Goal: Information Seeking & Learning: Learn about a topic

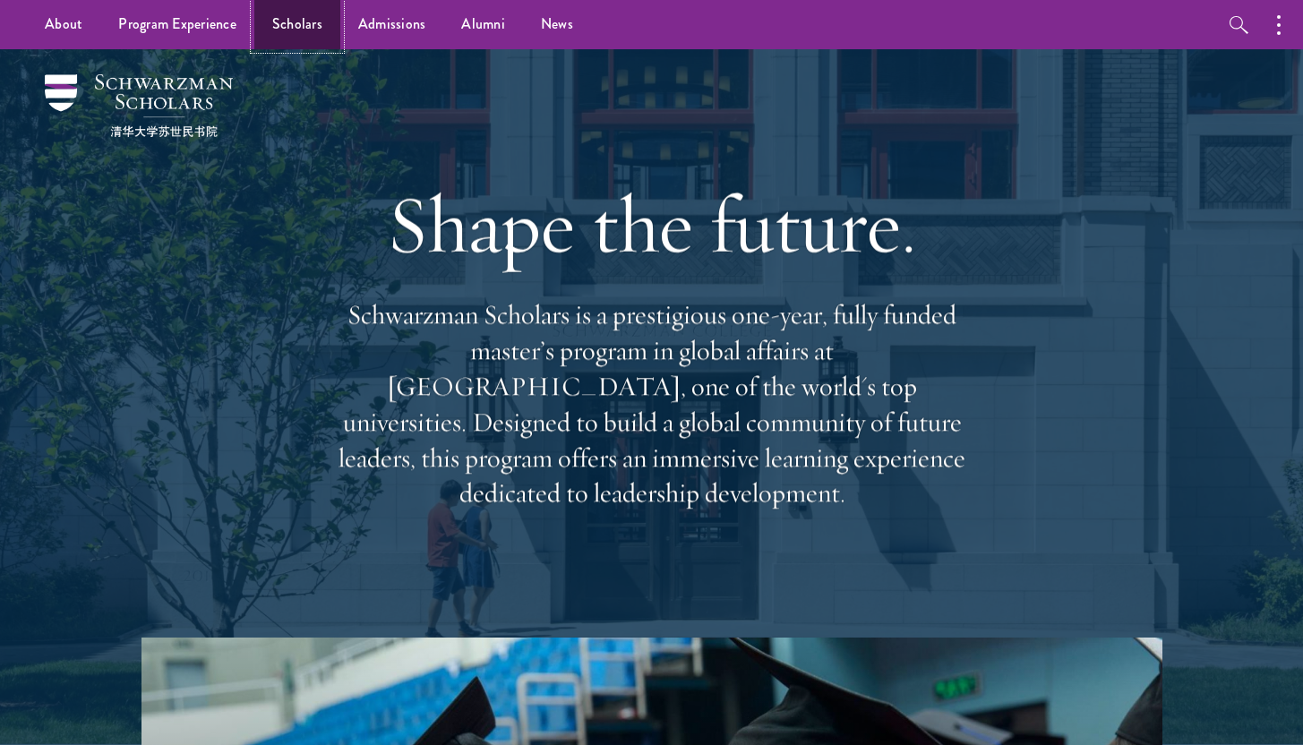
click at [293, 23] on link "Scholars" at bounding box center [297, 24] width 86 height 49
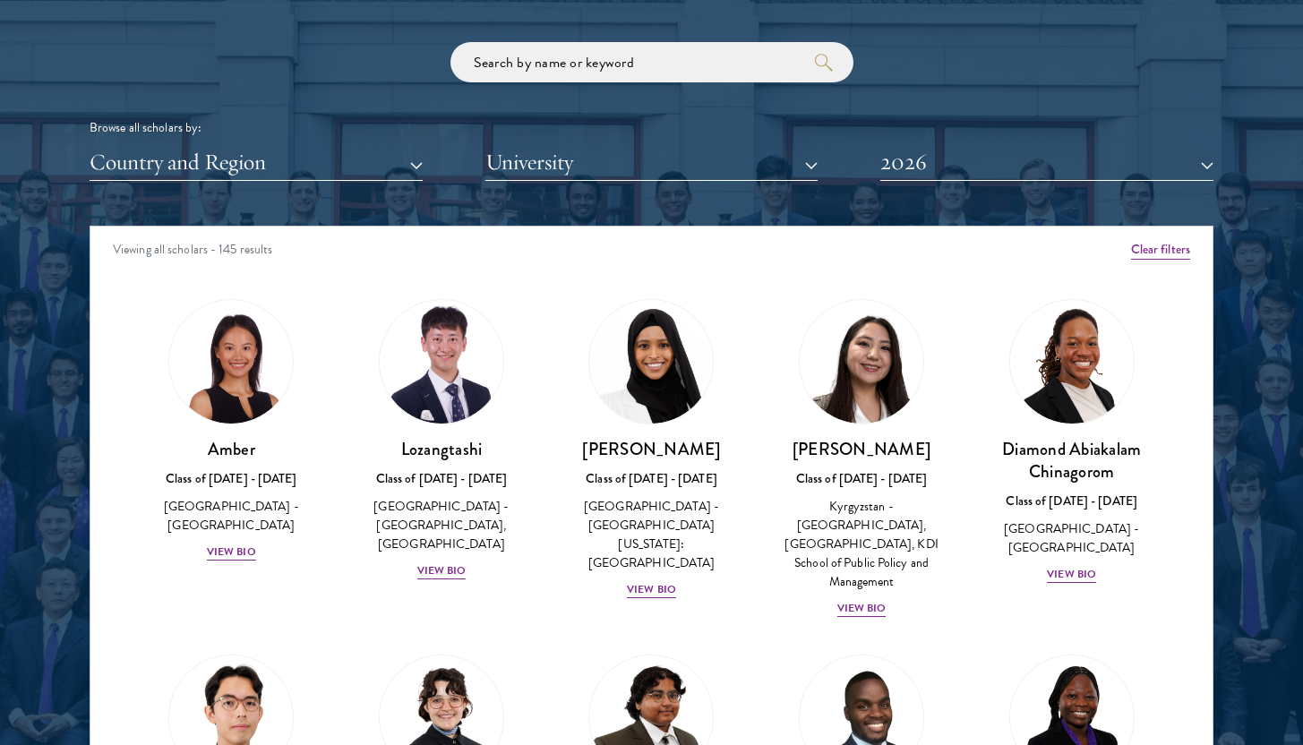
scroll to position [2161, 0]
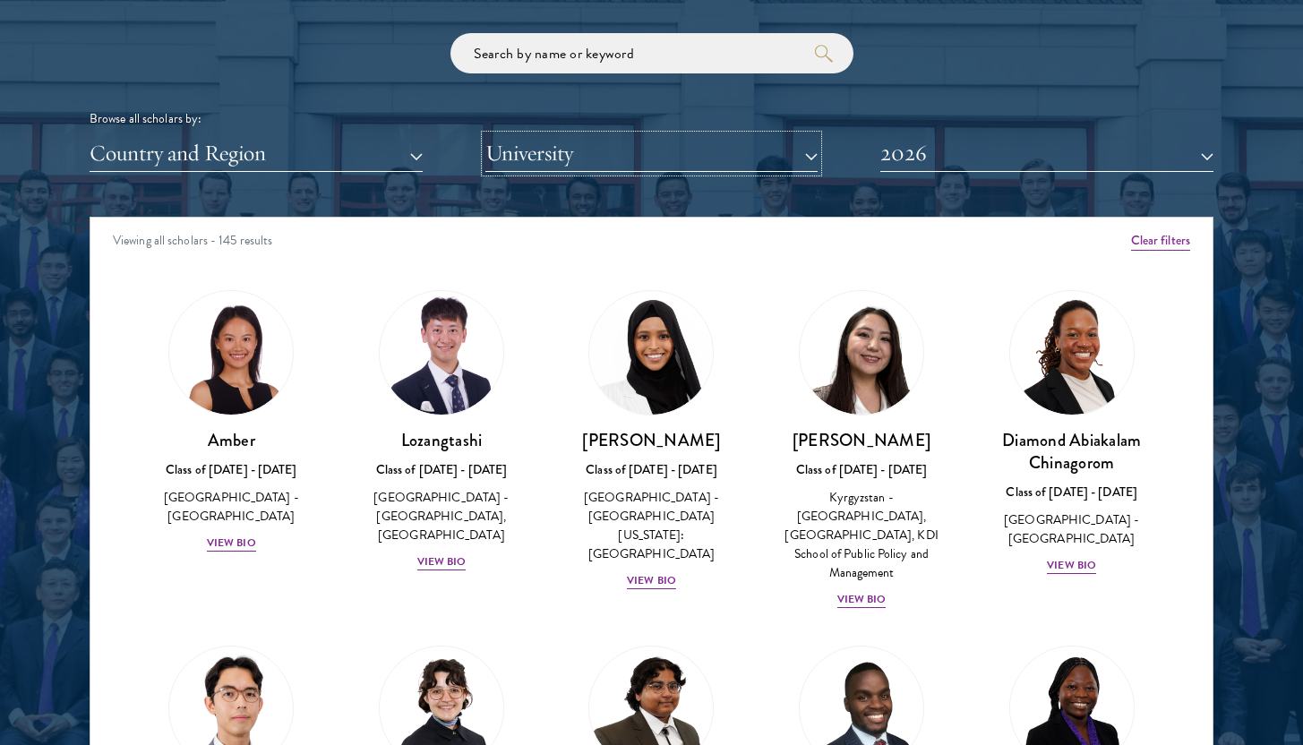
click at [712, 152] on button "University" at bounding box center [651, 153] width 333 height 37
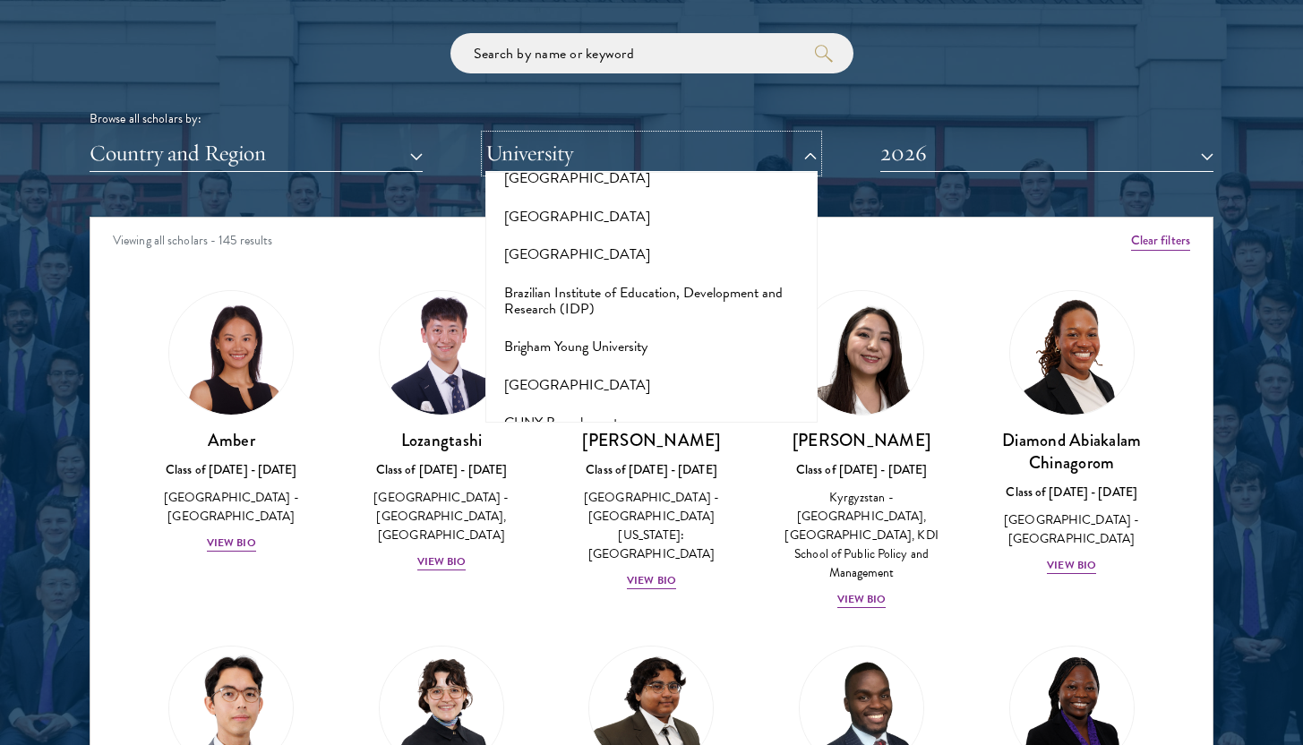
scroll to position [1571, 0]
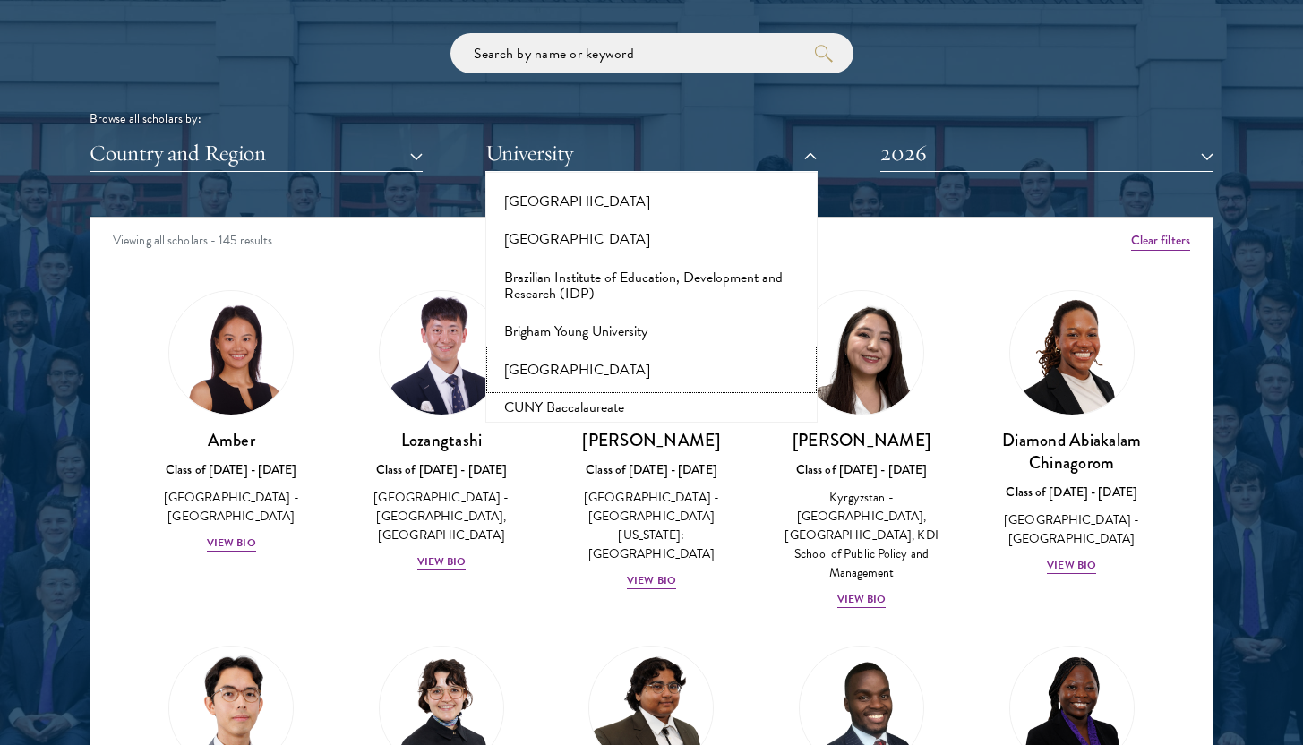
click at [627, 351] on button "[GEOGRAPHIC_DATA]" at bounding box center [652, 370] width 322 height 38
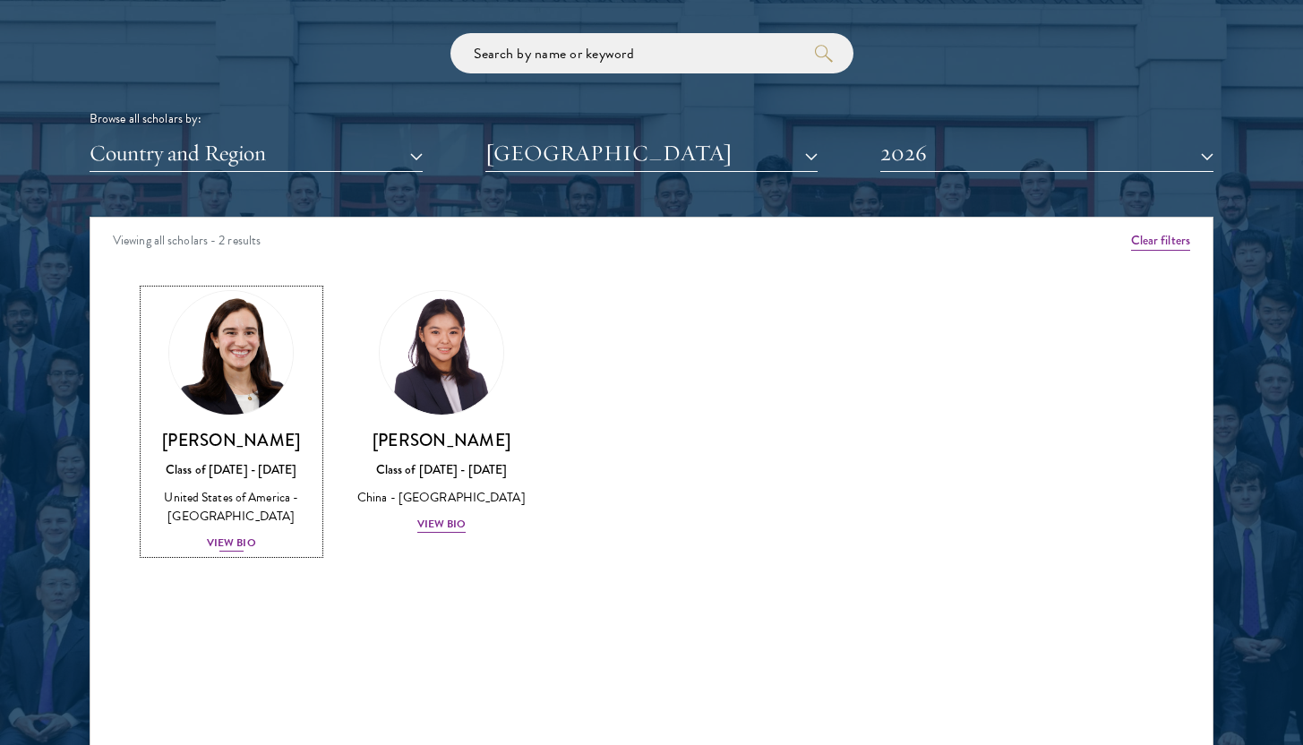
click at [246, 543] on div "View Bio" at bounding box center [231, 543] width 49 height 17
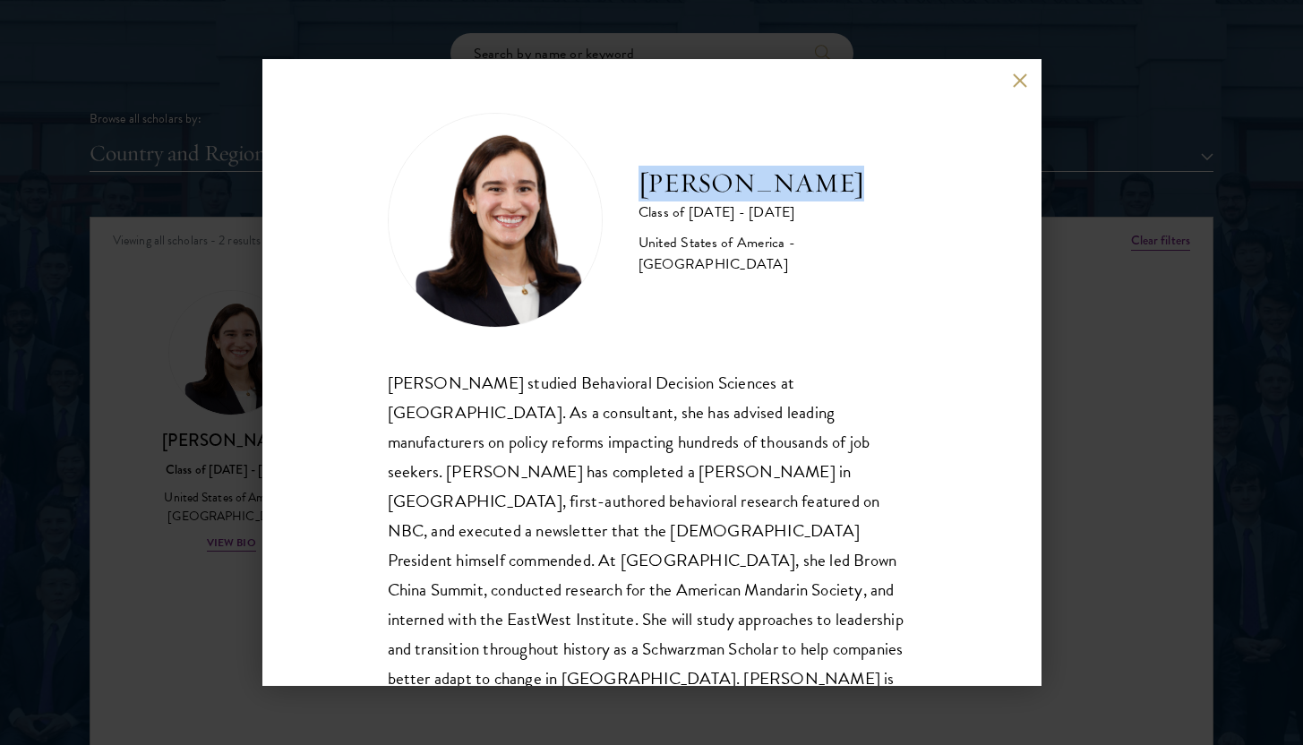
drag, startPoint x: 825, startPoint y: 201, endPoint x: 643, endPoint y: 201, distance: 181.8
click at [643, 201] on h2 "[PERSON_NAME]" at bounding box center [777, 184] width 278 height 36
copy h2 "[PERSON_NAME]"
click at [1015, 76] on button at bounding box center [1020, 80] width 15 height 15
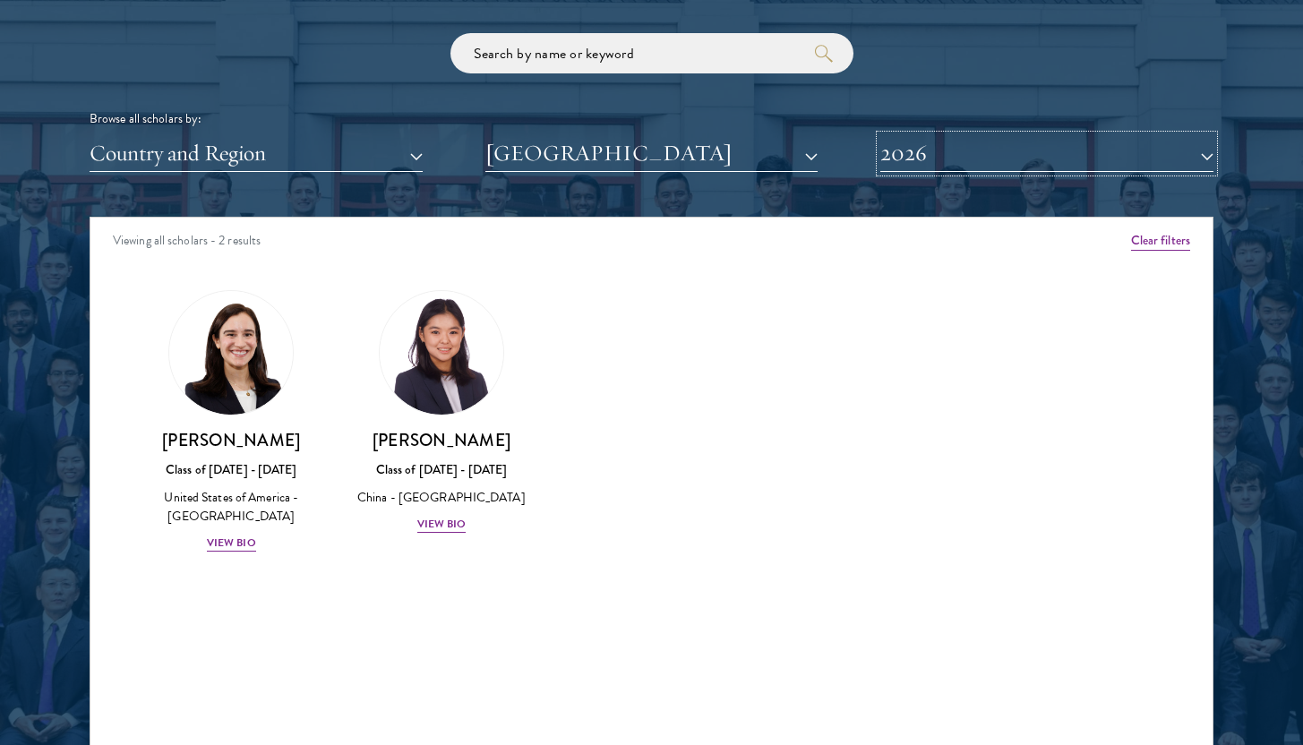
click at [929, 157] on button "2026" at bounding box center [1046, 153] width 333 height 37
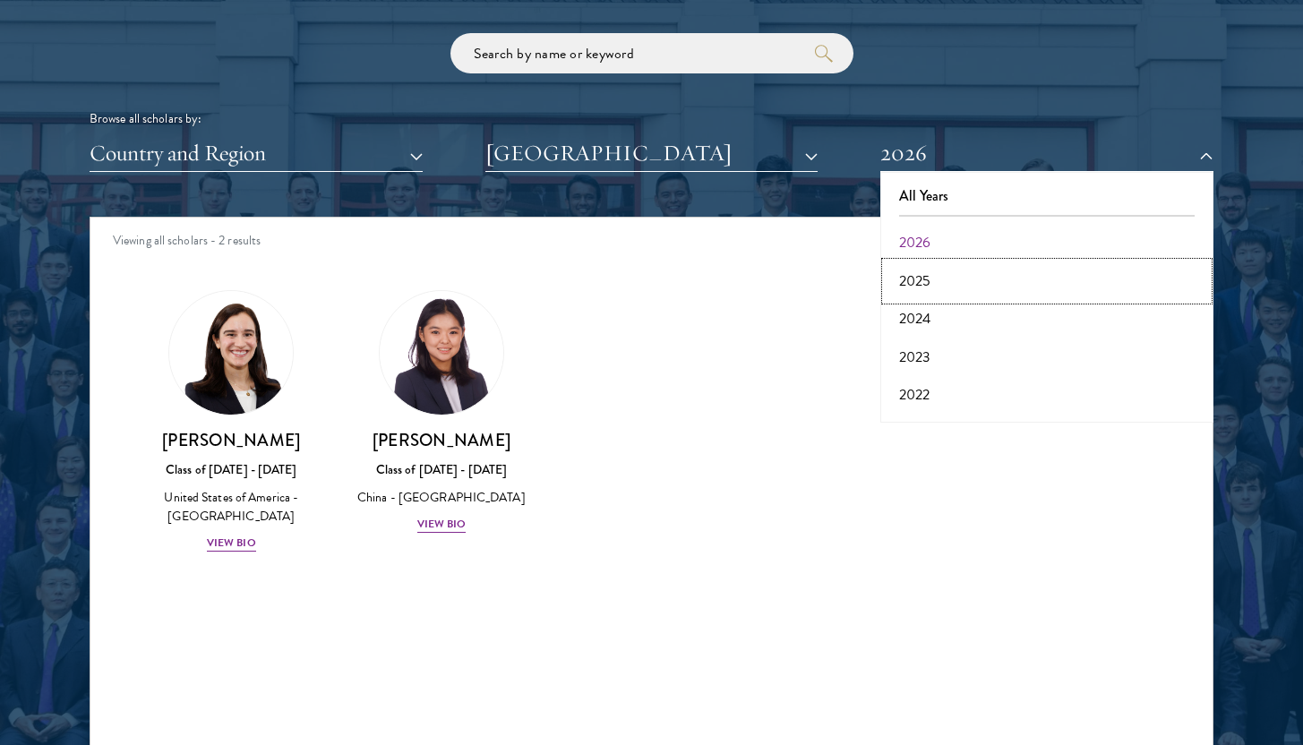
click at [930, 283] on button "2025" at bounding box center [1047, 281] width 322 height 38
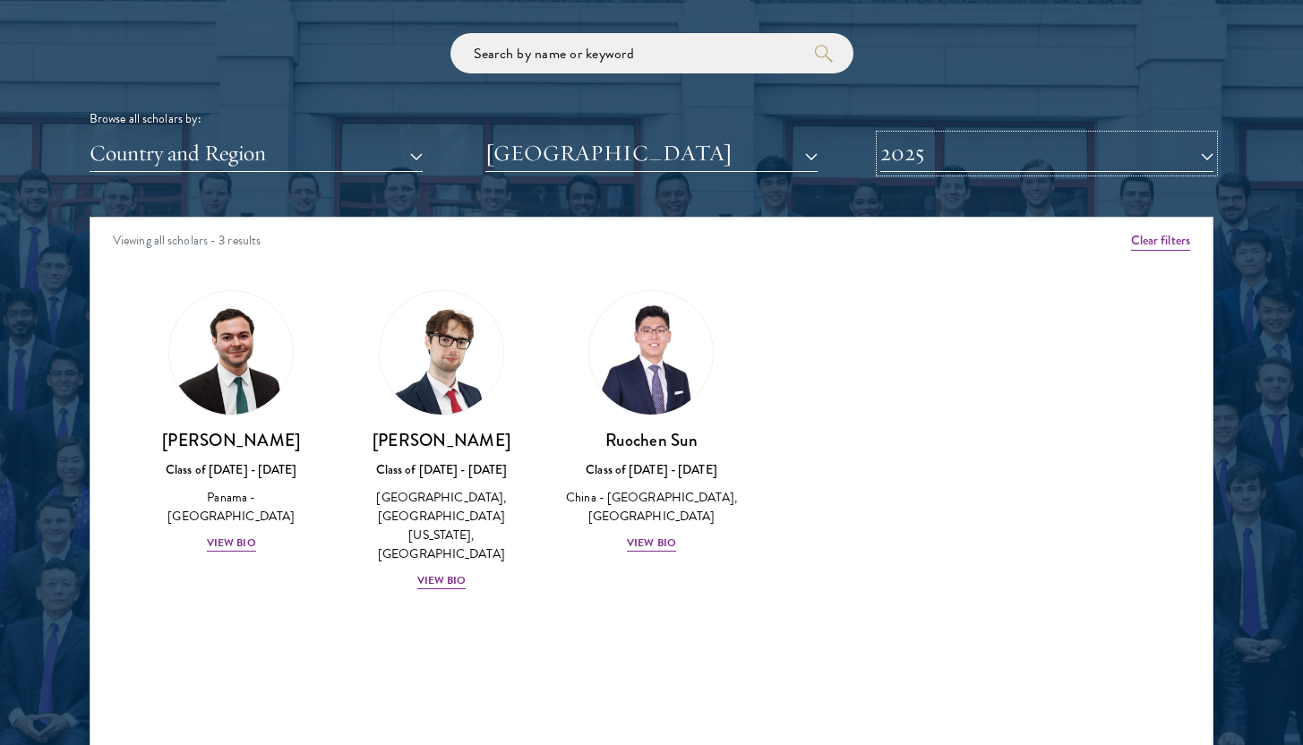
click at [955, 166] on button "2025" at bounding box center [1046, 153] width 333 height 37
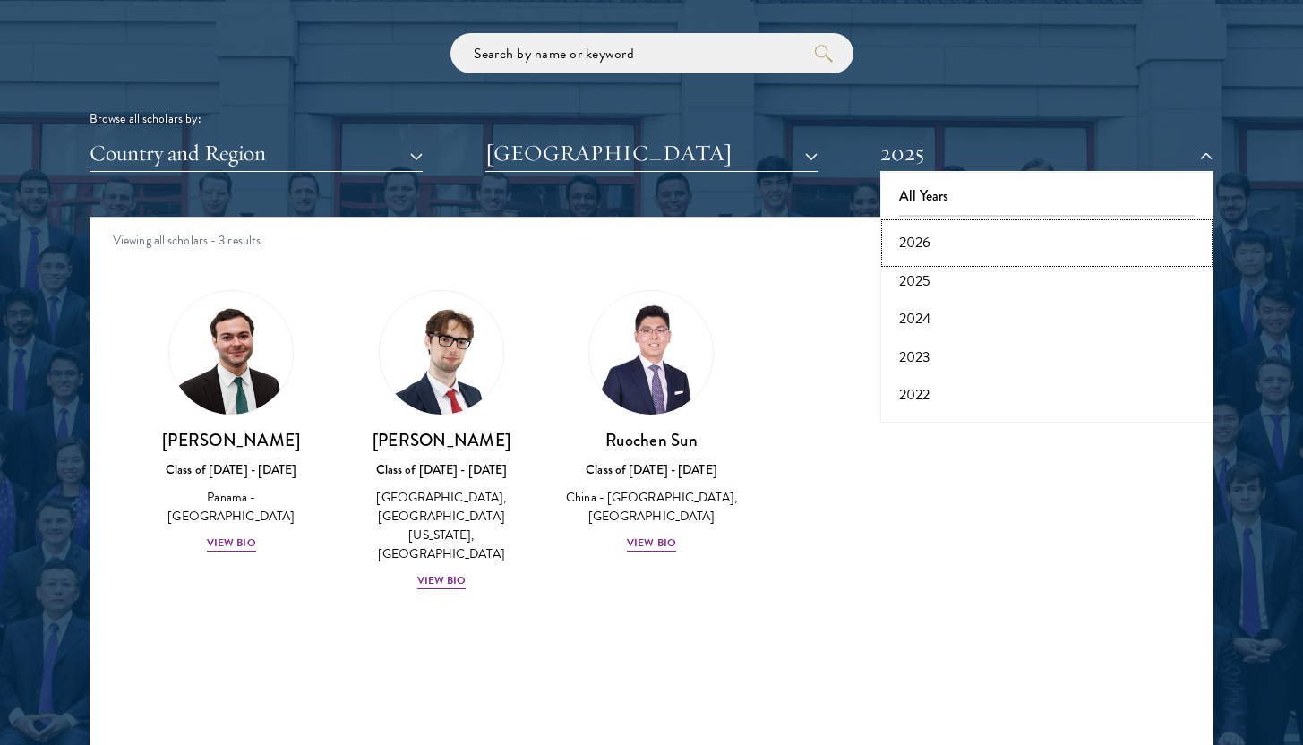
click at [936, 229] on button "2026" at bounding box center [1047, 243] width 322 height 38
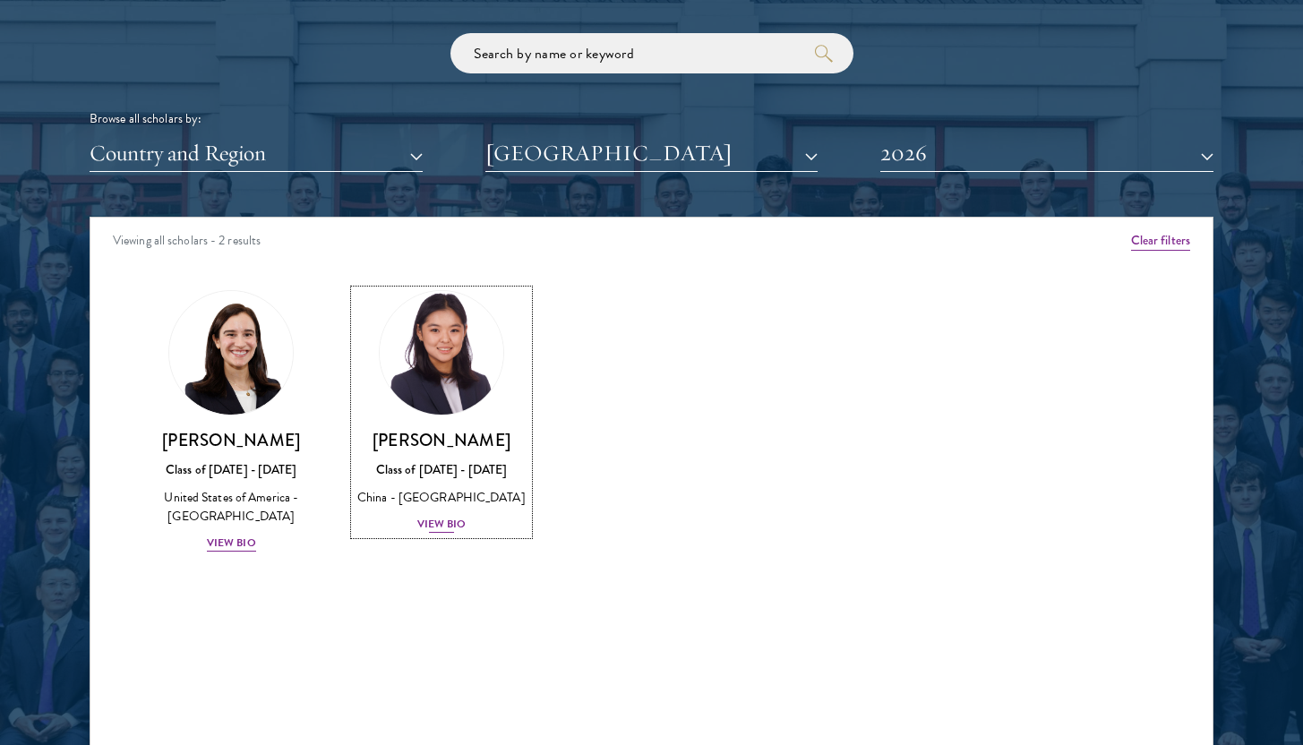
click at [453, 518] on div "View Bio" at bounding box center [441, 524] width 49 height 17
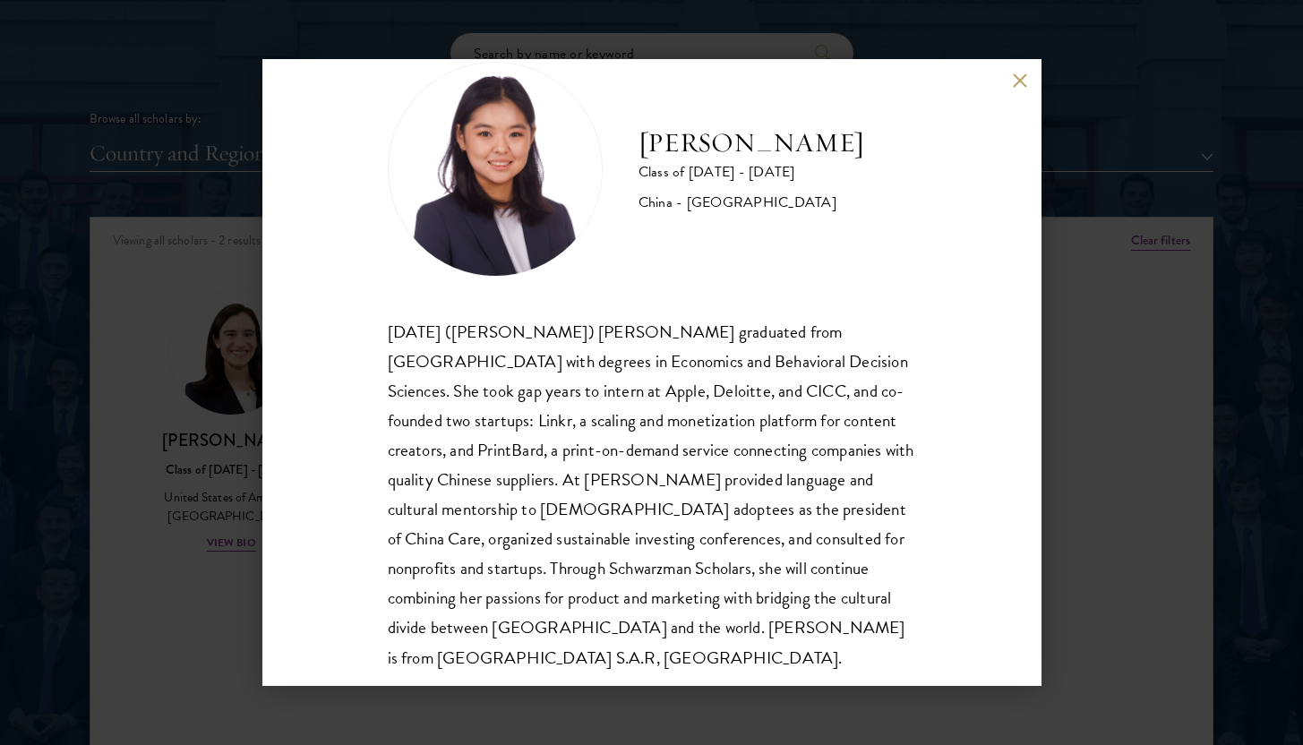
scroll to position [61, 0]
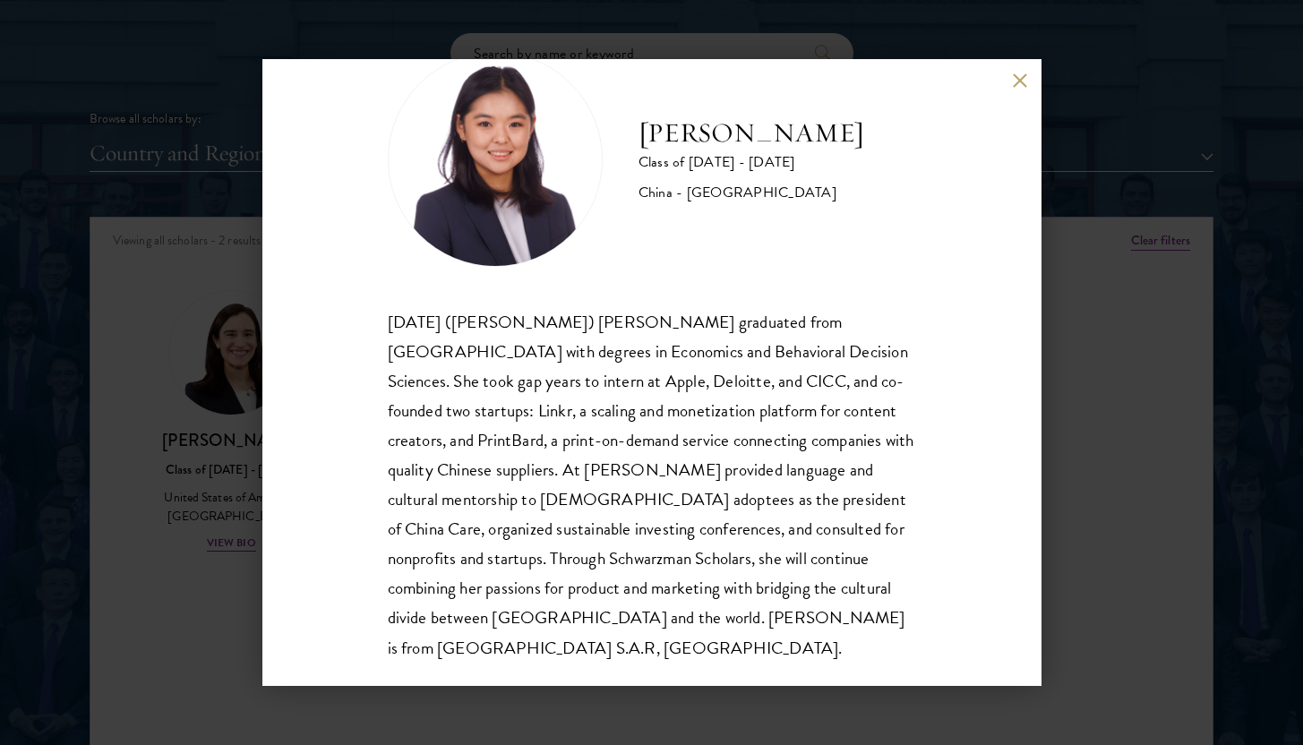
click at [1022, 84] on button at bounding box center [1020, 80] width 15 height 15
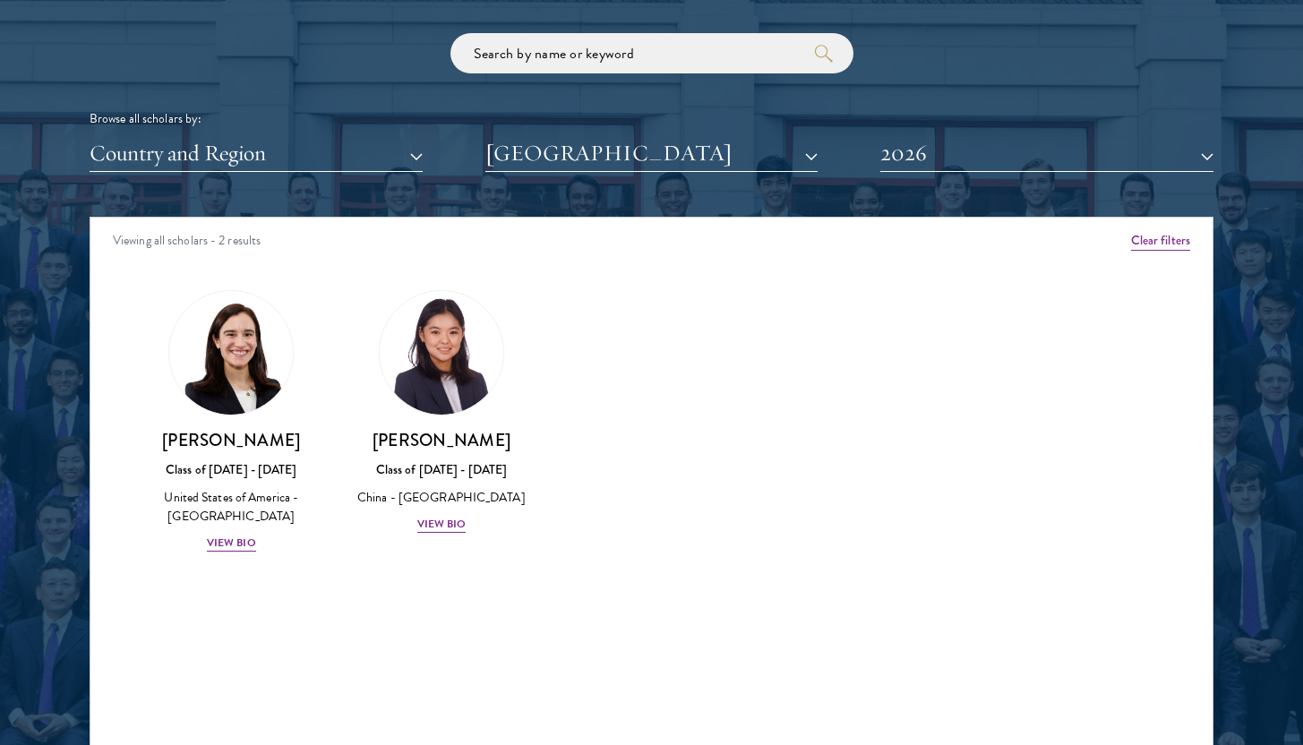
click at [1009, 176] on div "Scholar Directory Congratulations and welcome to the Schwarzman Scholars Class …" at bounding box center [652, 298] width 1124 height 911
click at [1000, 161] on button "2026" at bounding box center [1046, 153] width 333 height 37
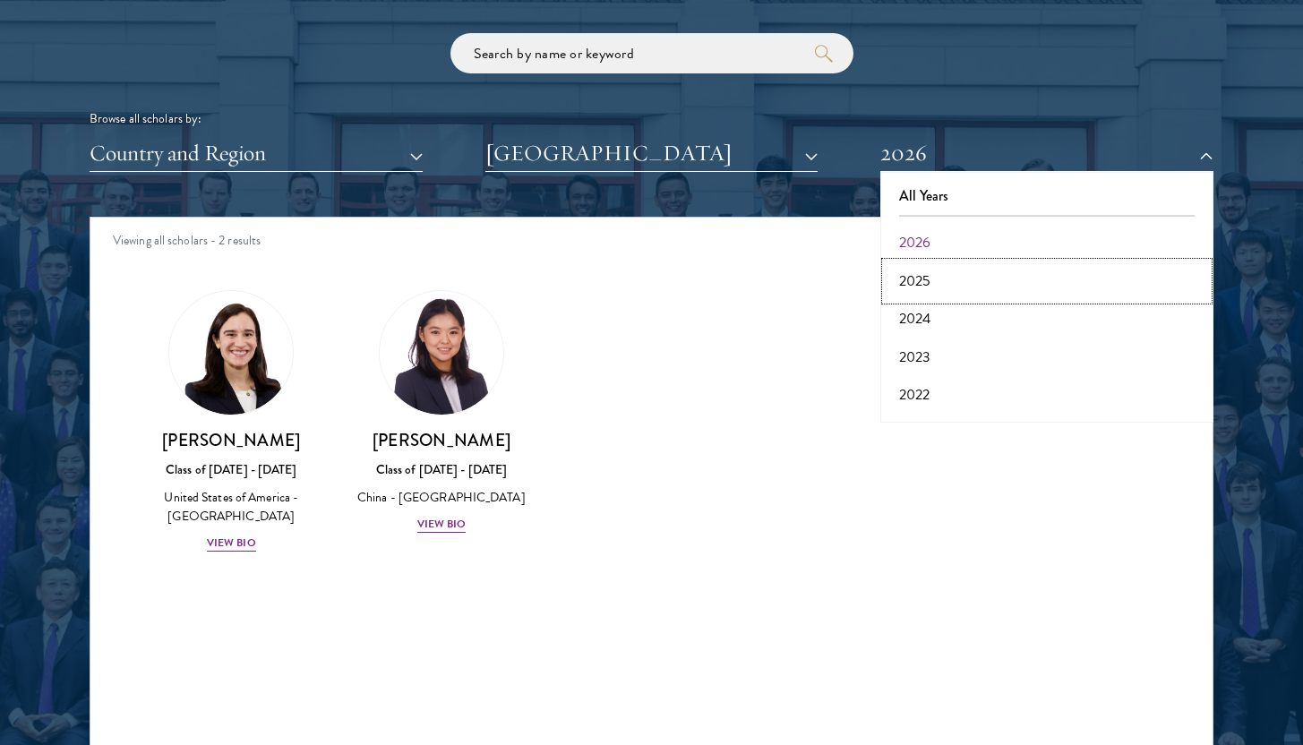
click at [970, 283] on button "2025" at bounding box center [1047, 281] width 322 height 38
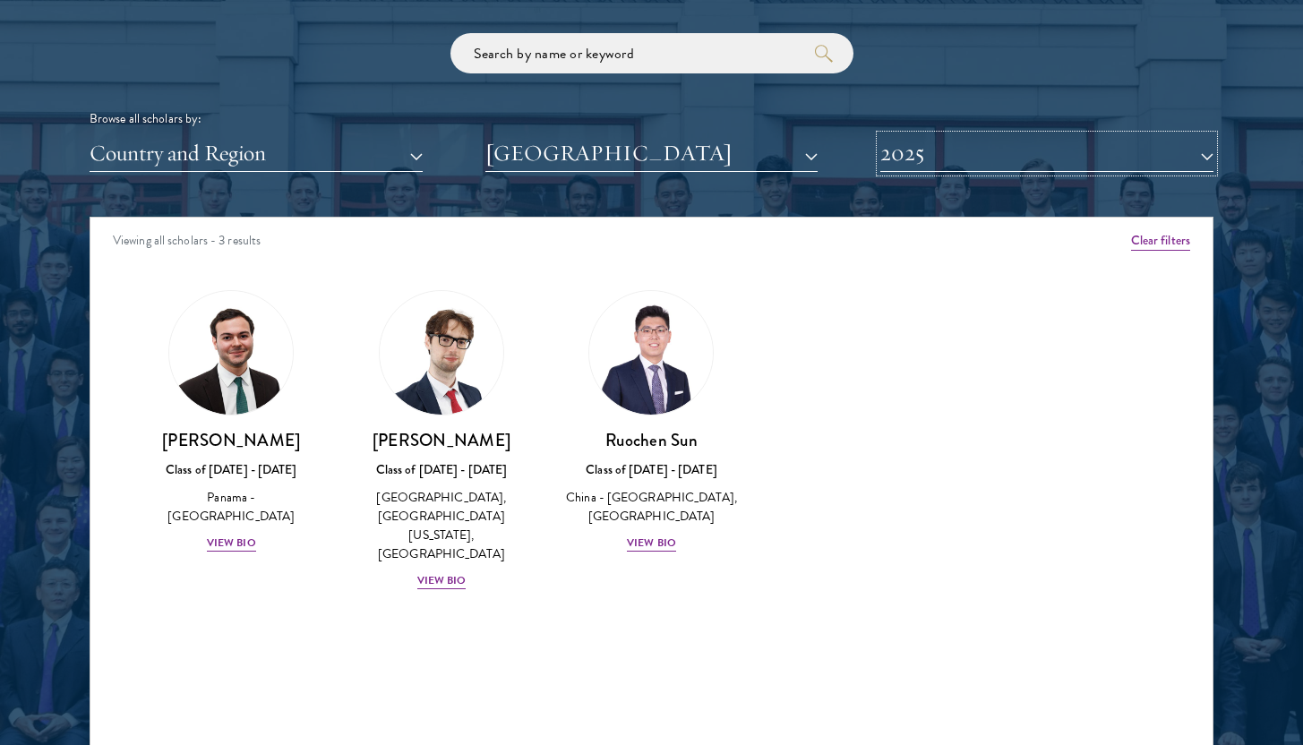
click at [1014, 154] on button "2025" at bounding box center [1046, 153] width 333 height 37
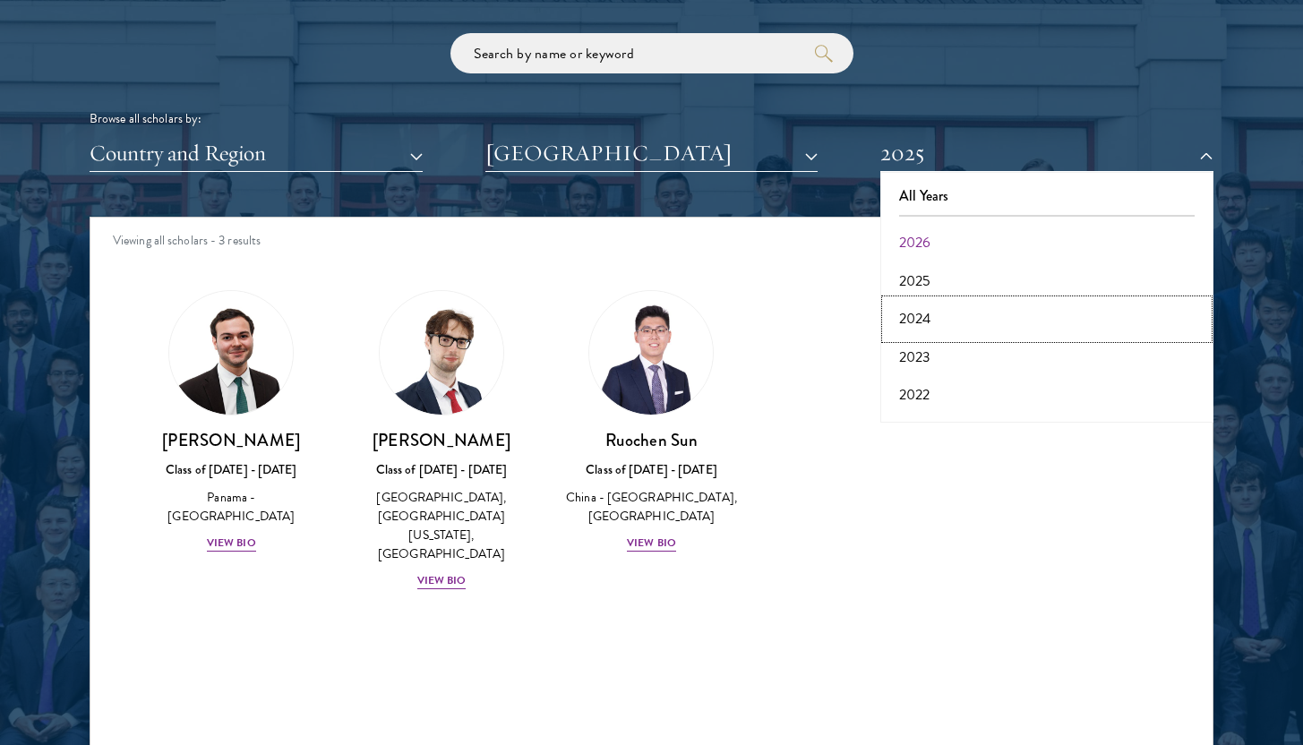
click at [966, 305] on button "2024" at bounding box center [1047, 319] width 322 height 38
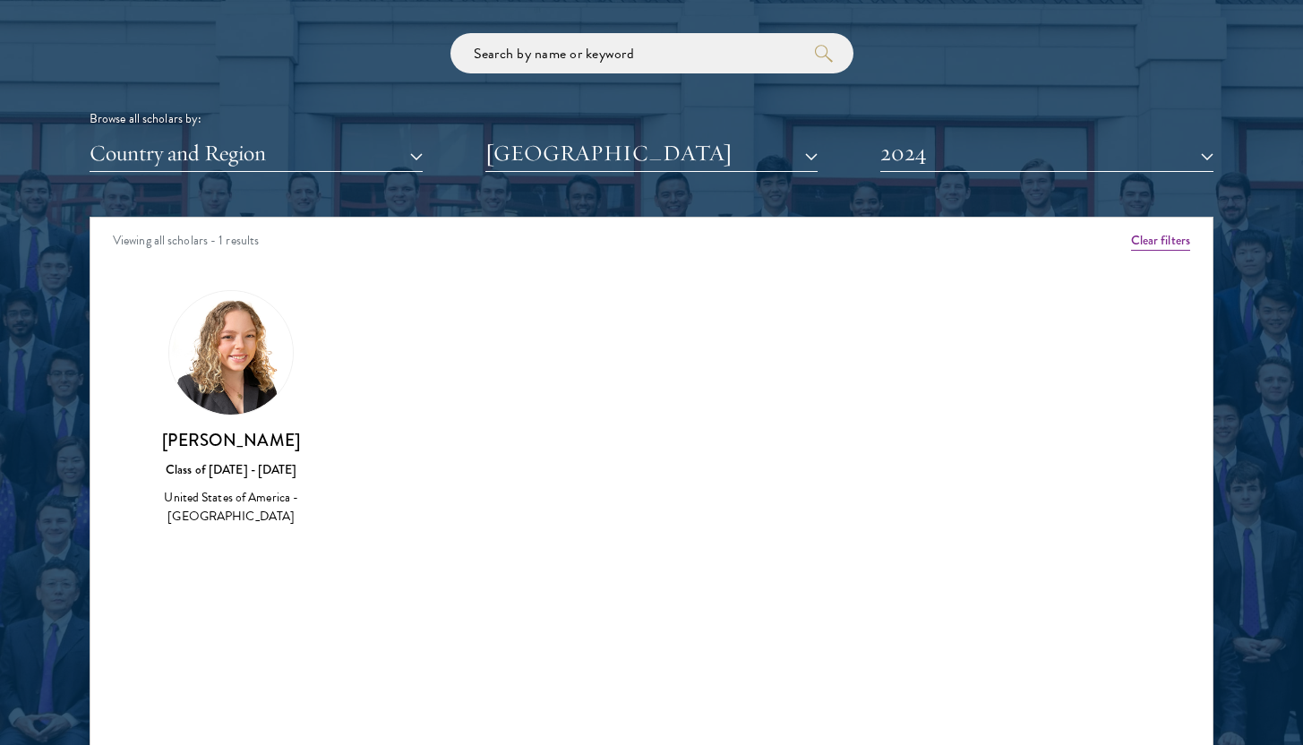
click at [261, 440] on h3 "[PERSON_NAME]" at bounding box center [231, 440] width 175 height 22
click at [229, 377] on img at bounding box center [231, 353] width 124 height 124
click at [929, 153] on button "2024" at bounding box center [1046, 153] width 333 height 37
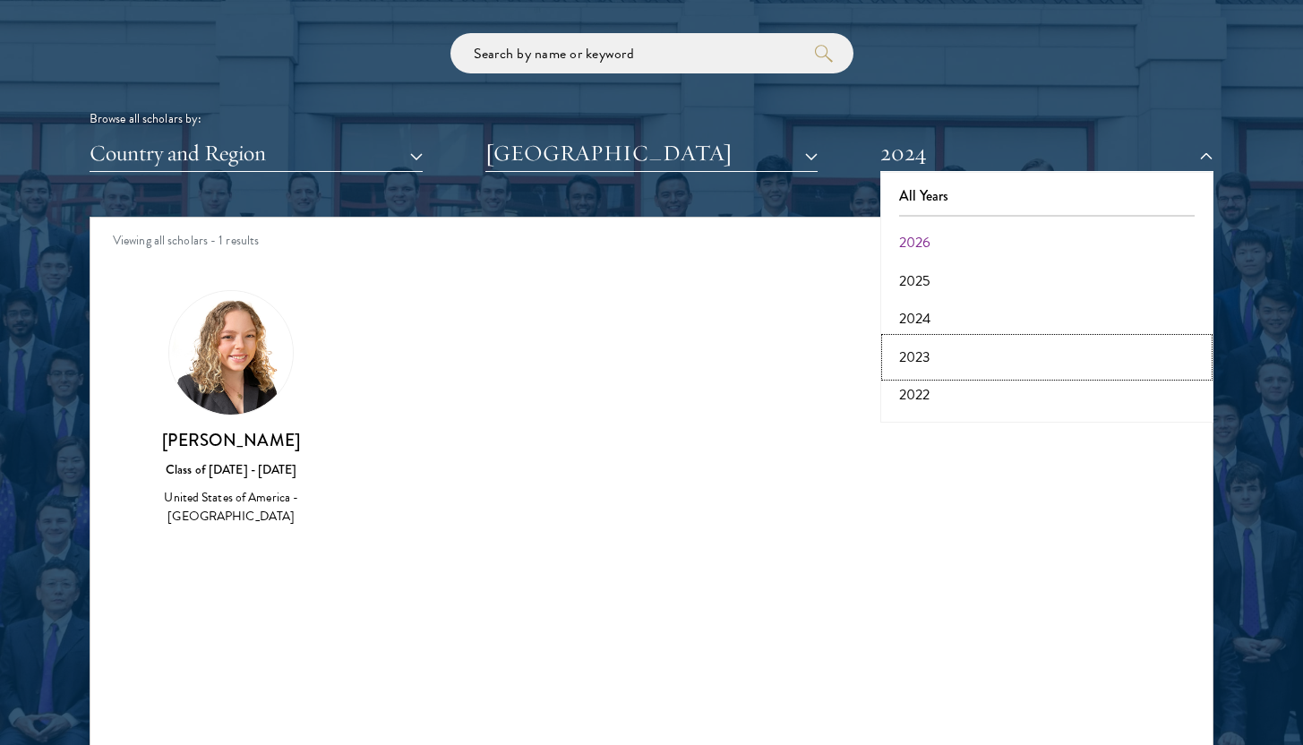
click at [917, 349] on button "2023" at bounding box center [1047, 357] width 322 height 38
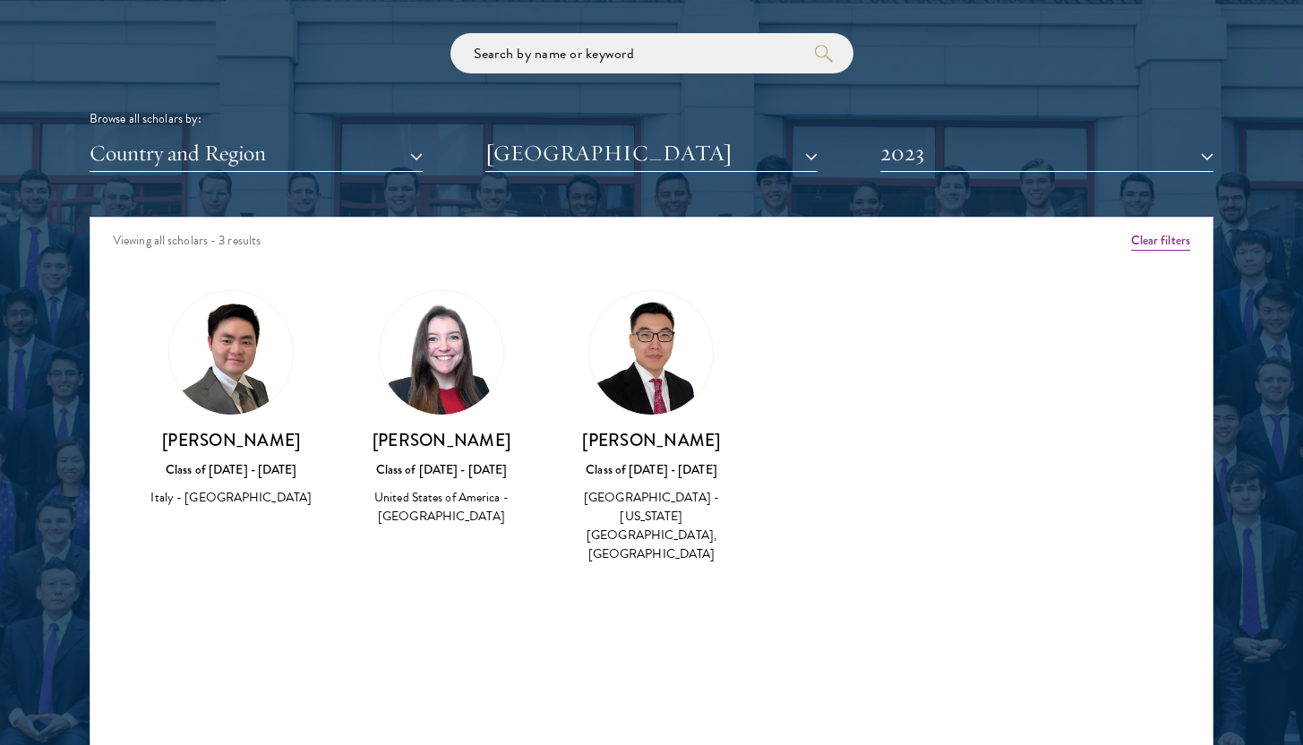
click at [689, 405] on div "[PERSON_NAME] Class of [DATE] - [DATE] [GEOGRAPHIC_DATA] - [US_STATE][GEOGRAPHI…" at bounding box center [651, 427] width 175 height 275
click at [897, 165] on button "2023" at bounding box center [1046, 153] width 333 height 37
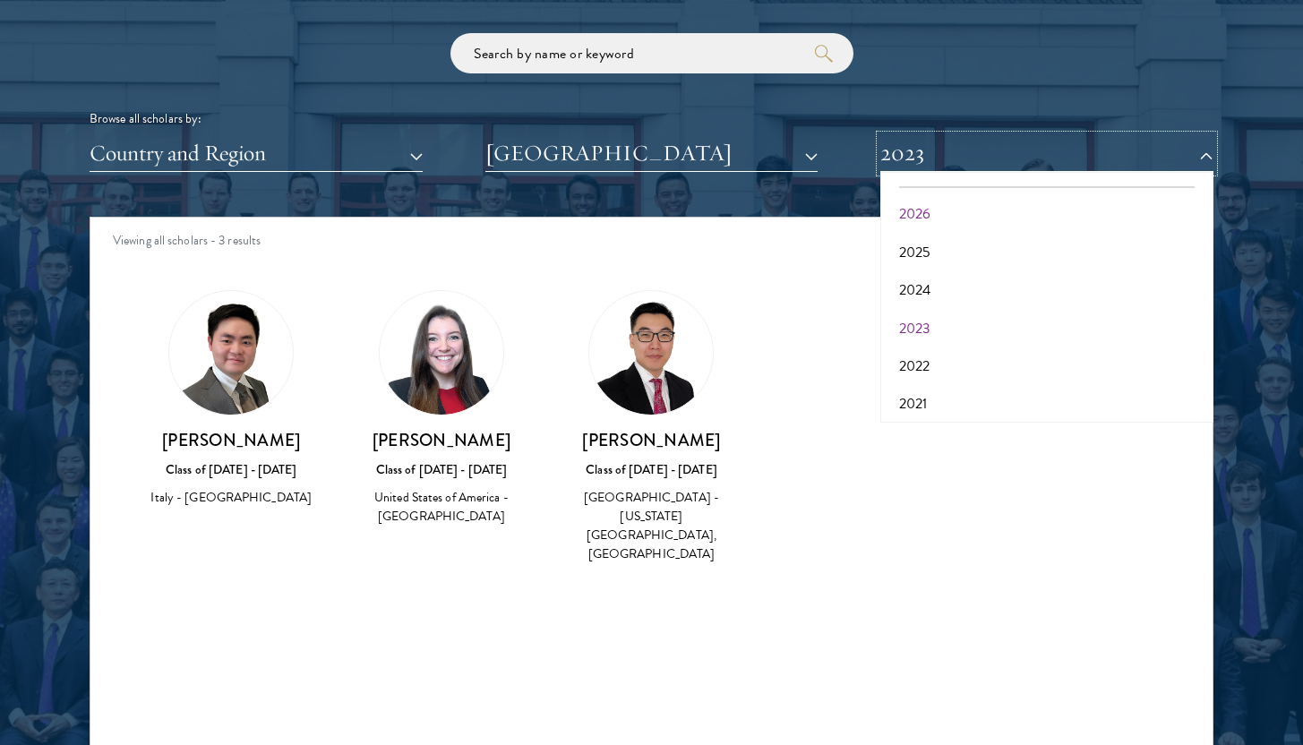
scroll to position [39, 0]
click at [957, 358] on button "2022" at bounding box center [1047, 357] width 322 height 38
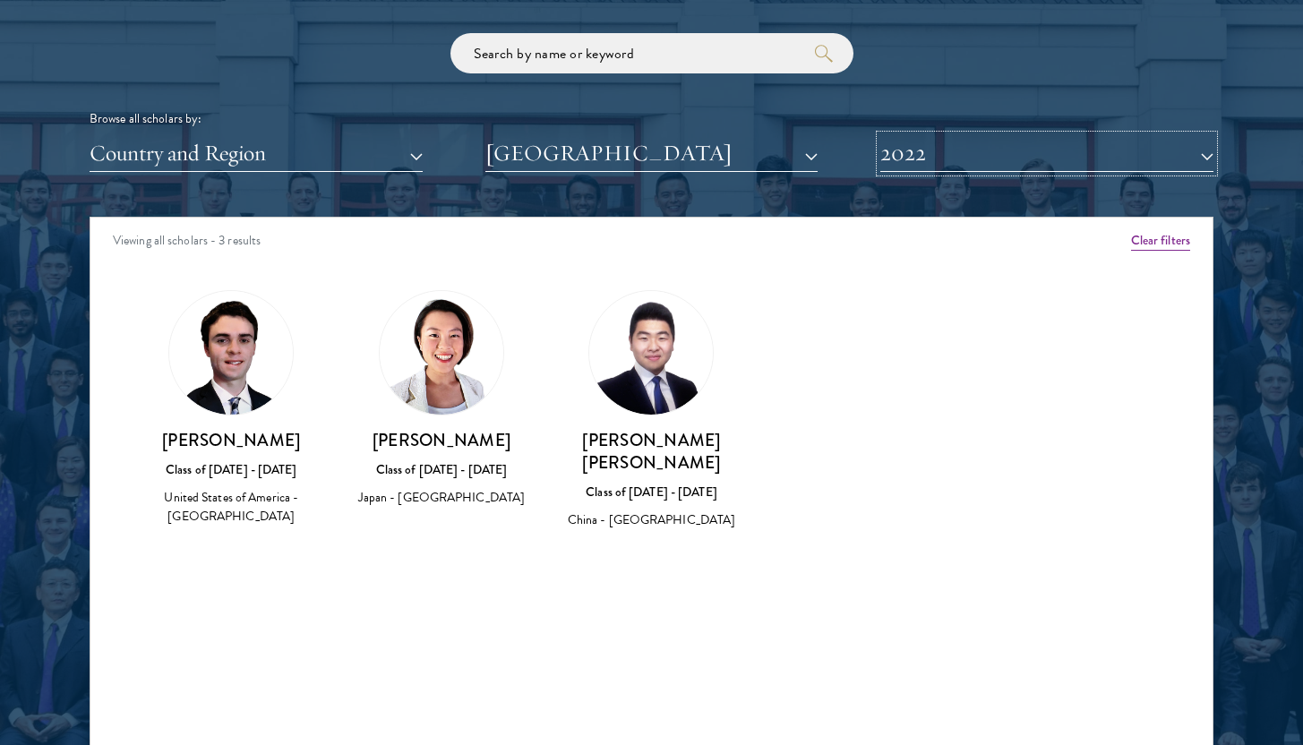
click at [921, 156] on button "2022" at bounding box center [1046, 153] width 333 height 37
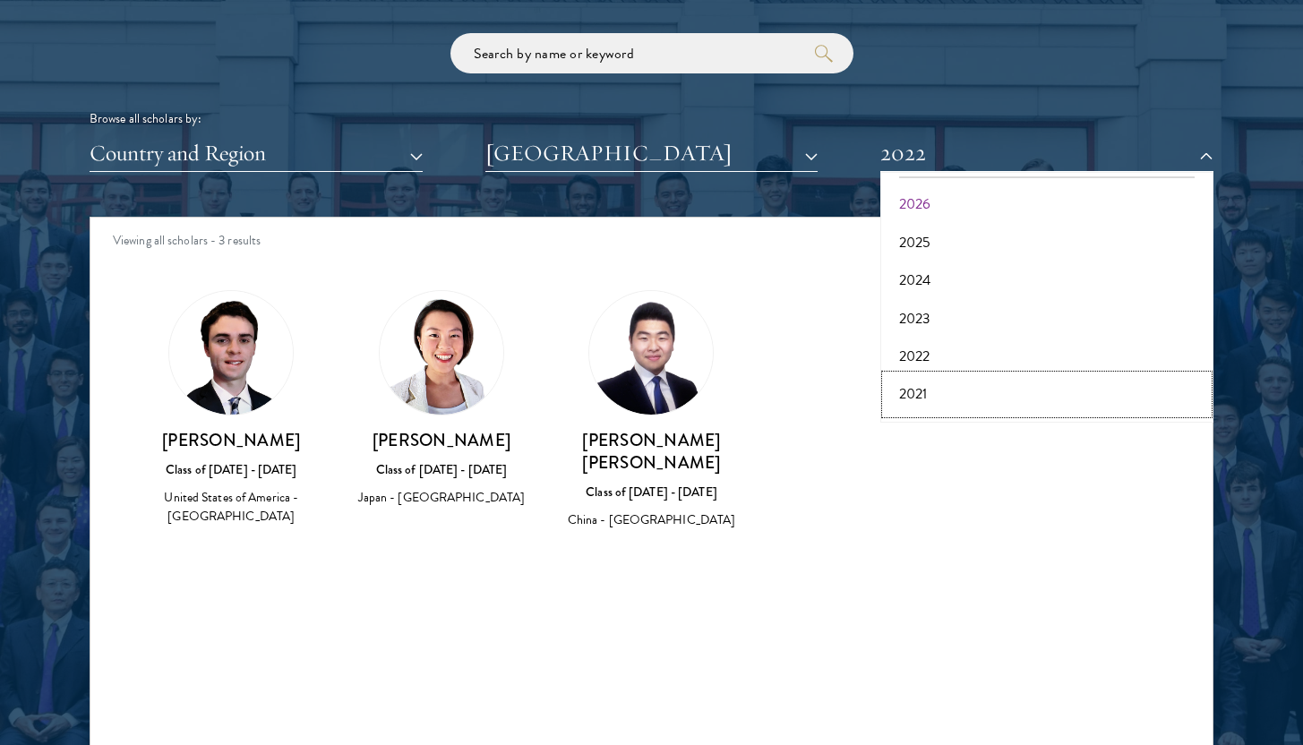
click at [936, 390] on button "2021" at bounding box center [1047, 394] width 322 height 38
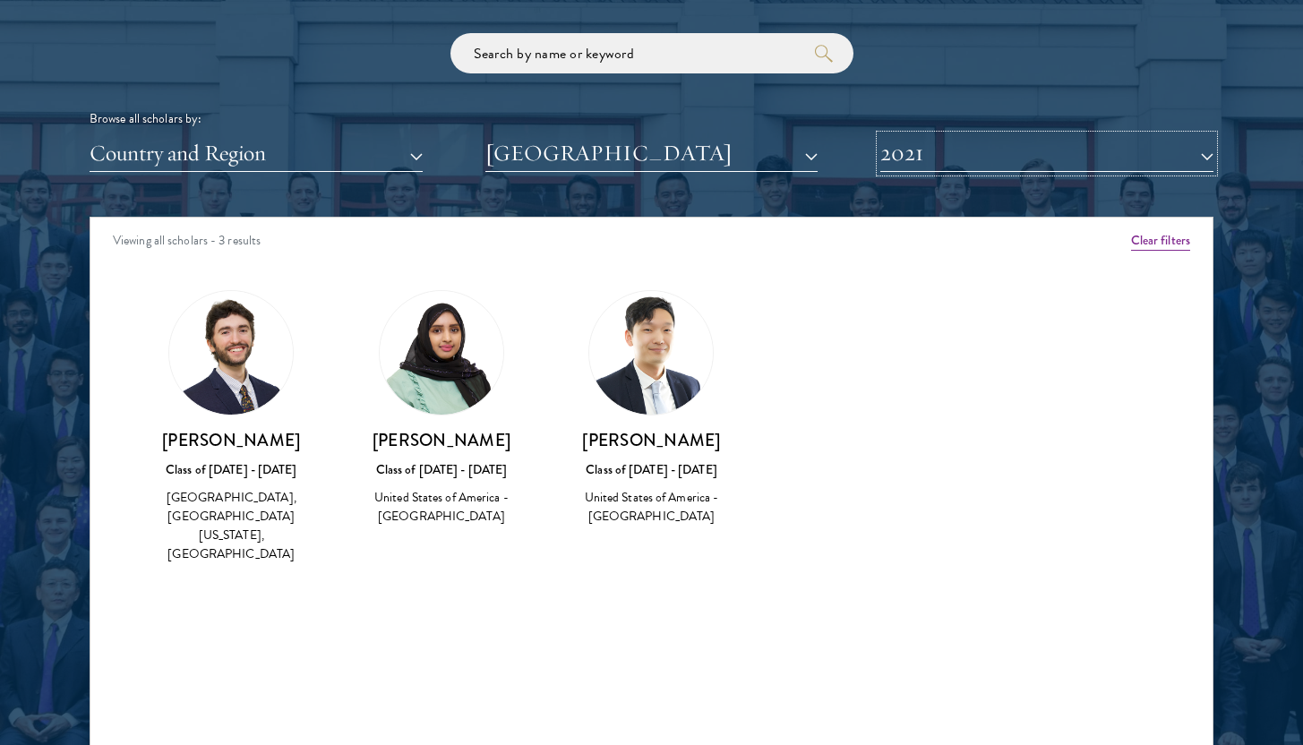
click at [947, 165] on button "2021" at bounding box center [1046, 153] width 333 height 37
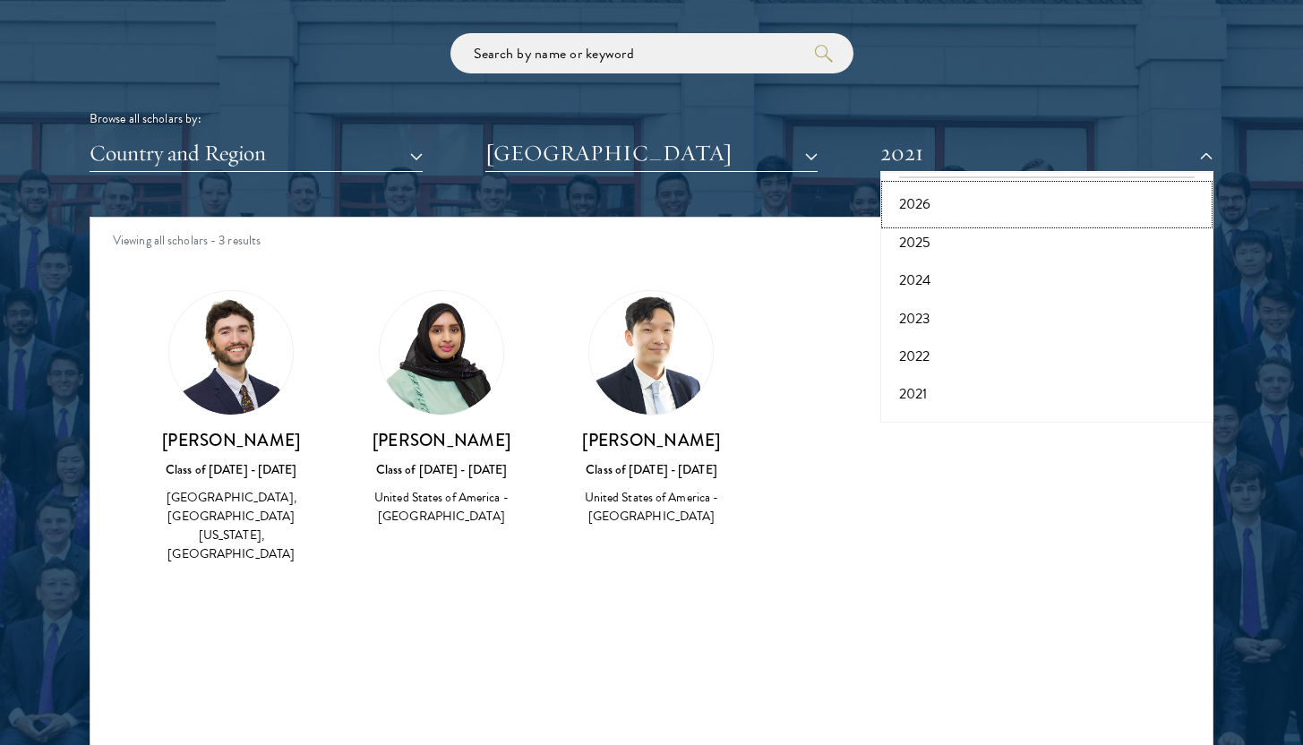
click at [929, 201] on button "2026" at bounding box center [1047, 204] width 322 height 38
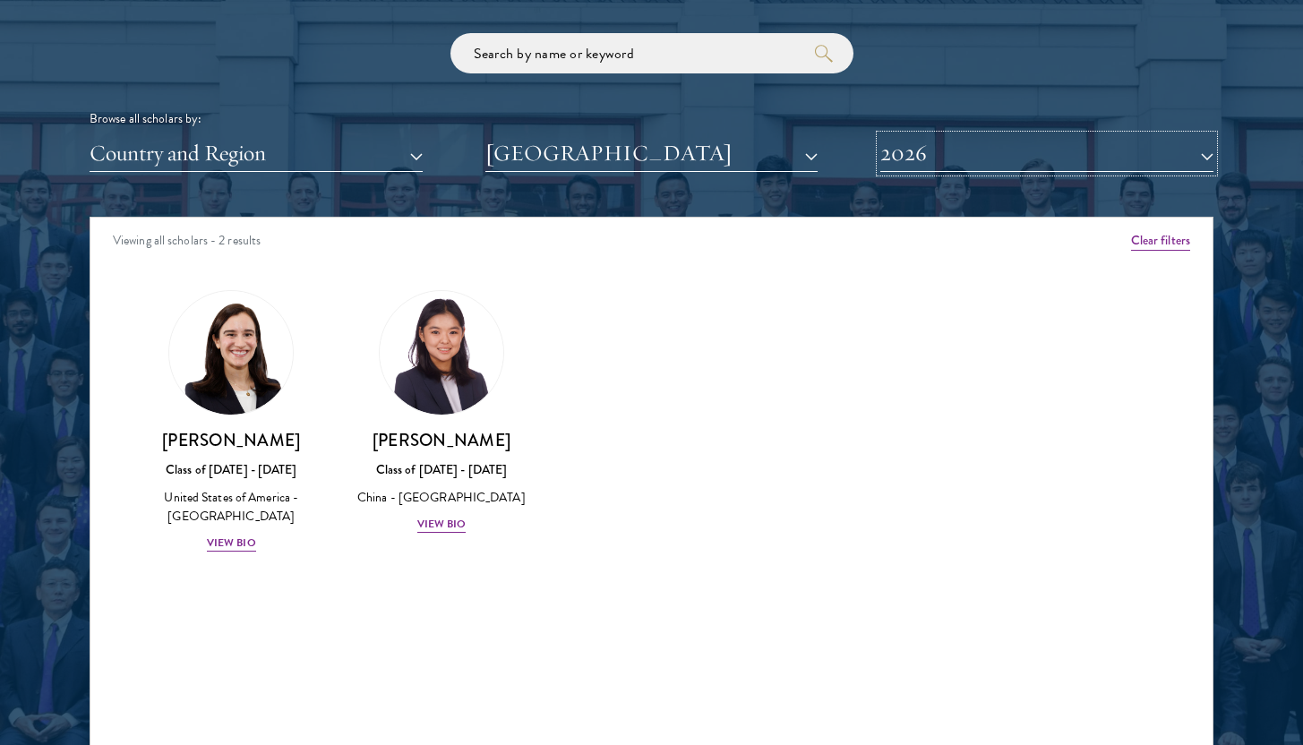
click at [932, 154] on button "2026" at bounding box center [1046, 153] width 333 height 37
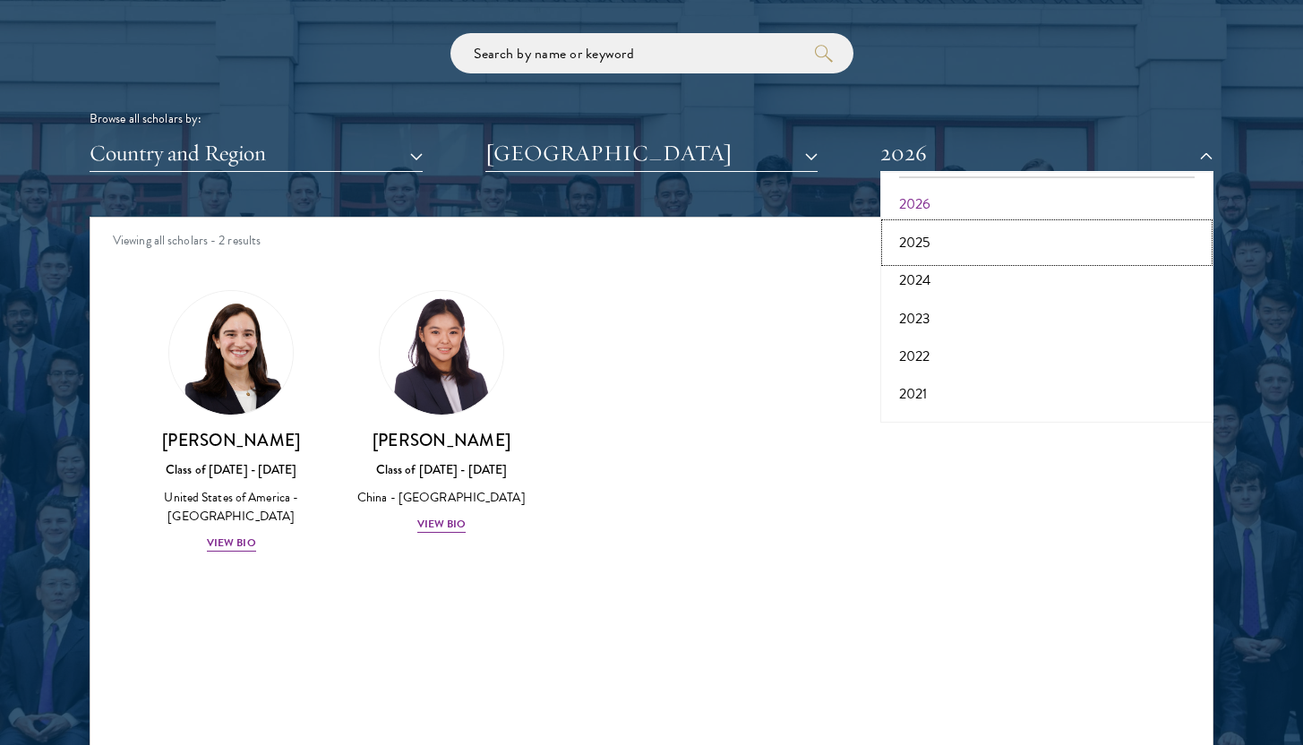
click at [933, 237] on button "2025" at bounding box center [1047, 243] width 322 height 38
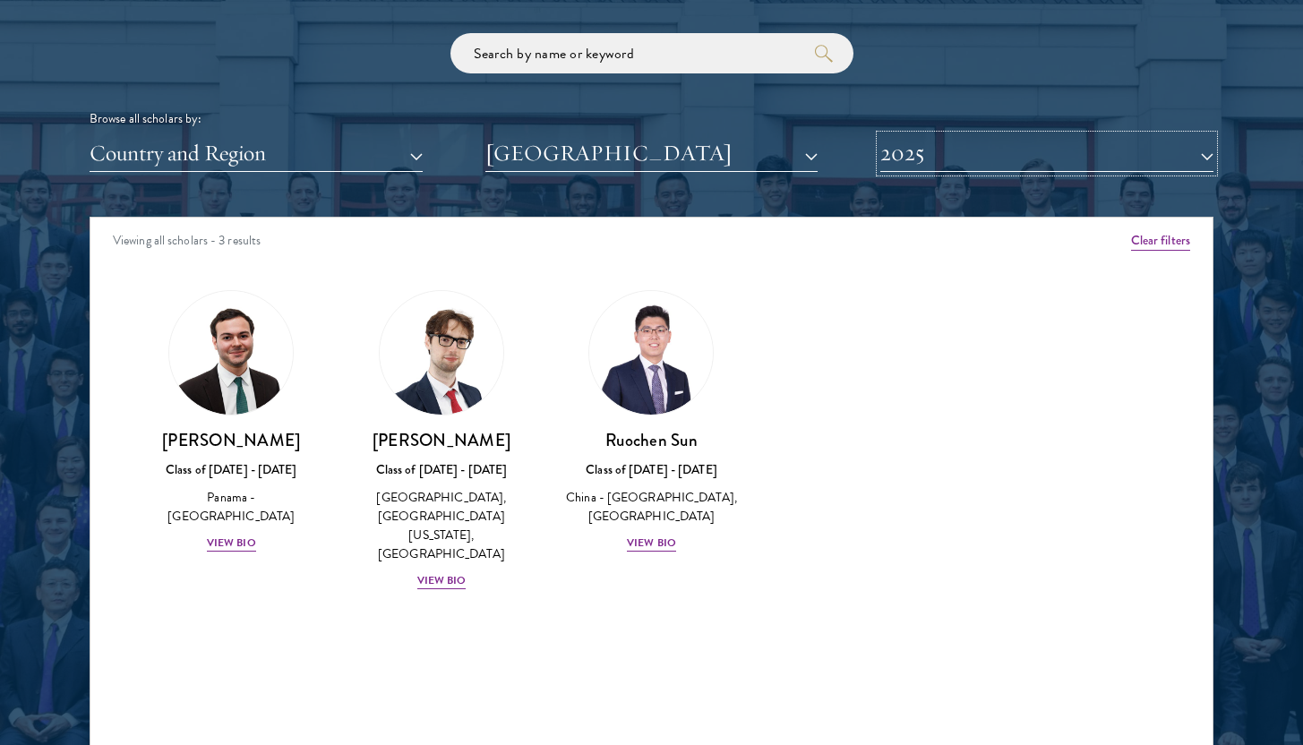
click at [938, 164] on button "2025" at bounding box center [1046, 153] width 333 height 37
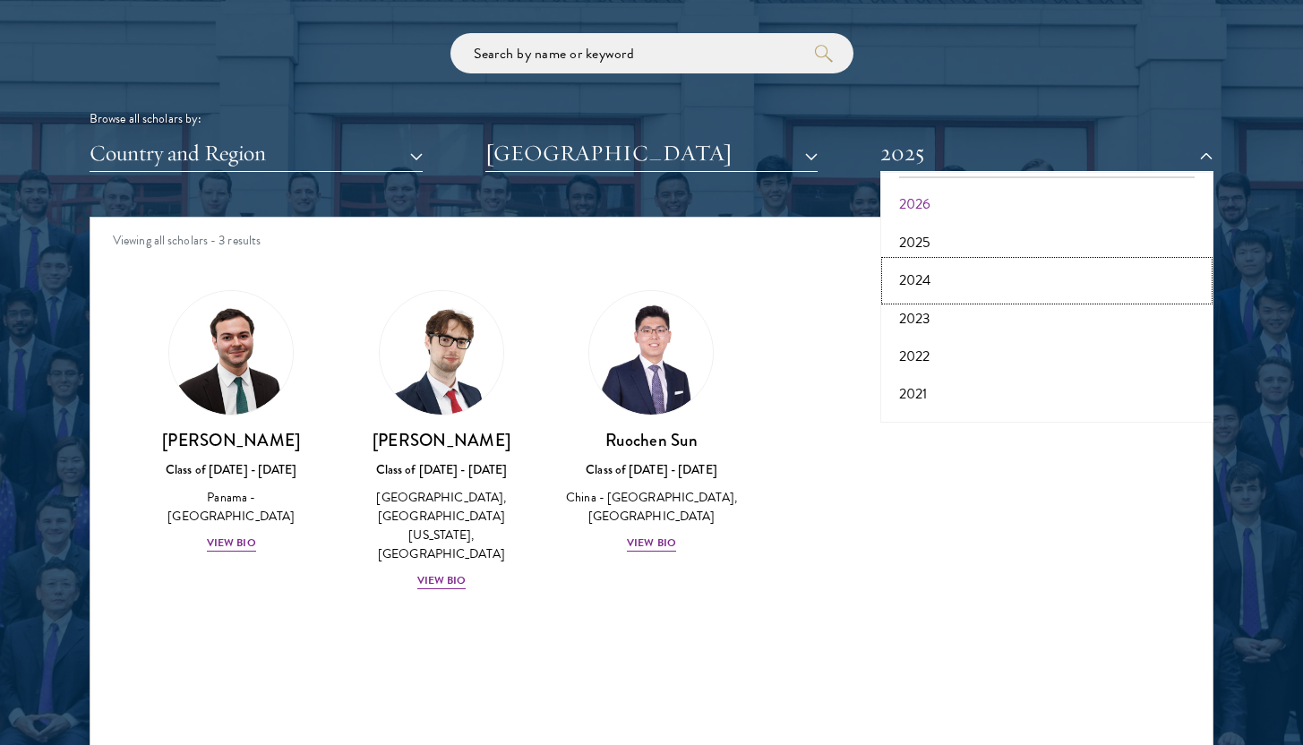
click at [939, 275] on button "2024" at bounding box center [1047, 280] width 322 height 38
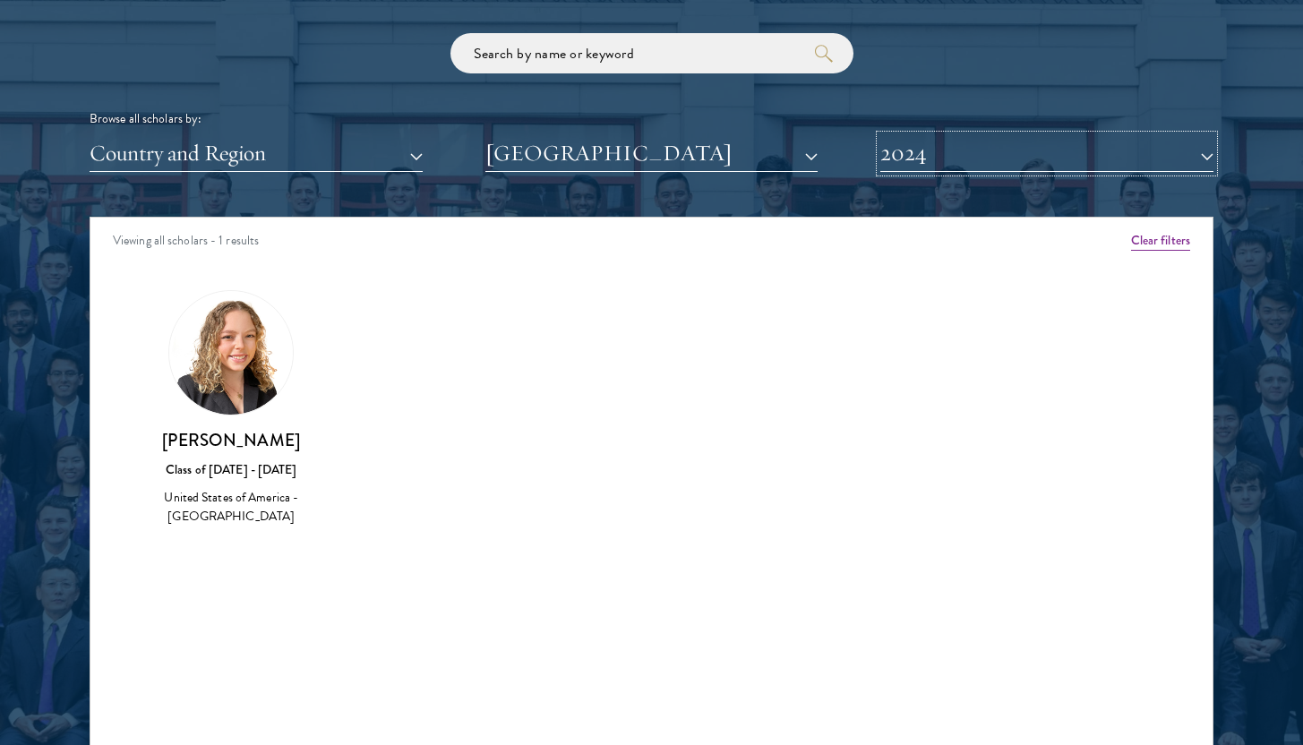
click at [931, 160] on button "2024" at bounding box center [1046, 153] width 333 height 37
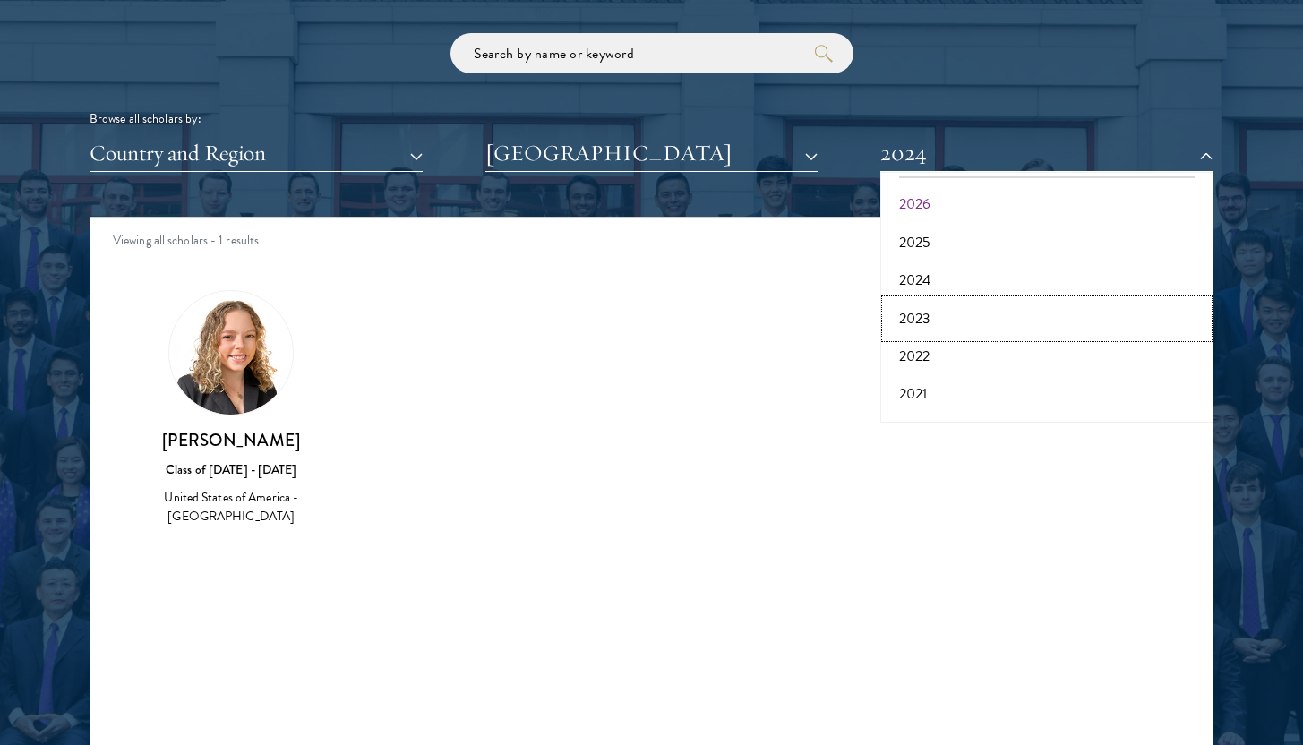
click at [929, 321] on button "2023" at bounding box center [1047, 319] width 322 height 38
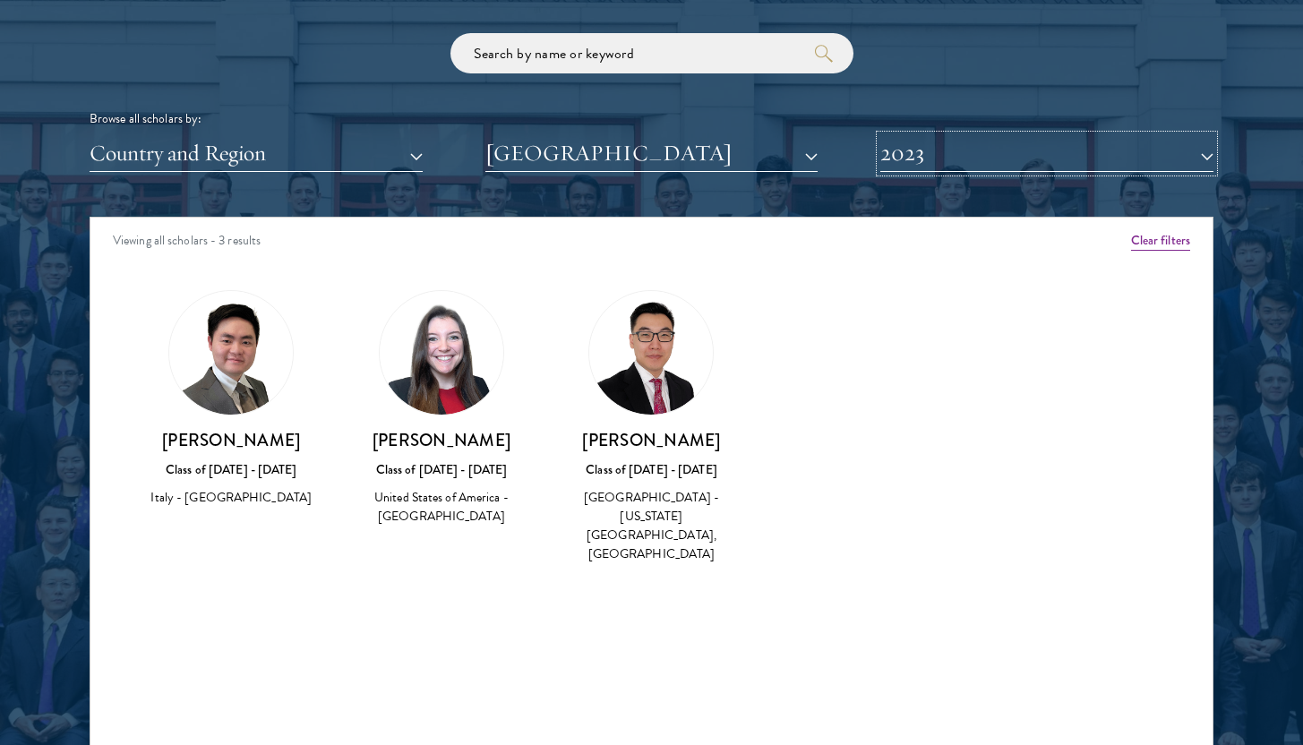
click at [934, 163] on button "2023" at bounding box center [1046, 153] width 333 height 37
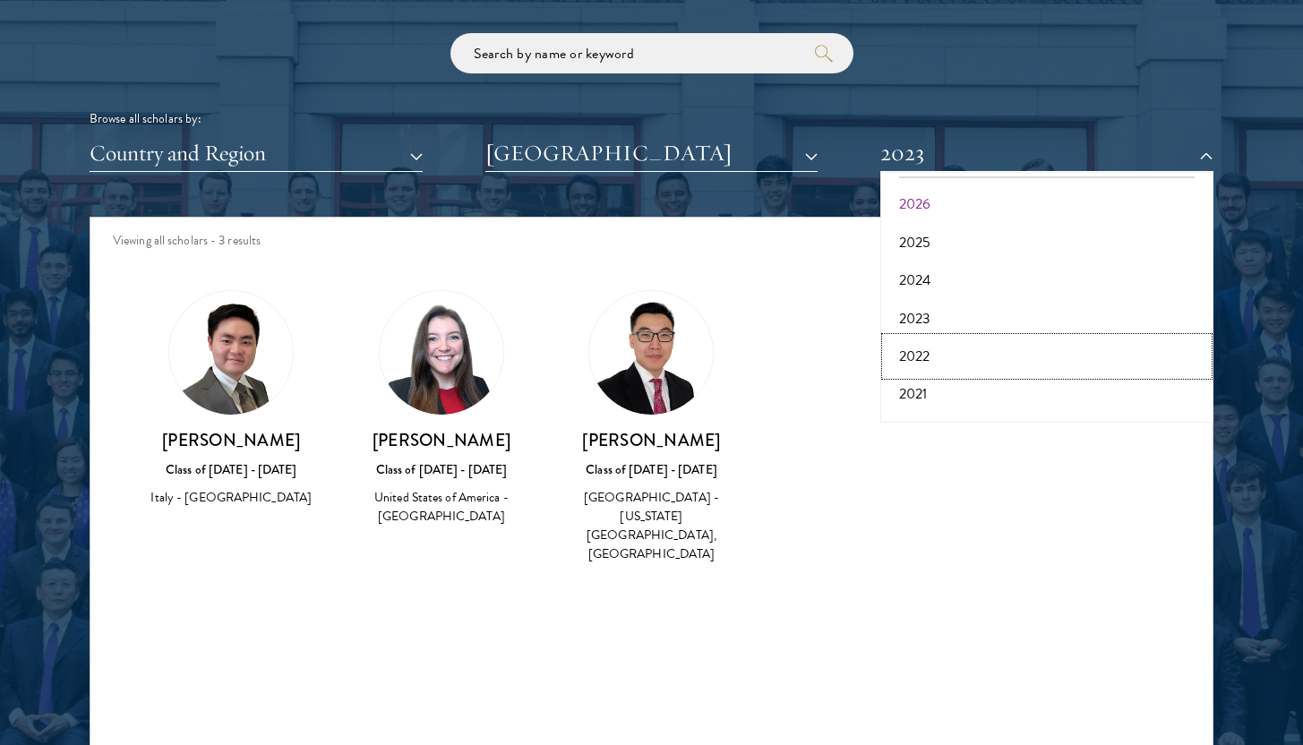
click at [928, 357] on button "2022" at bounding box center [1047, 357] width 322 height 38
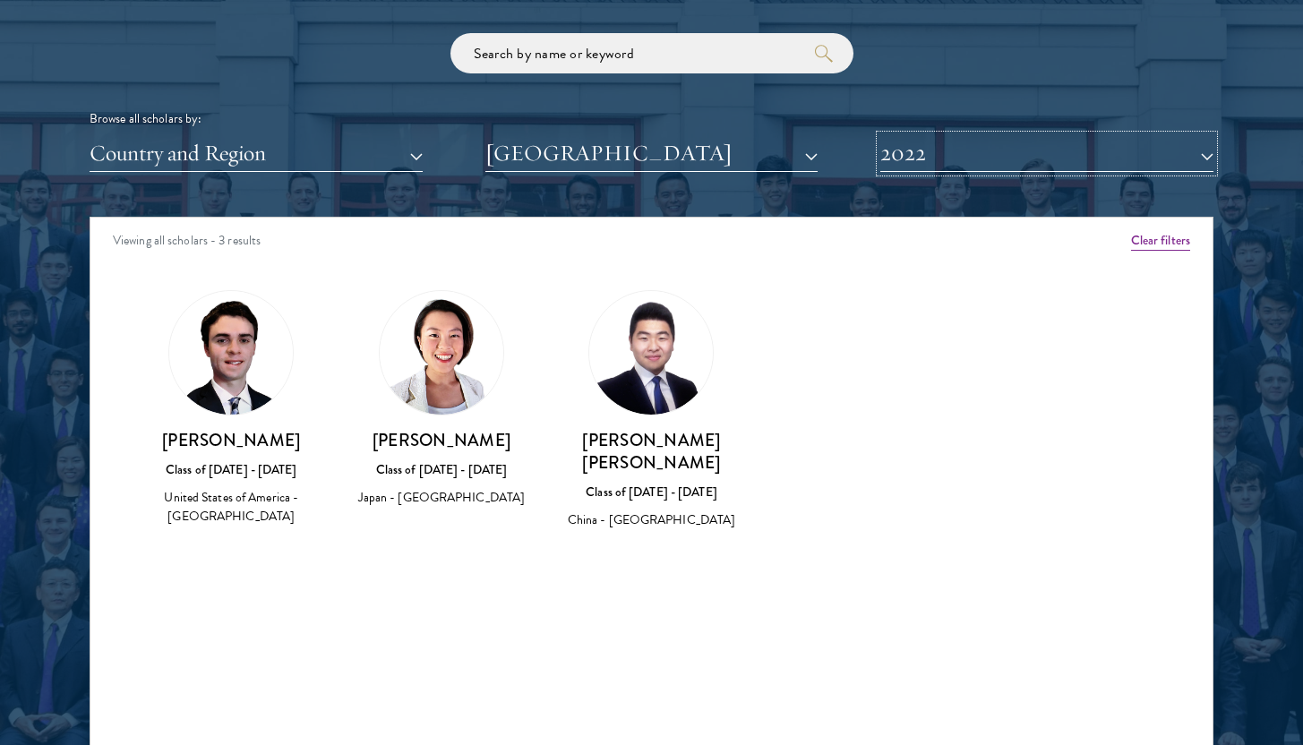
click at [934, 151] on button "2022" at bounding box center [1046, 153] width 333 height 37
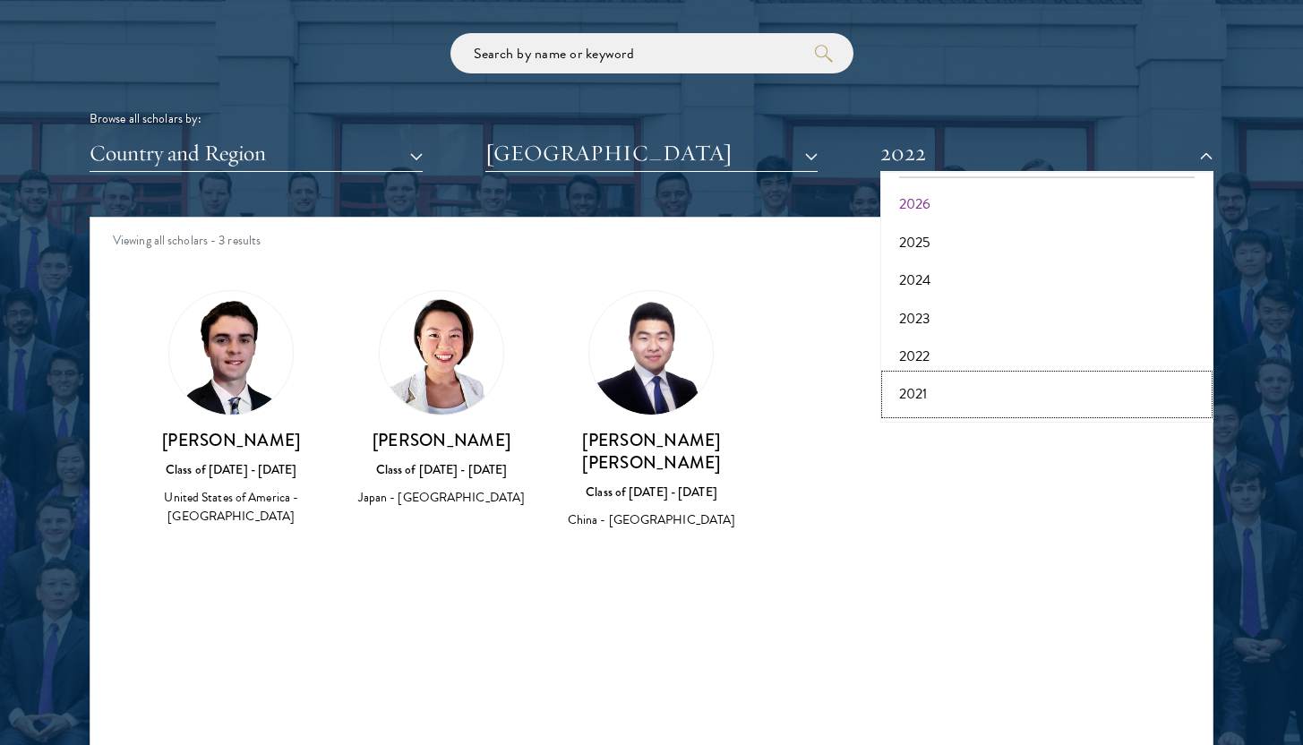
click at [946, 395] on button "2021" at bounding box center [1047, 394] width 322 height 38
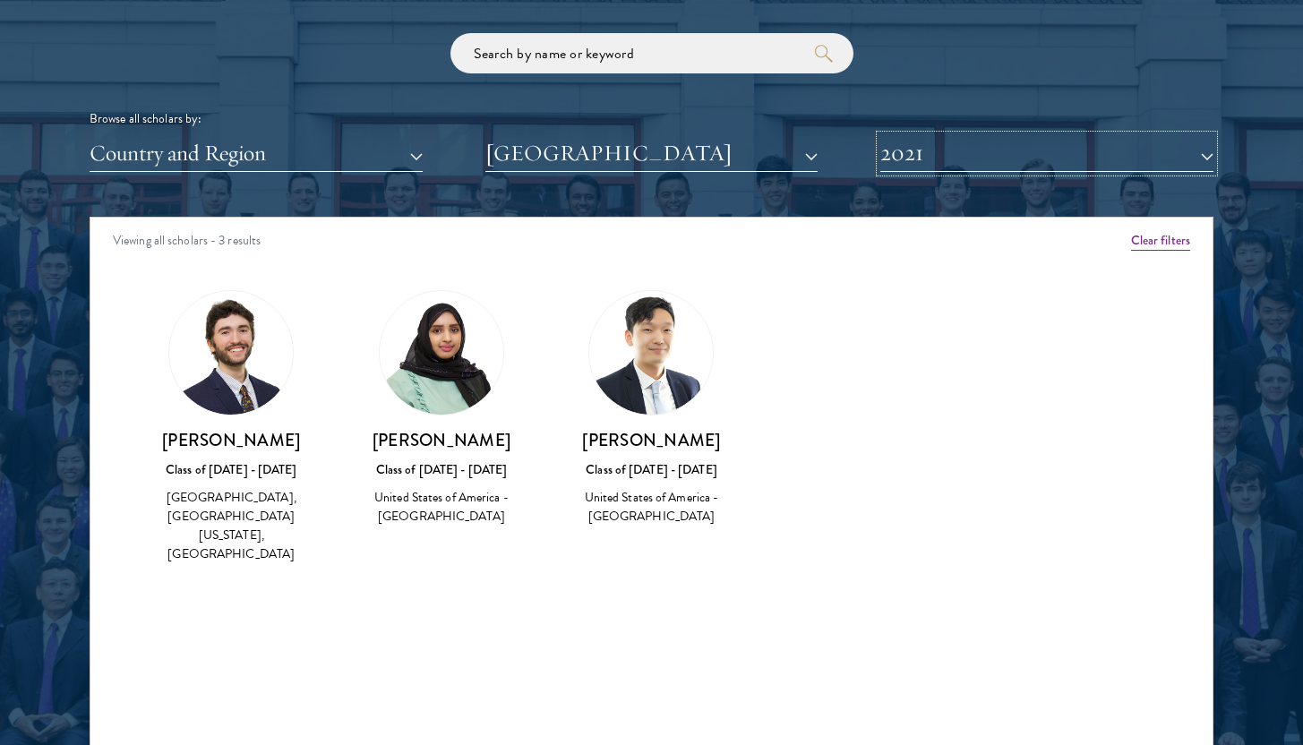
click at [902, 156] on button "2021" at bounding box center [1046, 153] width 333 height 37
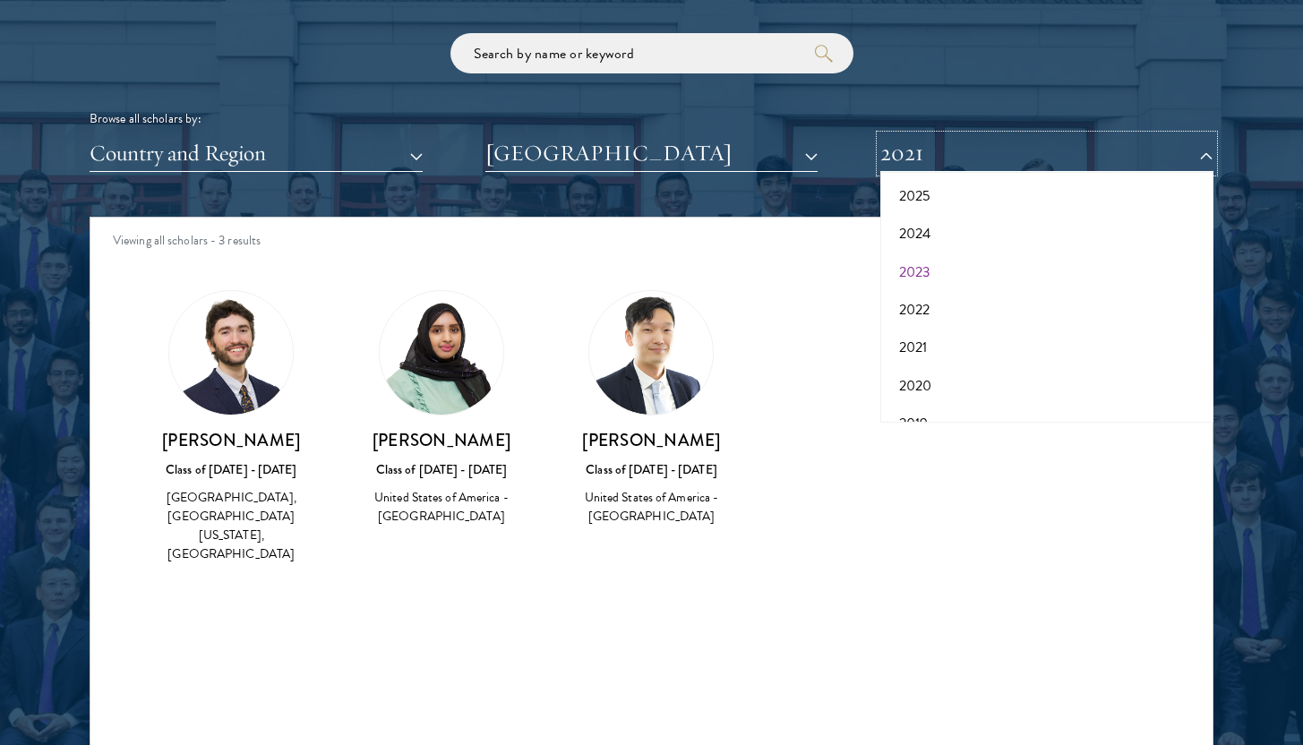
scroll to position [87, 0]
click at [938, 378] on button "2020" at bounding box center [1047, 384] width 322 height 38
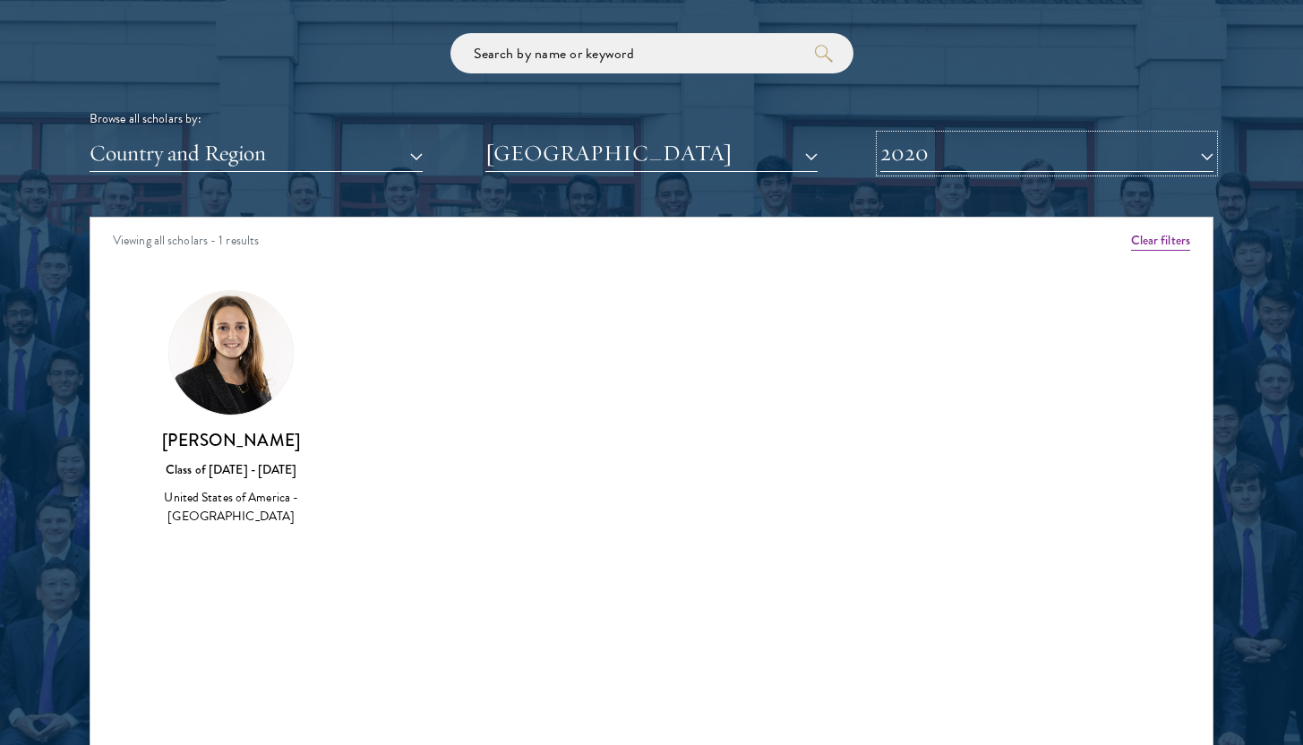
click at [936, 169] on button "2020" at bounding box center [1046, 153] width 333 height 37
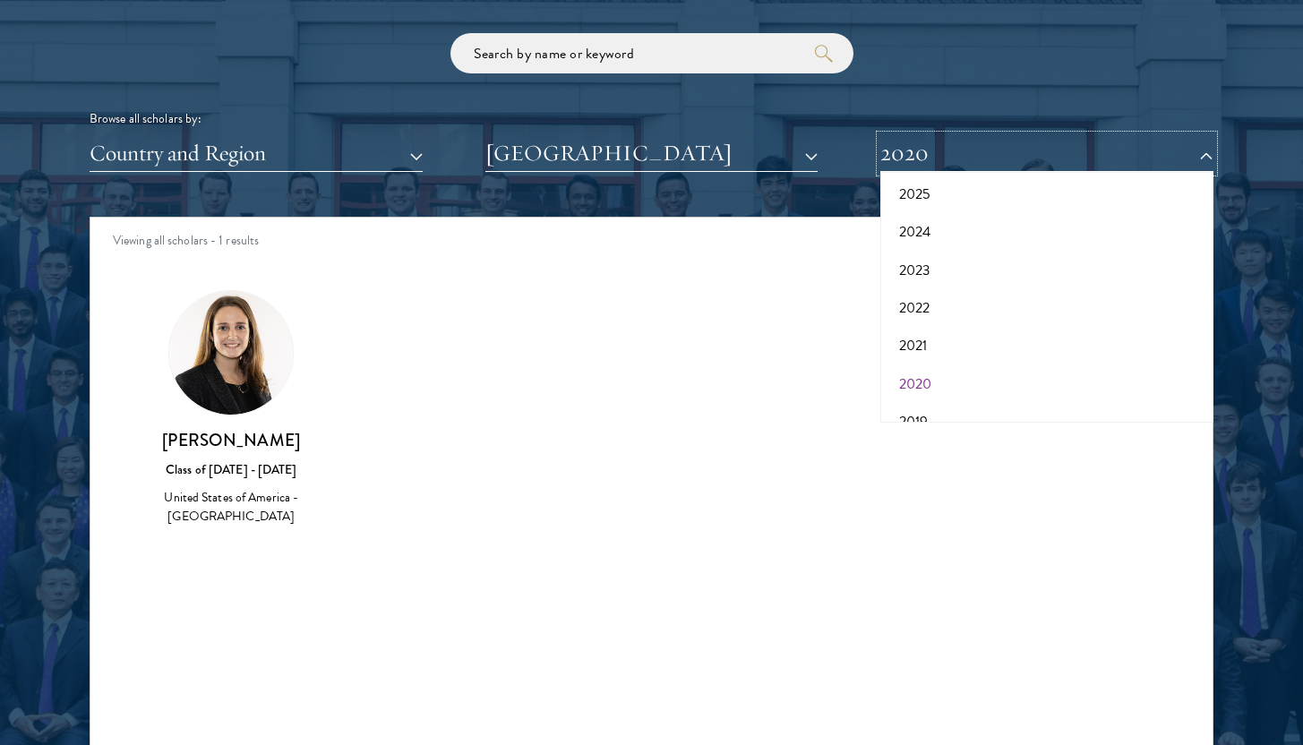
scroll to position [119, 0]
click at [940, 388] on button "2019" at bounding box center [1047, 390] width 322 height 38
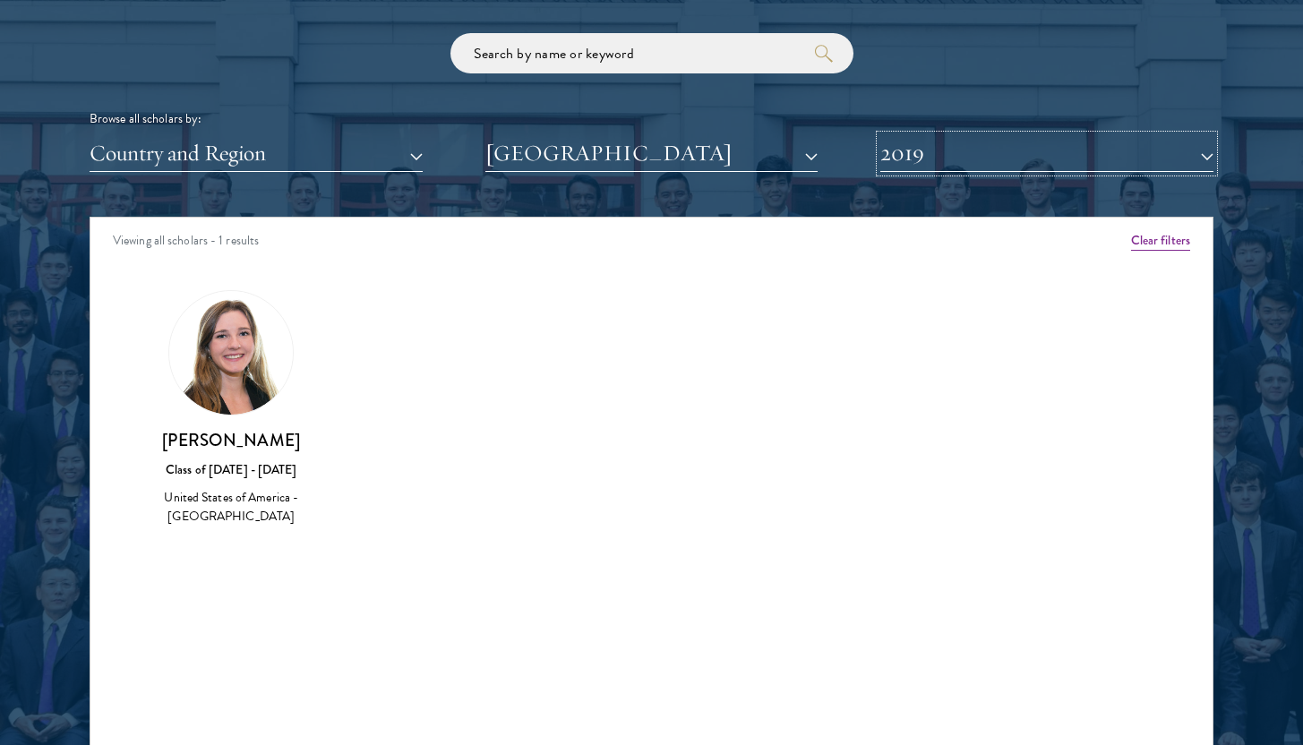
click at [900, 163] on button "2019" at bounding box center [1046, 153] width 333 height 37
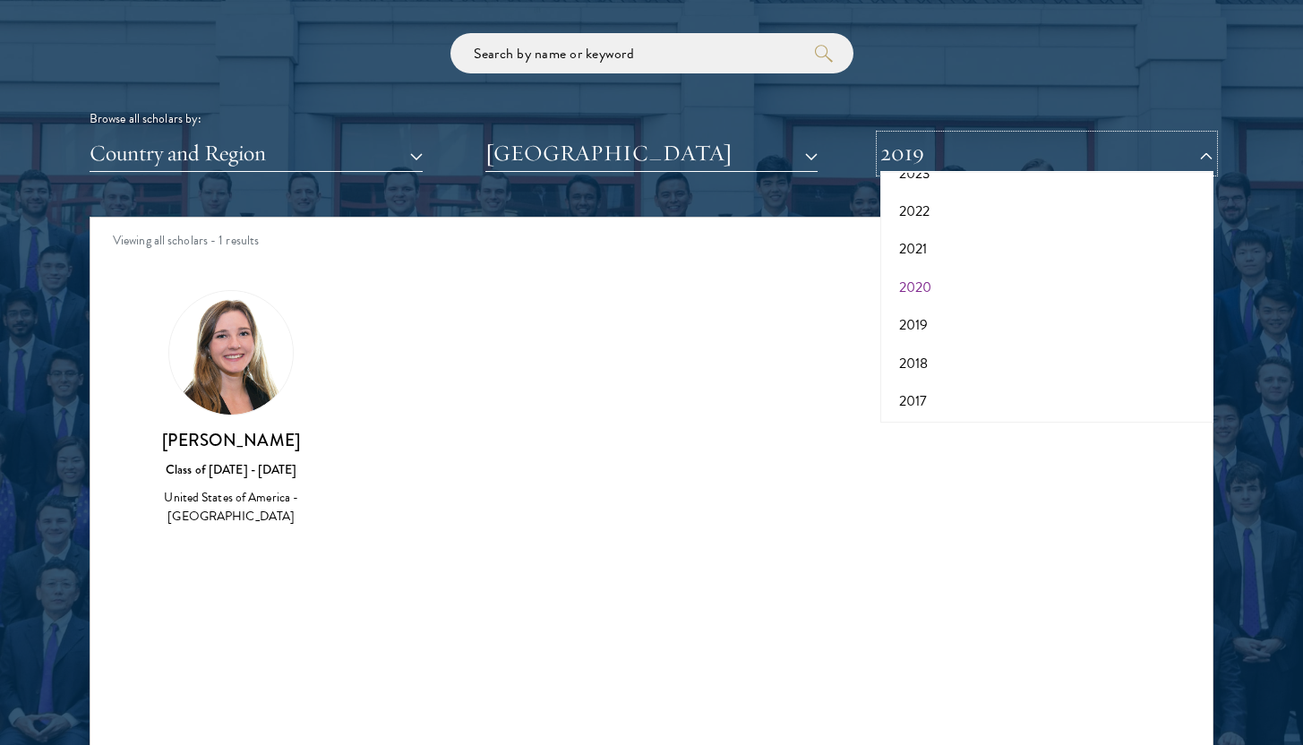
scroll to position [186, 0]
click at [942, 357] on button "2018" at bounding box center [1047, 361] width 322 height 38
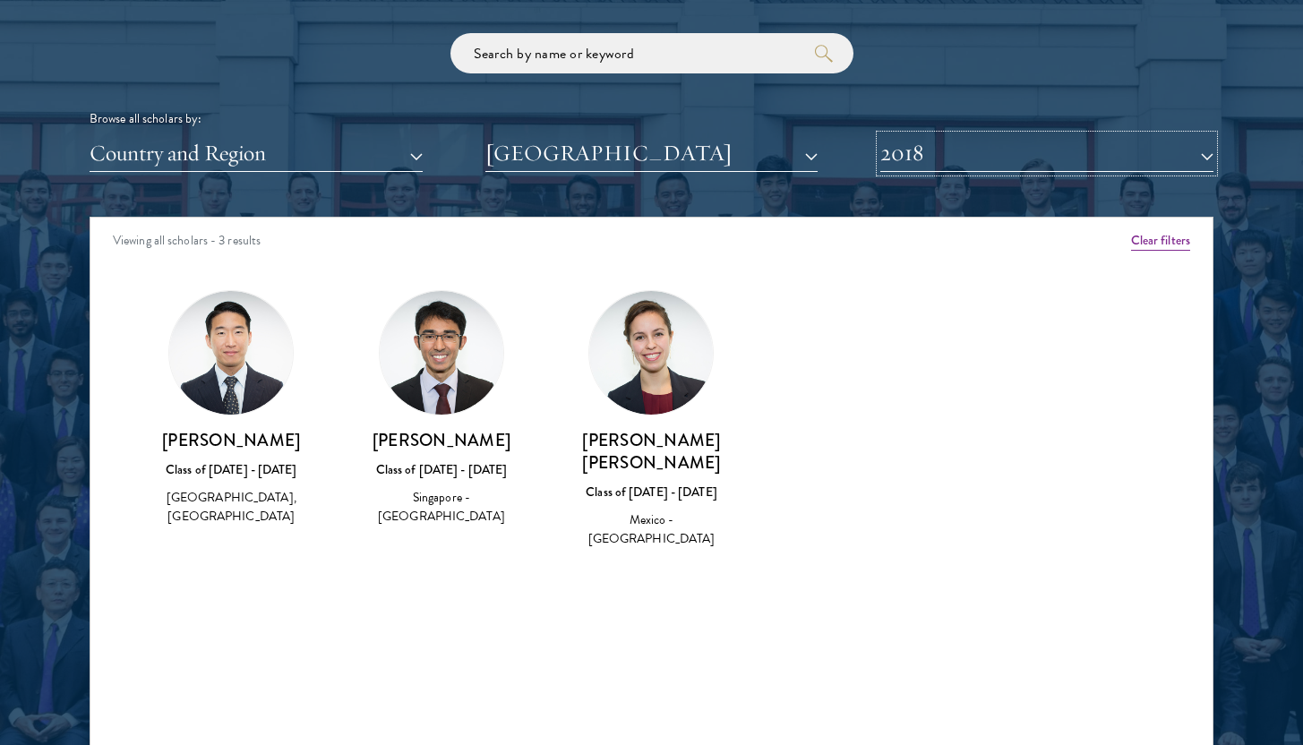
click at [946, 160] on button "2018" at bounding box center [1046, 153] width 333 height 37
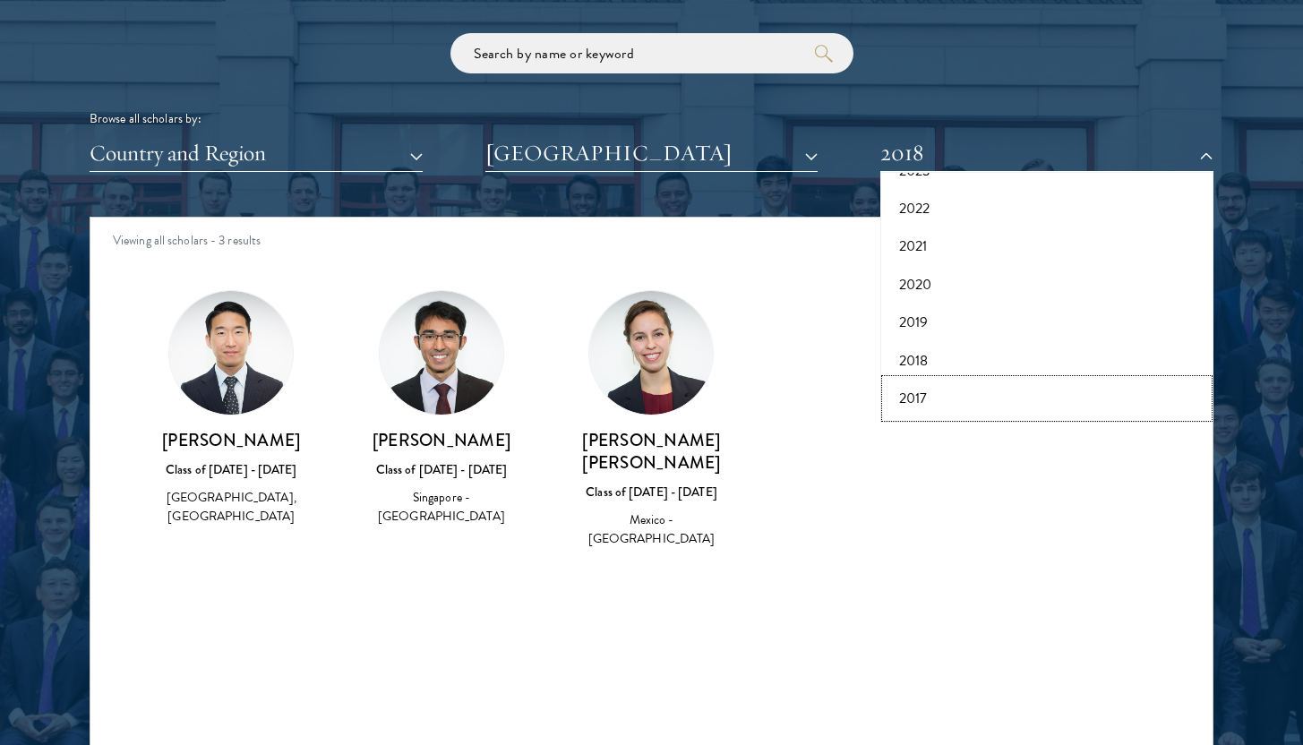
click at [941, 401] on button "2017" at bounding box center [1047, 399] width 322 height 38
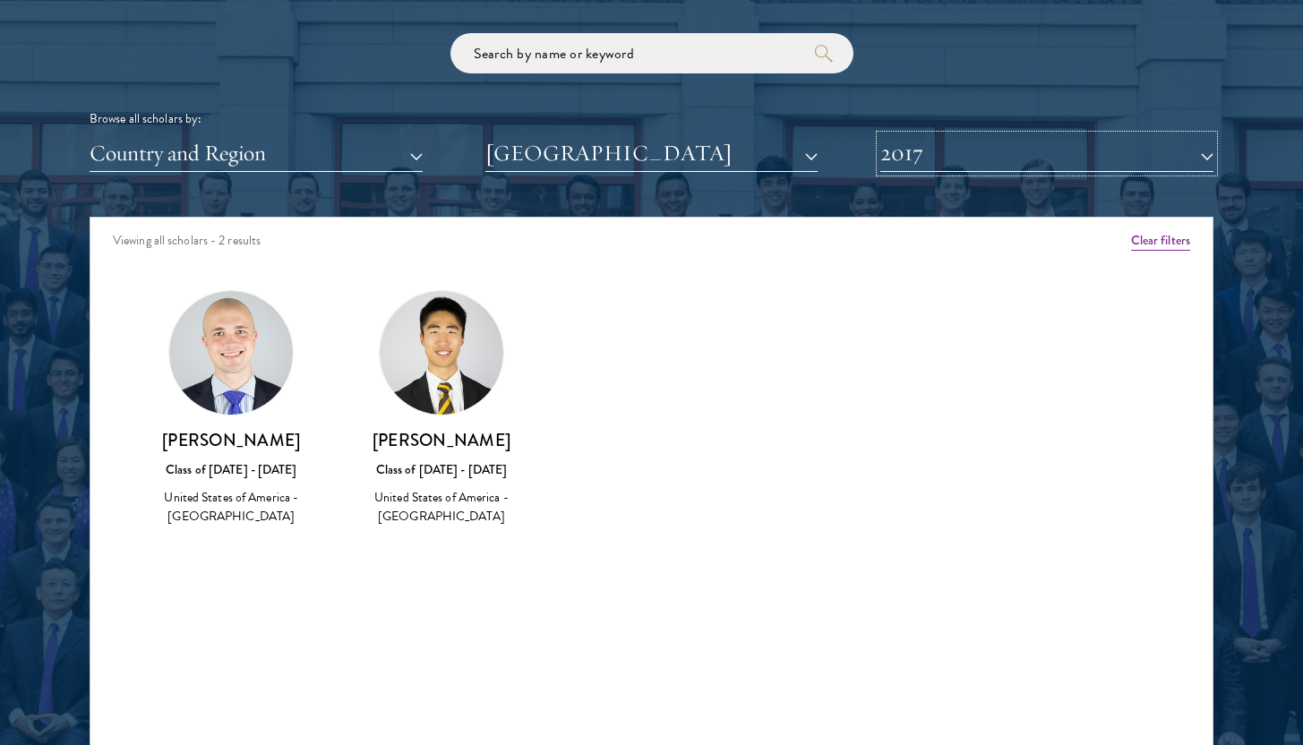
click at [942, 152] on button "2017" at bounding box center [1046, 153] width 333 height 37
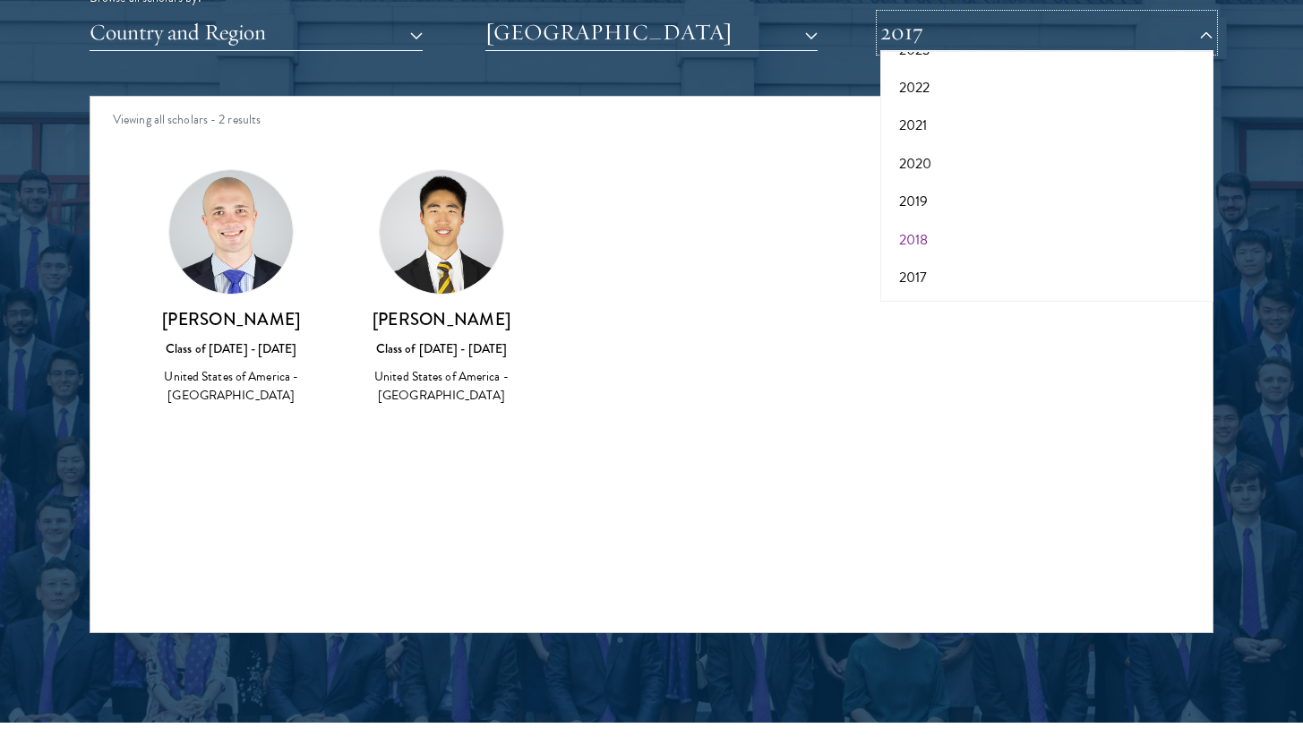
scroll to position [2285, 0]
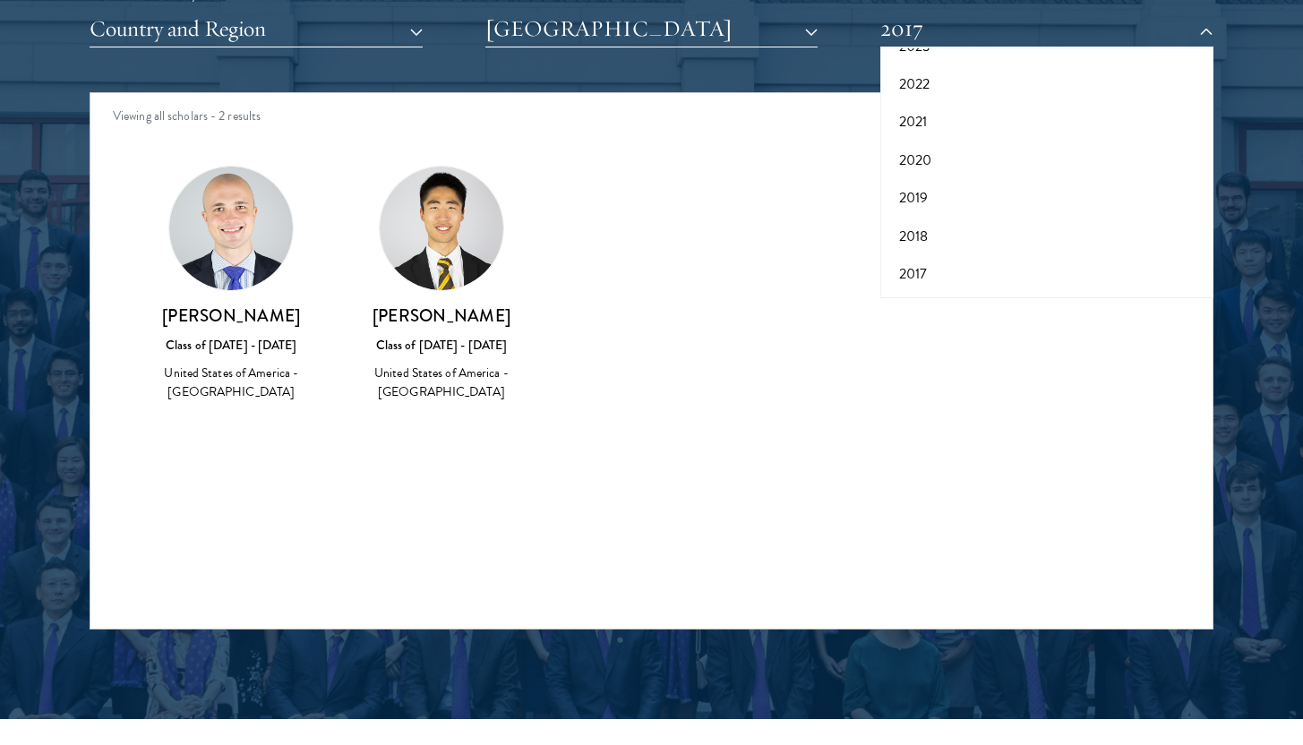
click at [970, 347] on div "Amber Class of [DATE] - [DATE] [GEOGRAPHIC_DATA] - [GEOGRAPHIC_DATA] View Bio C…" at bounding box center [651, 299] width 1122 height 313
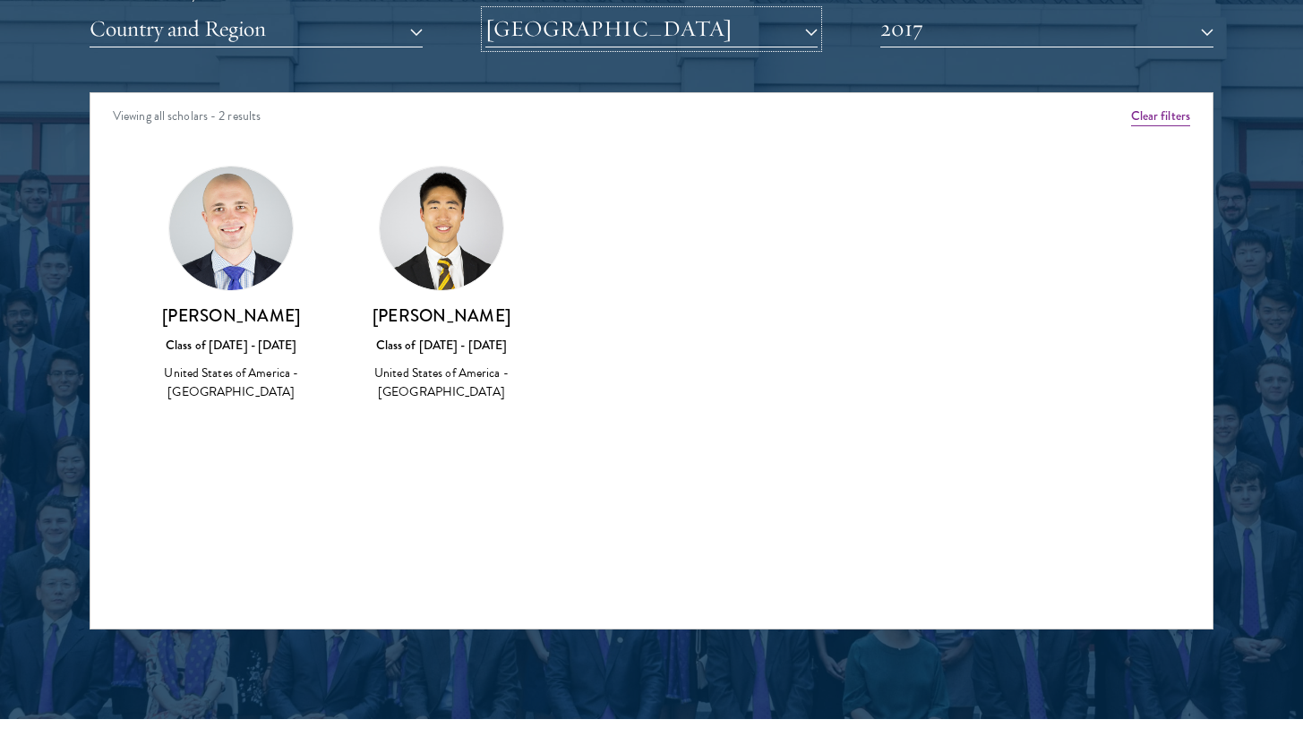
click at [701, 27] on button "[GEOGRAPHIC_DATA]" at bounding box center [651, 29] width 333 height 37
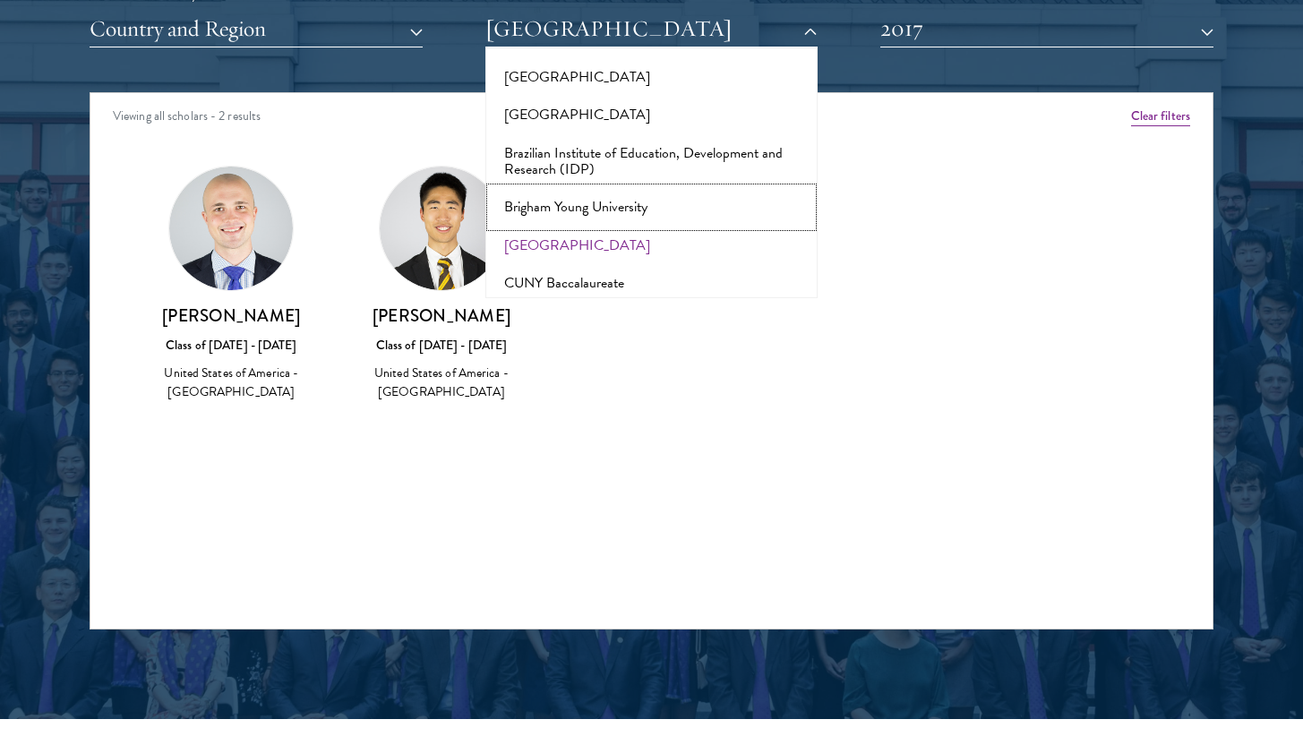
click at [628, 188] on button "Brigham Young University" at bounding box center [652, 207] width 322 height 38
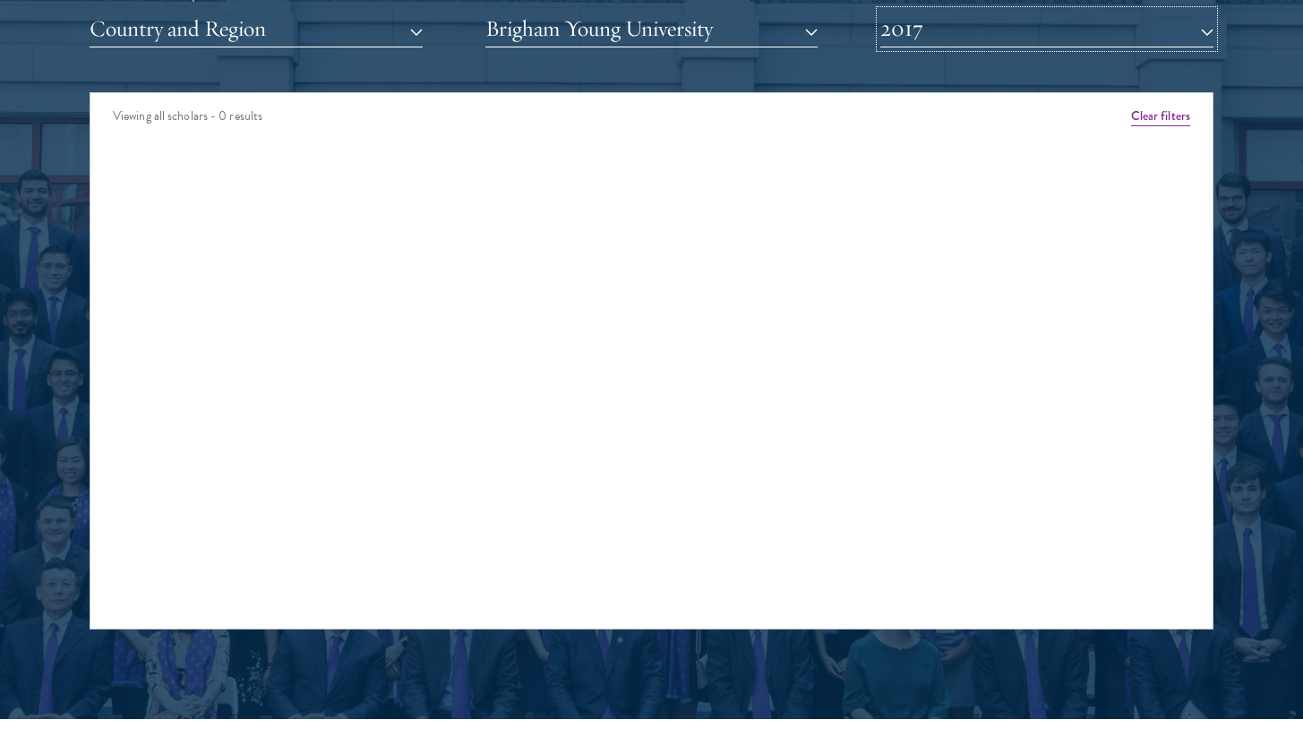
click at [898, 35] on button "2017" at bounding box center [1046, 29] width 333 height 37
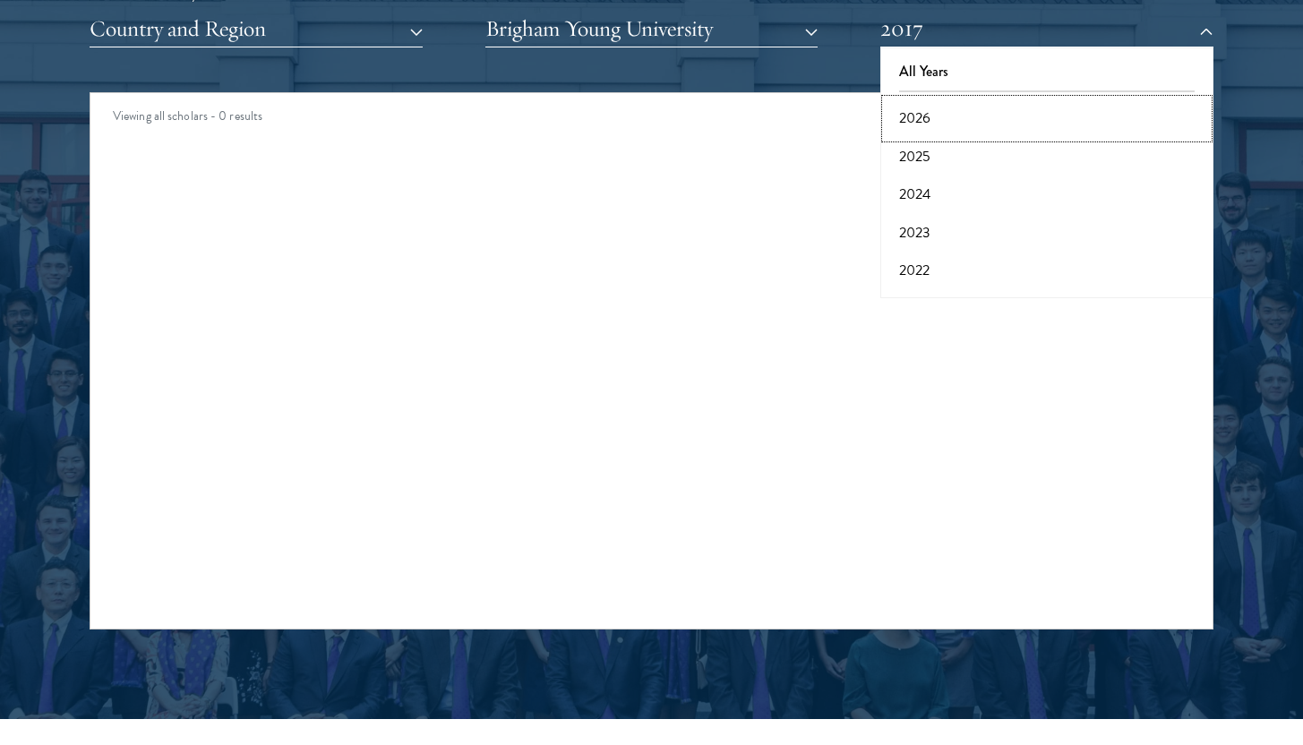
click at [923, 126] on button "2026" at bounding box center [1047, 118] width 322 height 38
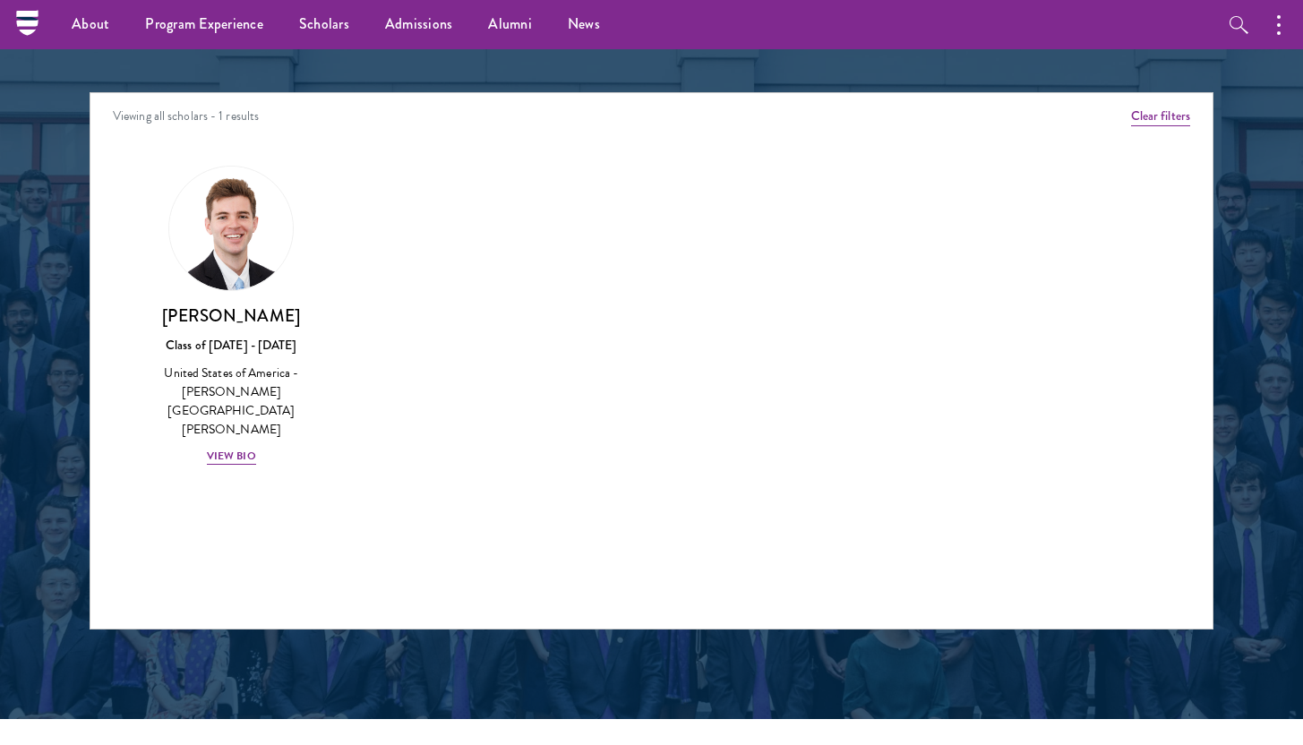
scroll to position [2237, 0]
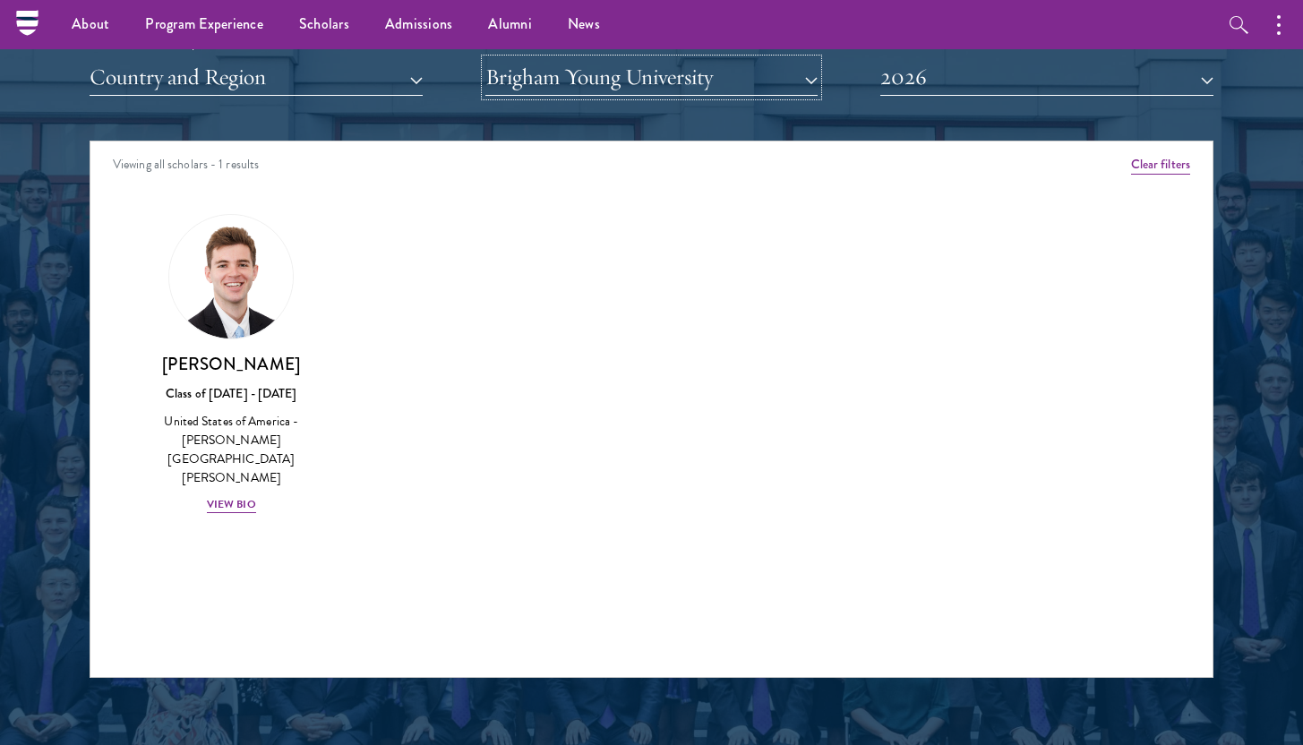
click at [758, 81] on button "Brigham Young University" at bounding box center [651, 77] width 333 height 37
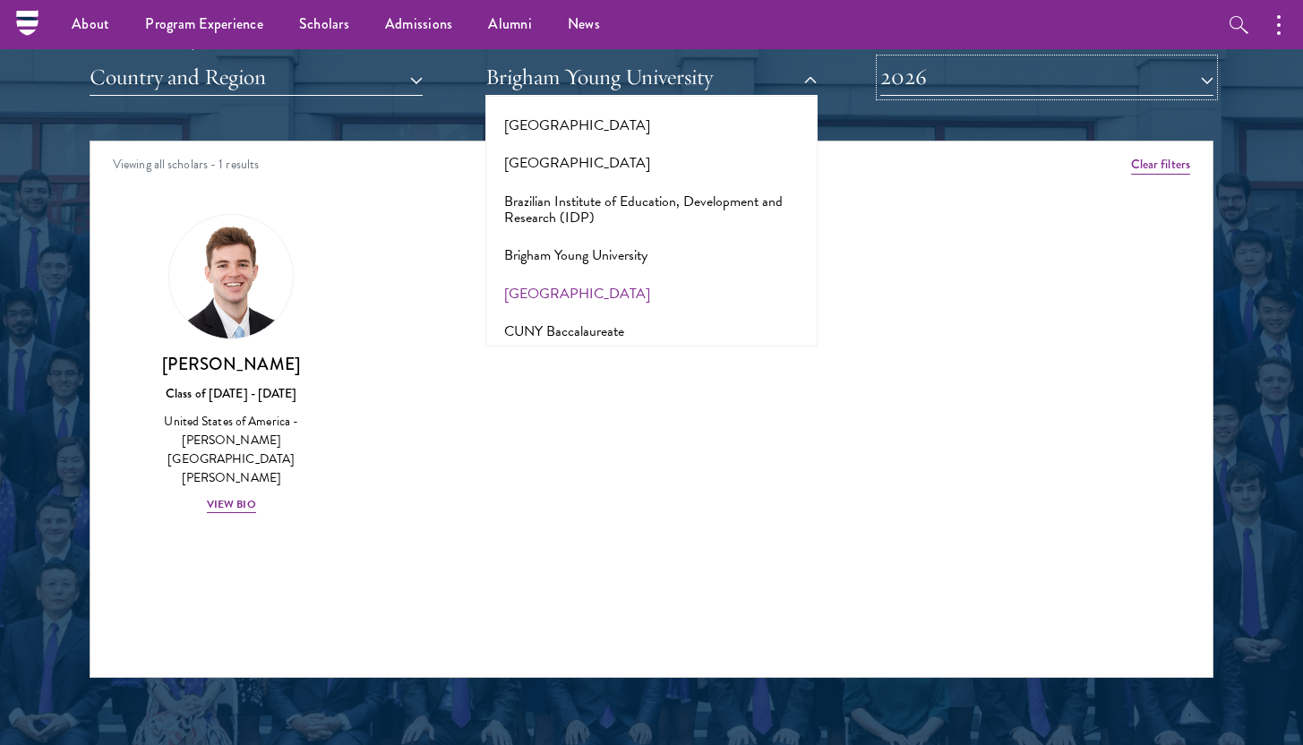
click at [927, 82] on button "2026" at bounding box center [1046, 77] width 333 height 37
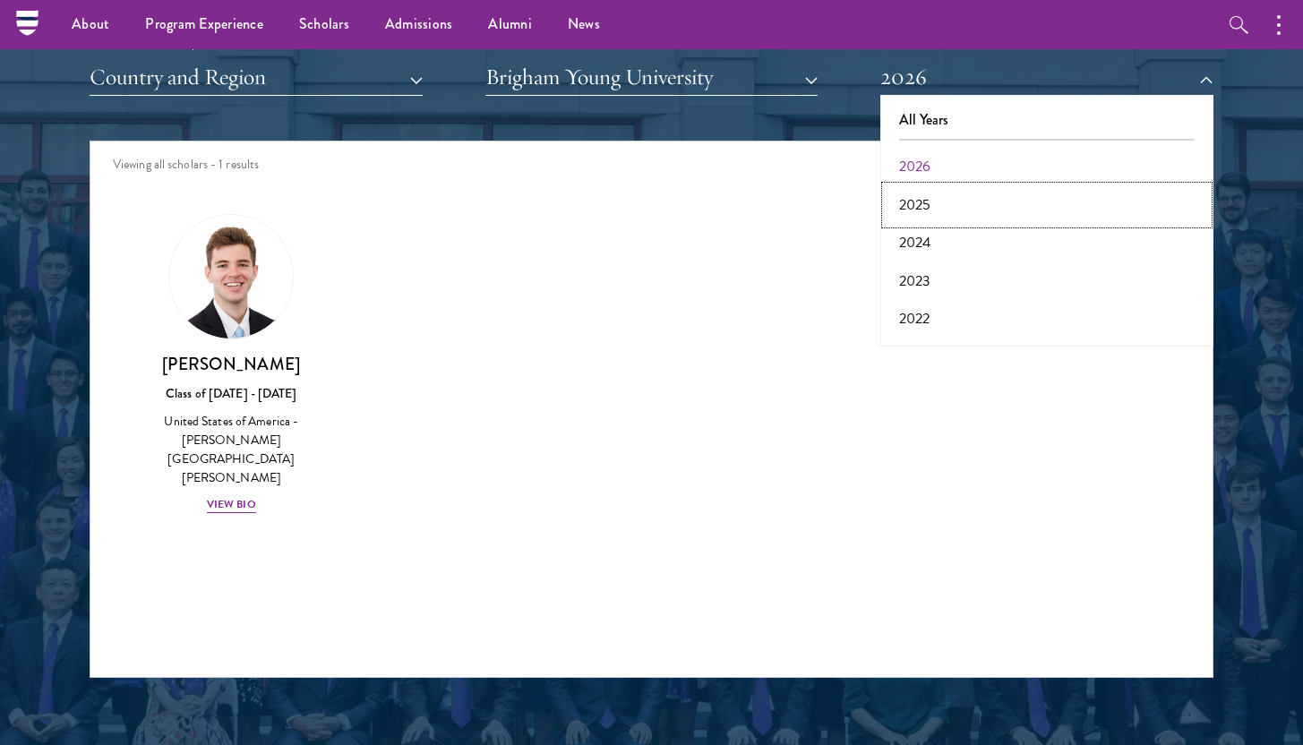
click at [933, 194] on button "2025" at bounding box center [1047, 205] width 322 height 38
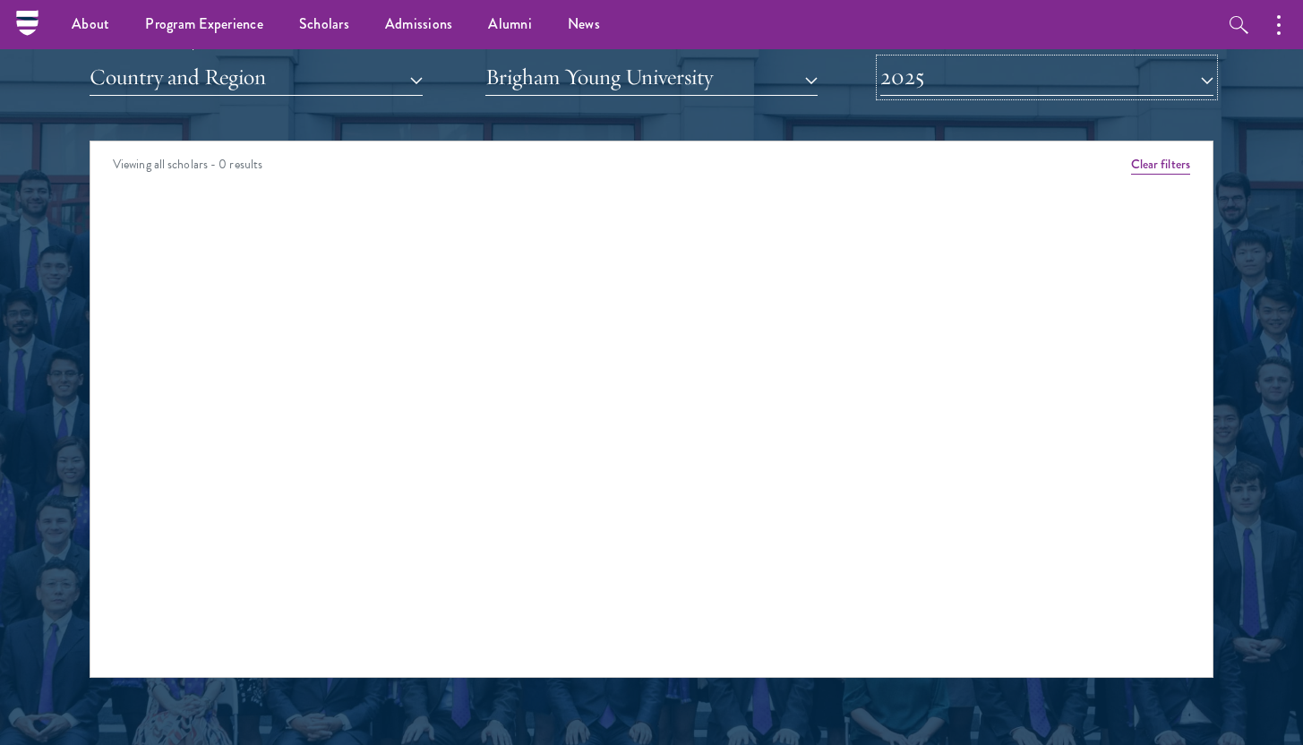
click at [923, 84] on button "2025" at bounding box center [1046, 77] width 333 height 37
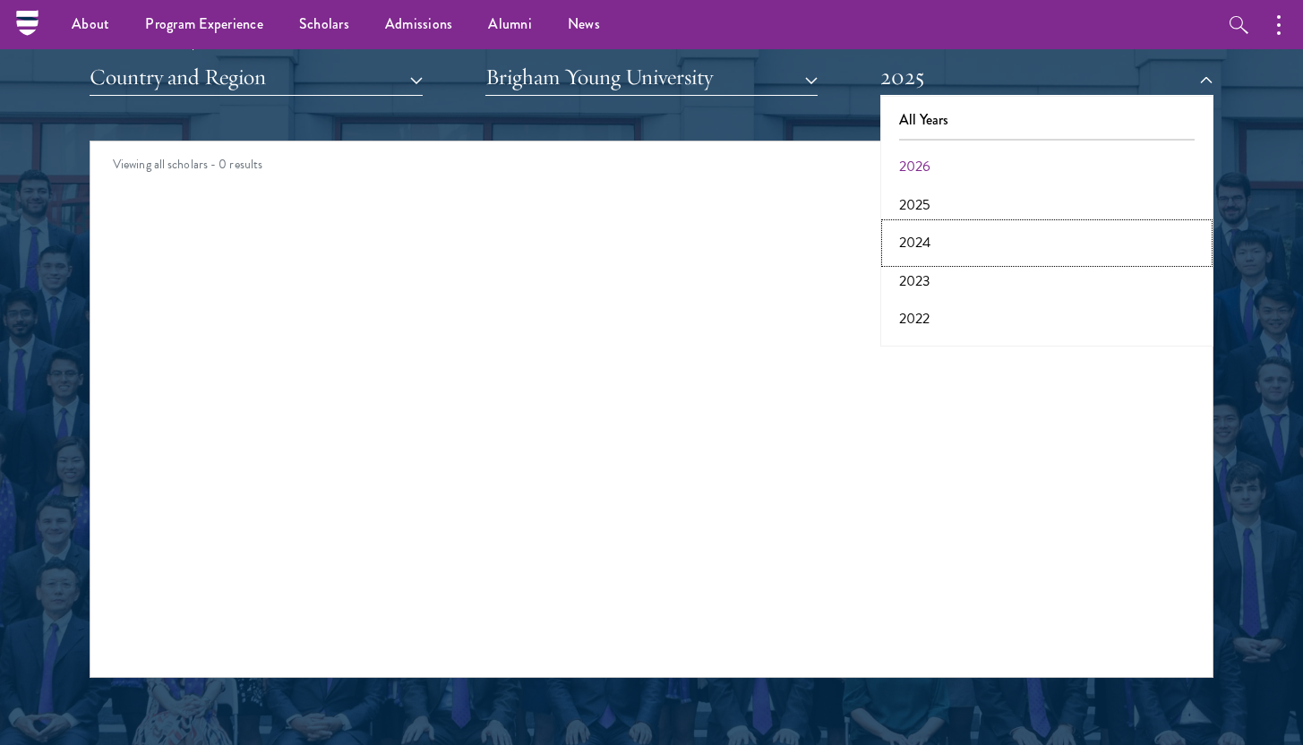
click at [931, 237] on button "2024" at bounding box center [1047, 243] width 322 height 38
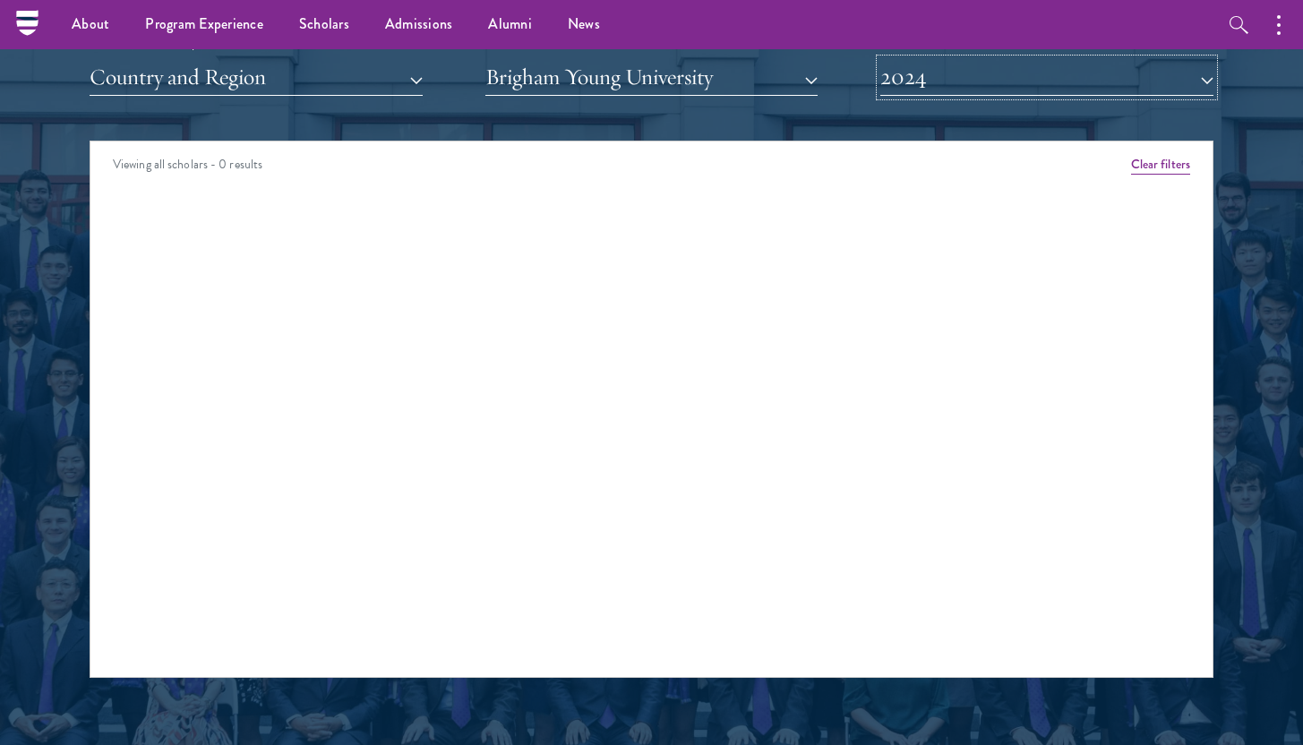
click at [913, 82] on button "2024" at bounding box center [1046, 77] width 333 height 37
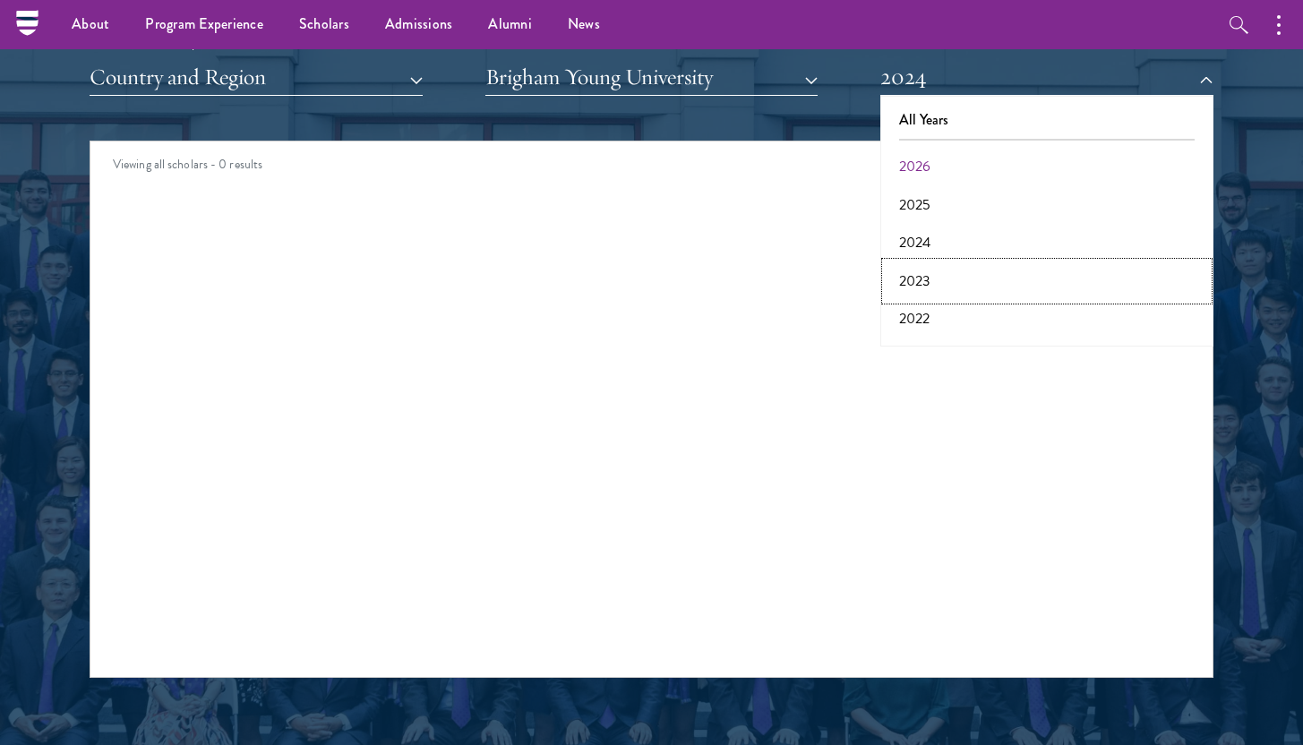
click at [928, 272] on button "2023" at bounding box center [1047, 281] width 322 height 38
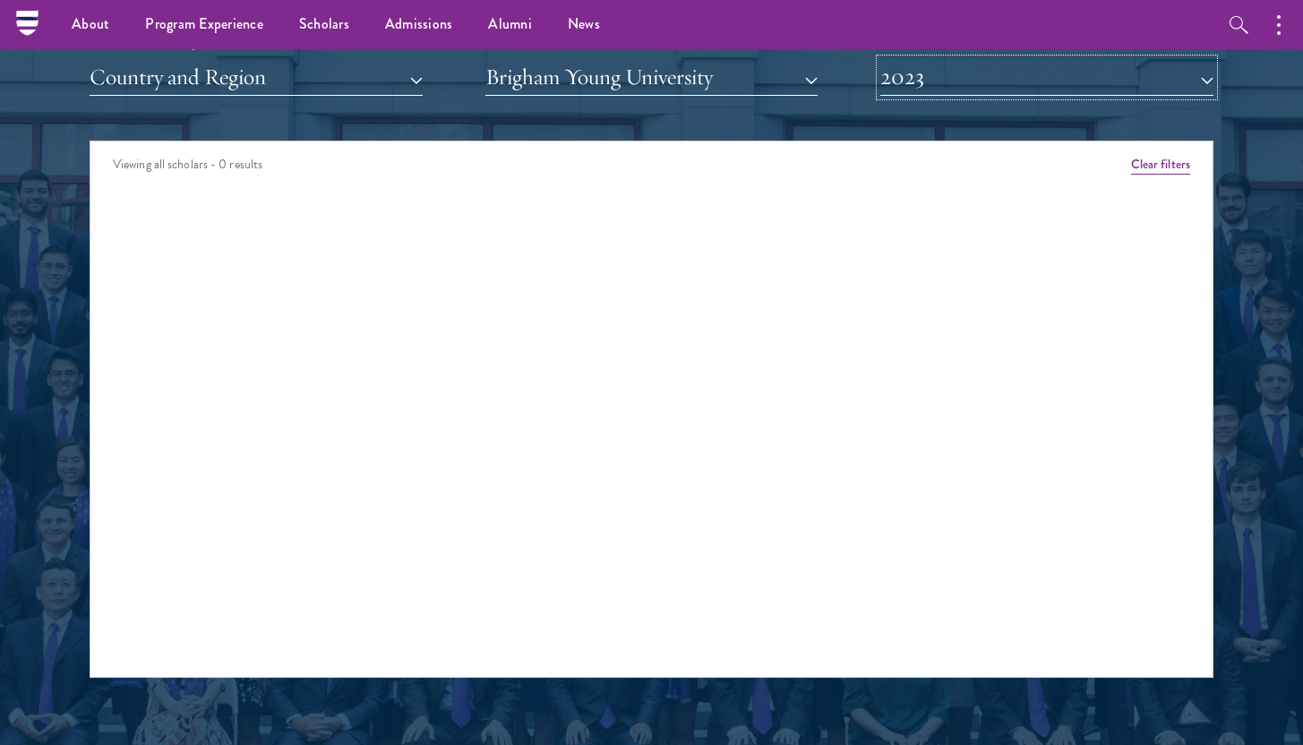
click at [915, 81] on button "2023" at bounding box center [1046, 77] width 333 height 37
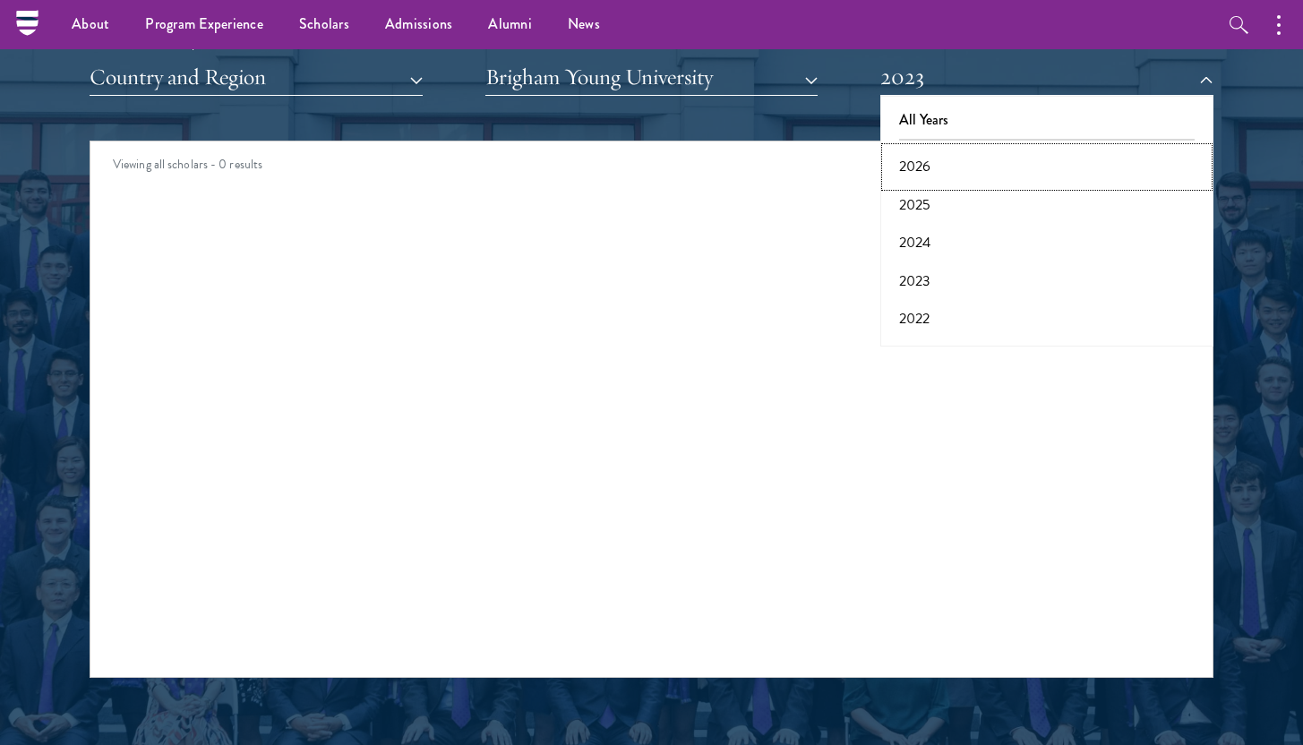
click at [909, 170] on button "2026" at bounding box center [1047, 167] width 322 height 38
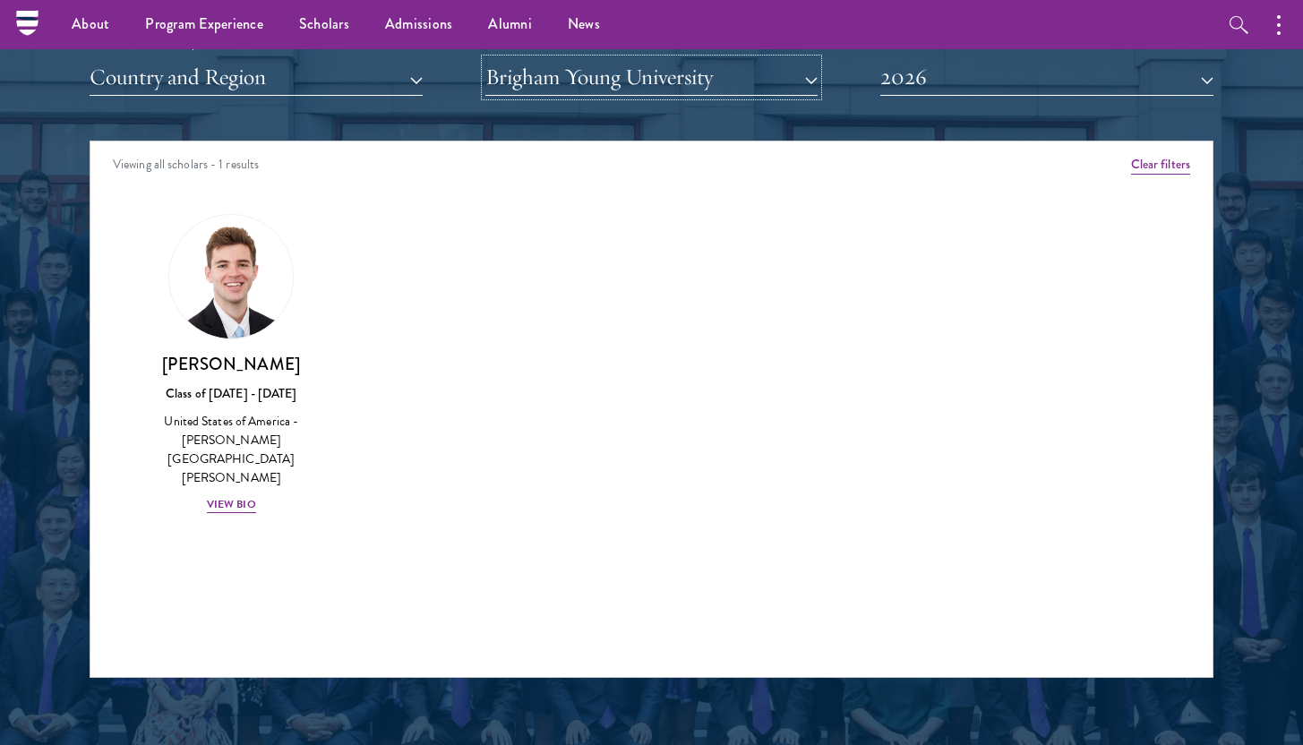
click at [763, 77] on button "Brigham Young University" at bounding box center [651, 77] width 333 height 37
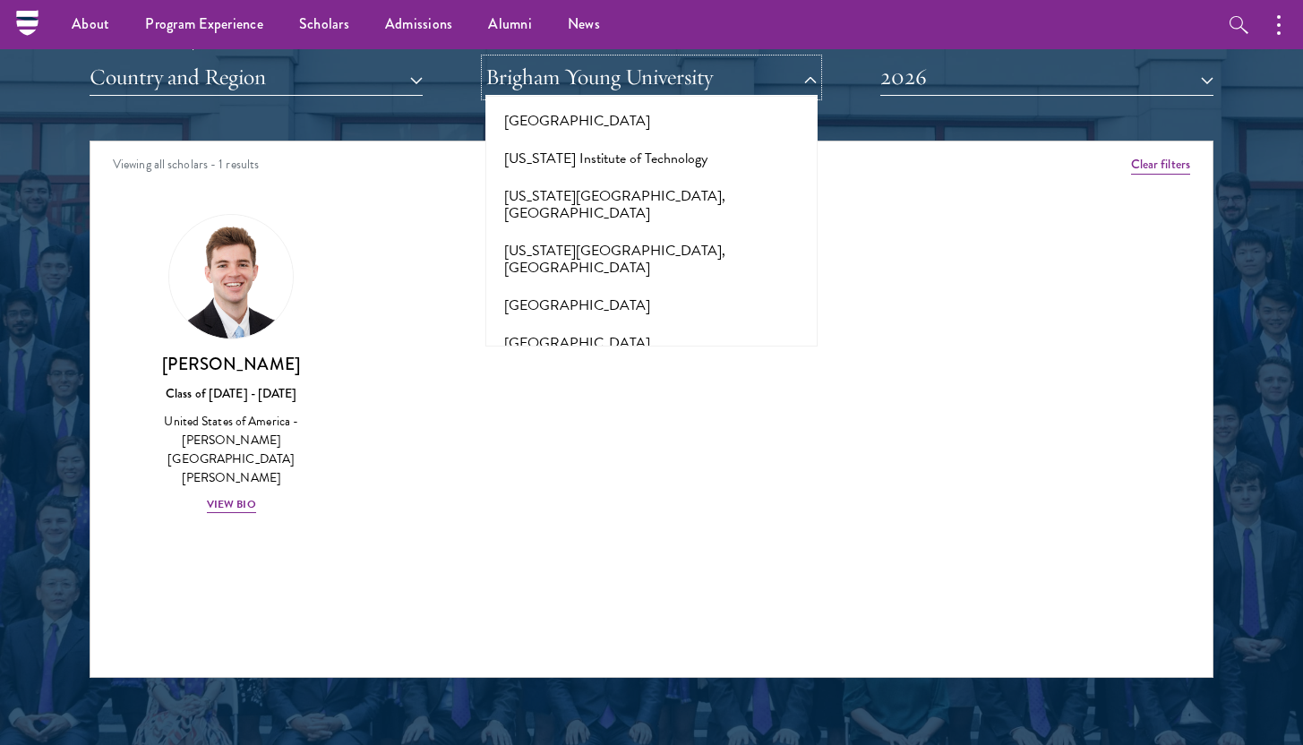
scroll to position [1822, 0]
click at [695, 285] on button "[GEOGRAPHIC_DATA]" at bounding box center [652, 304] width 322 height 38
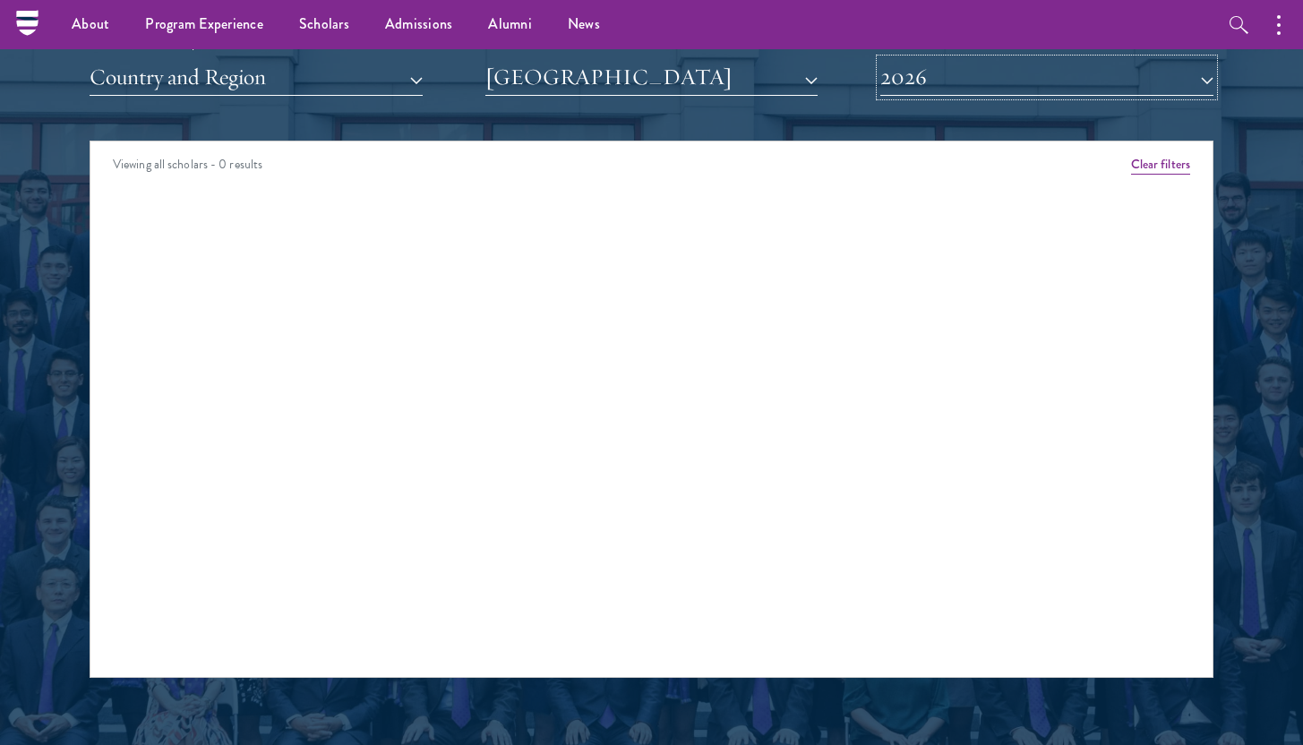
click at [903, 86] on button "2026" at bounding box center [1046, 77] width 333 height 37
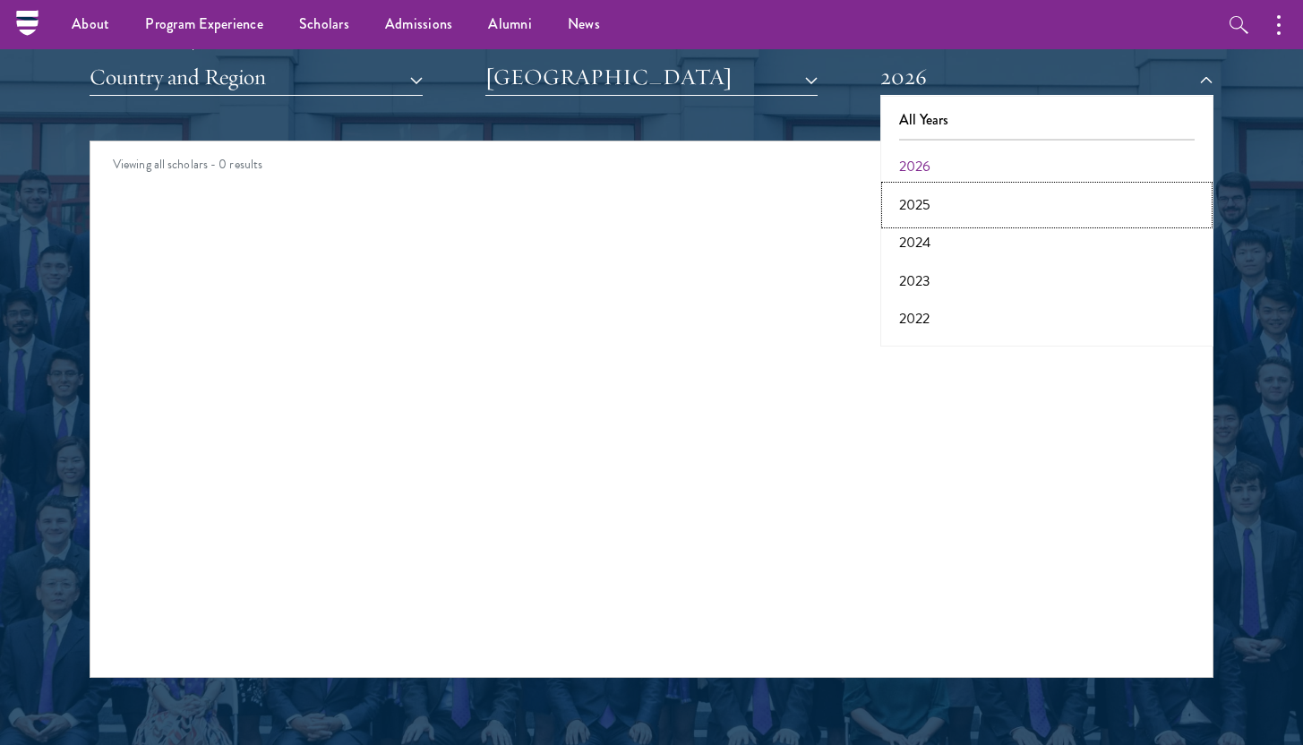
click at [921, 186] on button "2025" at bounding box center [1047, 205] width 322 height 38
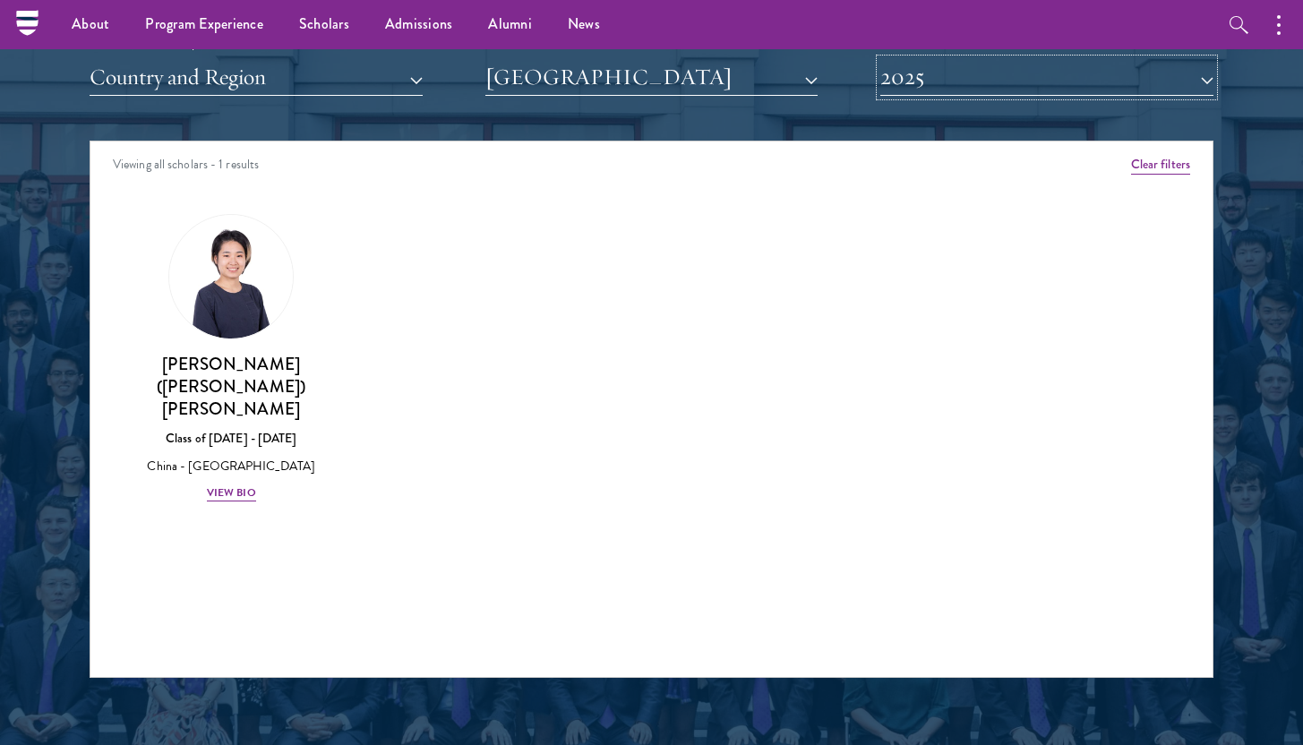
click at [911, 81] on button "2025" at bounding box center [1046, 77] width 333 height 37
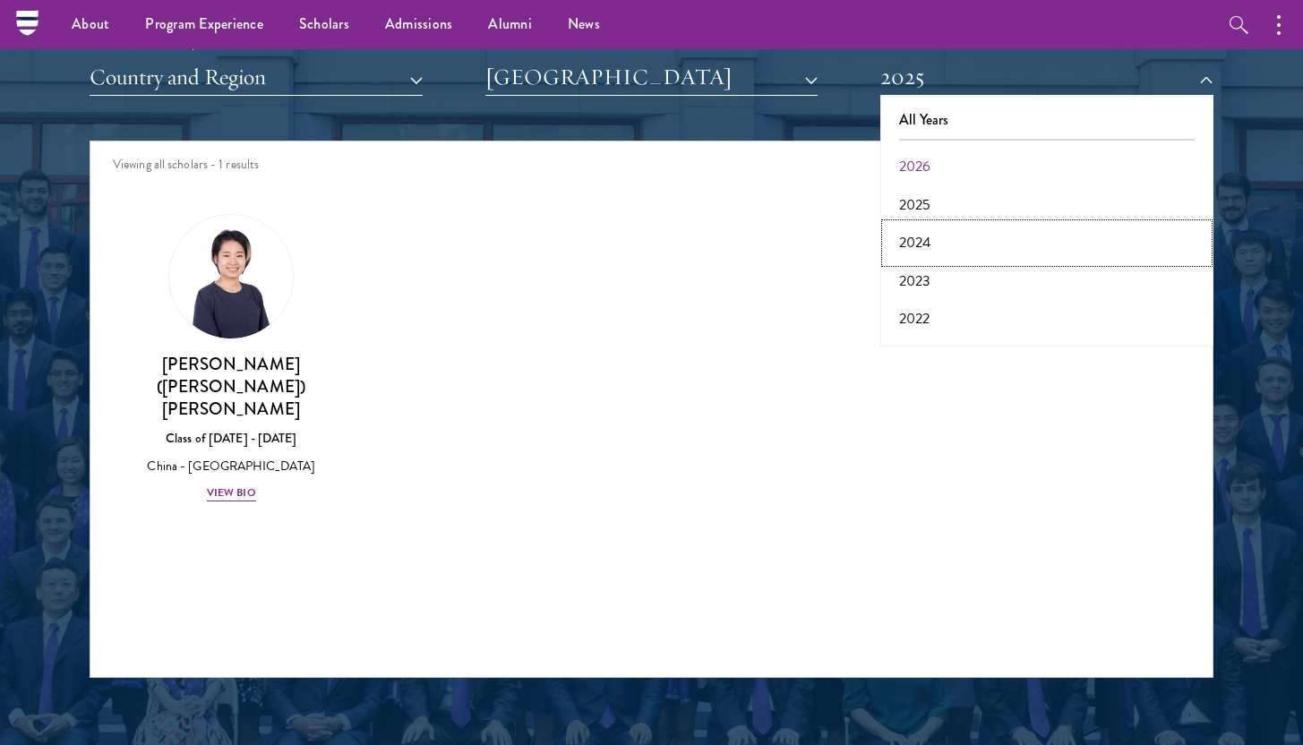
click at [917, 236] on button "2024" at bounding box center [1047, 243] width 322 height 38
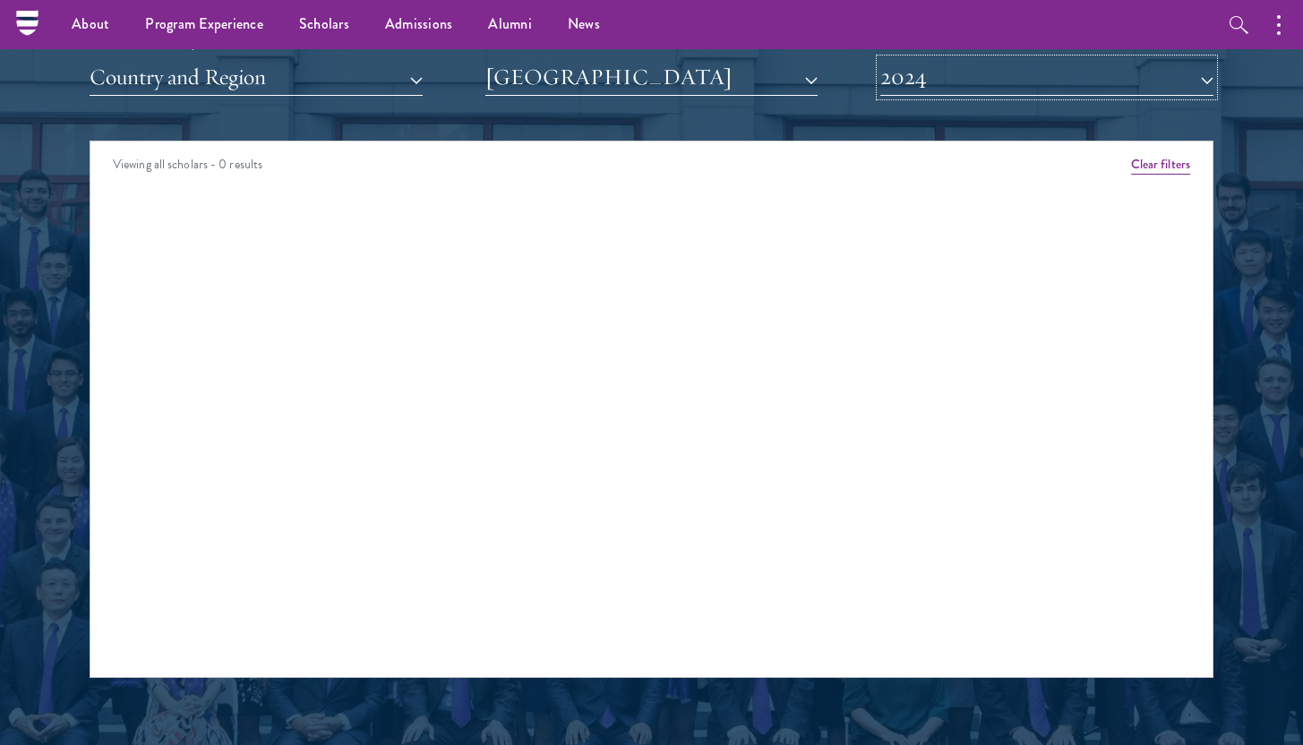
click at [940, 84] on button "2024" at bounding box center [1046, 77] width 333 height 37
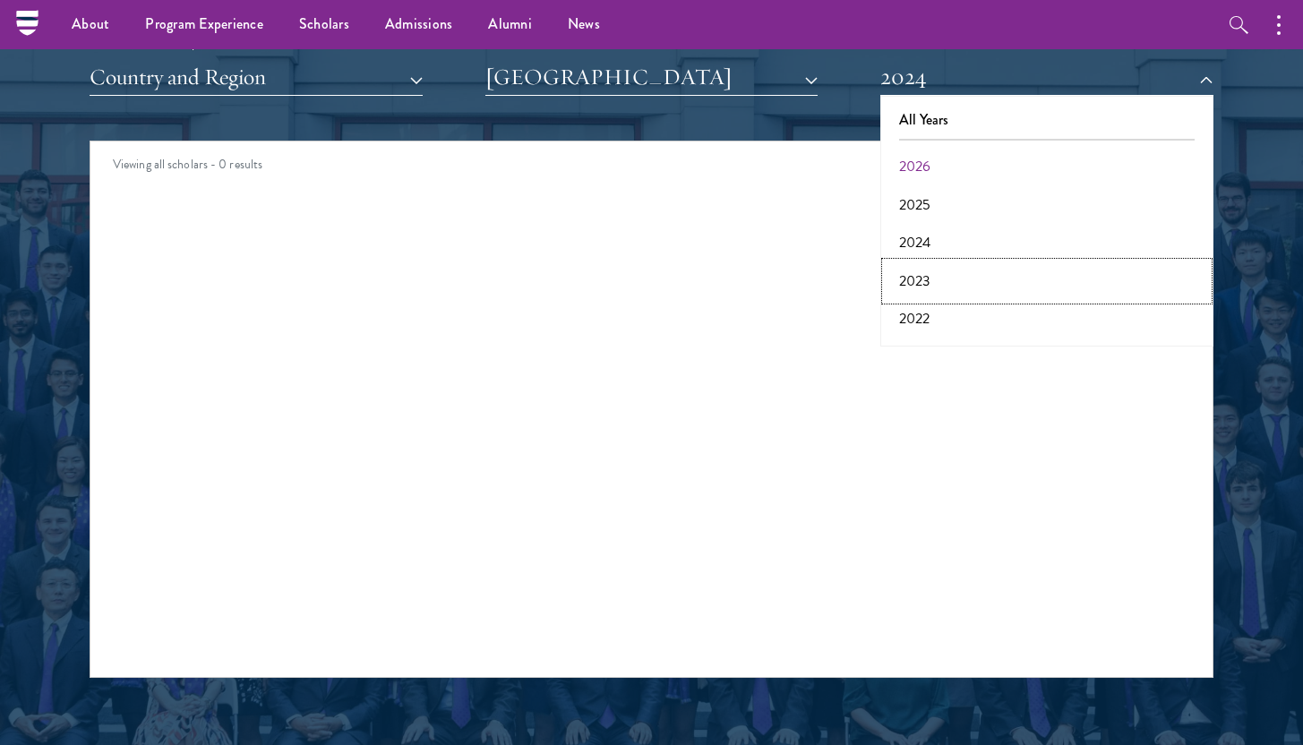
click at [942, 267] on button "2023" at bounding box center [1047, 281] width 322 height 38
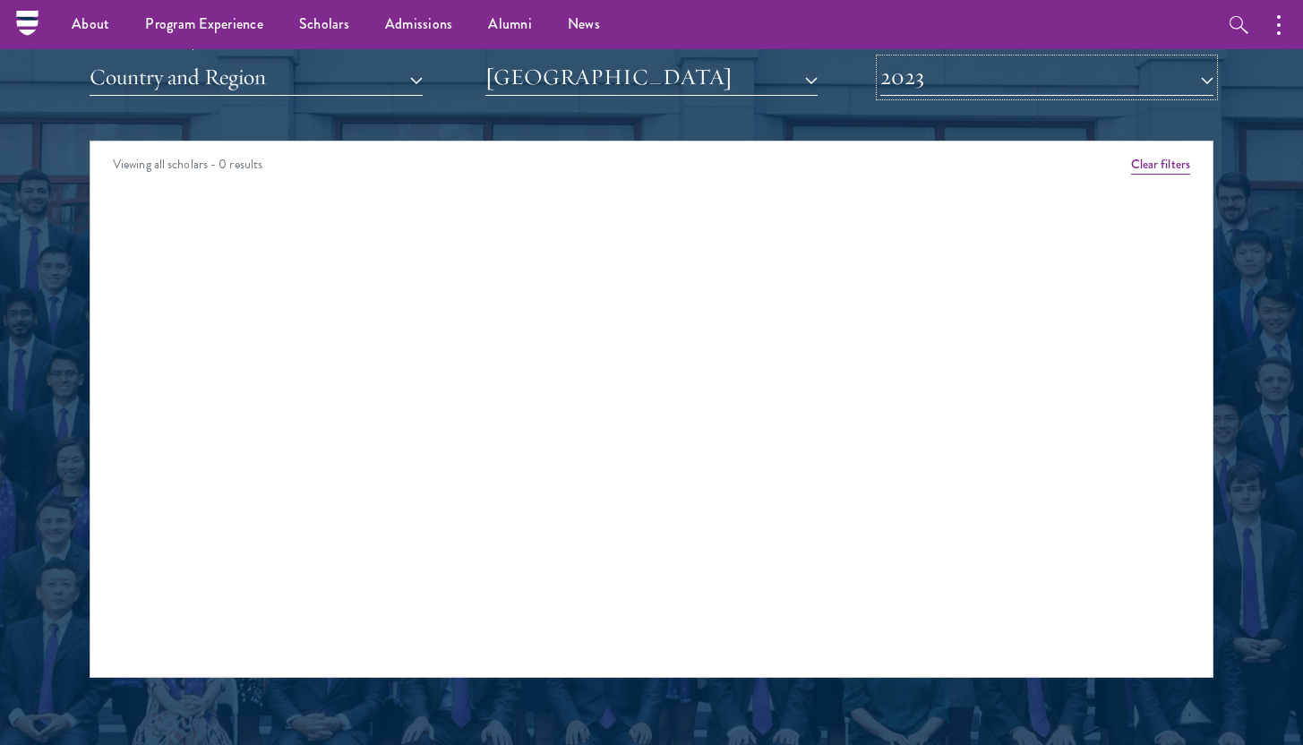
click at [935, 73] on button "2023" at bounding box center [1046, 77] width 333 height 37
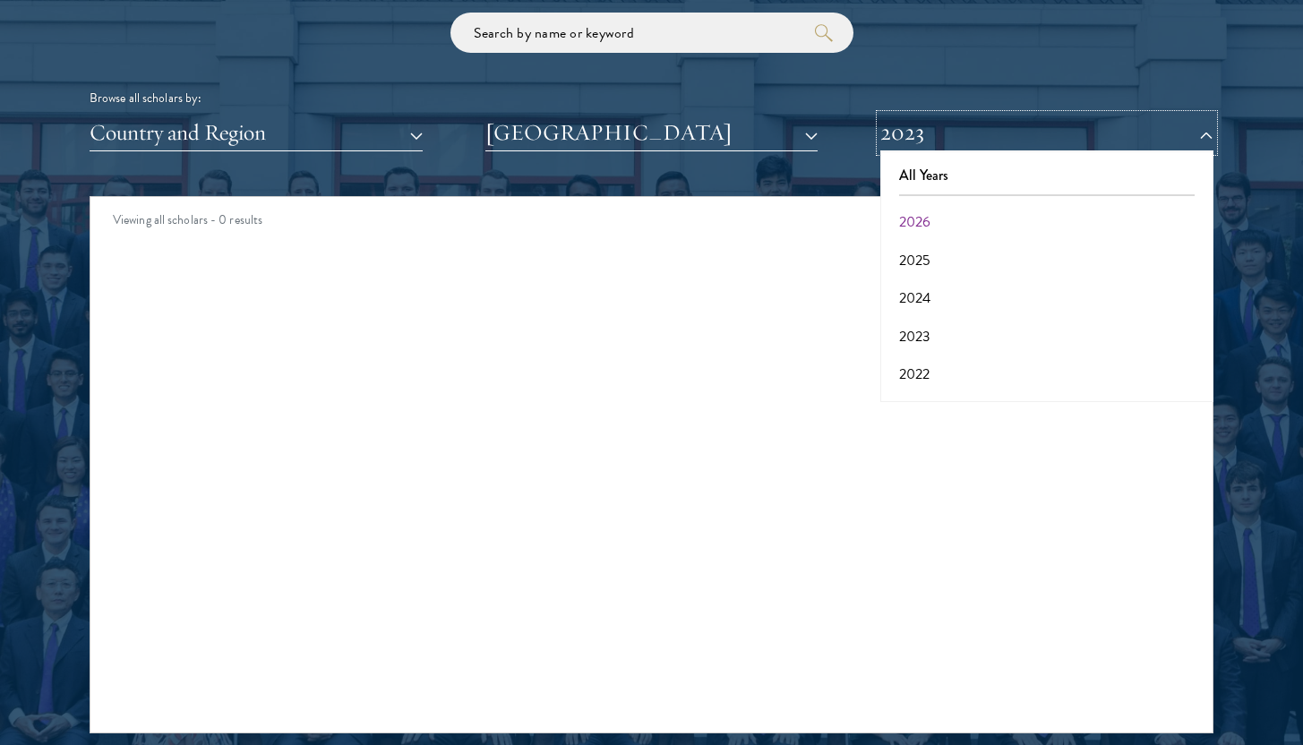
scroll to position [2205, 0]
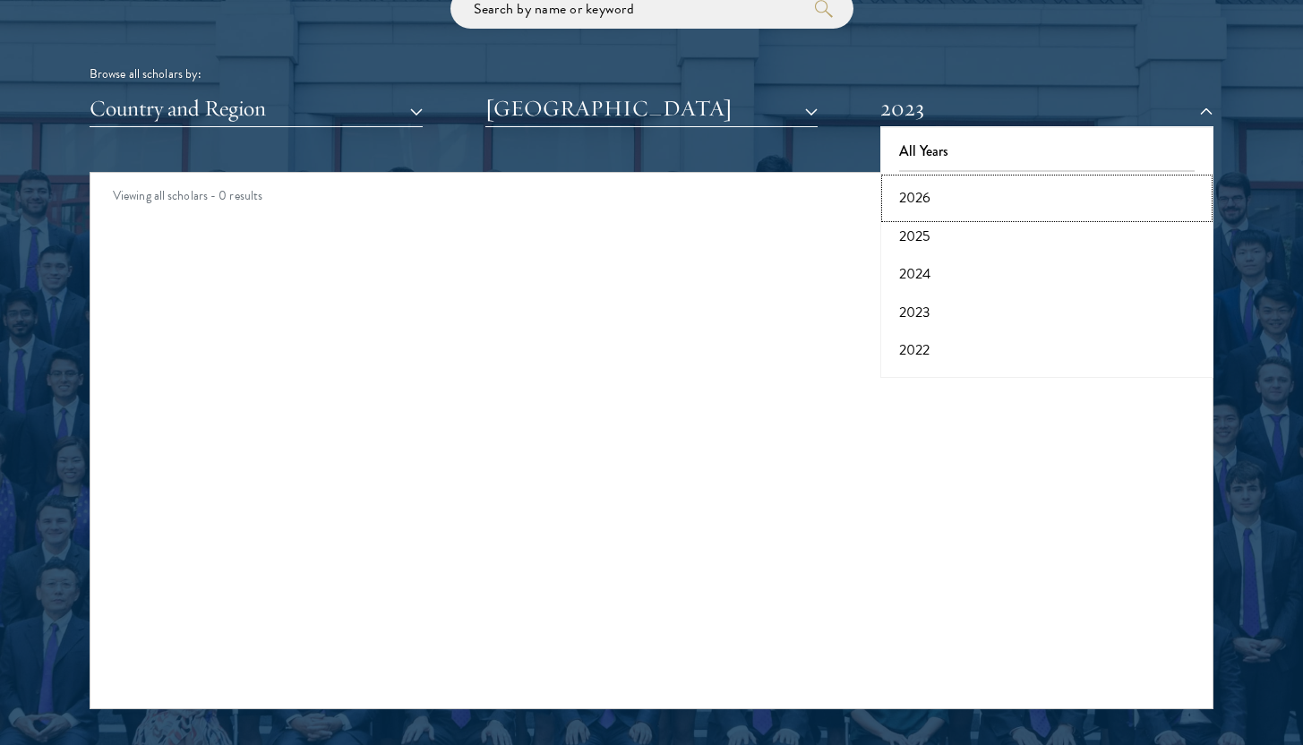
click at [955, 201] on button "2026" at bounding box center [1047, 198] width 322 height 38
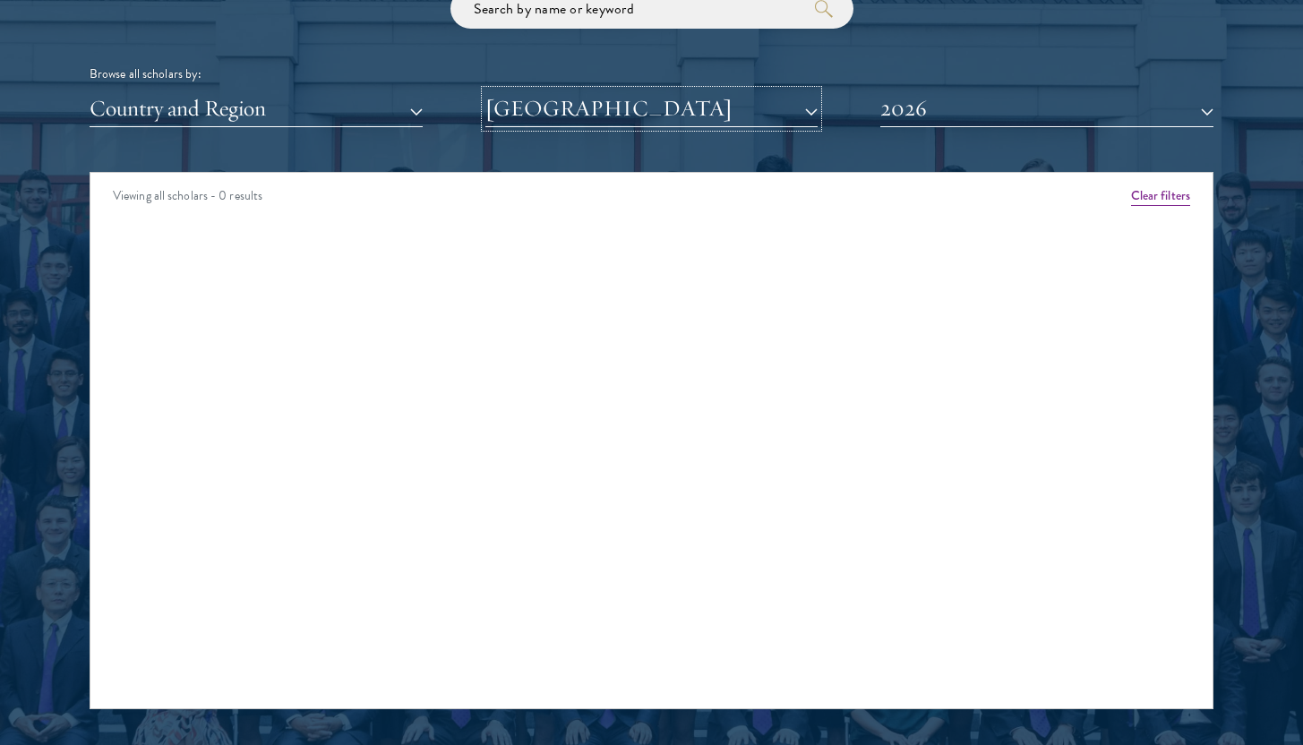
click at [694, 108] on button "[GEOGRAPHIC_DATA]" at bounding box center [651, 108] width 333 height 37
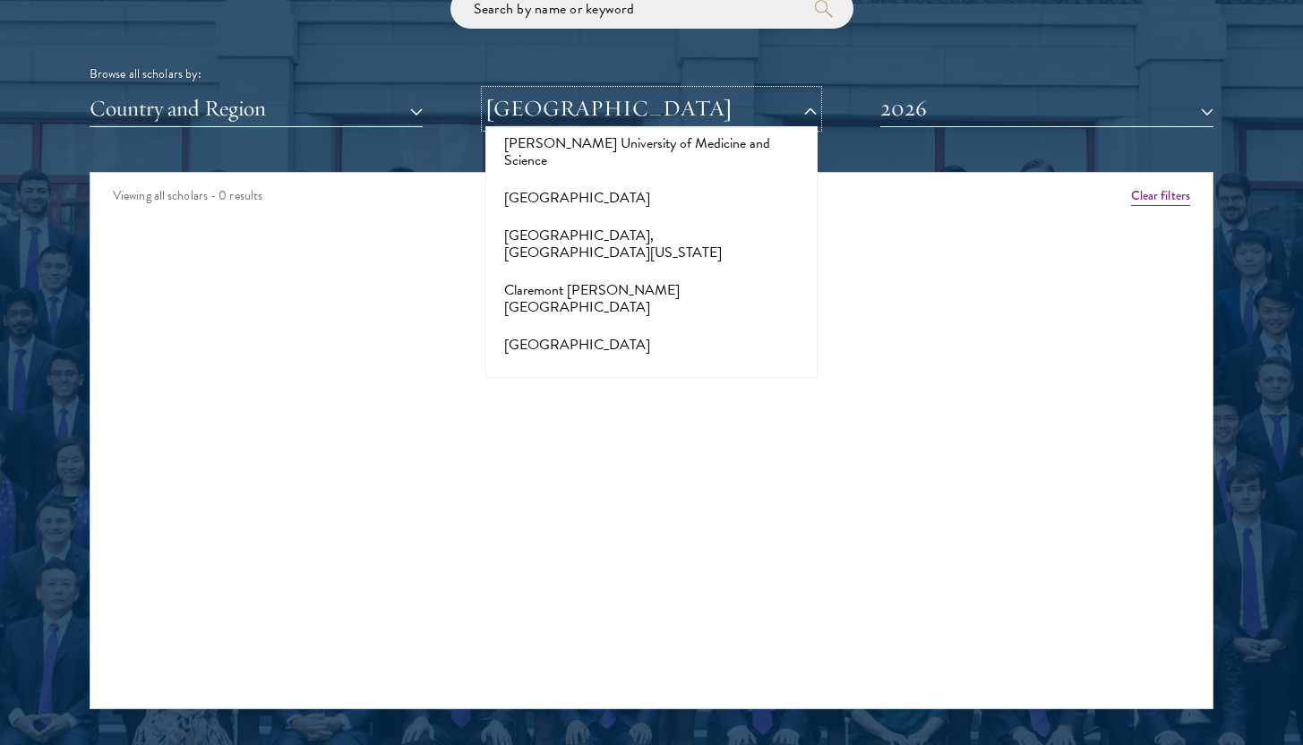
scroll to position [2421, 0]
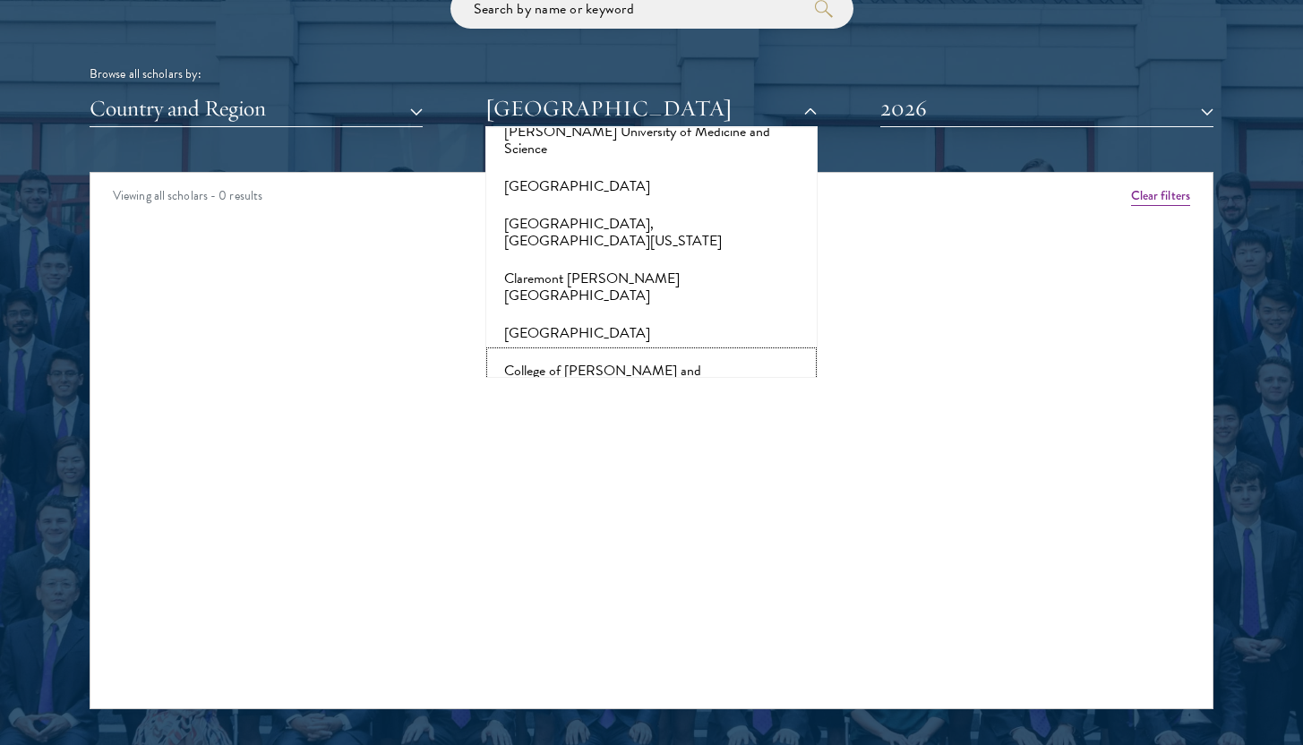
click at [654, 352] on button "College of [PERSON_NAME] and [PERSON_NAME]" at bounding box center [652, 379] width 322 height 55
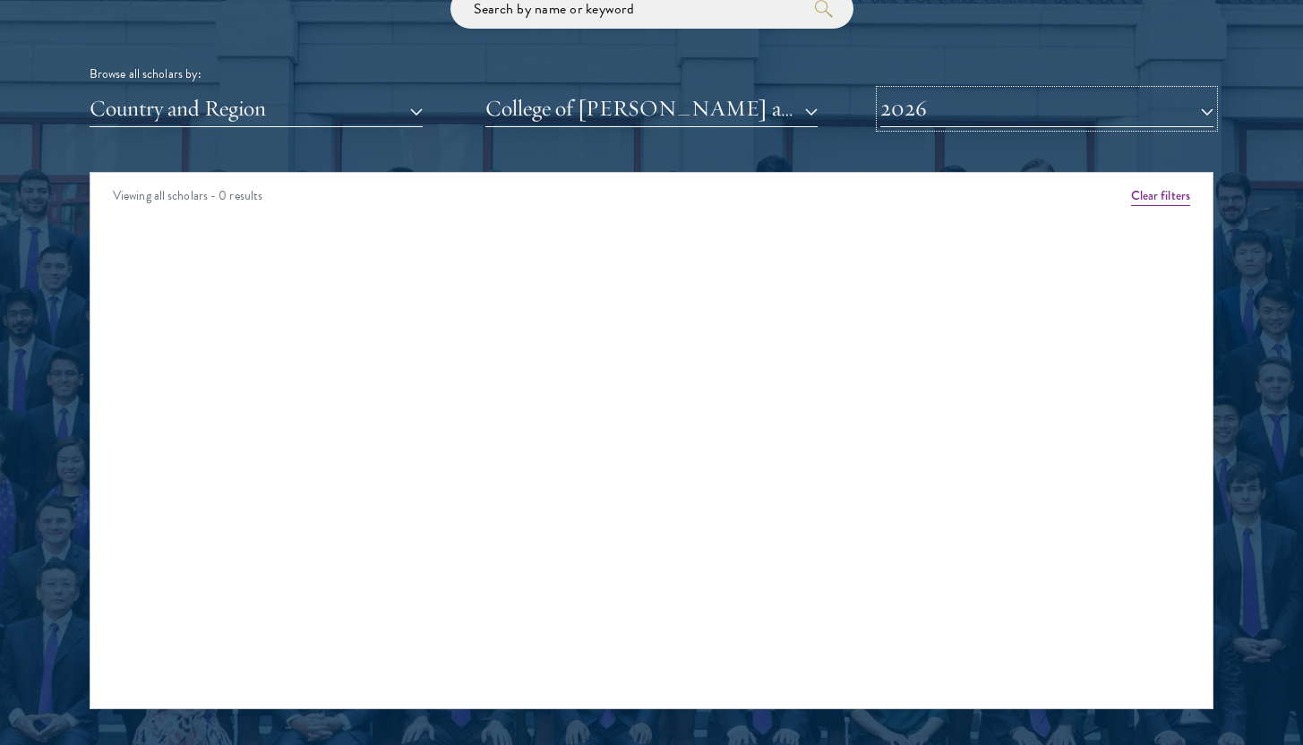
click at [906, 110] on button "2026" at bounding box center [1046, 108] width 333 height 37
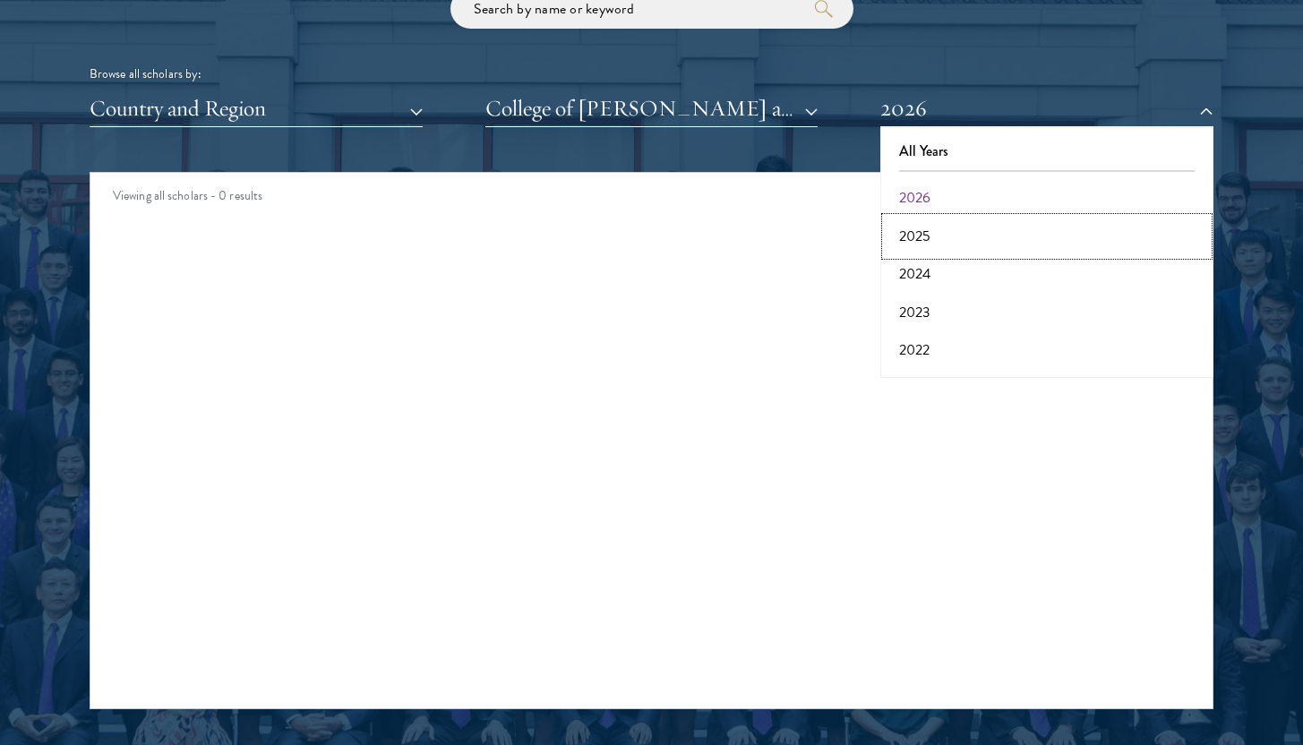
click at [910, 226] on button "2025" at bounding box center [1047, 237] width 322 height 38
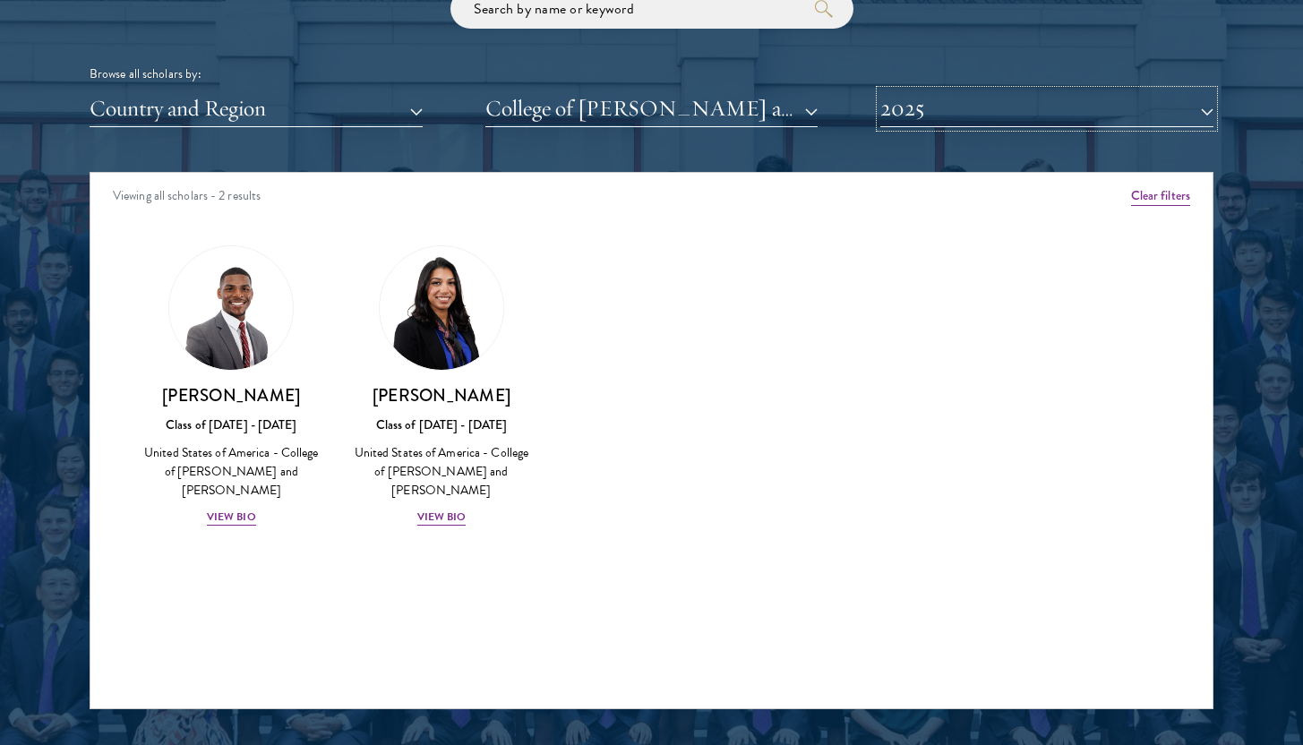
click at [908, 119] on button "2025" at bounding box center [1046, 108] width 333 height 37
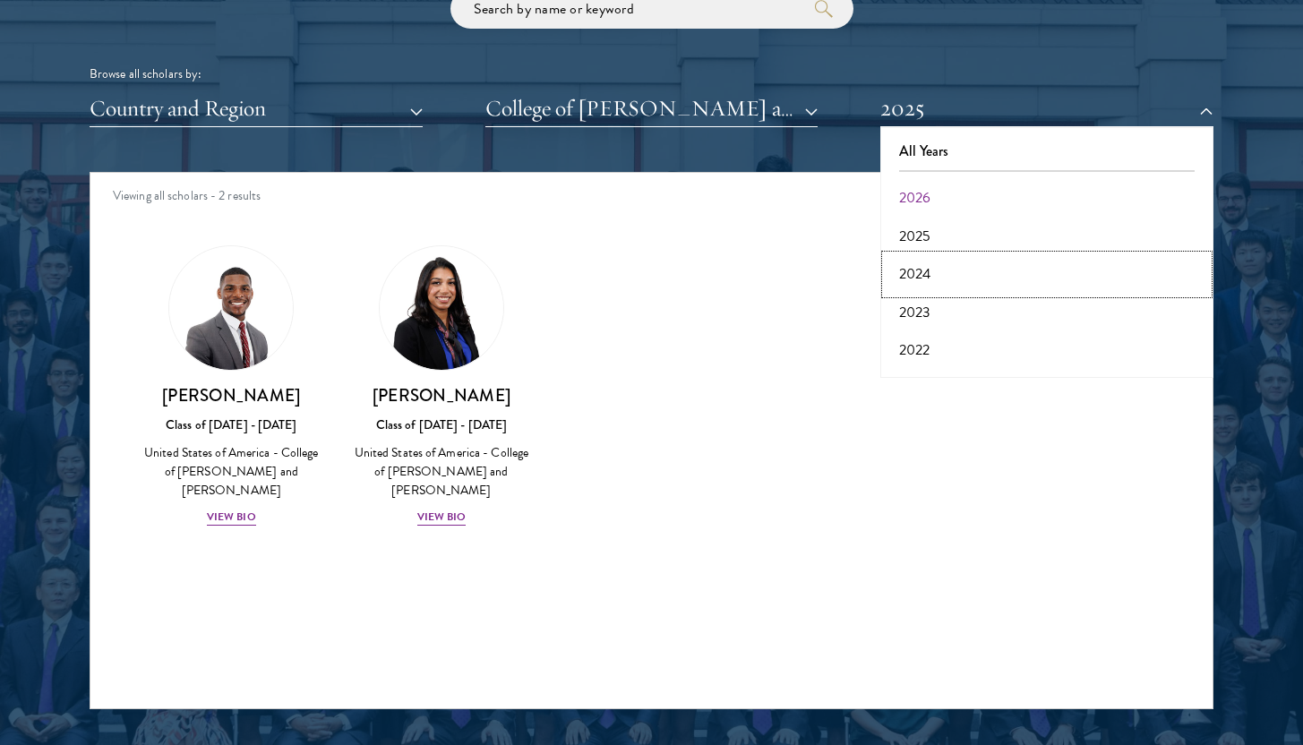
click at [931, 274] on button "2024" at bounding box center [1047, 274] width 322 height 38
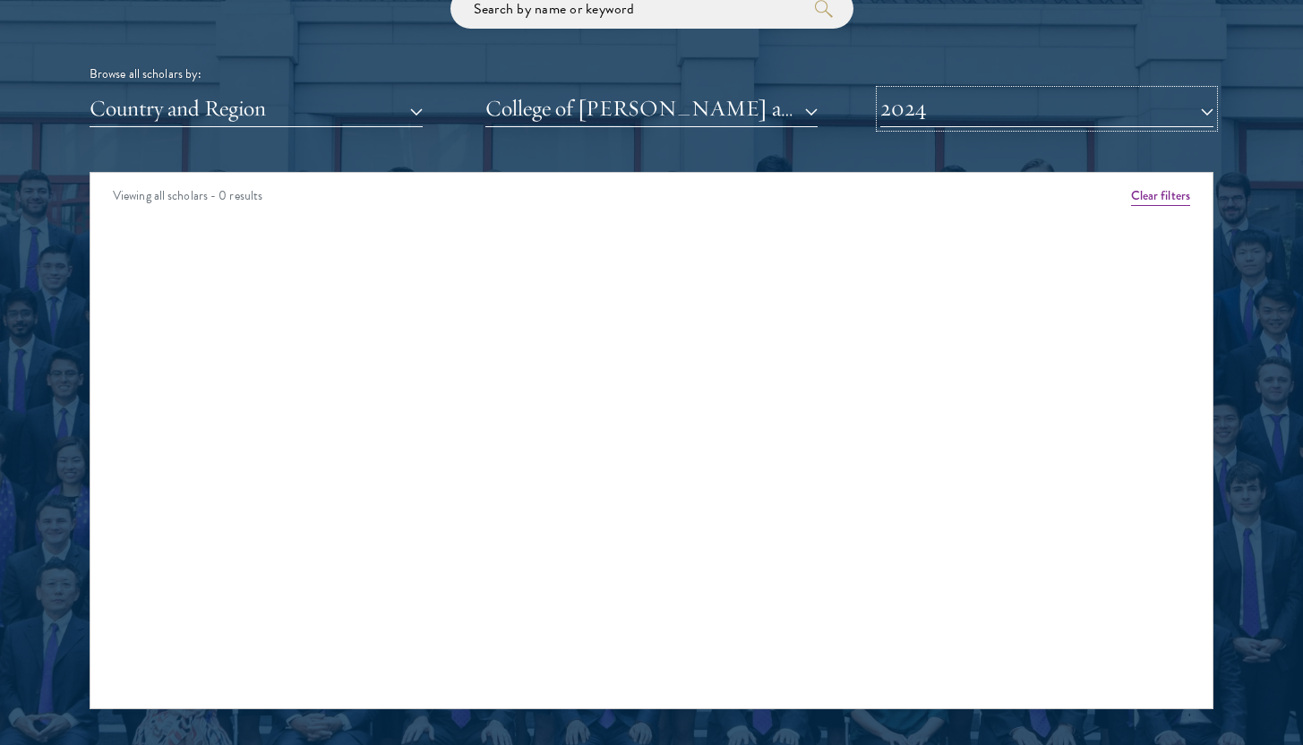
click at [928, 110] on button "2024" at bounding box center [1046, 108] width 333 height 37
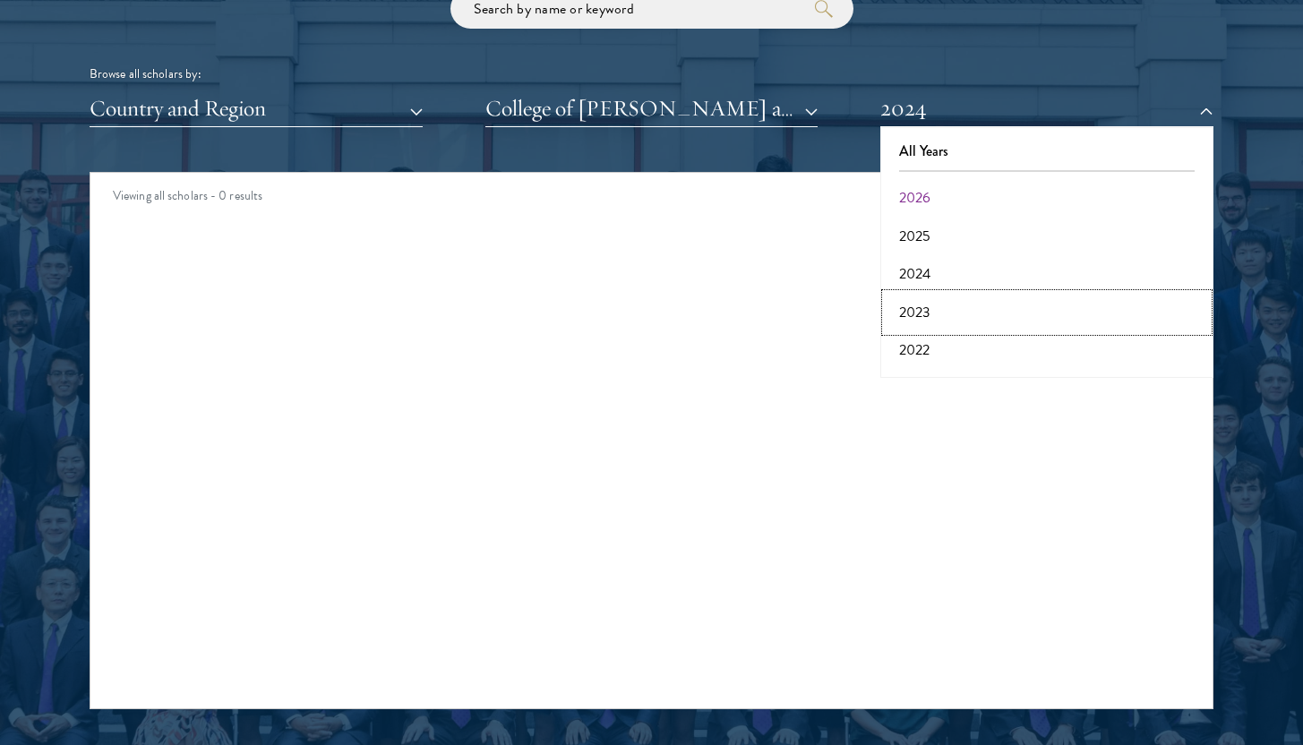
click at [941, 314] on button "2023" at bounding box center [1047, 313] width 322 height 38
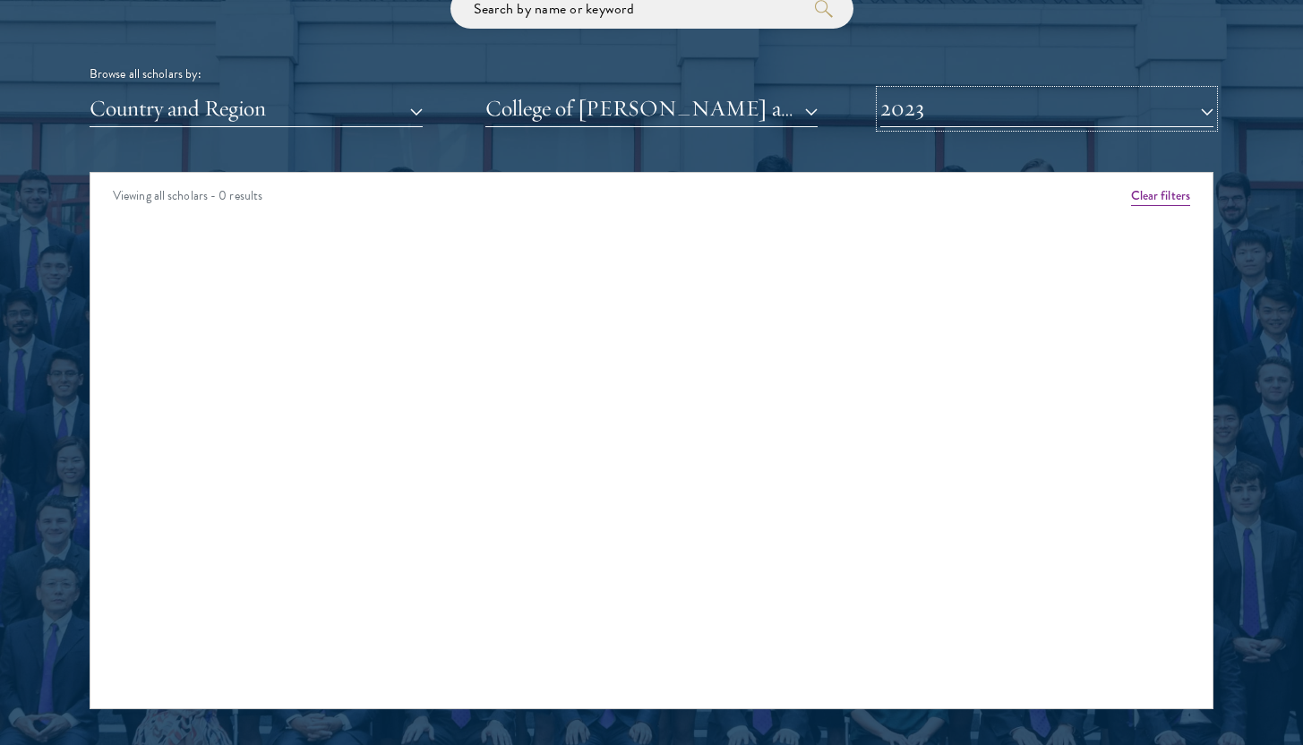
click at [919, 96] on button "2023" at bounding box center [1046, 108] width 333 height 37
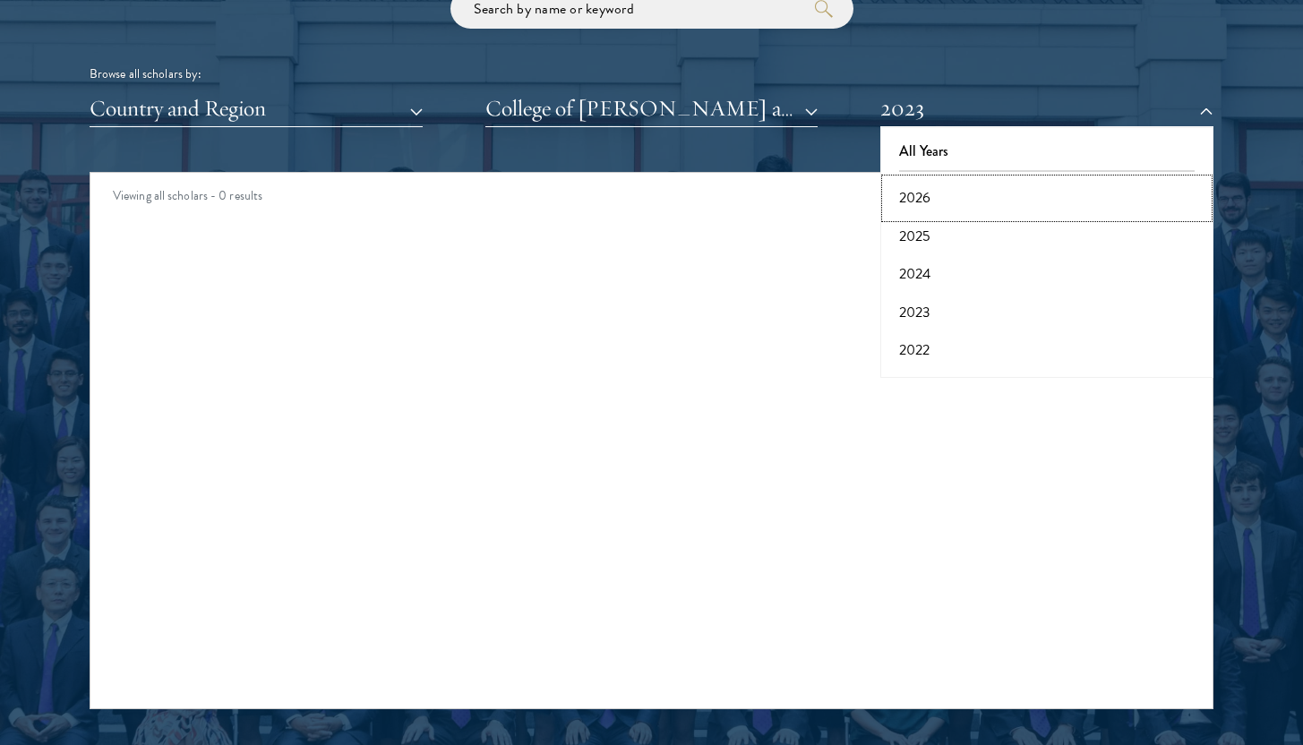
click at [928, 185] on button "2026" at bounding box center [1047, 198] width 322 height 38
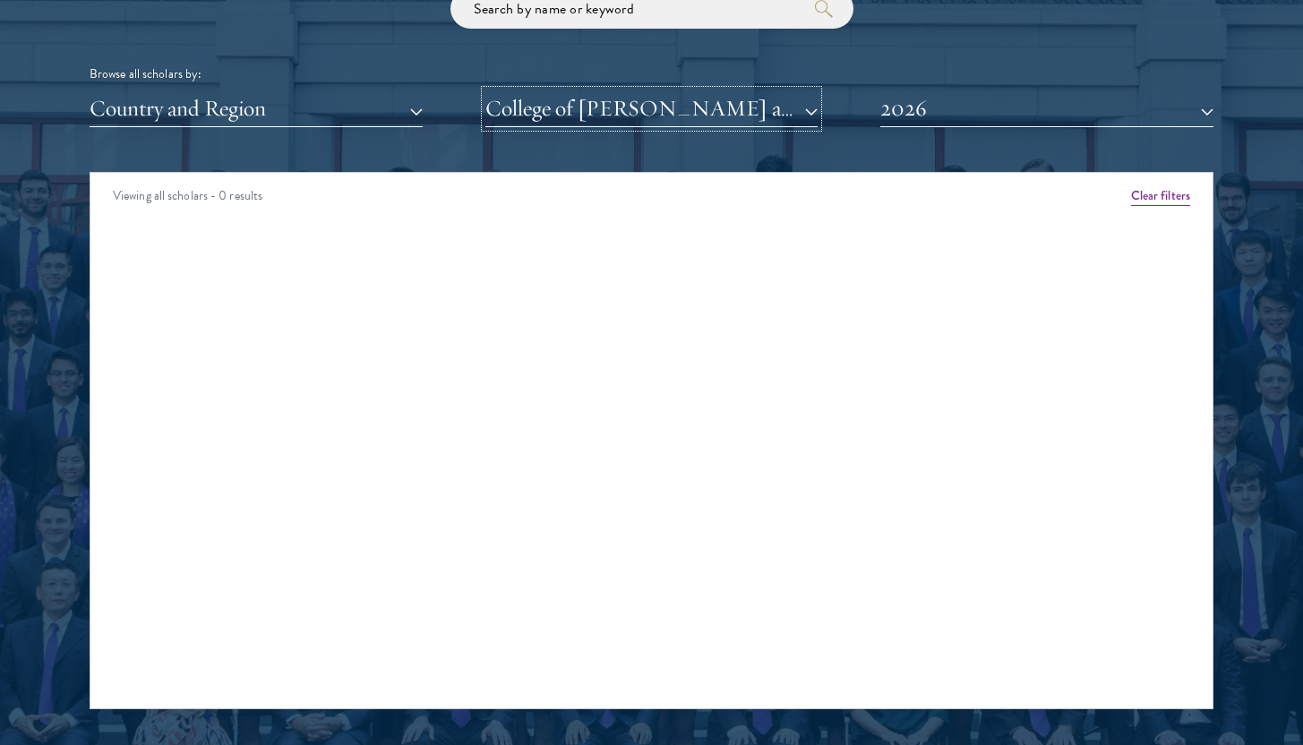
click at [767, 110] on button "College of [PERSON_NAME] and [PERSON_NAME]" at bounding box center [651, 108] width 333 height 37
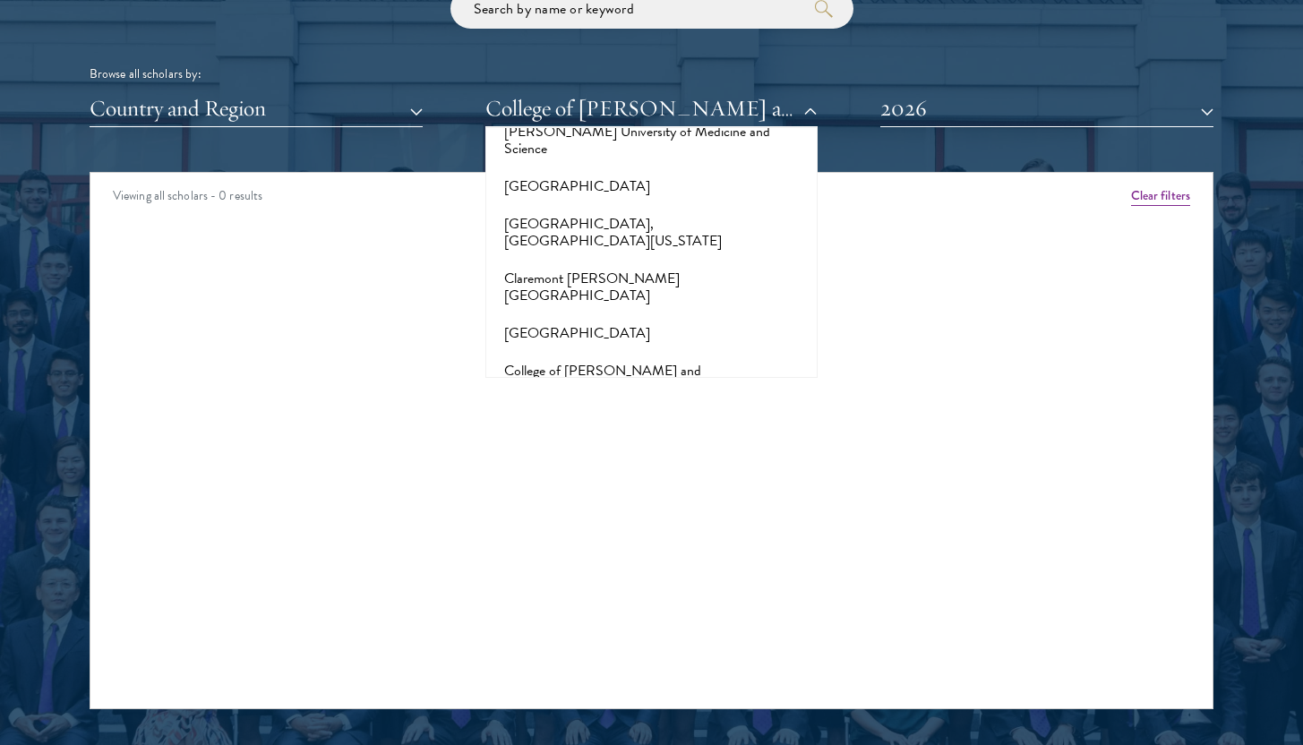
click at [682, 445] on button "[GEOGRAPHIC_DATA]" at bounding box center [652, 464] width 322 height 38
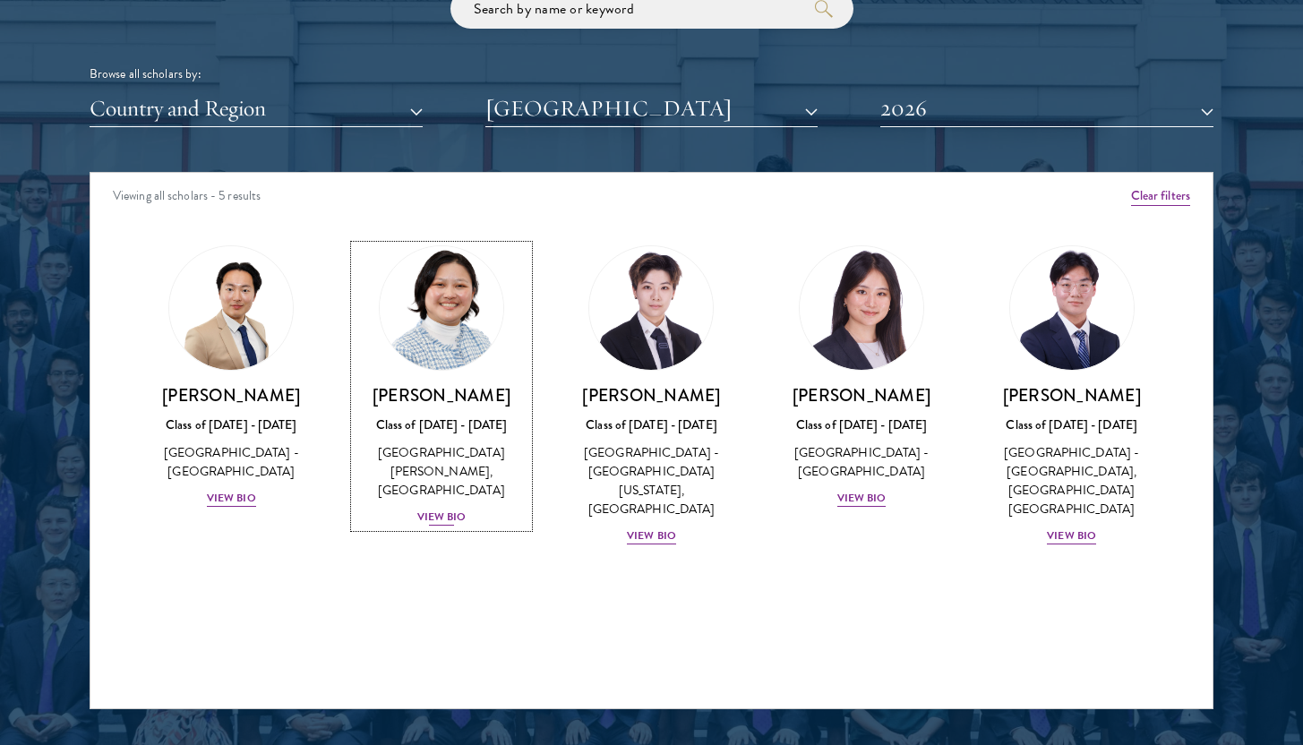
click at [452, 512] on div "View Bio" at bounding box center [441, 517] width 49 height 17
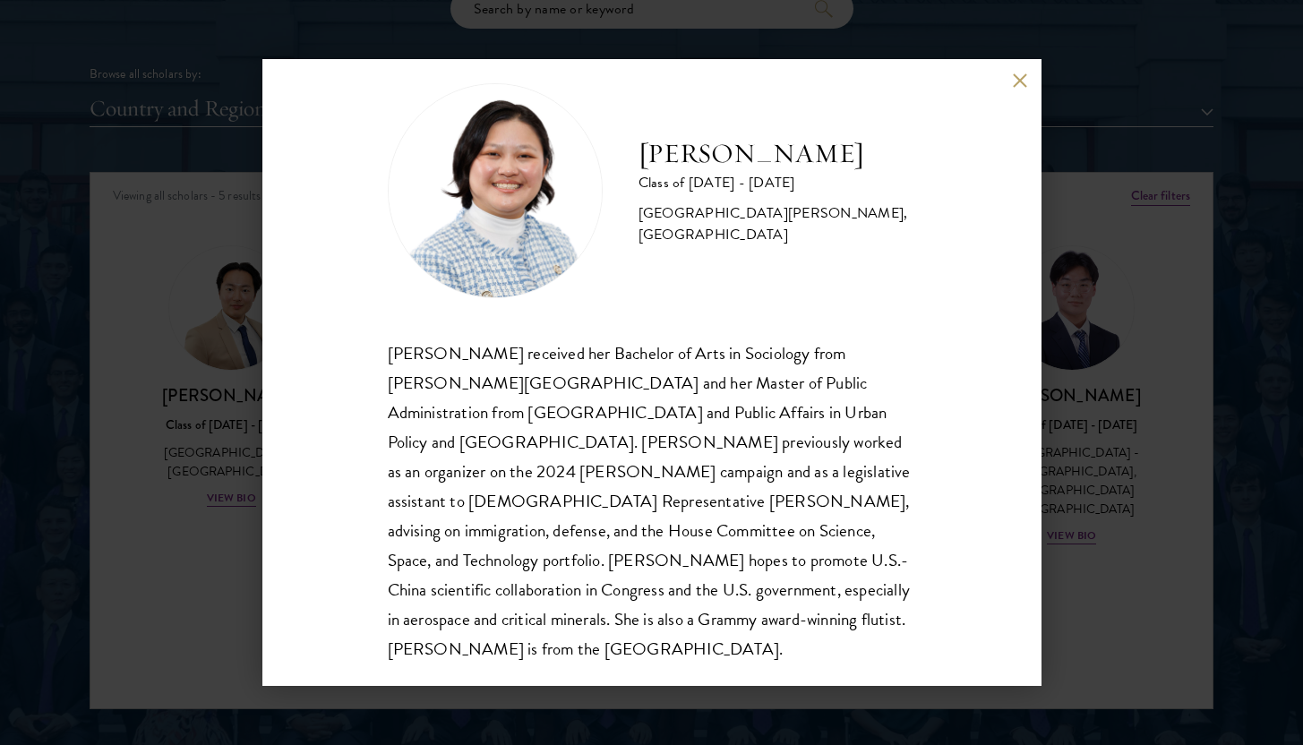
scroll to position [31, 0]
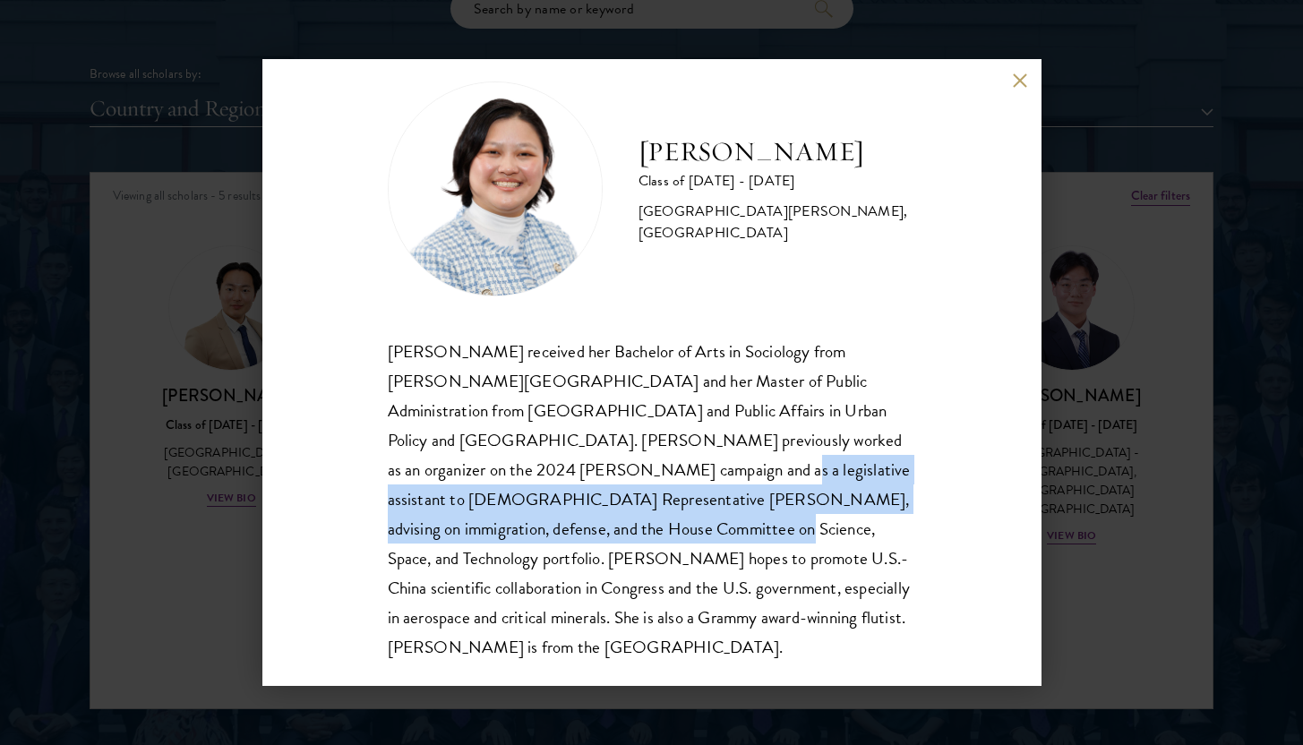
drag, startPoint x: 535, startPoint y: 458, endPoint x: 535, endPoint y: 535, distance: 77.9
click at [535, 535] on div "[PERSON_NAME] received her Bachelor of Arts in Sociology from [PERSON_NAME][GEO…" at bounding box center [652, 500] width 528 height 326
click at [535, 530] on div "[PERSON_NAME] received her Bachelor of Arts in Sociology from [PERSON_NAME][GEO…" at bounding box center [652, 500] width 528 height 326
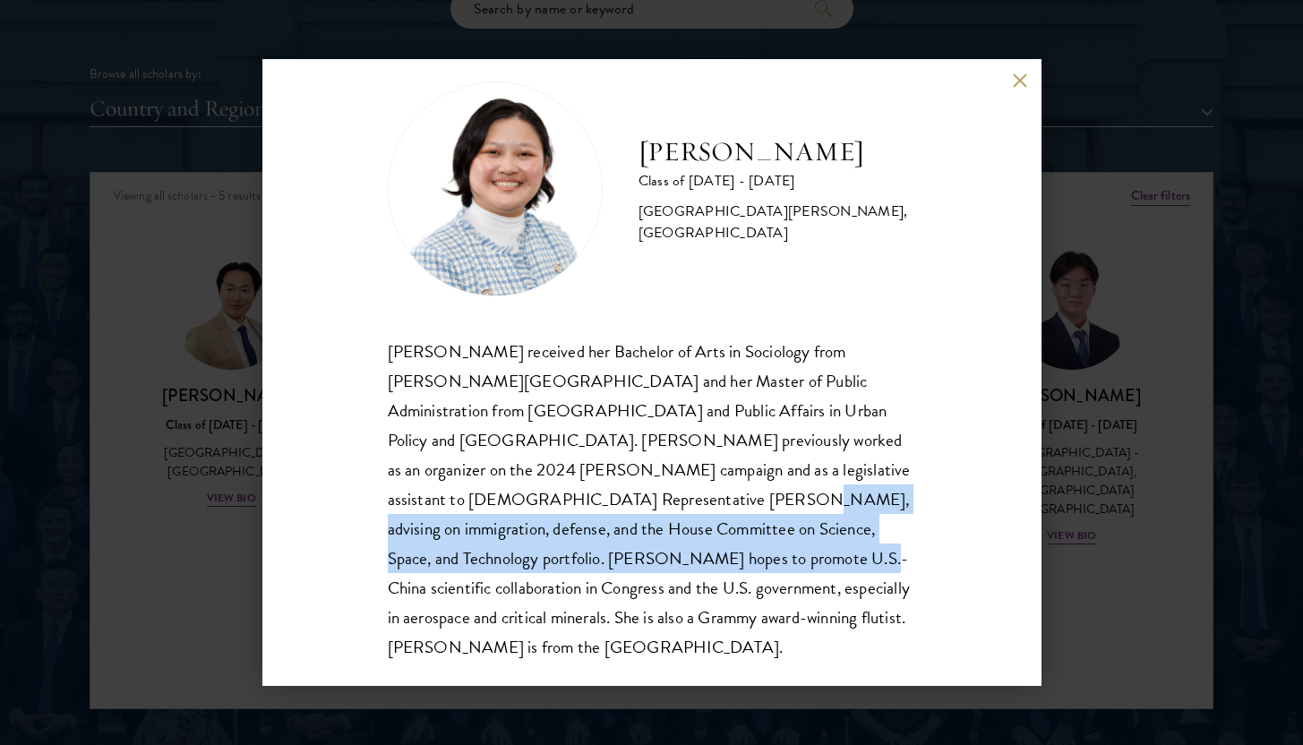
drag, startPoint x: 552, startPoint y: 486, endPoint x: 568, endPoint y: 561, distance: 76.0
click at [568, 564] on div "[PERSON_NAME] received her Bachelor of Arts in Sociology from [PERSON_NAME][GEO…" at bounding box center [652, 500] width 528 height 326
click at [568, 561] on div "[PERSON_NAME] received her Bachelor of Arts in Sociology from [PERSON_NAME][GEO…" at bounding box center [652, 500] width 528 height 326
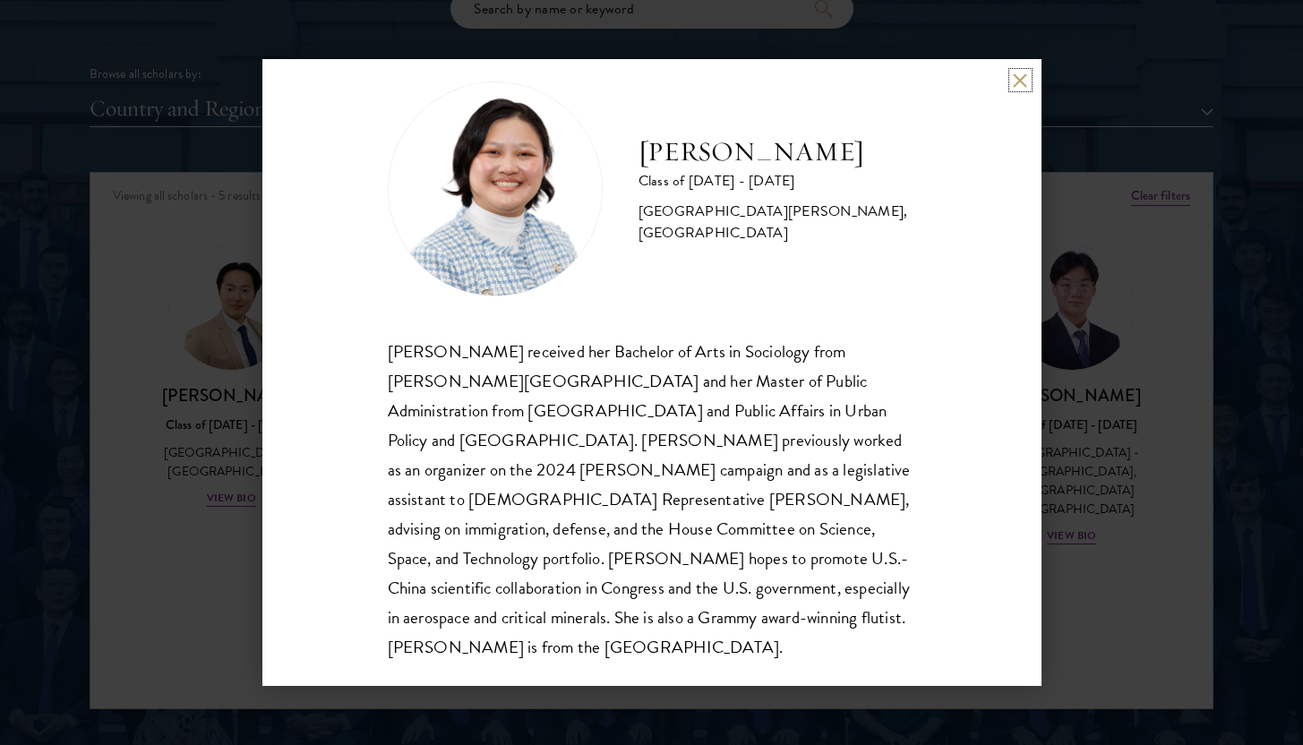
click at [1023, 80] on button at bounding box center [1020, 80] width 15 height 15
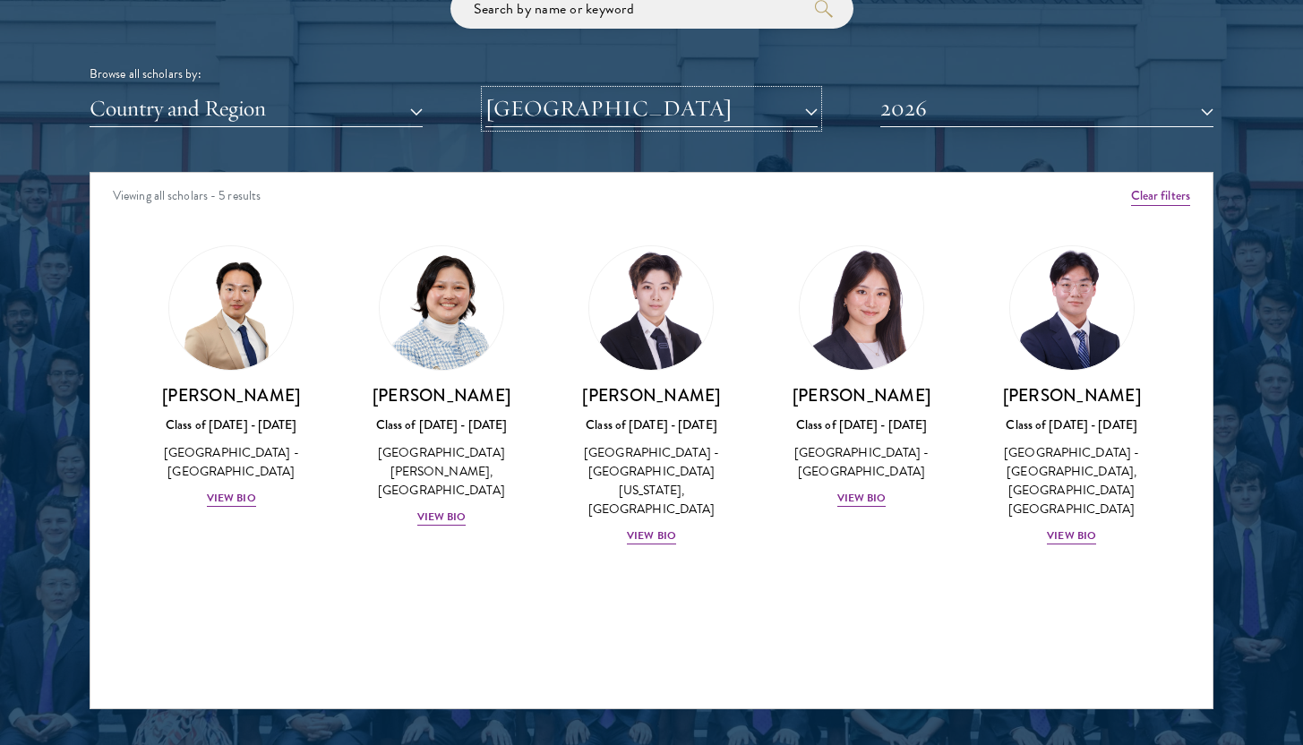
click at [809, 100] on button "[GEOGRAPHIC_DATA]" at bounding box center [651, 108] width 333 height 37
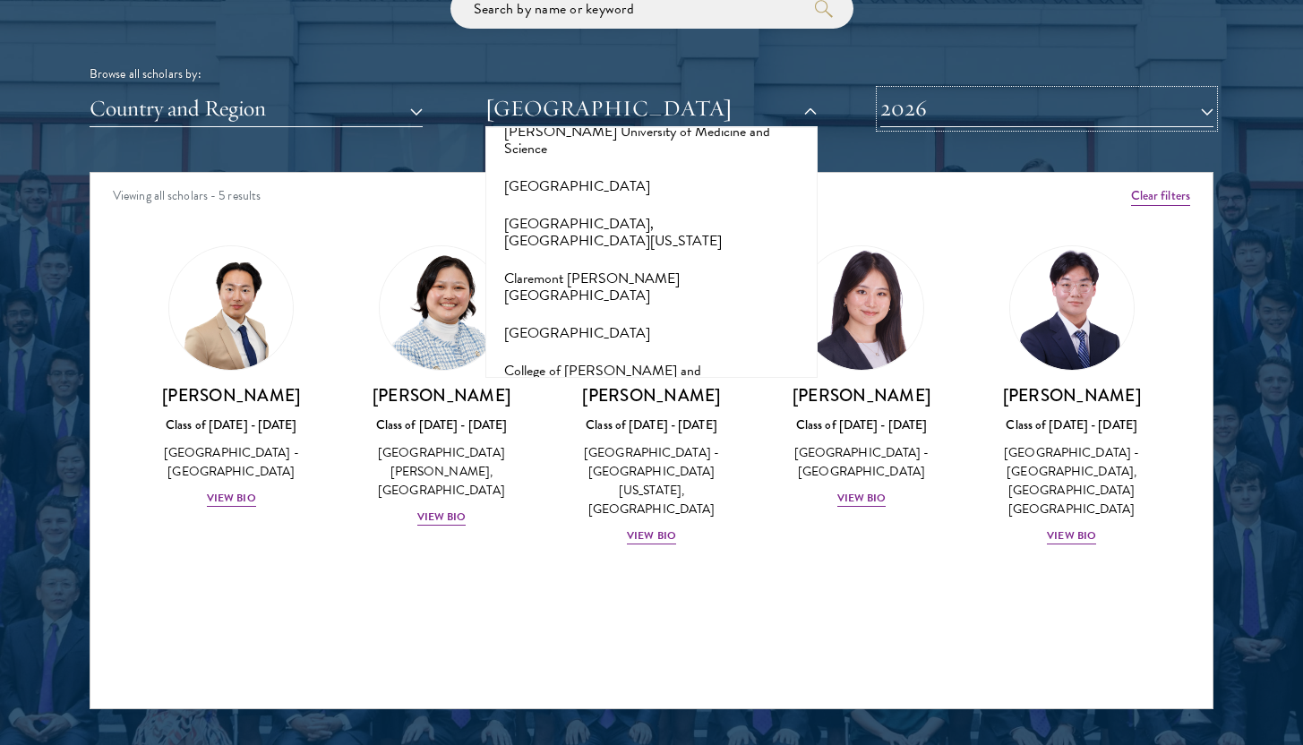
click at [895, 116] on button "2026" at bounding box center [1046, 108] width 333 height 37
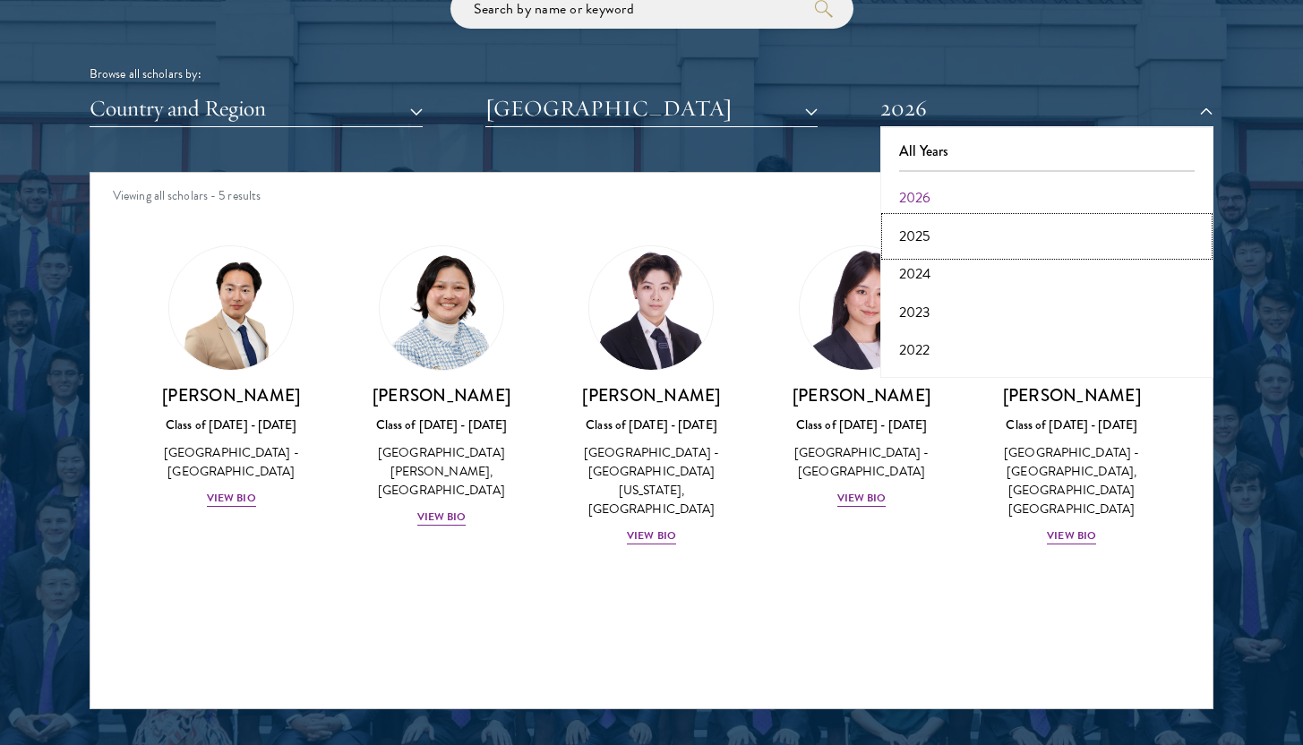
click at [920, 244] on button "2025" at bounding box center [1047, 237] width 322 height 38
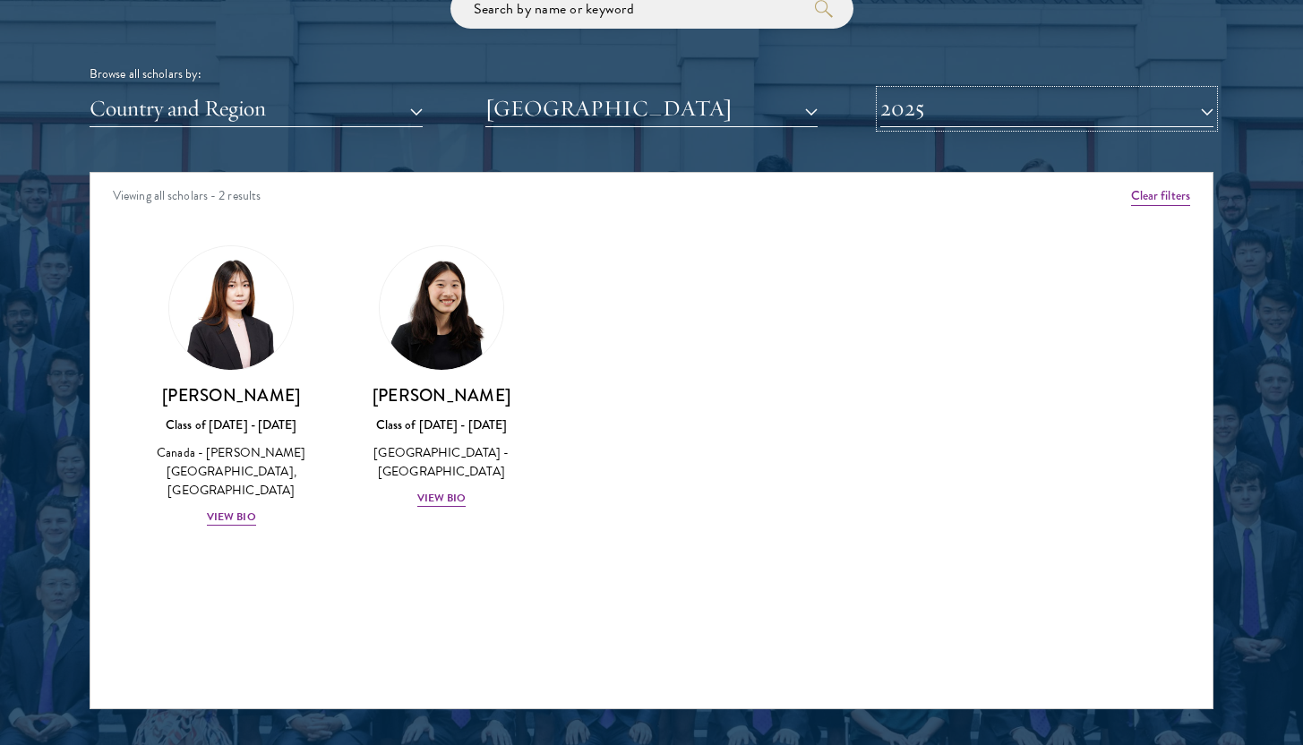
click at [943, 114] on button "2025" at bounding box center [1046, 108] width 333 height 37
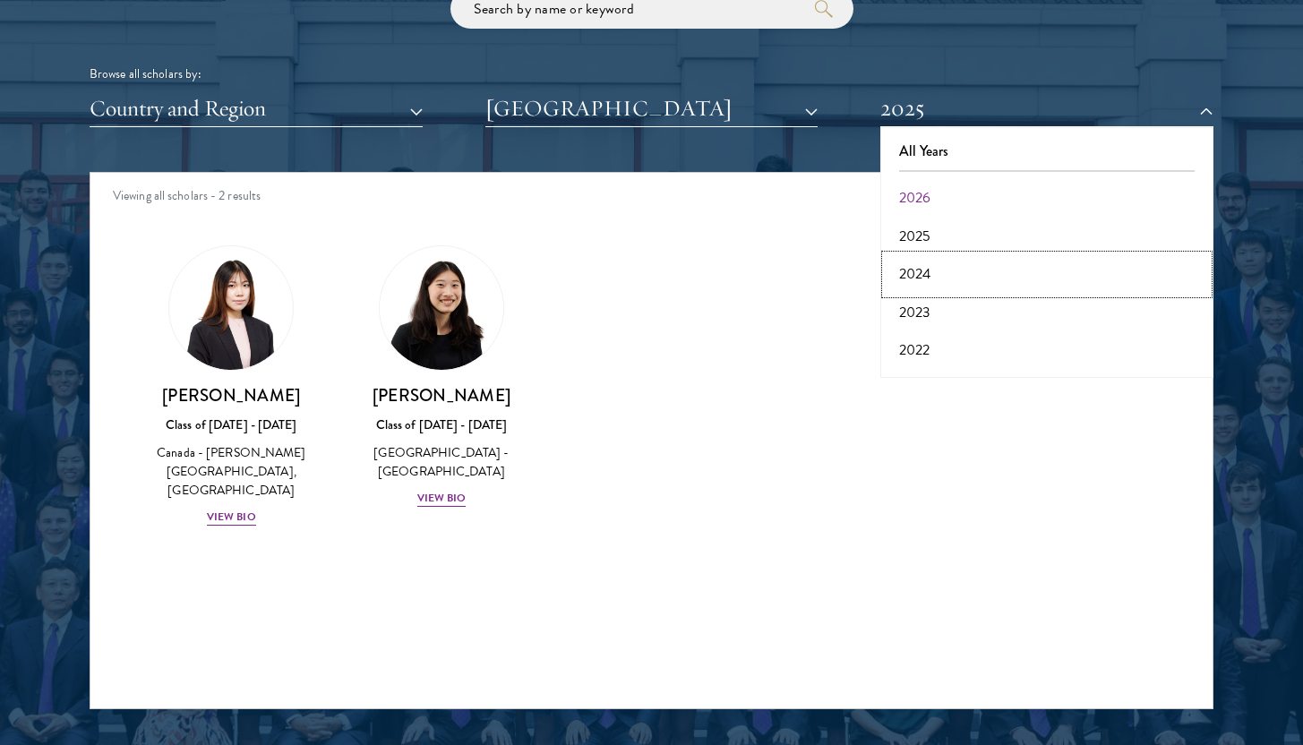
click at [912, 256] on button "2024" at bounding box center [1047, 274] width 322 height 38
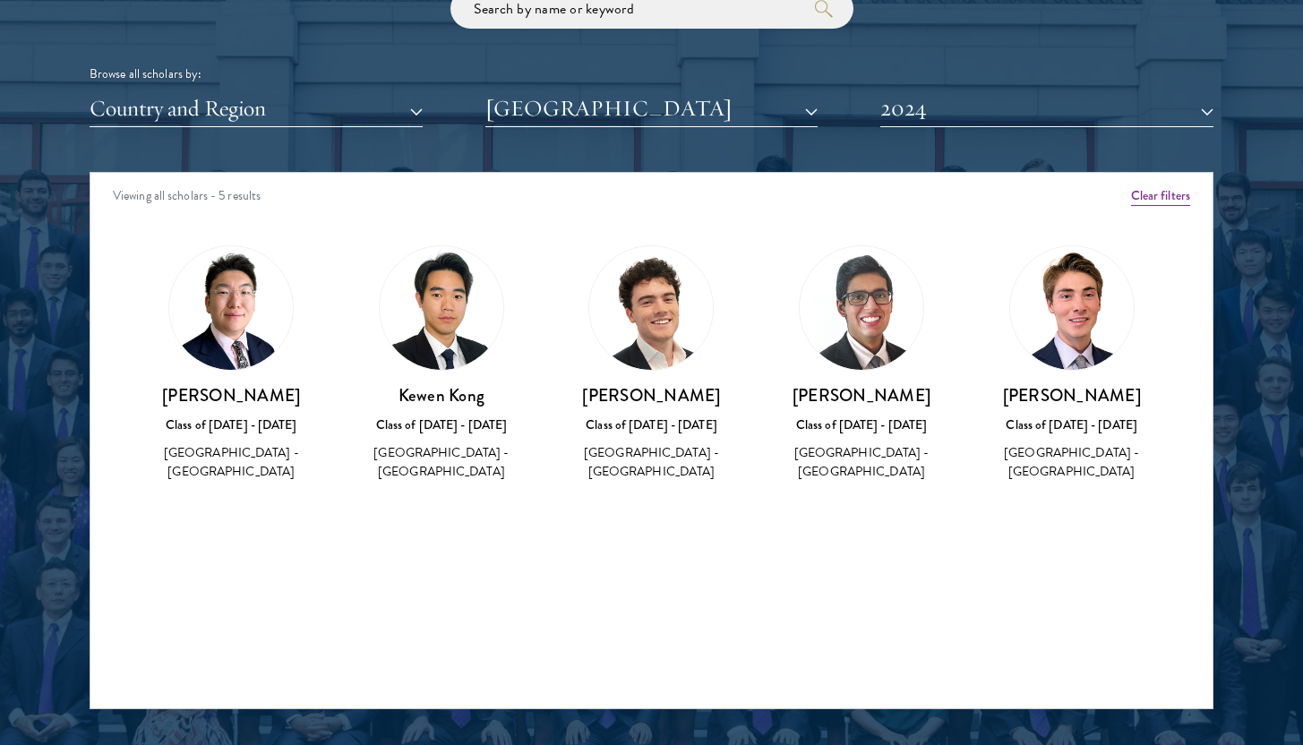
click at [664, 391] on h3 "[PERSON_NAME]" at bounding box center [651, 395] width 175 height 22
click at [963, 144] on div "Scholar Directory Congratulations and welcome to the Schwarzman Scholars Class …" at bounding box center [652, 254] width 1124 height 911
click at [962, 114] on button "2024" at bounding box center [1046, 108] width 333 height 37
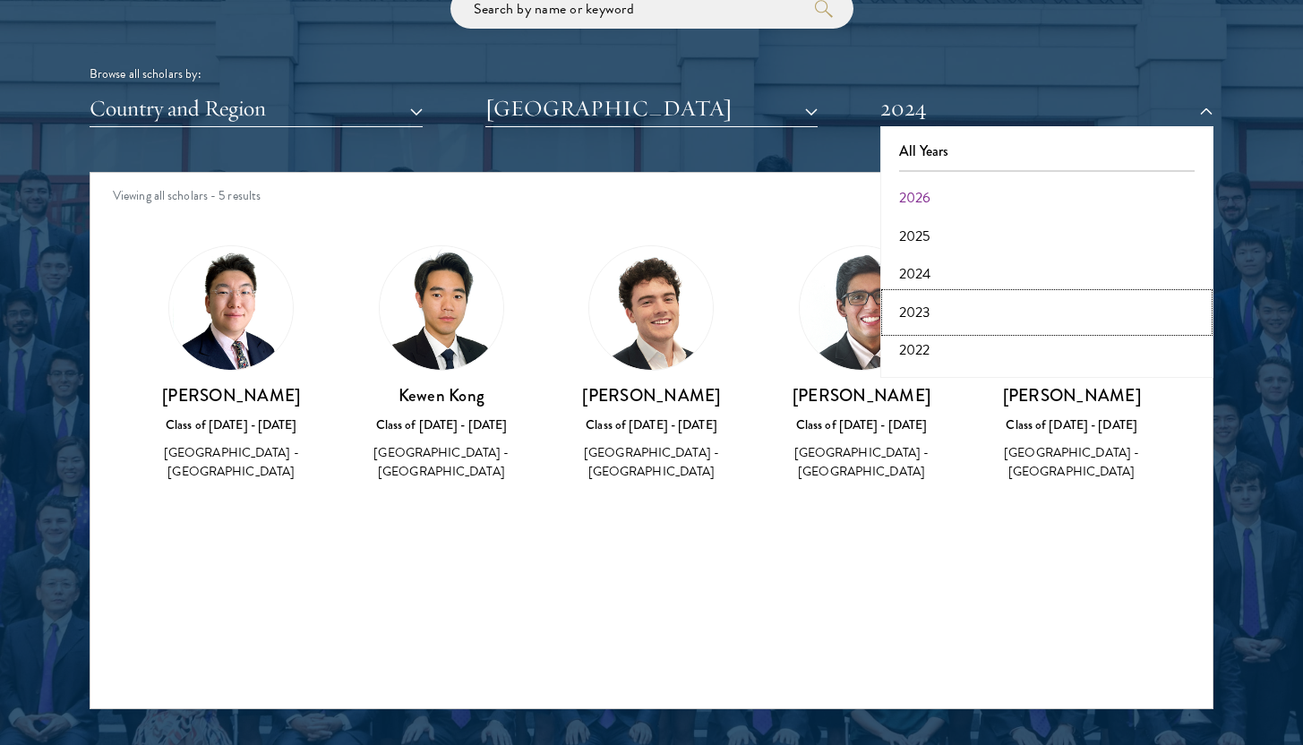
click at [955, 303] on button "2023" at bounding box center [1047, 313] width 322 height 38
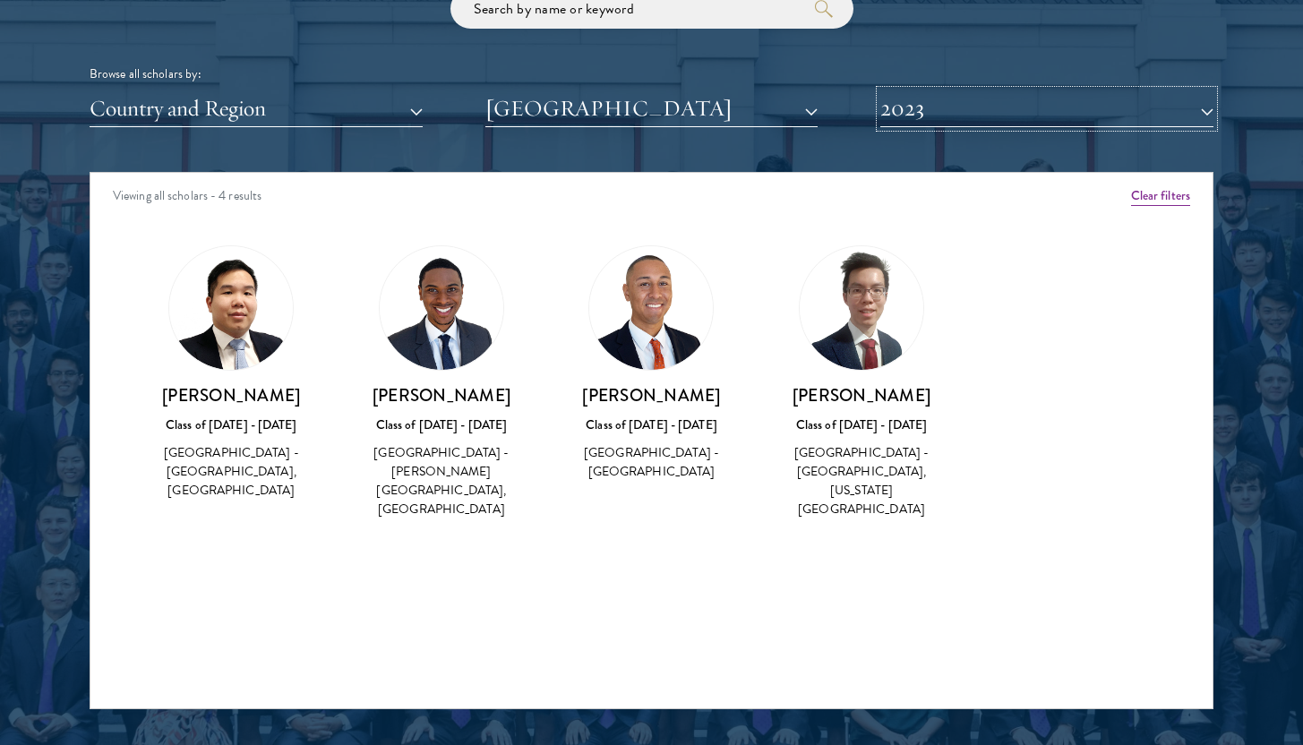
click at [920, 102] on button "2023" at bounding box center [1046, 108] width 333 height 37
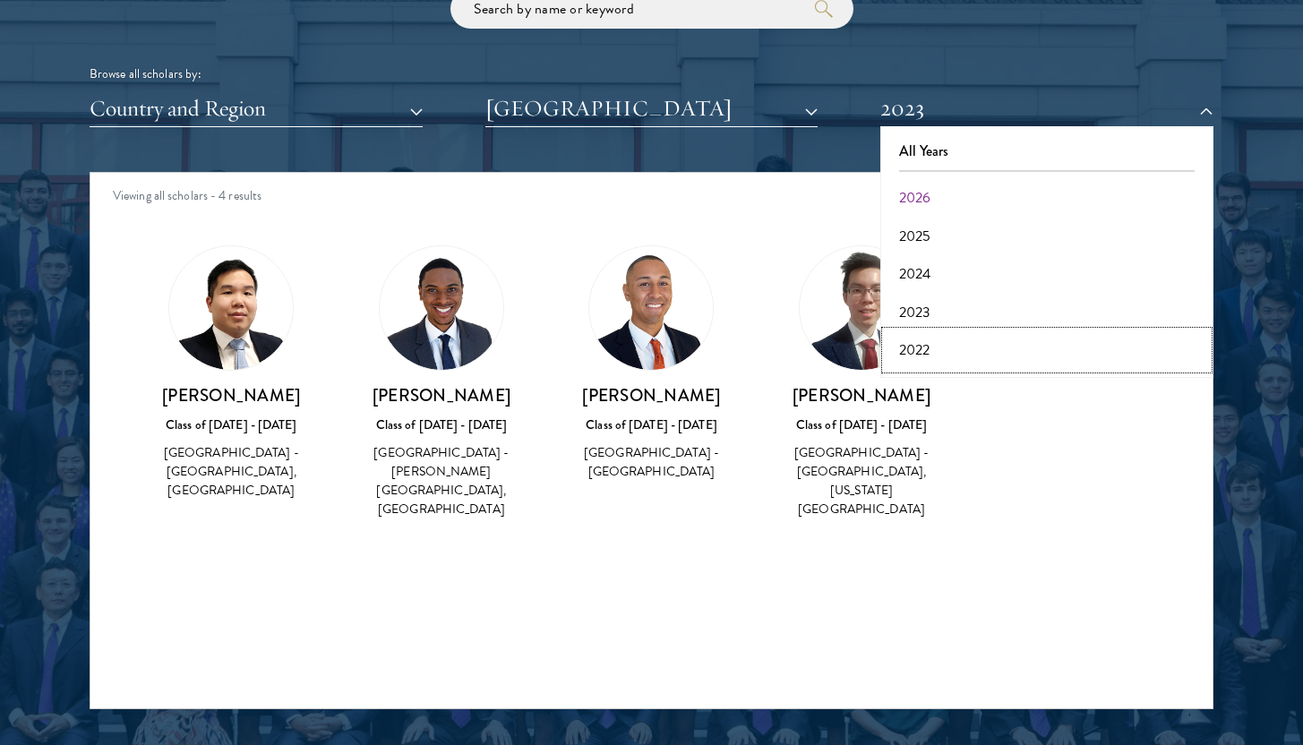
click at [931, 343] on button "2022" at bounding box center [1047, 350] width 322 height 38
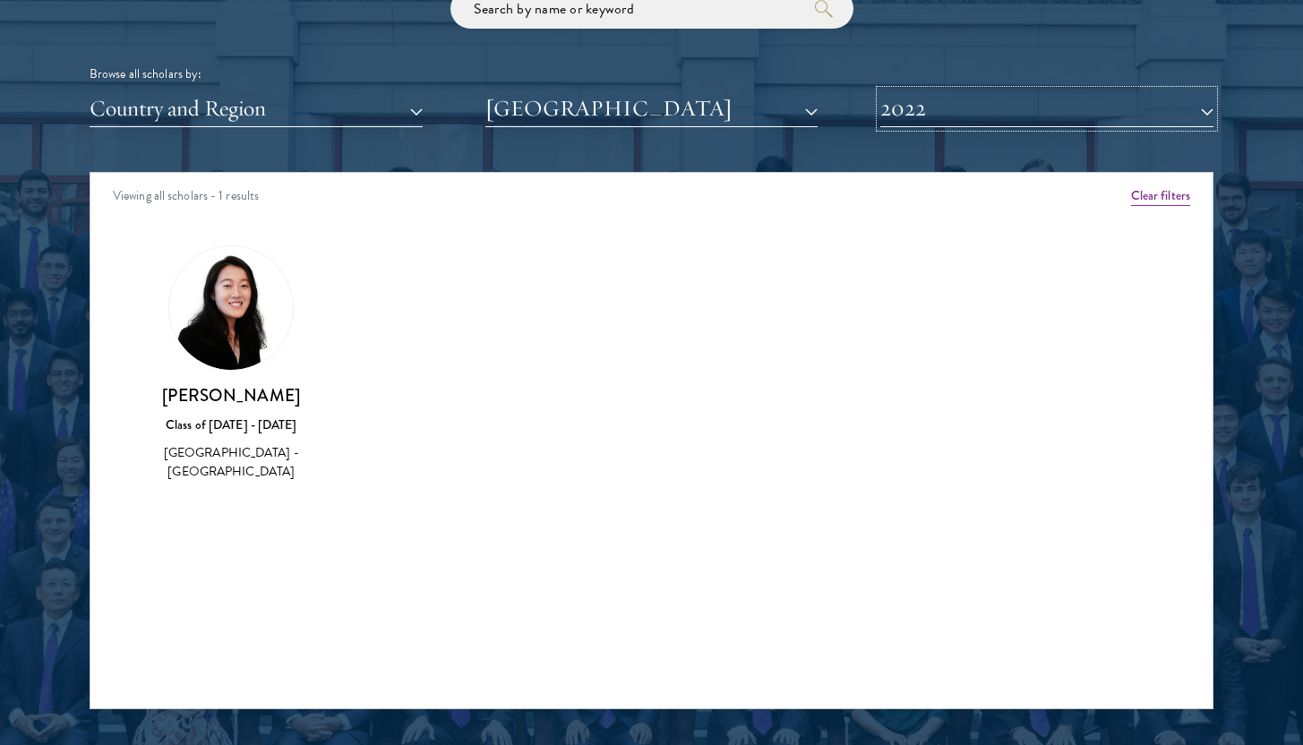
click at [928, 111] on button "2022" at bounding box center [1046, 108] width 333 height 37
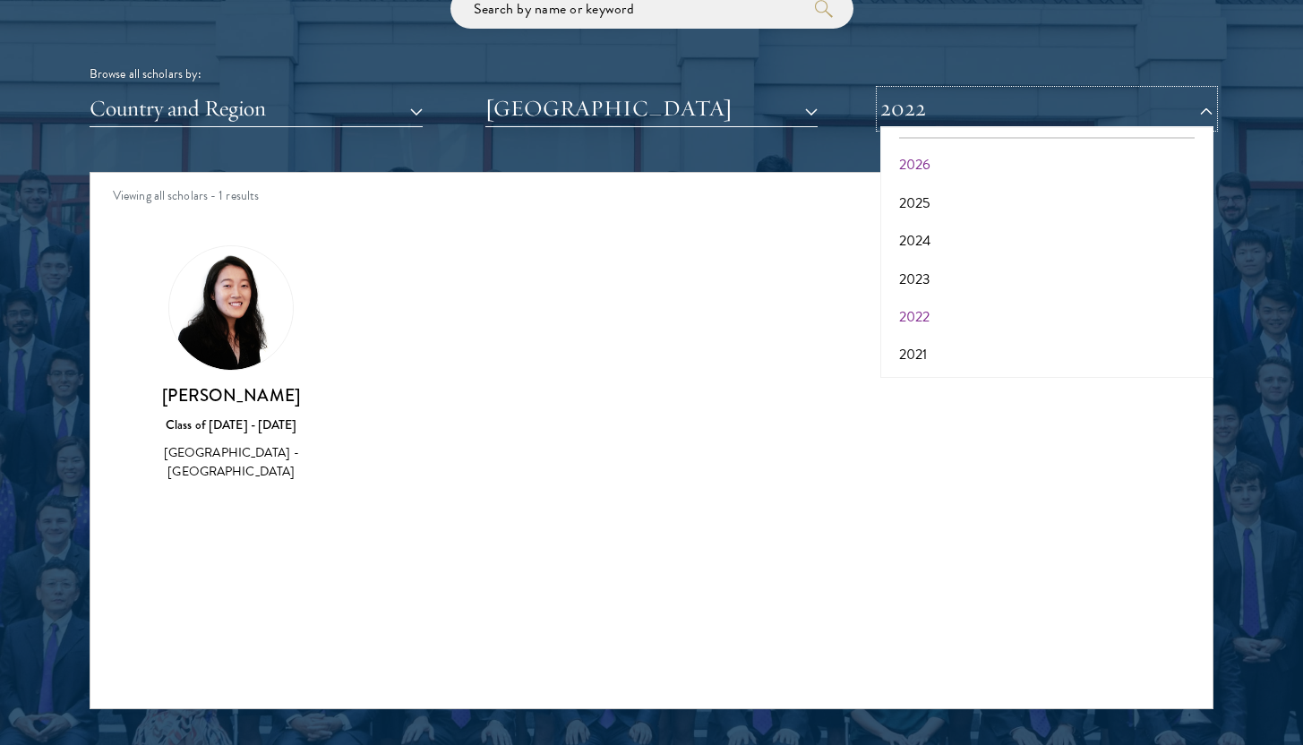
scroll to position [34, 0]
click at [929, 358] on button "2021" at bounding box center [1047, 354] width 322 height 38
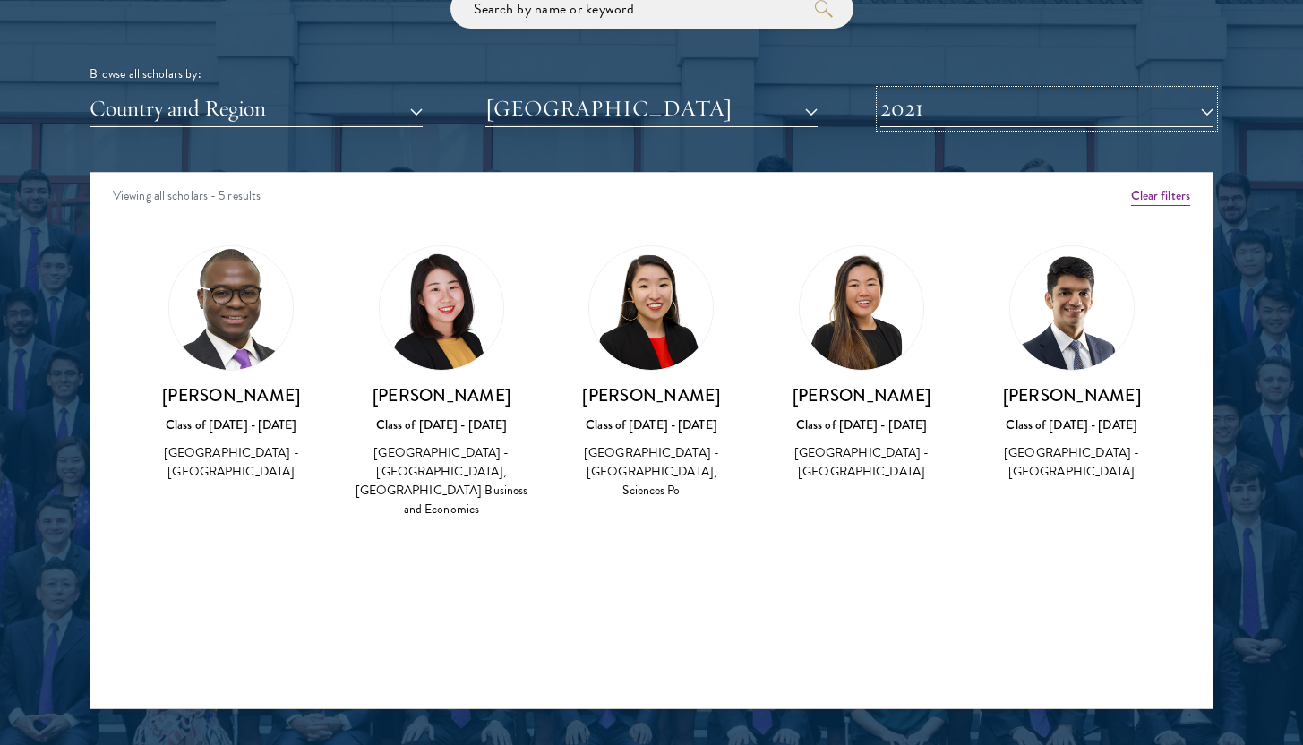
click at [946, 121] on button "2021" at bounding box center [1046, 108] width 333 height 37
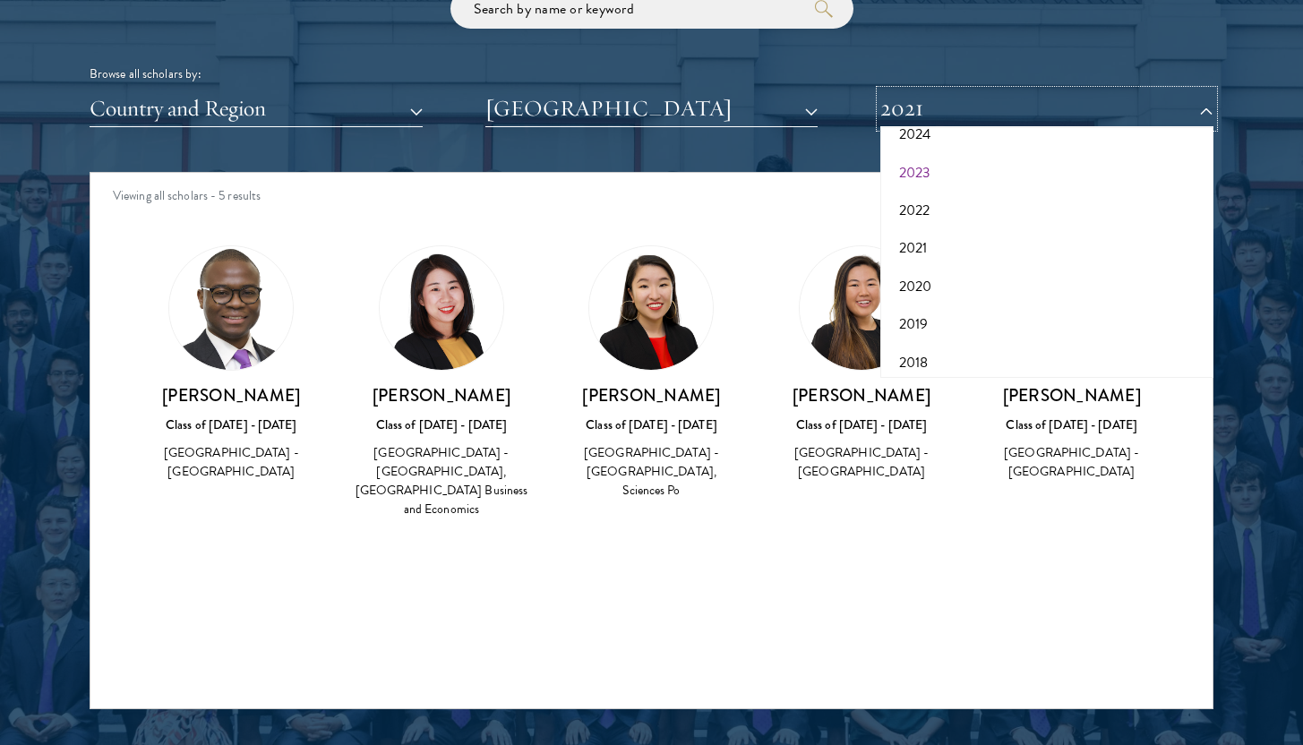
scroll to position [186, 0]
click at [945, 315] on button "2018" at bounding box center [1047, 316] width 322 height 38
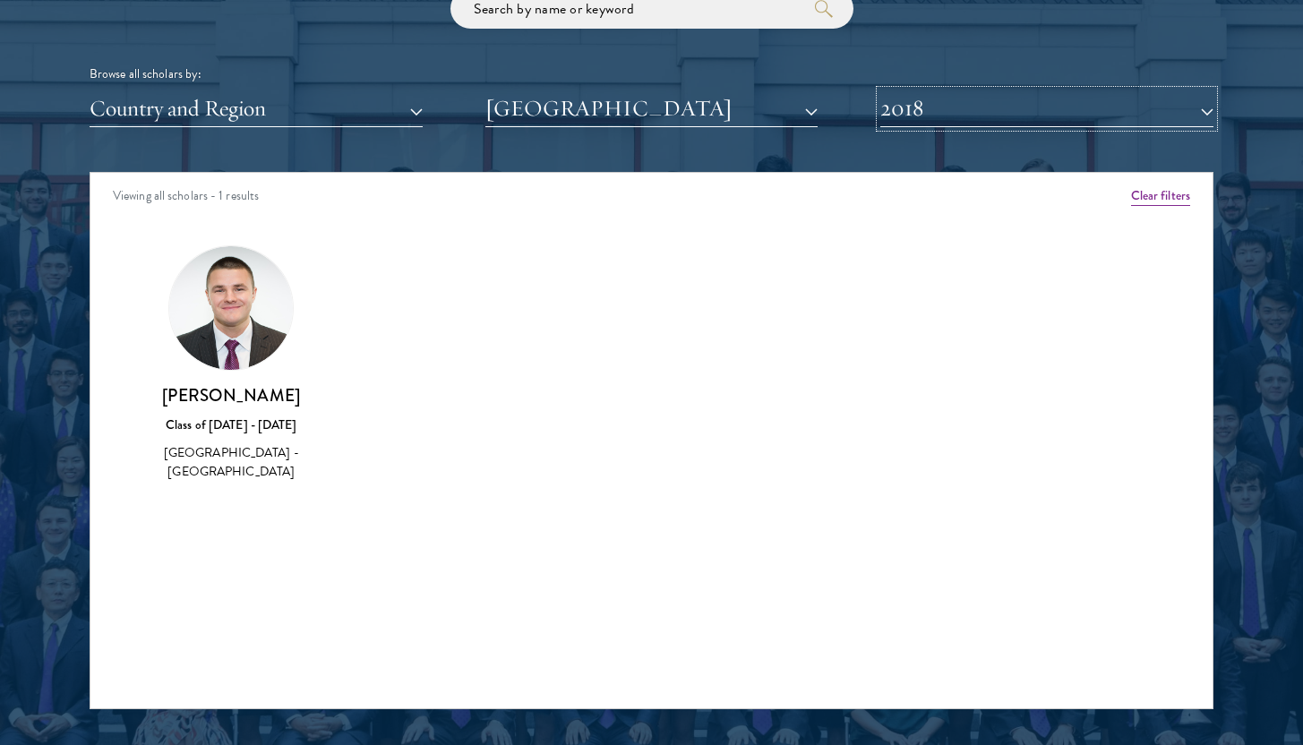
click at [967, 116] on button "2018" at bounding box center [1046, 108] width 333 height 37
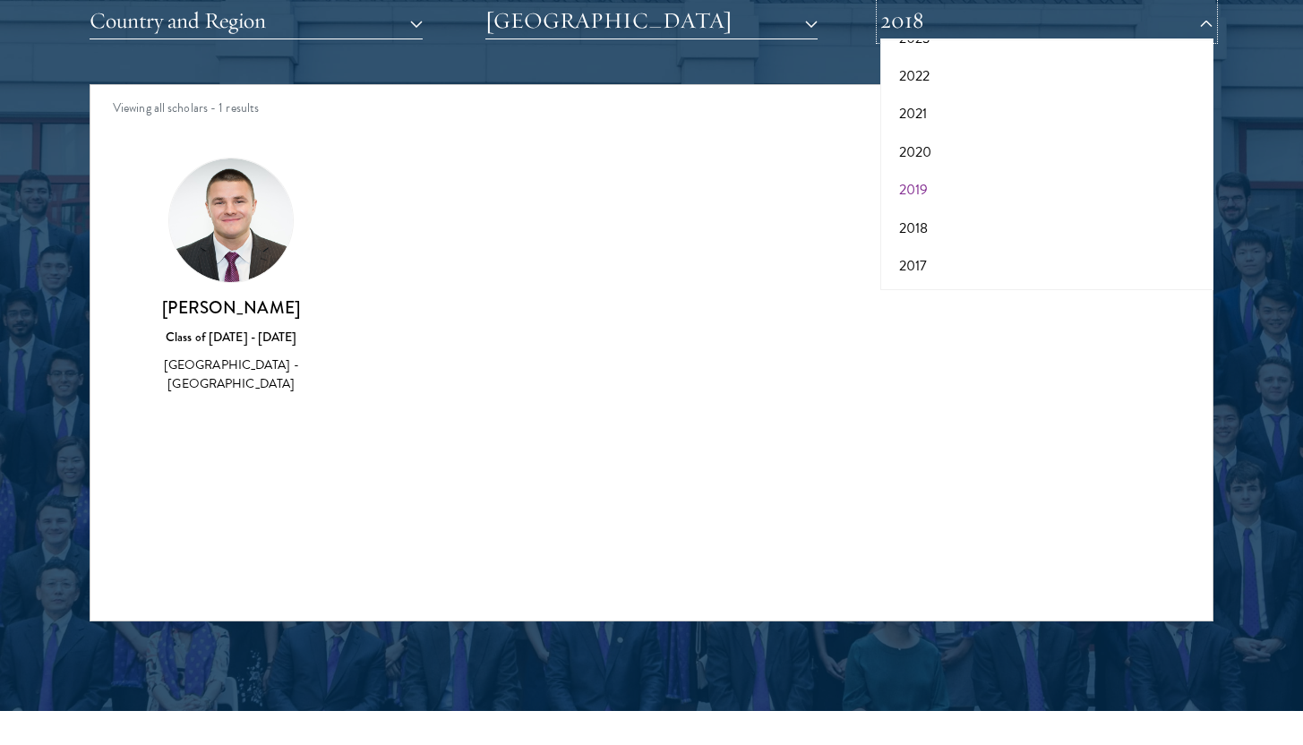
scroll to position [2459, 0]
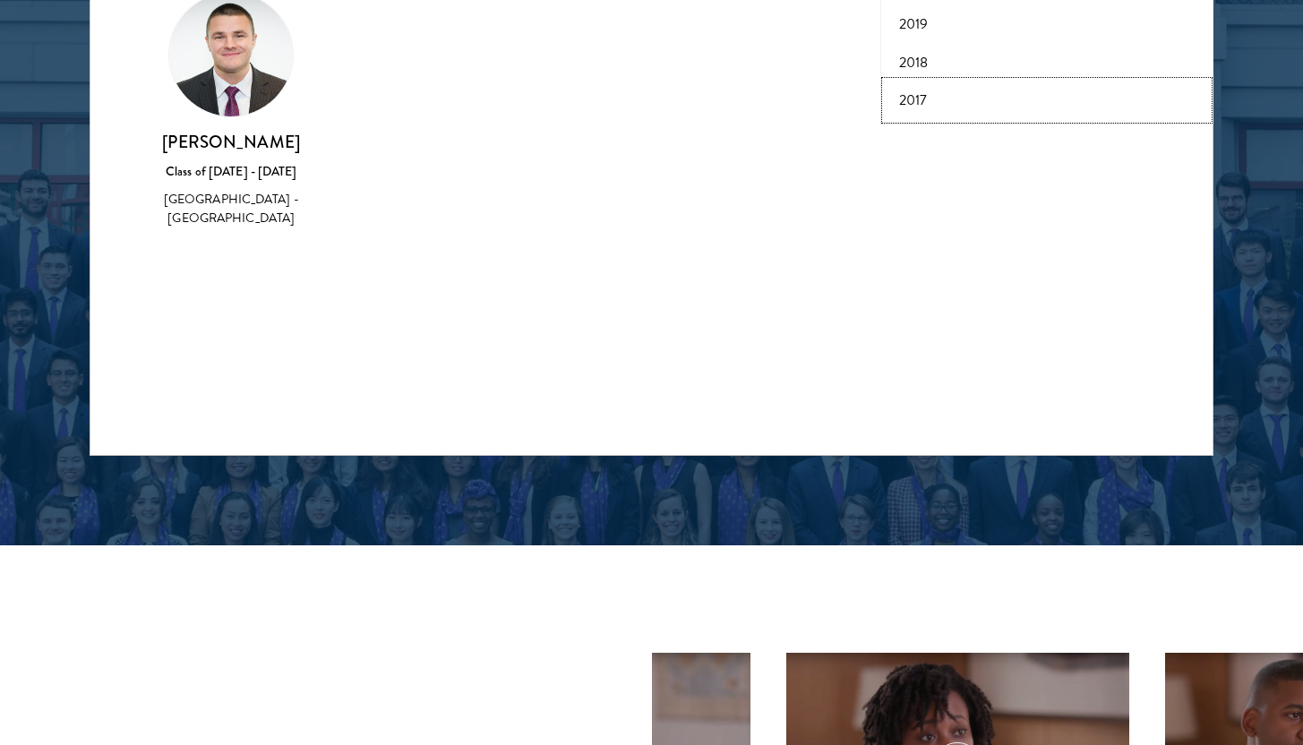
click at [928, 104] on button "2017" at bounding box center [1047, 100] width 322 height 38
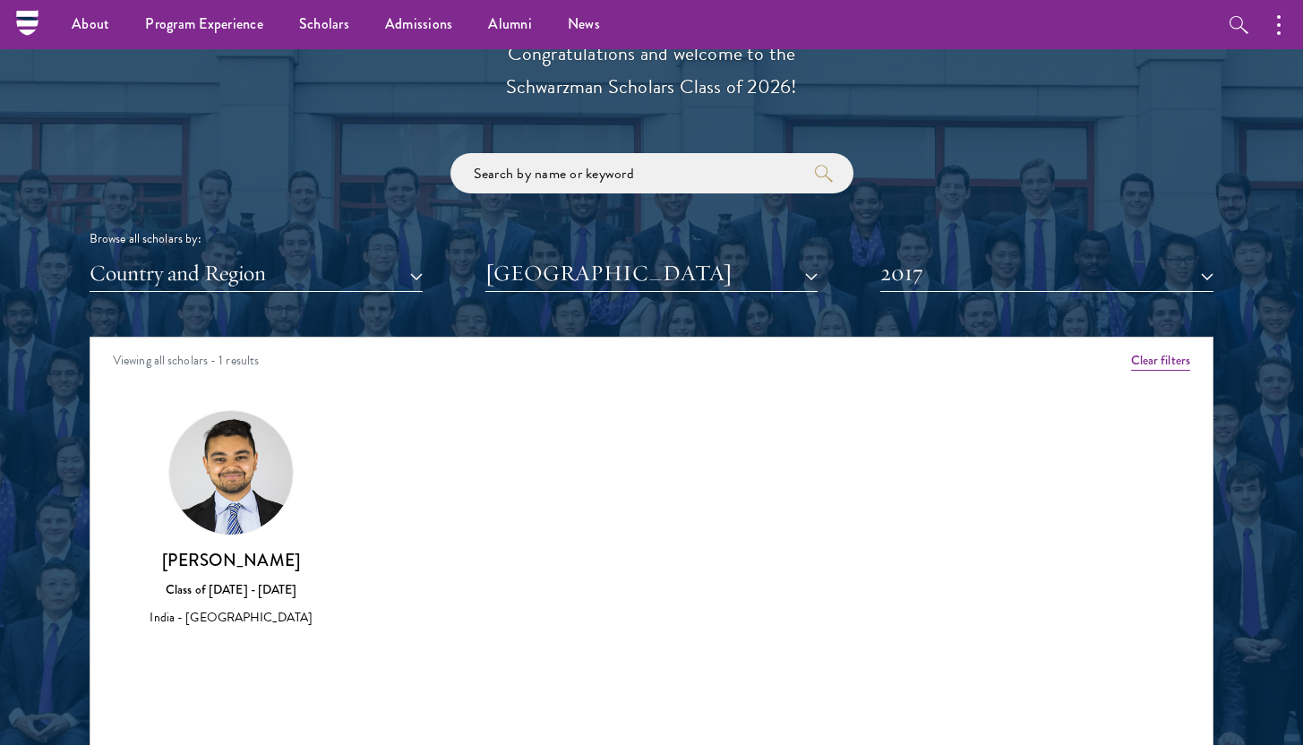
scroll to position [2014, 0]
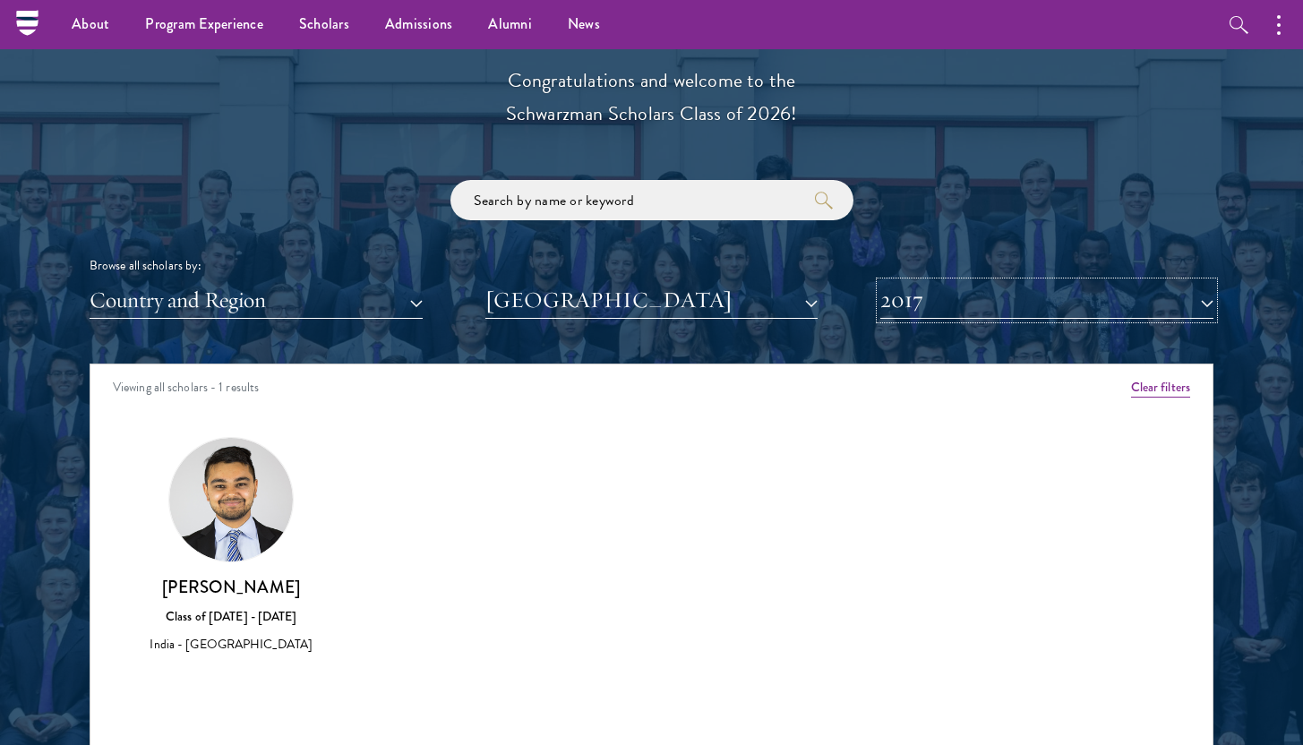
click at [911, 300] on button "2017" at bounding box center [1046, 300] width 333 height 37
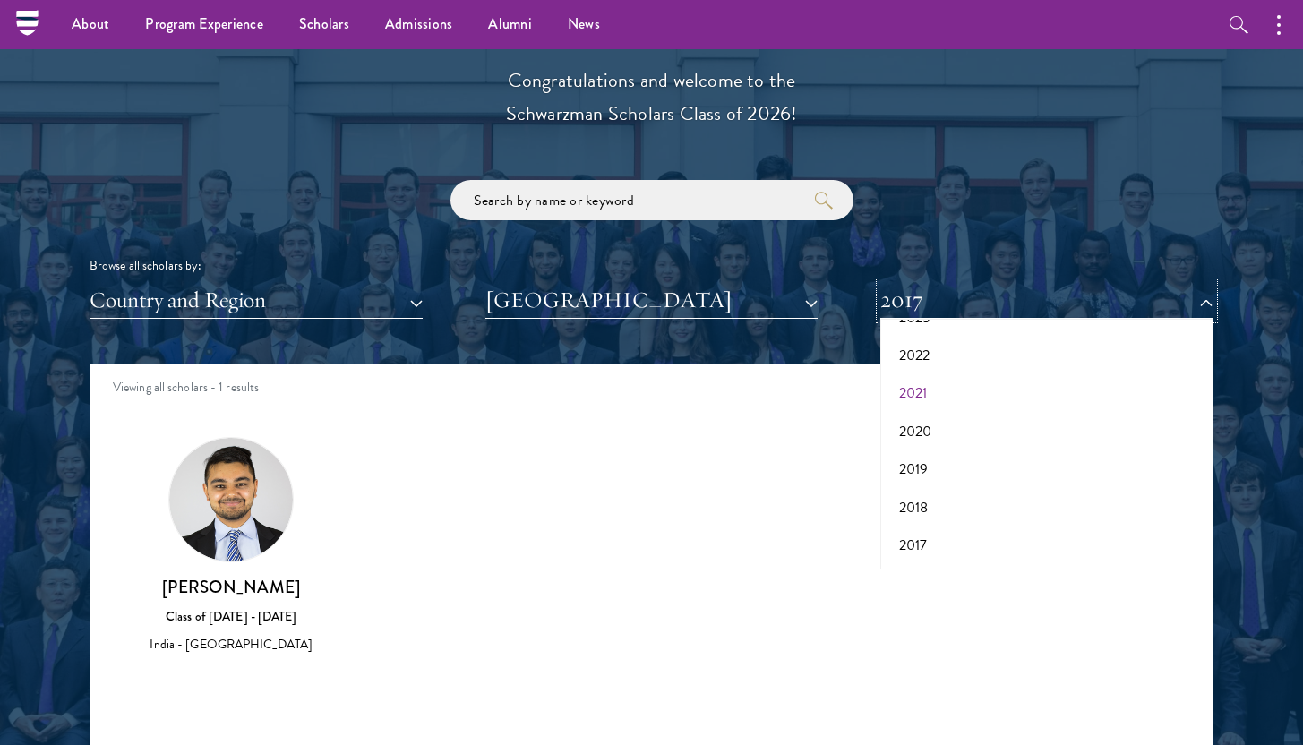
scroll to position [0, 0]
click at [921, 397] on button "2026" at bounding box center [1047, 390] width 322 height 38
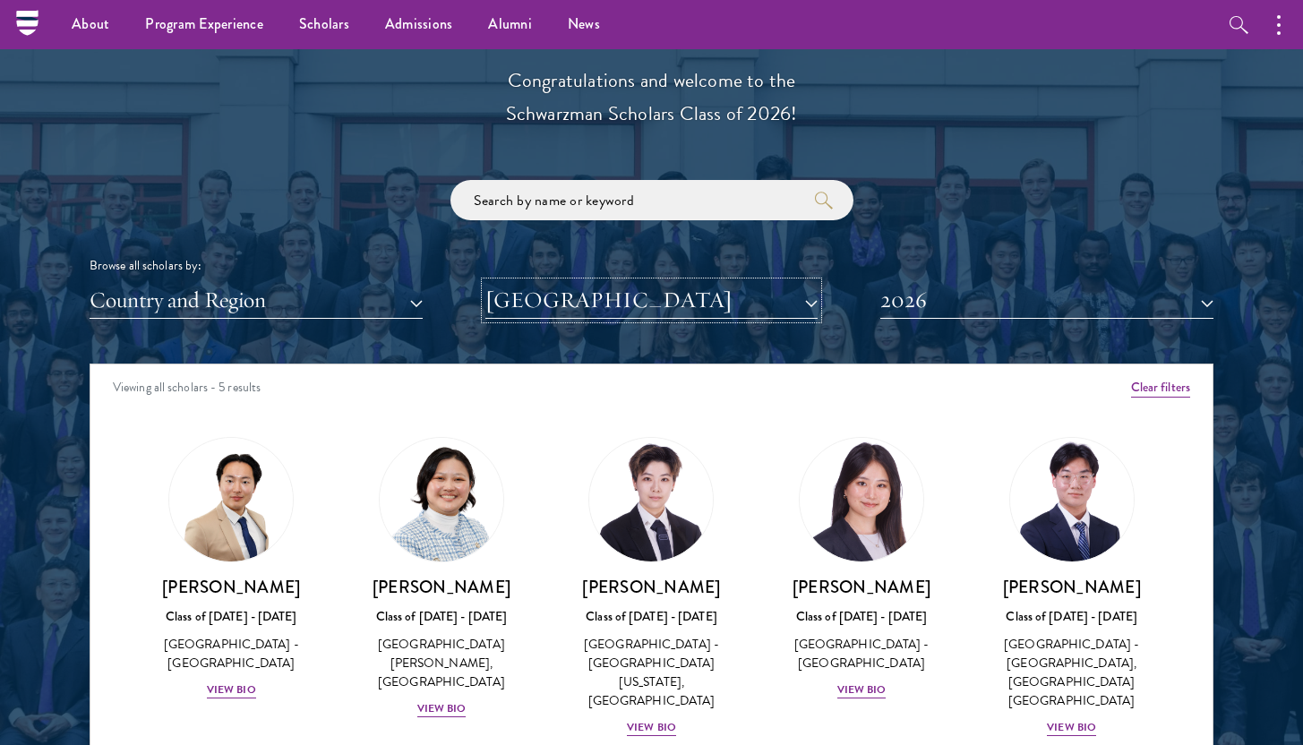
click at [781, 304] on button "[GEOGRAPHIC_DATA]" at bounding box center [651, 300] width 333 height 37
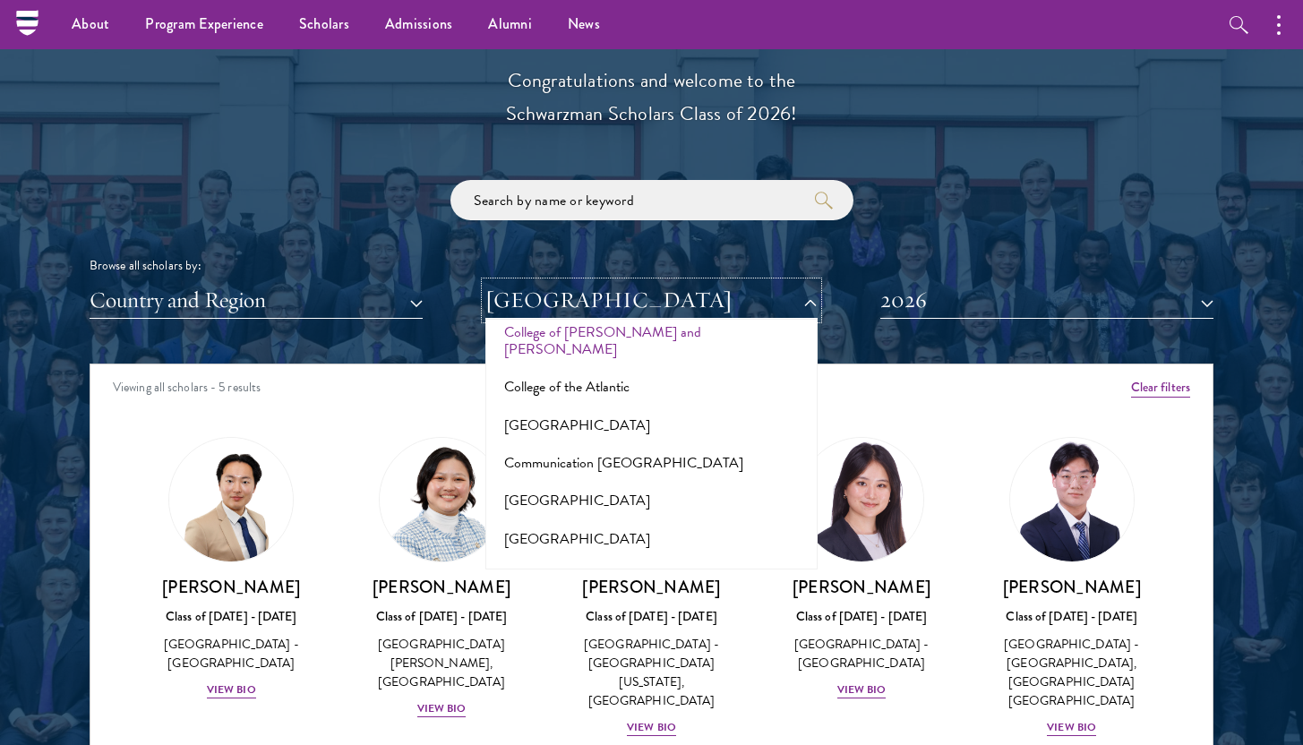
scroll to position [2653, 0]
click at [755, 556] on button "[GEOGRAPHIC_DATA]" at bounding box center [652, 575] width 322 height 38
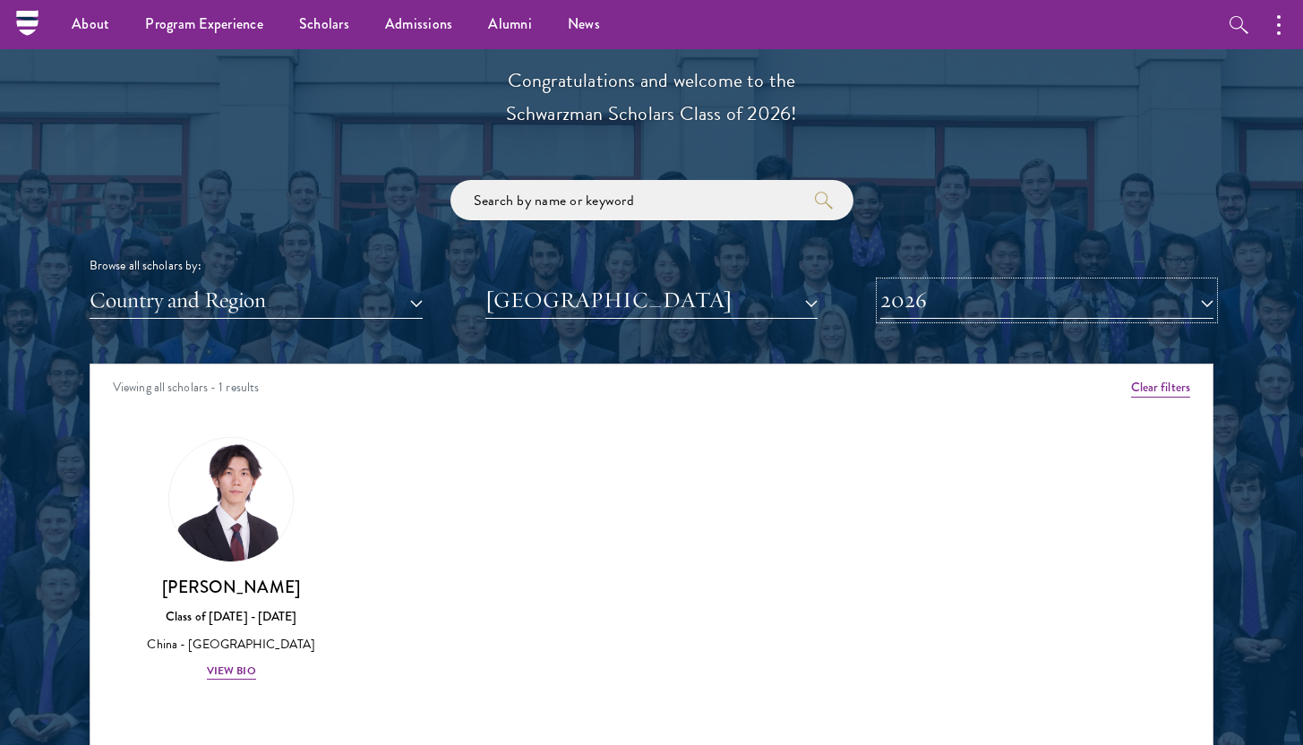
click at [932, 307] on button "2026" at bounding box center [1046, 300] width 333 height 37
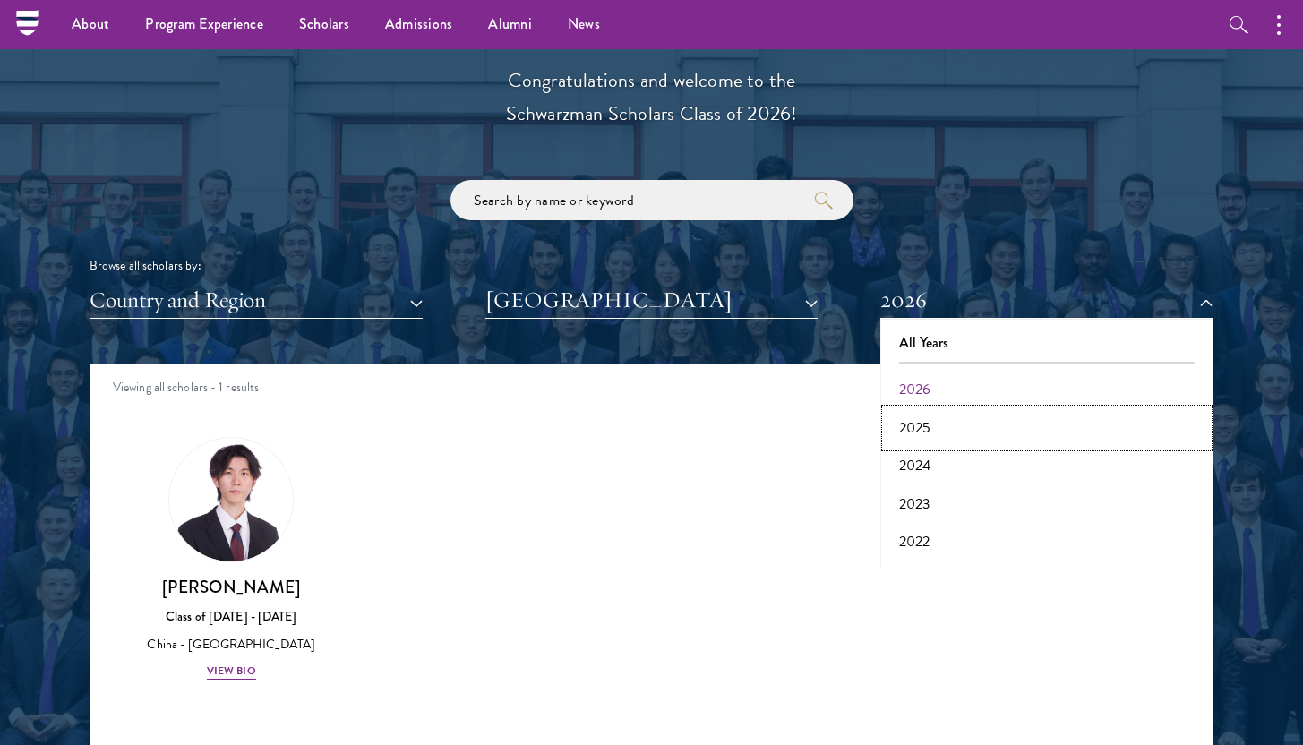
click at [932, 443] on button "2025" at bounding box center [1047, 428] width 322 height 38
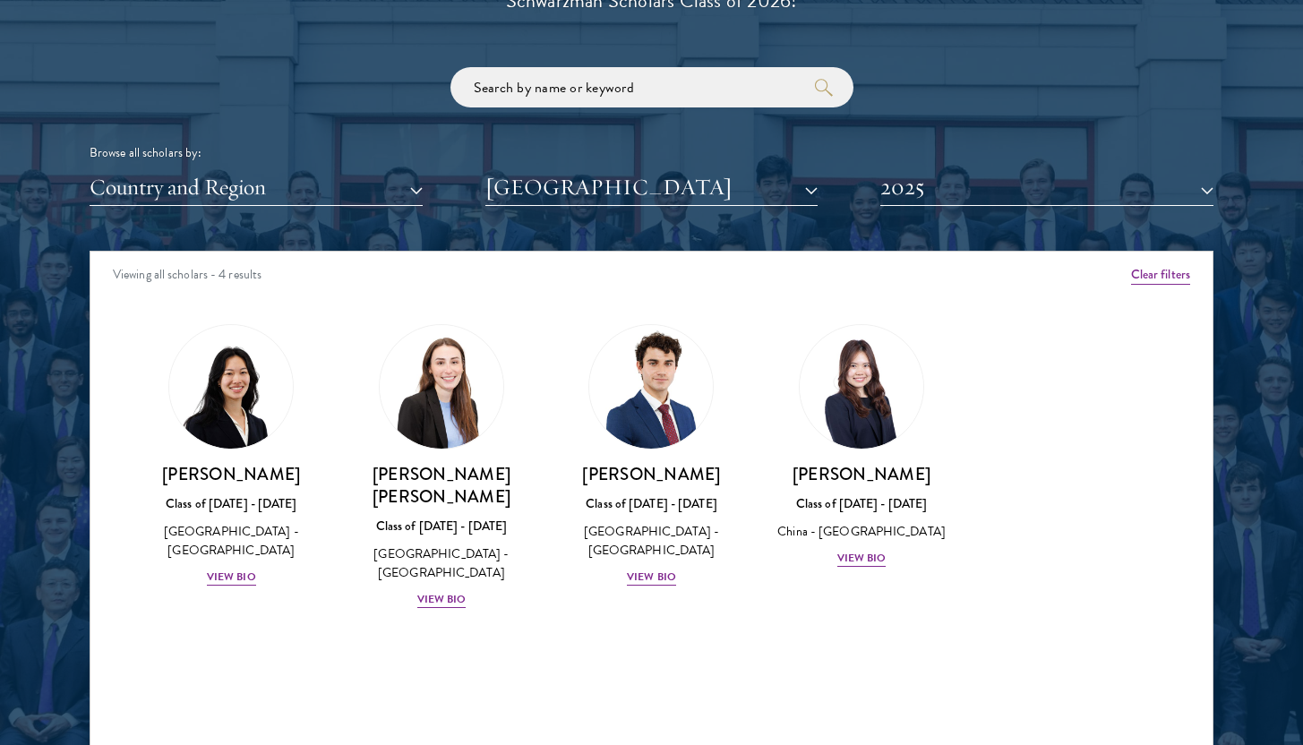
scroll to position [2133, 0]
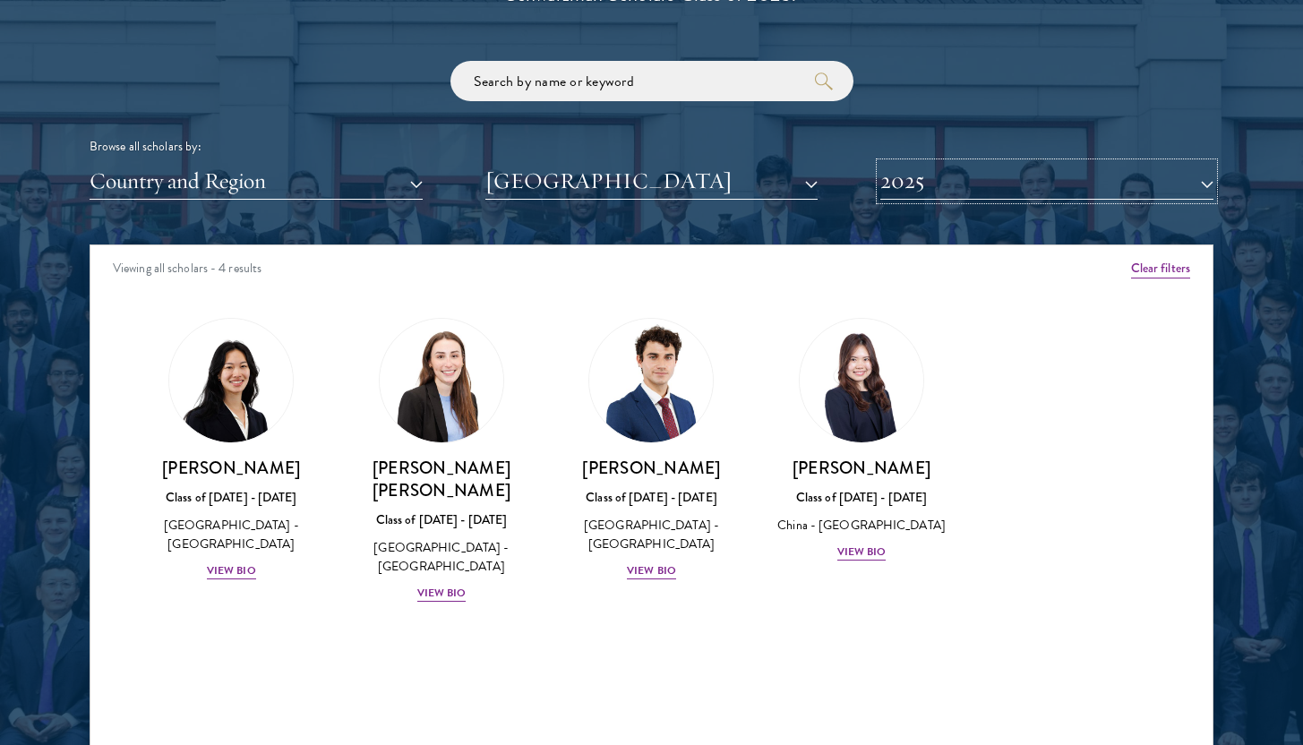
click at [1002, 182] on button "2025" at bounding box center [1046, 181] width 333 height 37
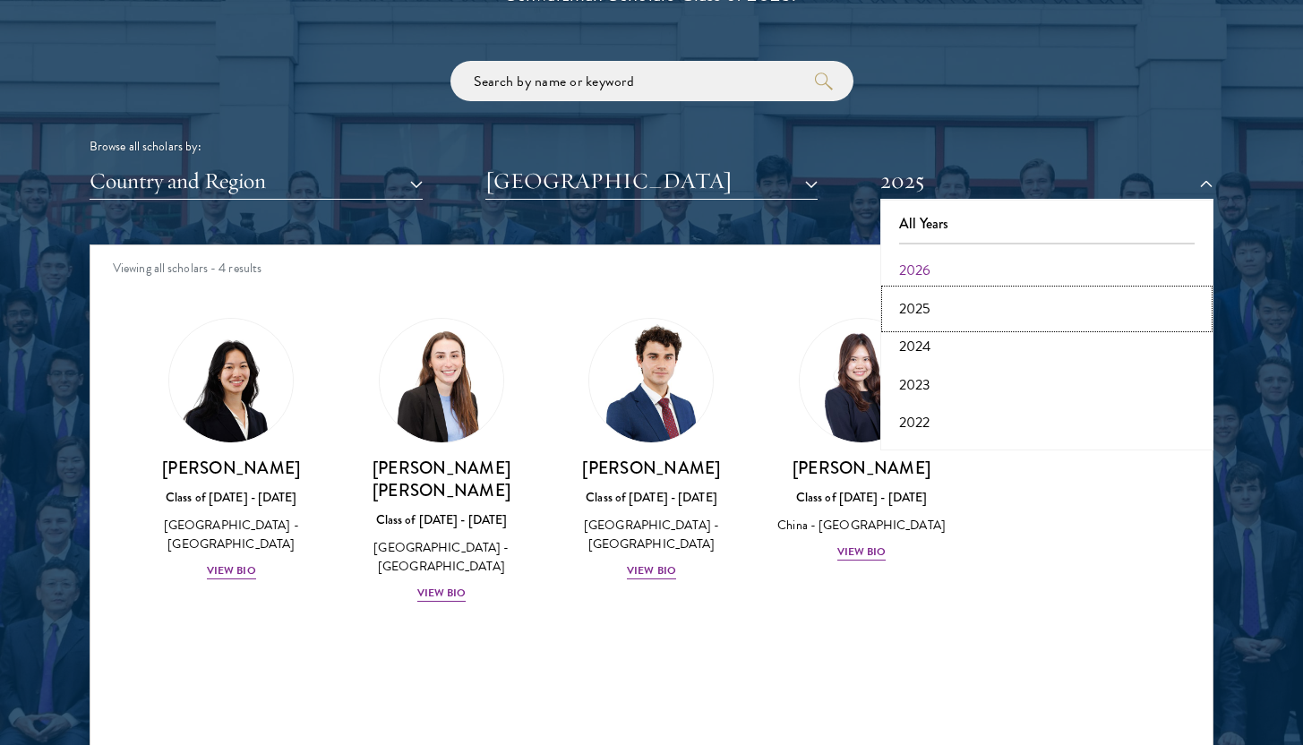
click at [964, 313] on button "2025" at bounding box center [1047, 309] width 322 height 38
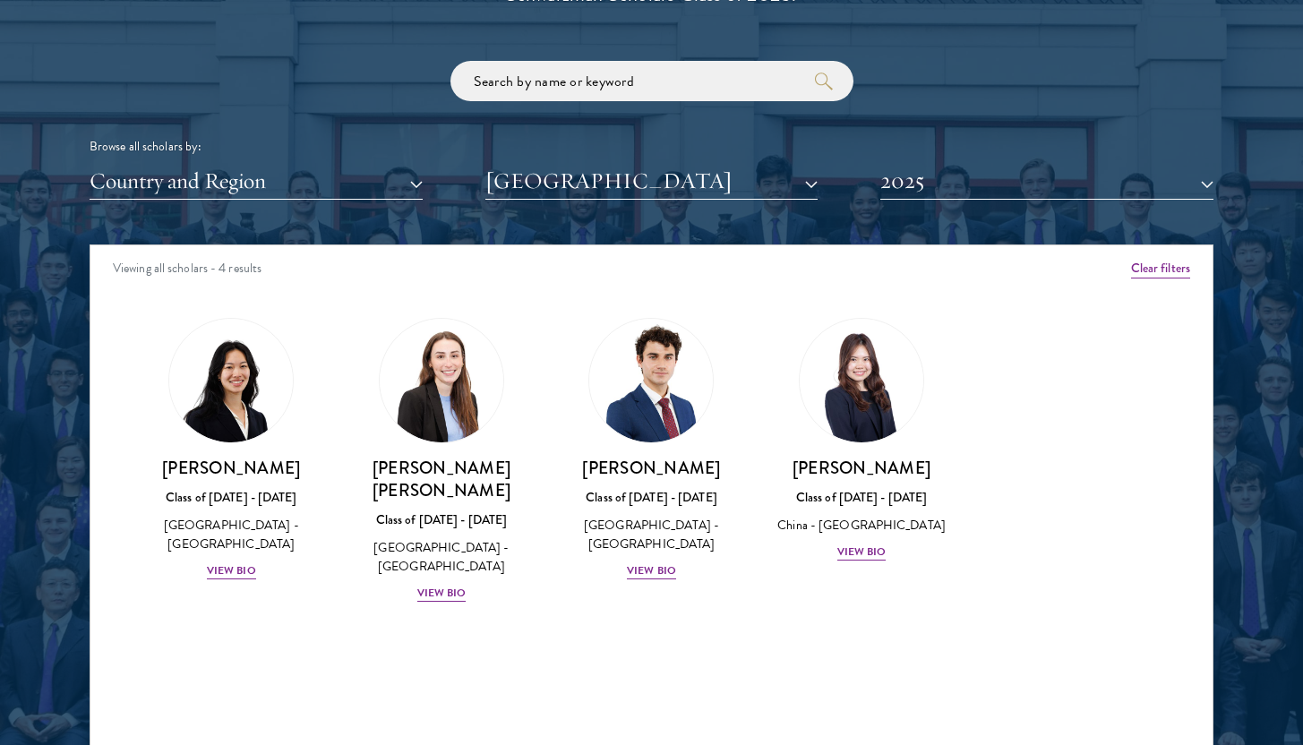
click at [946, 206] on div "Scholar Directory Congratulations and welcome to the Schwarzman Scholars Class …" at bounding box center [652, 326] width 1124 height 911
click at [946, 192] on button "2025" at bounding box center [1046, 181] width 333 height 37
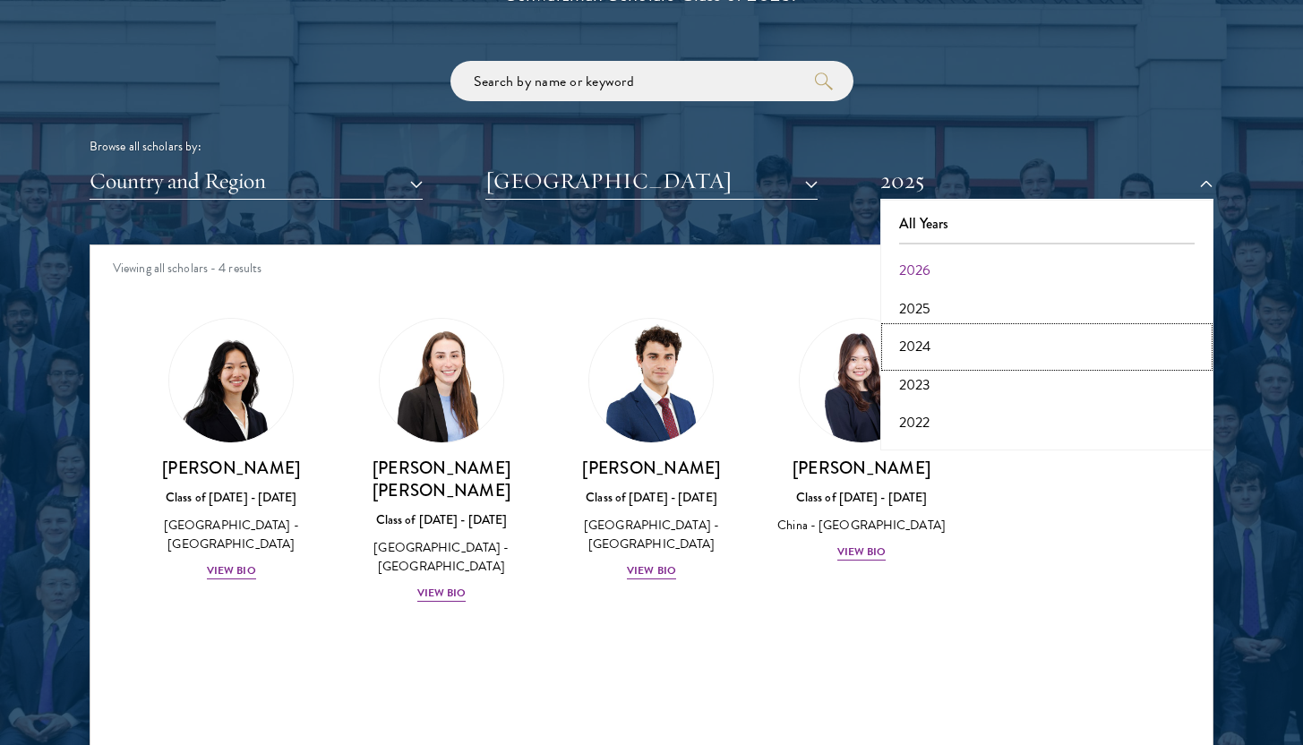
click at [941, 352] on button "2024" at bounding box center [1047, 347] width 322 height 38
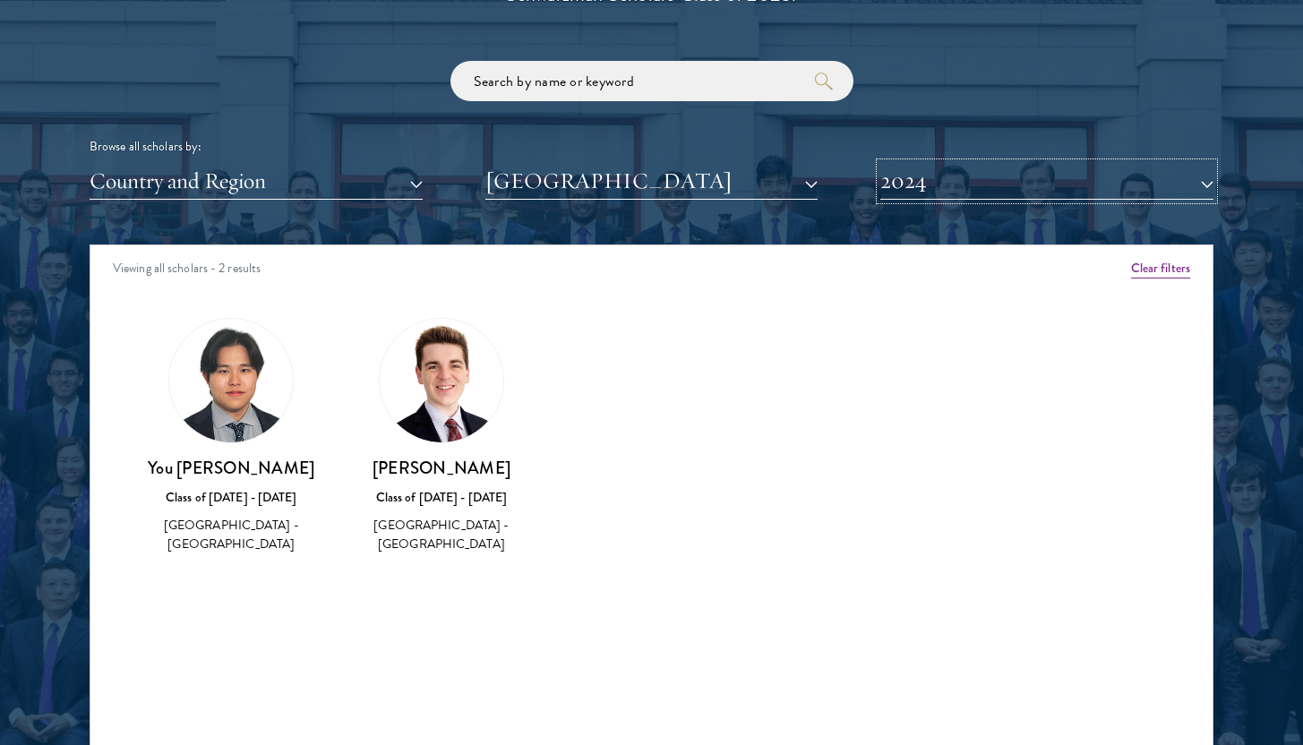
click at [939, 177] on button "2024" at bounding box center [1046, 181] width 333 height 37
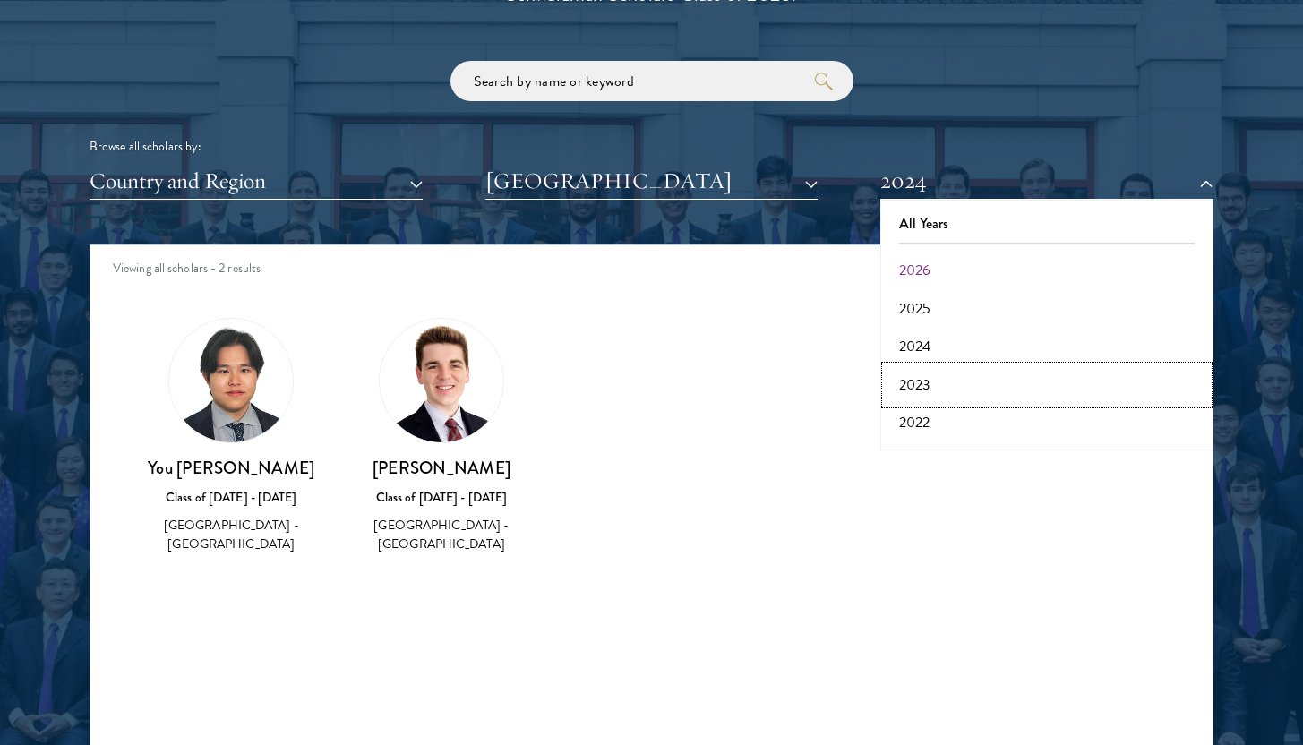
click at [929, 376] on button "2023" at bounding box center [1047, 385] width 322 height 38
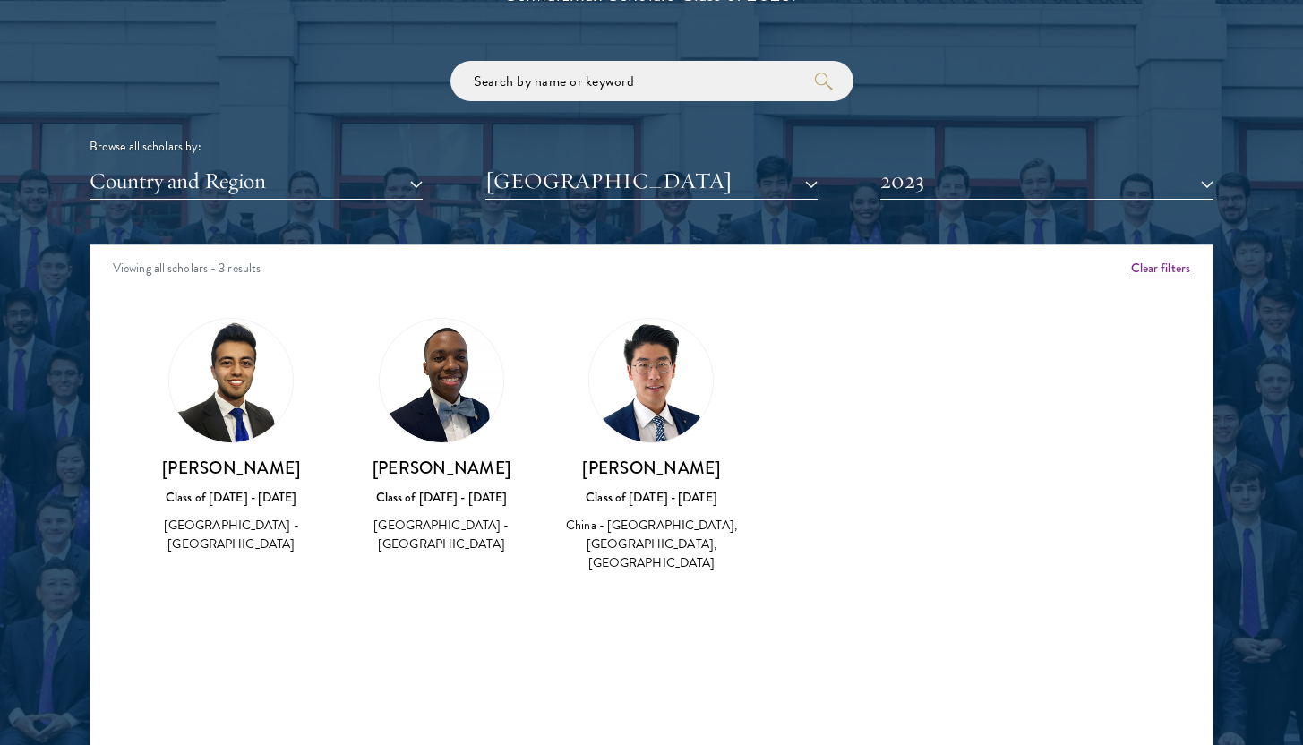
click at [944, 235] on div "Scholar Directory Congratulations and welcome to the Schwarzman Scholars Class …" at bounding box center [652, 326] width 1124 height 911
click at [959, 178] on button "2023" at bounding box center [1046, 181] width 333 height 37
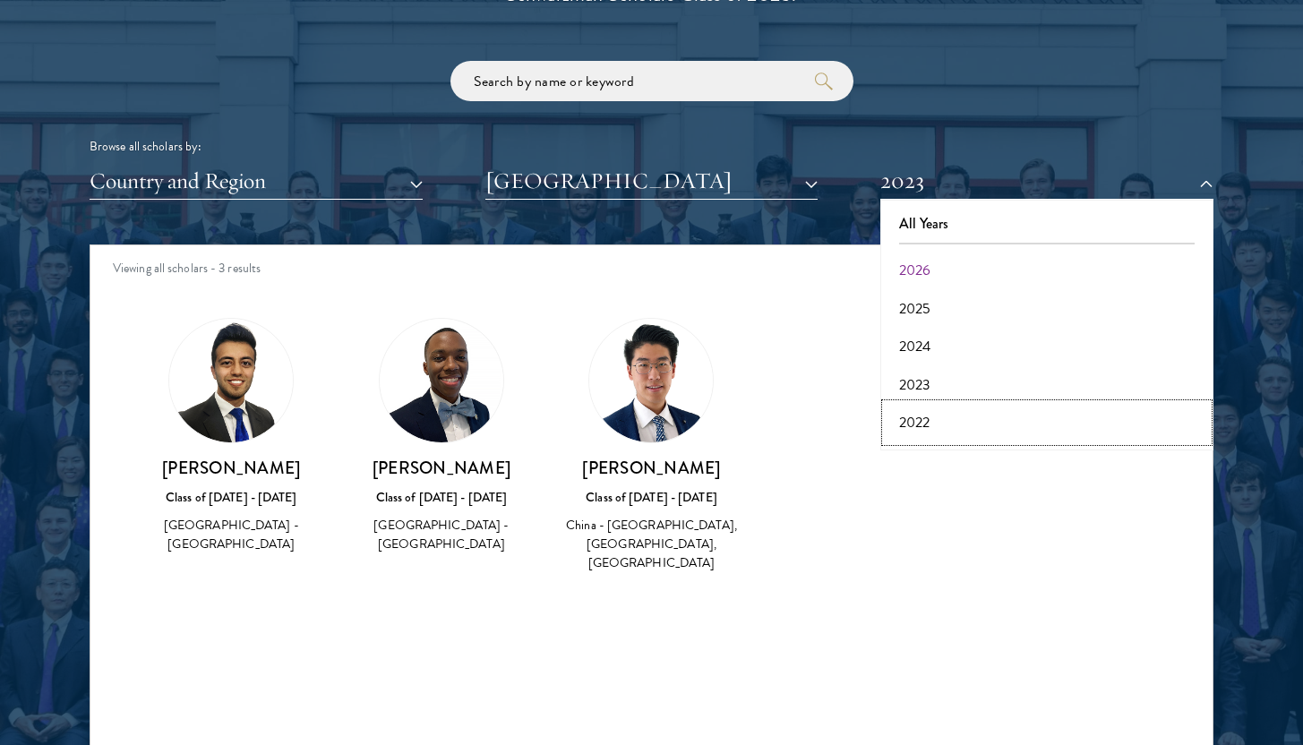
click at [942, 414] on button "2022" at bounding box center [1047, 423] width 322 height 38
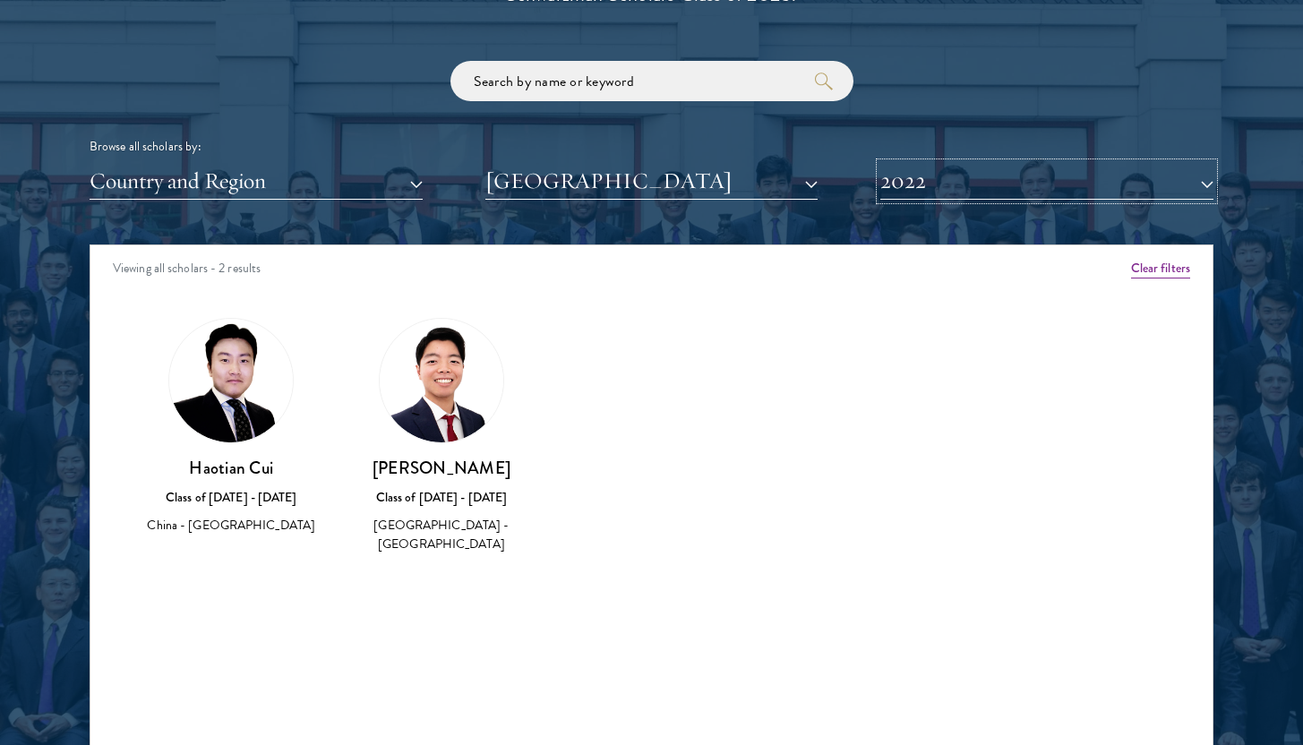
click at [951, 191] on button "2022" at bounding box center [1046, 181] width 333 height 37
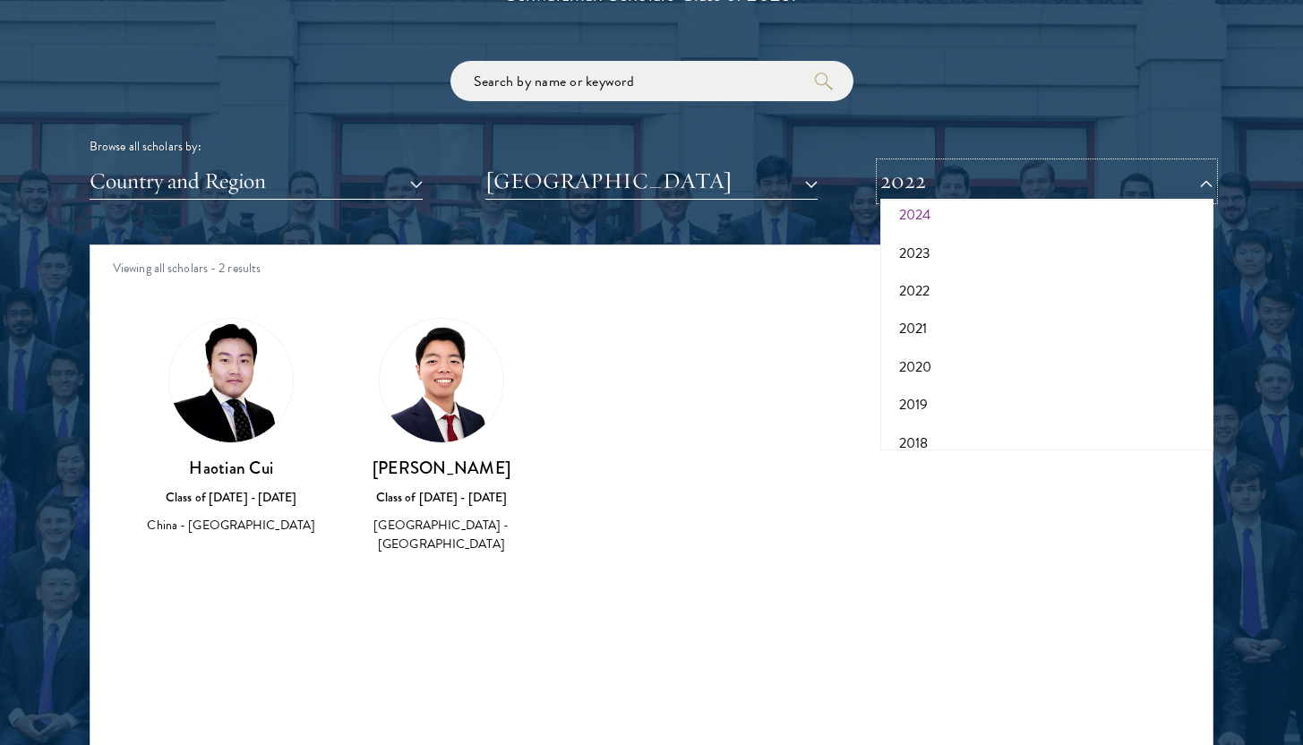
scroll to position [167, 0]
click at [951, 333] on button "2020" at bounding box center [1047, 332] width 322 height 38
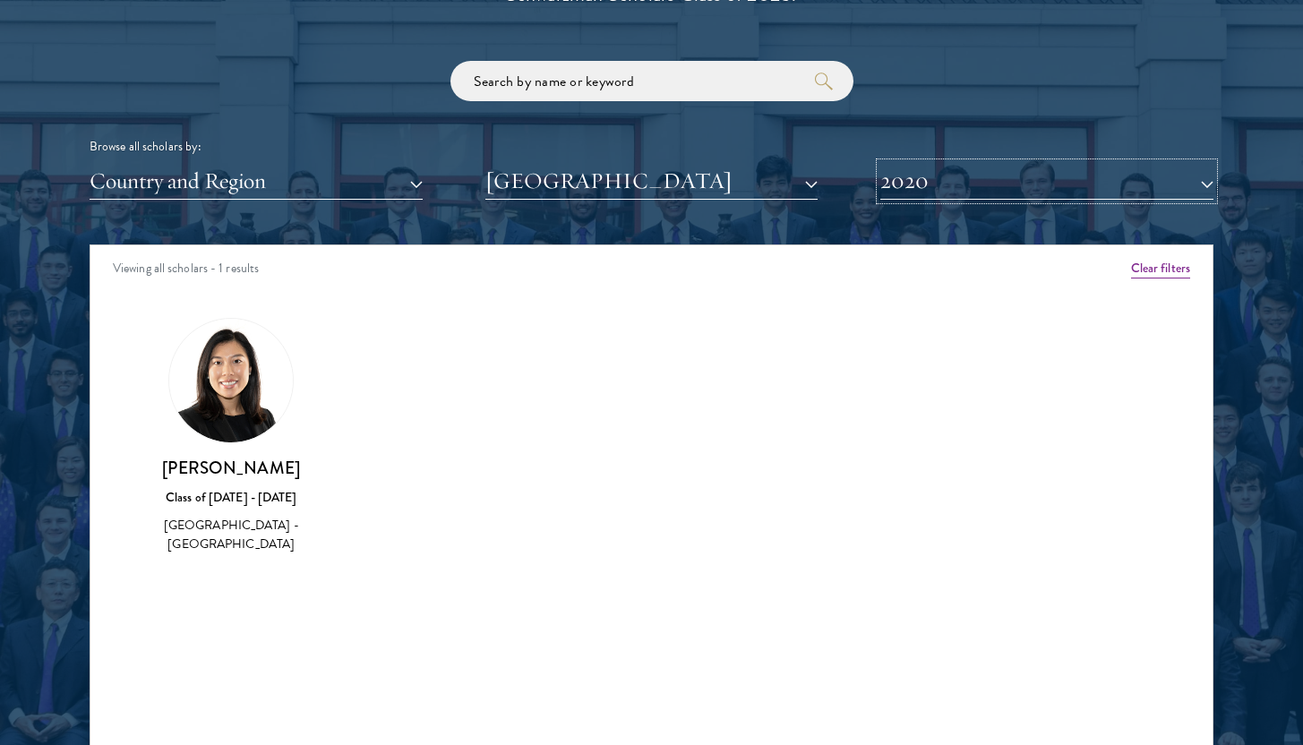
click at [954, 176] on button "2020" at bounding box center [1046, 181] width 333 height 37
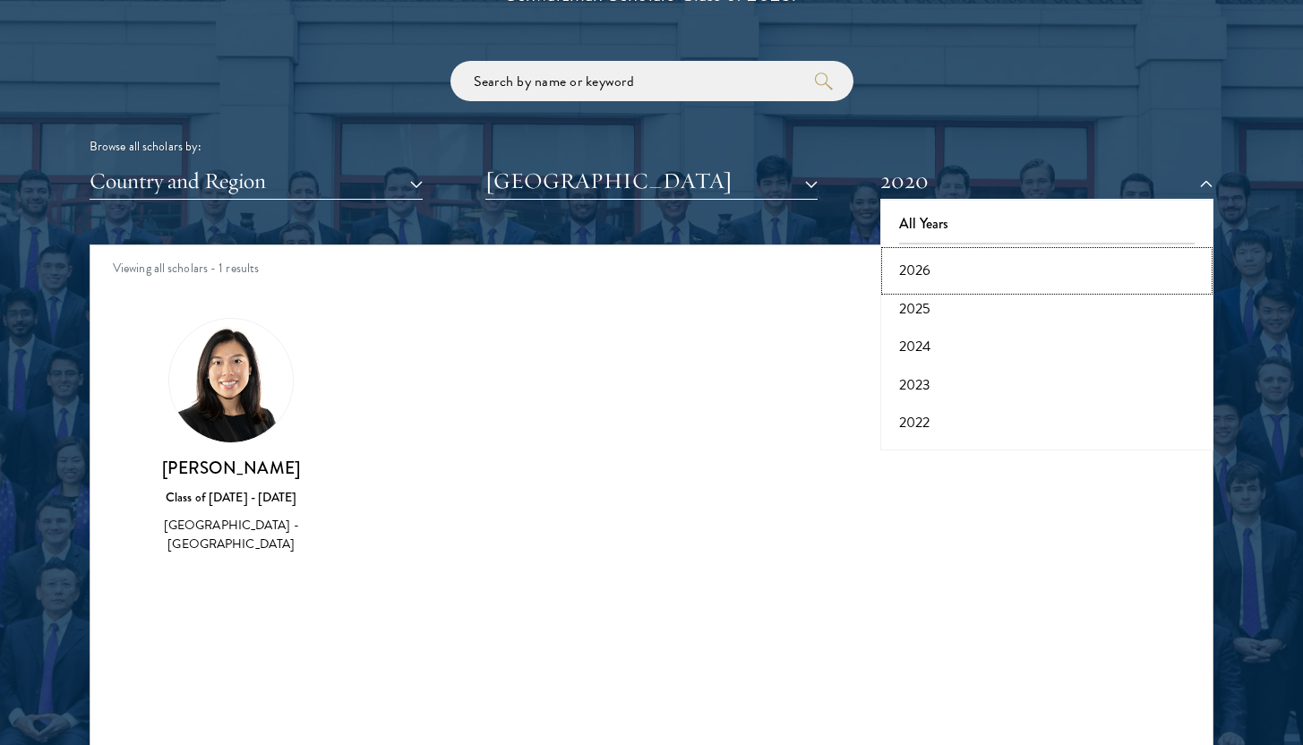
click at [943, 270] on button "2026" at bounding box center [1047, 271] width 322 height 38
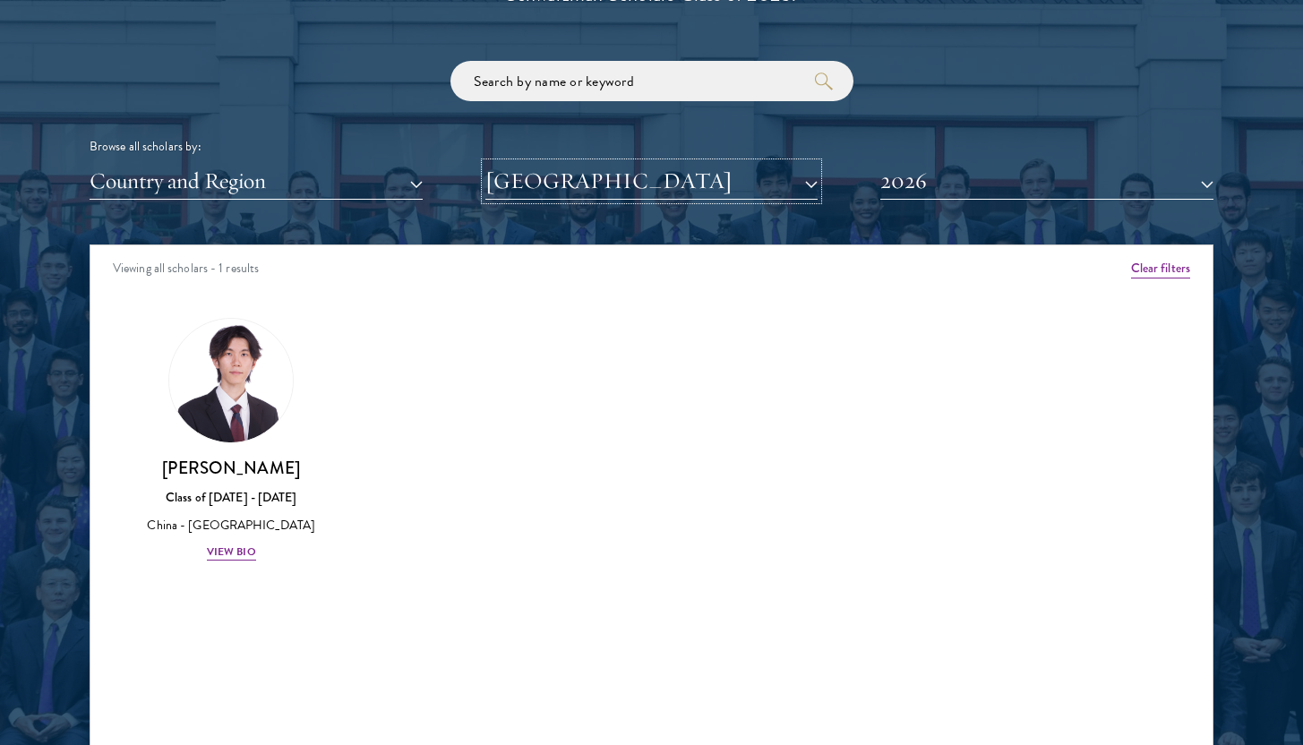
click at [710, 183] on button "[GEOGRAPHIC_DATA]" at bounding box center [651, 181] width 333 height 37
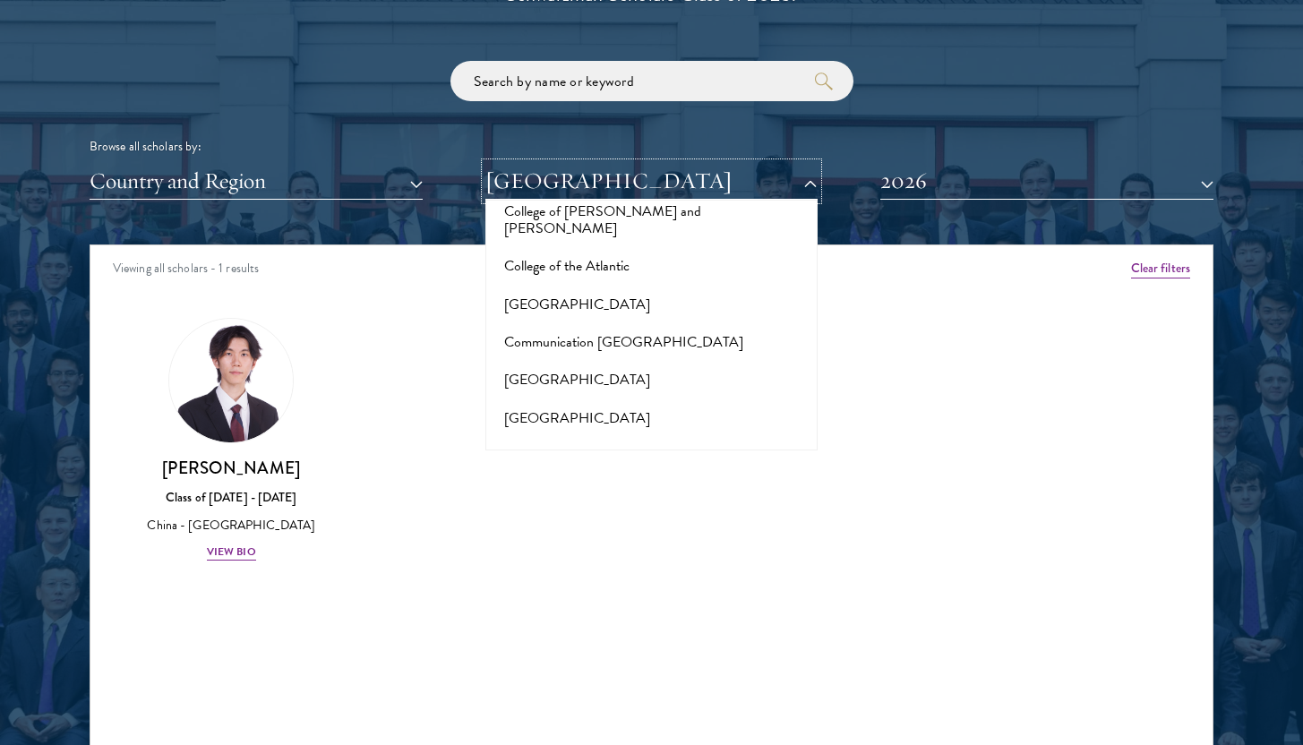
scroll to position [2666, 0]
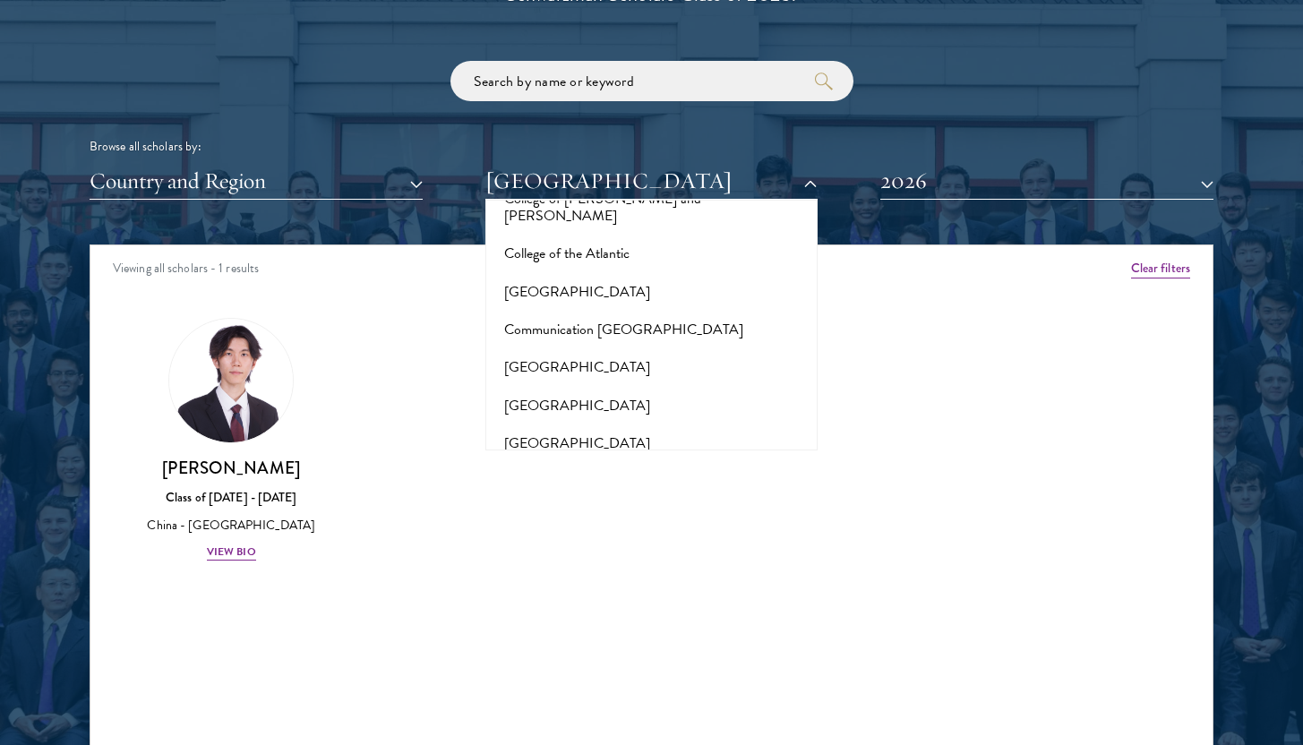
click at [690, 501] on button "[GEOGRAPHIC_DATA]" at bounding box center [652, 520] width 322 height 38
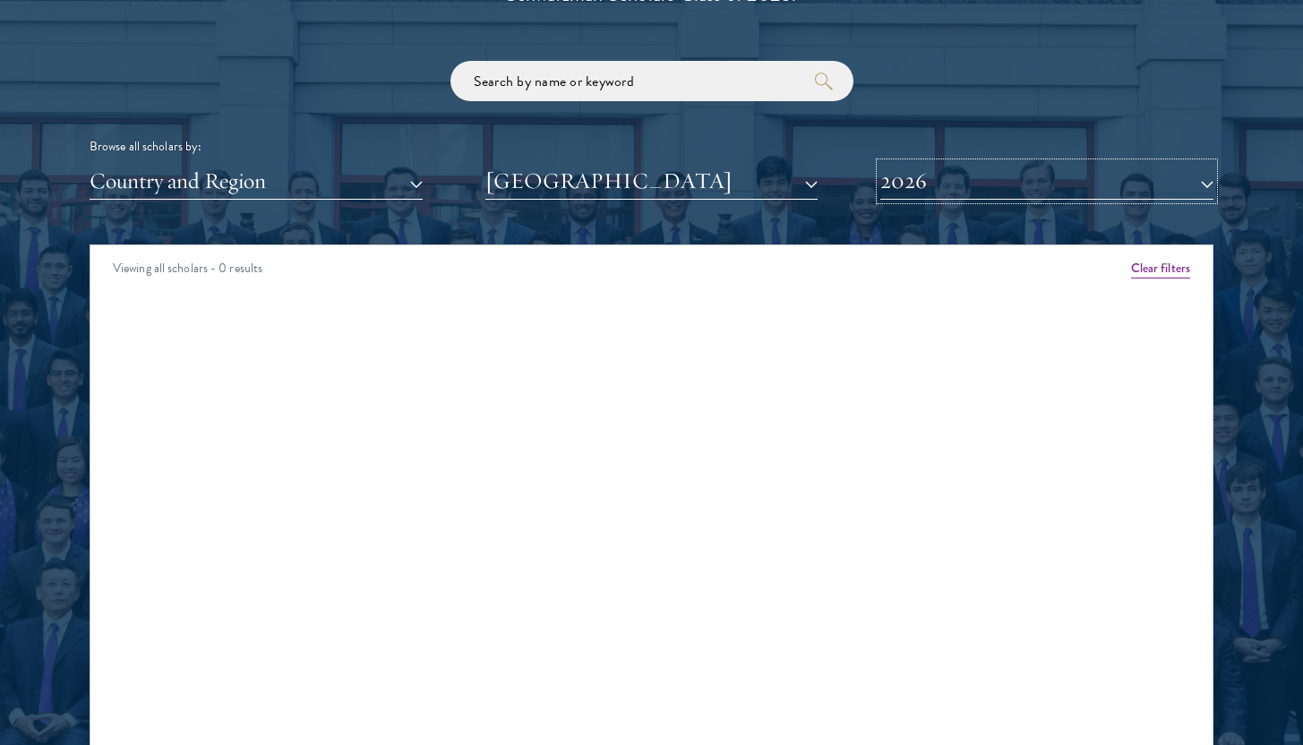
click at [946, 193] on button "2026" at bounding box center [1046, 181] width 333 height 37
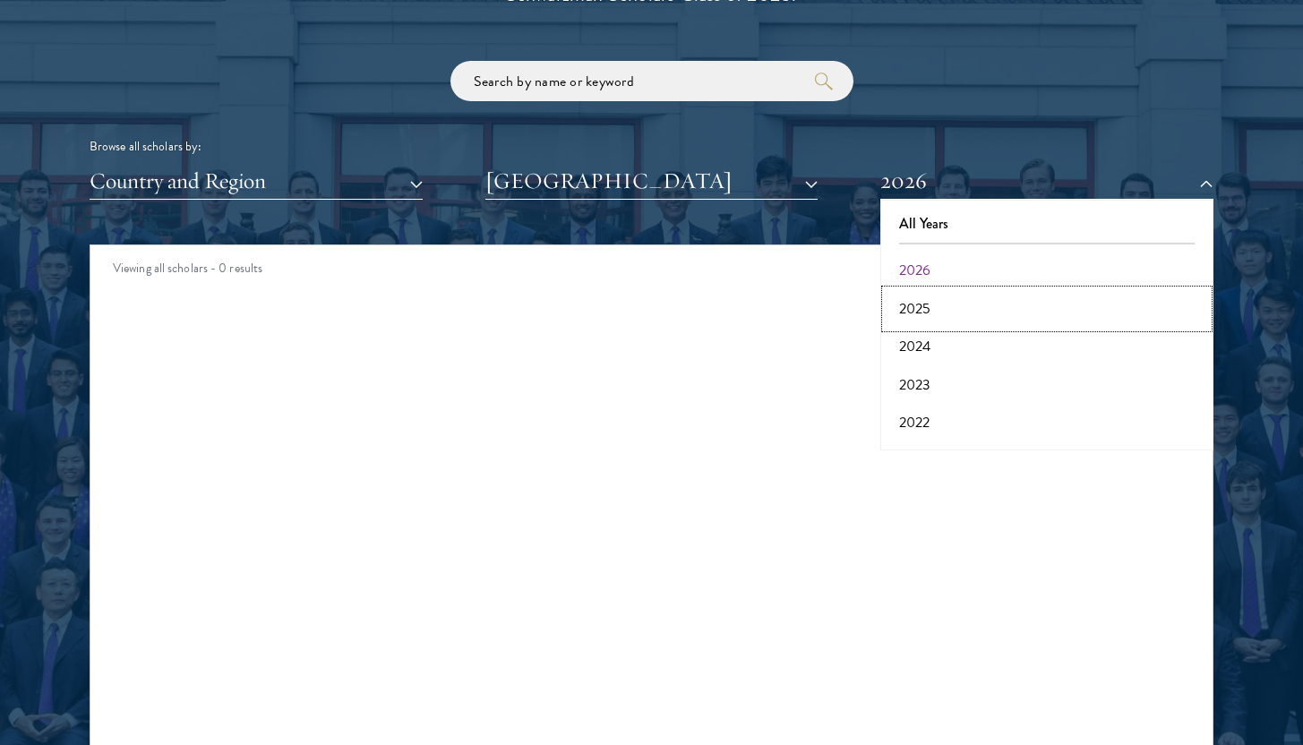
click at [944, 316] on button "2025" at bounding box center [1047, 309] width 322 height 38
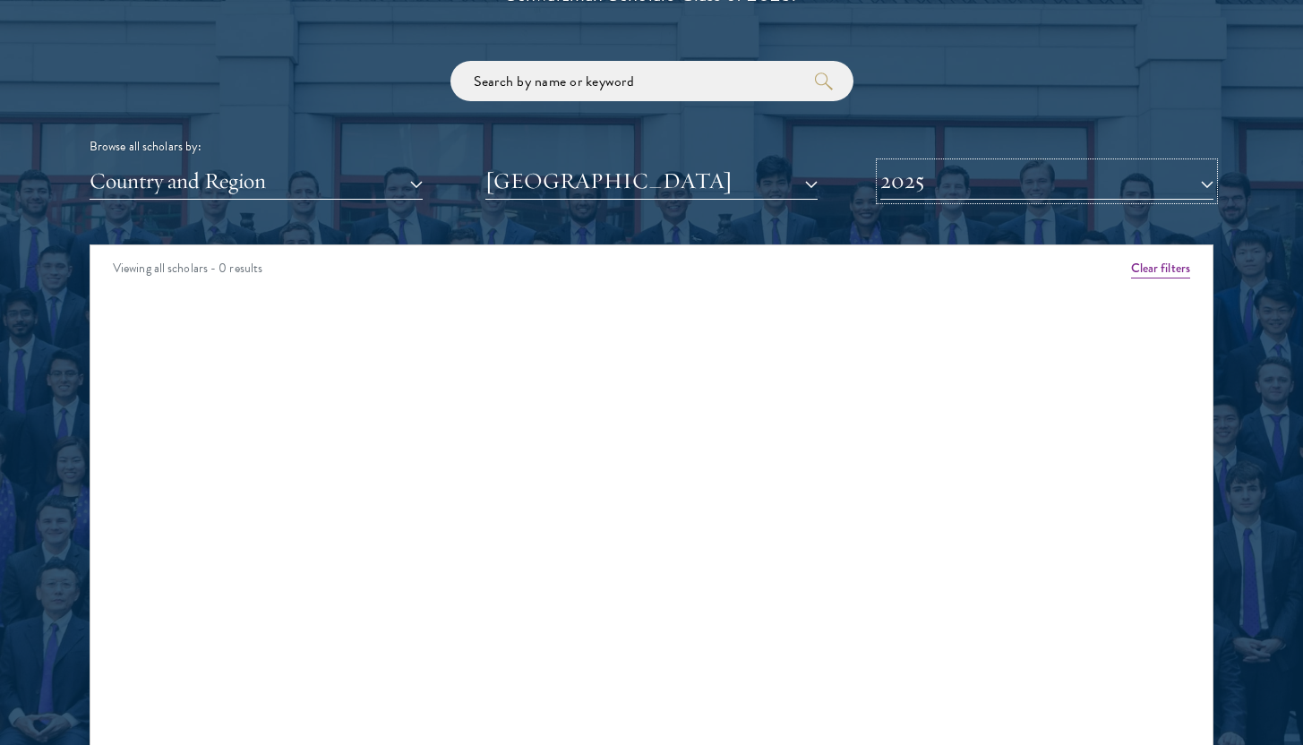
click at [940, 188] on button "2025" at bounding box center [1046, 181] width 333 height 37
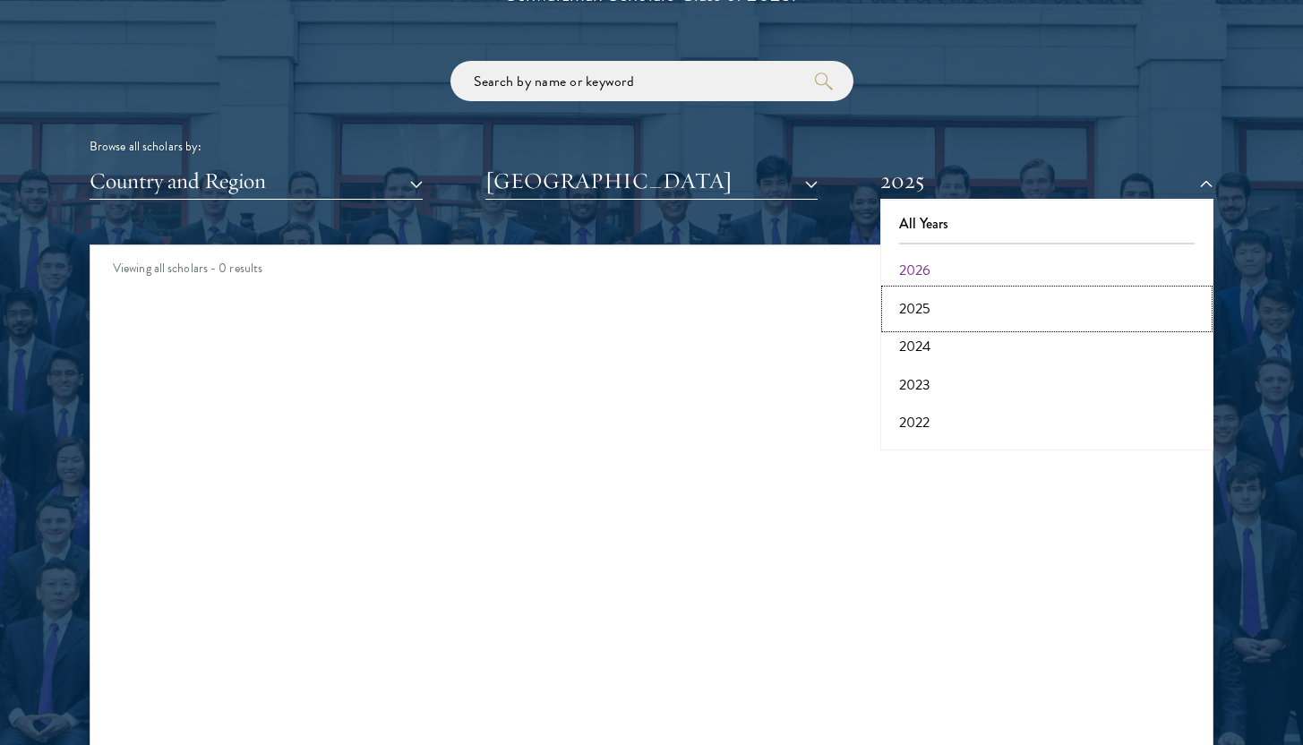
click at [918, 302] on button "2025" at bounding box center [1047, 309] width 322 height 38
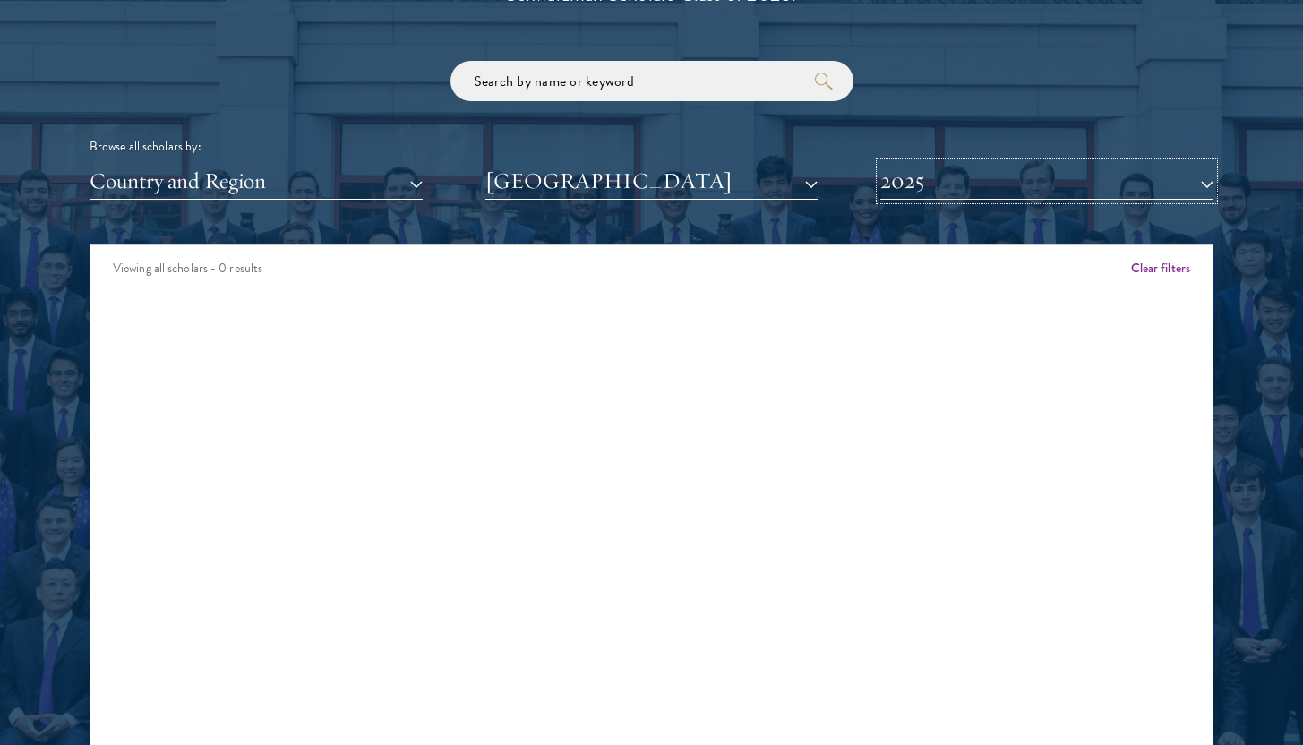
click at [919, 187] on button "2025" at bounding box center [1046, 181] width 333 height 37
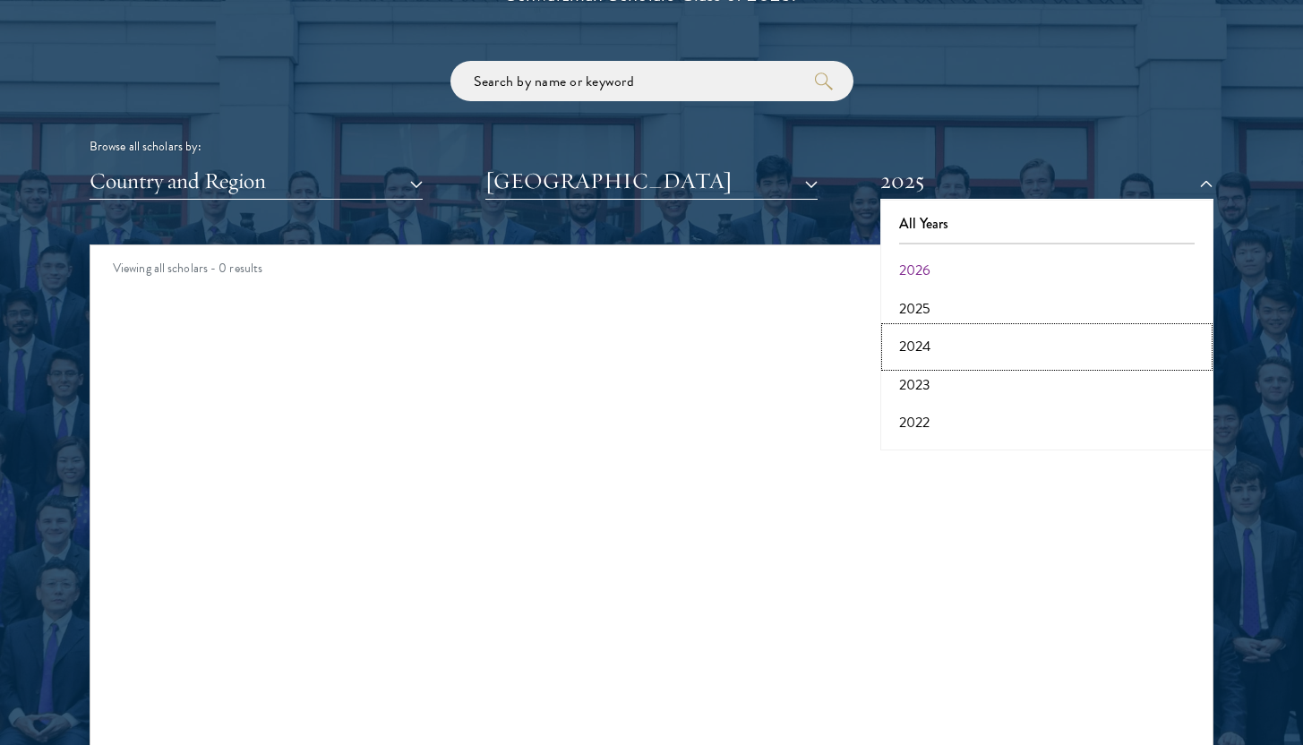
click at [931, 347] on button "2024" at bounding box center [1047, 347] width 322 height 38
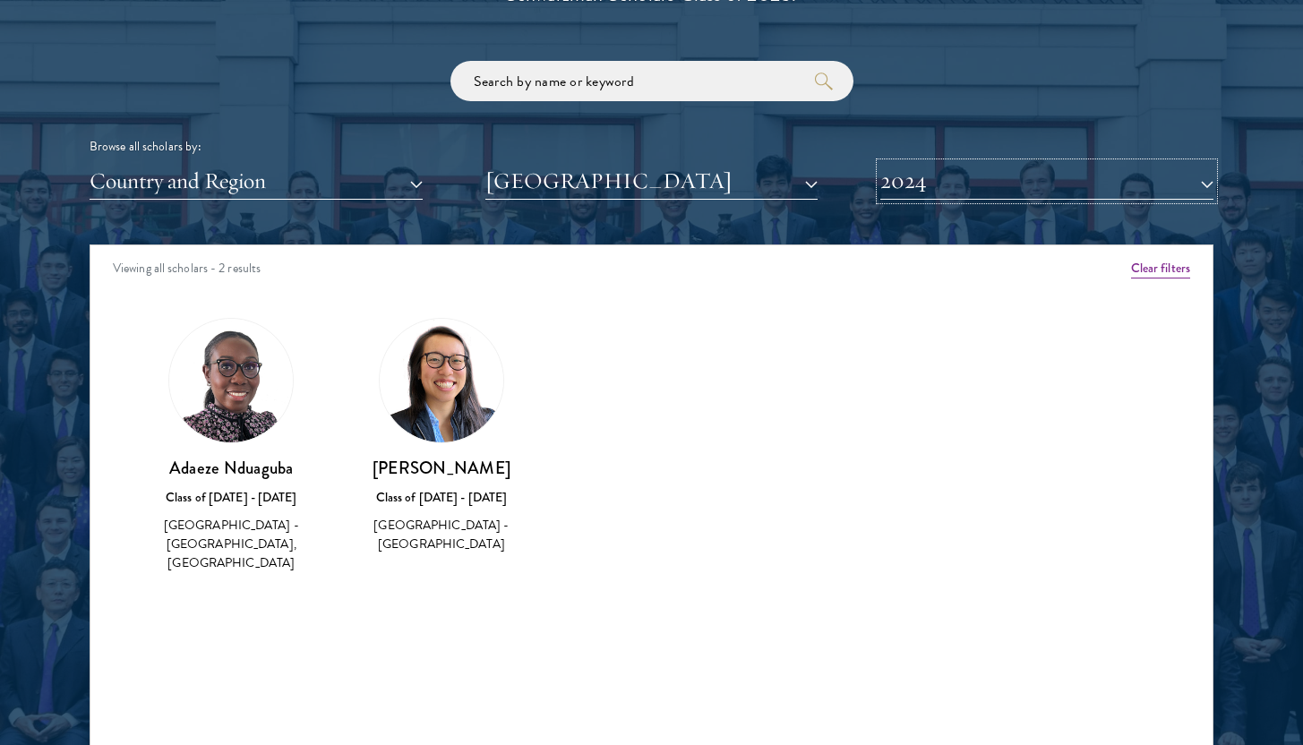
click at [917, 184] on button "2024" at bounding box center [1046, 181] width 333 height 37
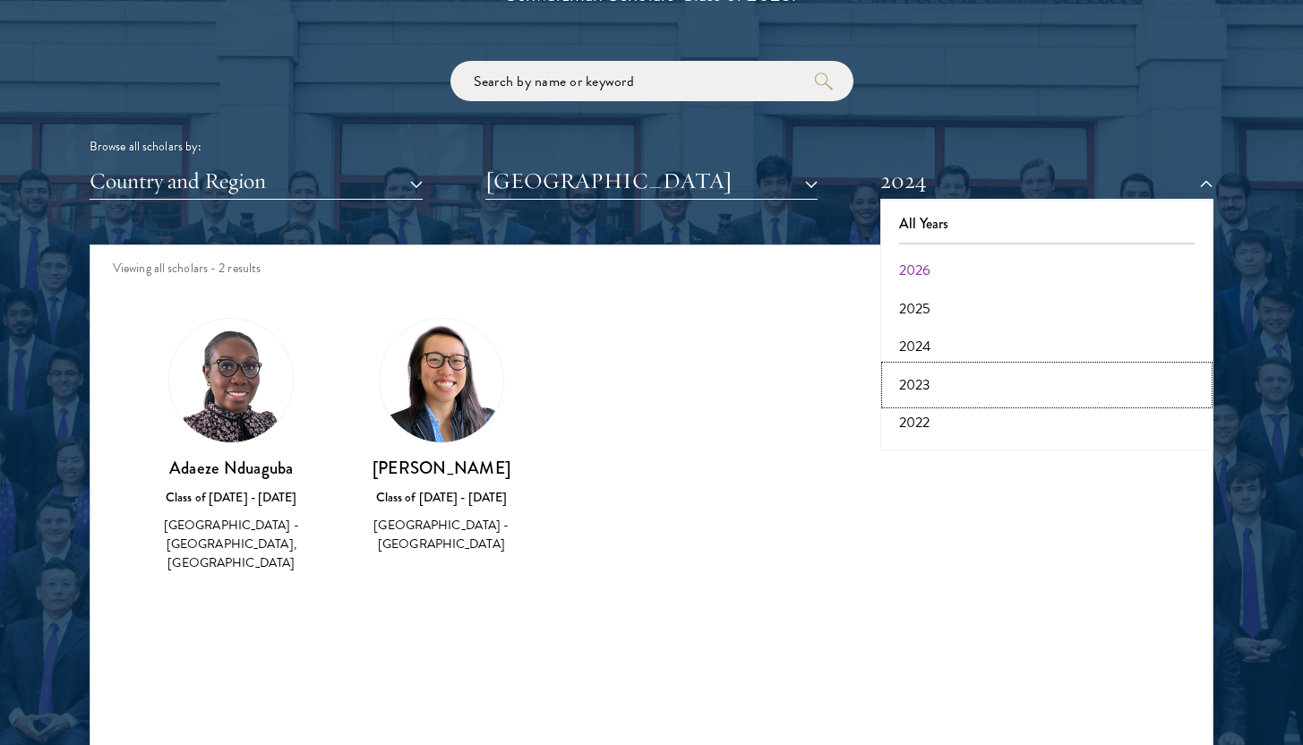
click at [935, 385] on button "2023" at bounding box center [1047, 385] width 322 height 38
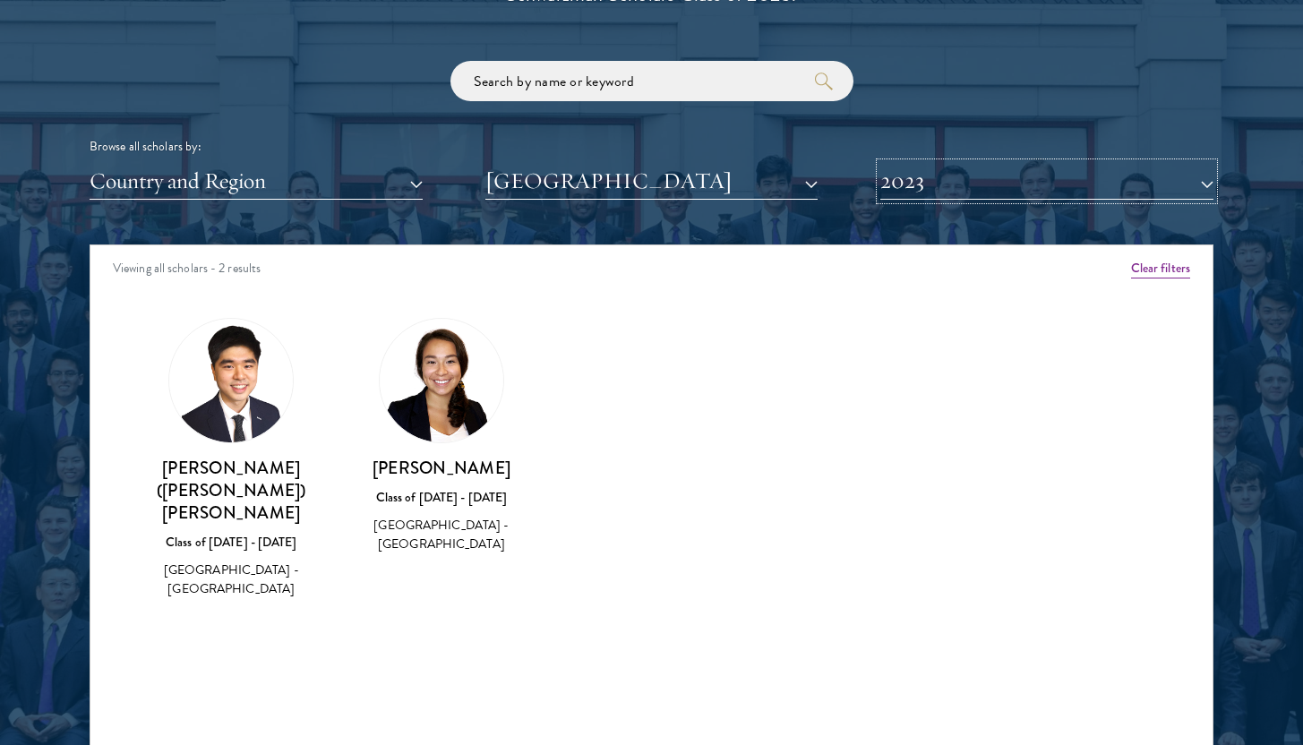
click at [942, 190] on button "2023" at bounding box center [1046, 181] width 333 height 37
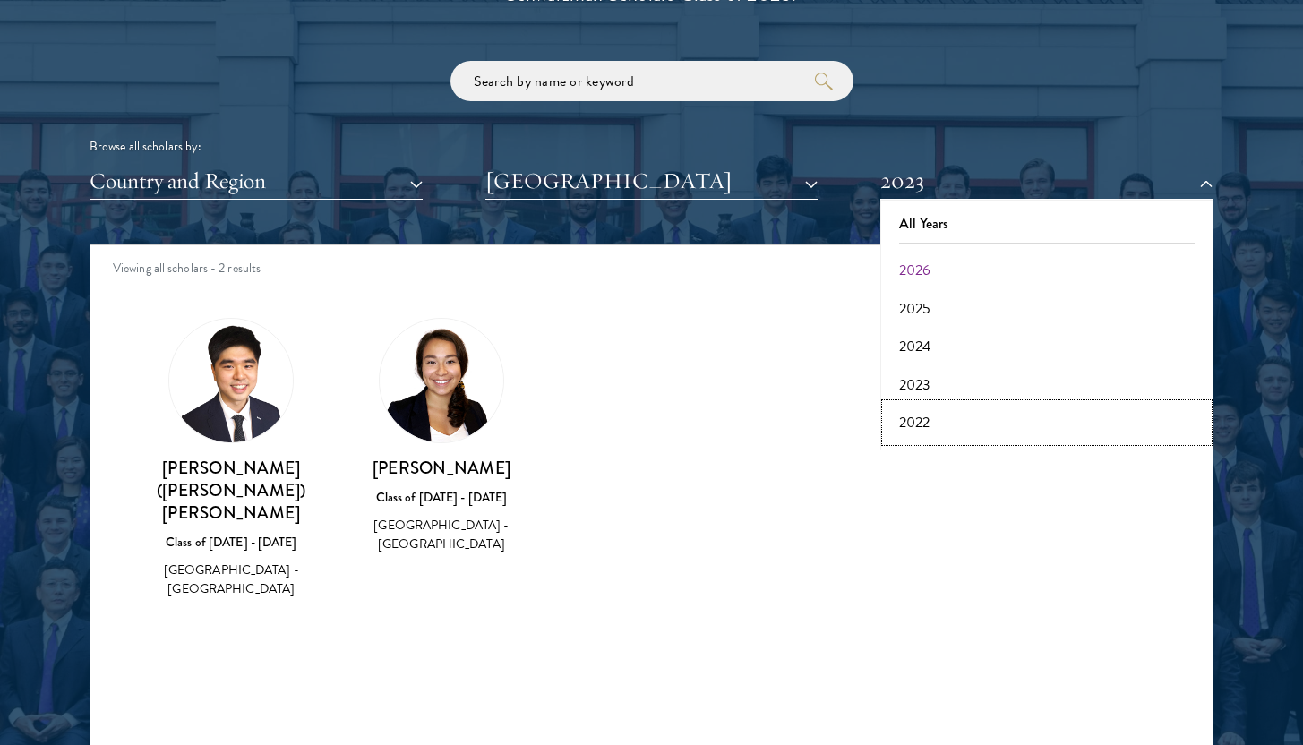
click at [942, 416] on button "2022" at bounding box center [1047, 423] width 322 height 38
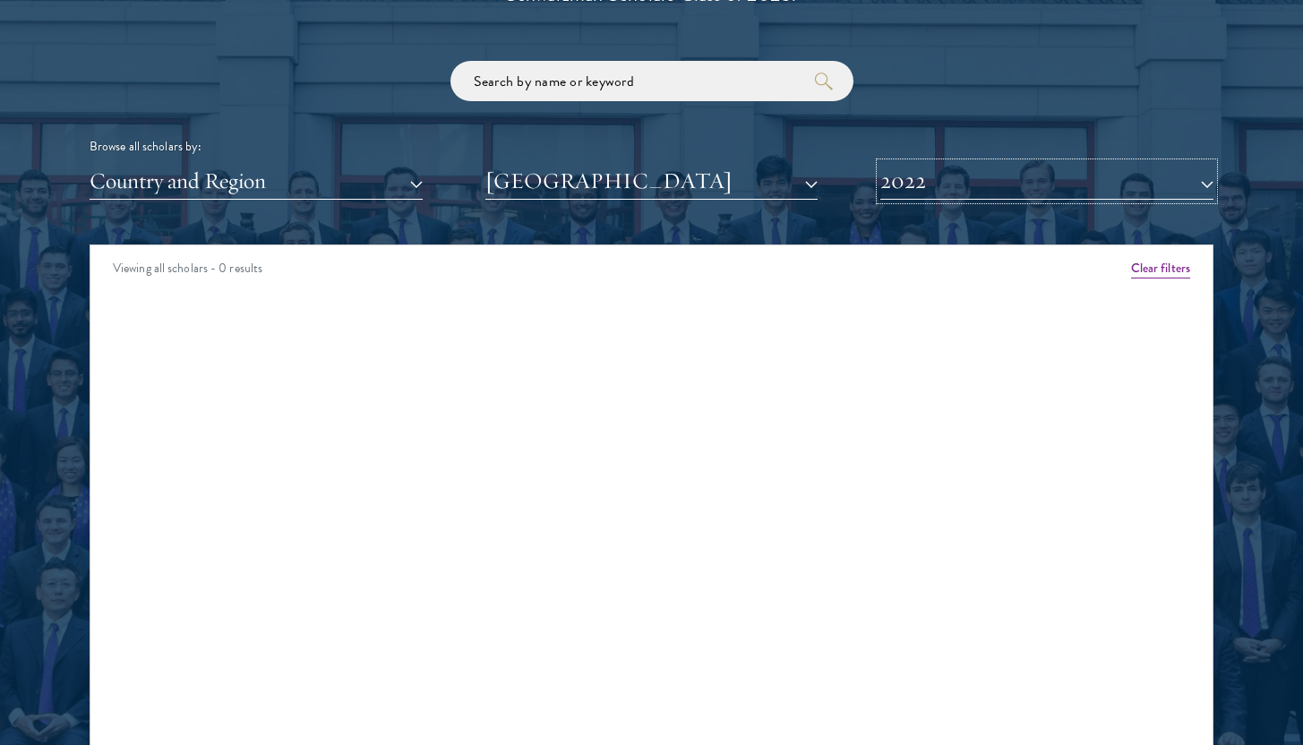
click at [943, 185] on button "2022" at bounding box center [1046, 181] width 333 height 37
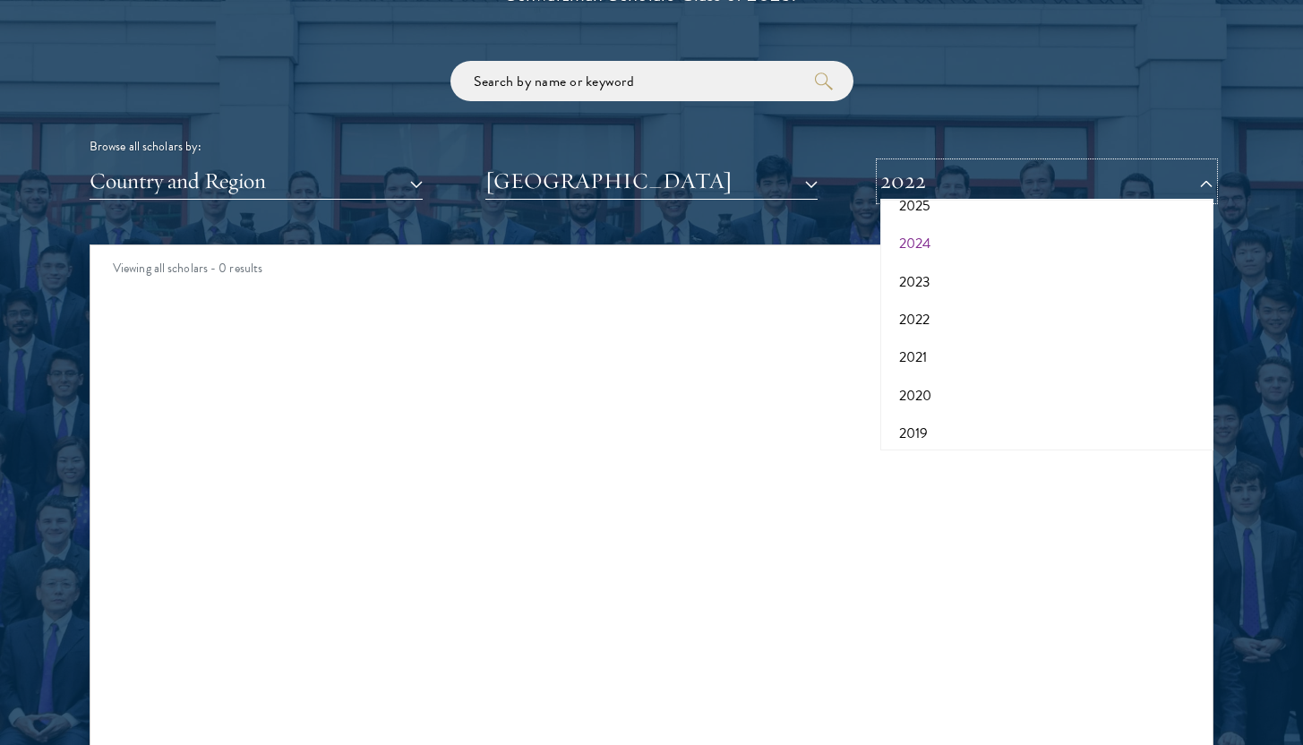
scroll to position [112, 0]
click at [957, 339] on button "2021" at bounding box center [1047, 349] width 322 height 38
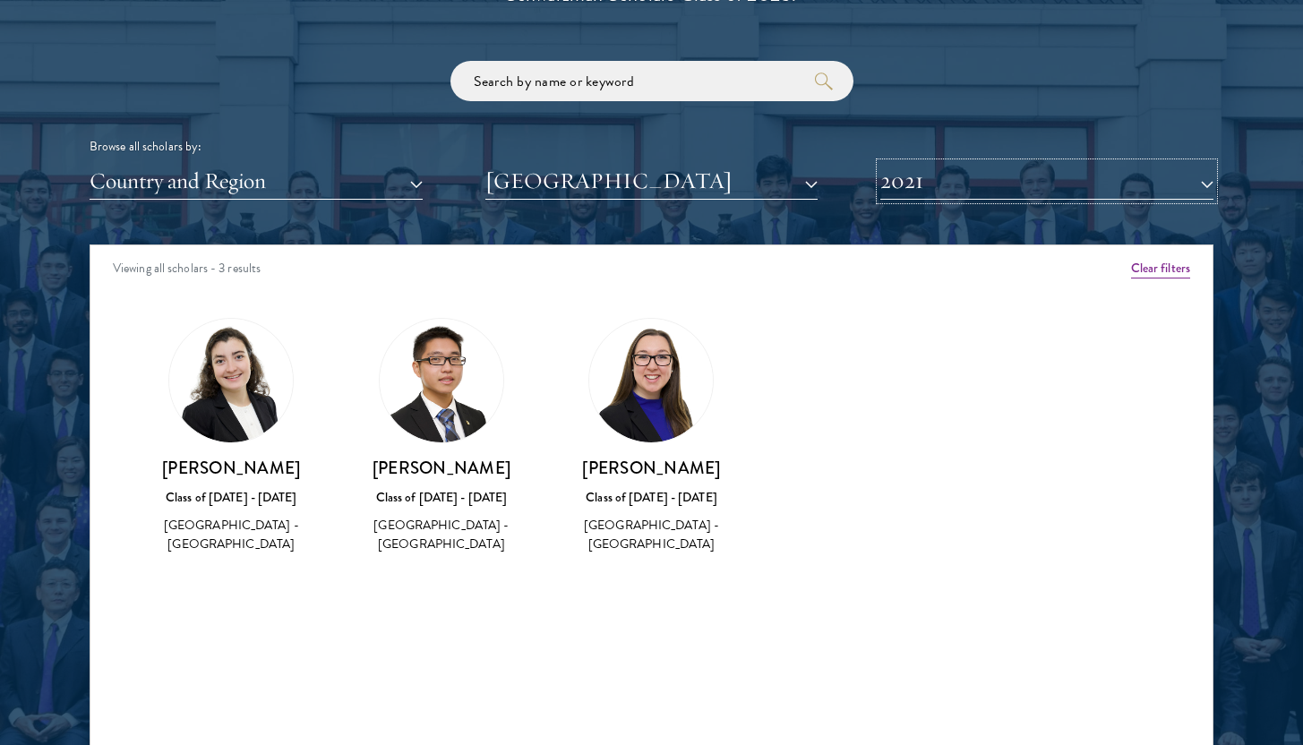
click at [1009, 190] on button "2021" at bounding box center [1046, 181] width 333 height 37
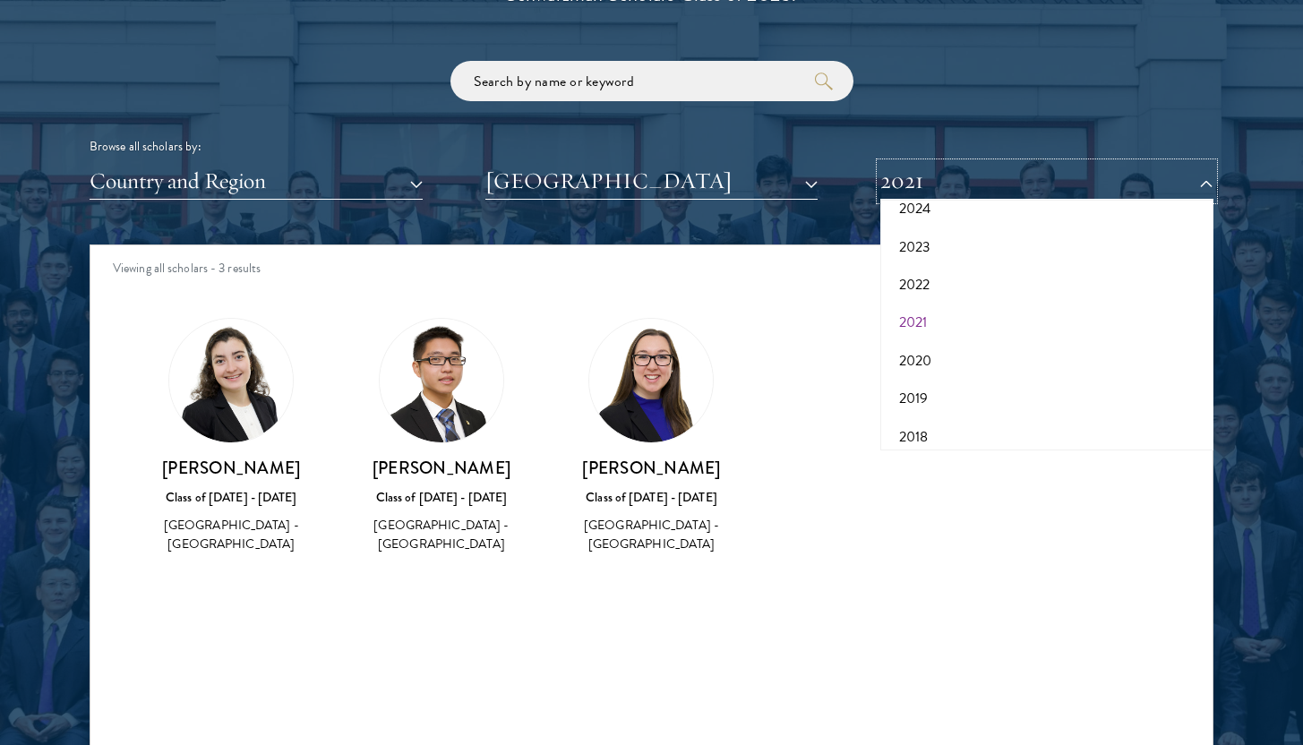
scroll to position [145, 0]
click at [970, 356] on button "2020" at bounding box center [1047, 354] width 322 height 38
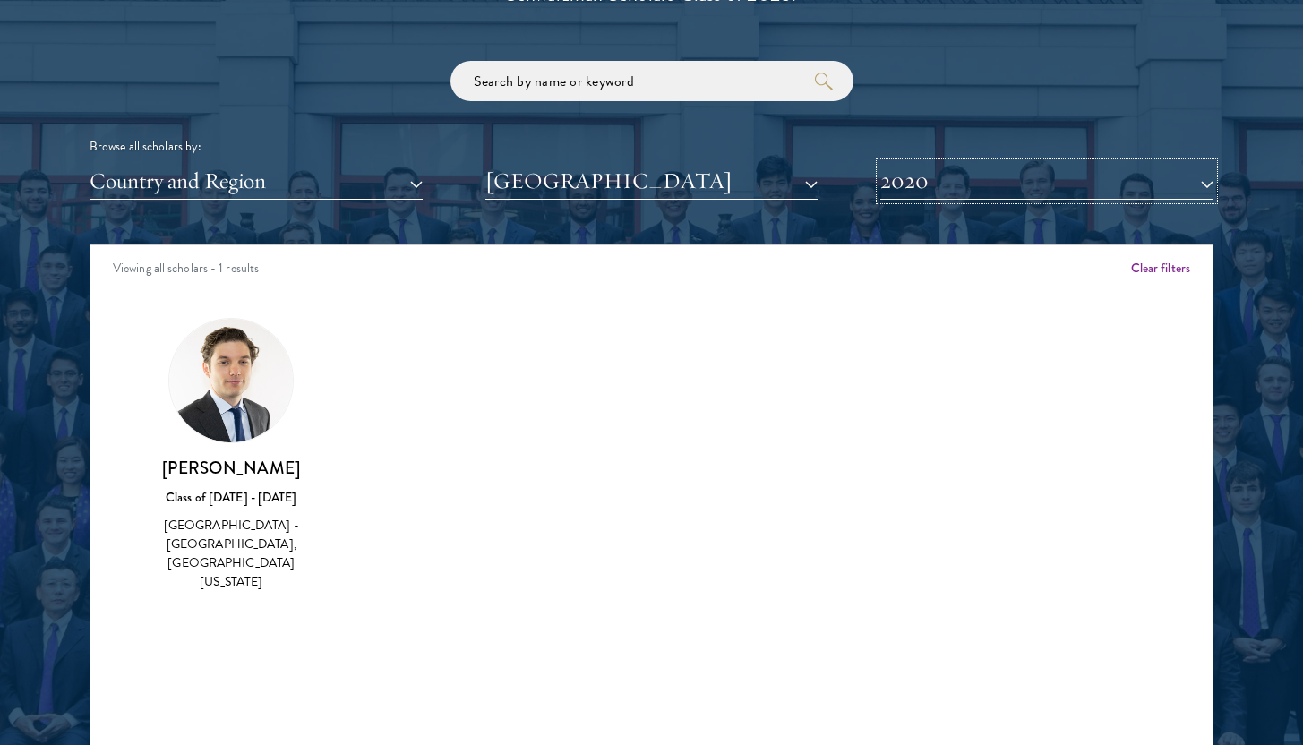
click at [975, 190] on button "2020" at bounding box center [1046, 181] width 333 height 37
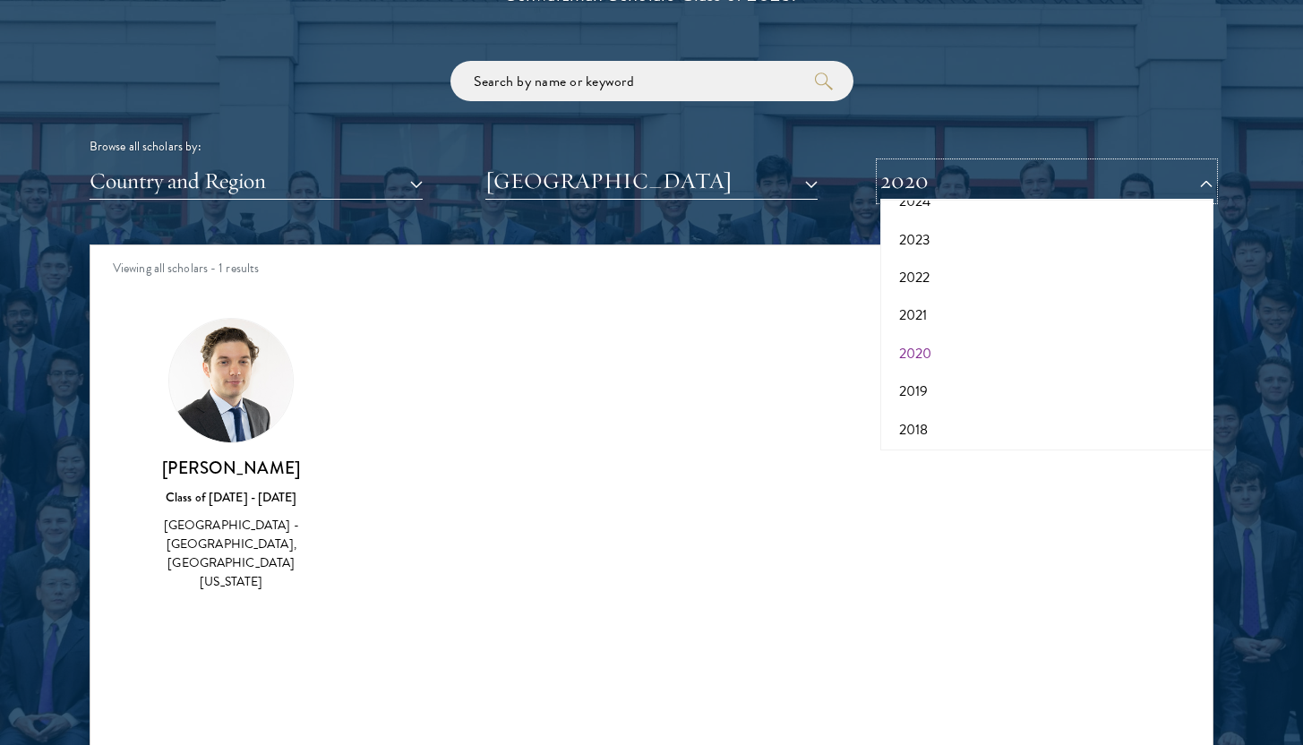
scroll to position [178, 0]
click at [975, 355] on button "2019" at bounding box center [1047, 358] width 322 height 38
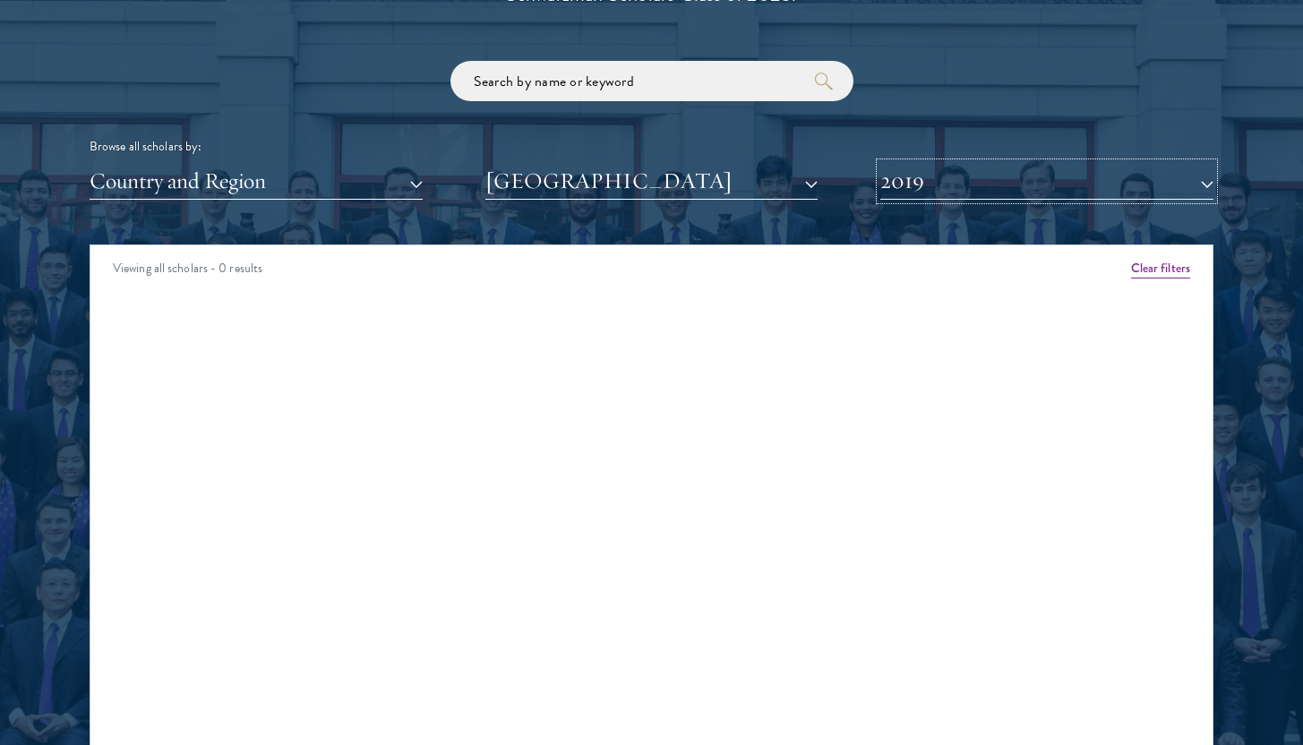
click at [965, 172] on button "2019" at bounding box center [1046, 181] width 333 height 37
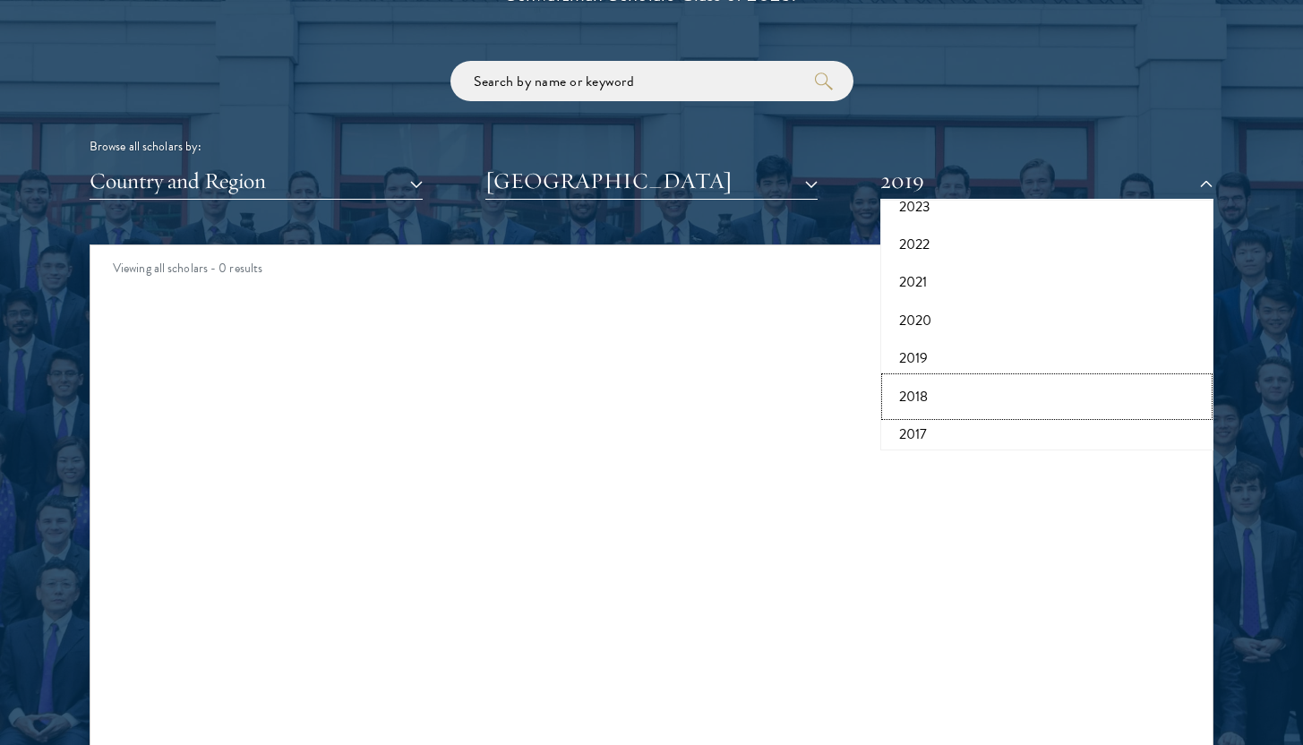
click at [951, 399] on button "2018" at bounding box center [1047, 397] width 322 height 38
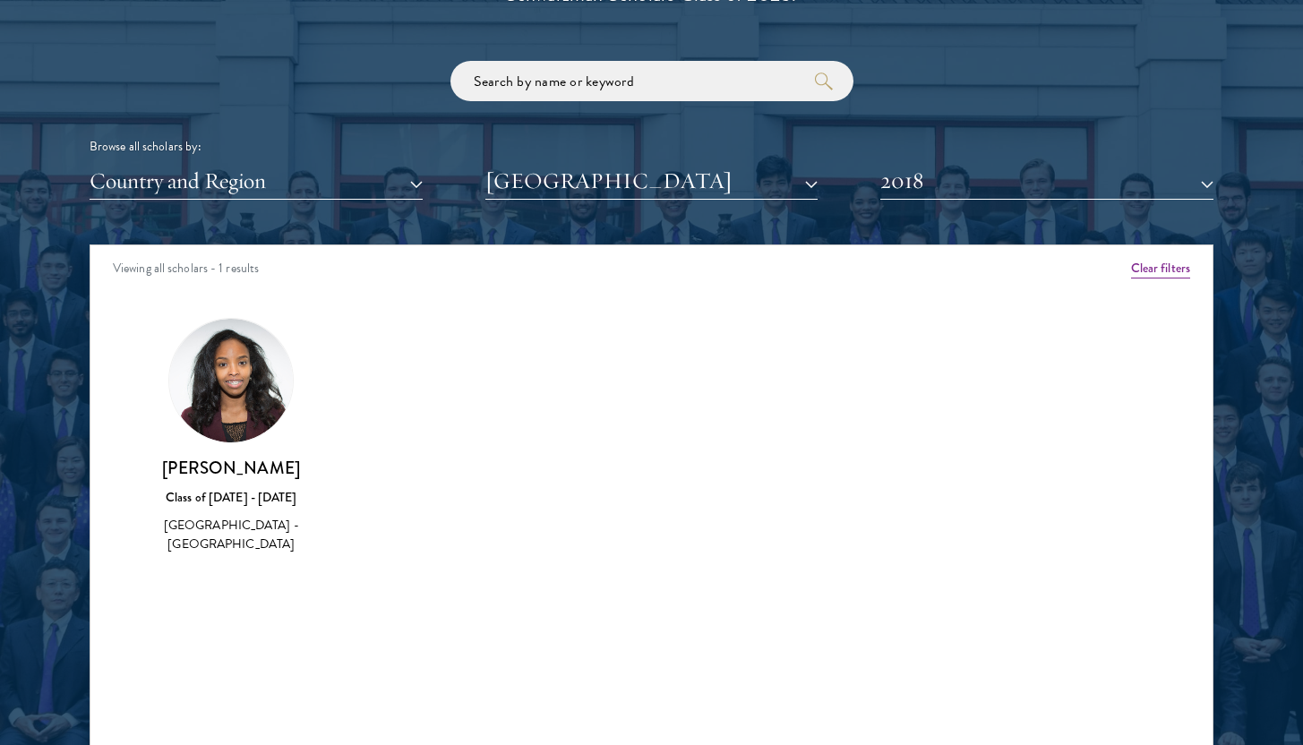
click at [950, 213] on div "Scholar Directory Congratulations and welcome to the Schwarzman Scholars Class …" at bounding box center [652, 326] width 1124 height 911
click at [920, 193] on button "2018" at bounding box center [1046, 181] width 333 height 37
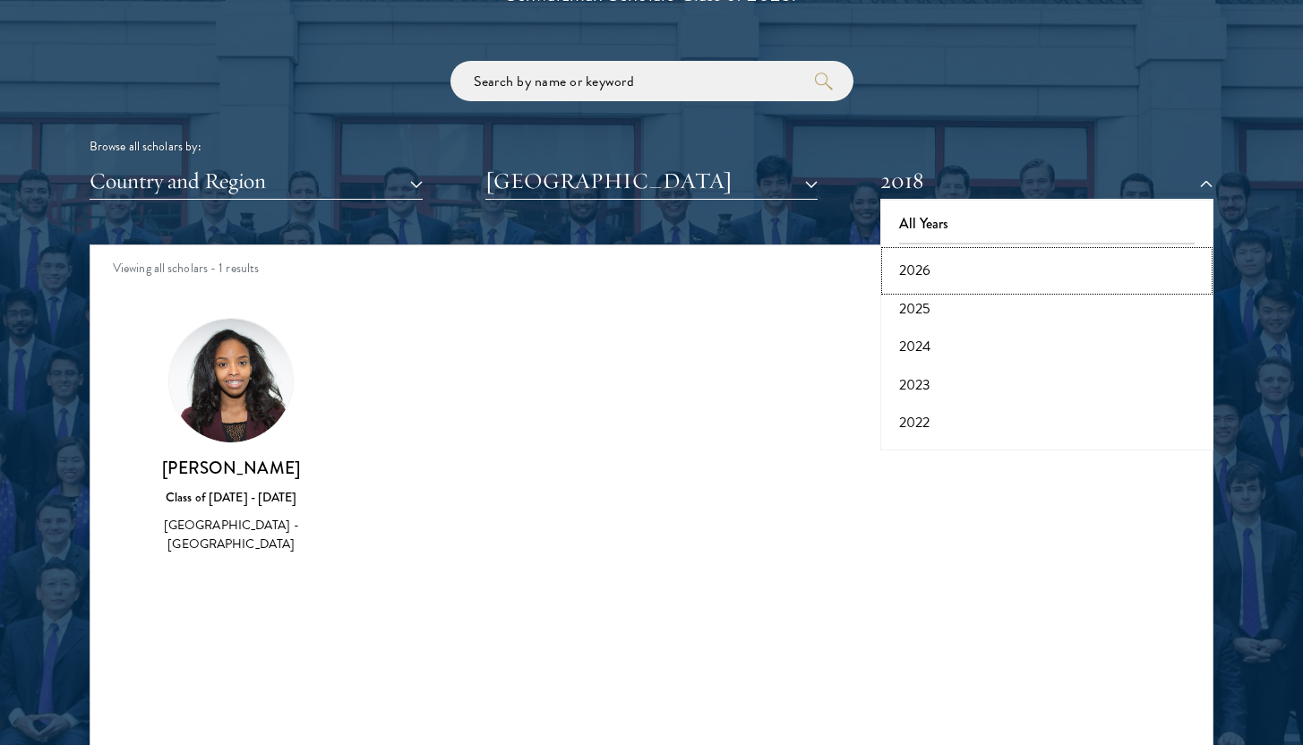
click at [916, 264] on button "2026" at bounding box center [1047, 271] width 322 height 38
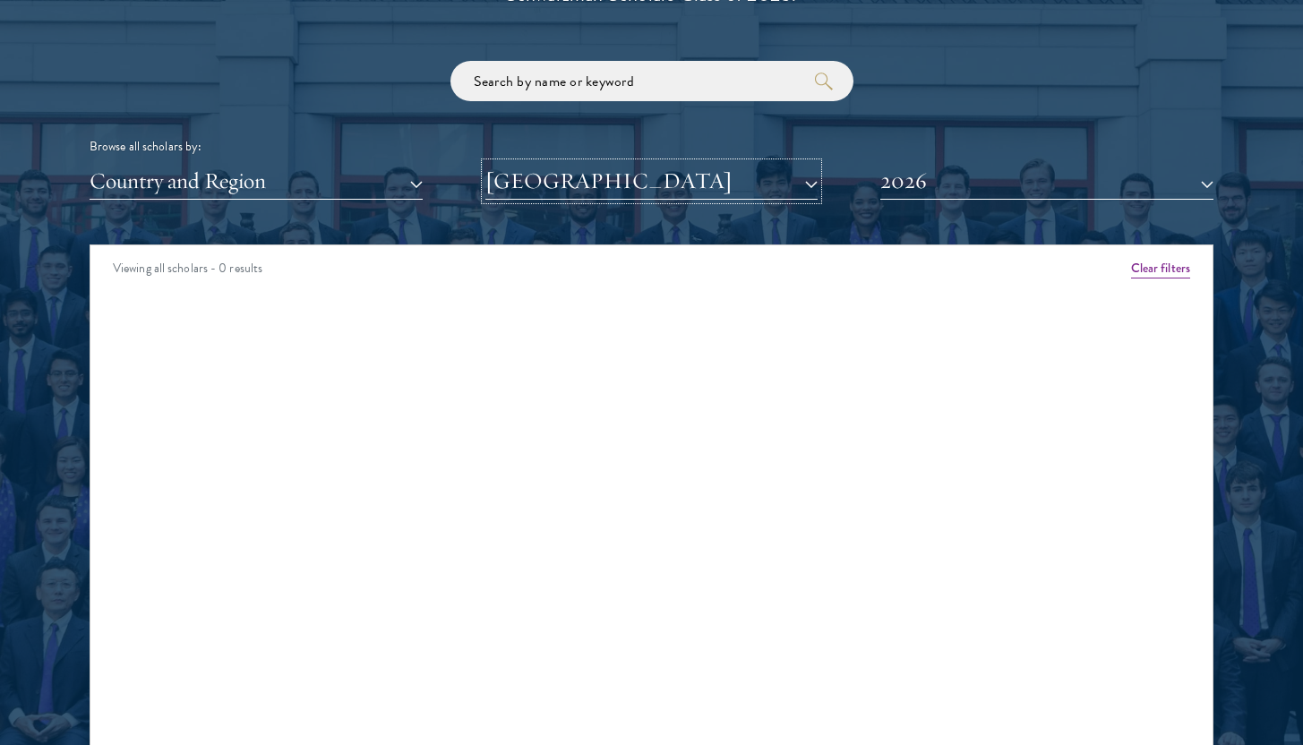
click at [777, 186] on button "[GEOGRAPHIC_DATA]" at bounding box center [651, 181] width 333 height 37
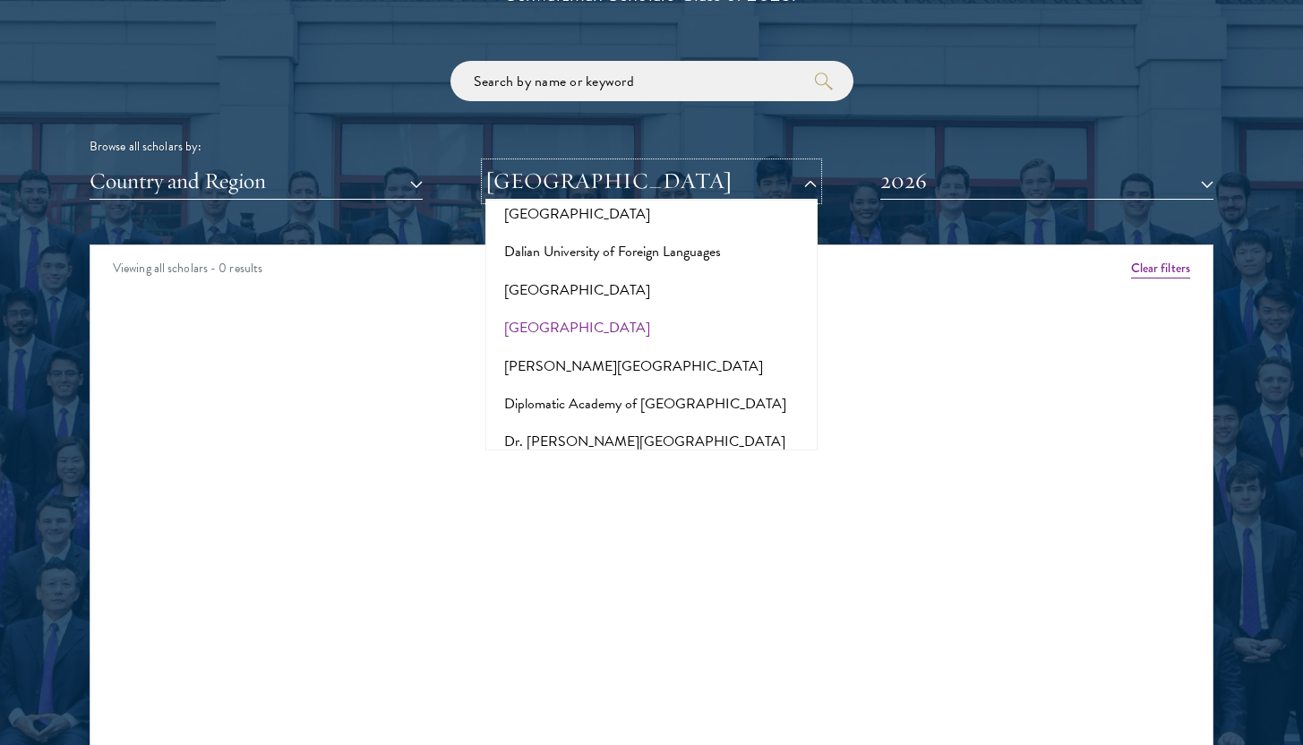
scroll to position [2908, 0]
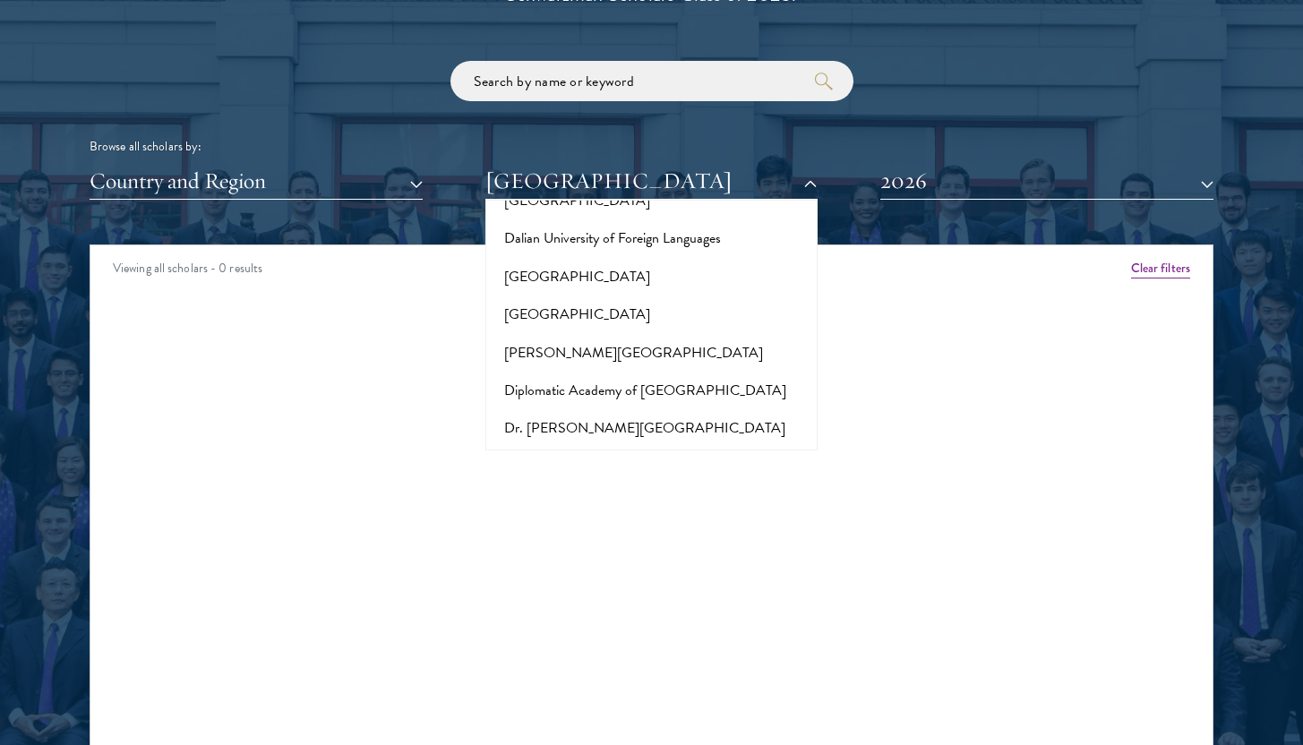
click at [726, 524] on button "Duke University" at bounding box center [652, 543] width 322 height 38
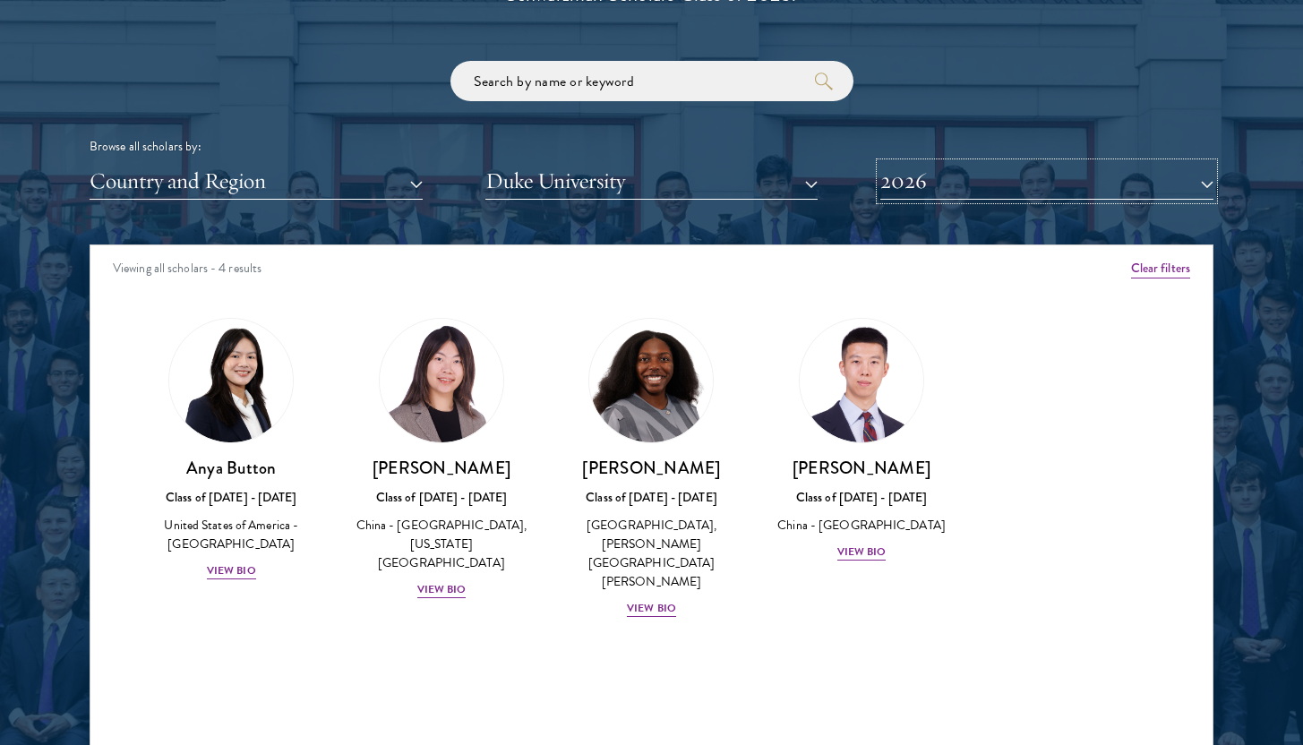
click at [962, 189] on button "2026" at bounding box center [1046, 181] width 333 height 37
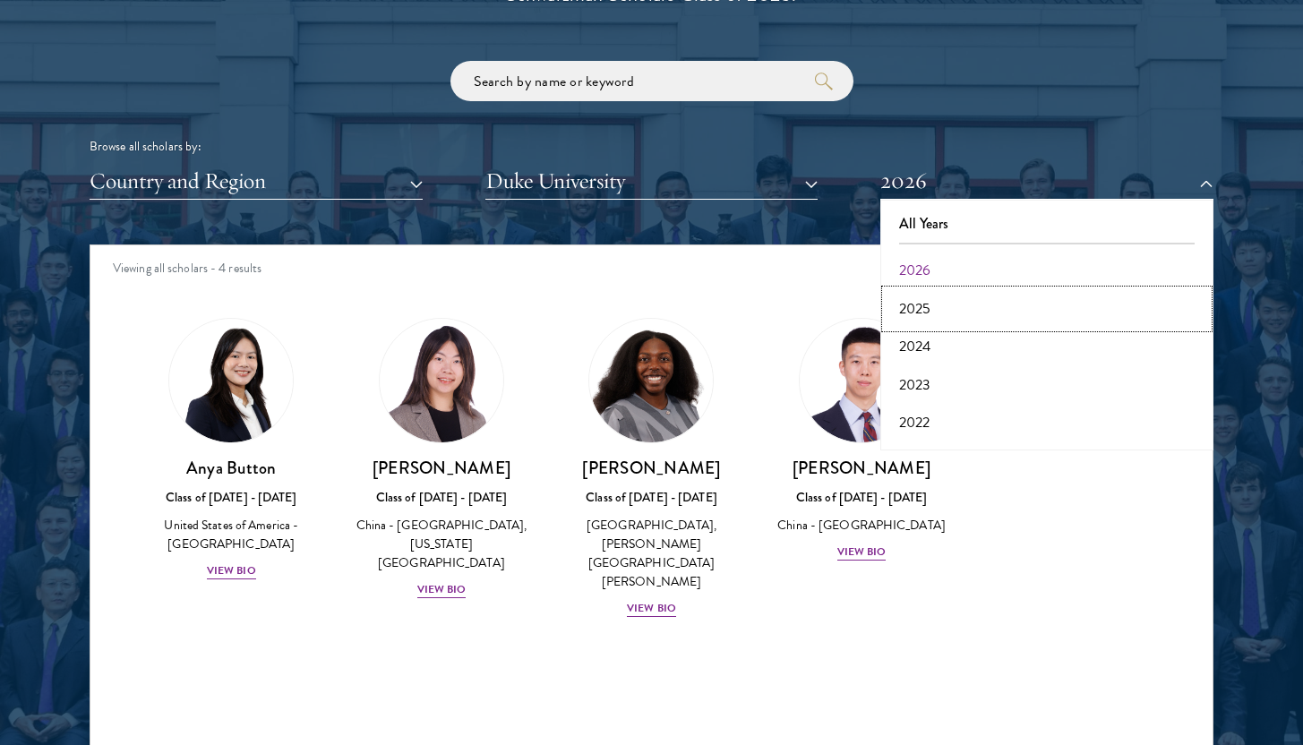
click at [958, 309] on button "2025" at bounding box center [1047, 309] width 322 height 38
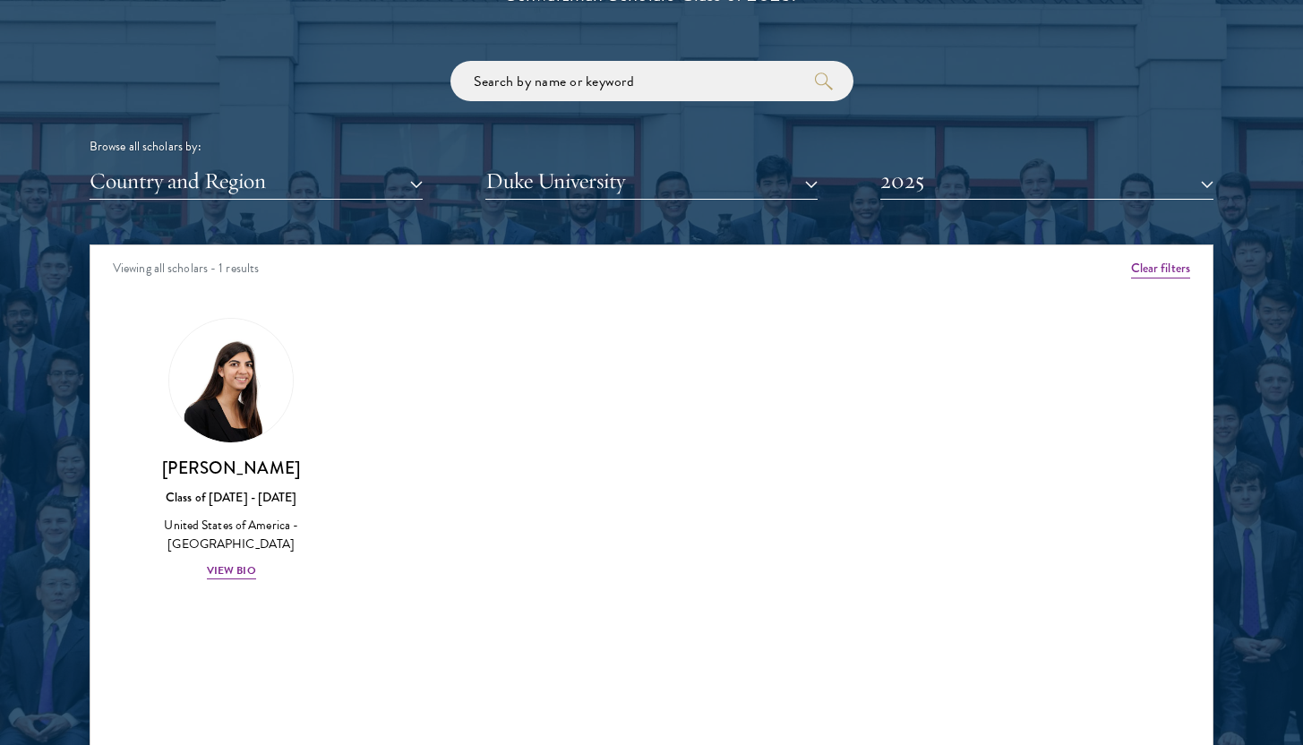
click at [953, 210] on div "Scholar Directory Congratulations and welcome to the Schwarzman Scholars Class …" at bounding box center [652, 326] width 1124 height 911
click at [953, 190] on button "2025" at bounding box center [1046, 181] width 333 height 37
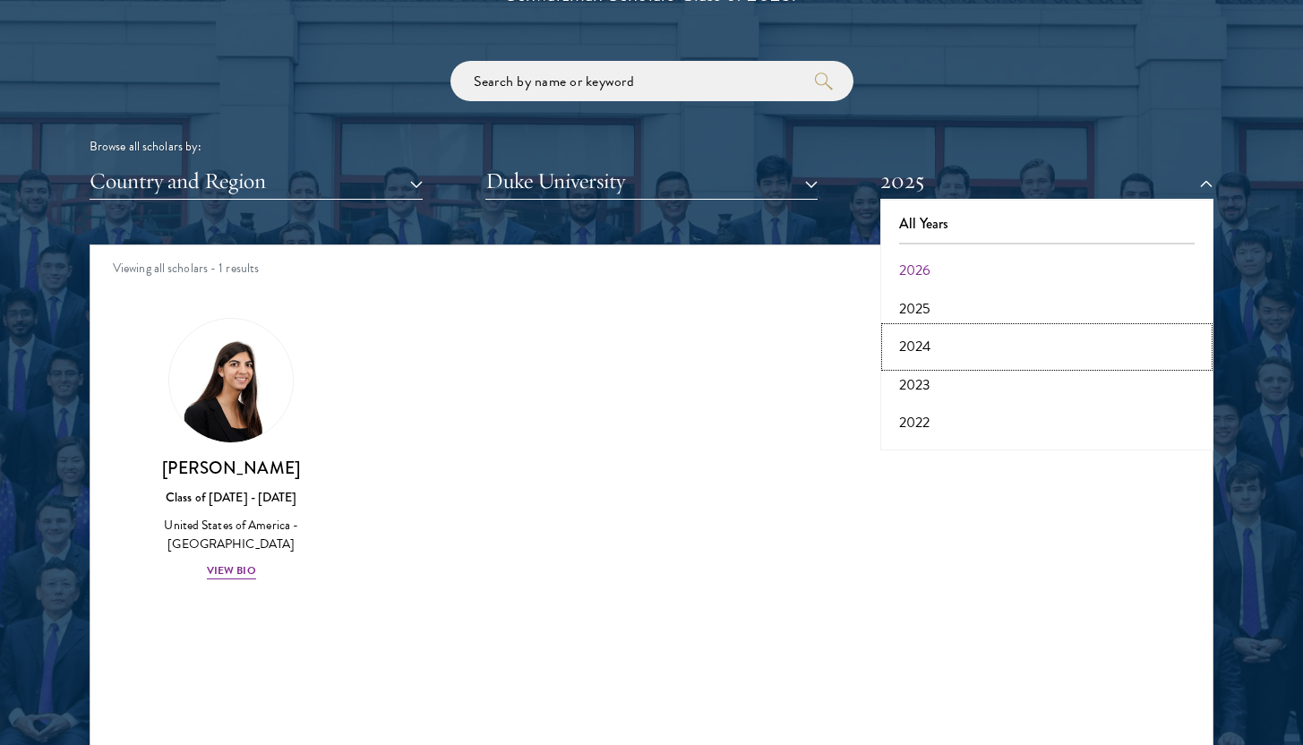
click at [947, 344] on button "2024" at bounding box center [1047, 347] width 322 height 38
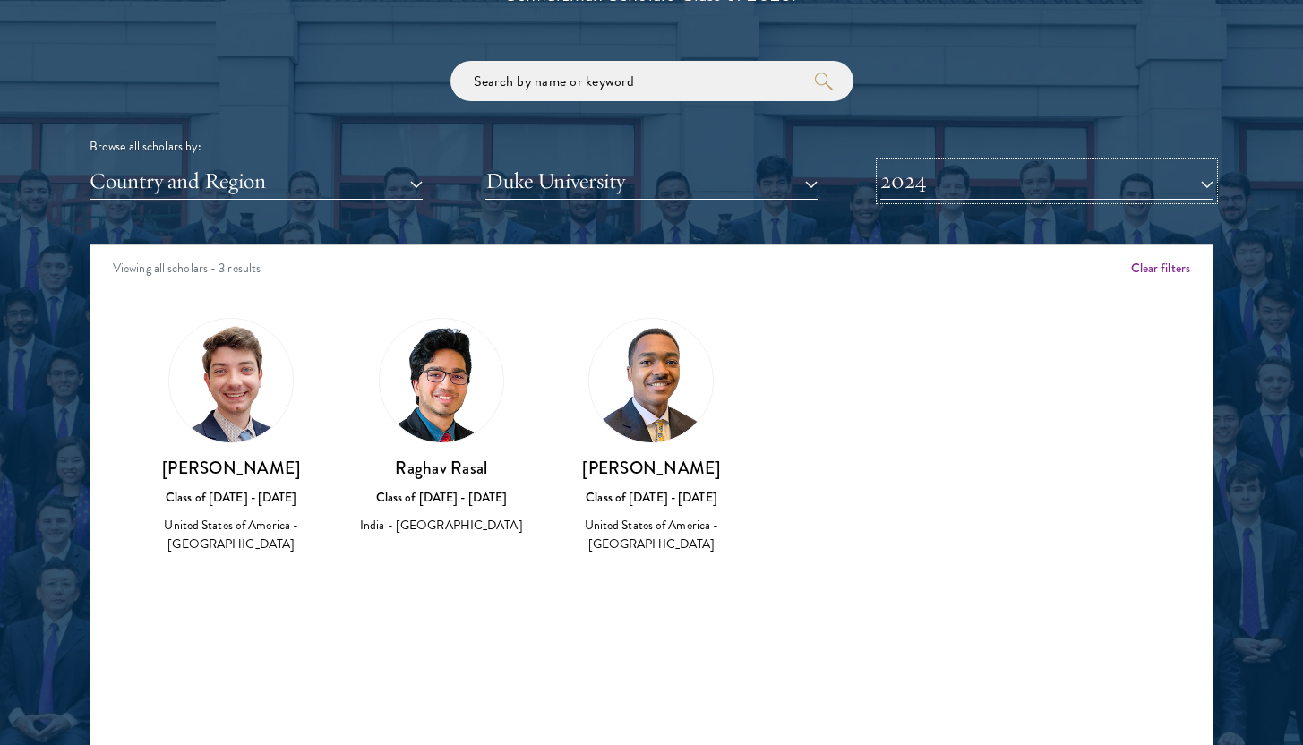
click at [946, 194] on button "2024" at bounding box center [1046, 181] width 333 height 37
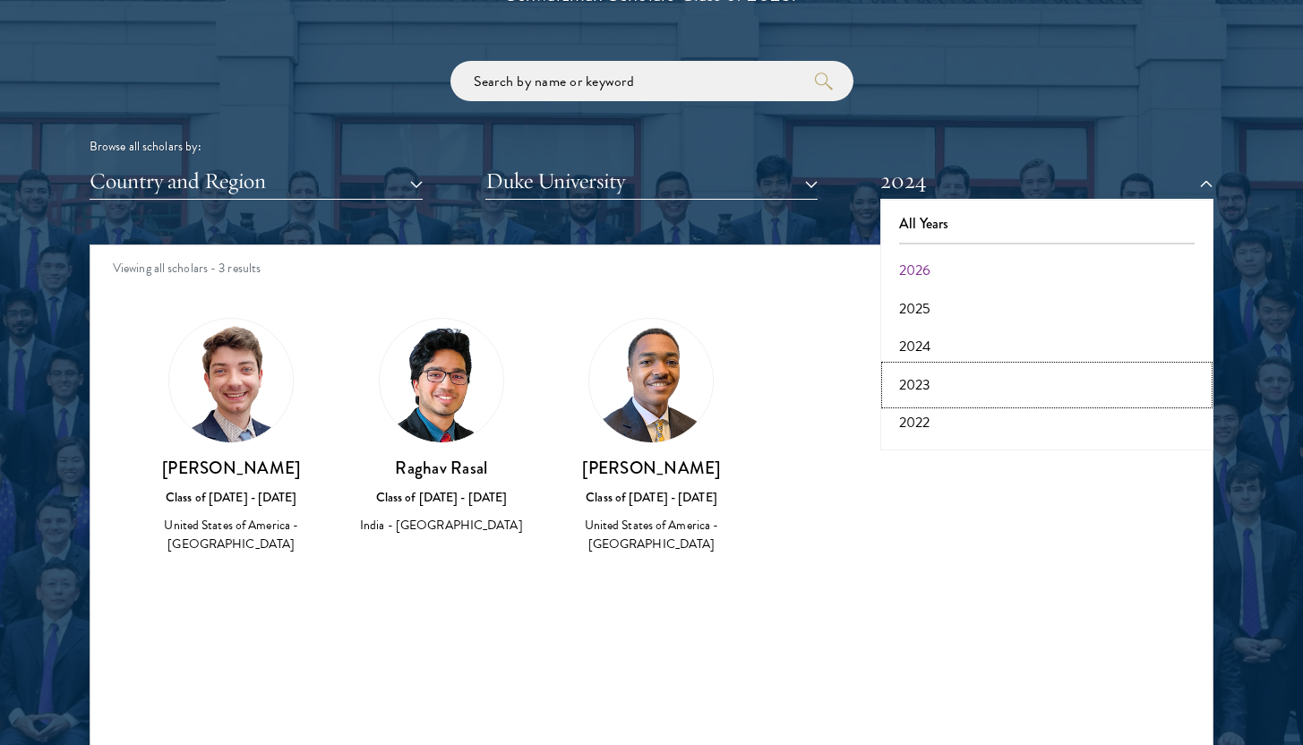
click at [939, 373] on button "2023" at bounding box center [1047, 385] width 322 height 38
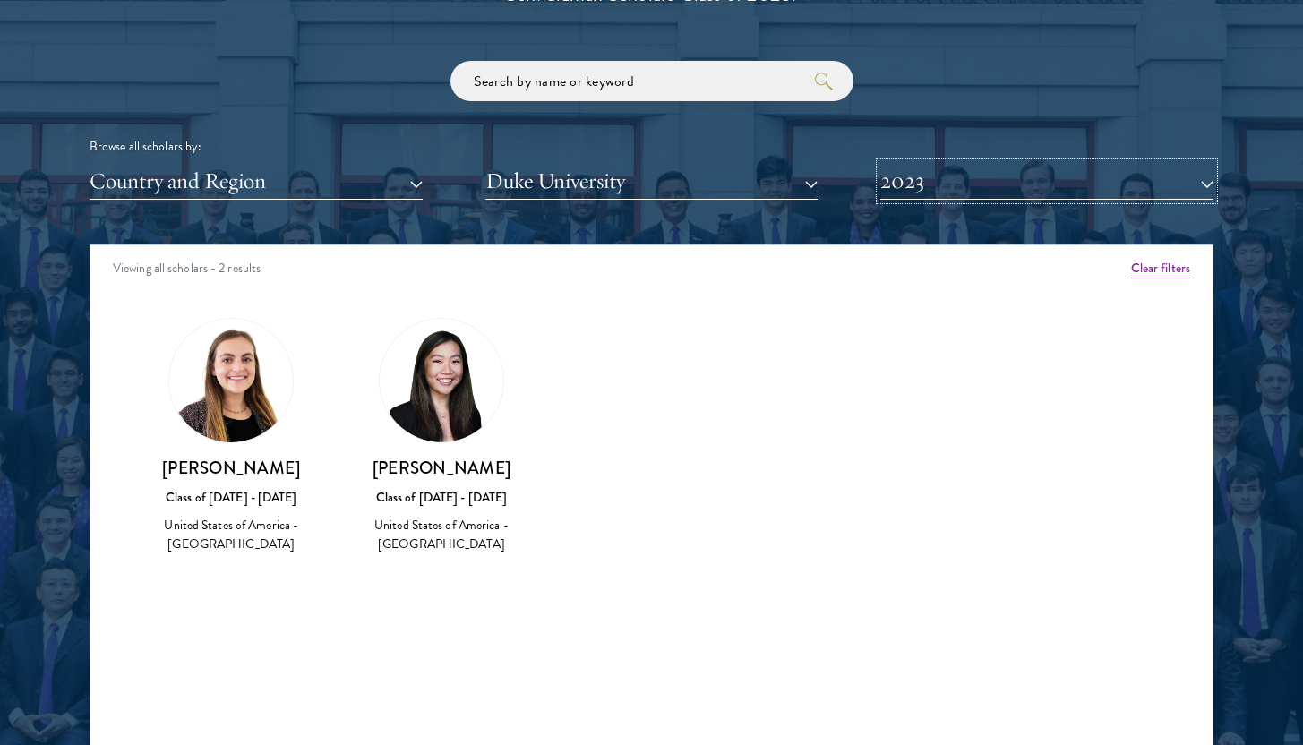
click at [938, 193] on button "2023" at bounding box center [1046, 181] width 333 height 37
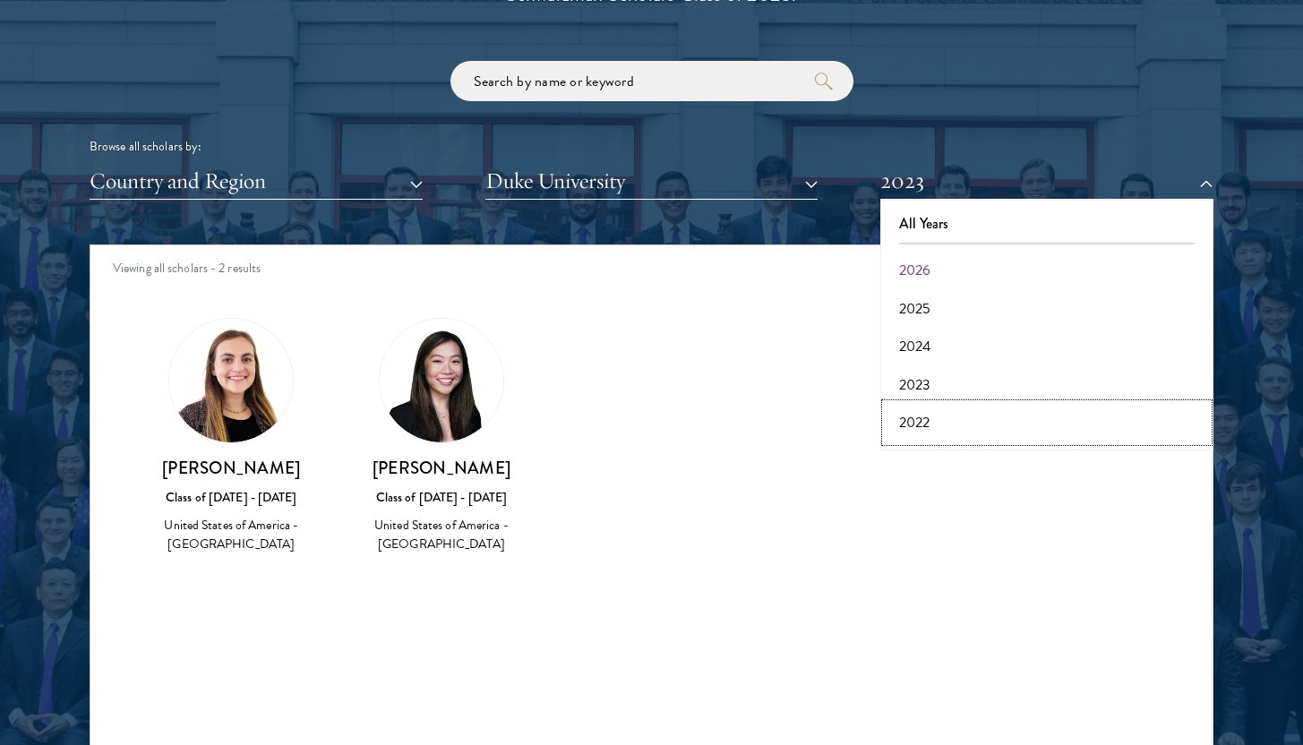
click at [960, 415] on button "2022" at bounding box center [1047, 423] width 322 height 38
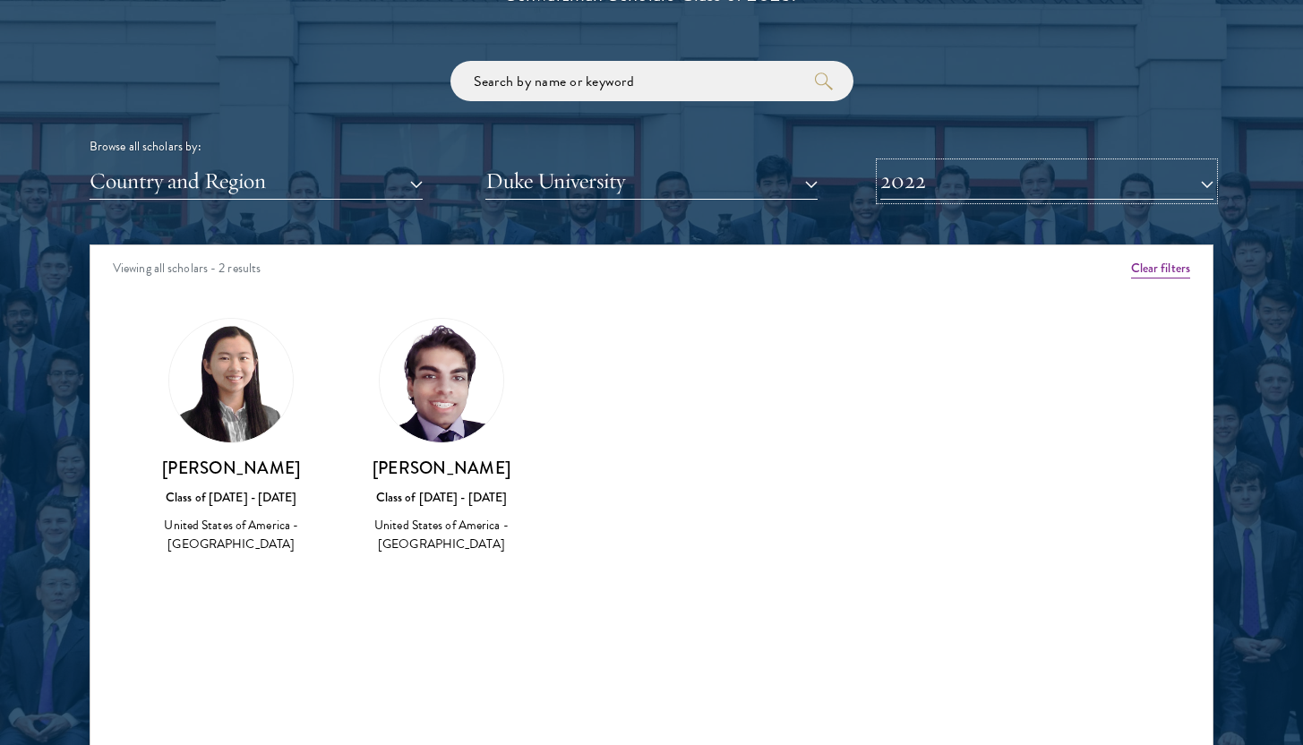
click at [946, 192] on button "2022" at bounding box center [1046, 181] width 333 height 37
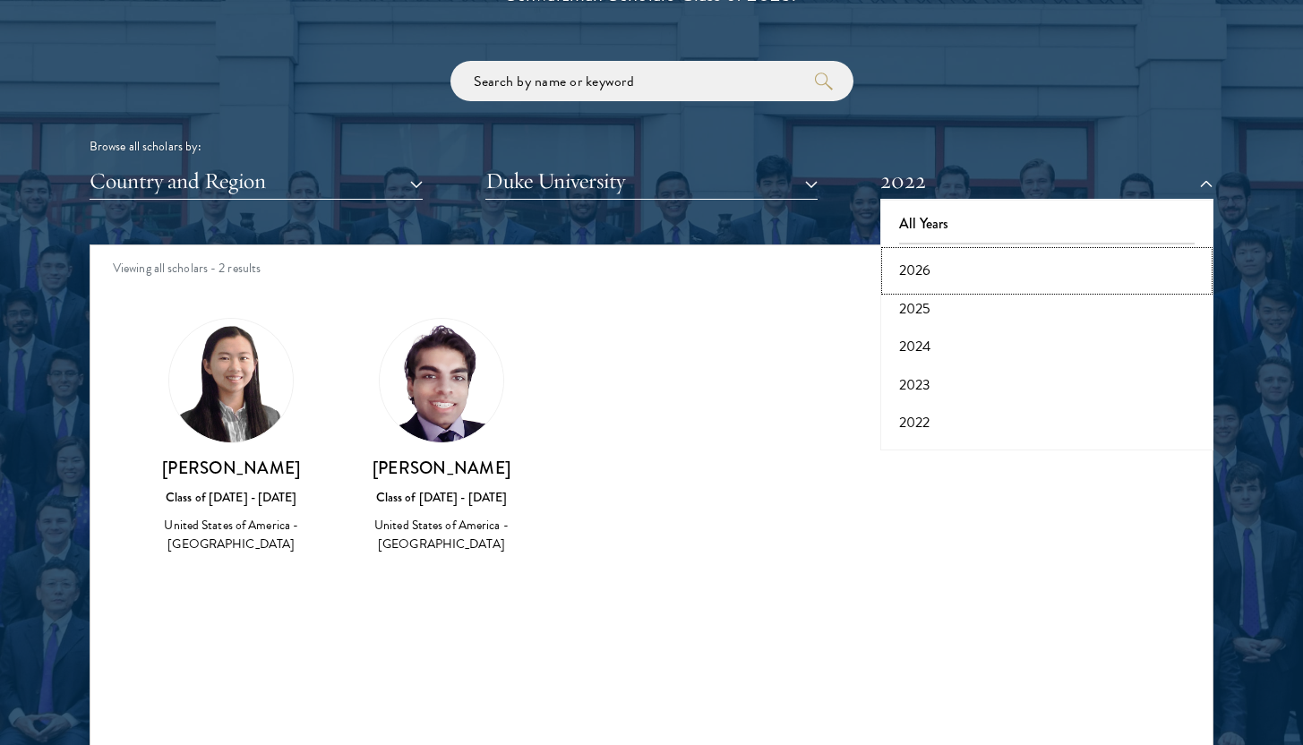
click at [938, 273] on button "2026" at bounding box center [1047, 271] width 322 height 38
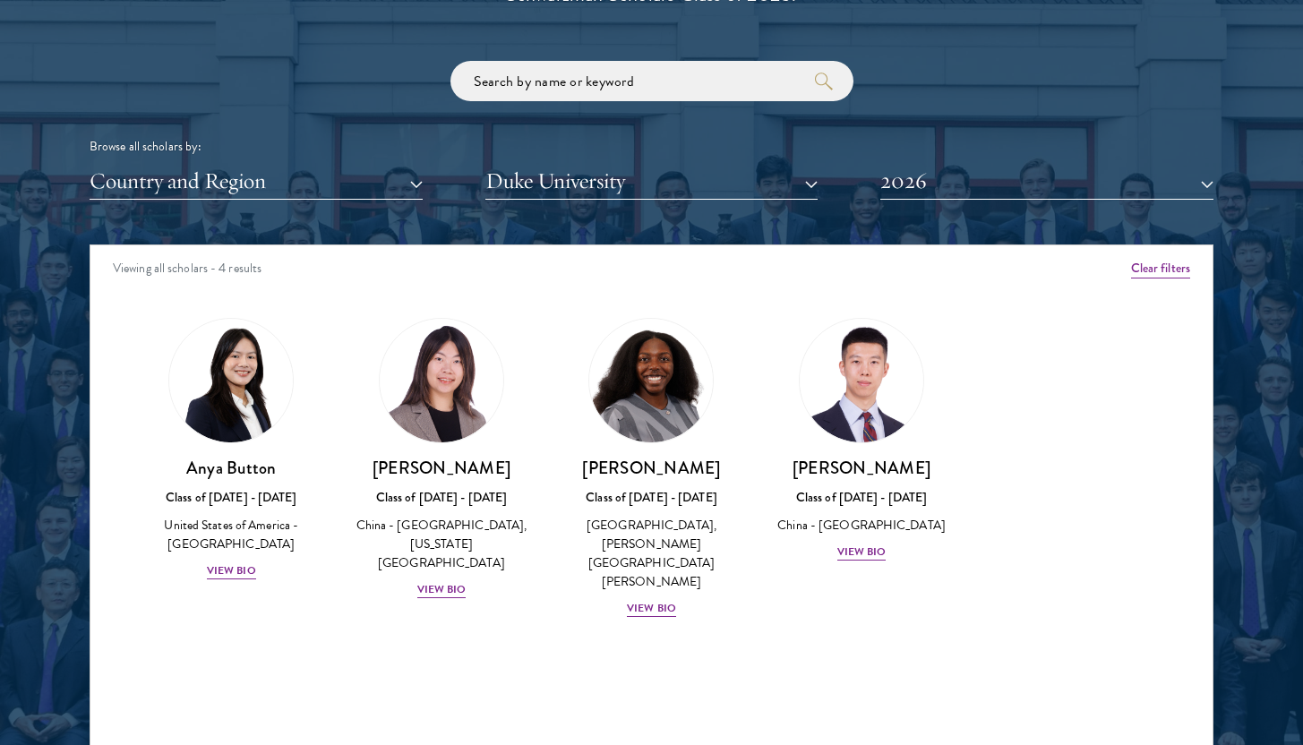
click at [755, 162] on div "Browse all scholars by: Country and Region All Countries and Regions [GEOGRAPHI…" at bounding box center [652, 130] width 1124 height 139
click at [756, 196] on button "Duke University" at bounding box center [651, 181] width 333 height 37
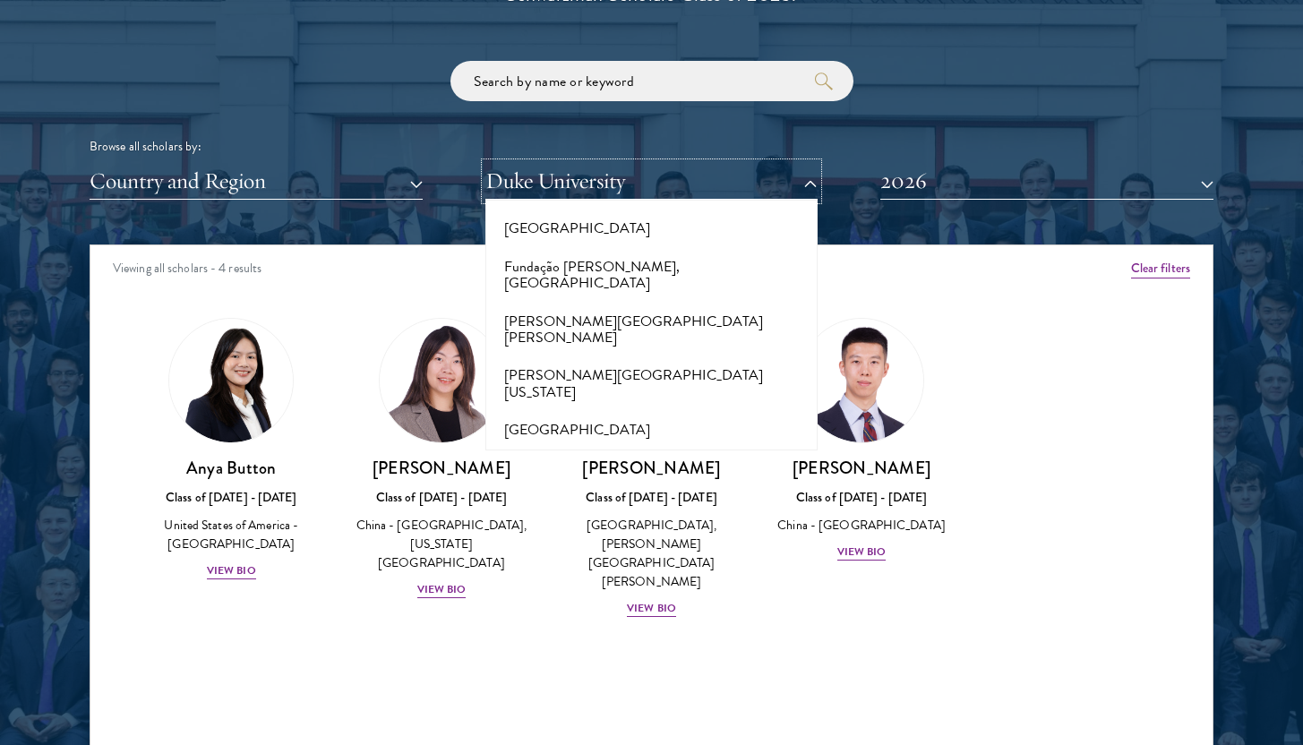
scroll to position [3984, 0]
click at [669, 408] on button "[GEOGRAPHIC_DATA]" at bounding box center [652, 427] width 322 height 38
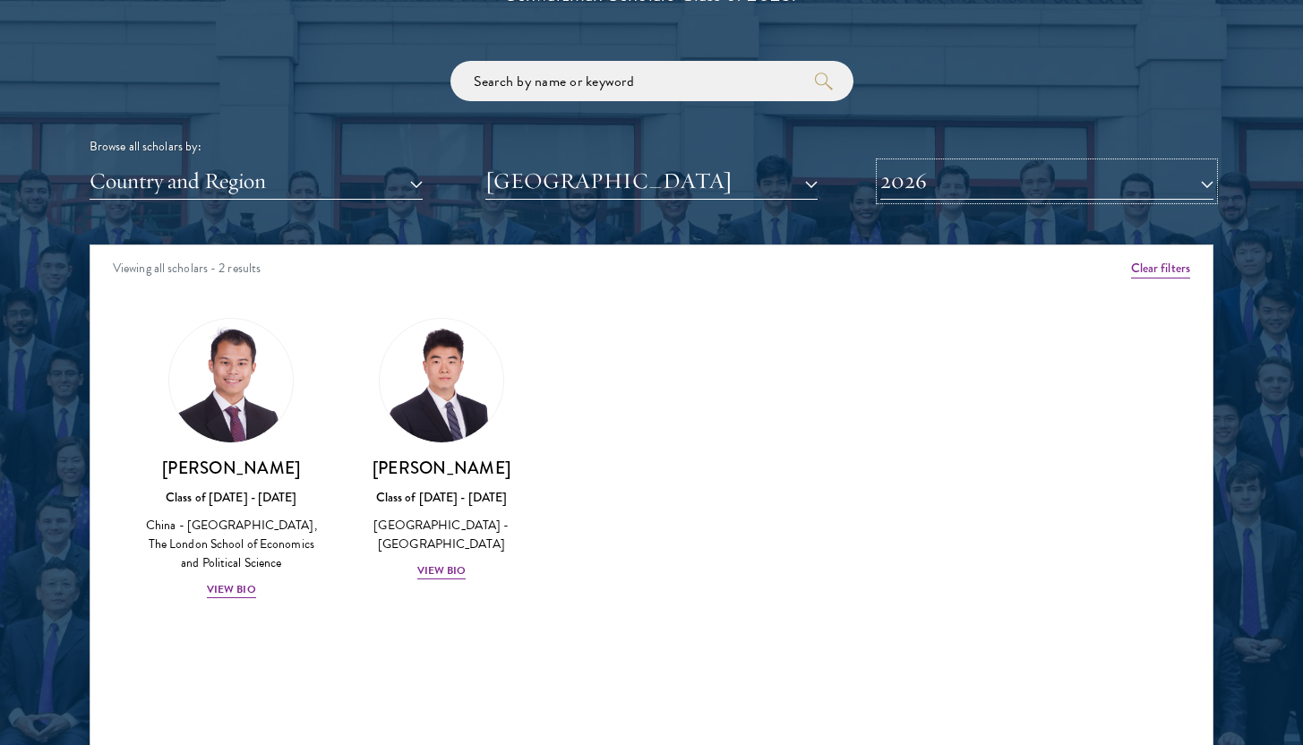
click at [923, 185] on button "2026" at bounding box center [1046, 181] width 333 height 37
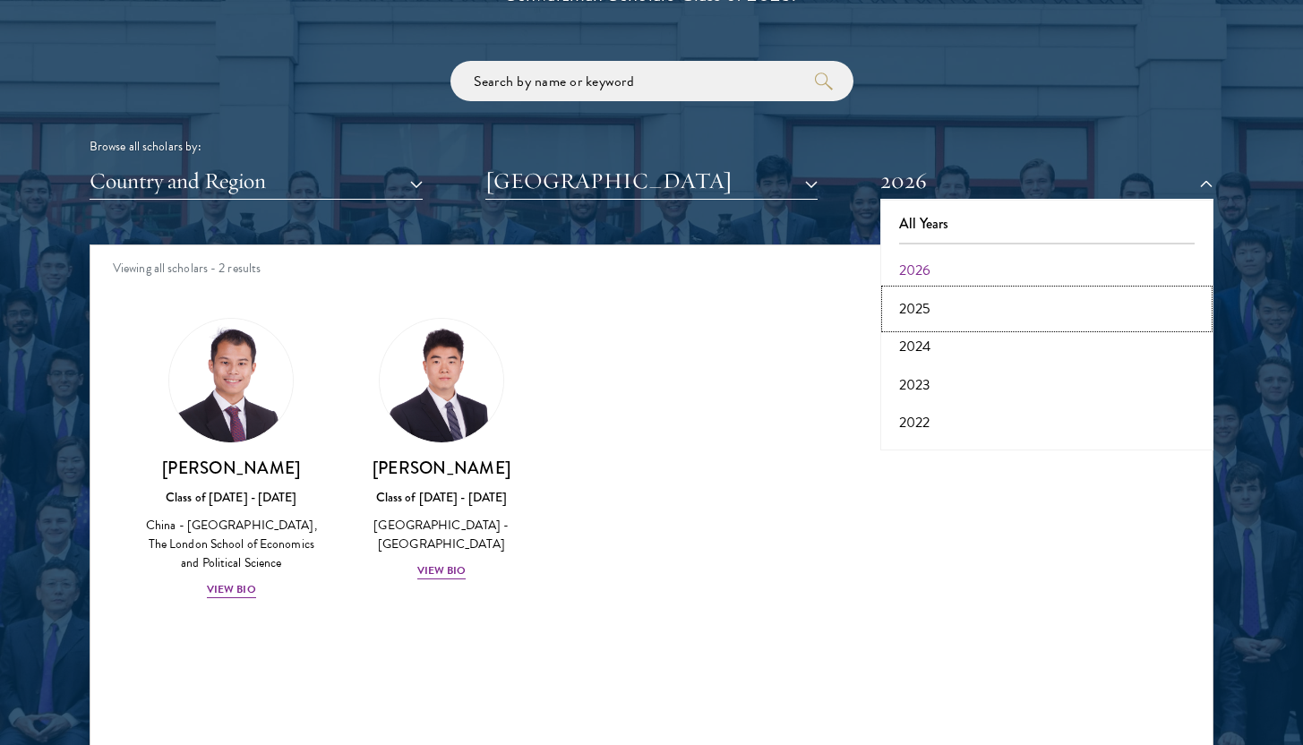
click at [927, 301] on button "2025" at bounding box center [1047, 309] width 322 height 38
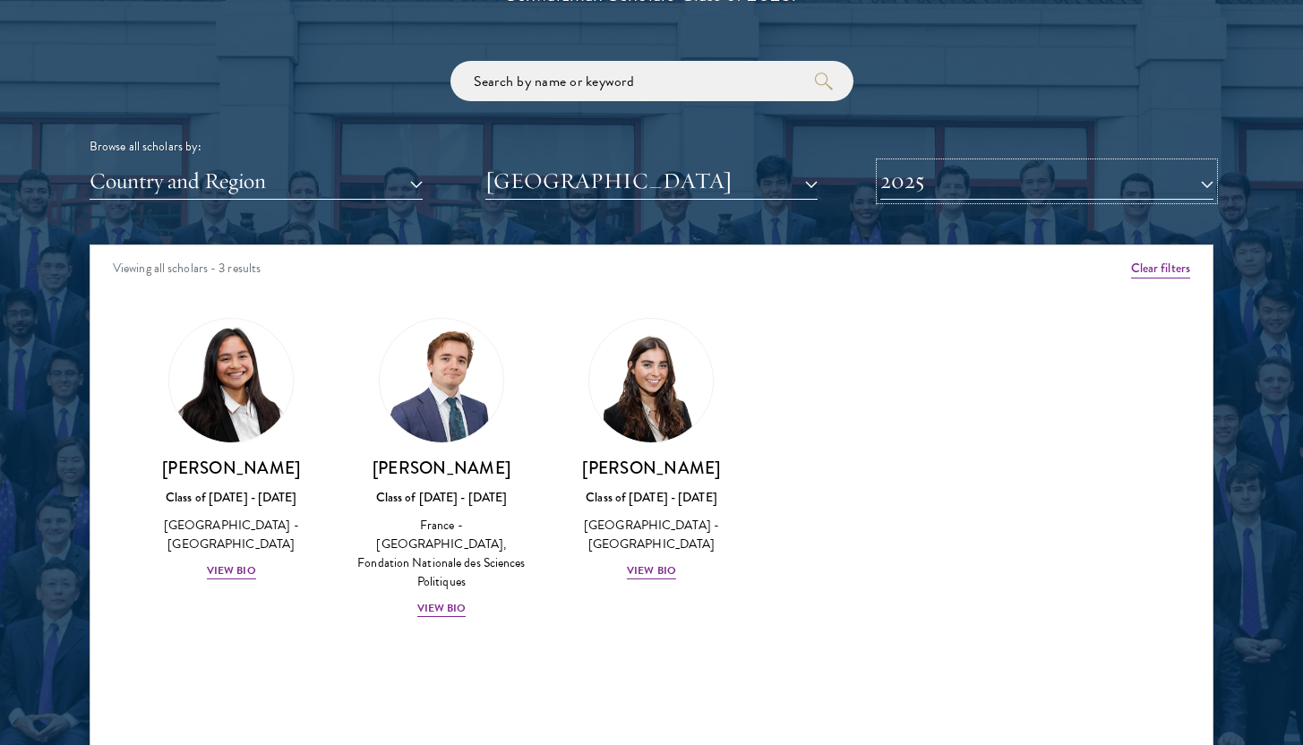
click at [926, 197] on button "2025" at bounding box center [1046, 181] width 333 height 37
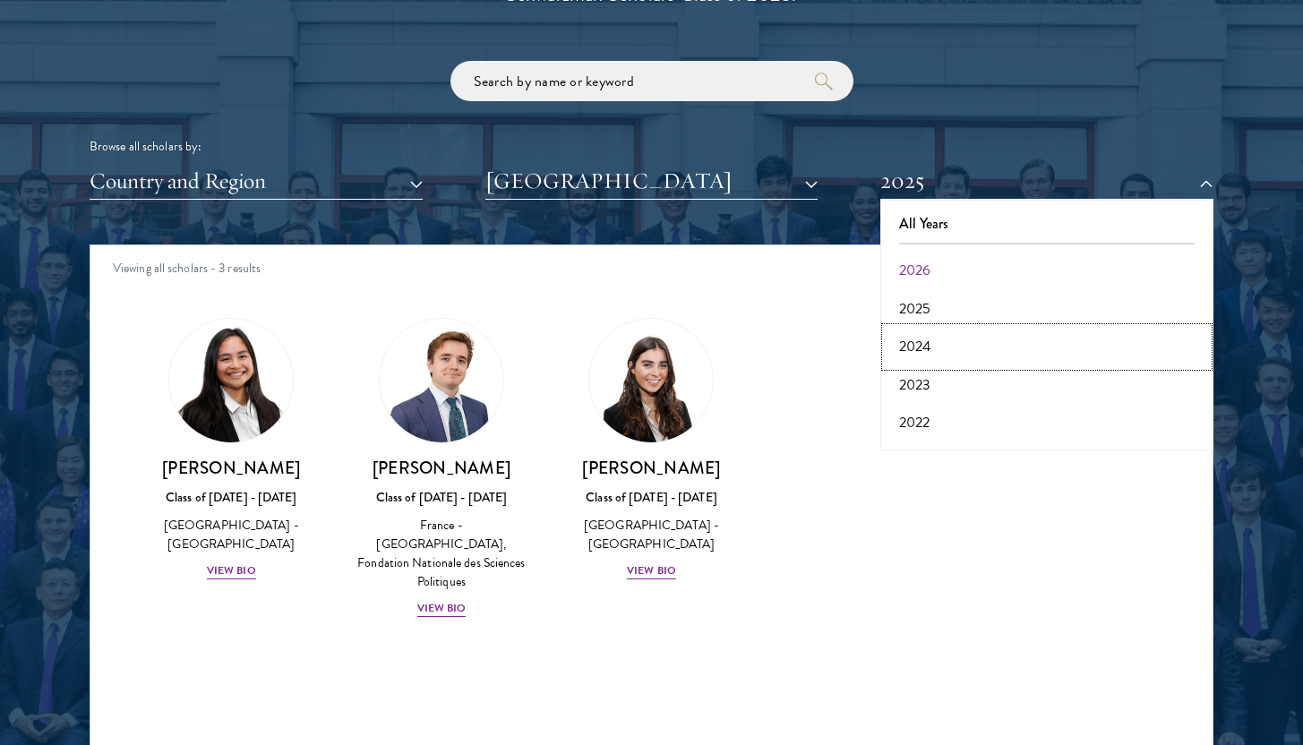
click at [940, 359] on button "2024" at bounding box center [1047, 347] width 322 height 38
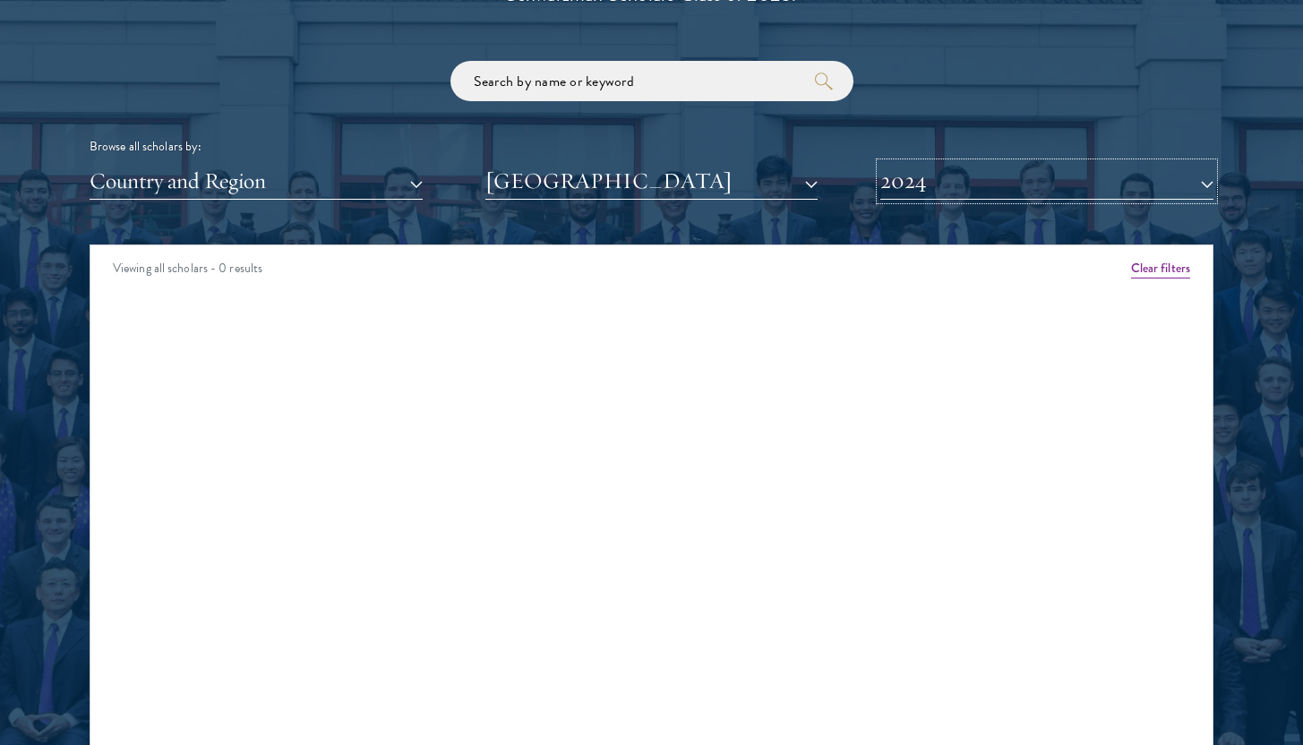
click at [937, 199] on button "2024" at bounding box center [1046, 181] width 333 height 37
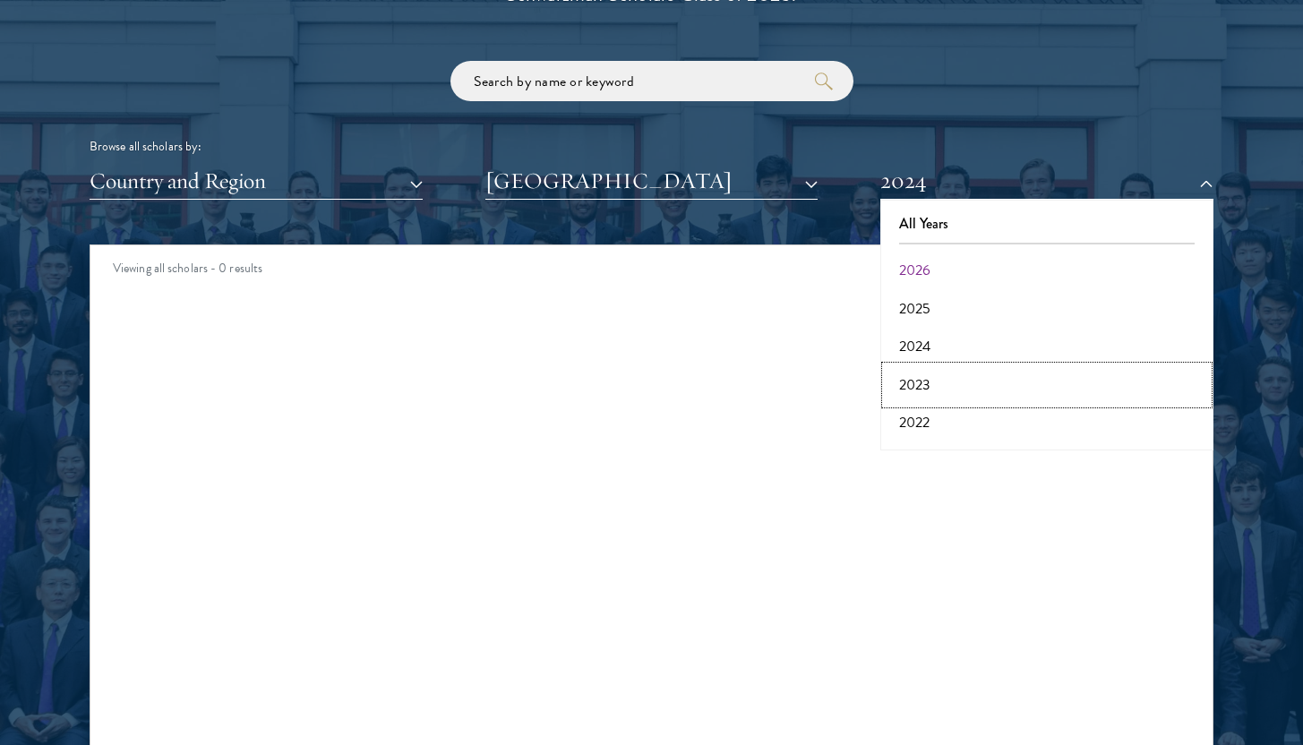
click at [927, 387] on button "2023" at bounding box center [1047, 385] width 322 height 38
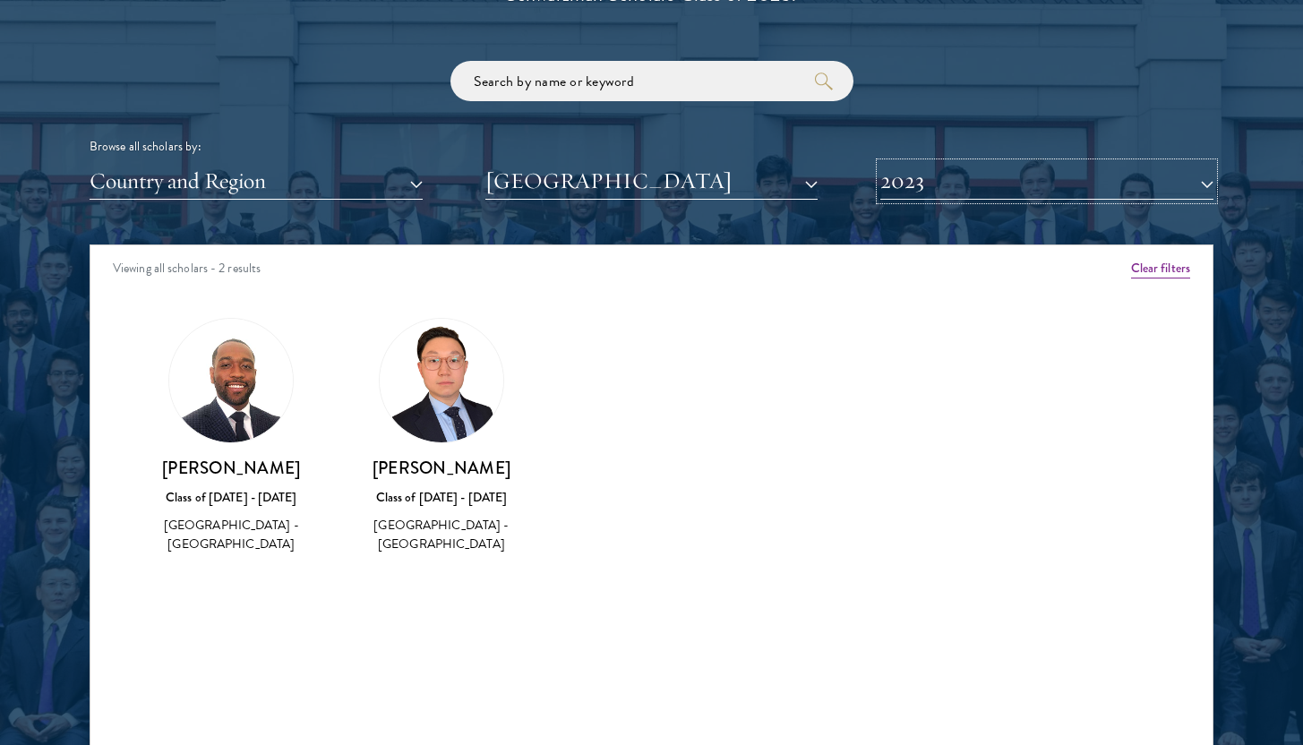
click at [932, 195] on button "2023" at bounding box center [1046, 181] width 333 height 37
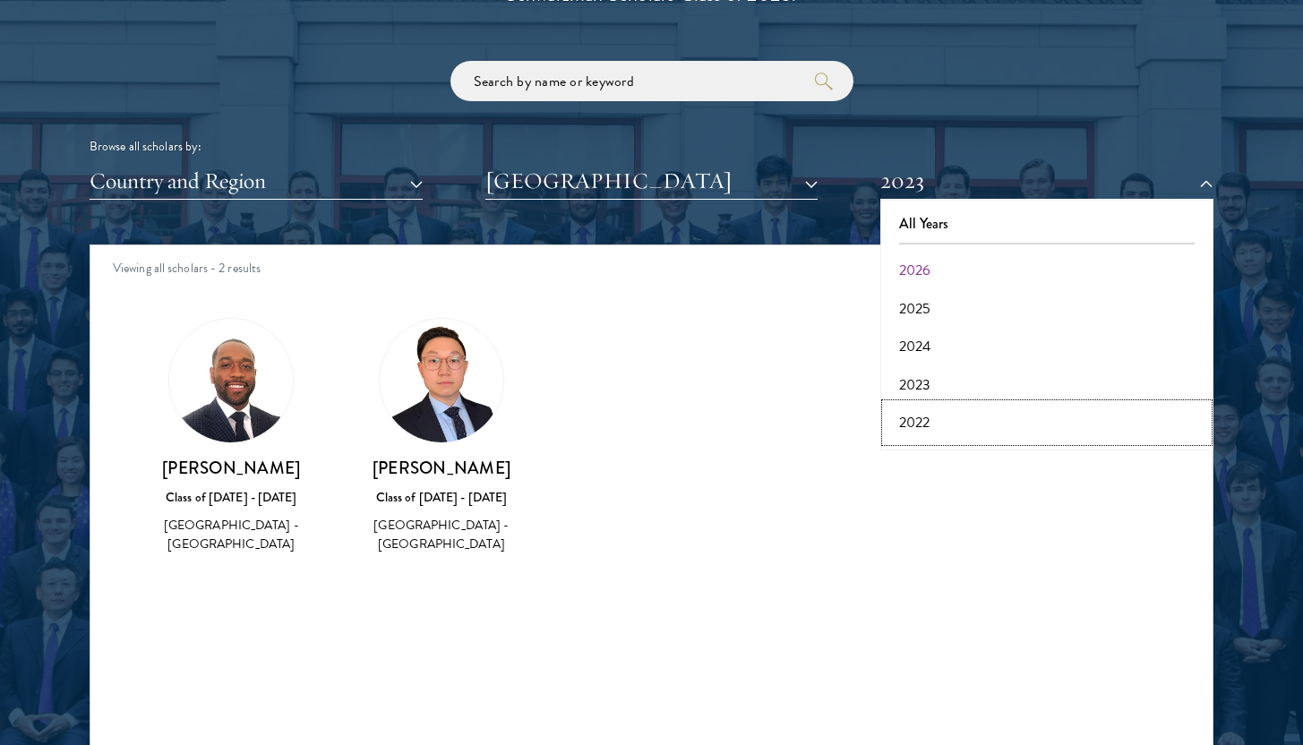
click at [929, 416] on button "2022" at bounding box center [1047, 423] width 322 height 38
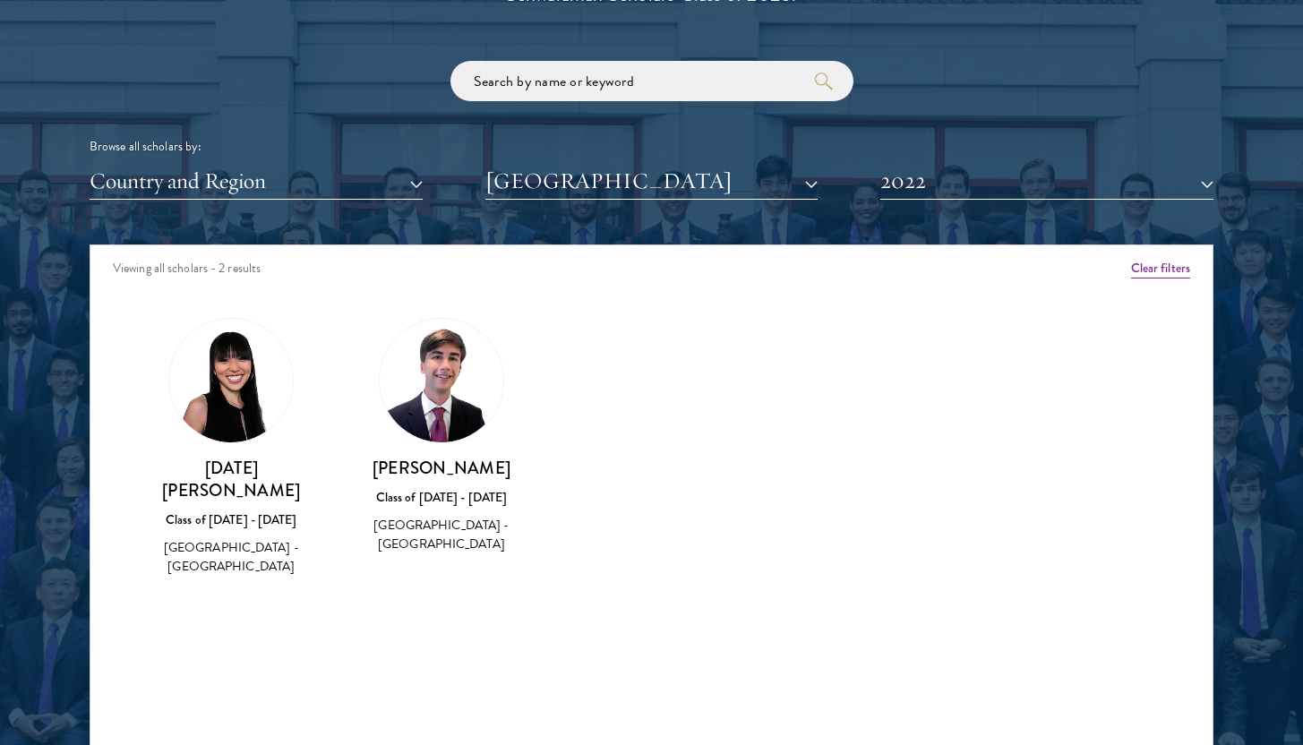
click at [941, 202] on div "Scholar Directory Congratulations and welcome to the Schwarzman Scholars Class …" at bounding box center [652, 326] width 1124 height 911
click at [946, 182] on button "2022" at bounding box center [1046, 181] width 333 height 37
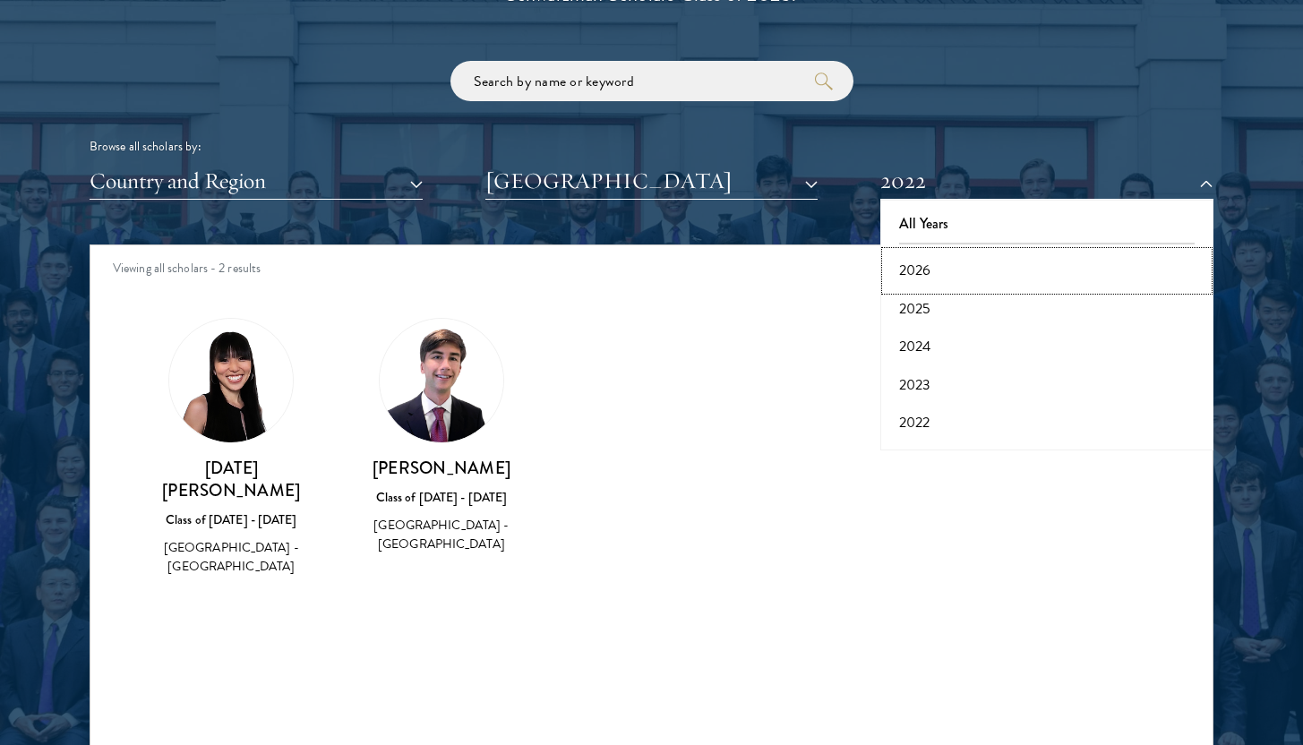
click at [940, 269] on button "2026" at bounding box center [1047, 271] width 322 height 38
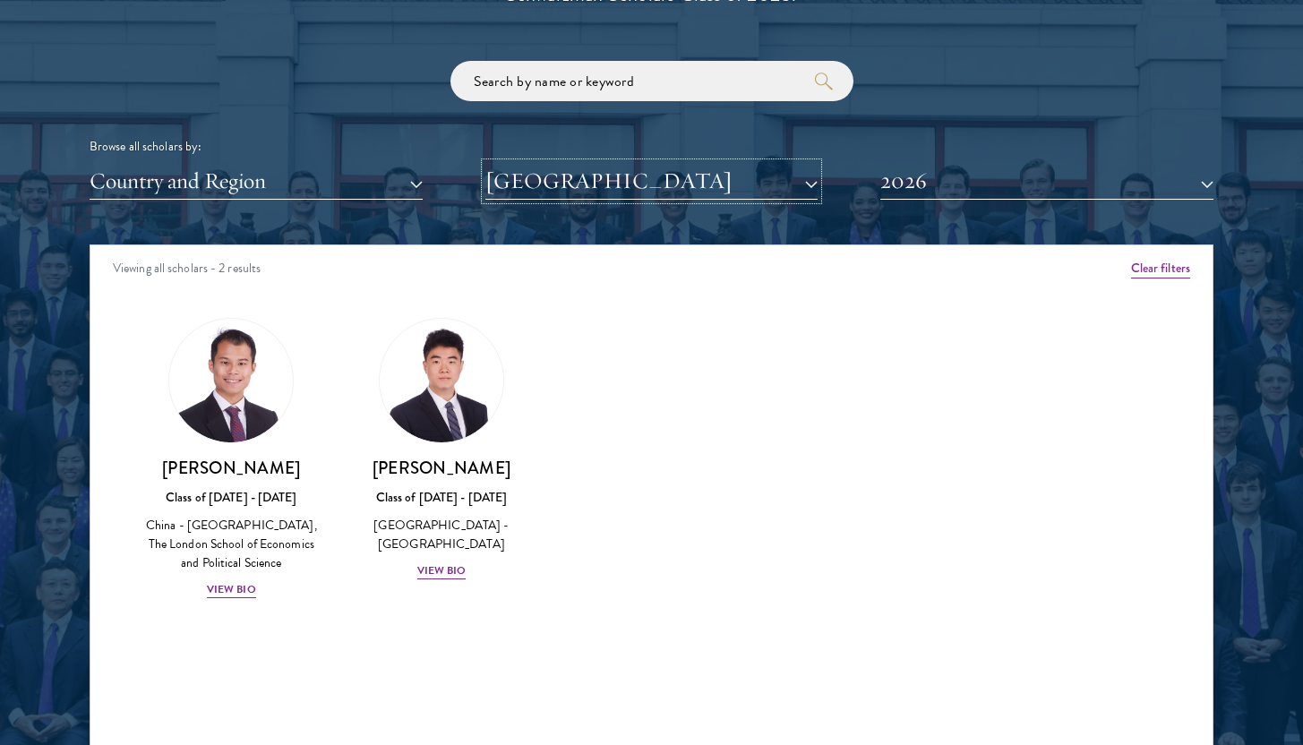
click at [711, 178] on button "[GEOGRAPHIC_DATA]" at bounding box center [651, 181] width 333 height 37
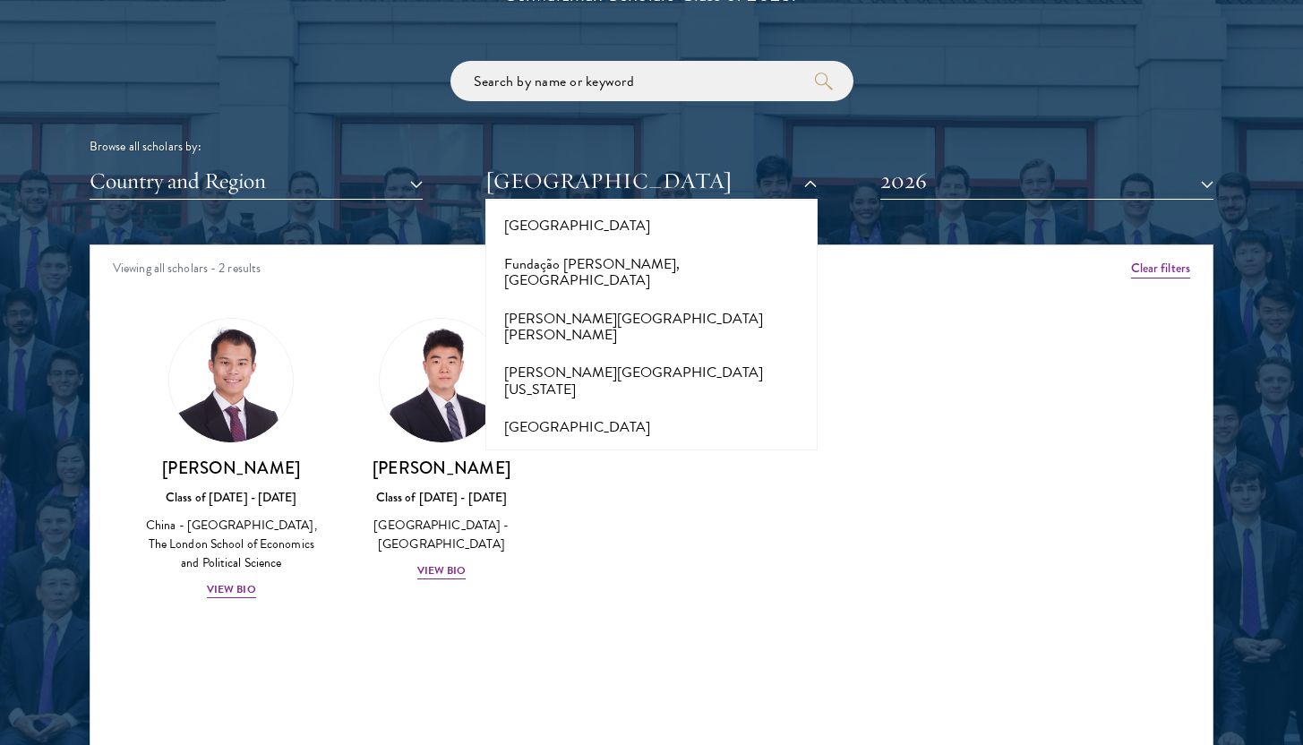
click at [963, 333] on div "Amber Class of [DATE] - [DATE] [GEOGRAPHIC_DATA] - [GEOGRAPHIC_DATA] View Bio C…" at bounding box center [651, 474] width 1122 height 358
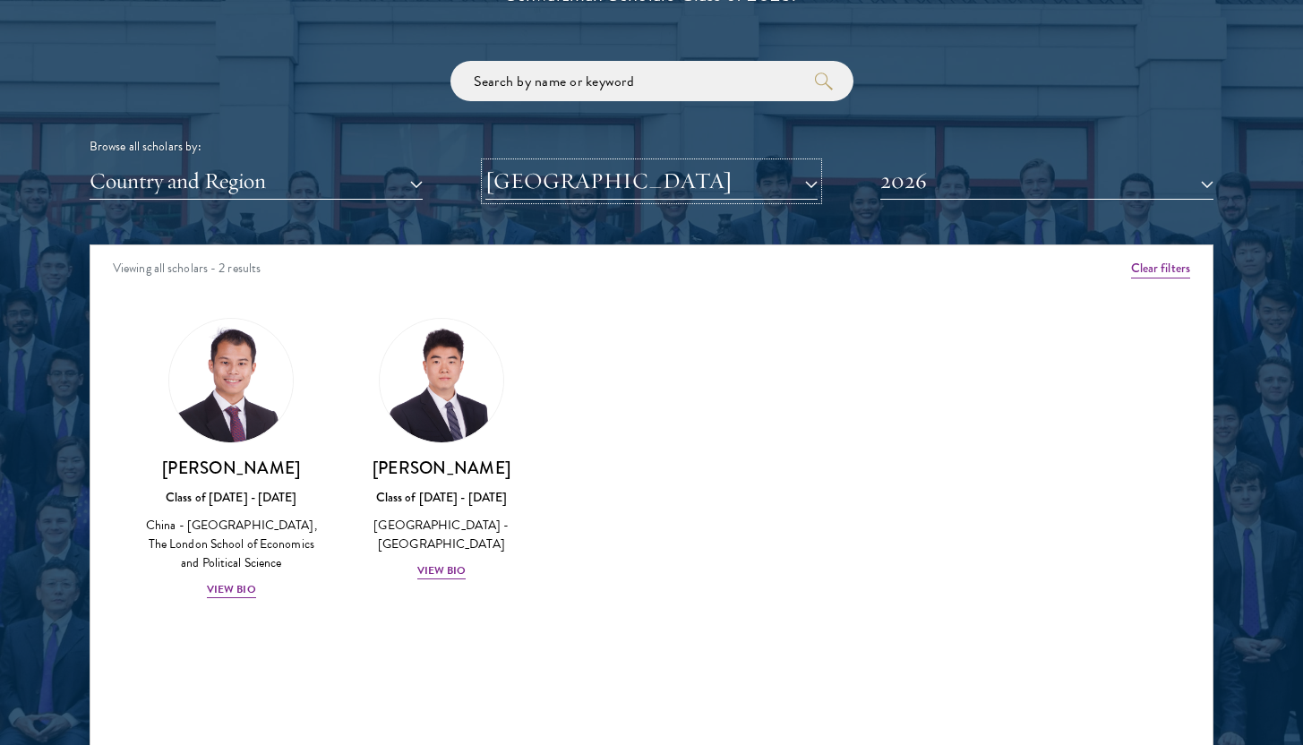
click at [606, 189] on button "[GEOGRAPHIC_DATA]" at bounding box center [651, 181] width 333 height 37
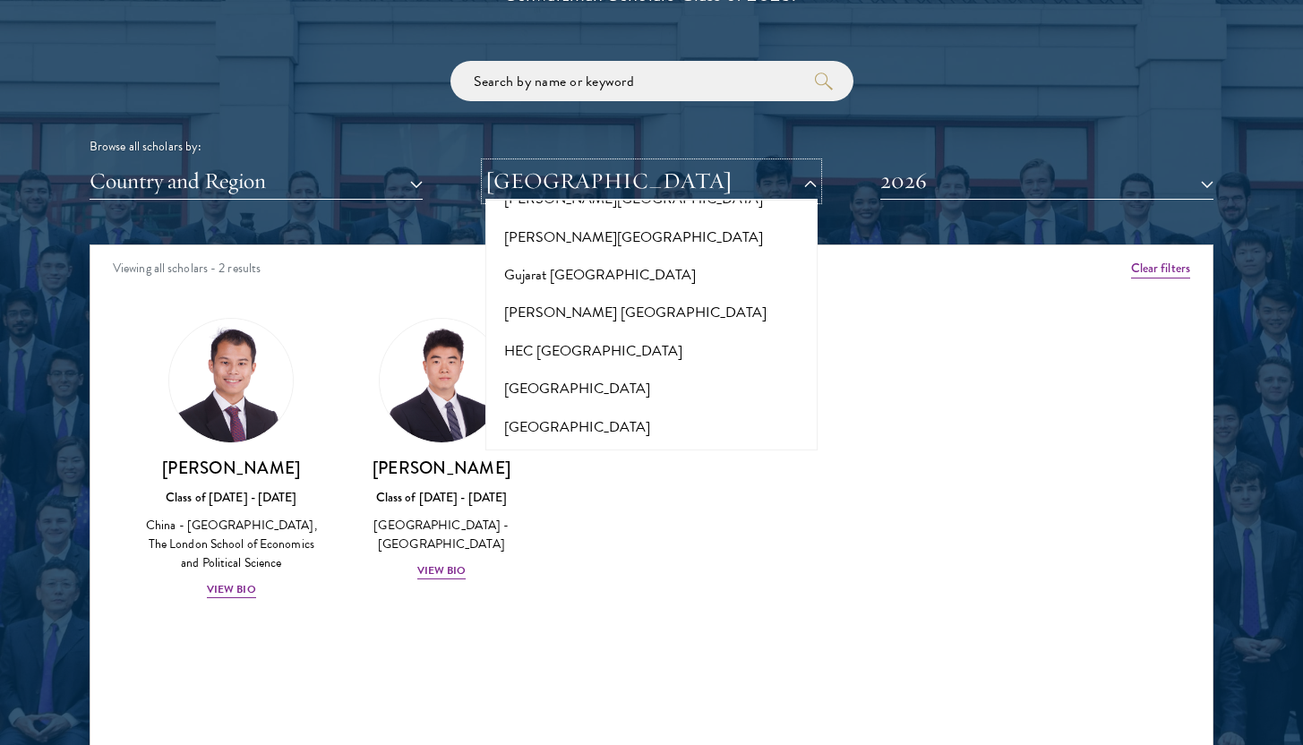
scroll to position [4332, 0]
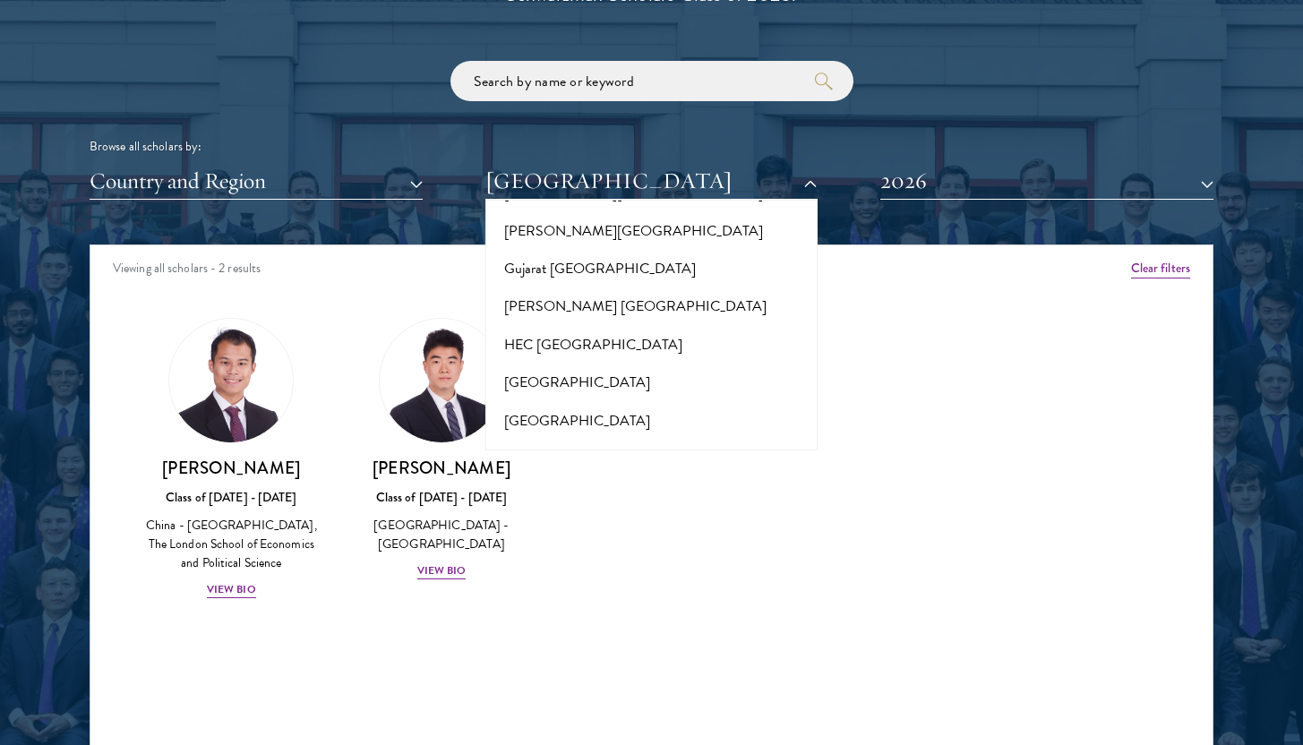
click at [624, 477] on button "[GEOGRAPHIC_DATA]" at bounding box center [652, 496] width 322 height 38
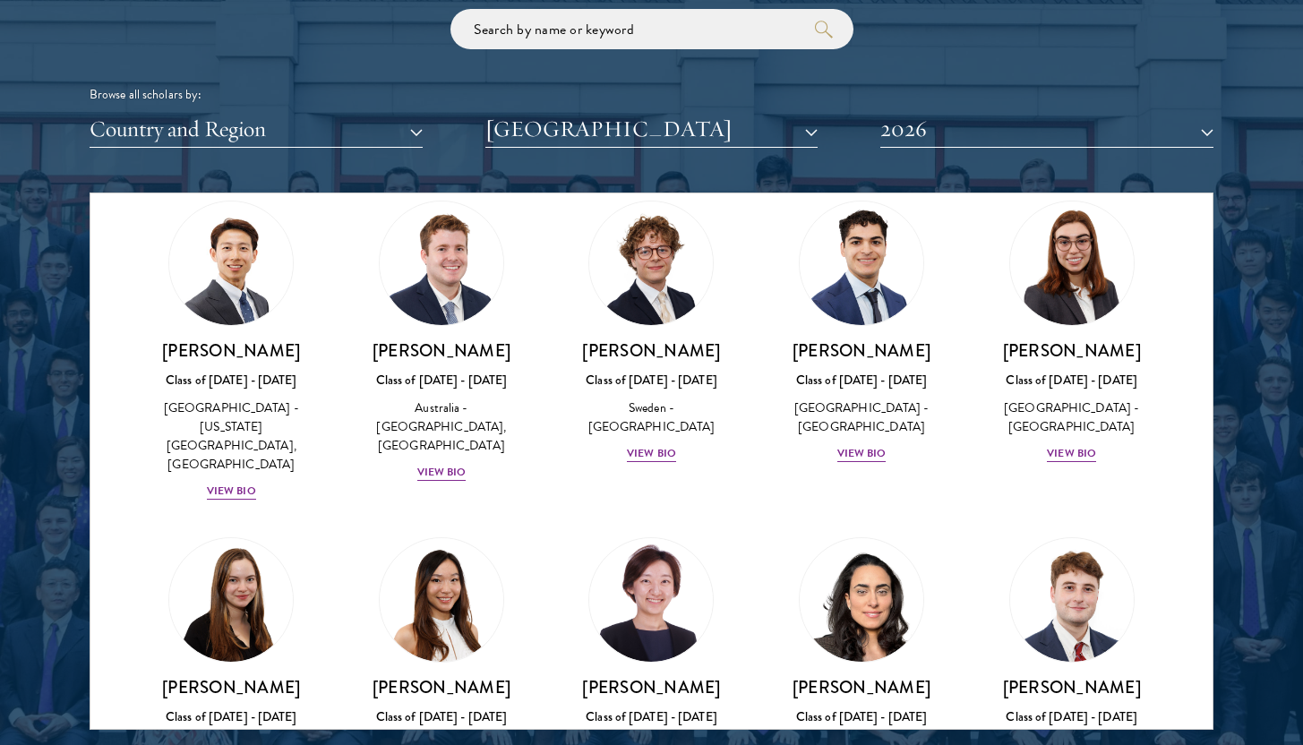
scroll to position [60, 0]
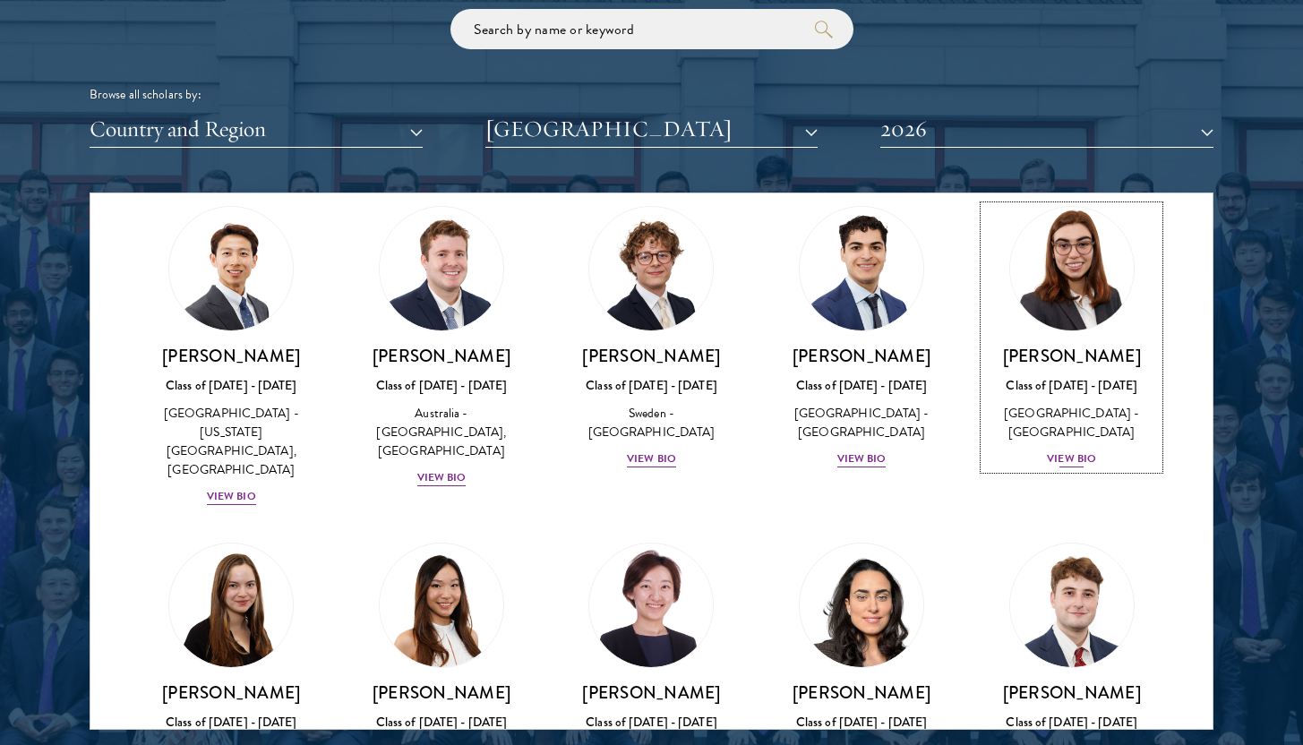
click at [1080, 456] on div "View Bio" at bounding box center [1071, 458] width 49 height 17
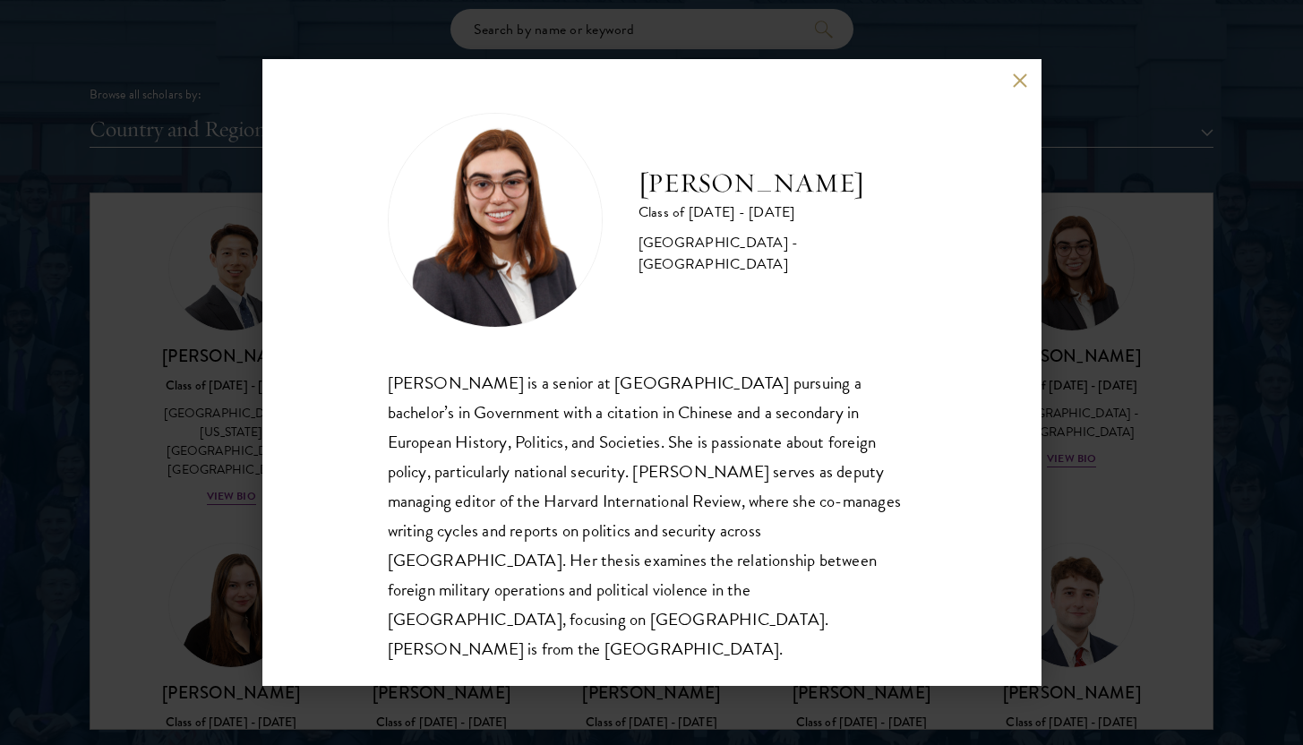
click at [1015, 88] on button at bounding box center [1020, 80] width 15 height 15
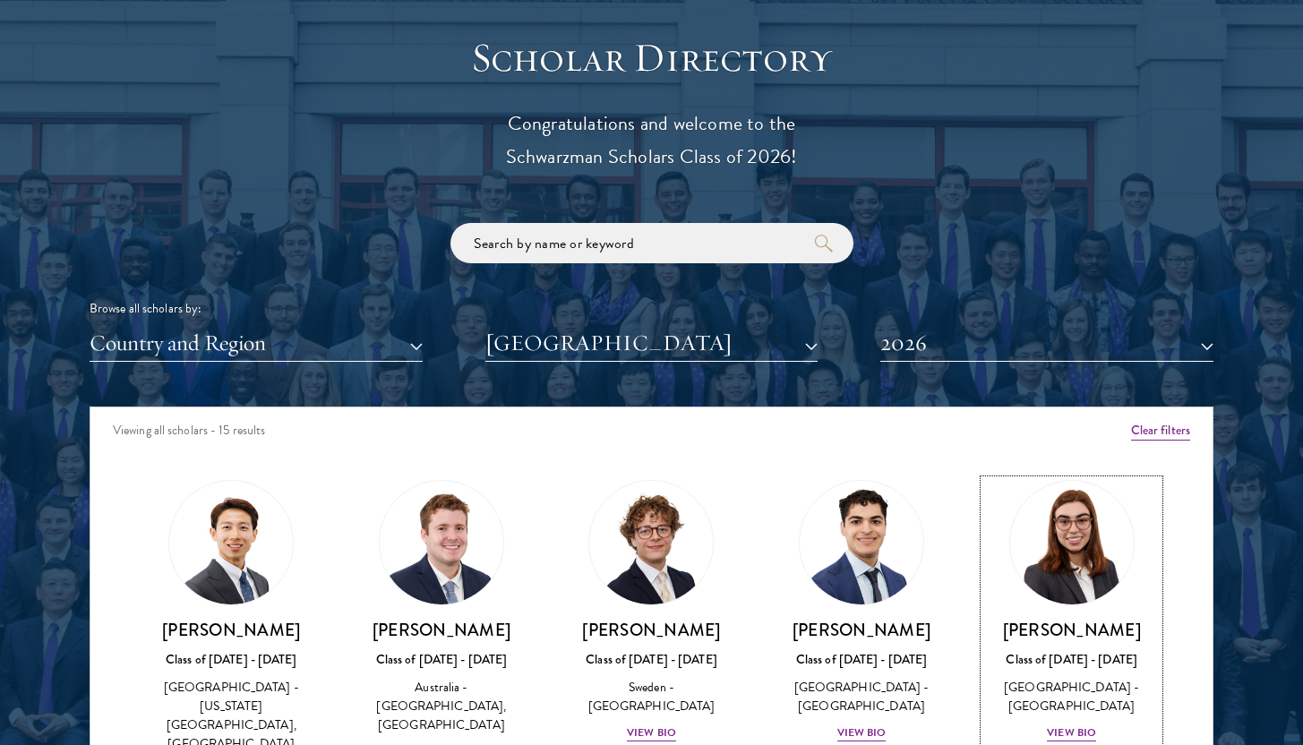
scroll to position [2146, 0]
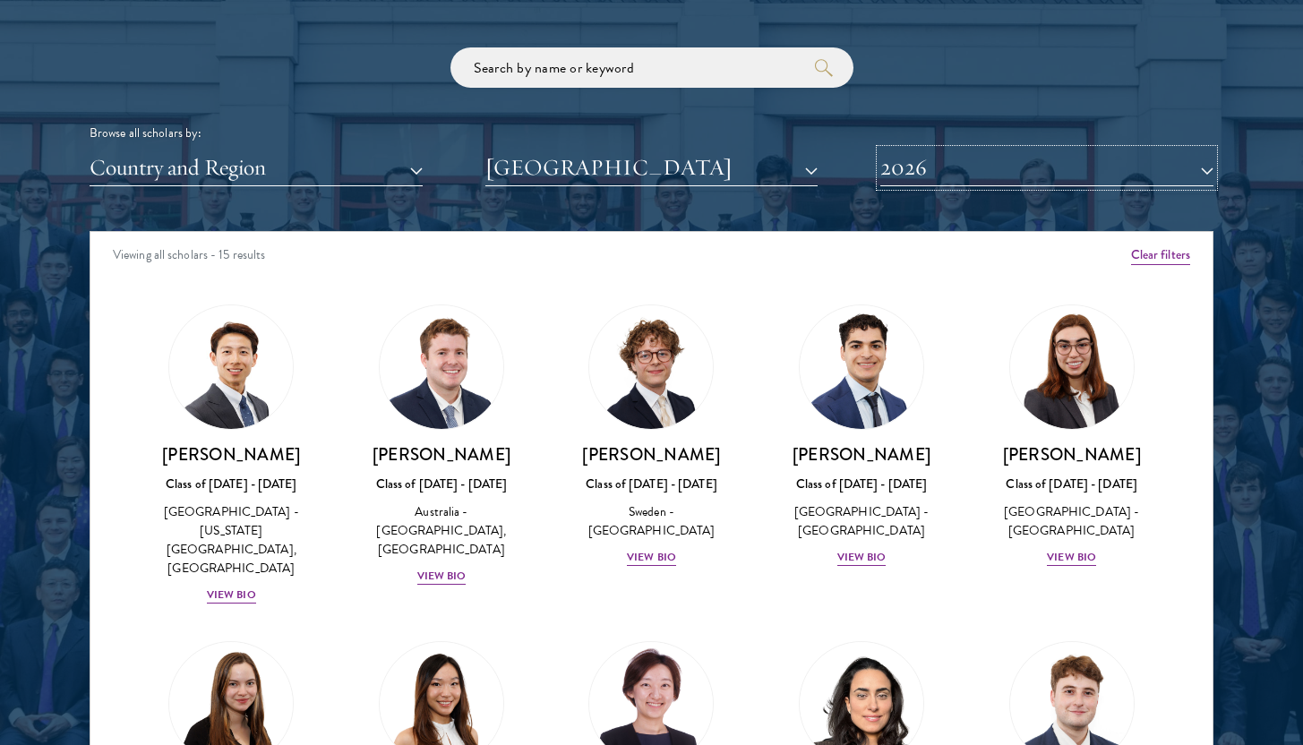
click at [1038, 173] on button "2026" at bounding box center [1046, 168] width 333 height 37
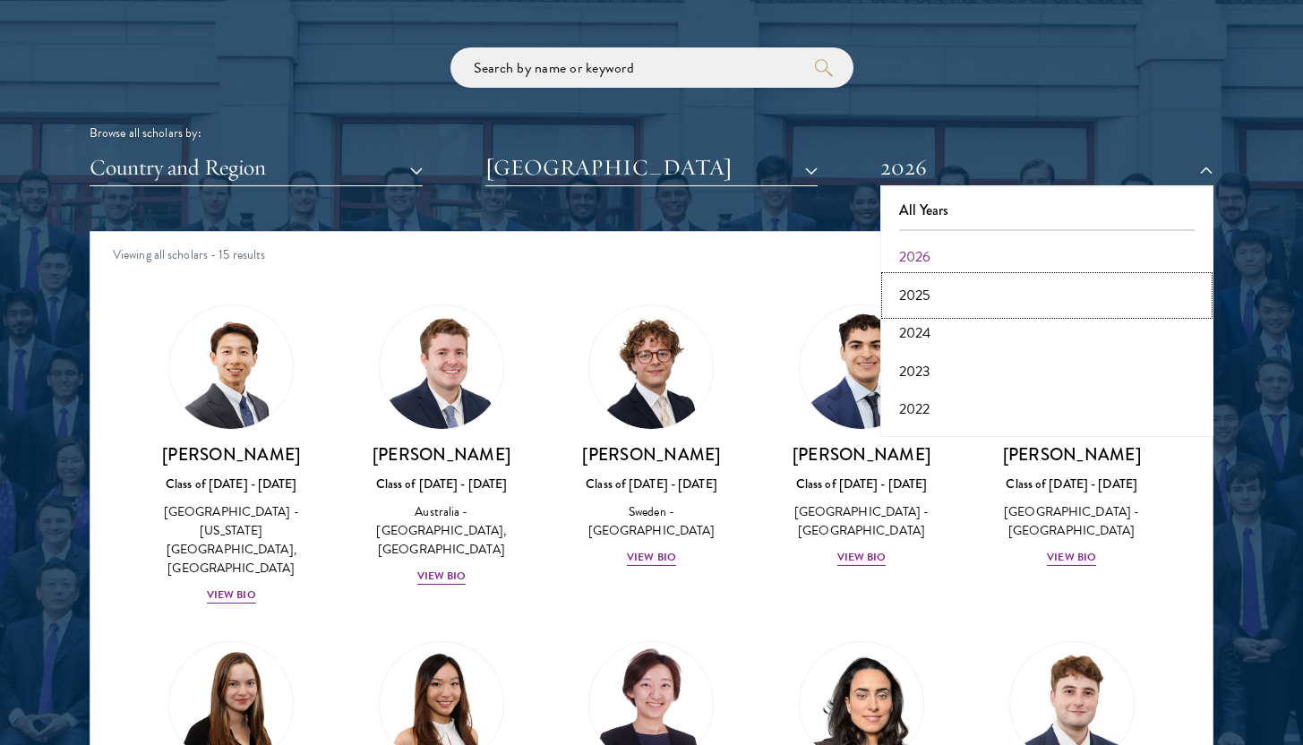
click at [969, 302] on button "2025" at bounding box center [1047, 296] width 322 height 38
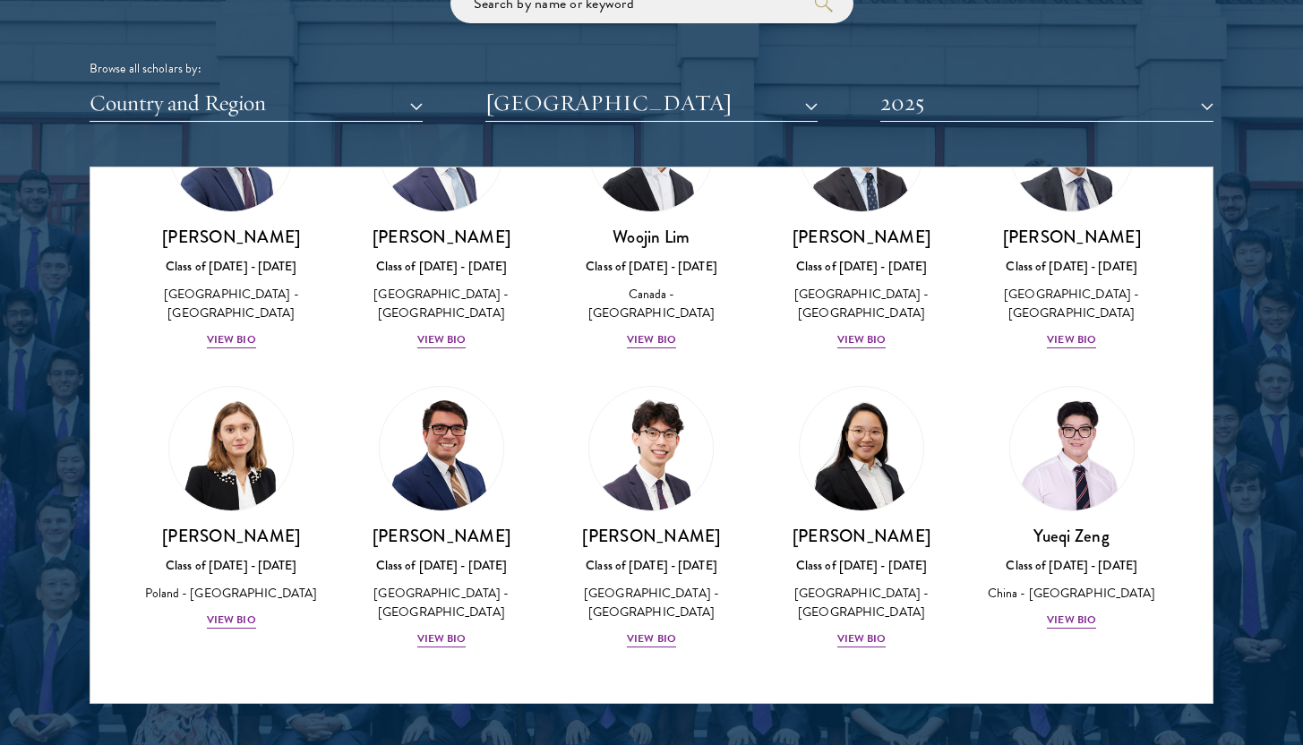
scroll to position [2231, 0]
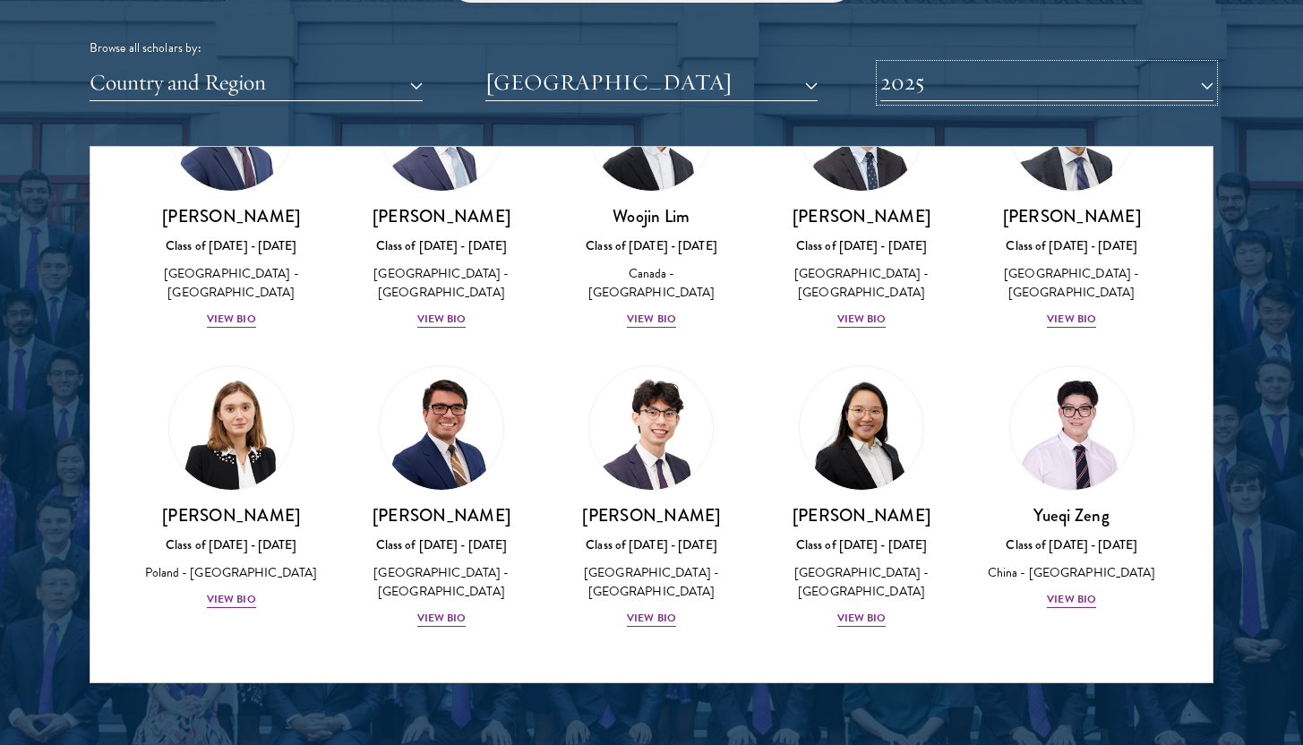
click at [1045, 96] on button "2025" at bounding box center [1046, 82] width 333 height 37
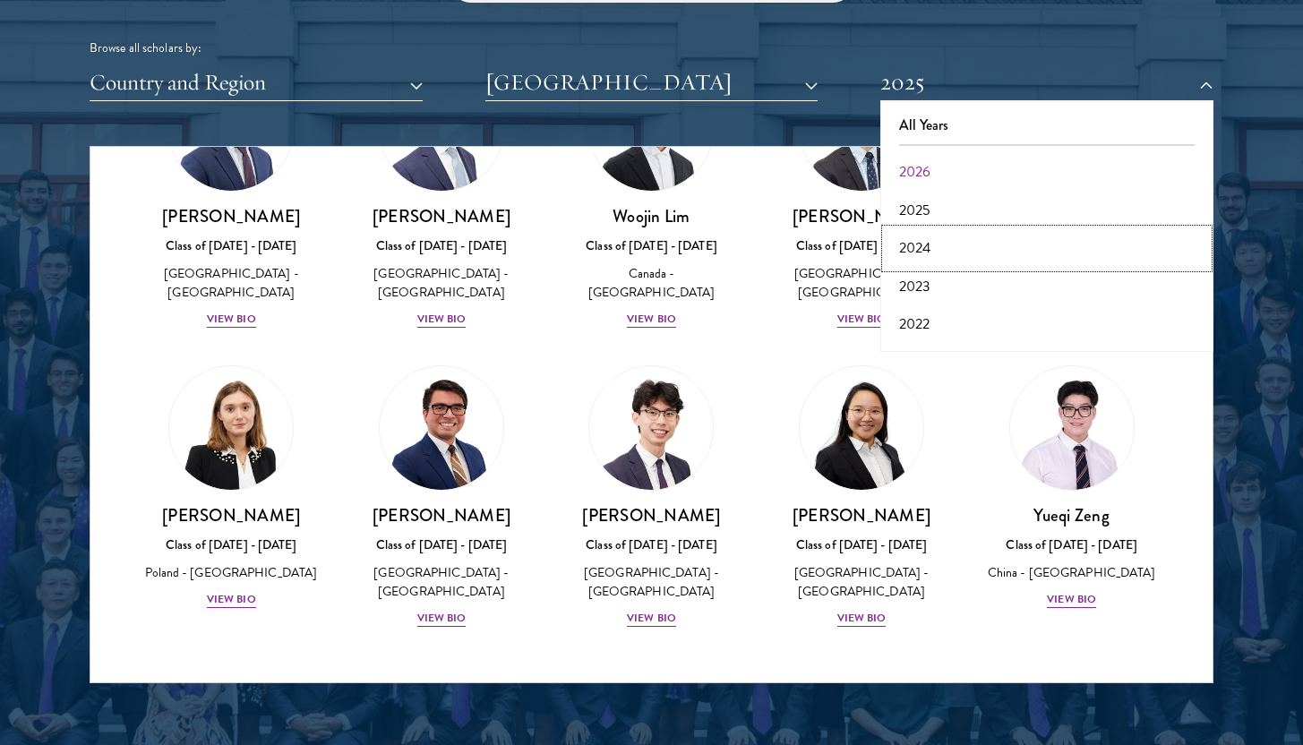
click at [944, 248] on button "2024" at bounding box center [1047, 248] width 322 height 38
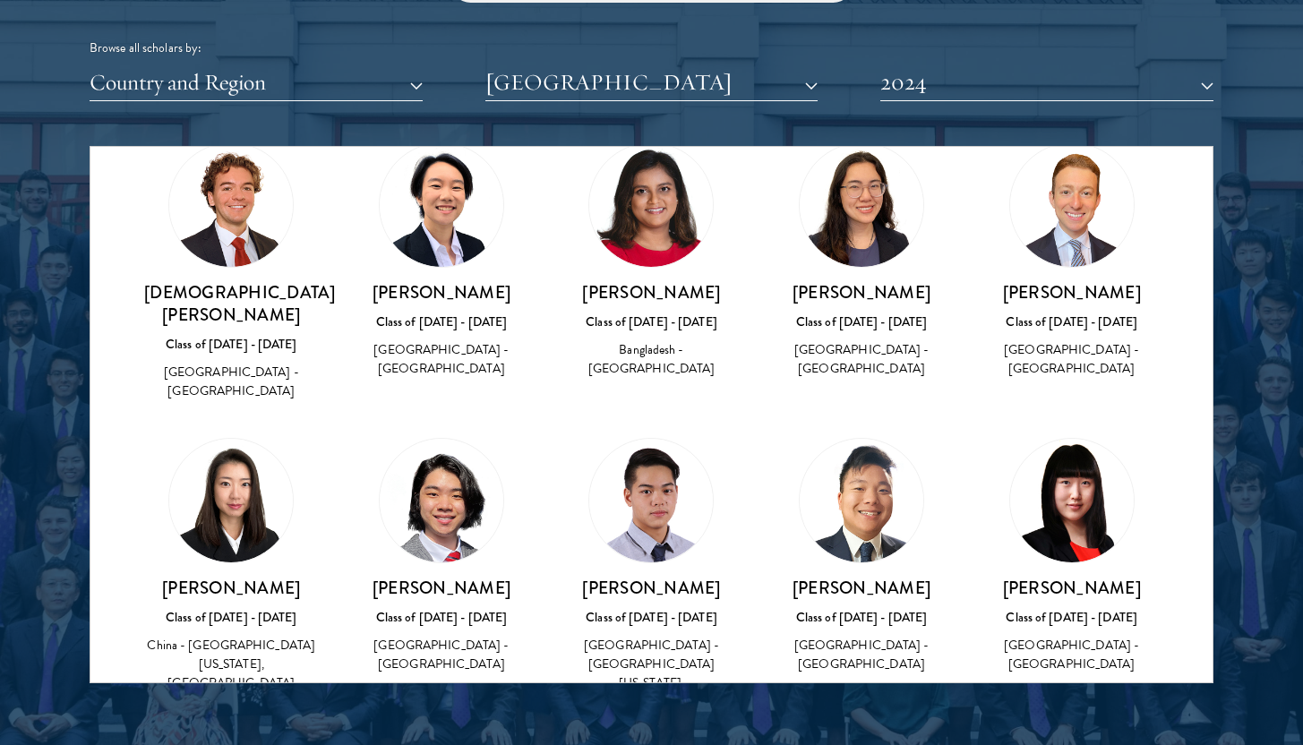
scroll to position [76, 0]
click at [977, 92] on button "2024" at bounding box center [1046, 82] width 333 height 37
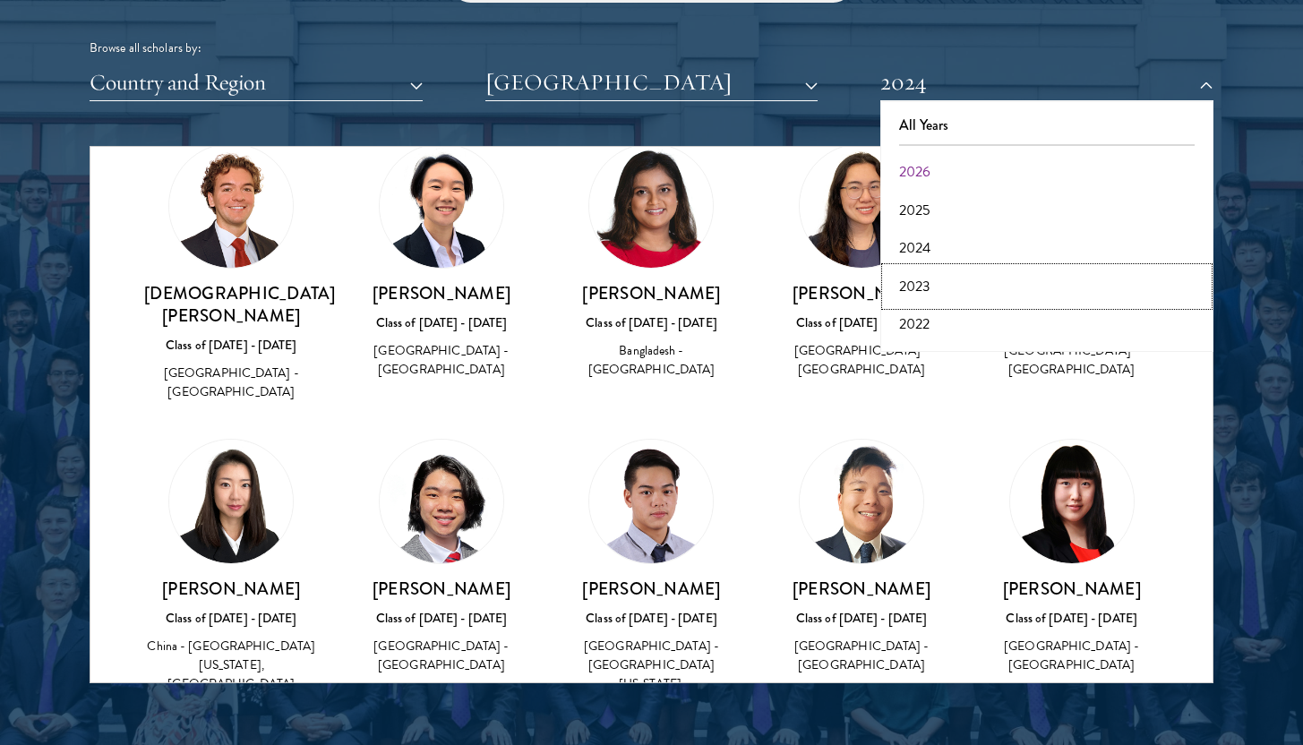
click at [920, 275] on button "2023" at bounding box center [1047, 287] width 322 height 38
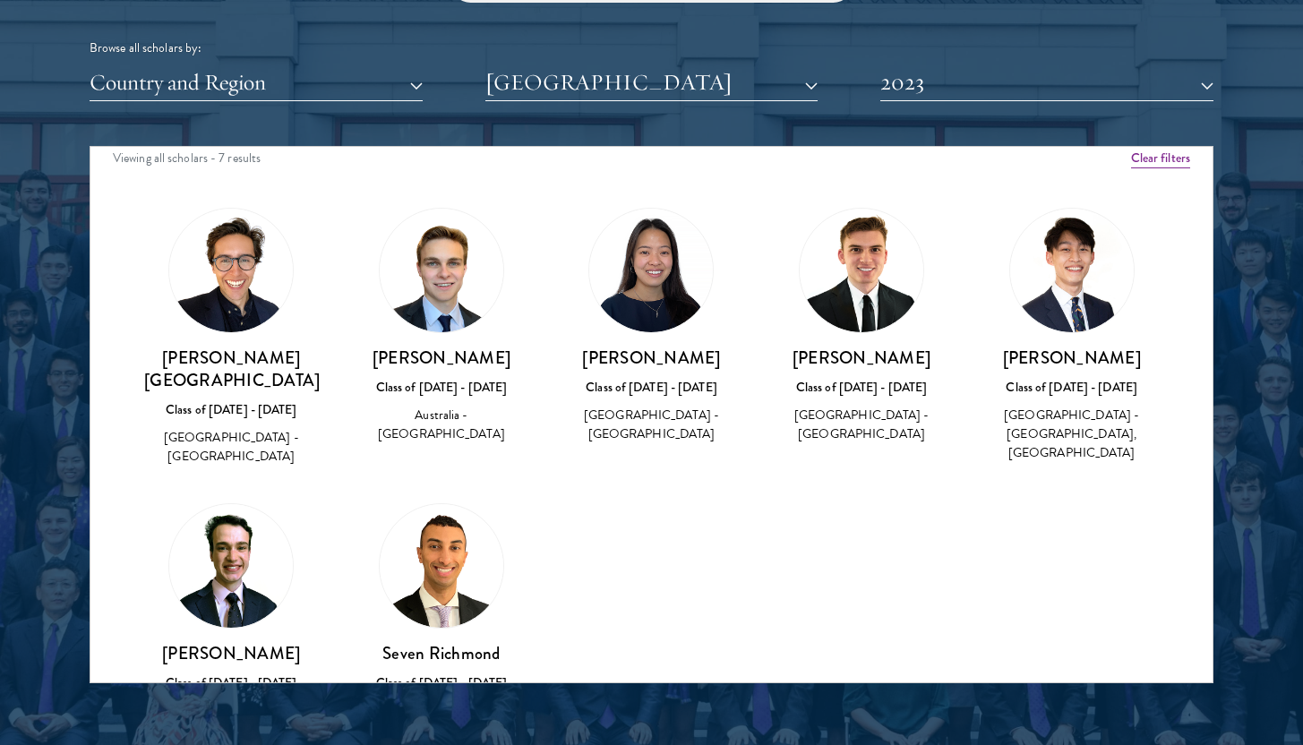
scroll to position [10, 0]
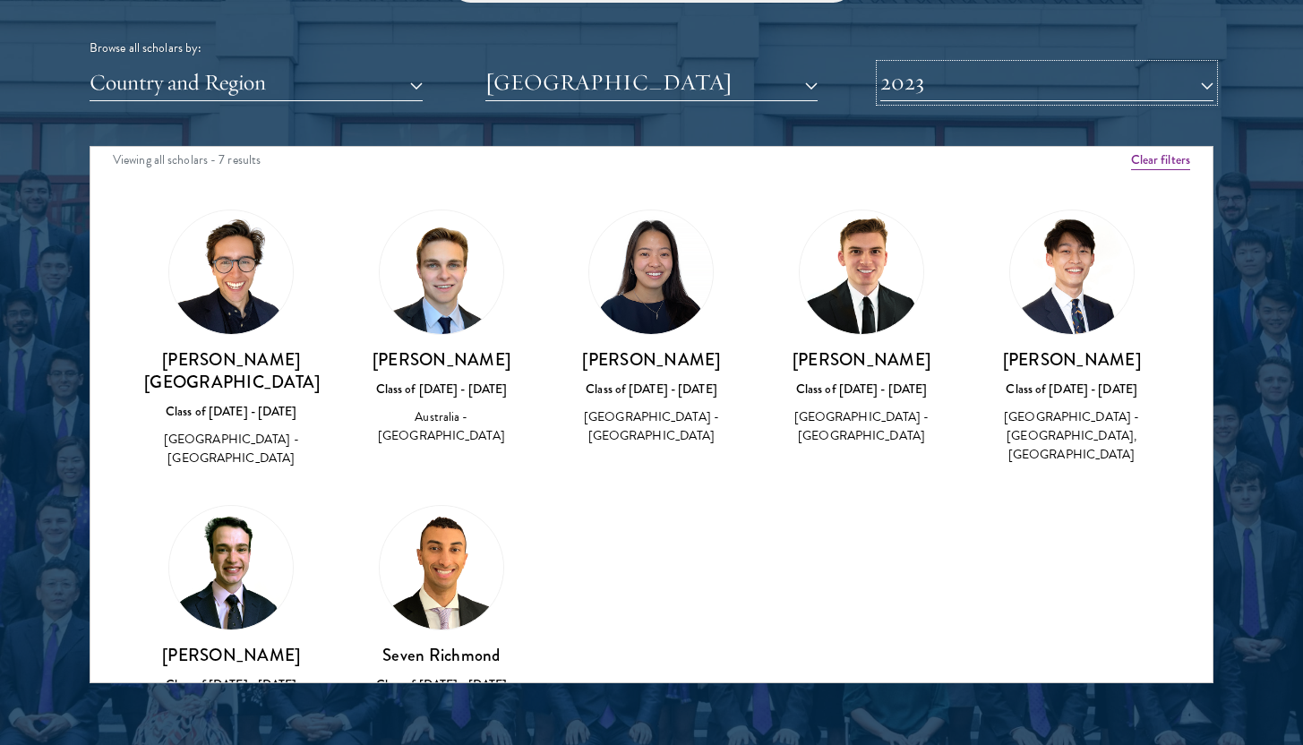
click at [935, 79] on button "2023" at bounding box center [1046, 82] width 333 height 37
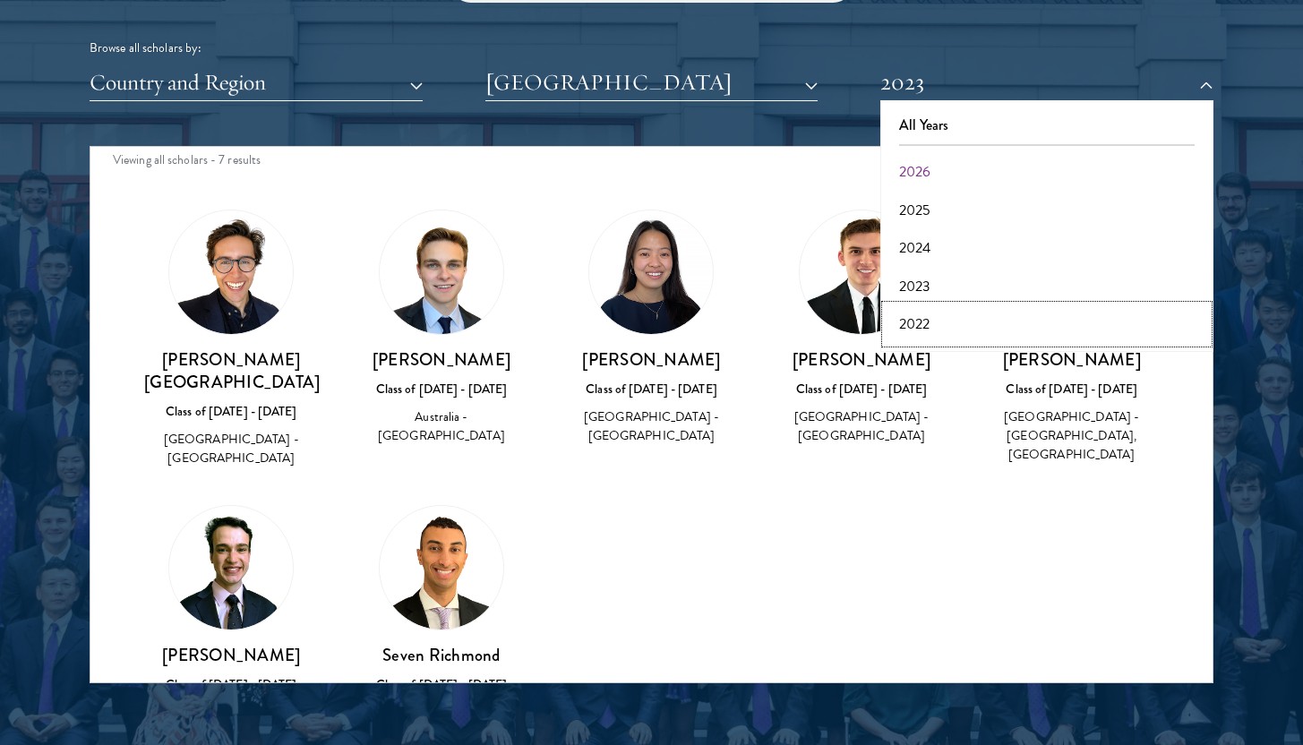
click at [916, 335] on button "2022" at bounding box center [1047, 324] width 322 height 38
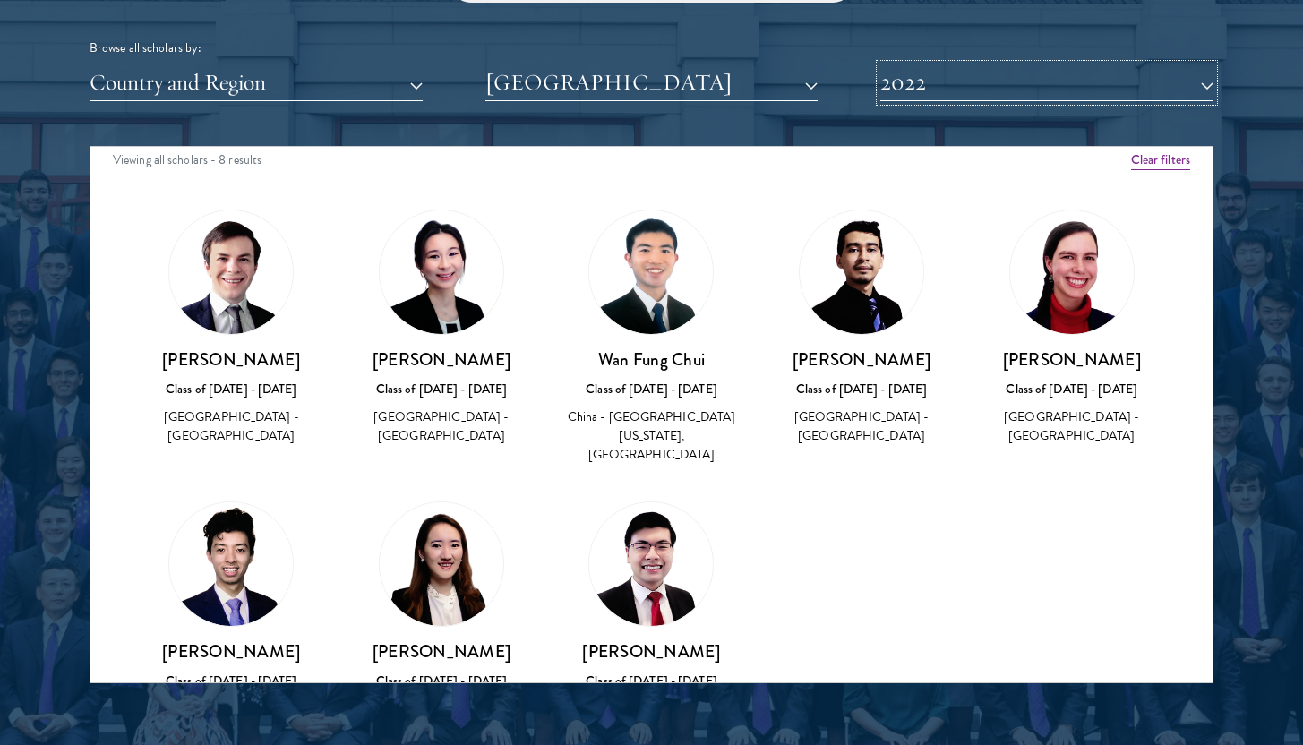
click at [955, 96] on button "2022" at bounding box center [1046, 82] width 333 height 37
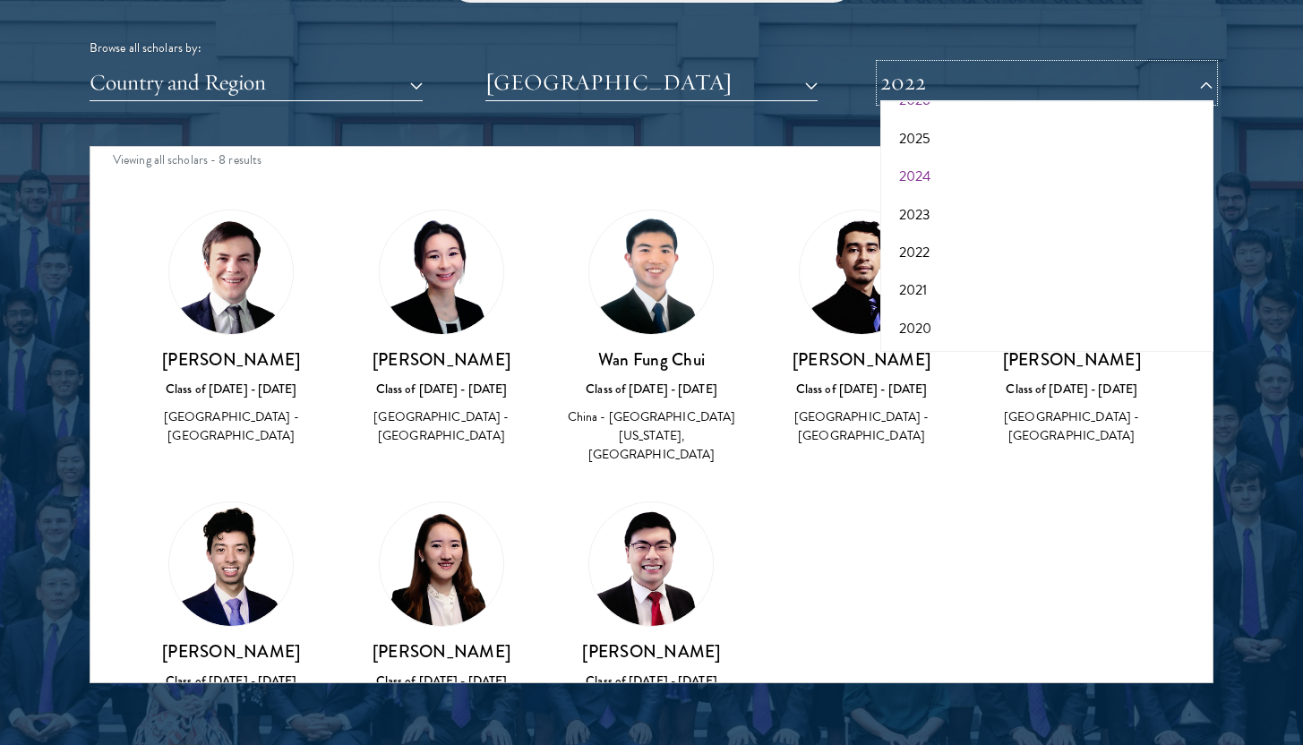
scroll to position [73, 0]
click at [945, 293] on button "2021" at bounding box center [1047, 289] width 322 height 38
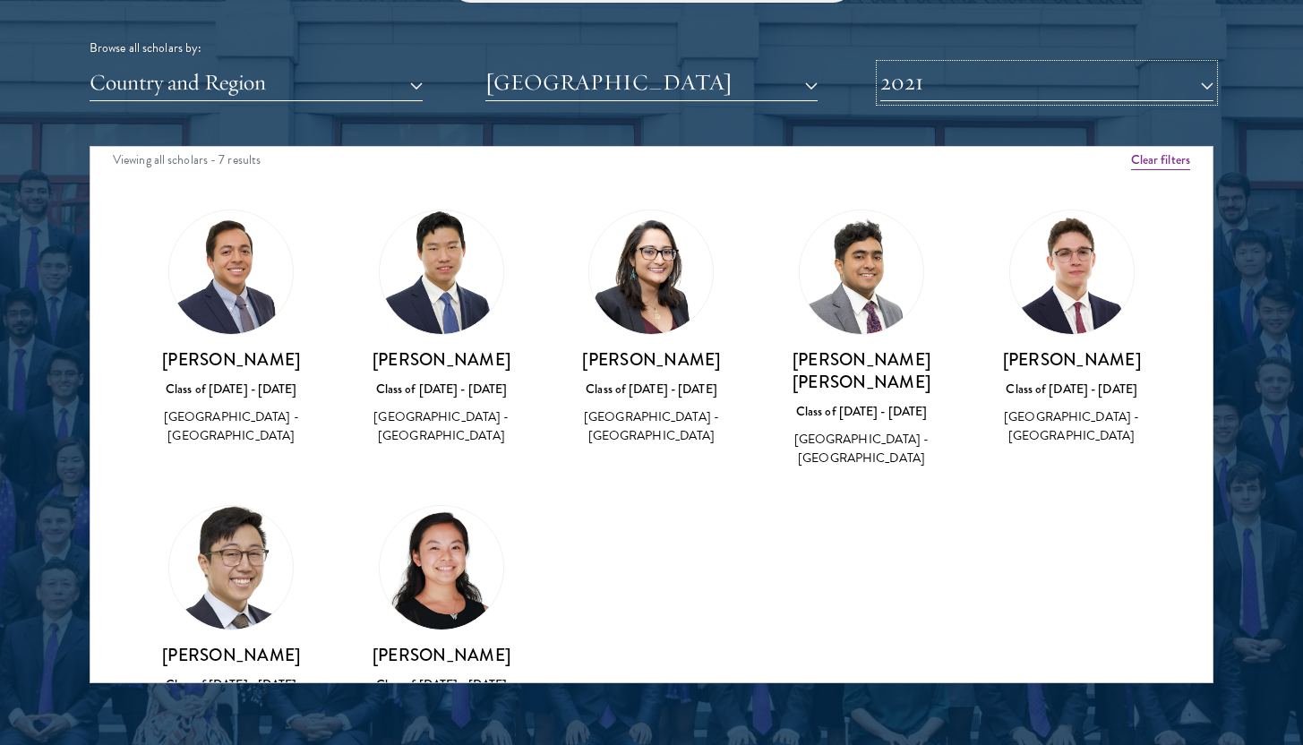
click at [946, 90] on button "2021" at bounding box center [1046, 82] width 333 height 37
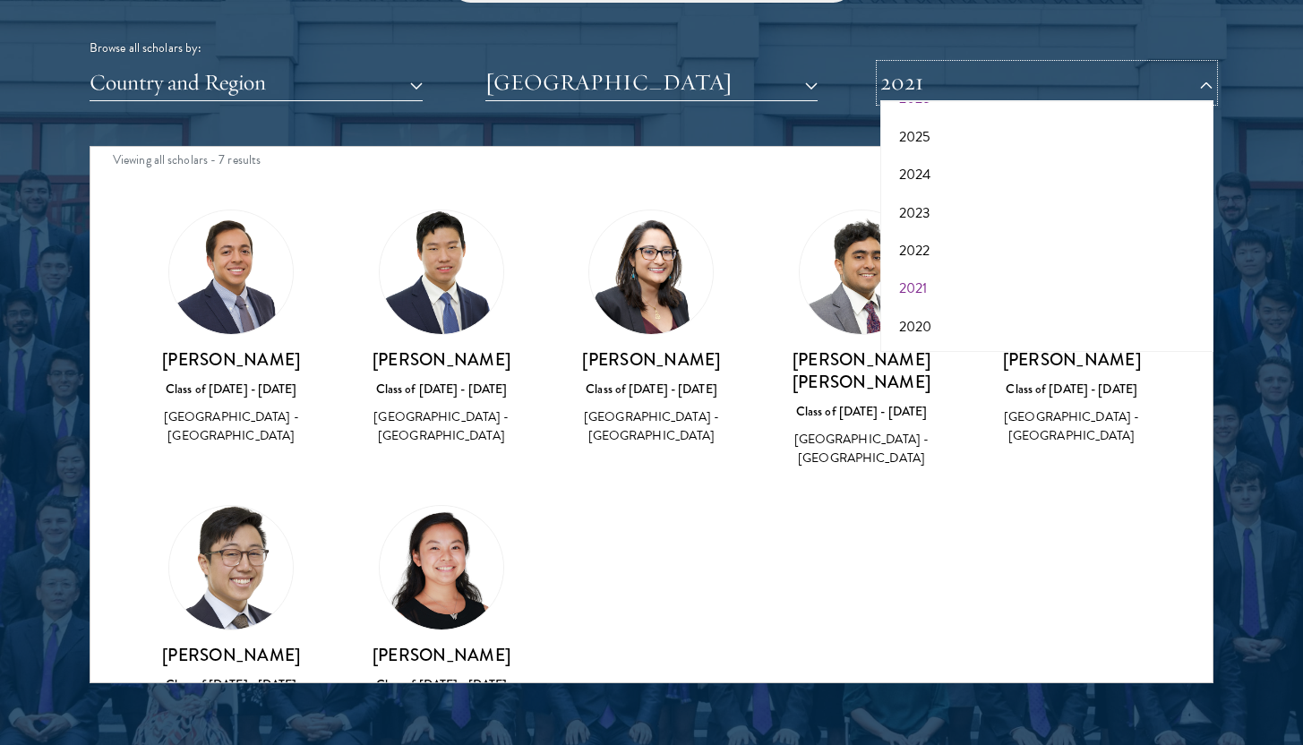
scroll to position [111, 0]
click at [946, 277] on button "2020" at bounding box center [1047, 289] width 322 height 38
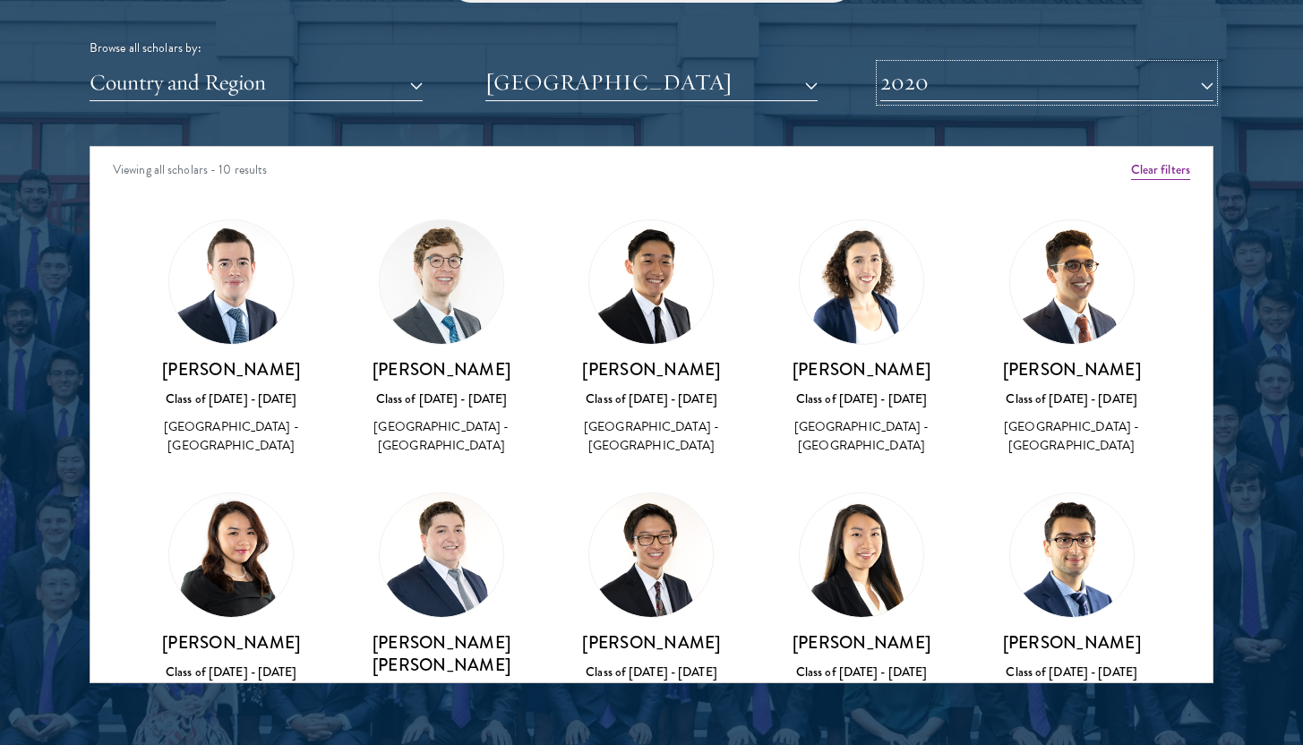
click at [984, 94] on button "2020" at bounding box center [1046, 82] width 333 height 37
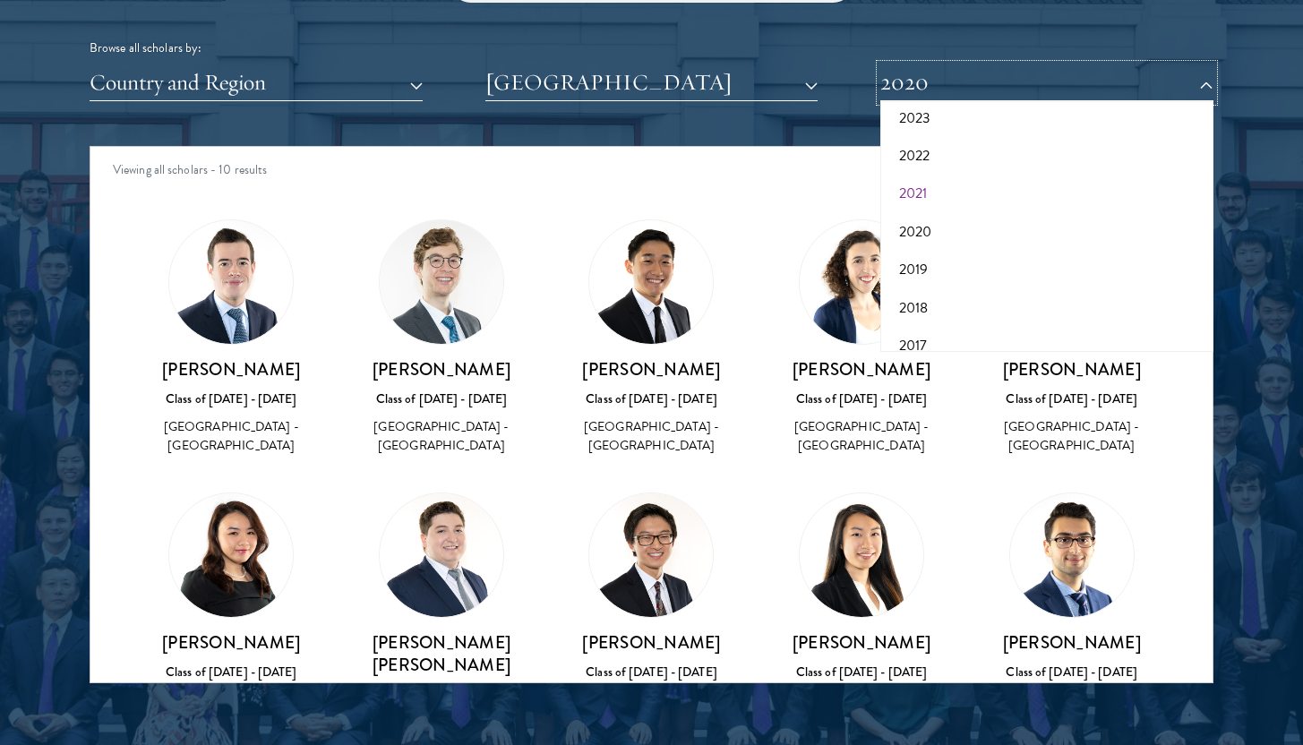
scroll to position [169, 0]
click at [972, 261] on button "2019" at bounding box center [1047, 269] width 322 height 38
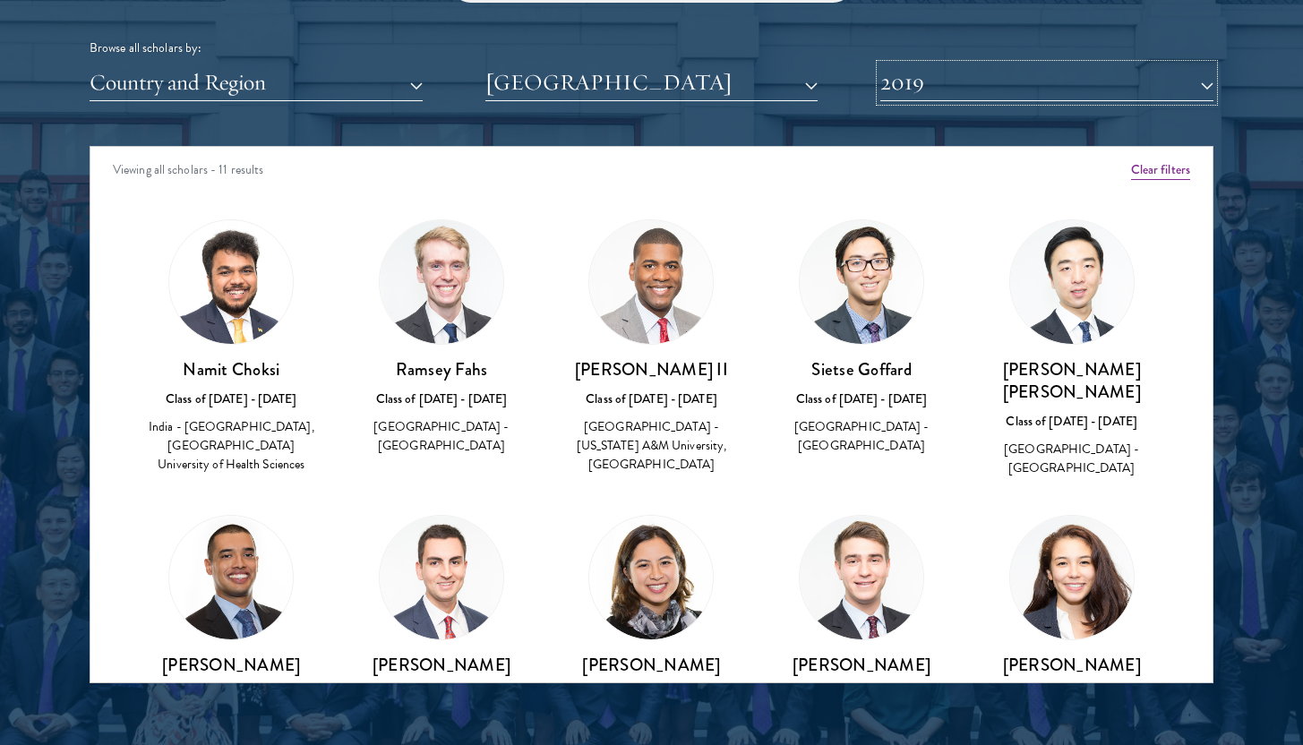
click at [973, 87] on button "2019" at bounding box center [1046, 82] width 333 height 37
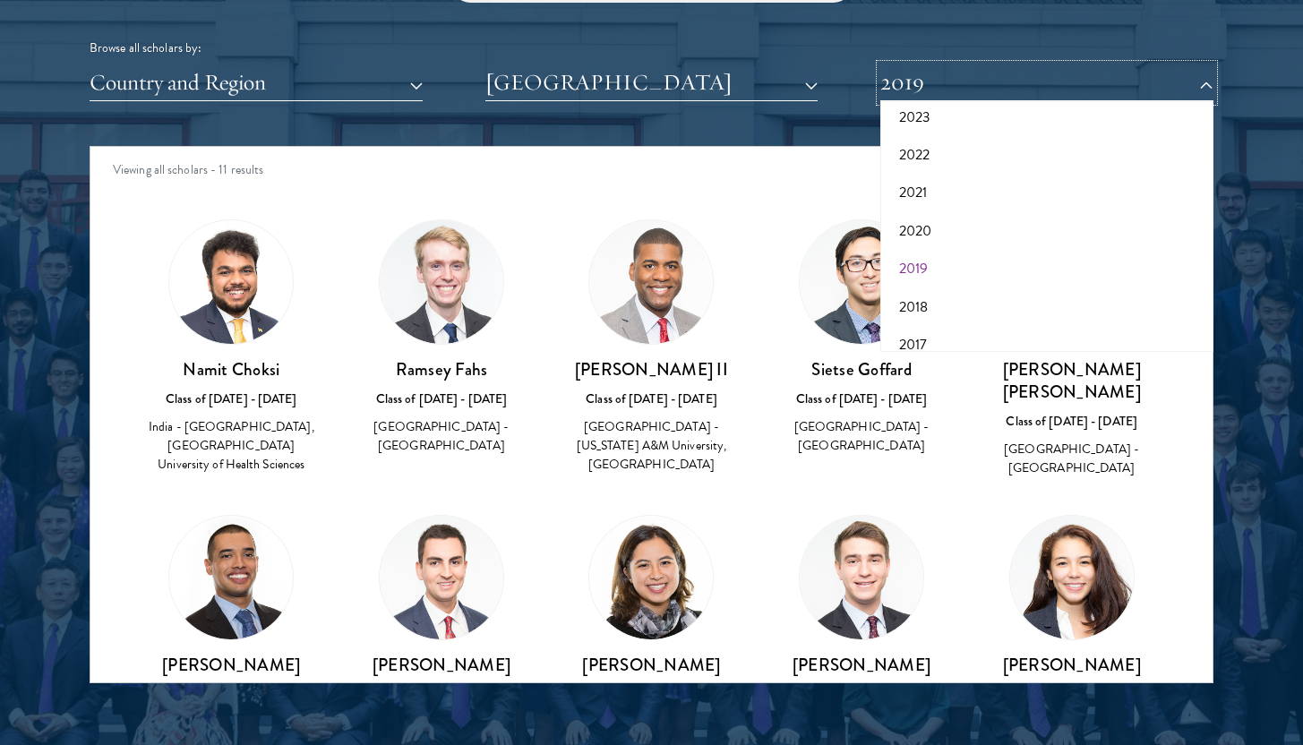
scroll to position [186, 0]
click at [938, 319] on button "2017" at bounding box center [1047, 328] width 322 height 38
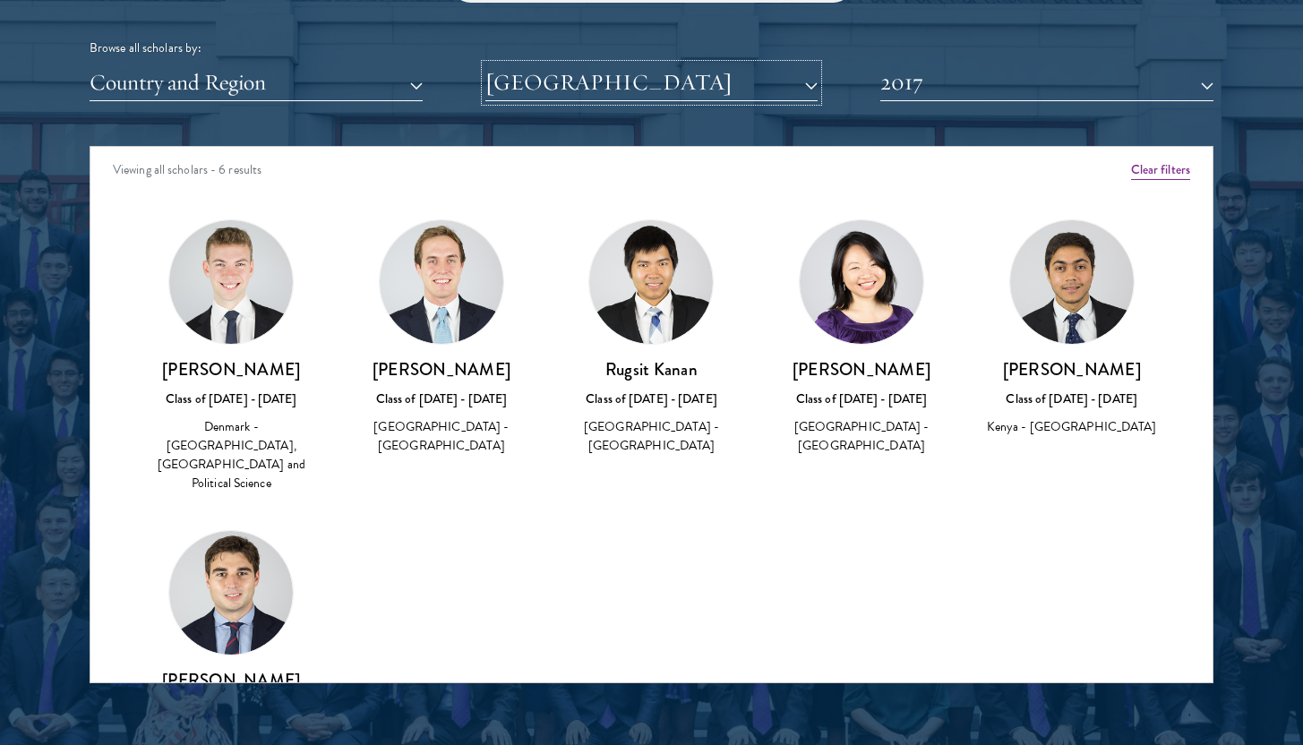
click at [663, 85] on button "[GEOGRAPHIC_DATA]" at bounding box center [651, 82] width 333 height 37
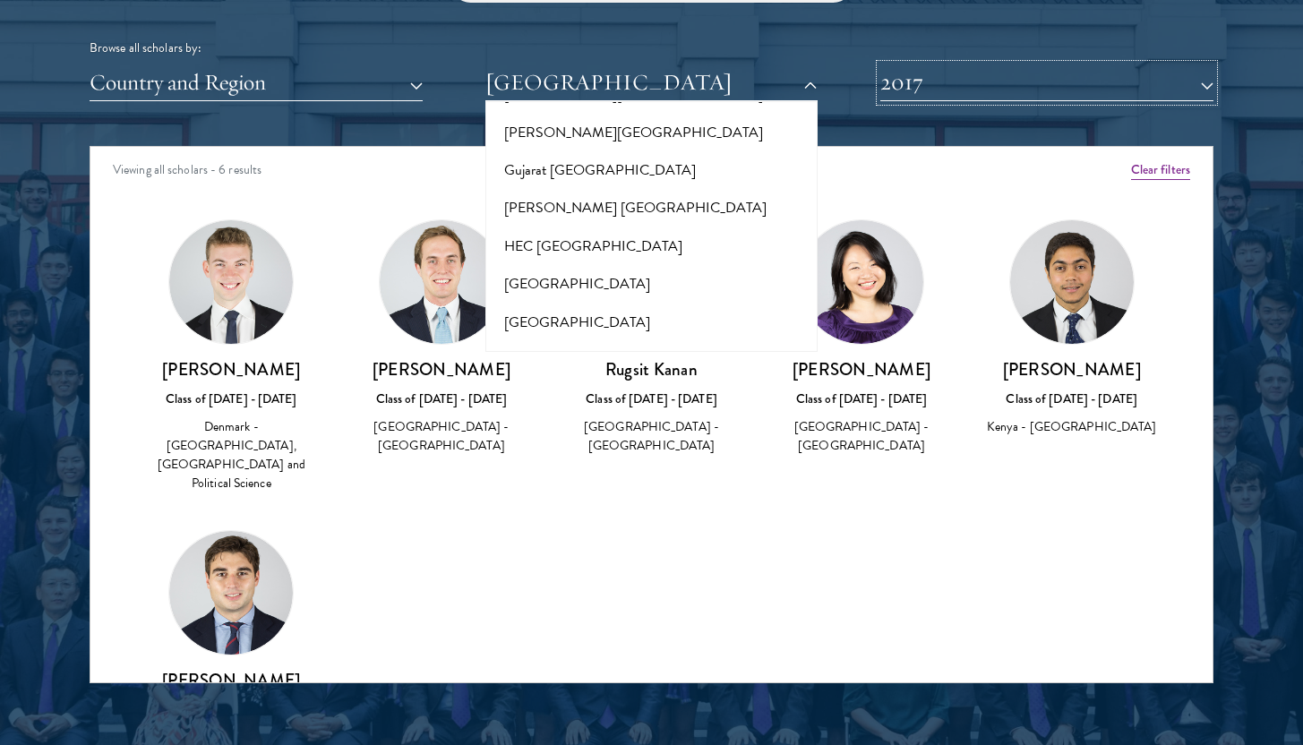
click at [931, 97] on button "2017" at bounding box center [1046, 82] width 333 height 37
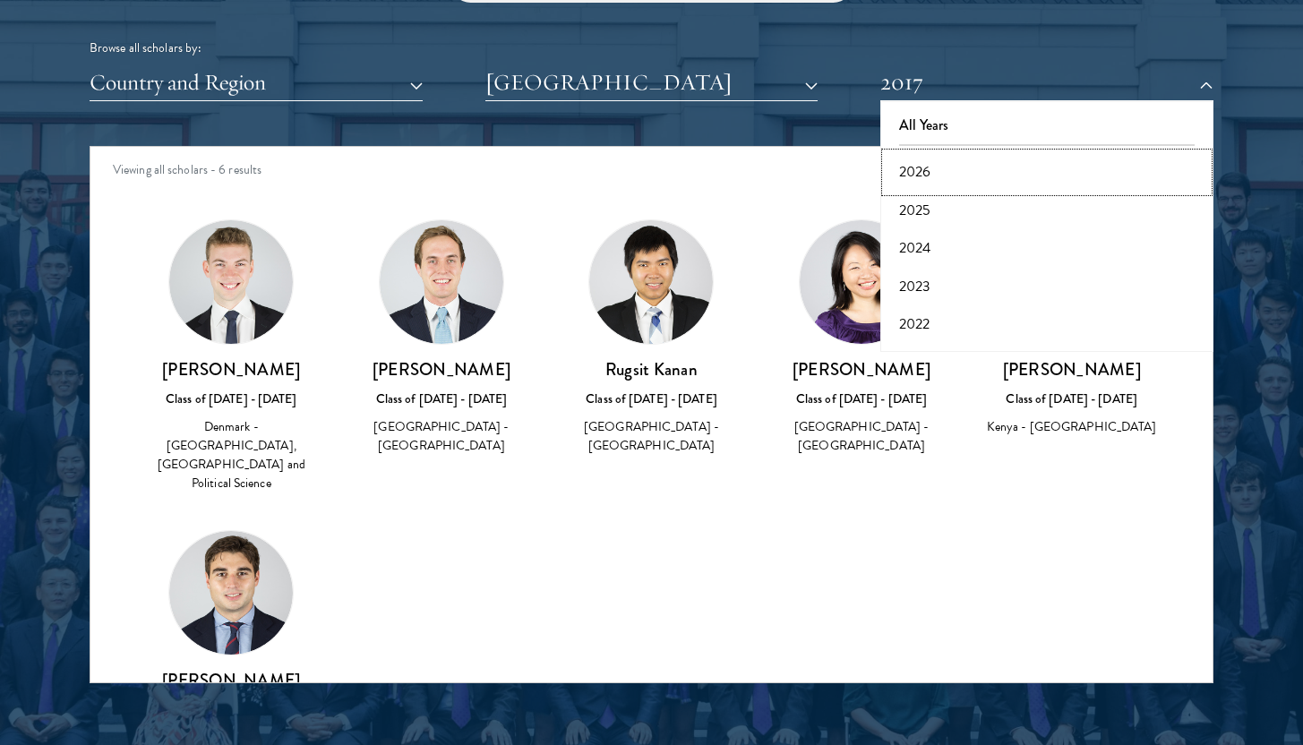
click at [930, 158] on button "2026" at bounding box center [1047, 172] width 322 height 38
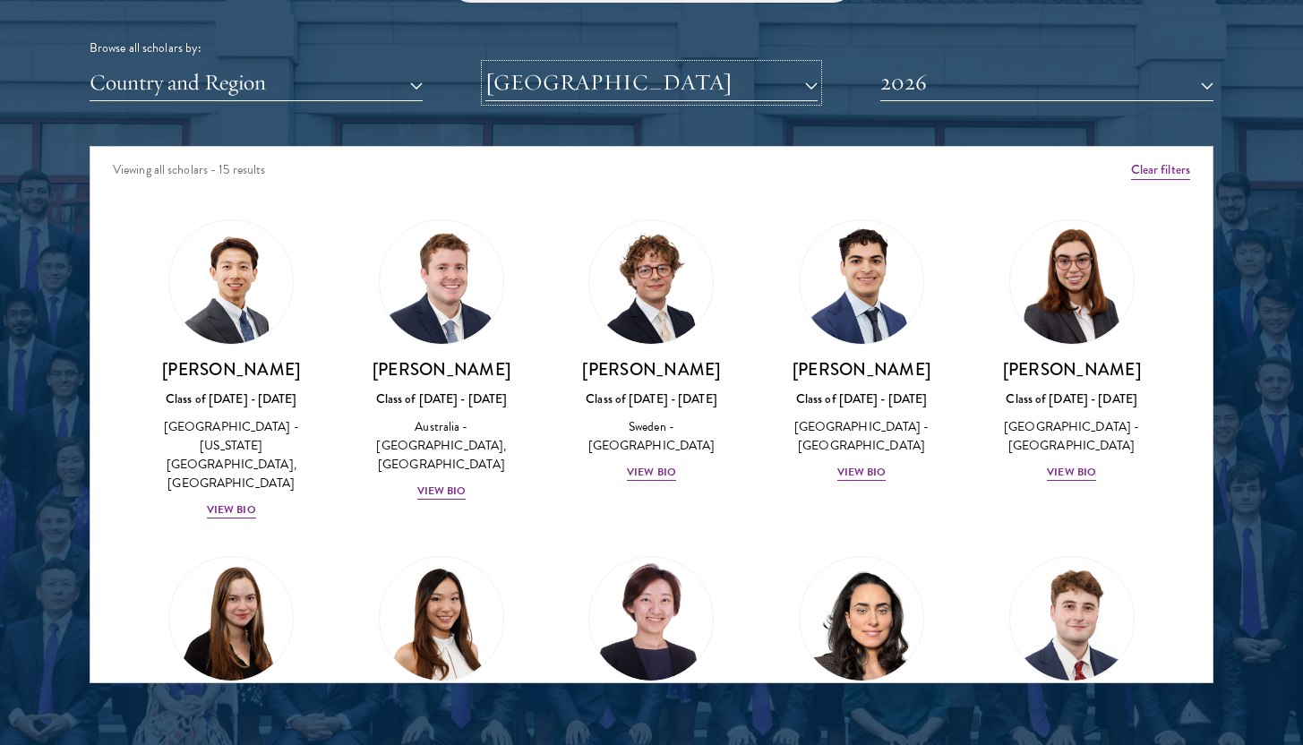
click at [759, 67] on button "[GEOGRAPHIC_DATA]" at bounding box center [651, 82] width 333 height 37
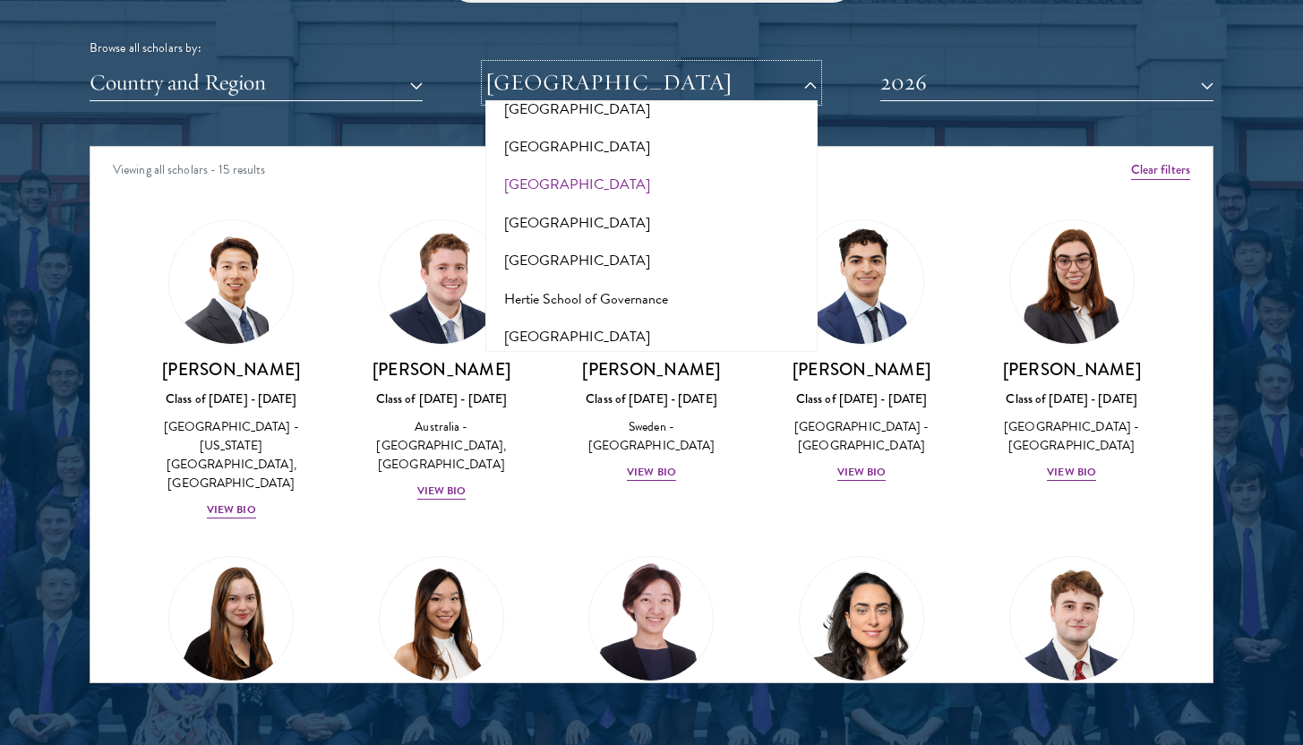
scroll to position [4555, 0]
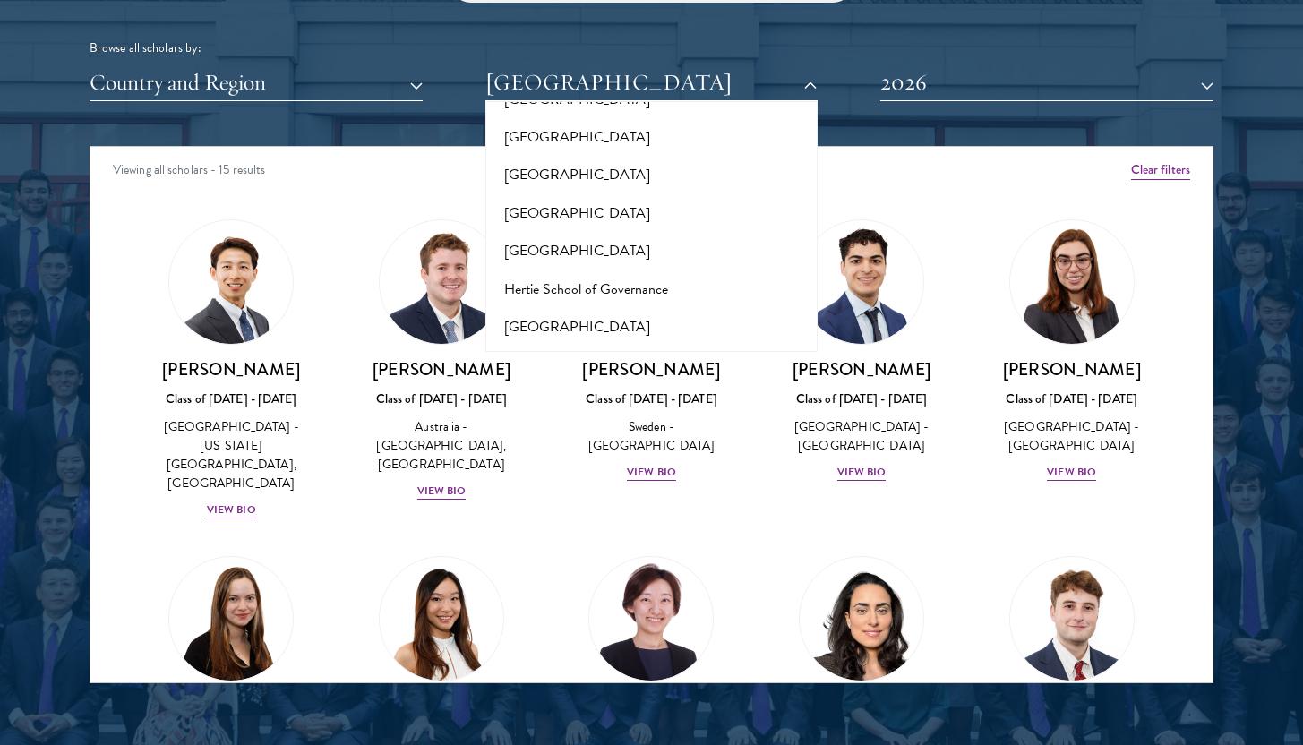
click at [677, 422] on button "[PERSON_NAME][GEOGRAPHIC_DATA]" at bounding box center [652, 441] width 322 height 38
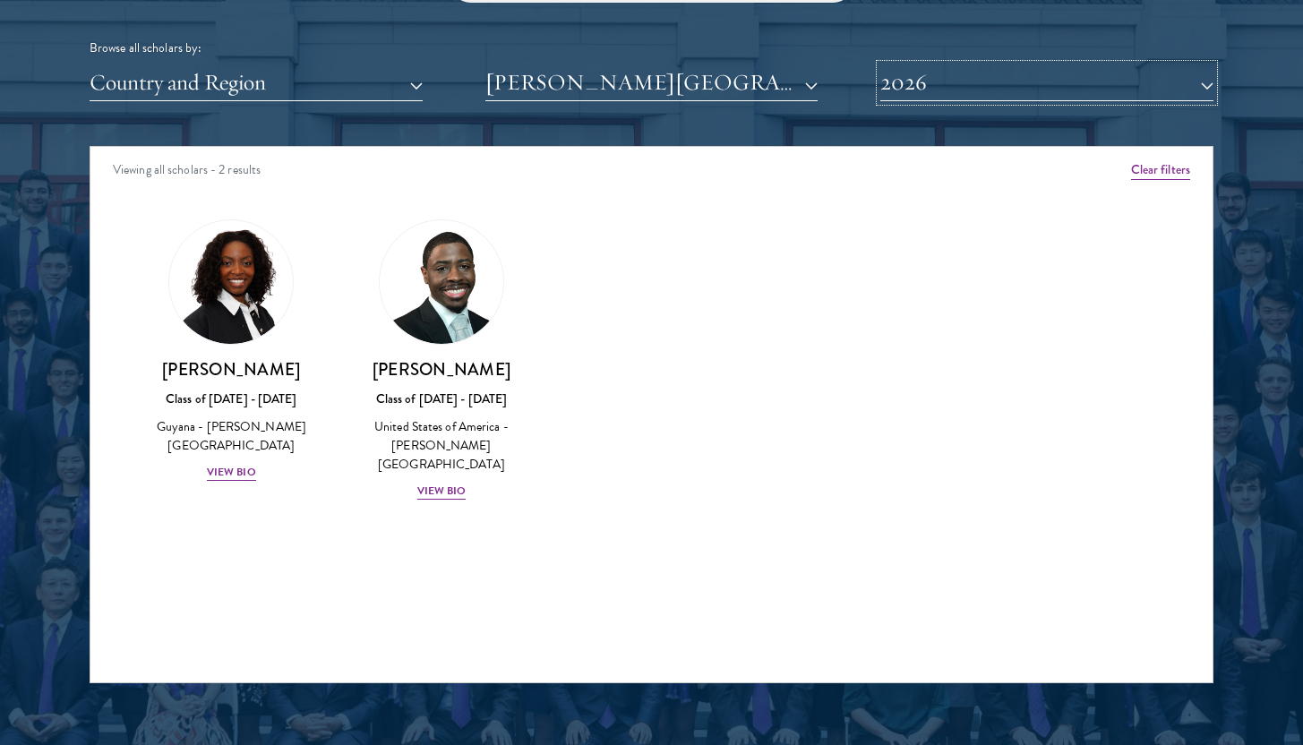
click at [901, 89] on button "2026" at bounding box center [1046, 82] width 333 height 37
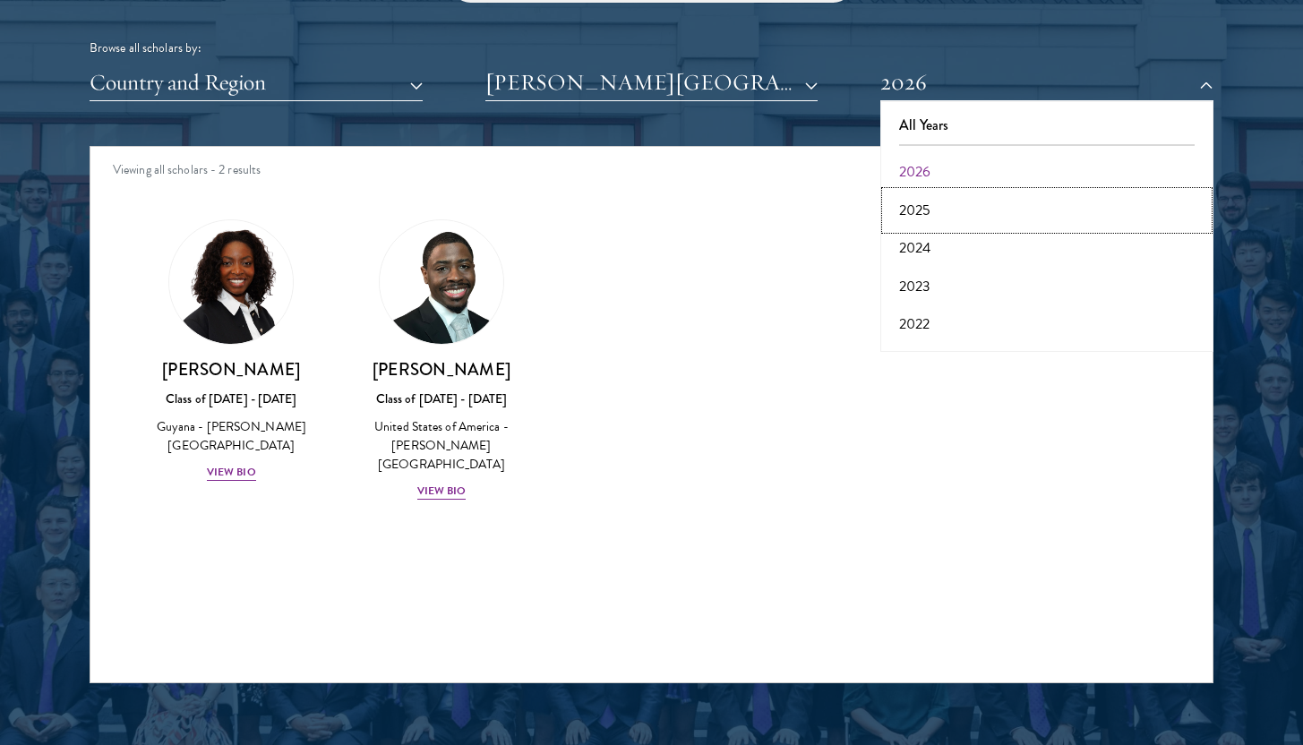
click at [919, 205] on button "2025" at bounding box center [1047, 211] width 322 height 38
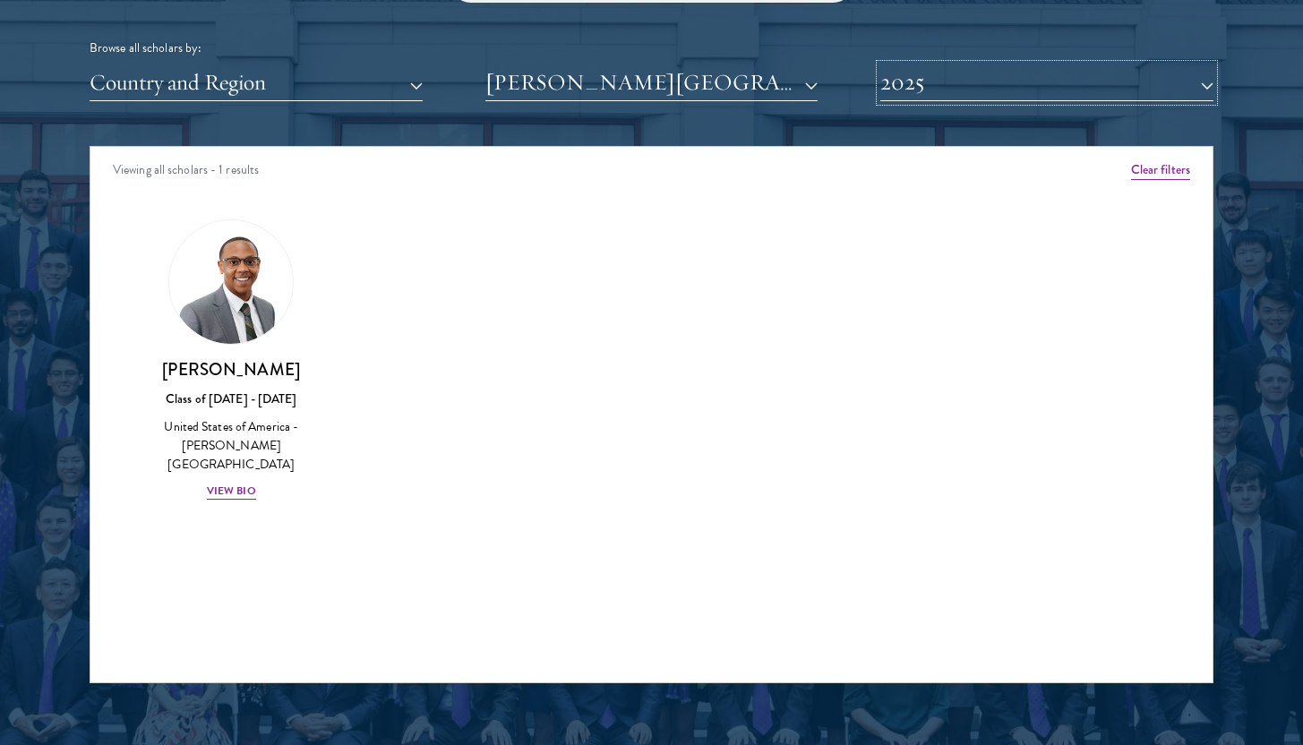
click at [916, 88] on button "2025" at bounding box center [1046, 82] width 333 height 37
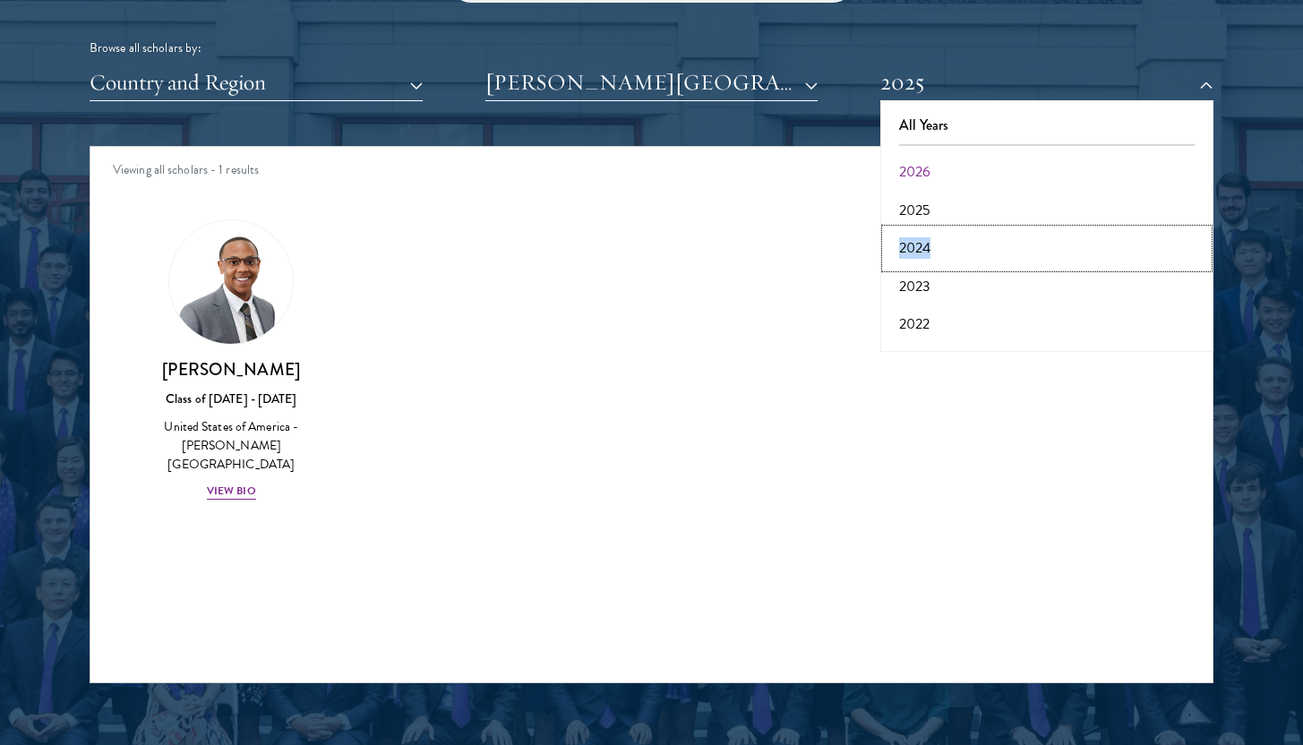
click at [903, 243] on button "2024" at bounding box center [1047, 248] width 322 height 38
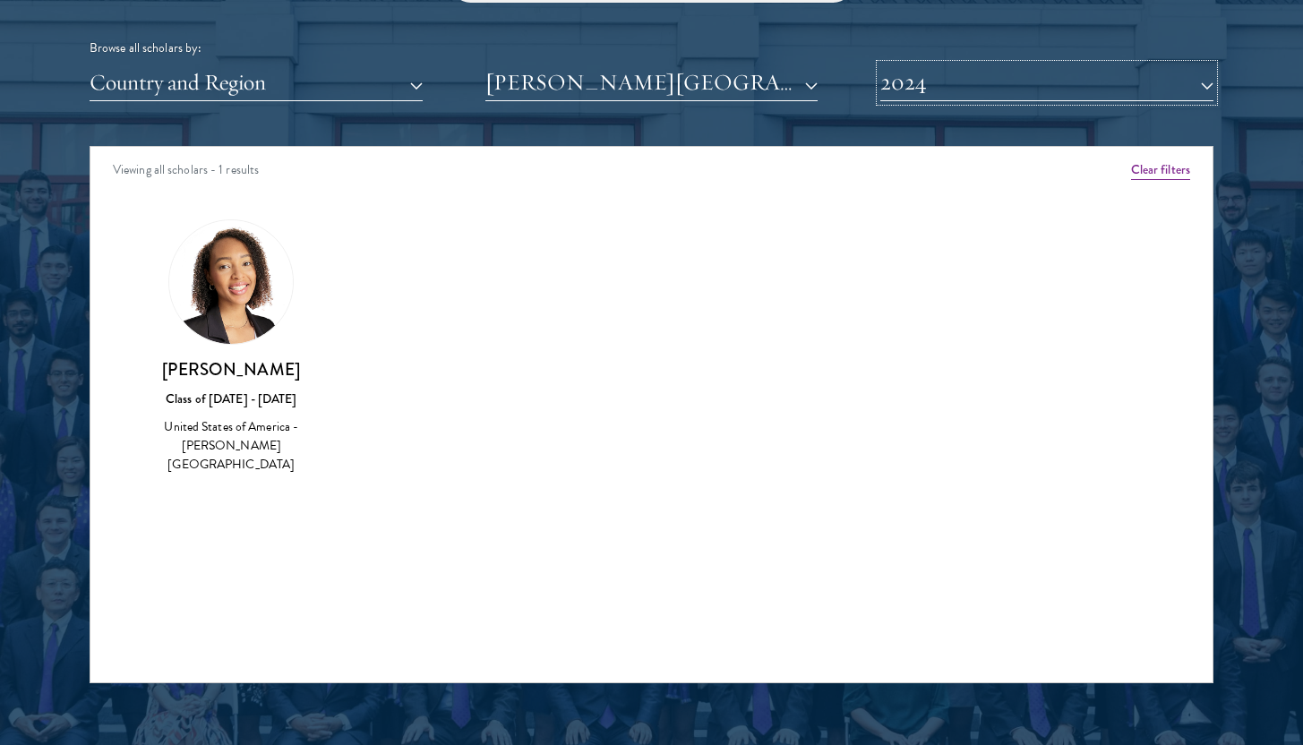
click at [906, 83] on button "2024" at bounding box center [1046, 82] width 333 height 37
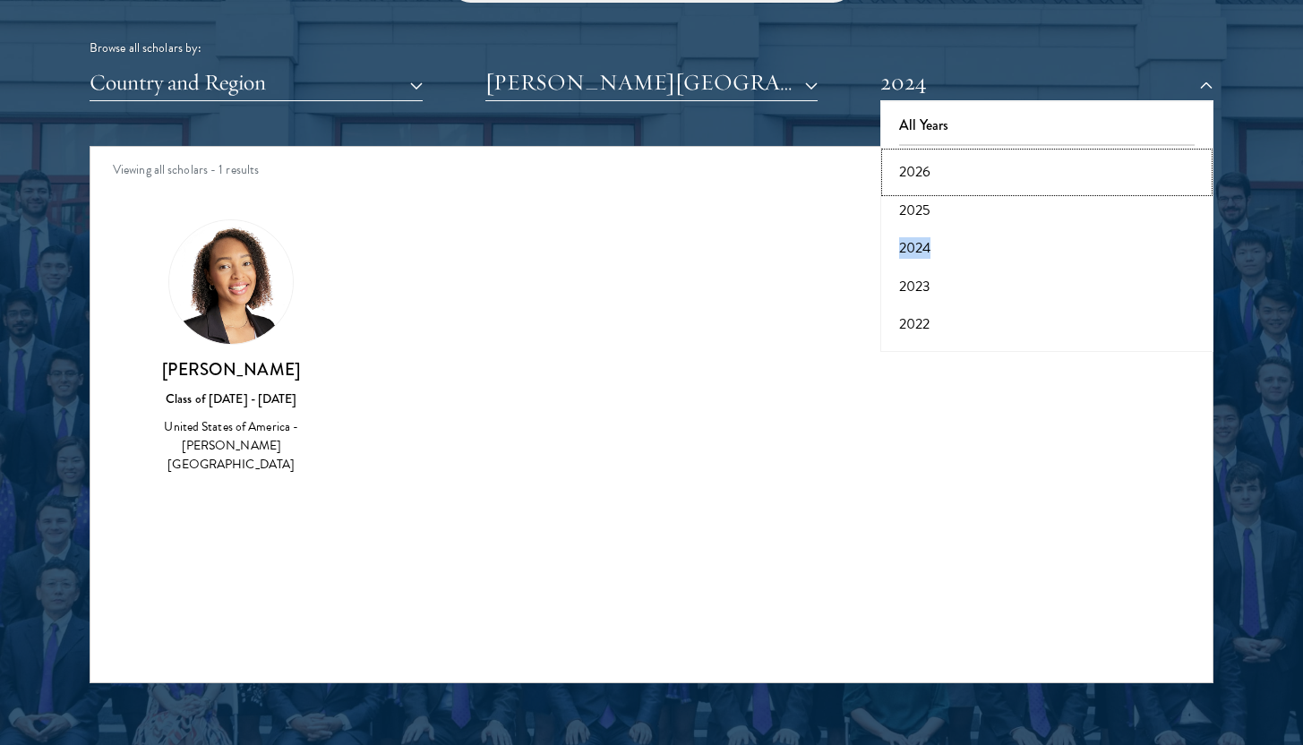
click at [912, 161] on button "2026" at bounding box center [1047, 172] width 322 height 38
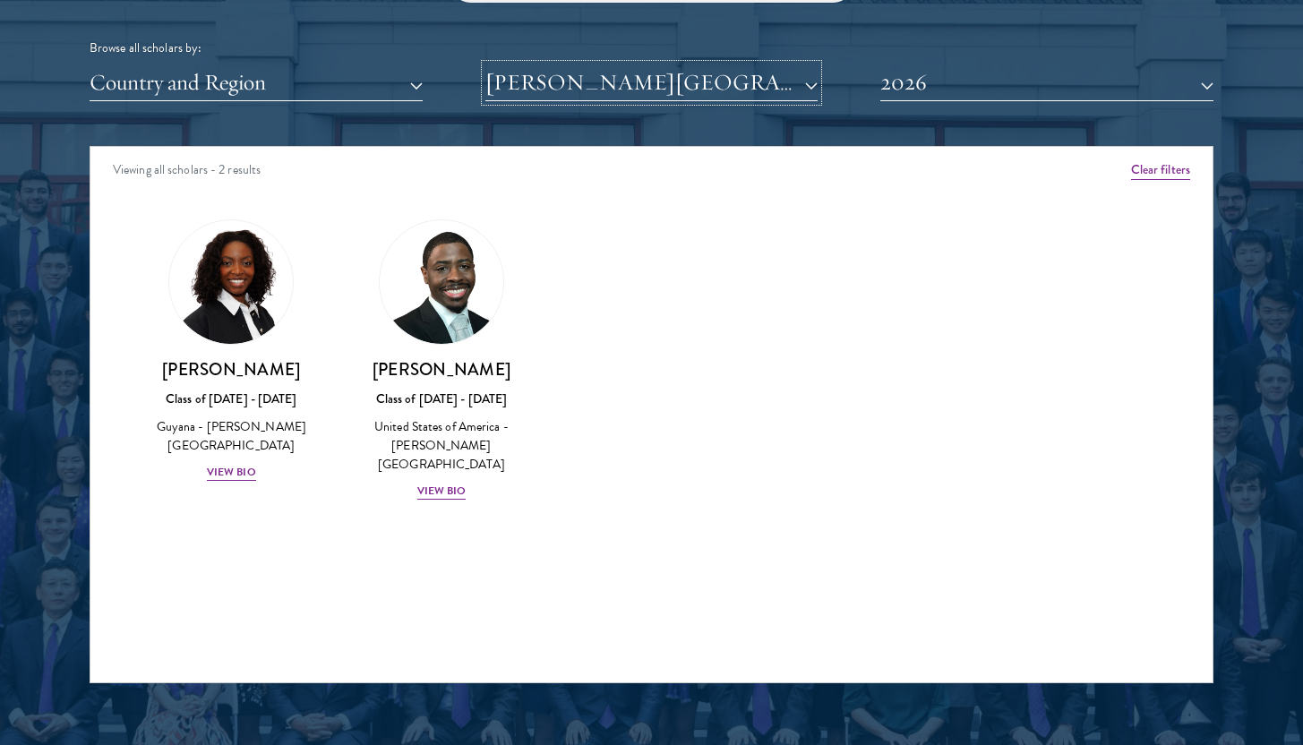
click at [748, 80] on button "[PERSON_NAME][GEOGRAPHIC_DATA]" at bounding box center [651, 82] width 333 height 37
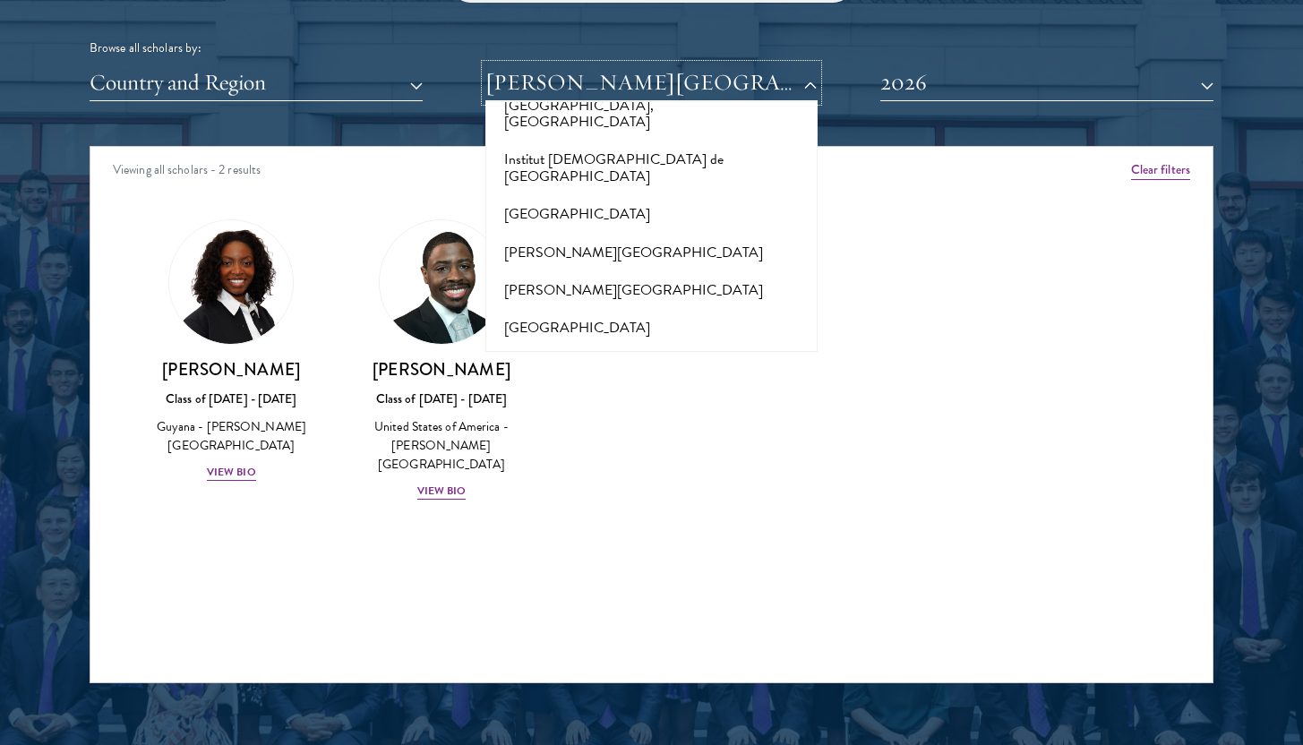
scroll to position [5391, 0]
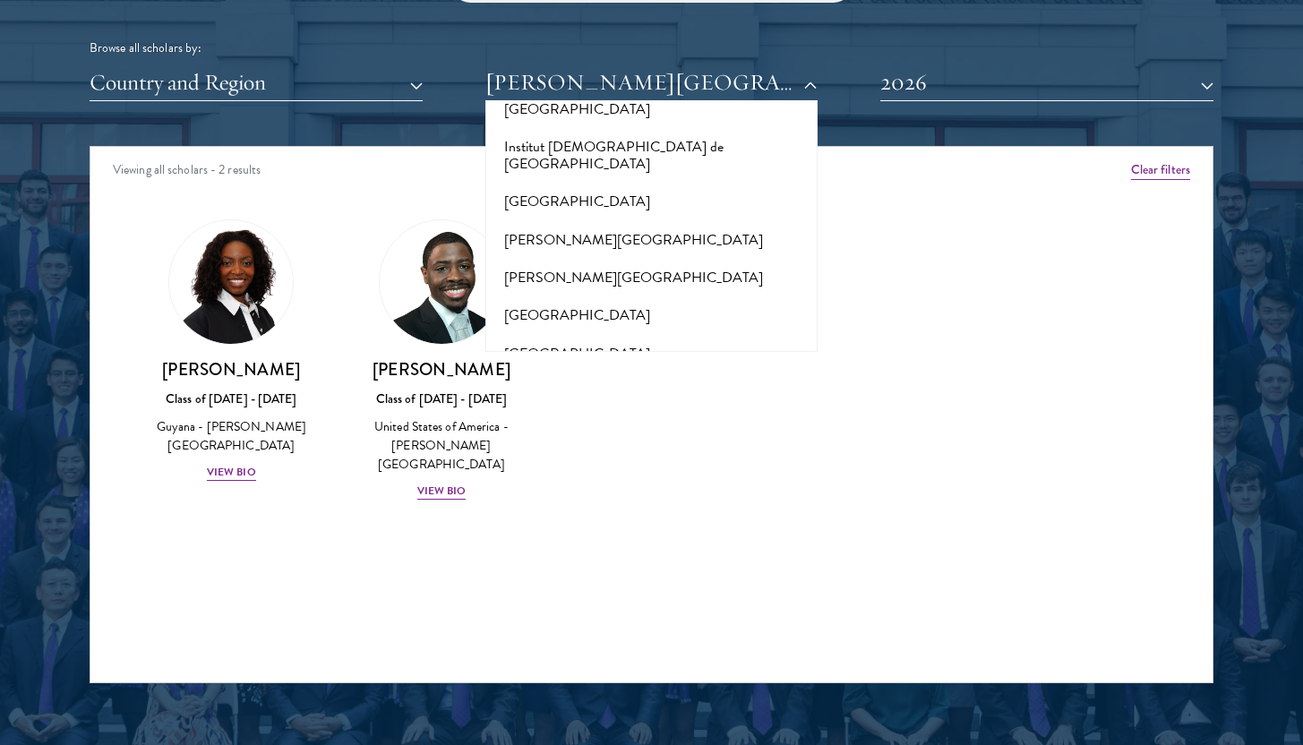
click at [646, 411] on button "[PERSON_NAME][GEOGRAPHIC_DATA][PERSON_NAME]" at bounding box center [652, 438] width 322 height 55
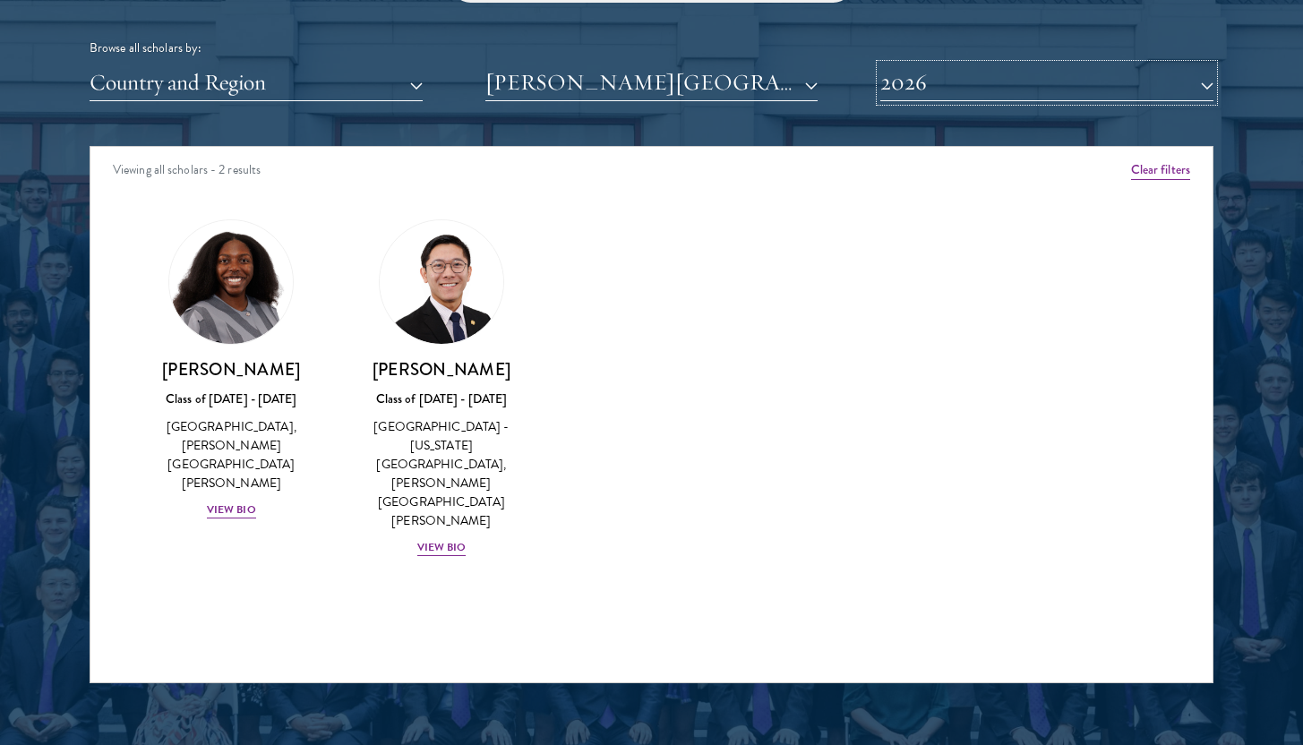
click at [895, 92] on button "2026" at bounding box center [1046, 82] width 333 height 37
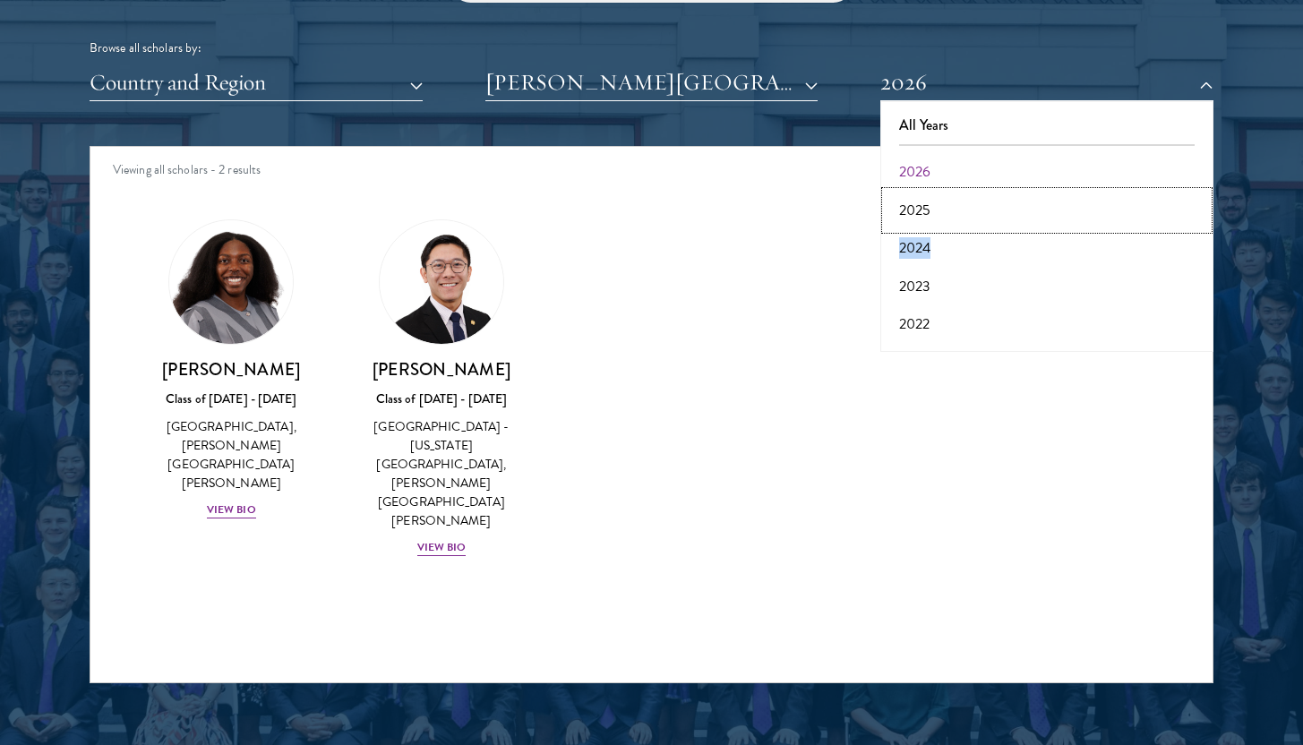
click at [912, 214] on button "2025" at bounding box center [1047, 211] width 322 height 38
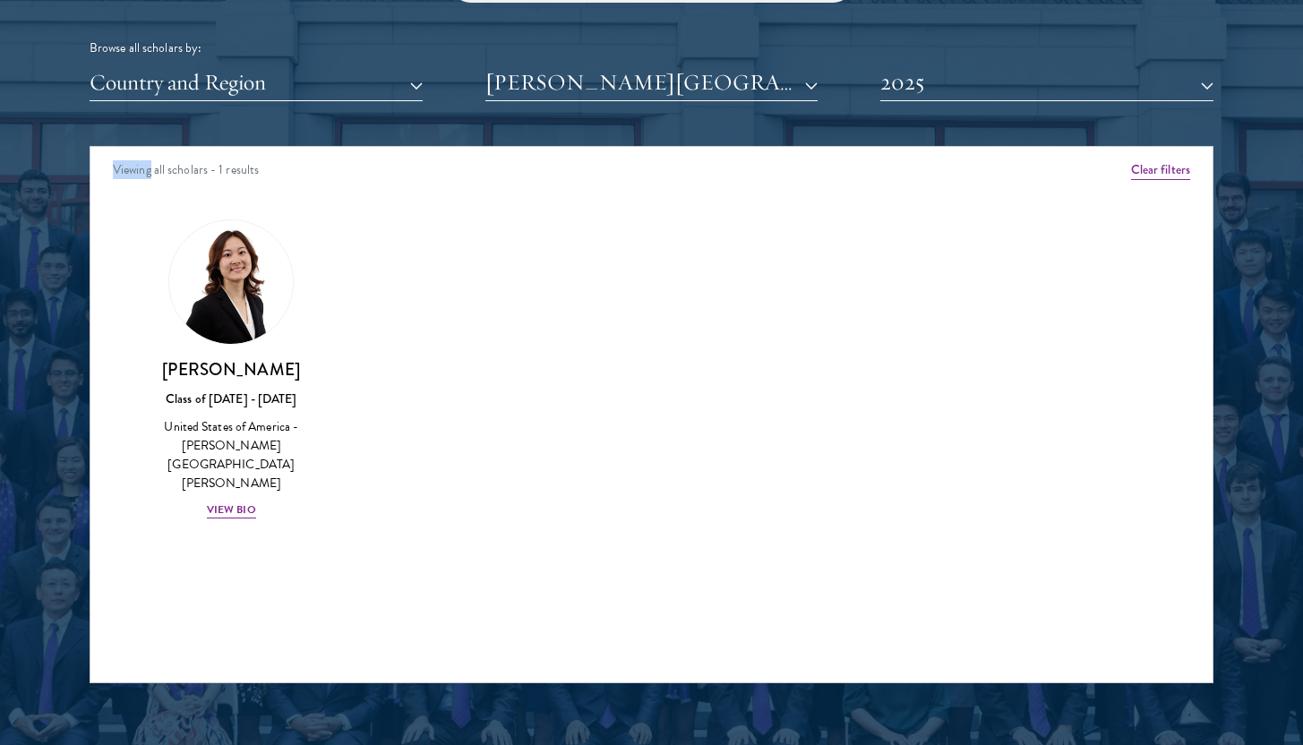
click at [915, 102] on div "Scholar Directory Congratulations and welcome to the Schwarzman Scholars Class …" at bounding box center [652, 228] width 1124 height 911
click at [911, 97] on button "2025" at bounding box center [1046, 82] width 333 height 37
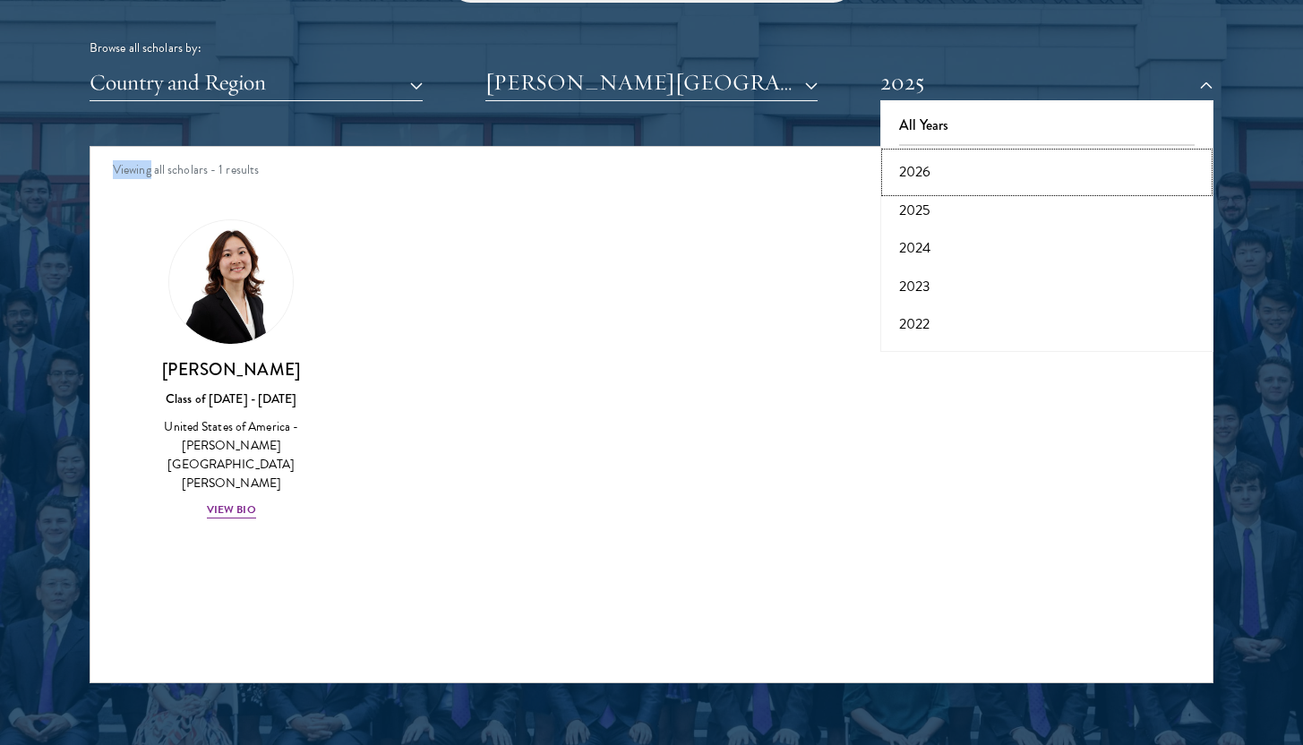
click at [927, 171] on button "2026" at bounding box center [1047, 172] width 322 height 38
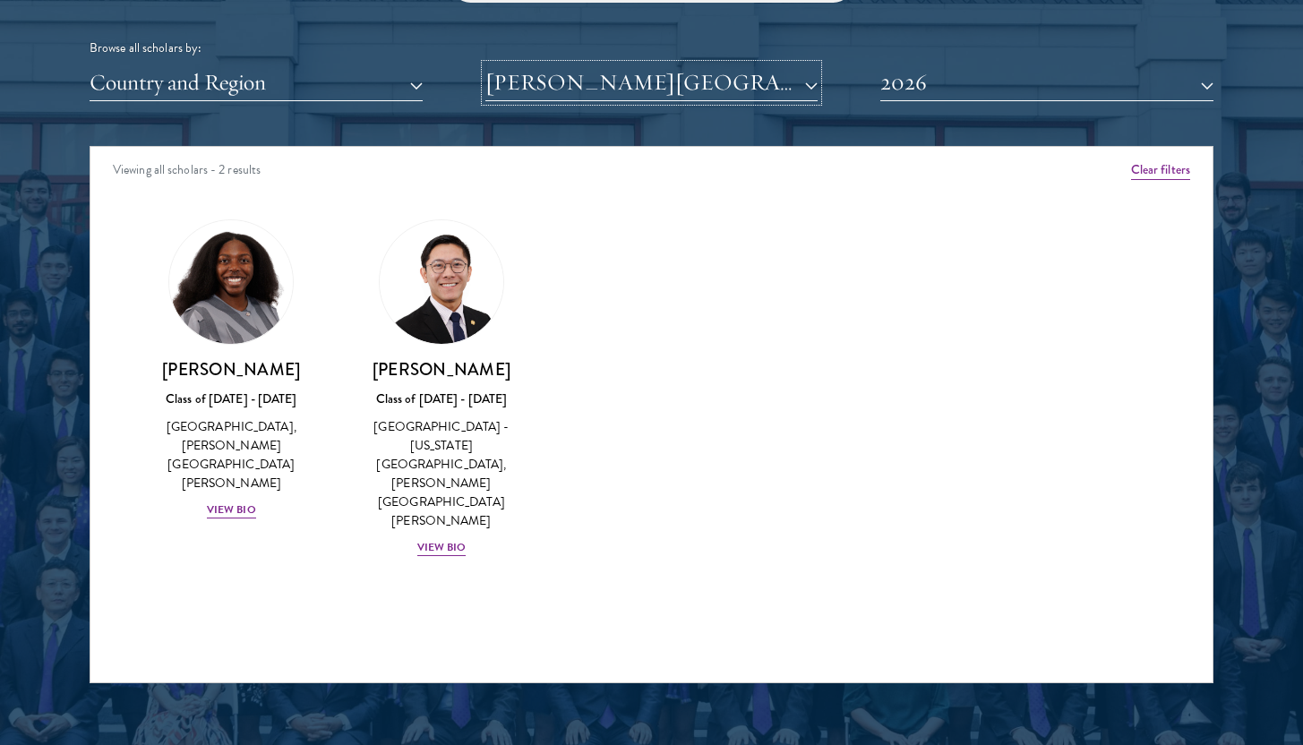
click at [813, 87] on button "[PERSON_NAME][GEOGRAPHIC_DATA][PERSON_NAME]" at bounding box center [651, 82] width 333 height 37
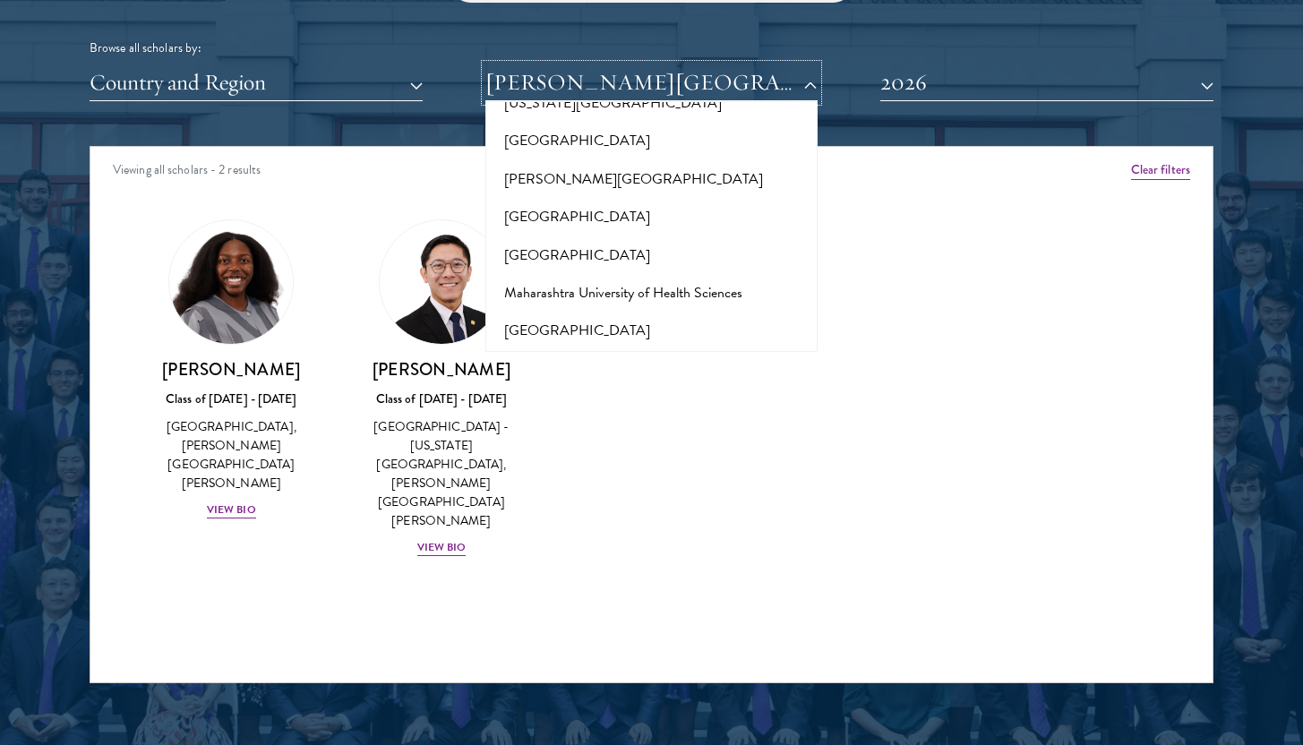
scroll to position [6376, 0]
click at [626, 462] on button "[US_STATE][GEOGRAPHIC_DATA]" at bounding box center [652, 481] width 322 height 38
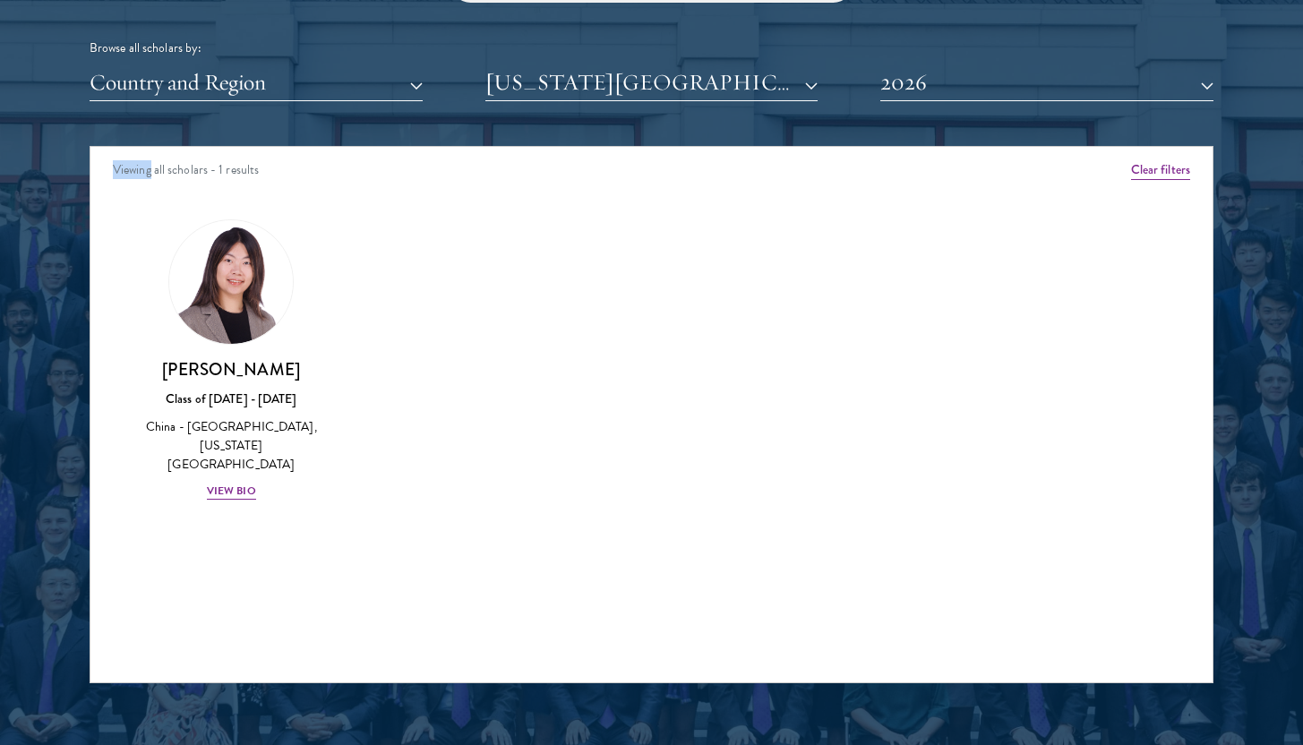
click at [928, 101] on div "Scholar Directory Congratulations and welcome to the Schwarzman Scholars Class …" at bounding box center [652, 228] width 1124 height 911
click at [921, 86] on button "2026" at bounding box center [1046, 82] width 333 height 37
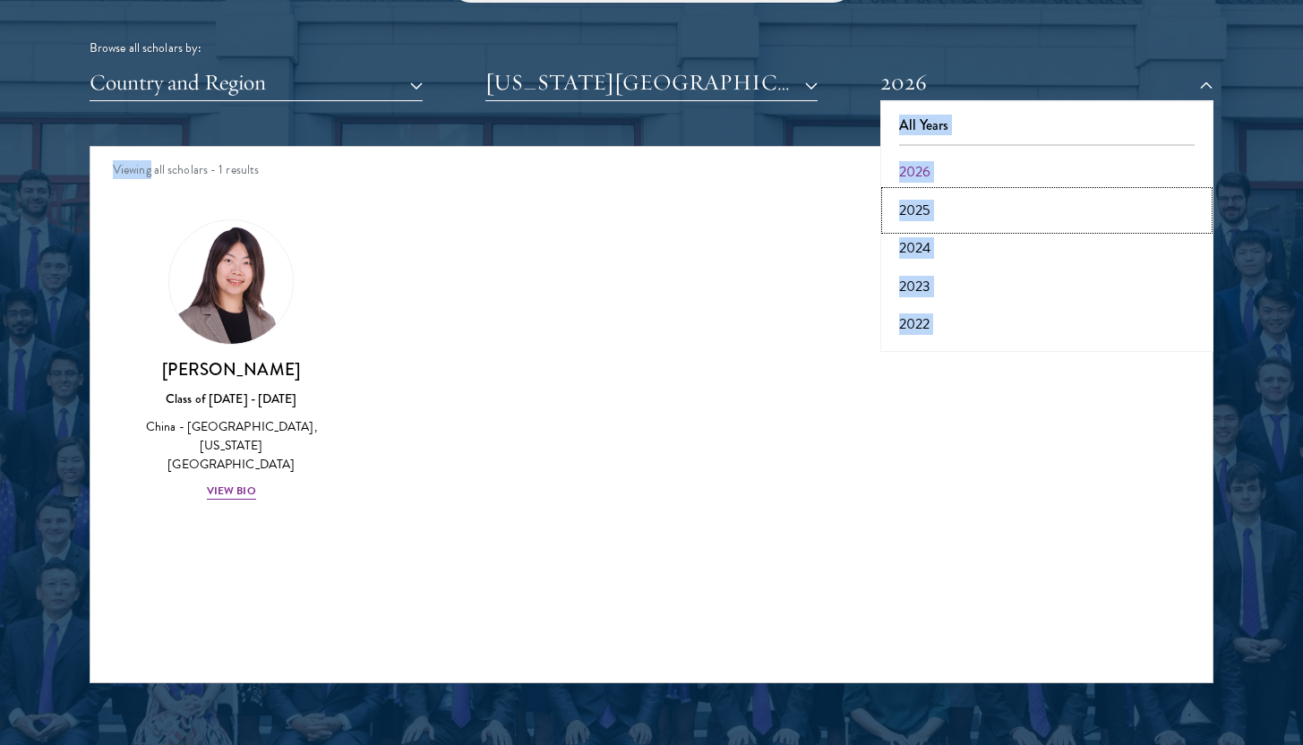
click at [930, 204] on button "2025" at bounding box center [1047, 211] width 322 height 38
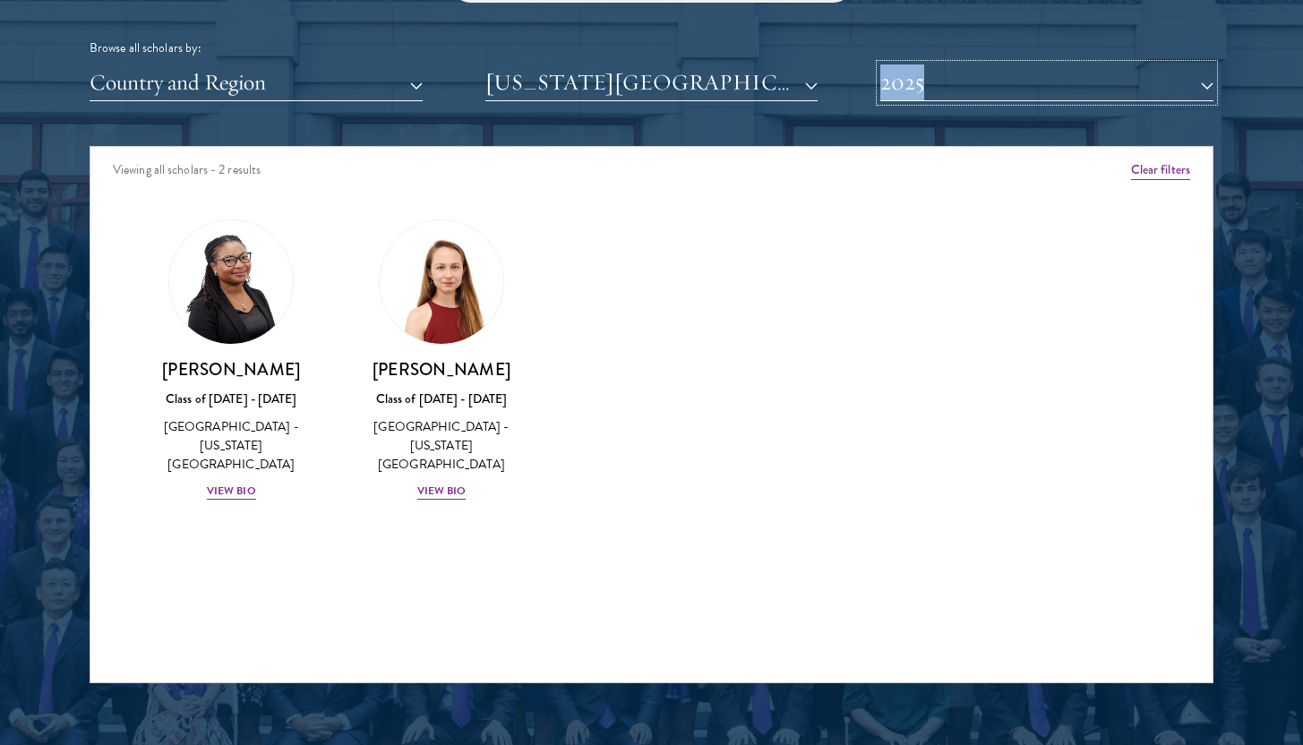
click at [914, 94] on button "2025" at bounding box center [1046, 82] width 333 height 37
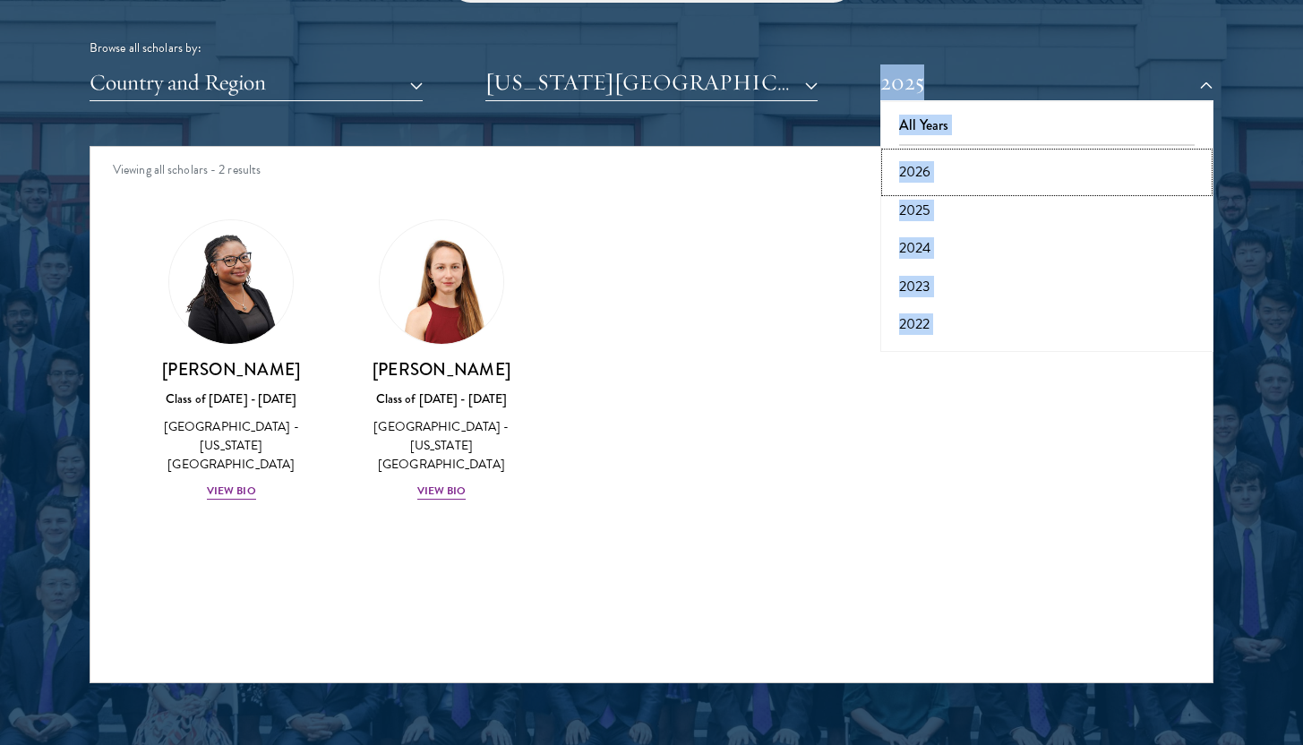
click at [921, 176] on button "2026" at bounding box center [1047, 172] width 322 height 38
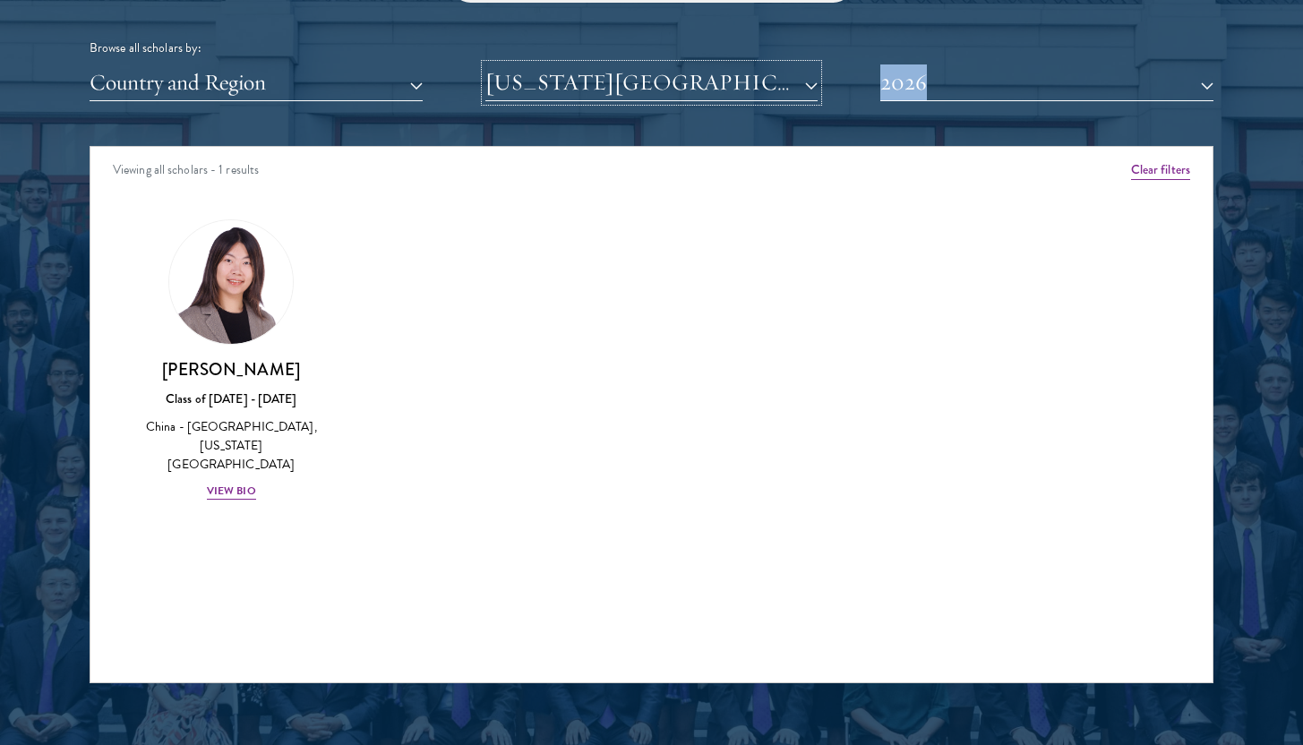
click at [805, 98] on button "[US_STATE][GEOGRAPHIC_DATA]" at bounding box center [651, 82] width 333 height 37
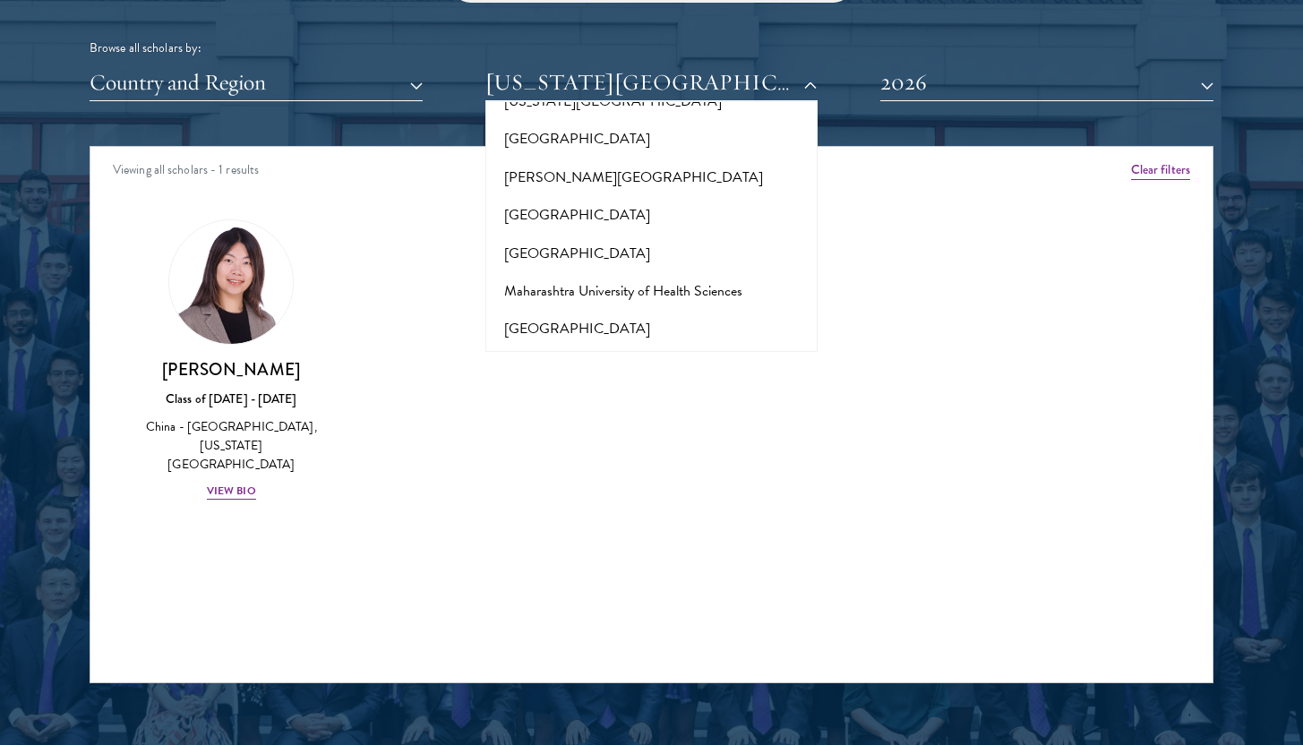
click at [938, 263] on div "Amber Class of [DATE] - [DATE] [GEOGRAPHIC_DATA] - [GEOGRAPHIC_DATA] View Bio C…" at bounding box center [651, 376] width 1122 height 358
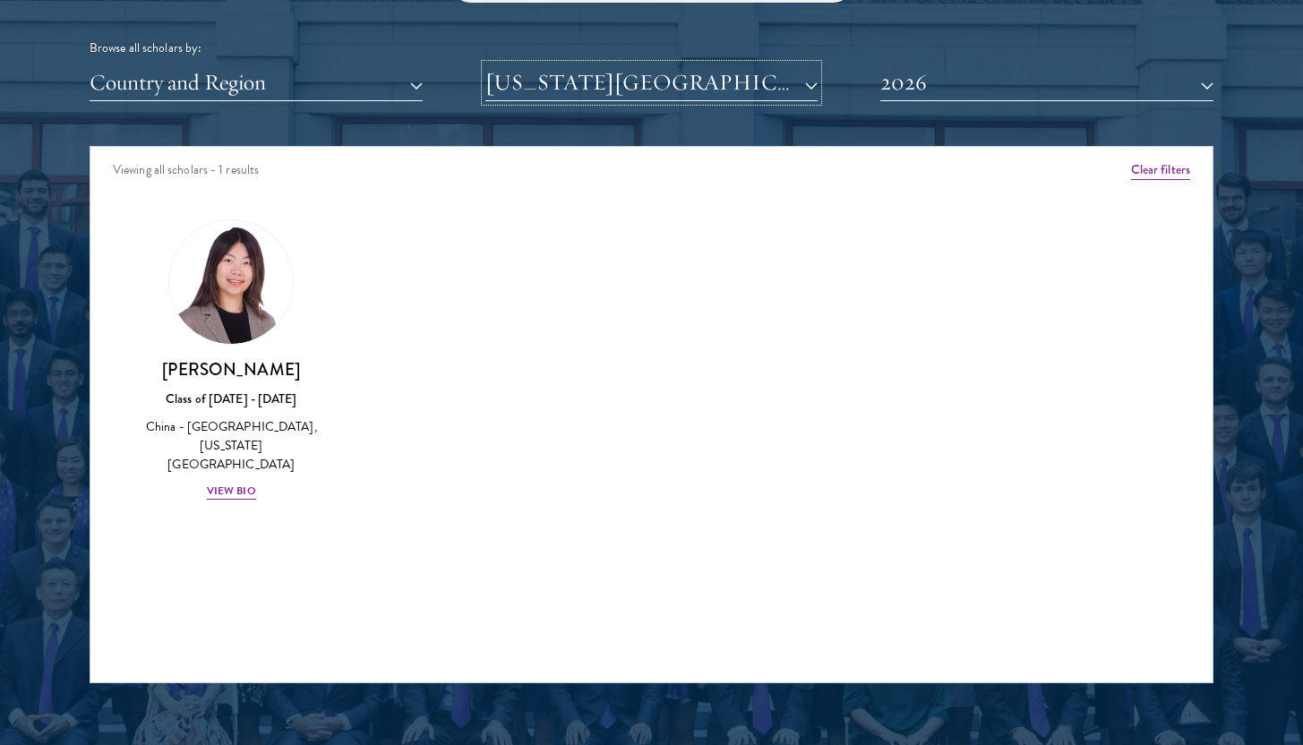
click at [746, 75] on button "[US_STATE][GEOGRAPHIC_DATA]" at bounding box center [651, 82] width 333 height 37
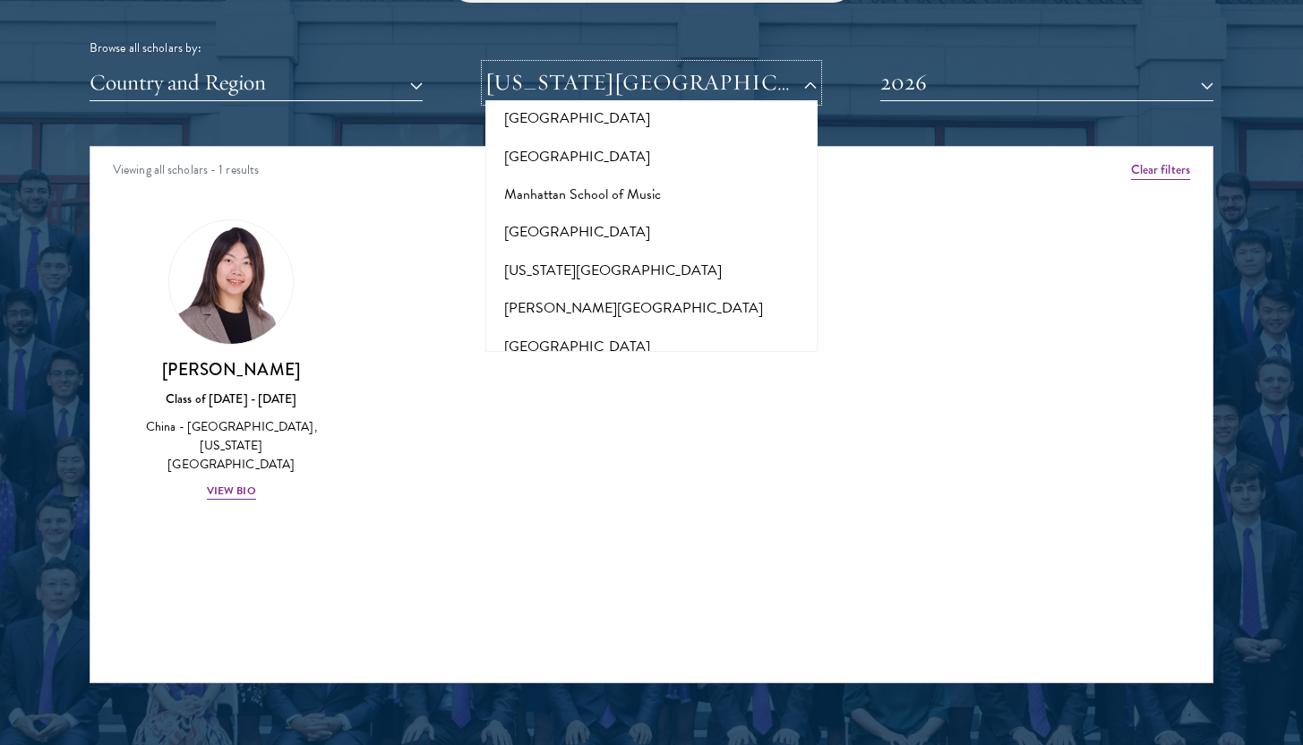
scroll to position [6591, 0]
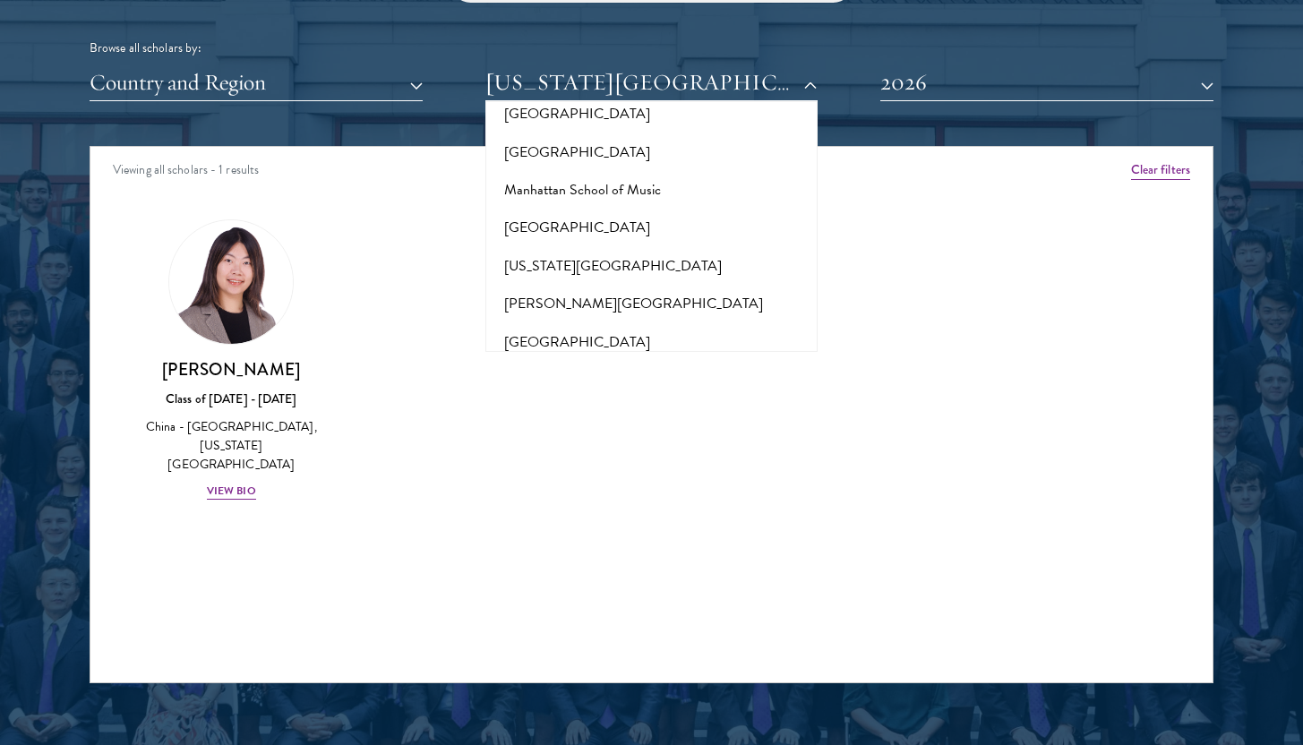
click at [630, 437] on button "[GEOGRAPHIC_DATA]" at bounding box center [652, 456] width 322 height 38
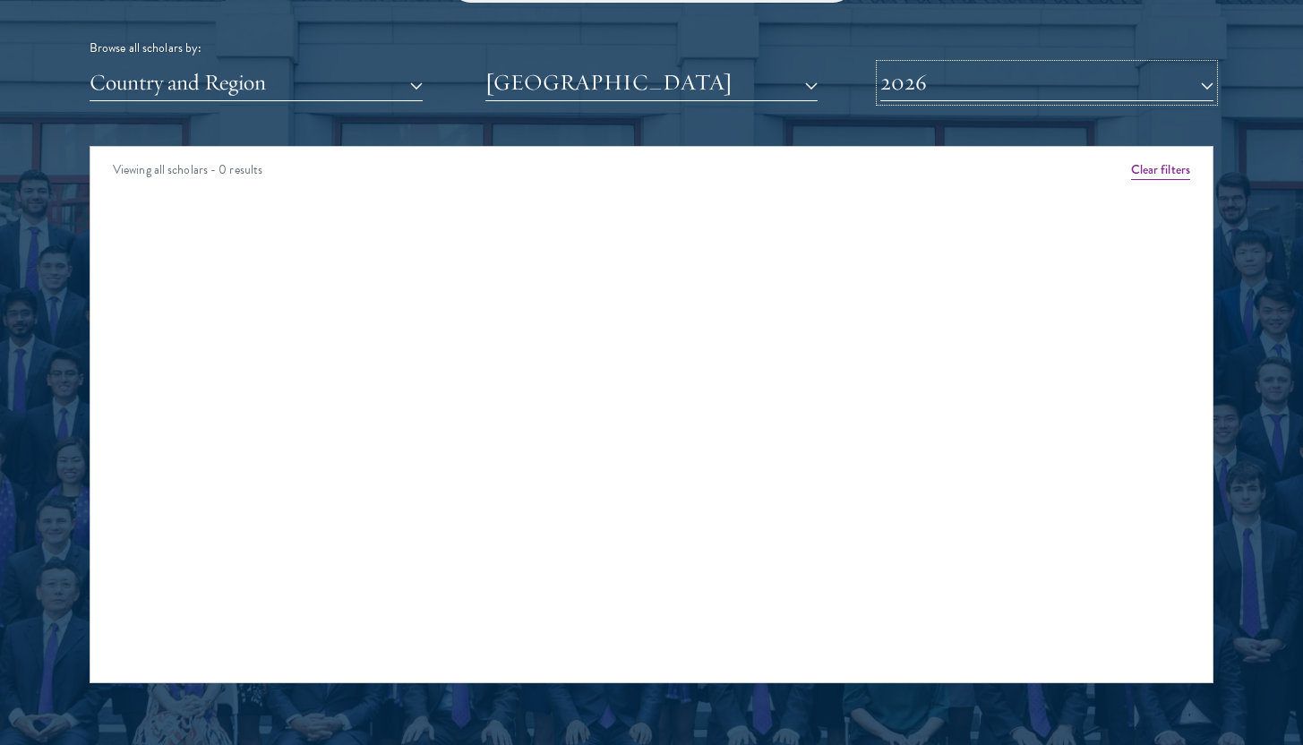
click at [945, 84] on button "2026" at bounding box center [1046, 82] width 333 height 37
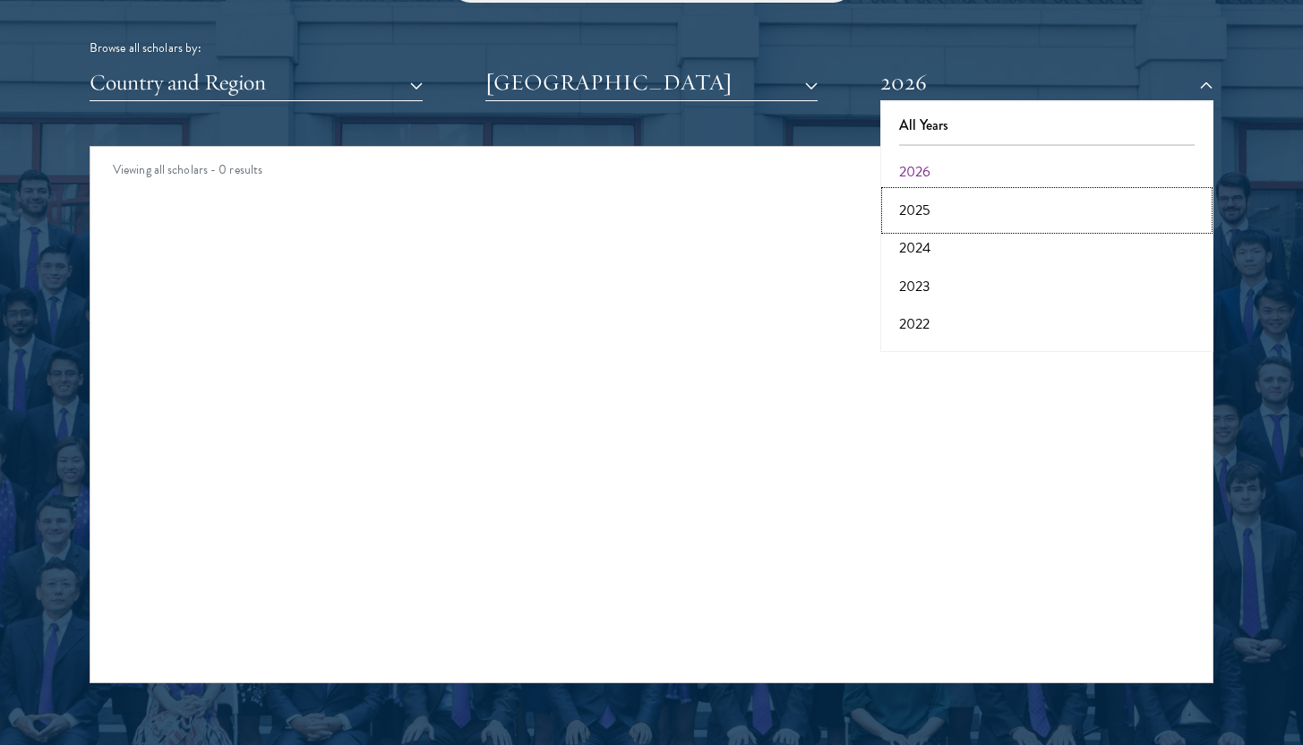
click at [921, 204] on button "2025" at bounding box center [1047, 211] width 322 height 38
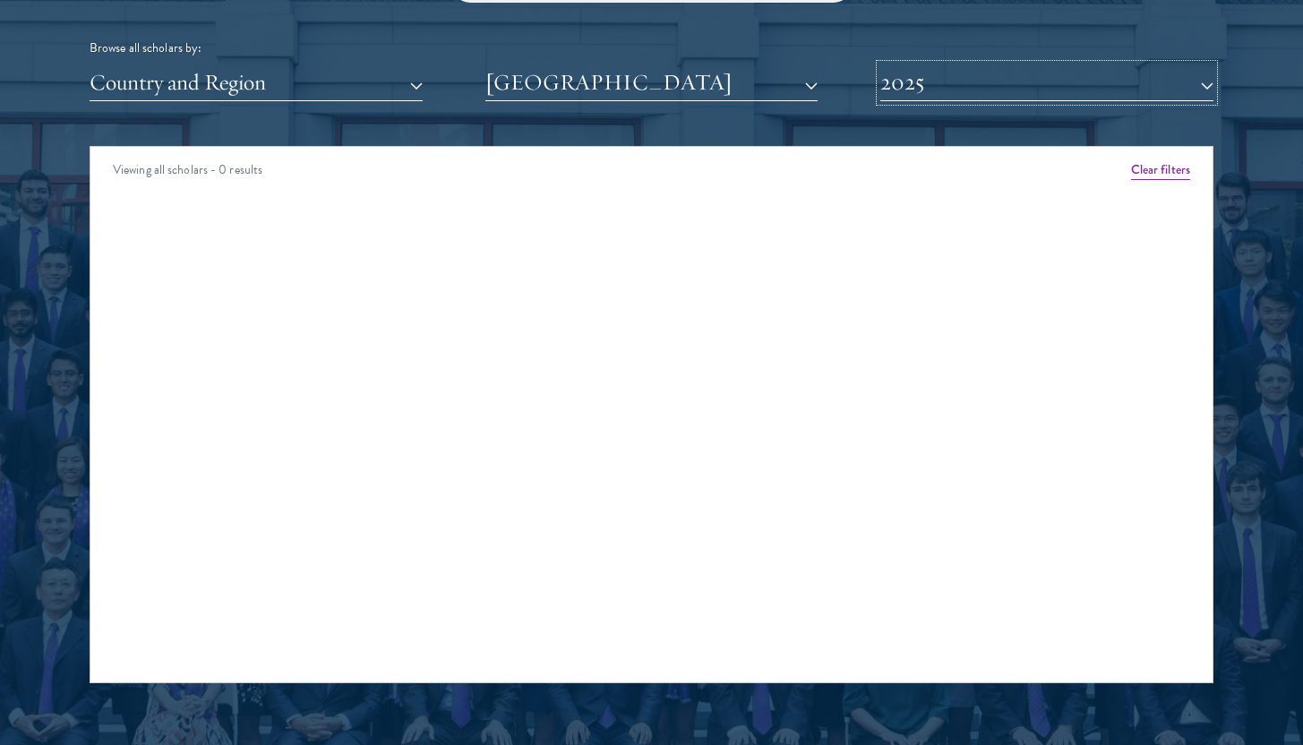
click at [900, 83] on button "2025" at bounding box center [1046, 82] width 333 height 37
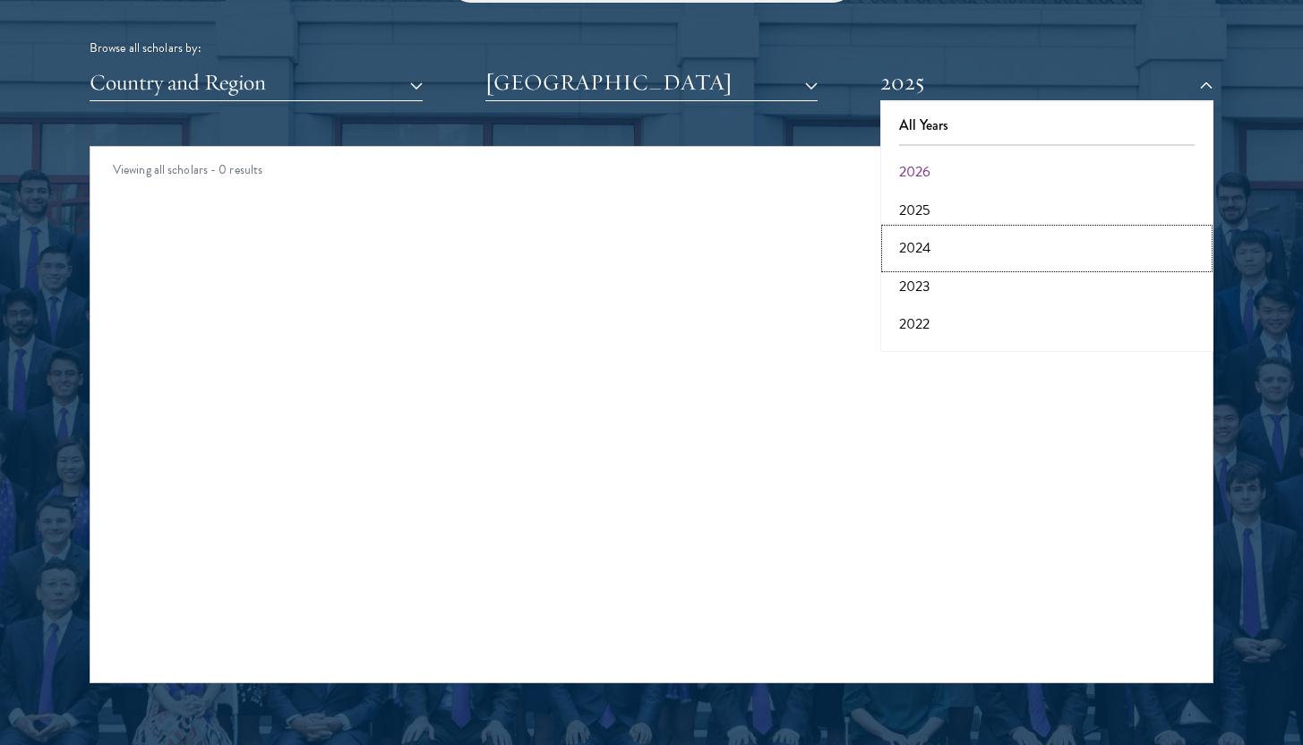
click at [938, 259] on button "2024" at bounding box center [1047, 248] width 322 height 38
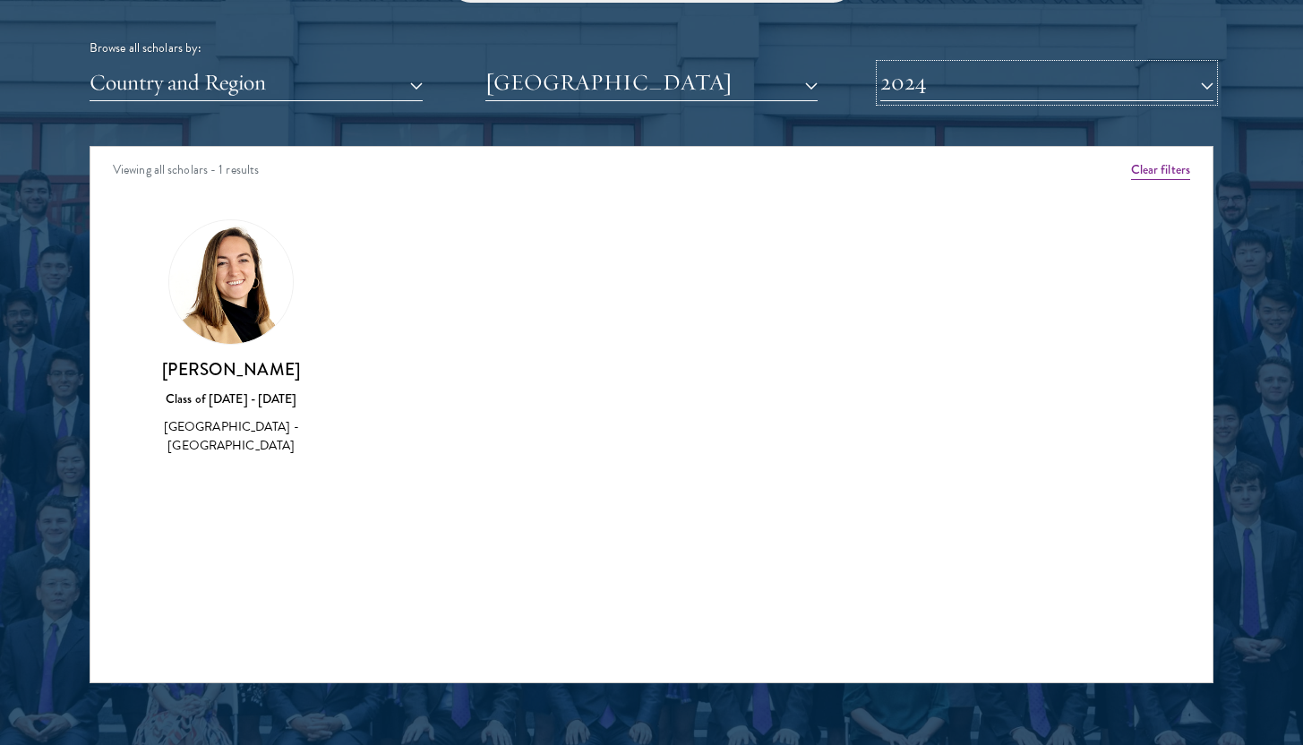
click at [929, 92] on button "2024" at bounding box center [1046, 82] width 333 height 37
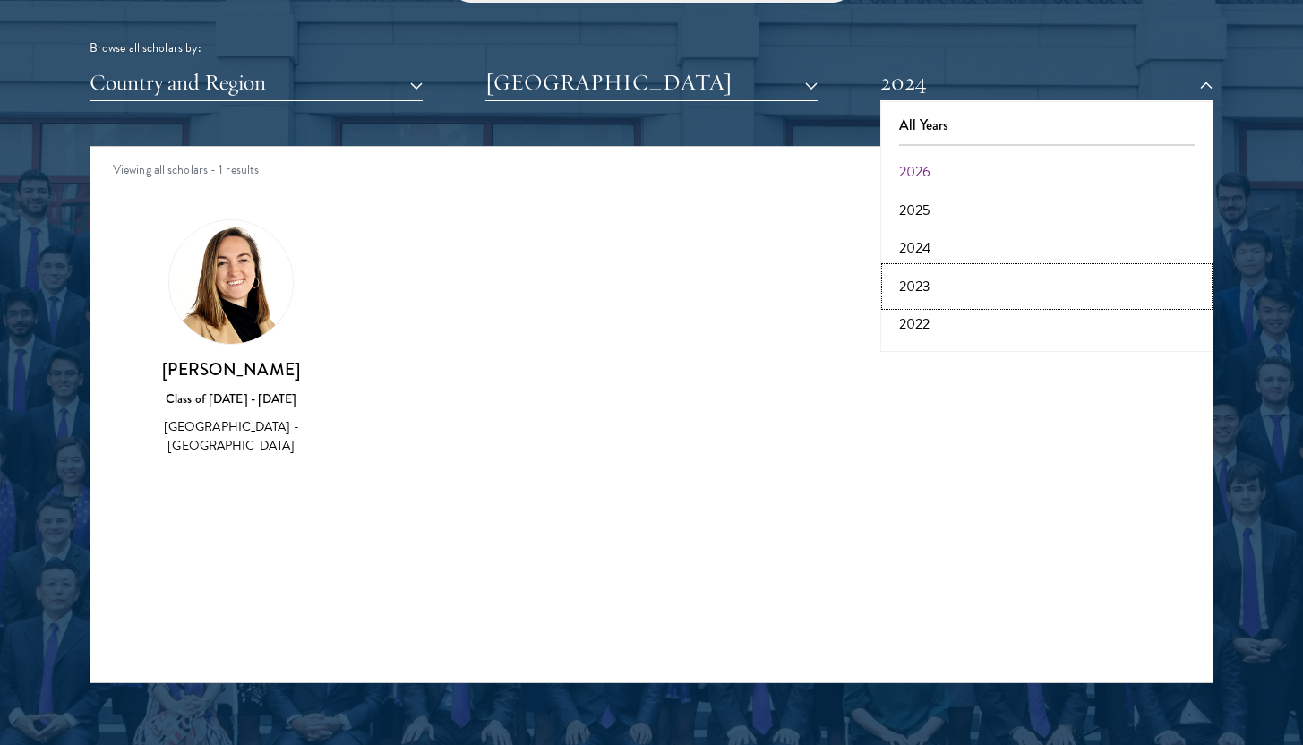
click at [920, 287] on button "2023" at bounding box center [1047, 287] width 322 height 38
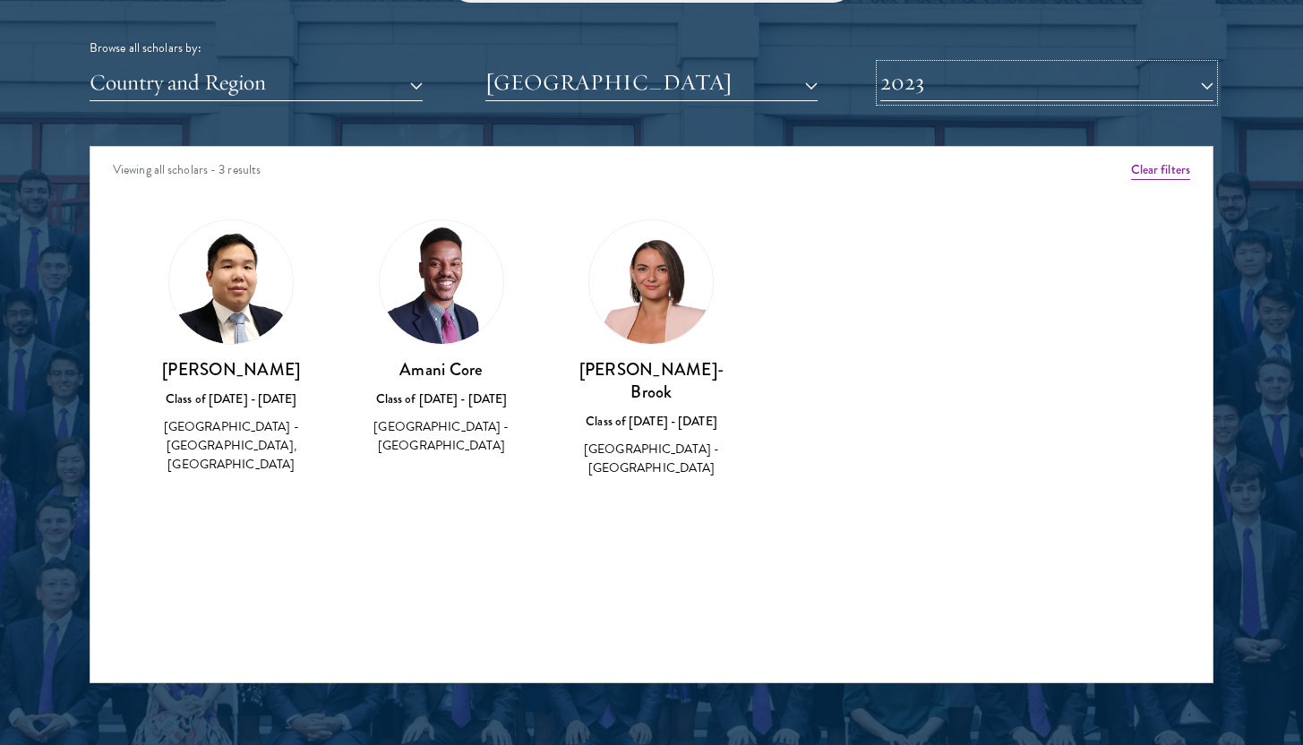
click at [972, 98] on button "2023" at bounding box center [1046, 82] width 333 height 37
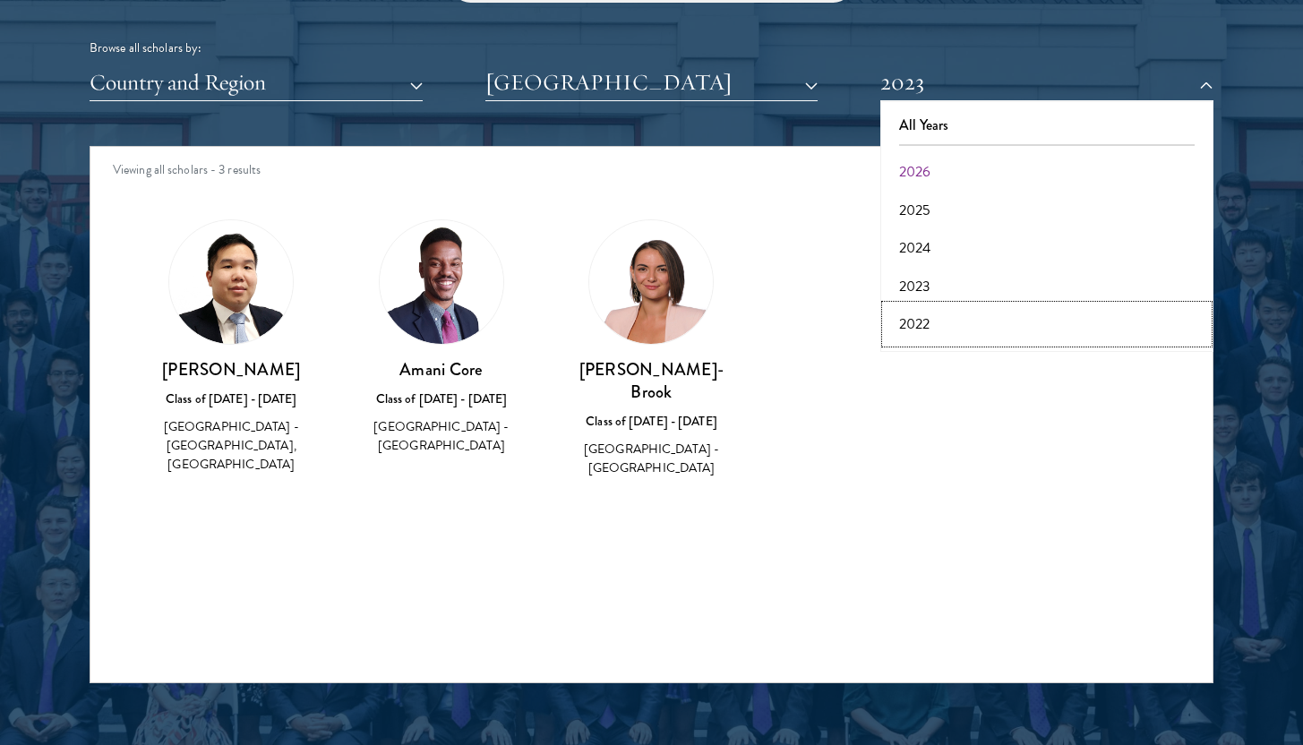
click at [924, 317] on button "2022" at bounding box center [1047, 324] width 322 height 38
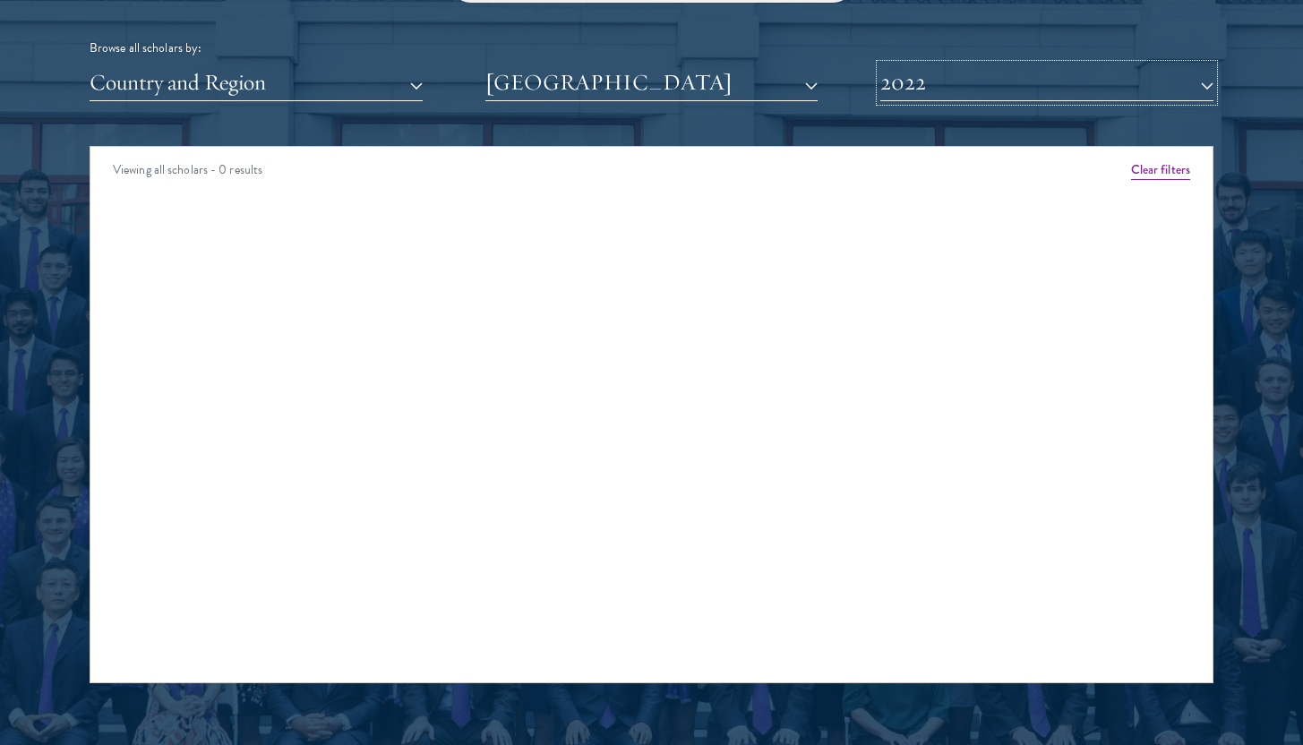
click at [941, 90] on button "2022" at bounding box center [1046, 82] width 333 height 37
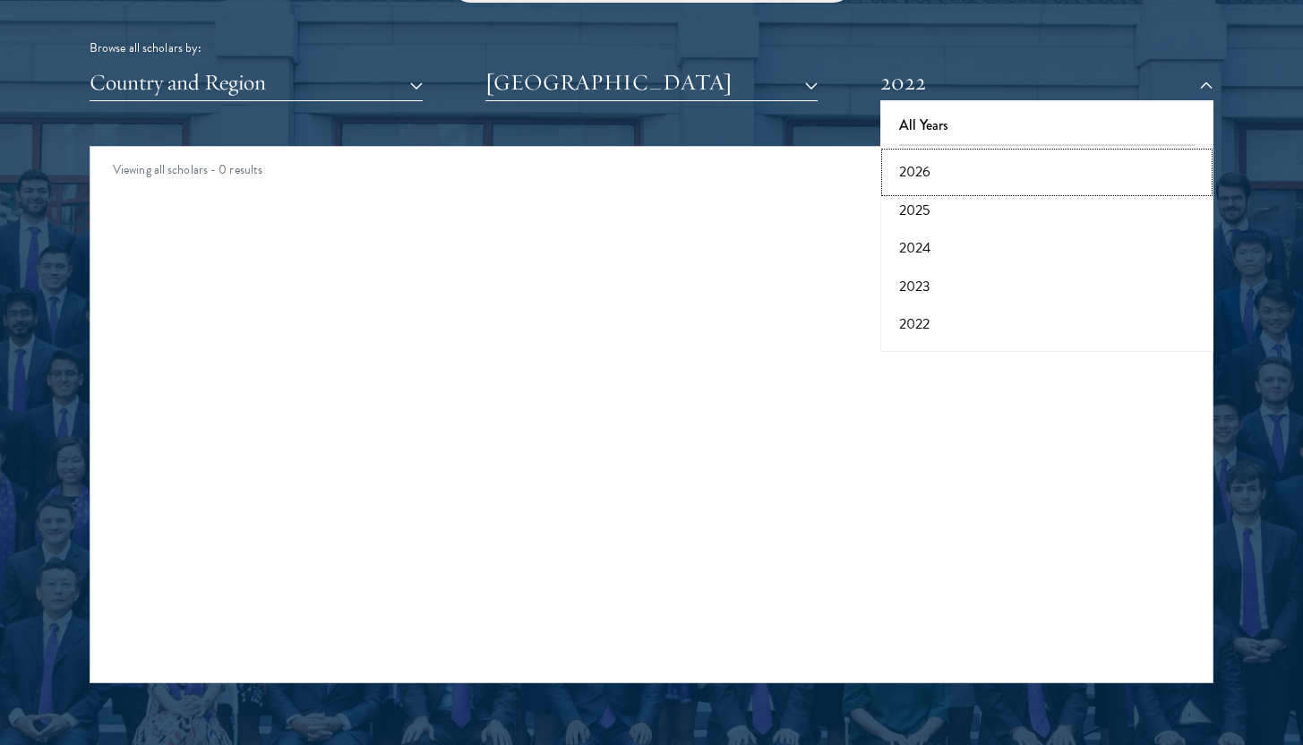
click at [945, 167] on button "2026" at bounding box center [1047, 172] width 322 height 38
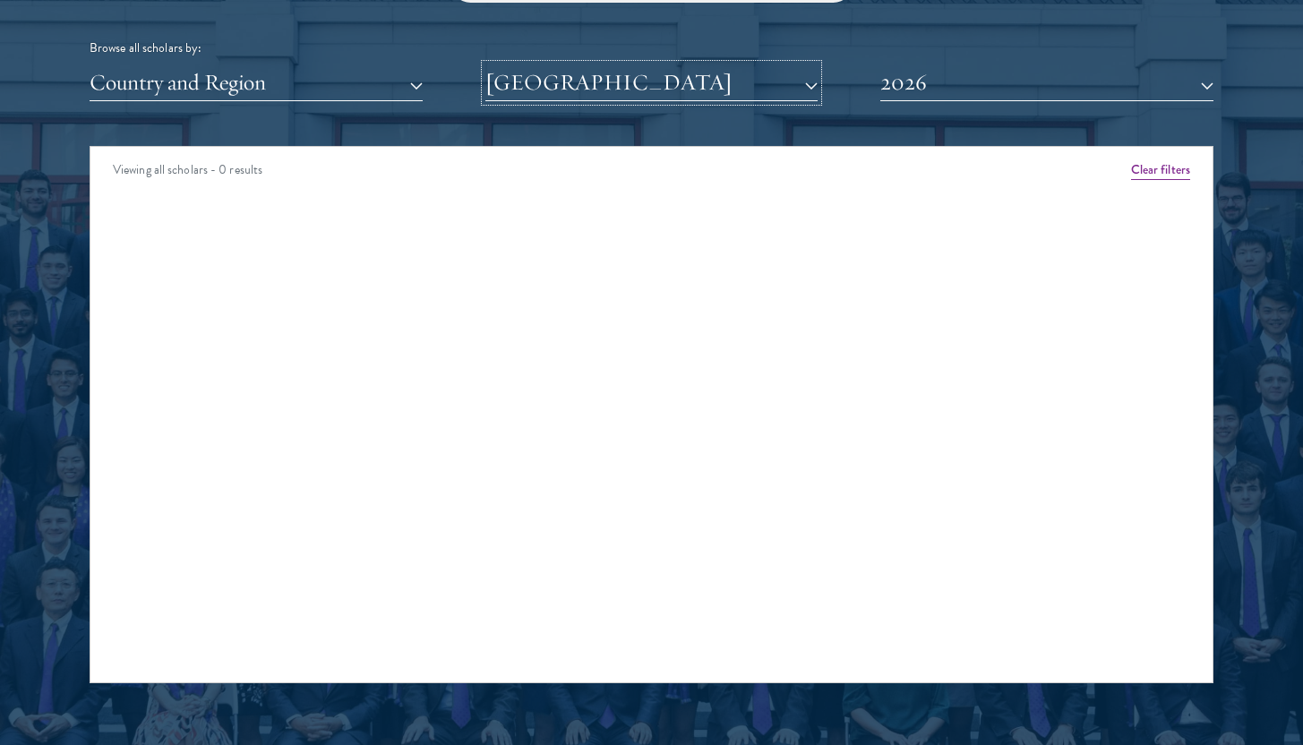
click at [744, 81] on button "[GEOGRAPHIC_DATA]" at bounding box center [651, 82] width 333 height 37
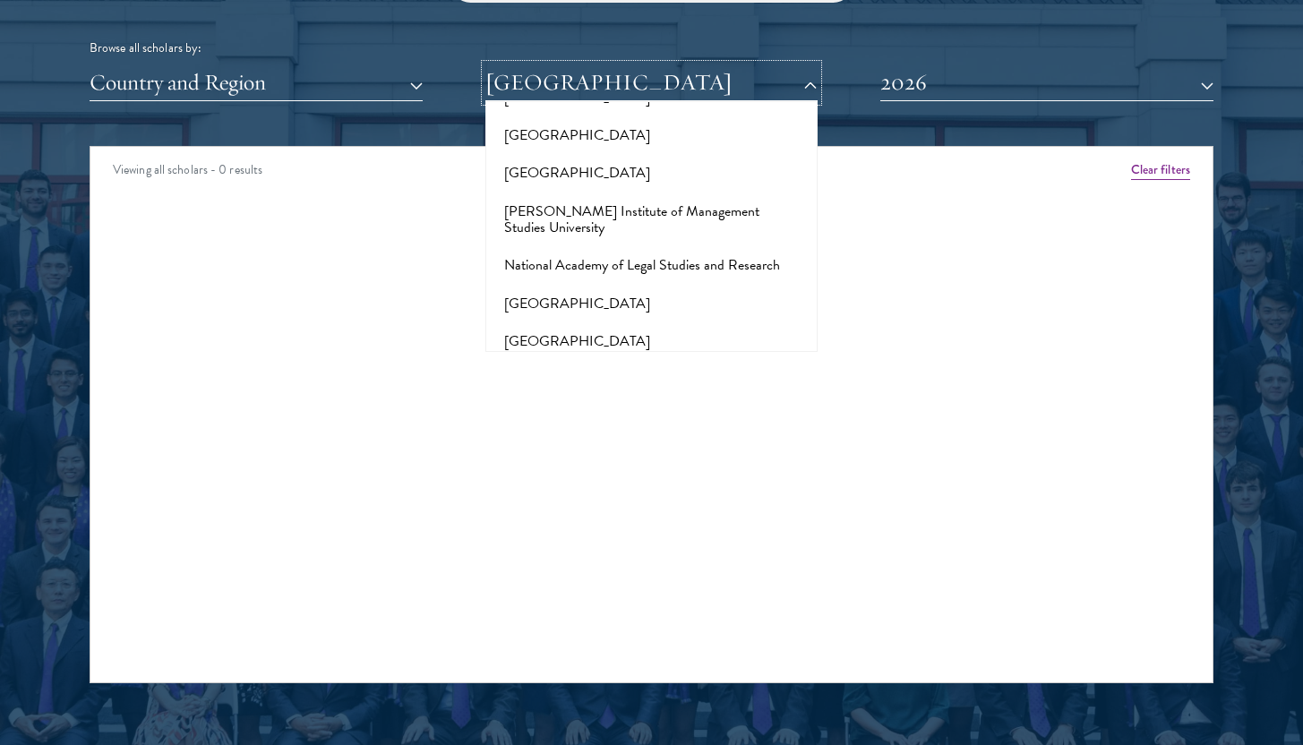
scroll to position [7410, 0]
click at [662, 432] on button "[GEOGRAPHIC_DATA]" at bounding box center [652, 451] width 322 height 38
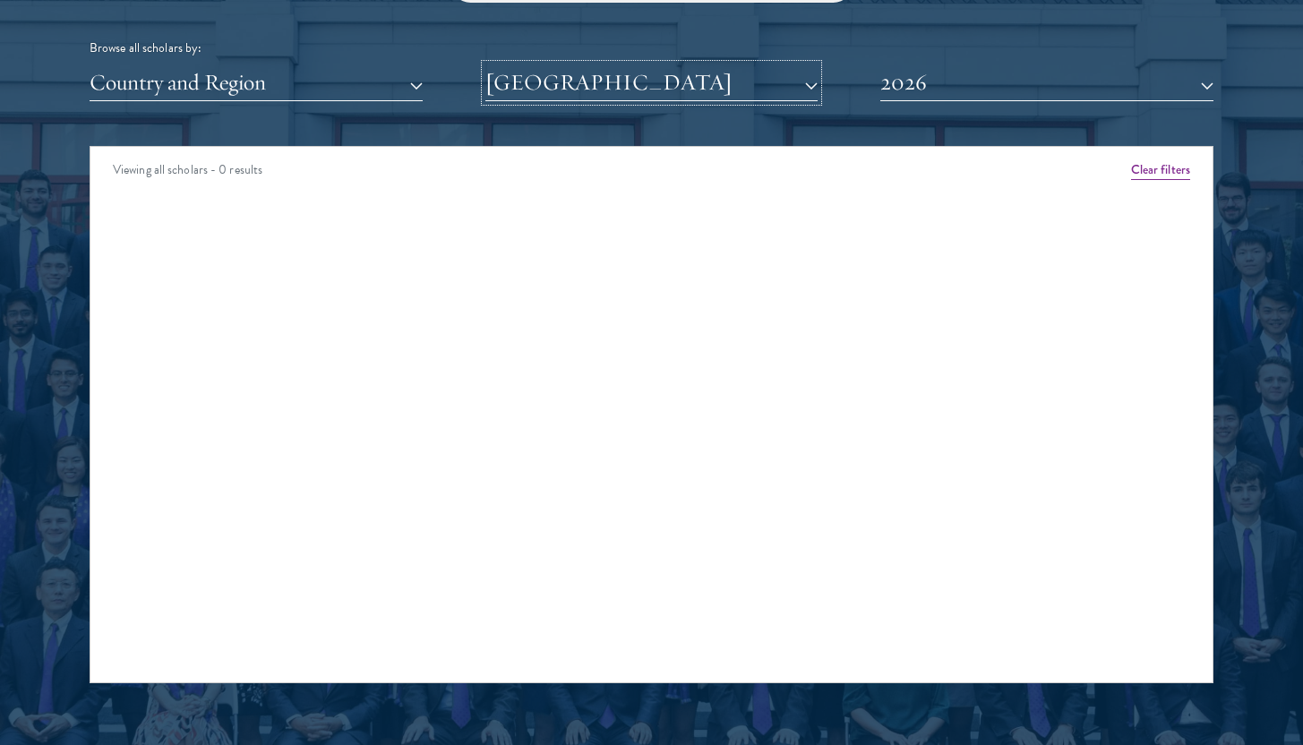
click at [685, 91] on button "[GEOGRAPHIC_DATA]" at bounding box center [651, 82] width 333 height 37
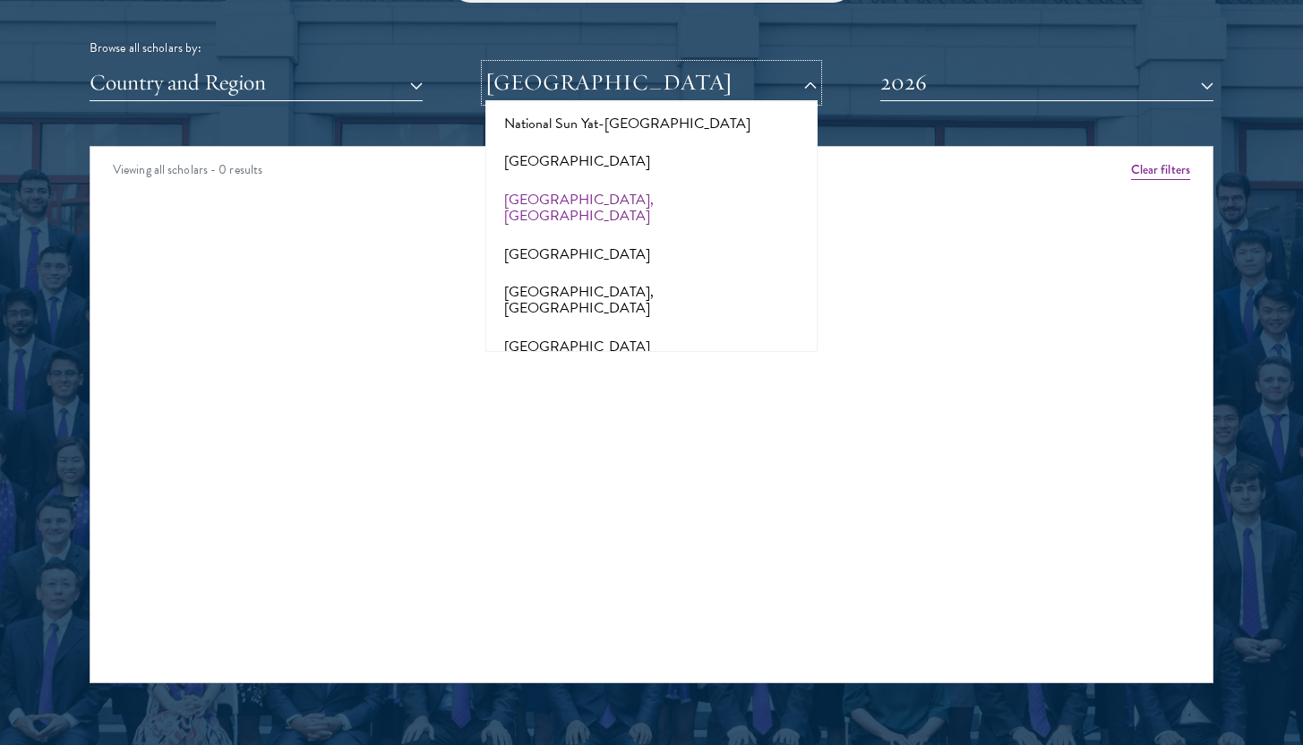
scroll to position [7698, 0]
click at [646, 442] on button "[US_STATE][GEOGRAPHIC_DATA]" at bounding box center [652, 461] width 322 height 38
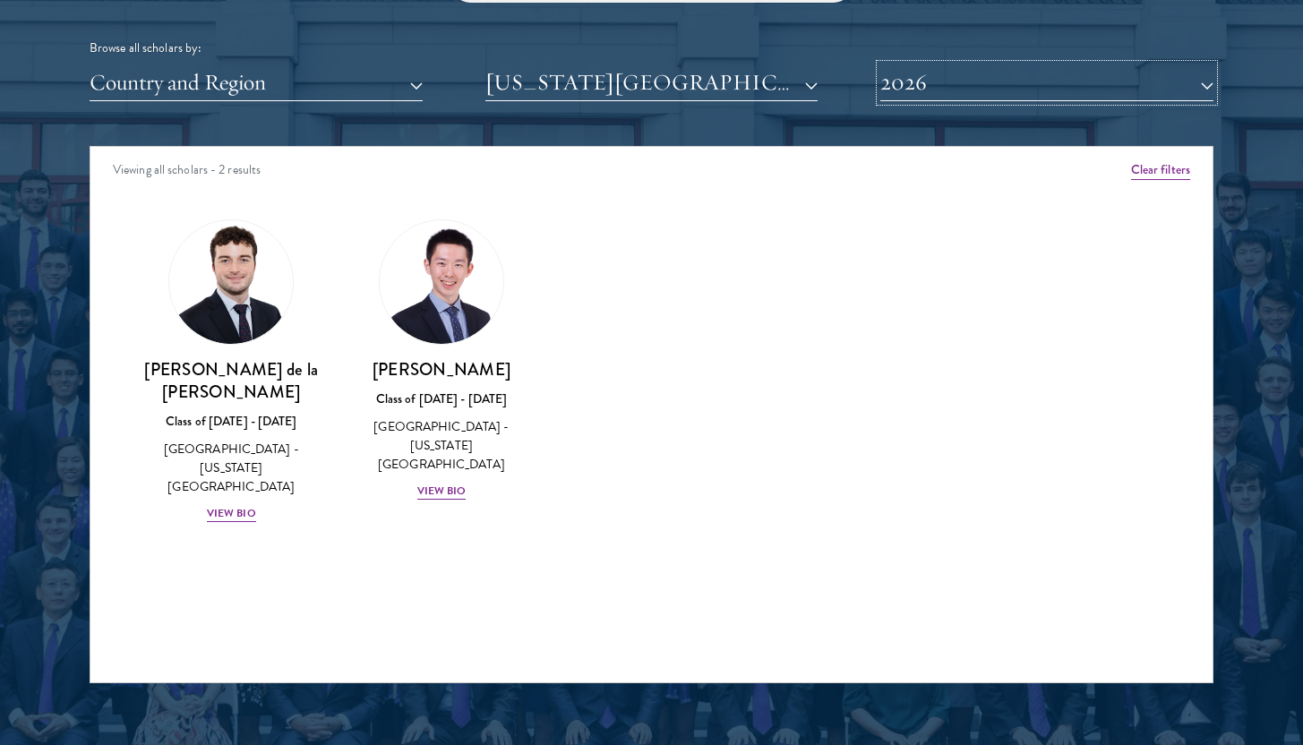
click at [910, 95] on button "2026" at bounding box center [1046, 82] width 333 height 37
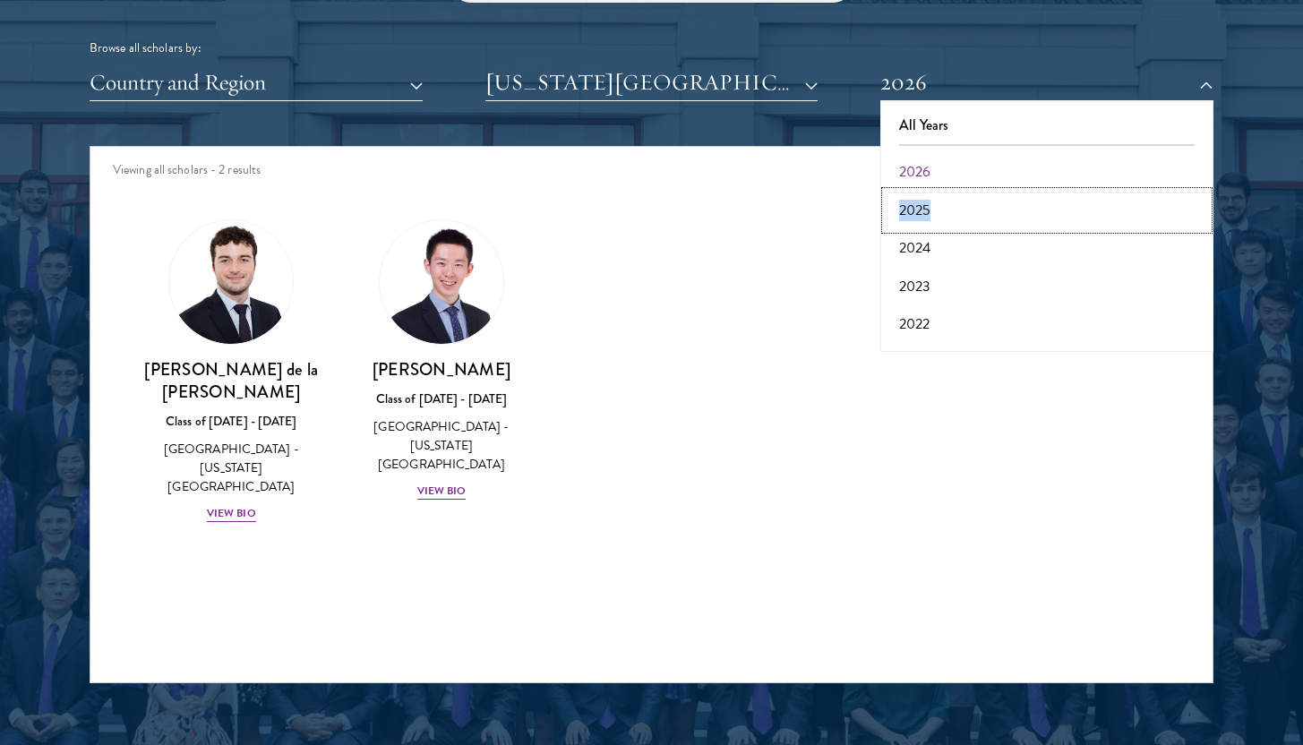
click at [921, 212] on button "2025" at bounding box center [1047, 211] width 322 height 38
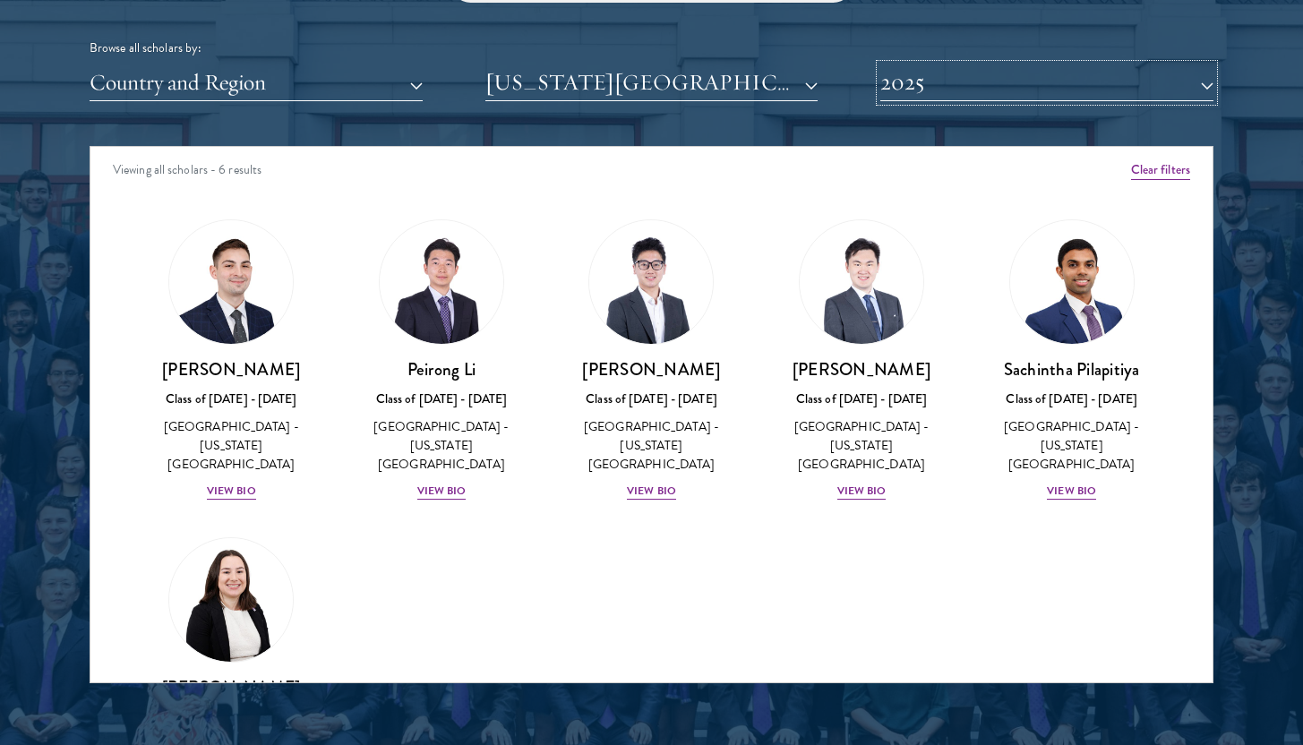
click at [987, 91] on button "2025" at bounding box center [1046, 82] width 333 height 37
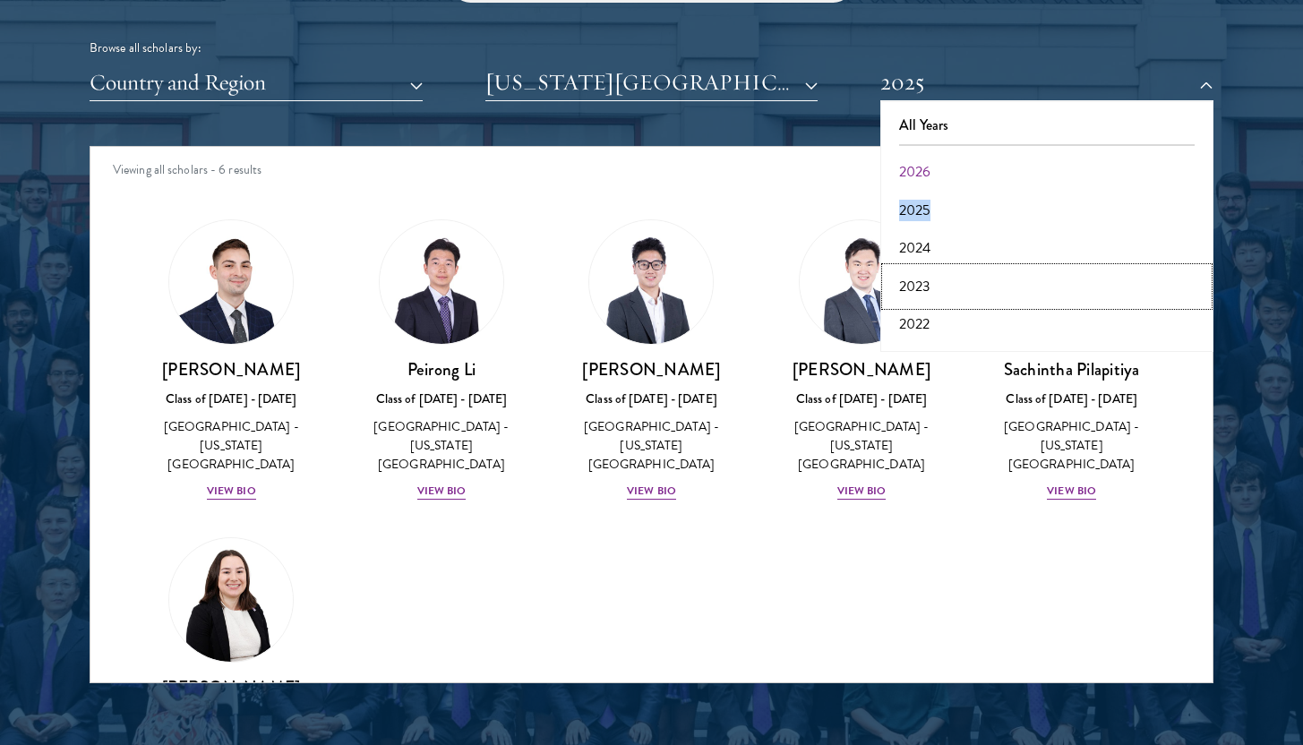
click at [987, 282] on button "2023" at bounding box center [1047, 287] width 322 height 38
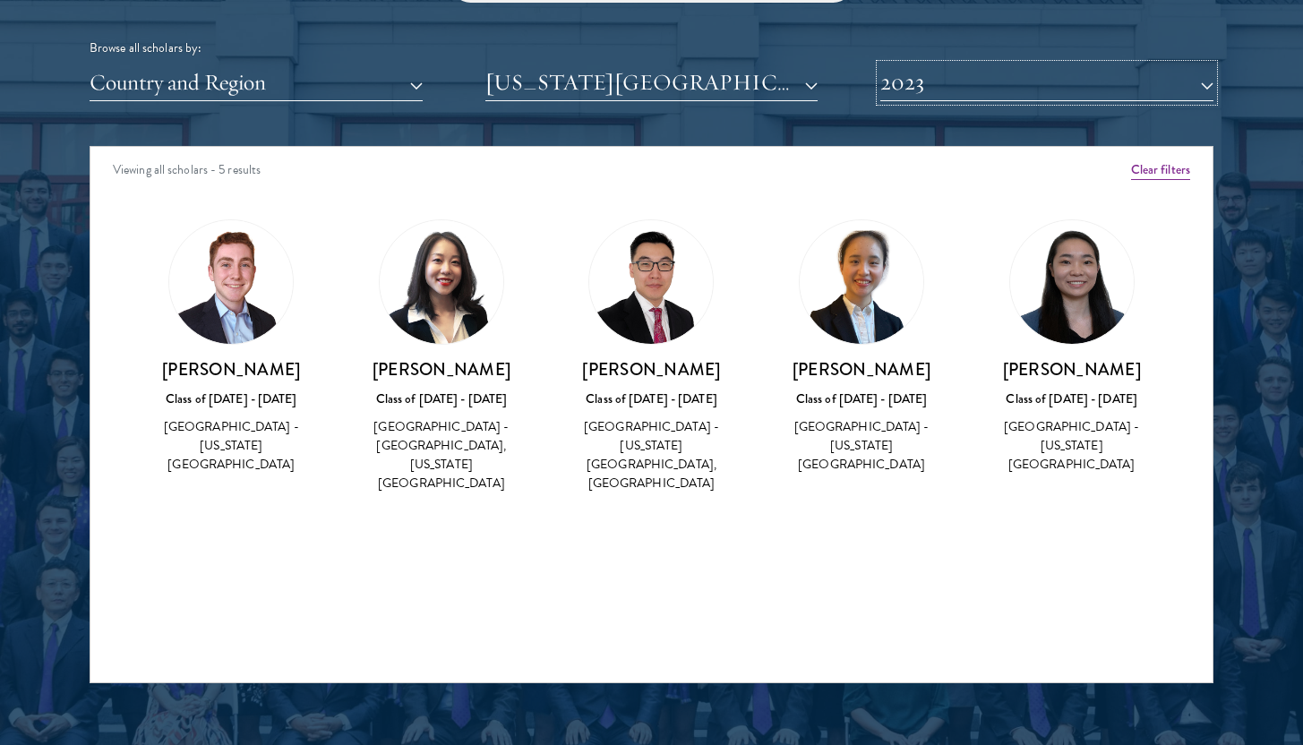
click at [973, 90] on button "2023" at bounding box center [1046, 82] width 333 height 37
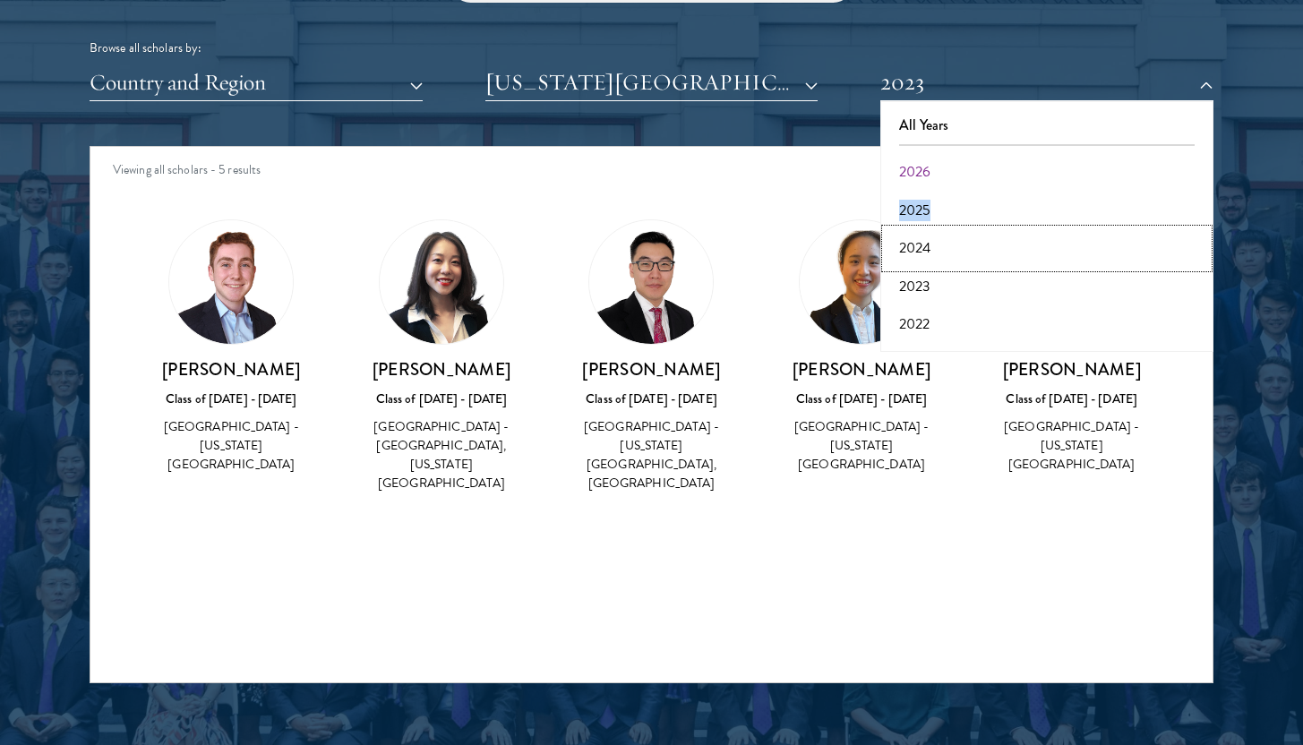
click at [970, 254] on button "2024" at bounding box center [1047, 248] width 322 height 38
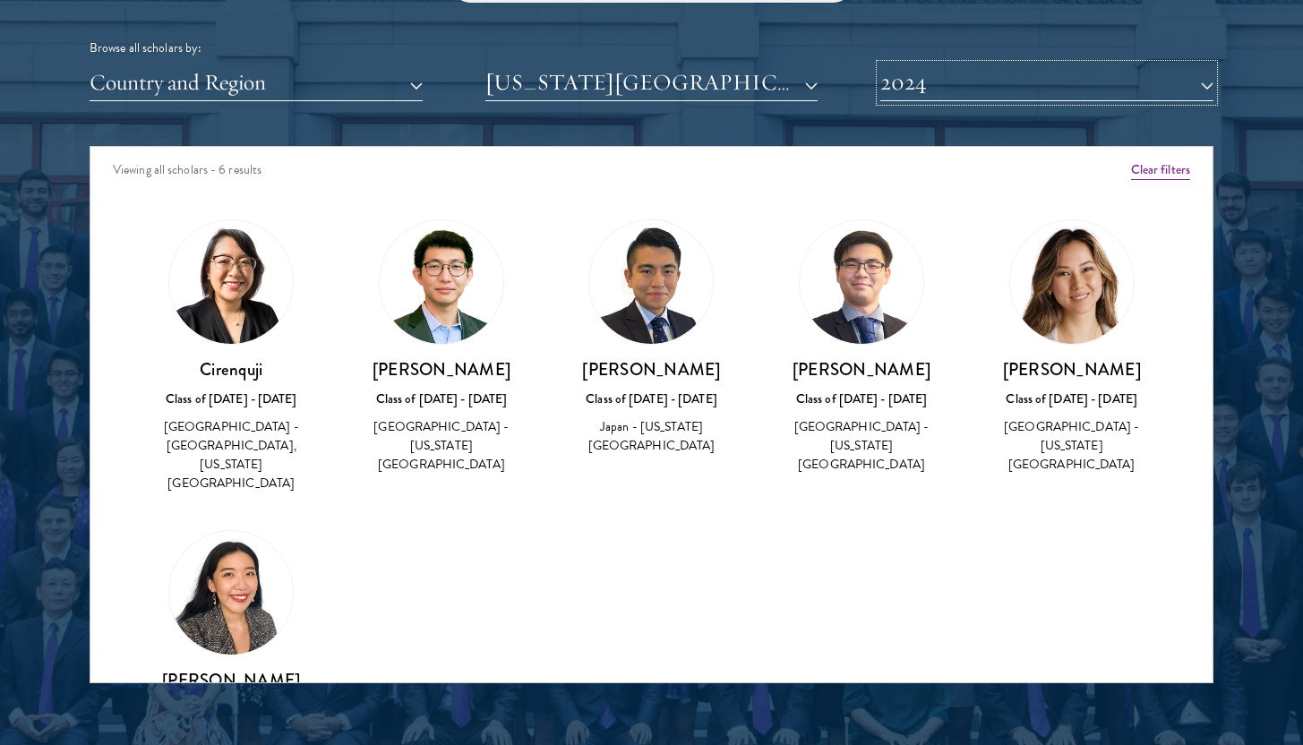
click at [926, 69] on button "2024" at bounding box center [1046, 82] width 333 height 37
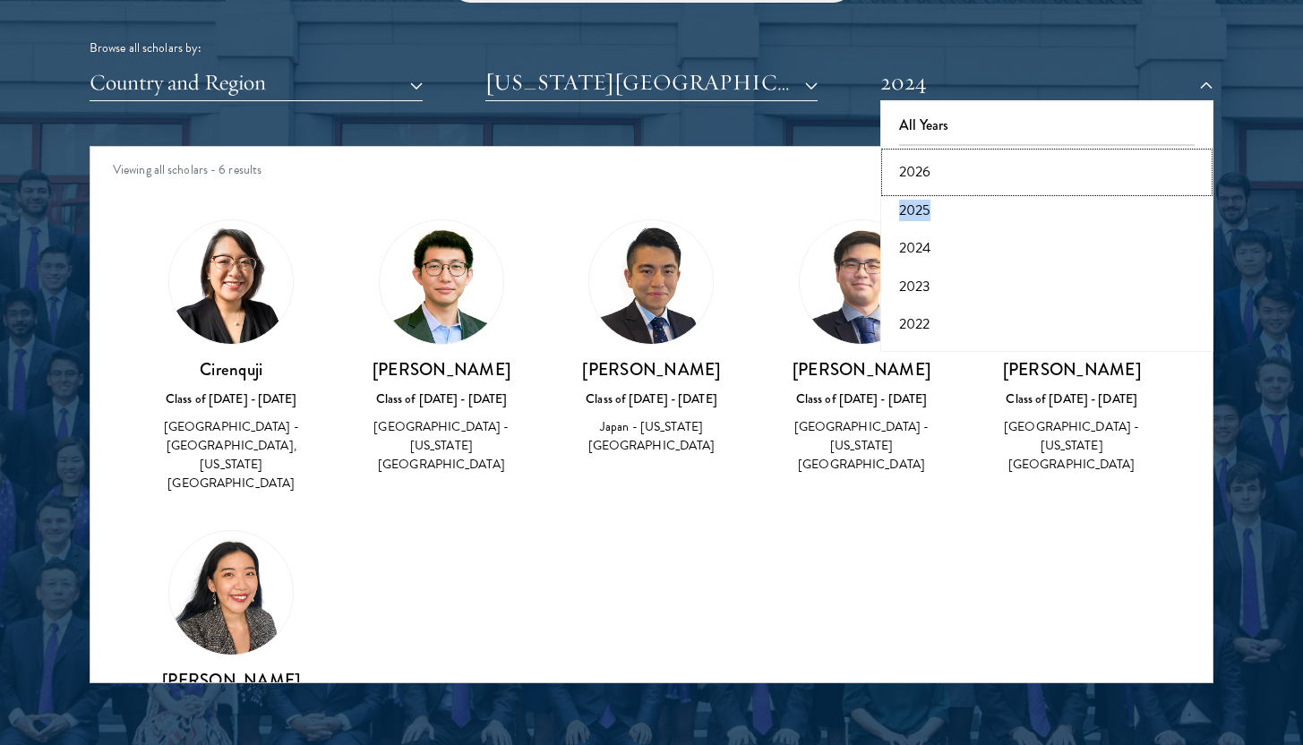
click at [928, 185] on button "2026" at bounding box center [1047, 172] width 322 height 38
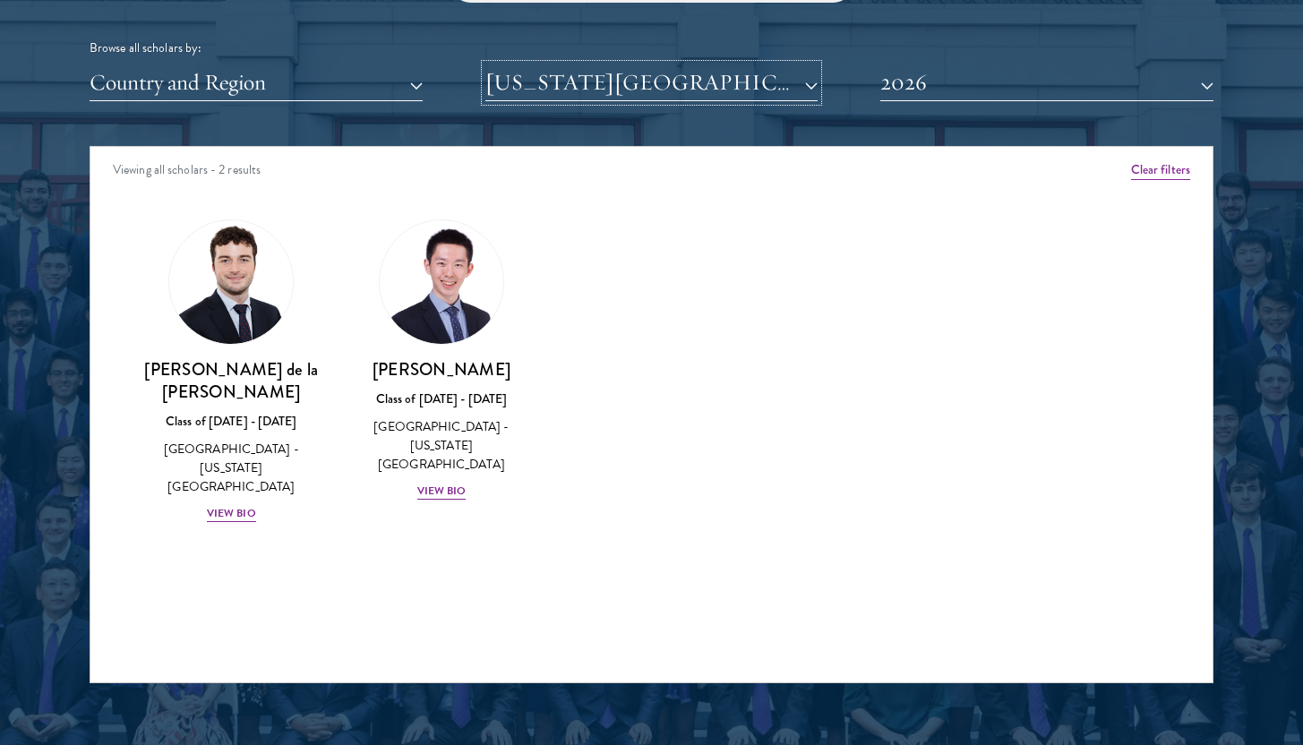
click at [715, 67] on button "[US_STATE][GEOGRAPHIC_DATA]" at bounding box center [651, 82] width 333 height 37
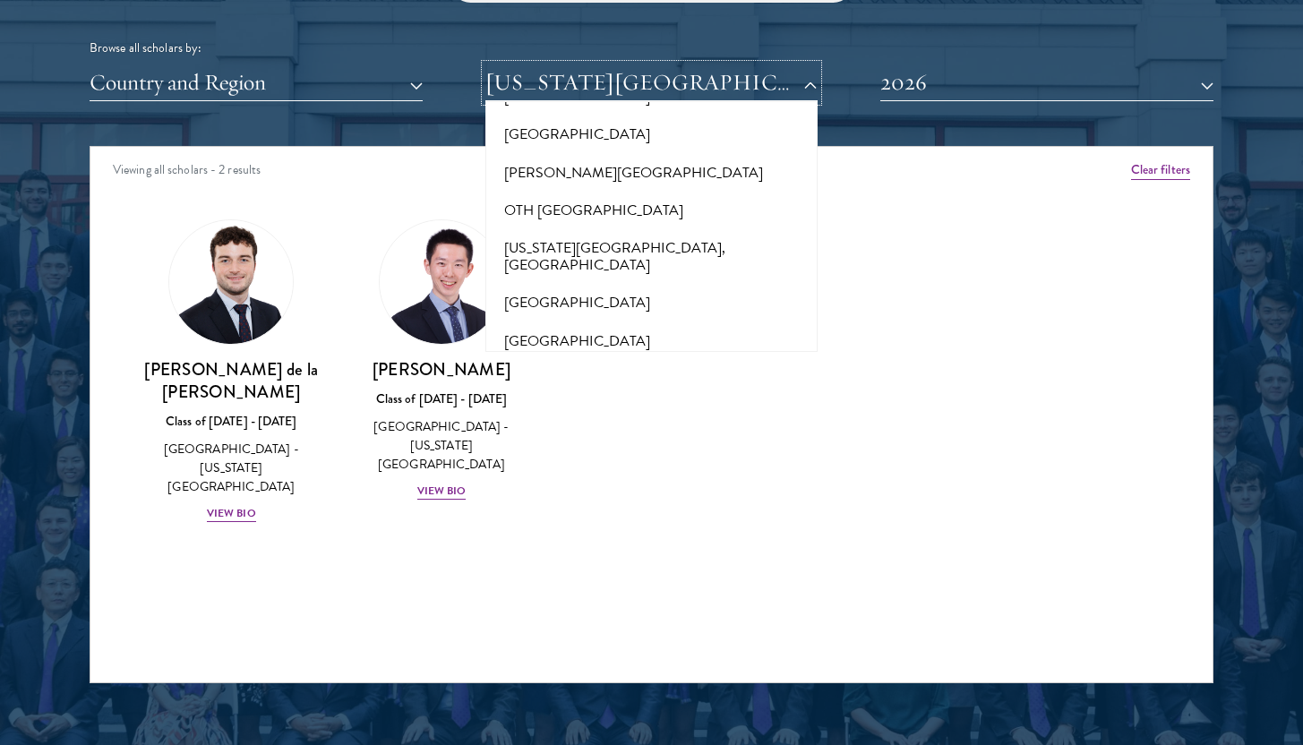
scroll to position [8232, 0]
click at [672, 564] on button "[GEOGRAPHIC_DATA]" at bounding box center [652, 583] width 322 height 38
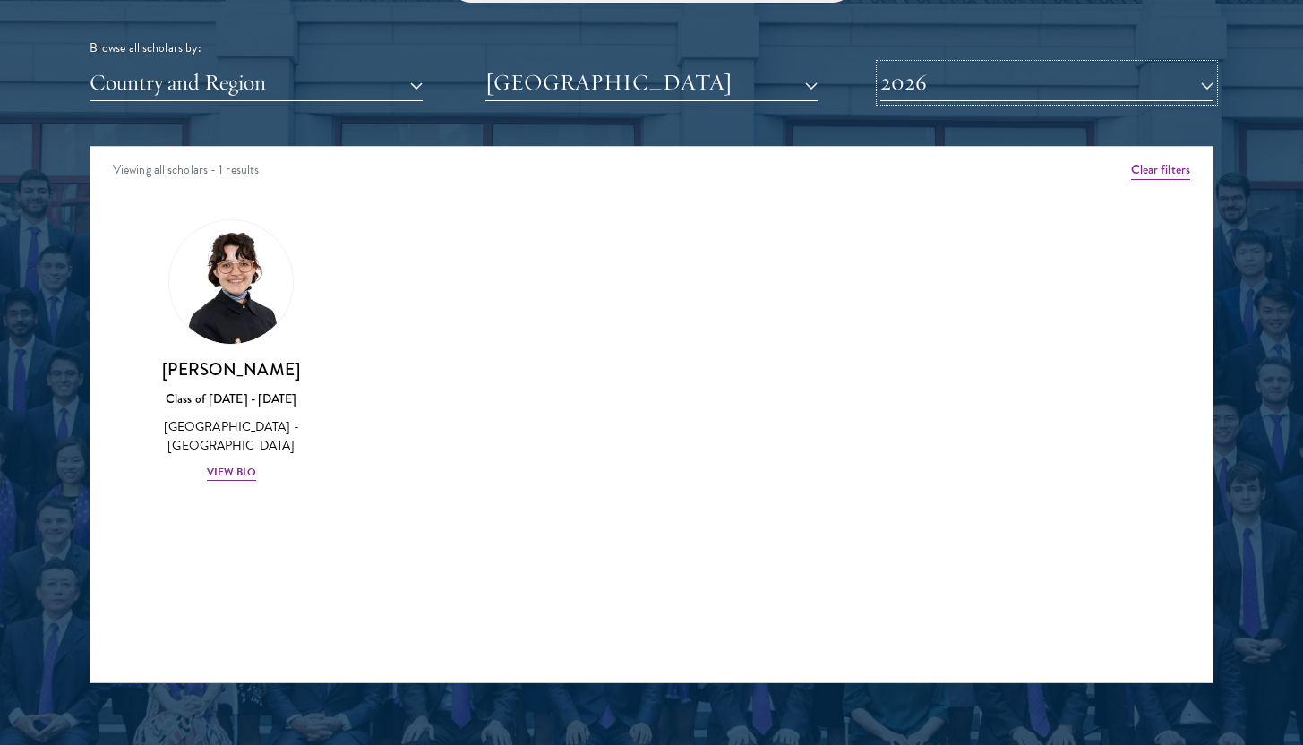
click at [886, 88] on button "2026" at bounding box center [1046, 82] width 333 height 37
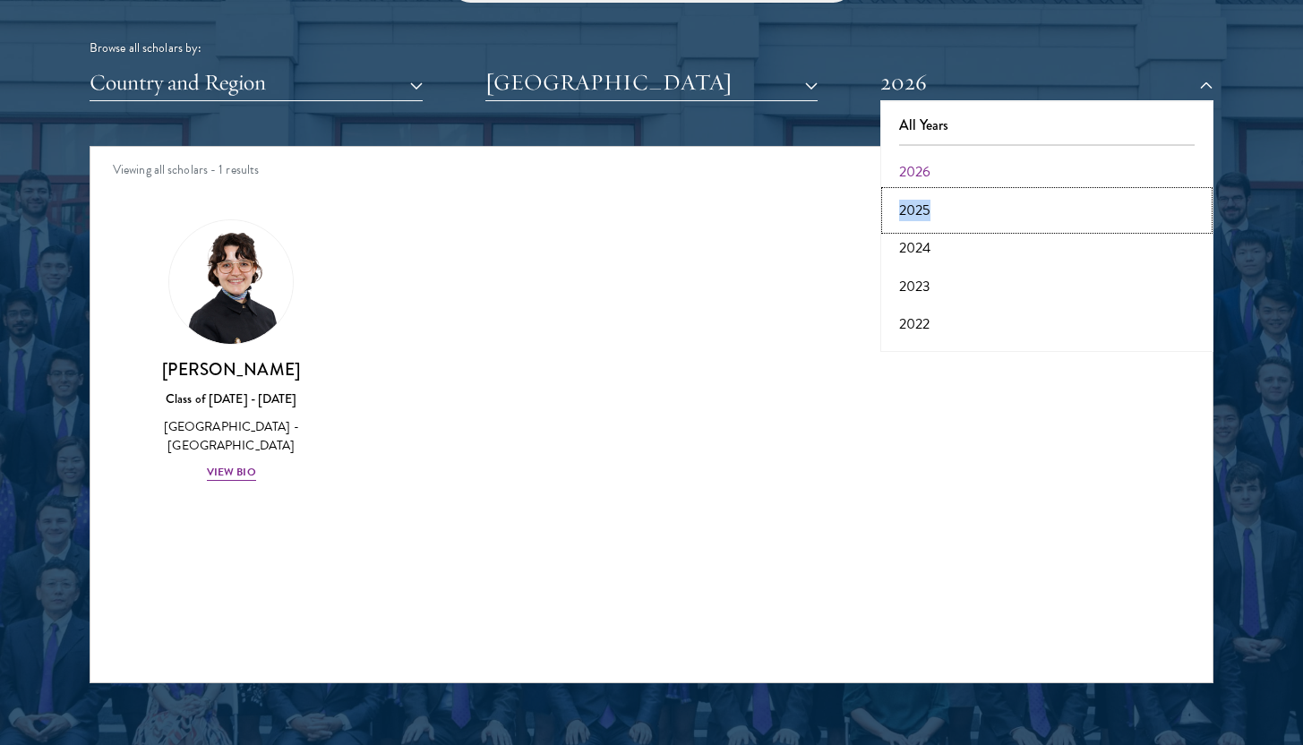
click at [909, 218] on button "2025" at bounding box center [1047, 211] width 322 height 38
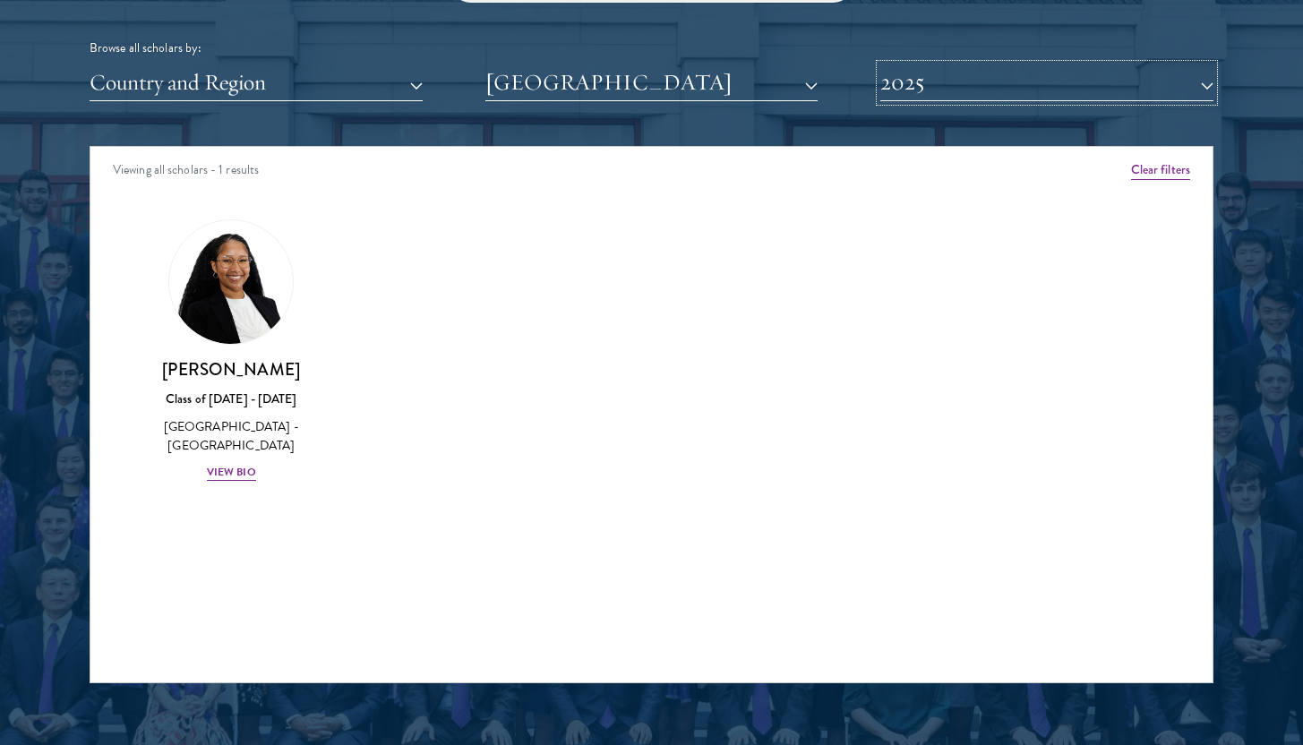
click at [931, 81] on button "2025" at bounding box center [1046, 82] width 333 height 37
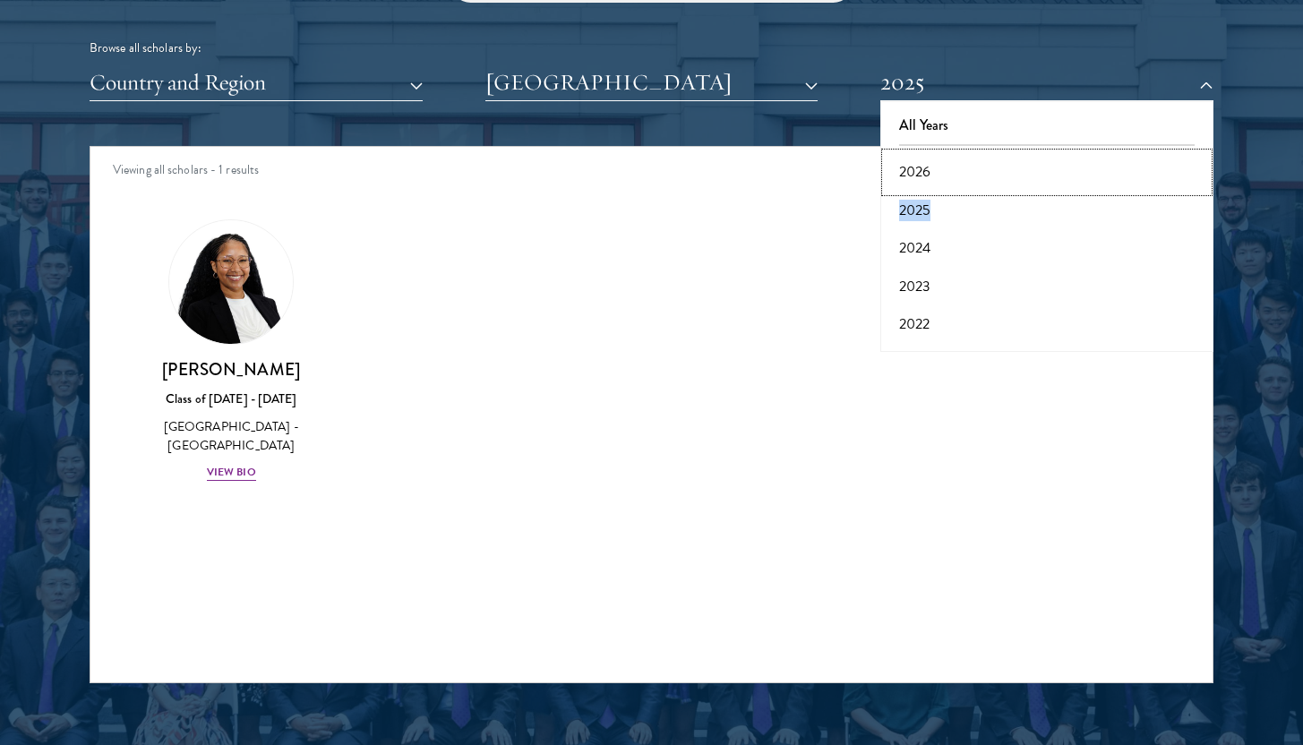
click at [938, 179] on button "2026" at bounding box center [1047, 172] width 322 height 38
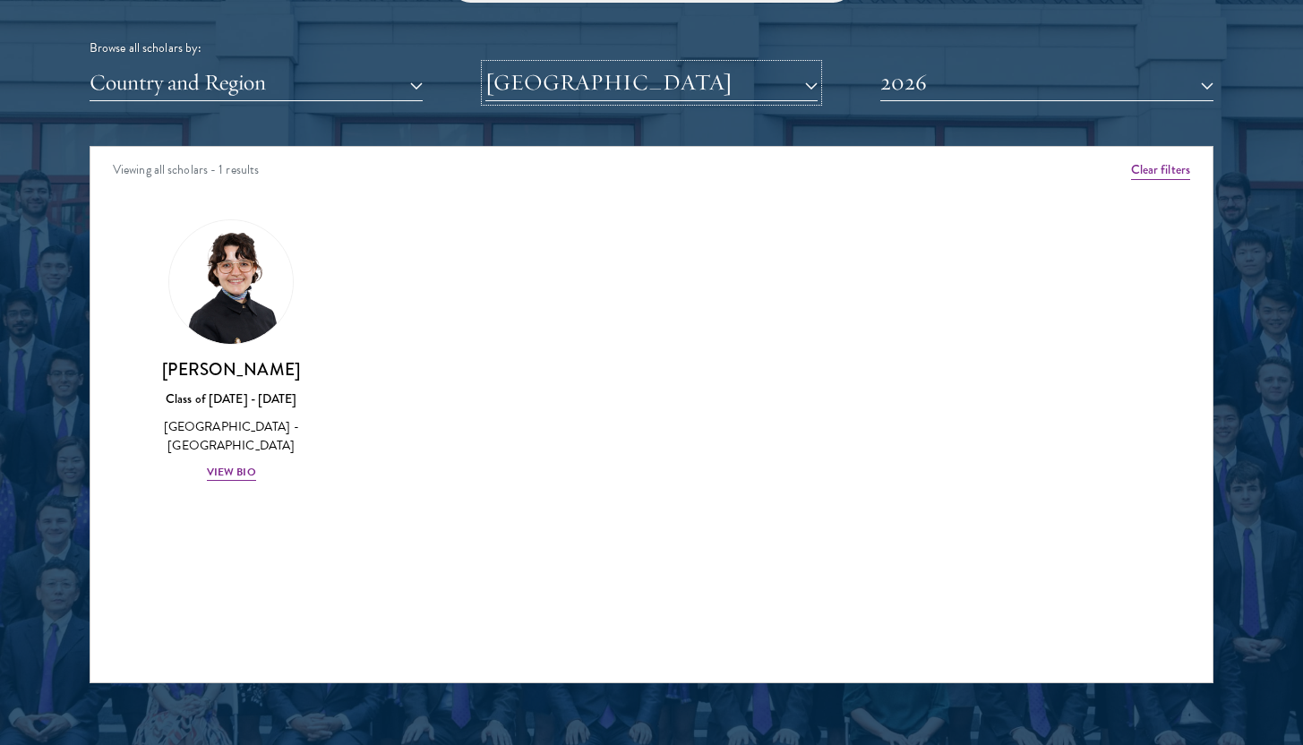
click at [787, 97] on button "[GEOGRAPHIC_DATA]" at bounding box center [651, 82] width 333 height 37
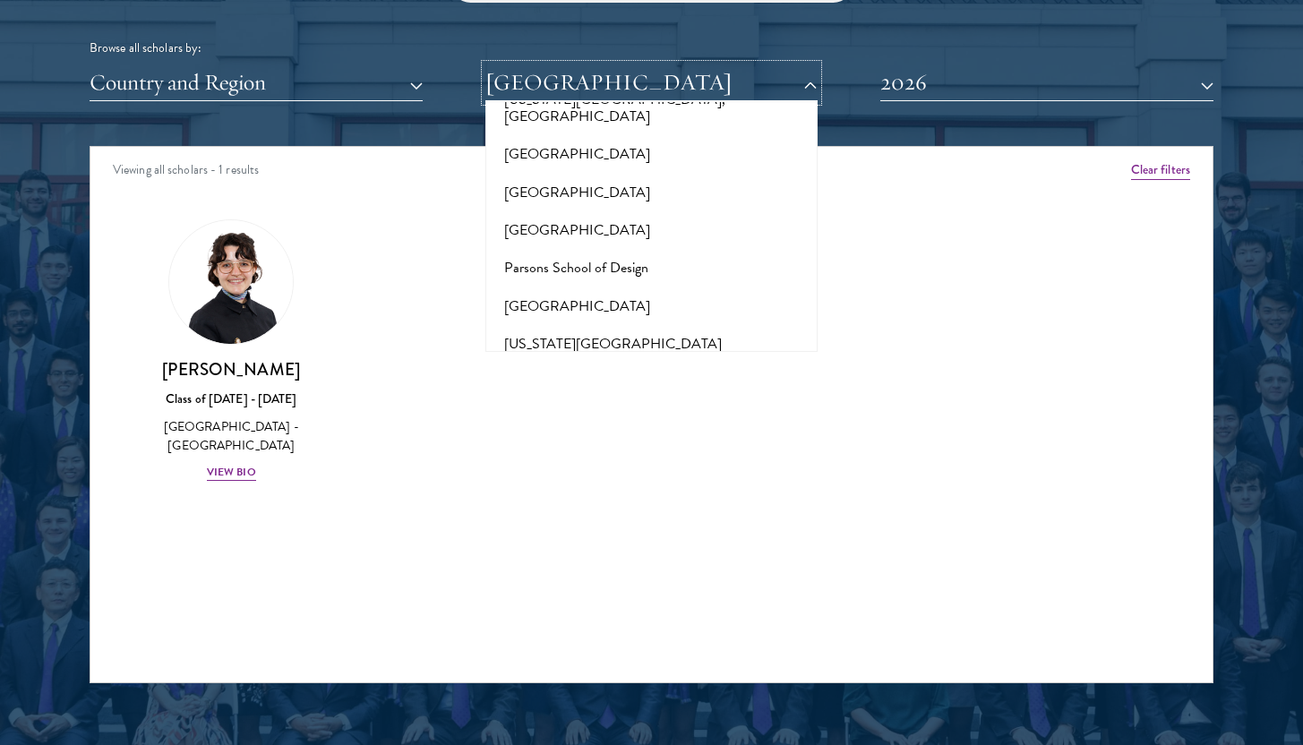
scroll to position [8387, 0]
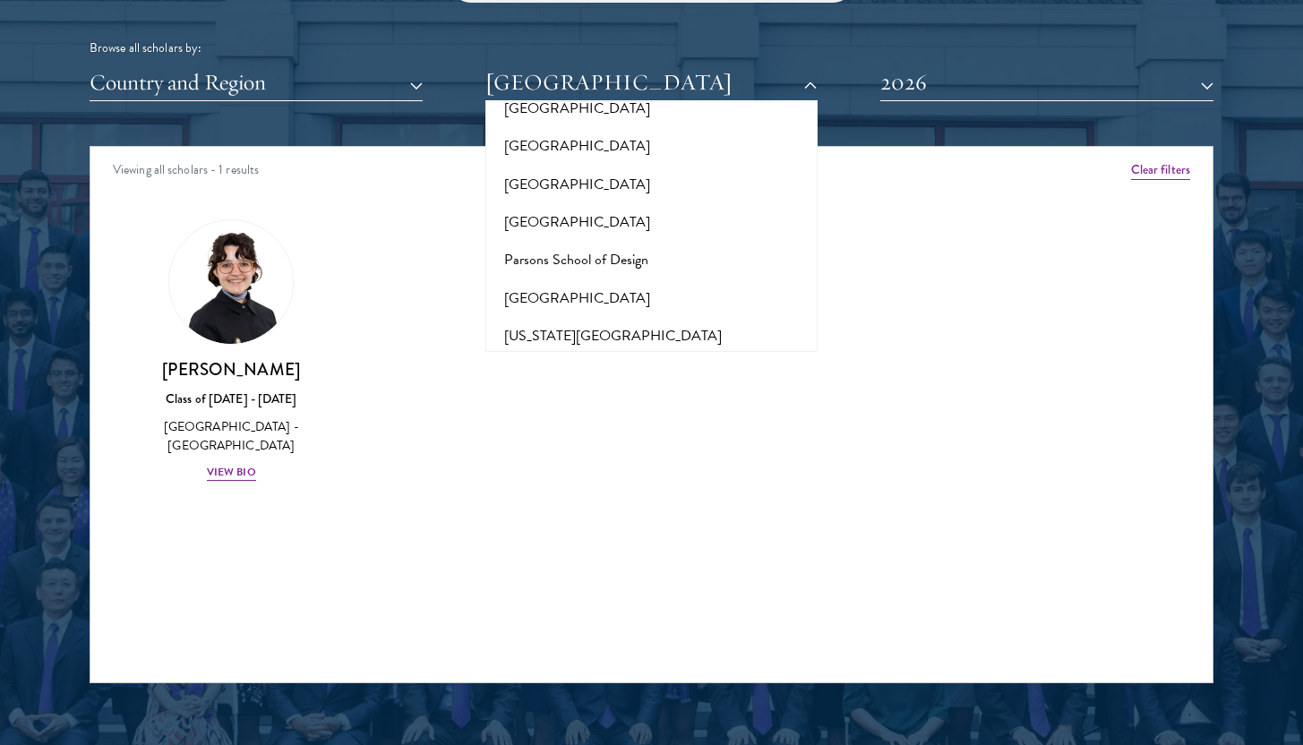
click at [671, 524] on button "[GEOGRAPHIC_DATA]" at bounding box center [652, 543] width 322 height 38
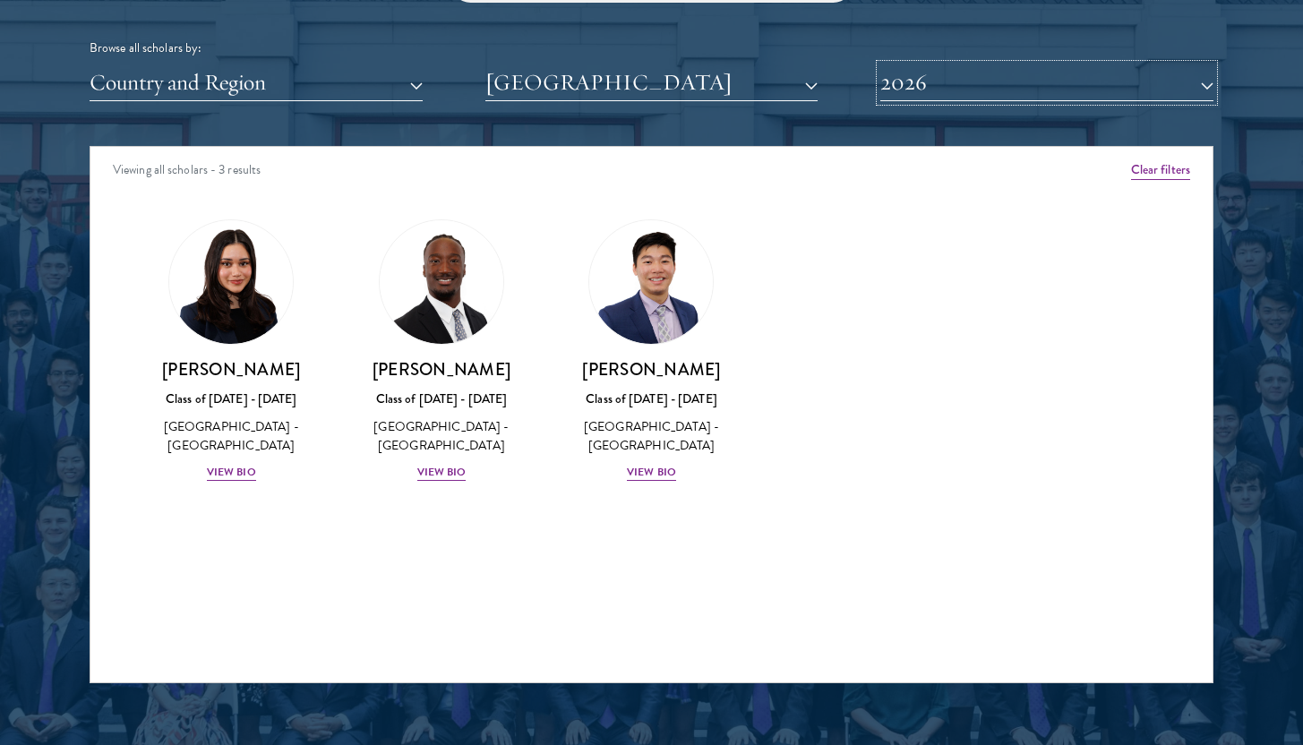
click at [928, 82] on button "2026" at bounding box center [1046, 82] width 333 height 37
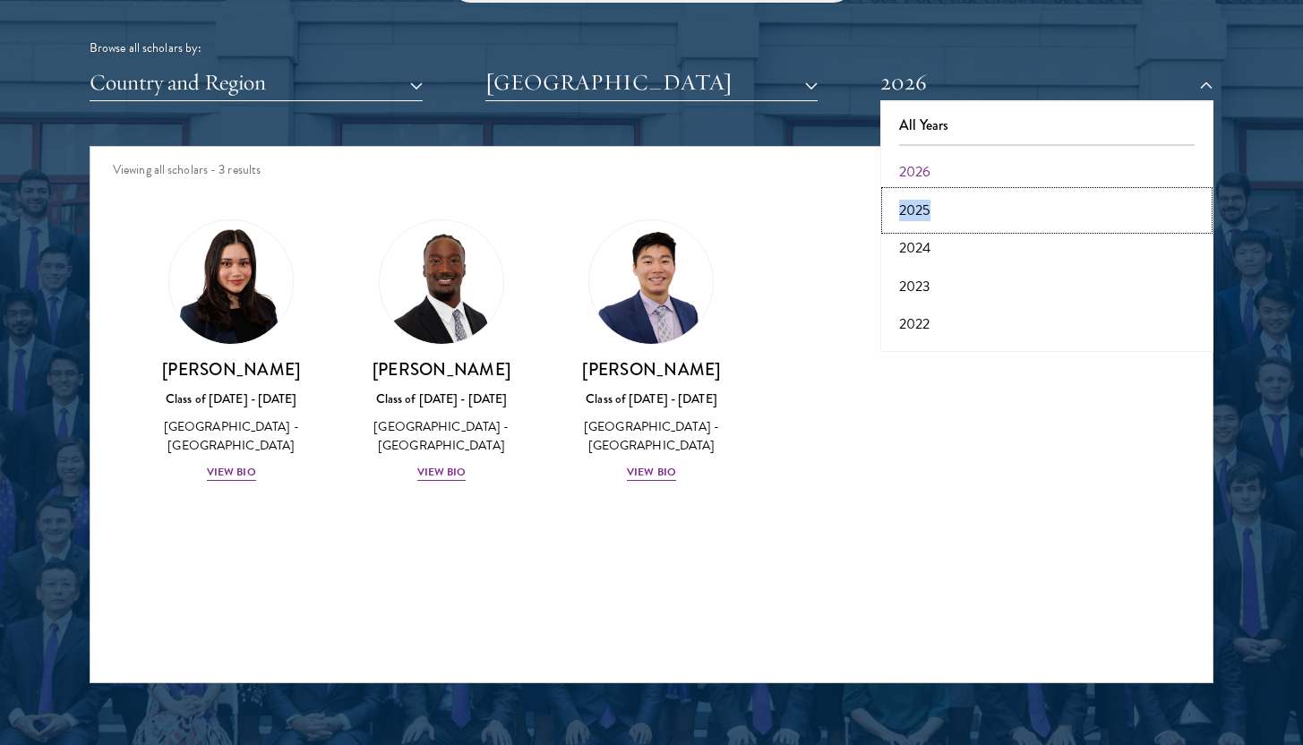
click at [931, 217] on button "2025" at bounding box center [1047, 211] width 322 height 38
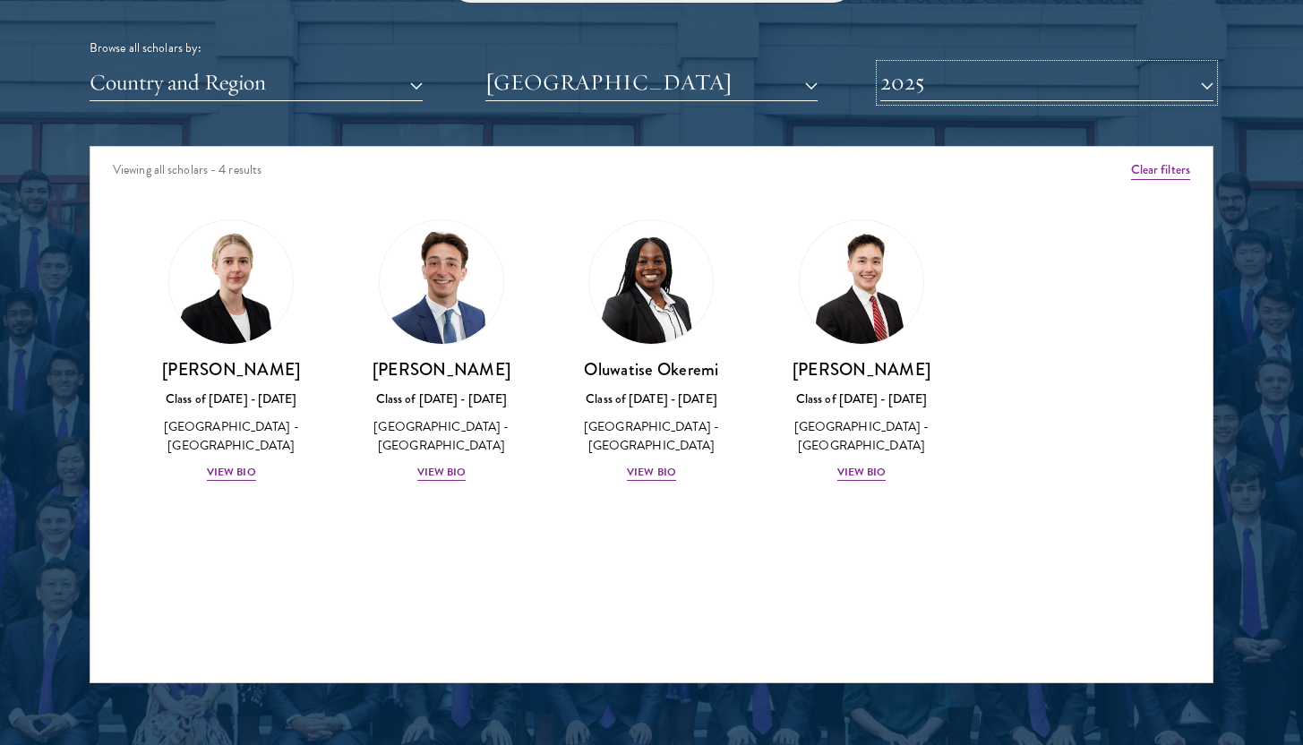
click at [946, 86] on button "2025" at bounding box center [1046, 82] width 333 height 37
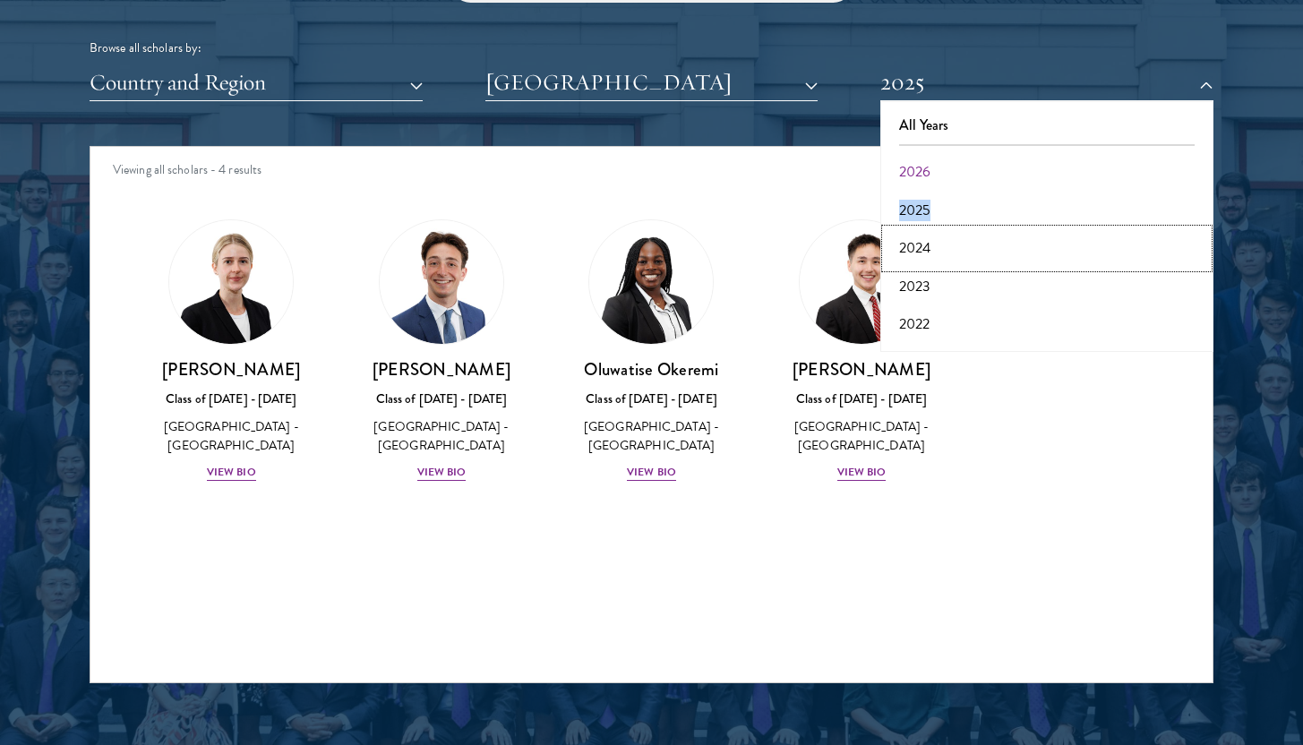
click at [938, 243] on button "2024" at bounding box center [1047, 248] width 322 height 38
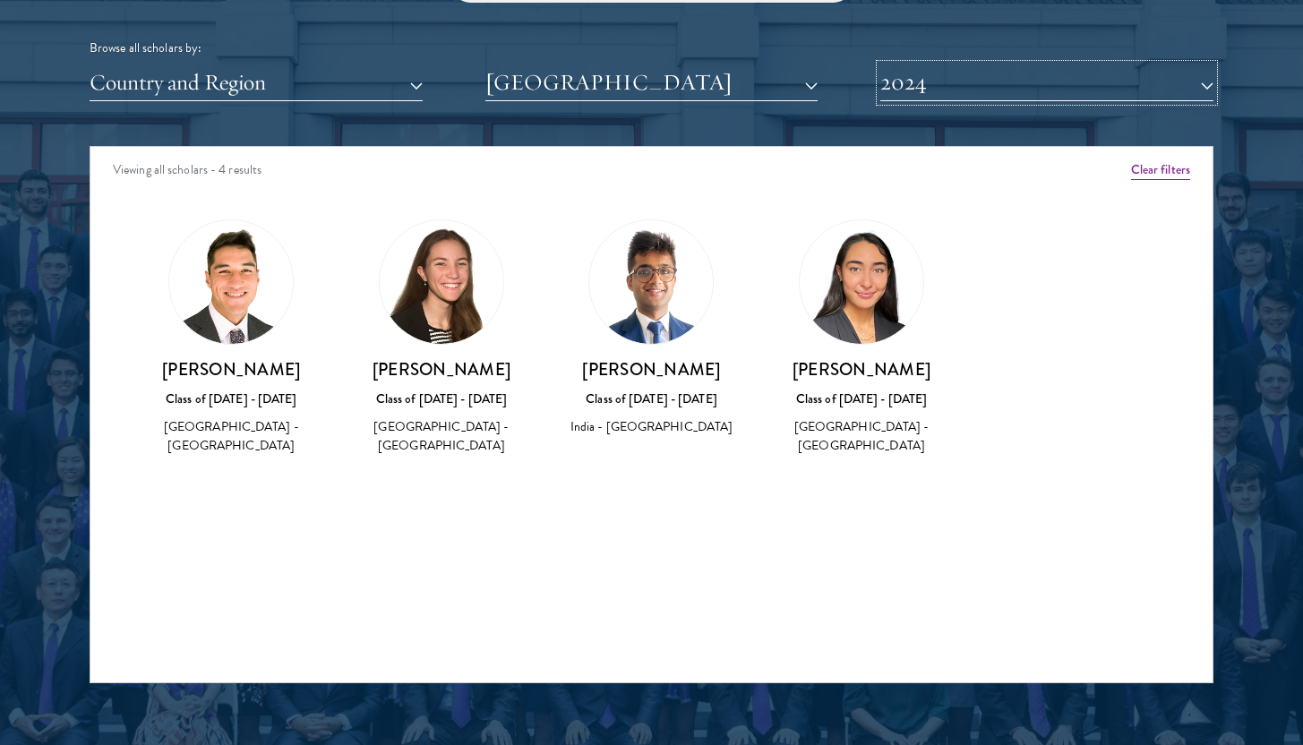
click at [934, 85] on button "2024" at bounding box center [1046, 82] width 333 height 37
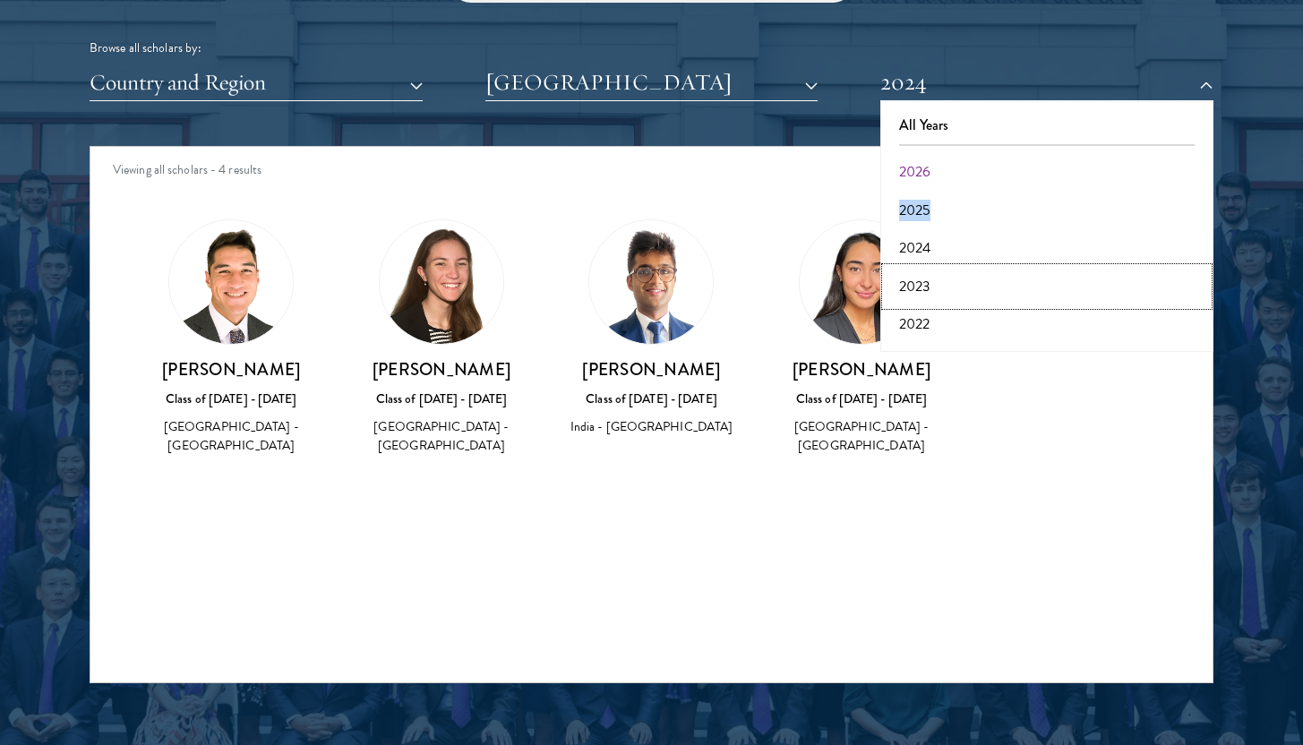
click at [943, 286] on button "2023" at bounding box center [1047, 287] width 322 height 38
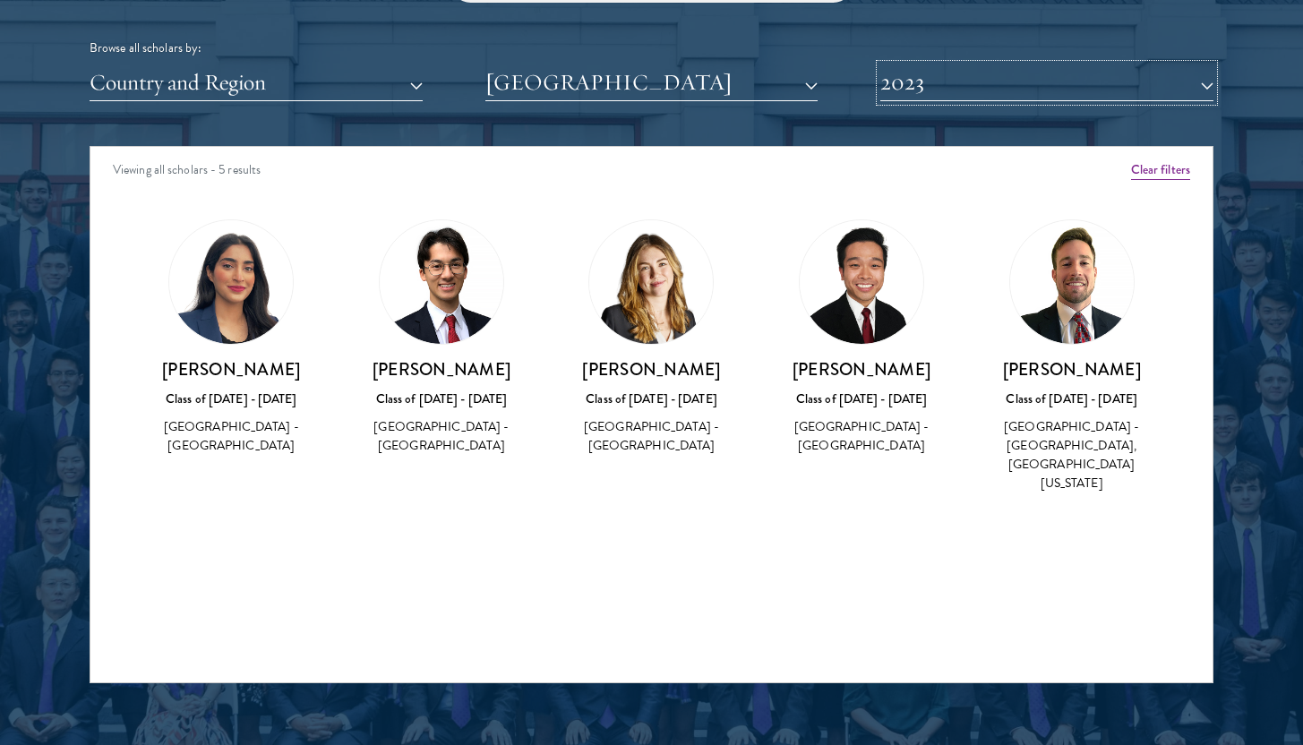
click at [938, 82] on button "2023" at bounding box center [1046, 82] width 333 height 37
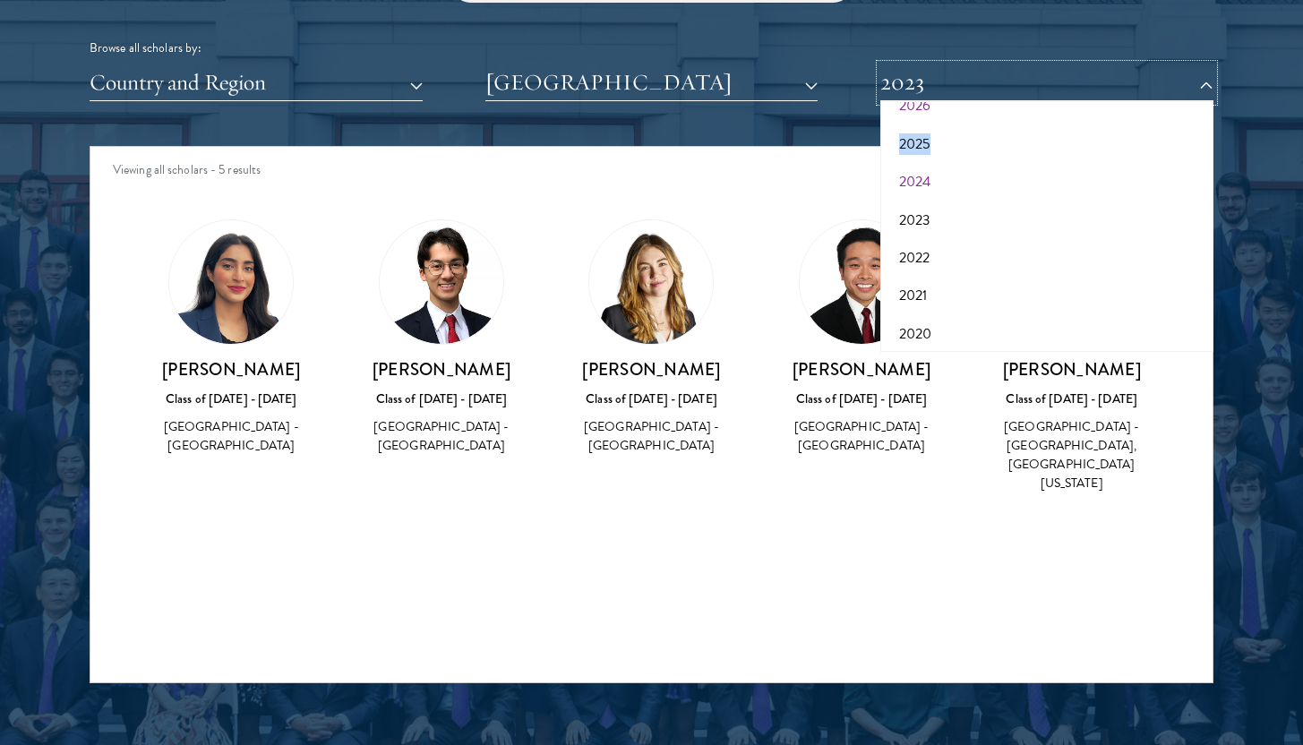
scroll to position [67, 0]
click at [717, 589] on div "Viewing all scholars - 5 results Clear filters Amber Class of [DATE] - [DATE] […" at bounding box center [652, 414] width 1124 height 537
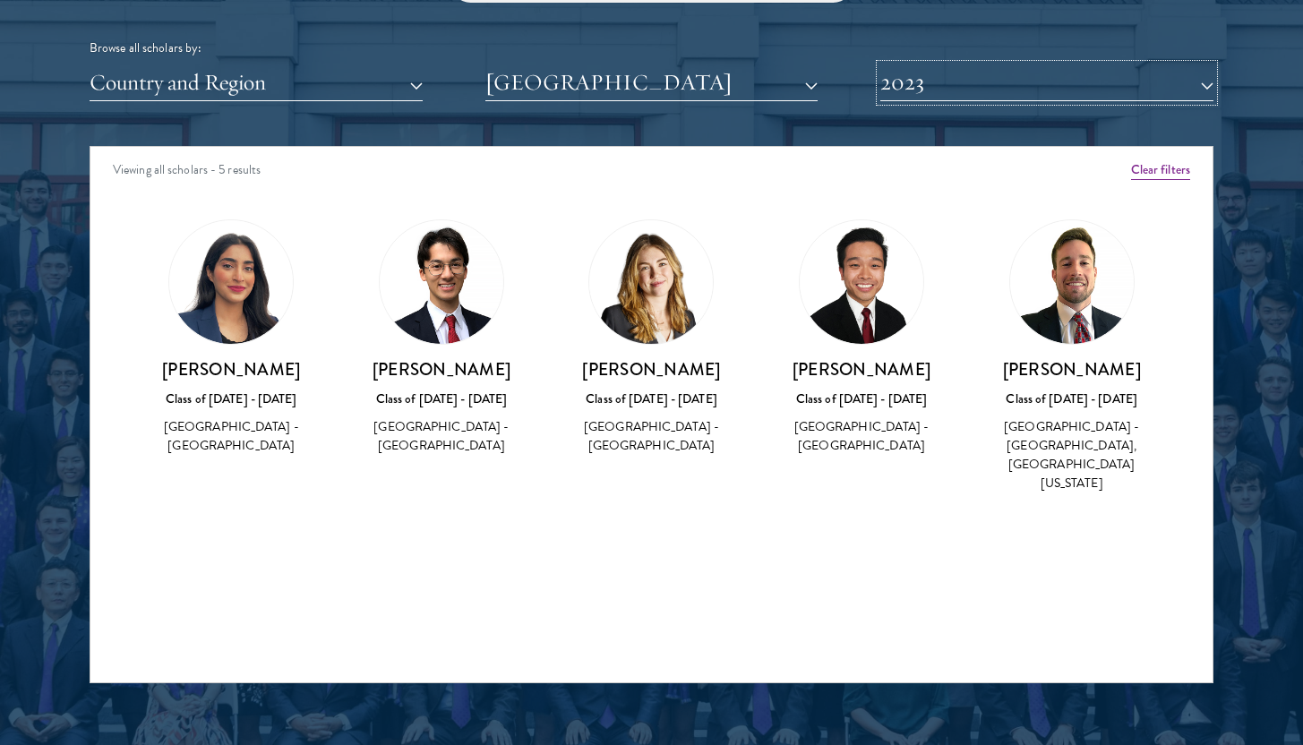
click at [996, 82] on button "2023" at bounding box center [1046, 82] width 333 height 37
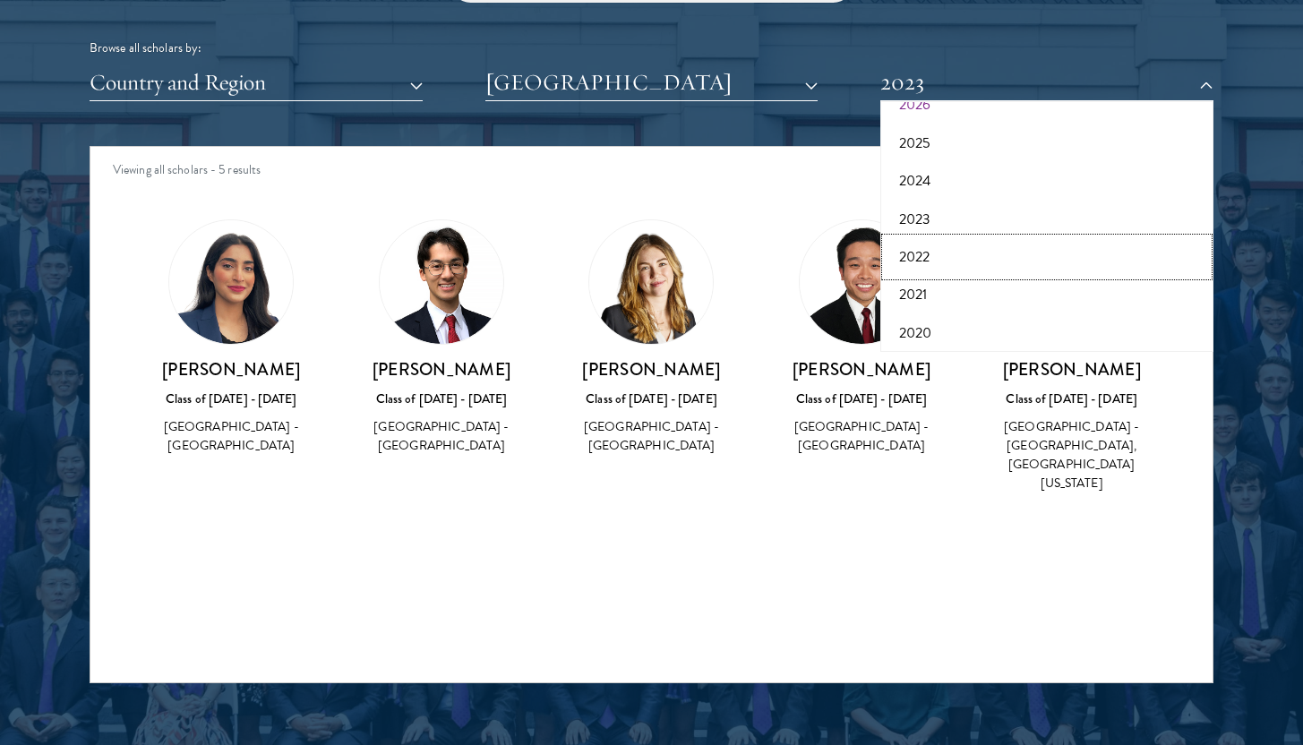
click at [923, 261] on button "2022" at bounding box center [1047, 257] width 322 height 38
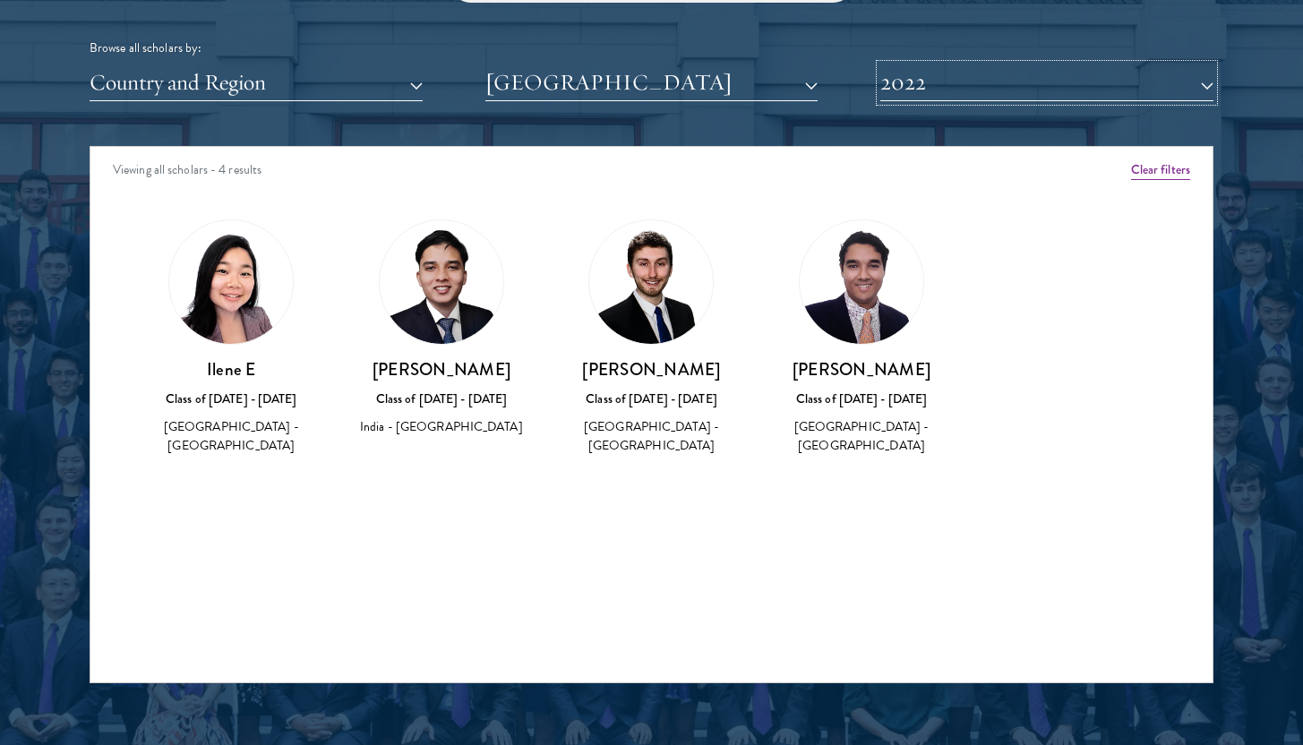
click at [965, 96] on button "2022" at bounding box center [1046, 82] width 333 height 37
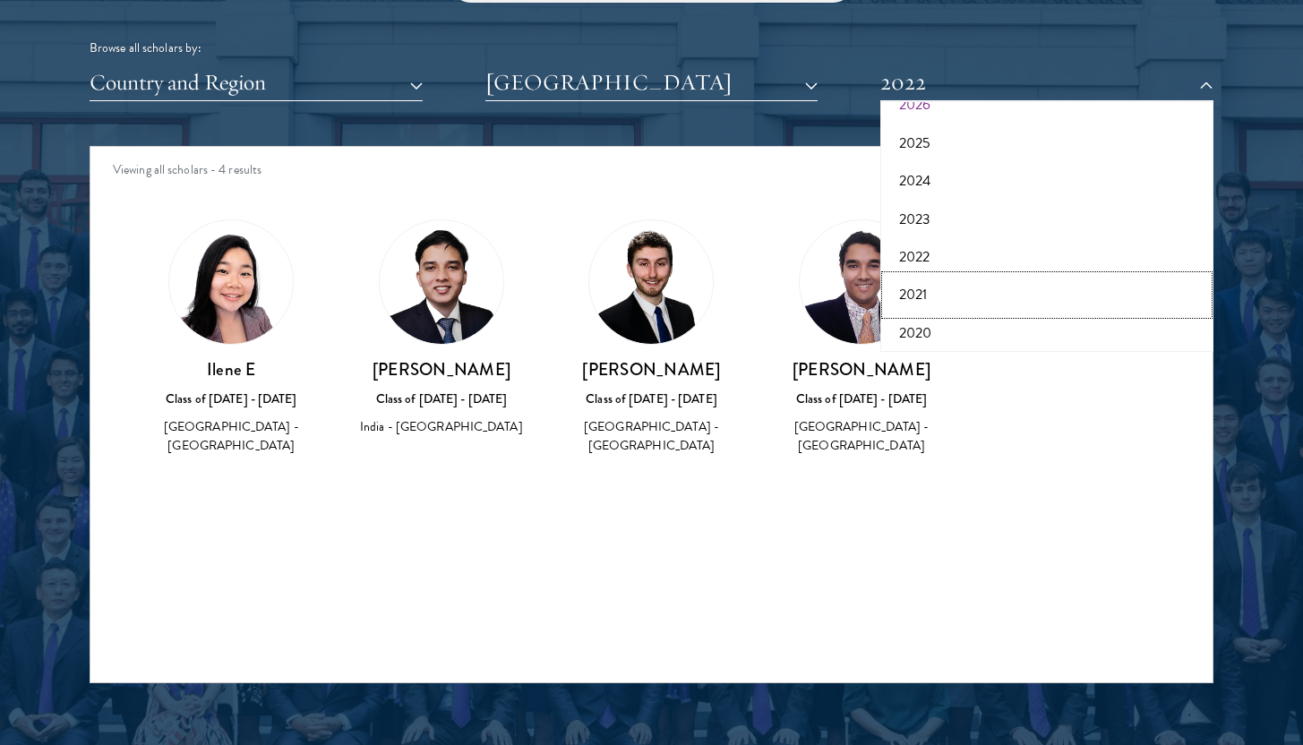
click at [946, 301] on button "2021" at bounding box center [1047, 295] width 322 height 38
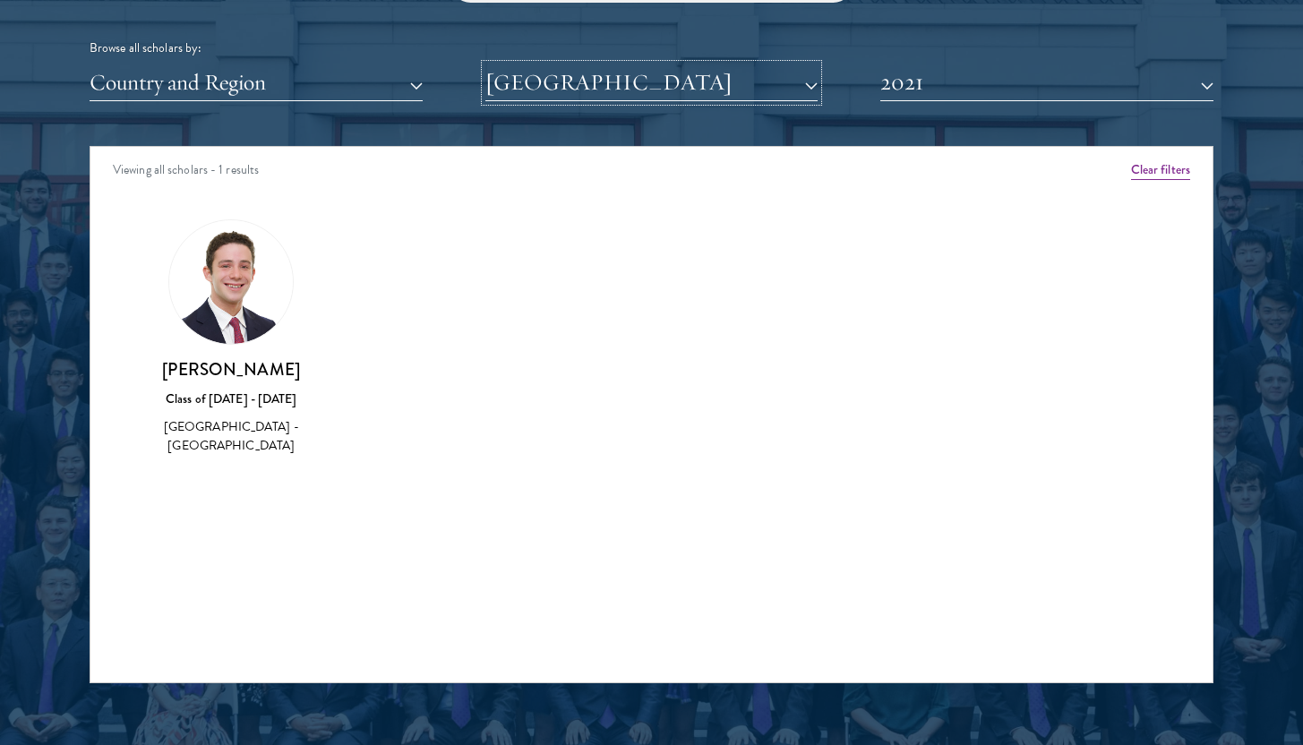
click at [804, 82] on button "[GEOGRAPHIC_DATA]" at bounding box center [651, 82] width 333 height 37
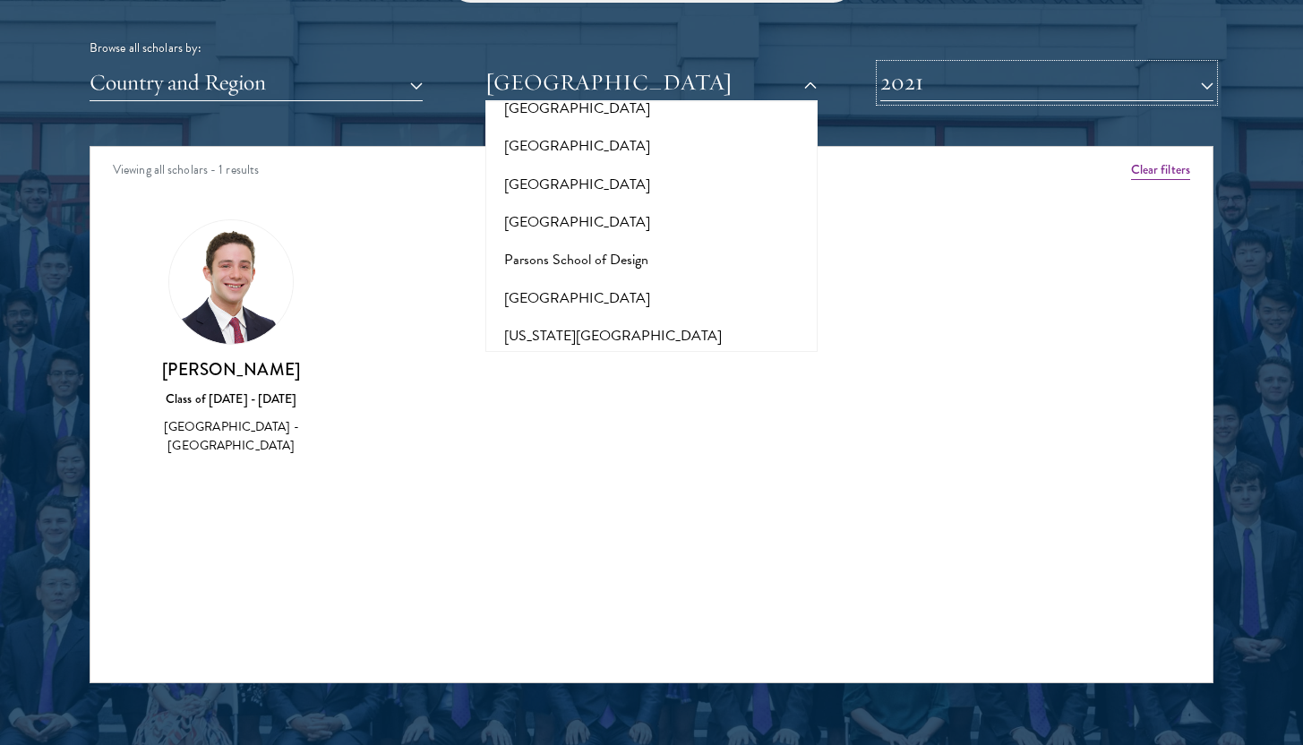
click at [901, 83] on button "2021" at bounding box center [1046, 82] width 333 height 37
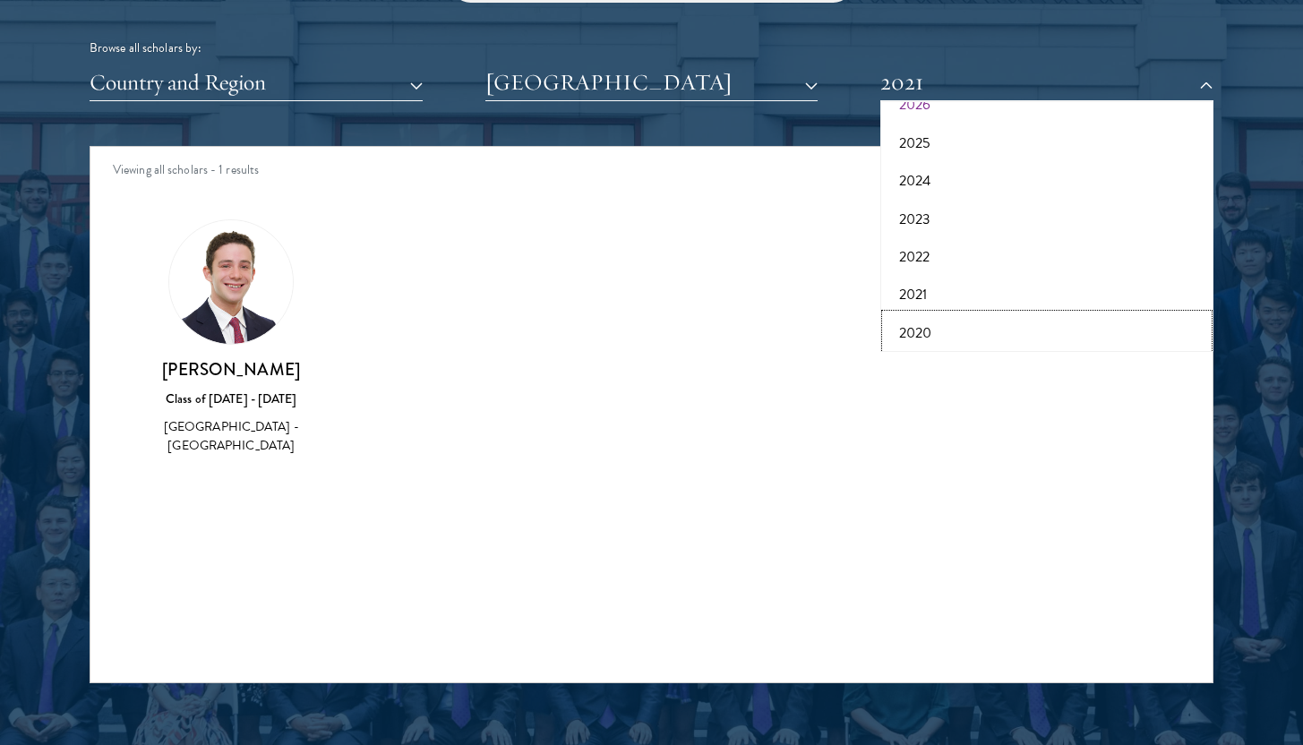
click at [944, 332] on button "2020" at bounding box center [1047, 333] width 322 height 38
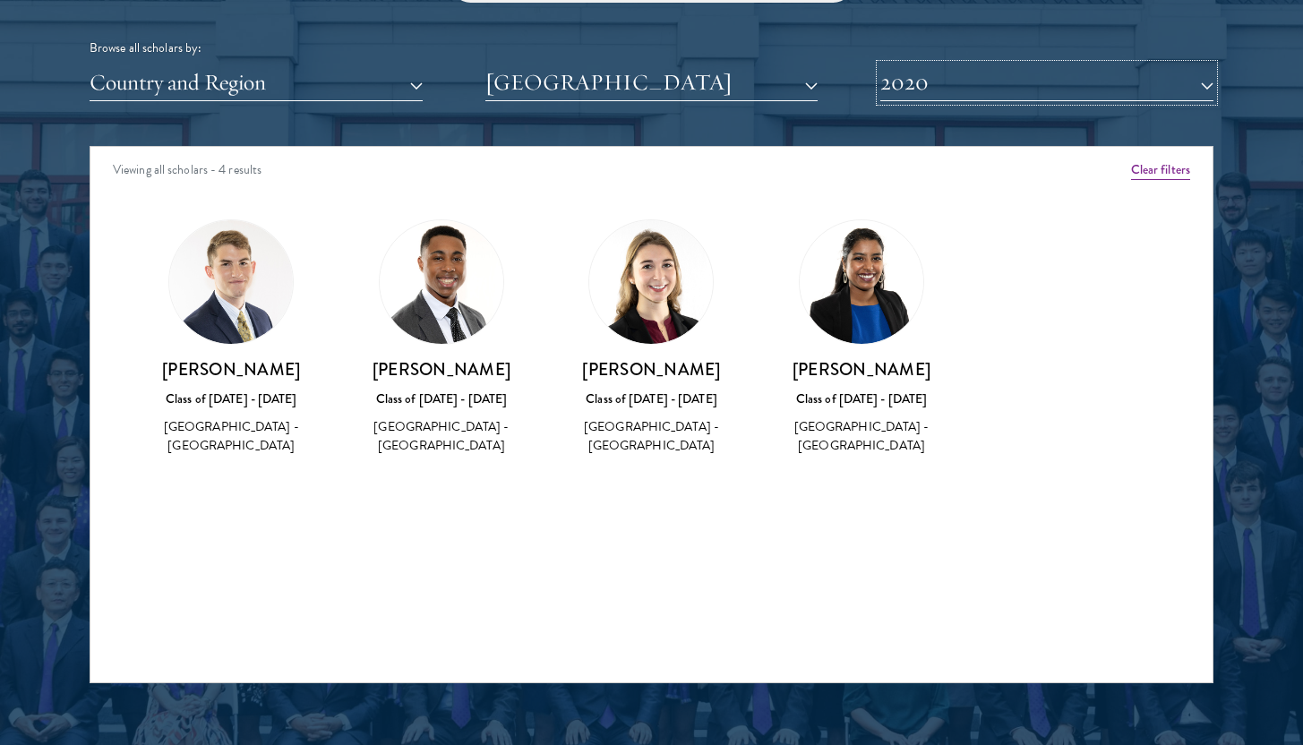
click at [890, 83] on button "2020" at bounding box center [1046, 82] width 333 height 37
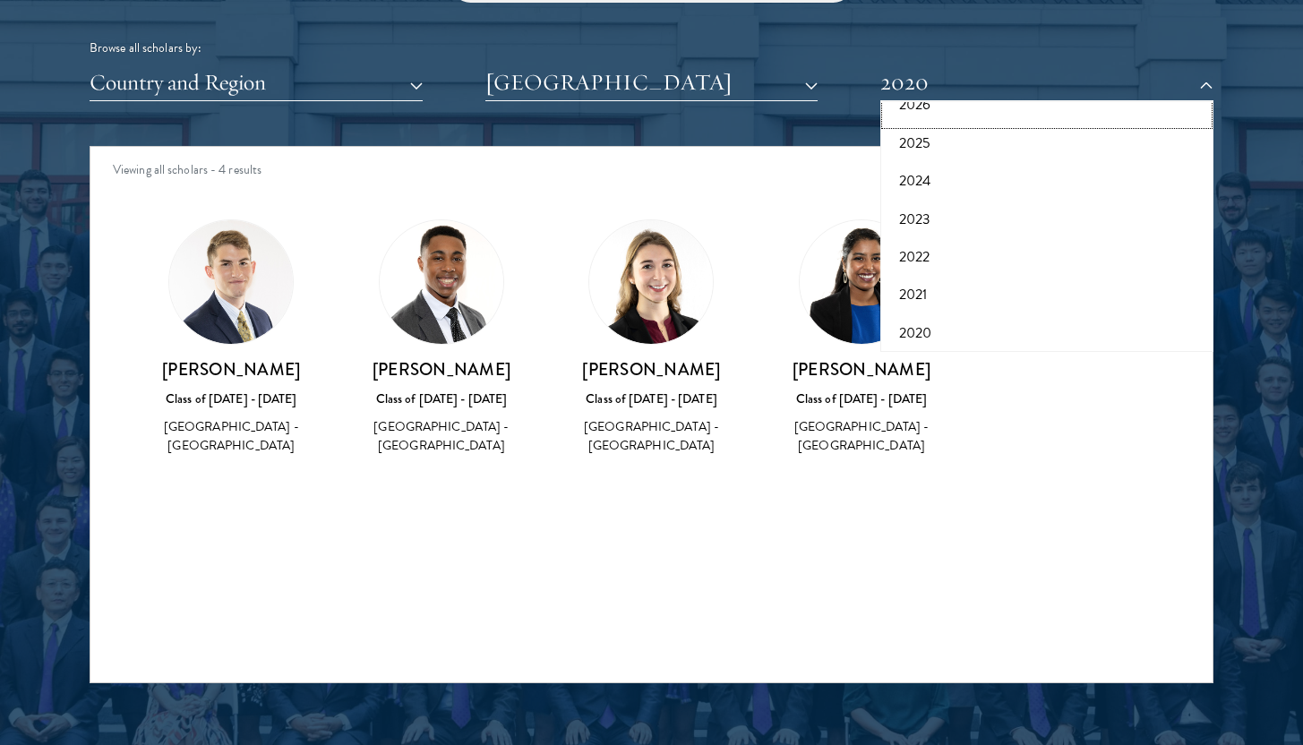
click at [921, 113] on button "2026" at bounding box center [1047, 105] width 322 height 38
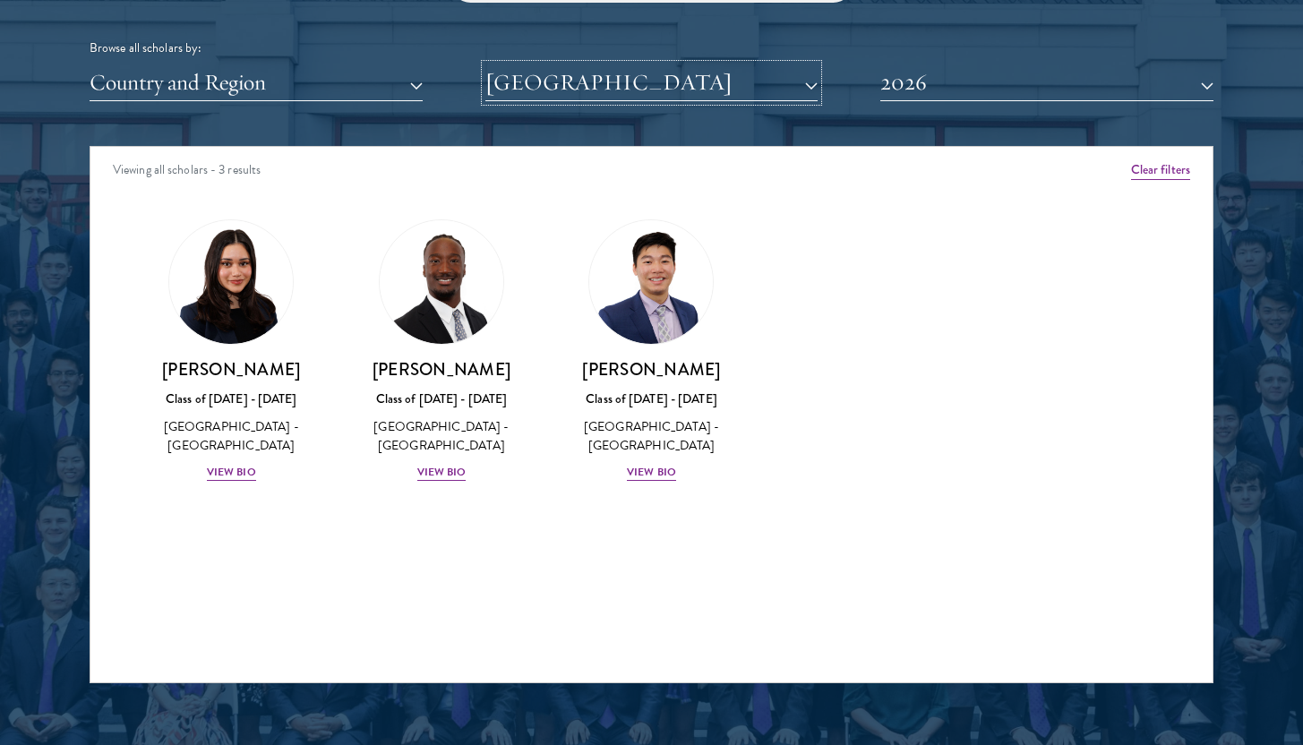
click at [696, 94] on button "[GEOGRAPHIC_DATA]" at bounding box center [651, 82] width 333 height 37
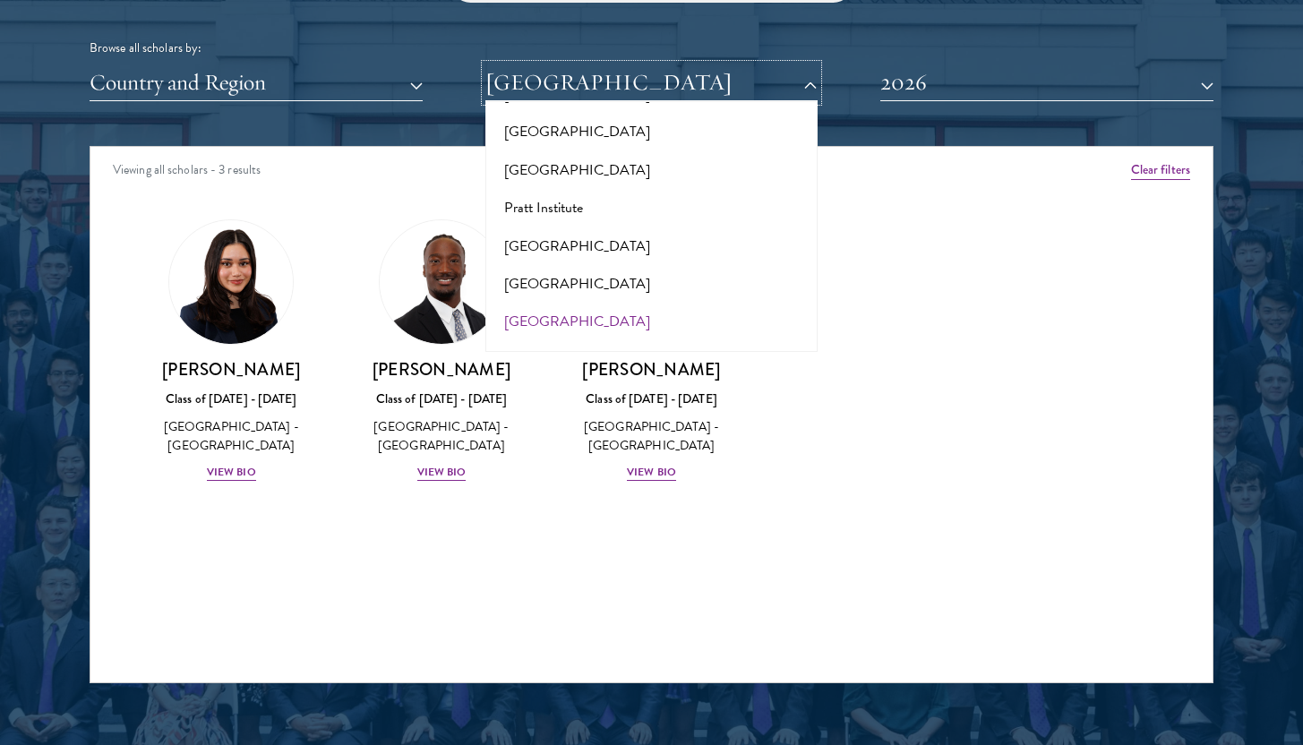
scroll to position [8687, 0]
click at [660, 603] on button "[US_STATE][GEOGRAPHIC_DATA]" at bounding box center [652, 622] width 322 height 38
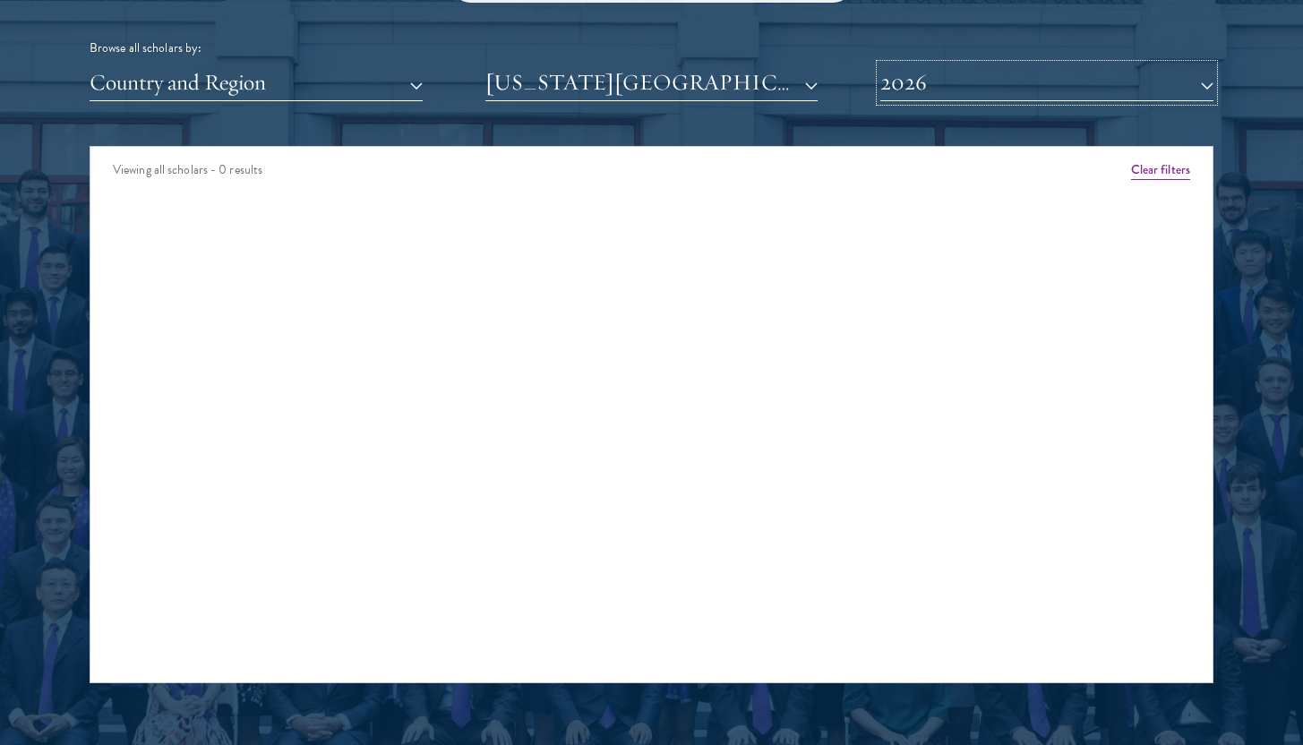
click at [981, 90] on button "2026" at bounding box center [1046, 82] width 333 height 37
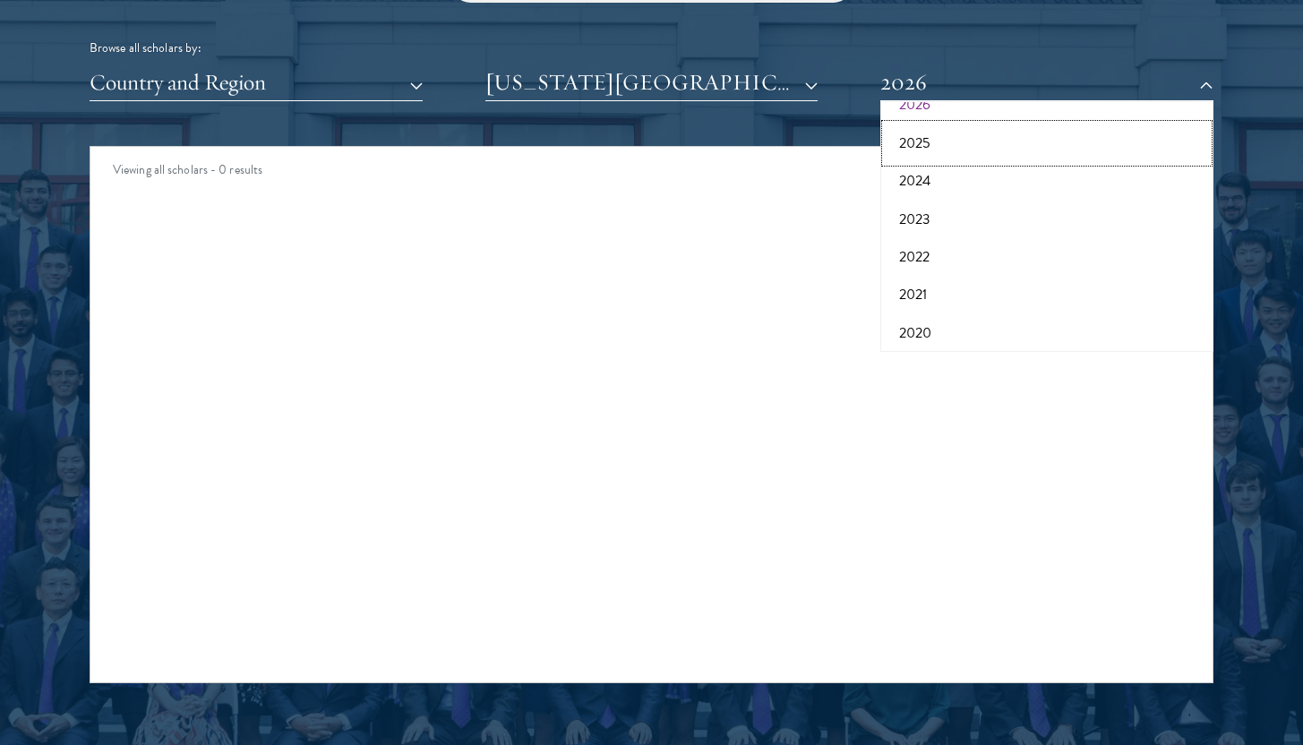
click at [921, 133] on button "2025" at bounding box center [1047, 143] width 322 height 38
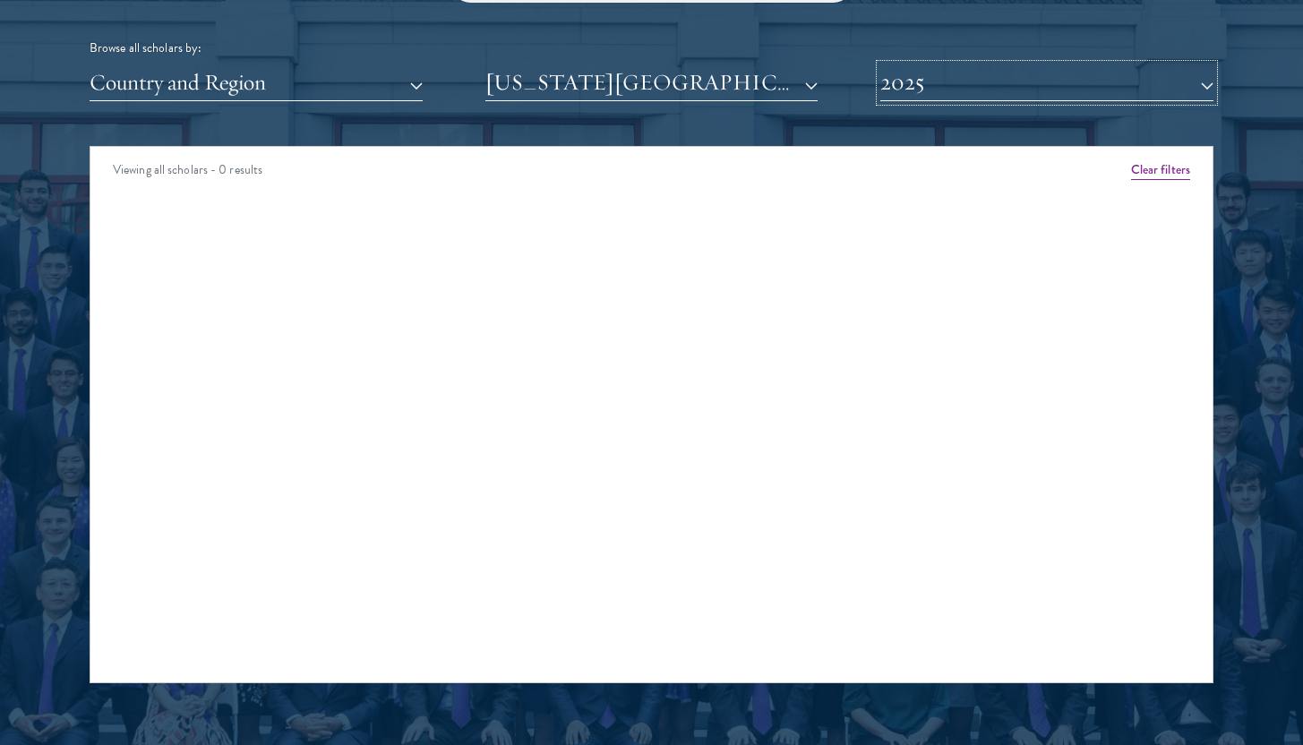
click at [924, 82] on button "2025" at bounding box center [1046, 82] width 333 height 37
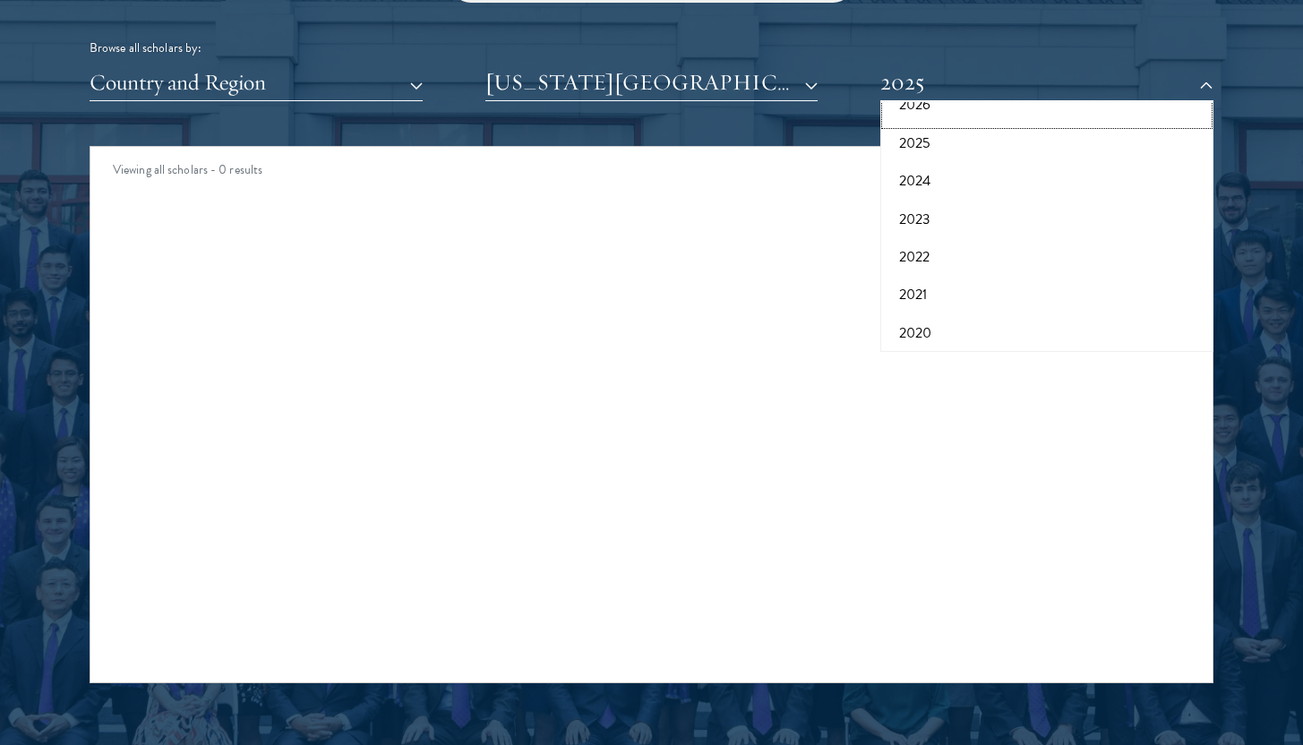
click at [924, 112] on button "2026" at bounding box center [1047, 105] width 322 height 38
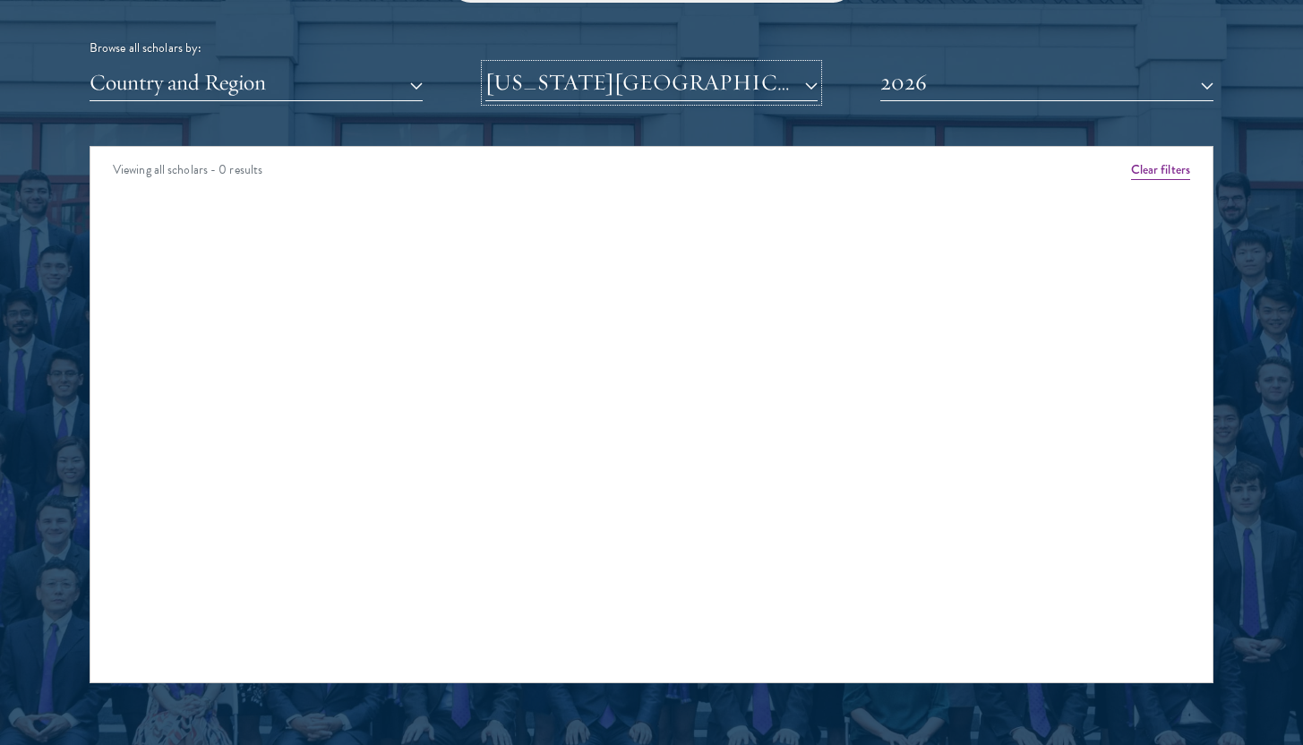
click at [725, 76] on button "[US_STATE][GEOGRAPHIC_DATA]" at bounding box center [651, 82] width 333 height 37
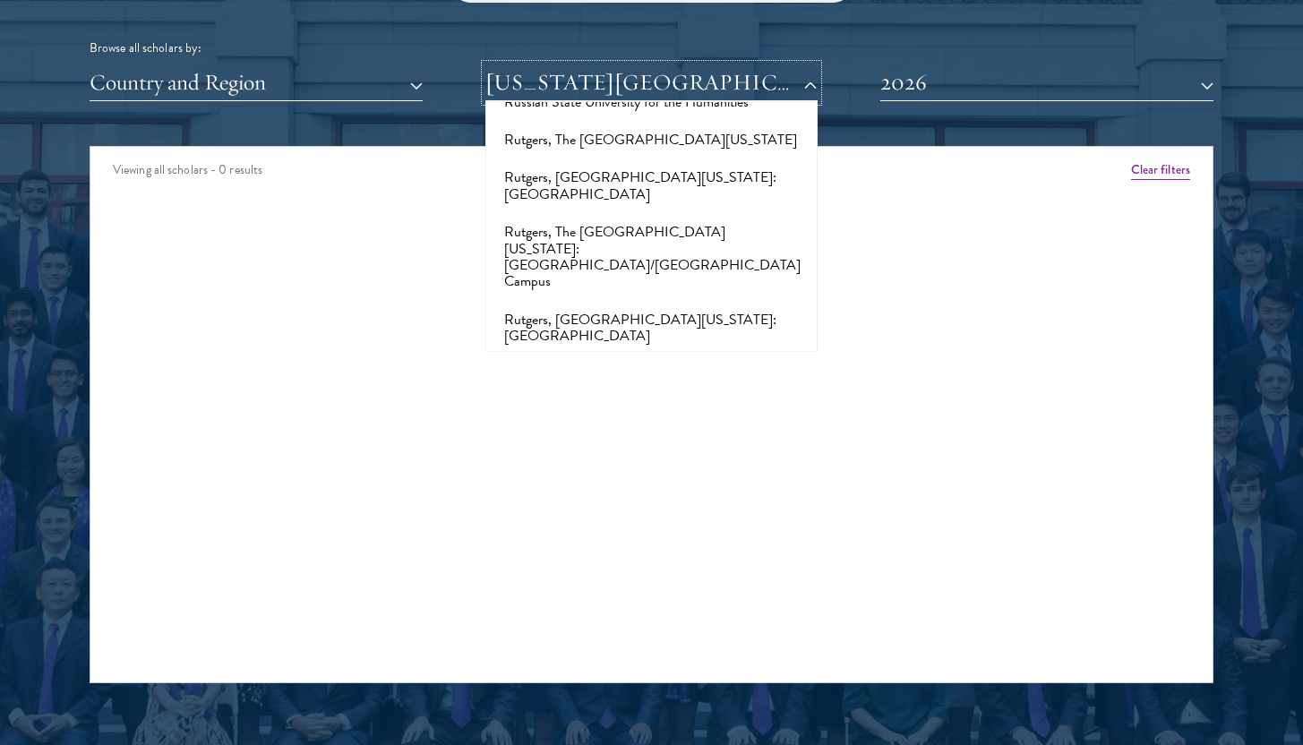
scroll to position [9327, 0]
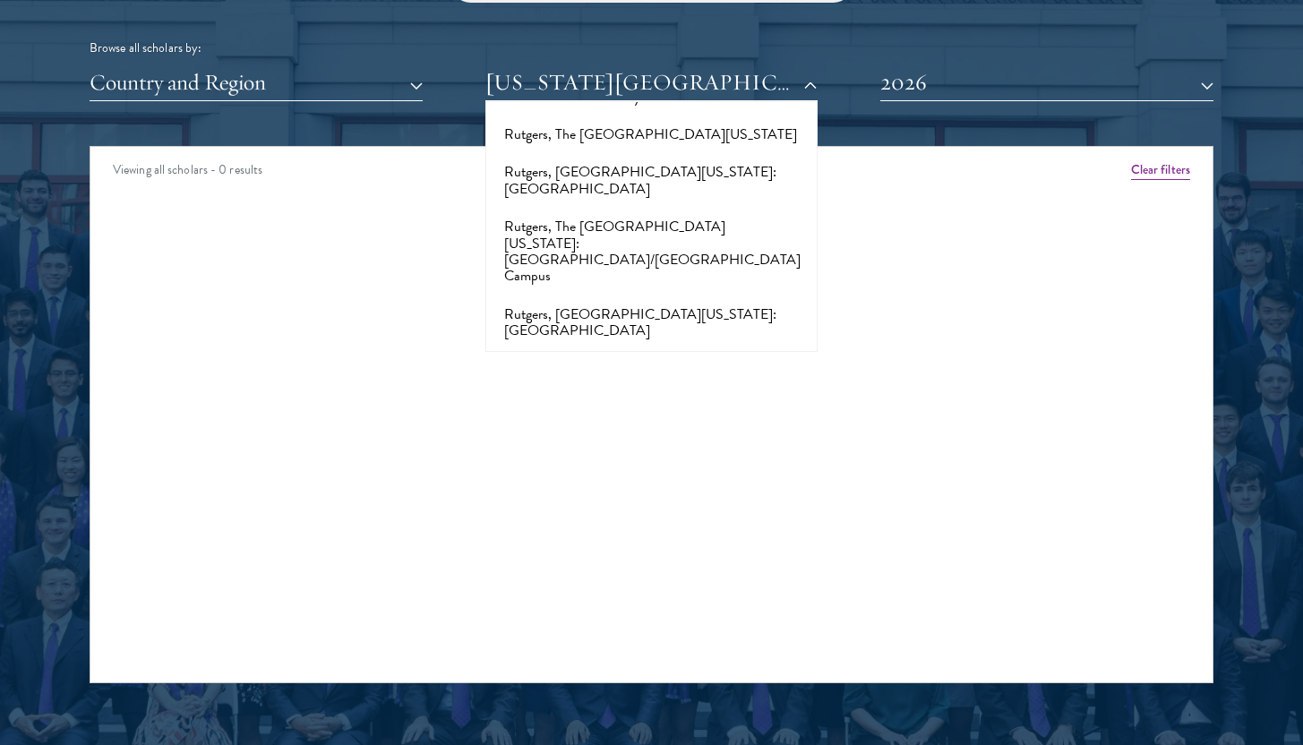
click at [693, 556] on button "School of Oriental and African Studies, [GEOGRAPHIC_DATA]" at bounding box center [652, 583] width 322 height 55
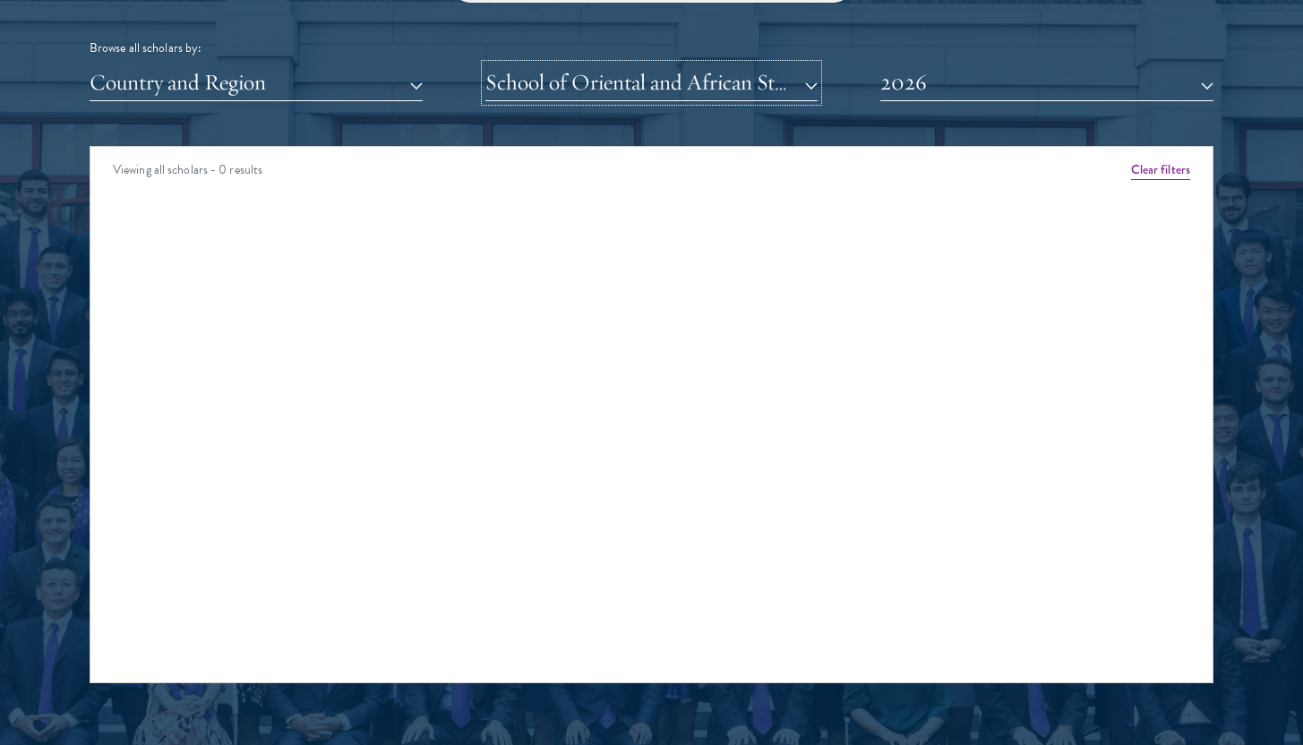
click at [694, 83] on button "School of Oriental and African Studies, [GEOGRAPHIC_DATA]" at bounding box center [651, 82] width 333 height 37
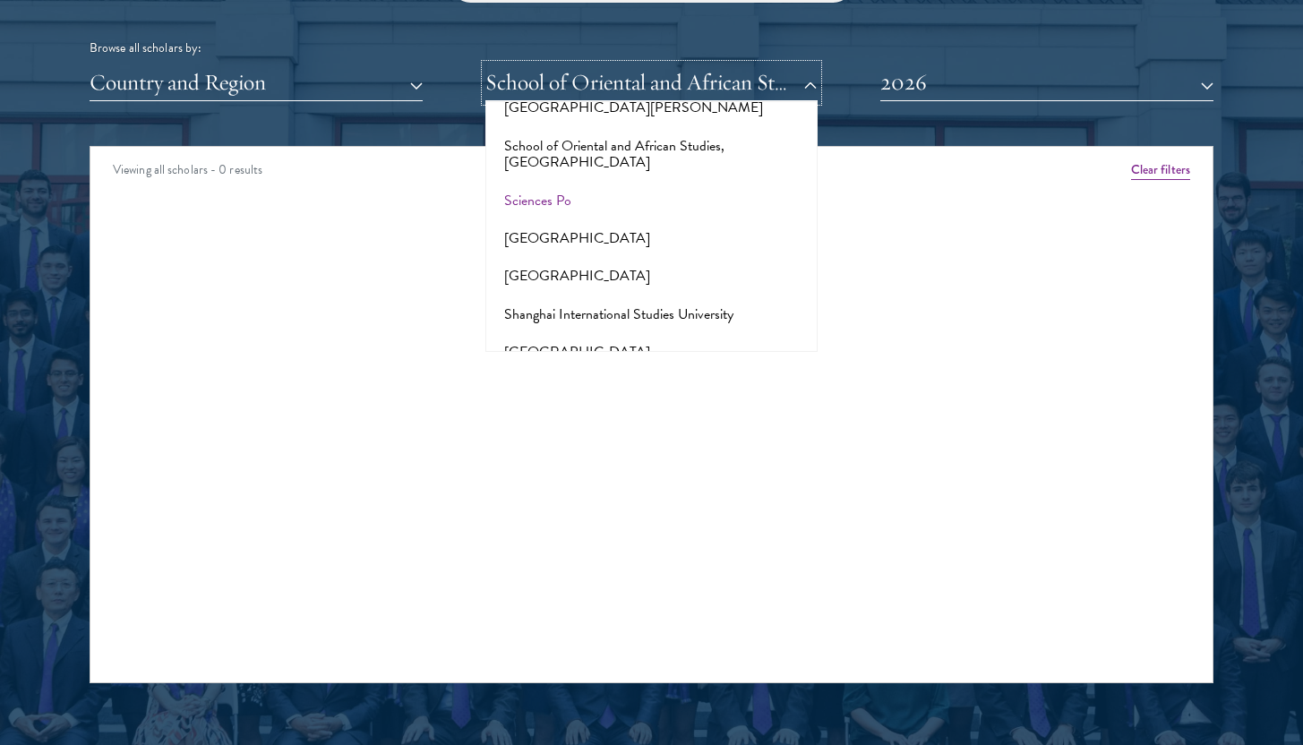
scroll to position [9757, 0]
click at [669, 560] on button "[PERSON_NAME][GEOGRAPHIC_DATA]" at bounding box center [652, 579] width 322 height 38
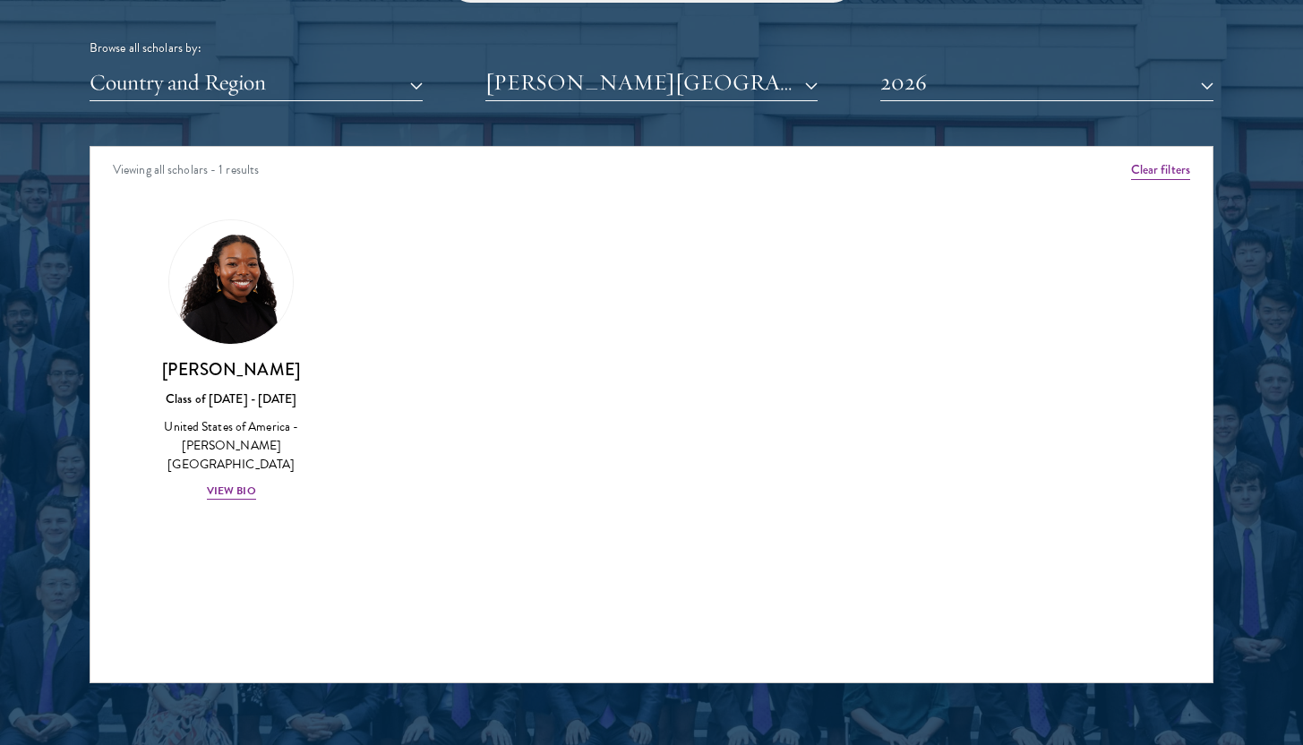
click at [655, 102] on div "Scholar Directory Congratulations and welcome to the Schwarzman Scholars Class …" at bounding box center [652, 228] width 1124 height 911
click at [934, 78] on button "2026" at bounding box center [1046, 82] width 333 height 37
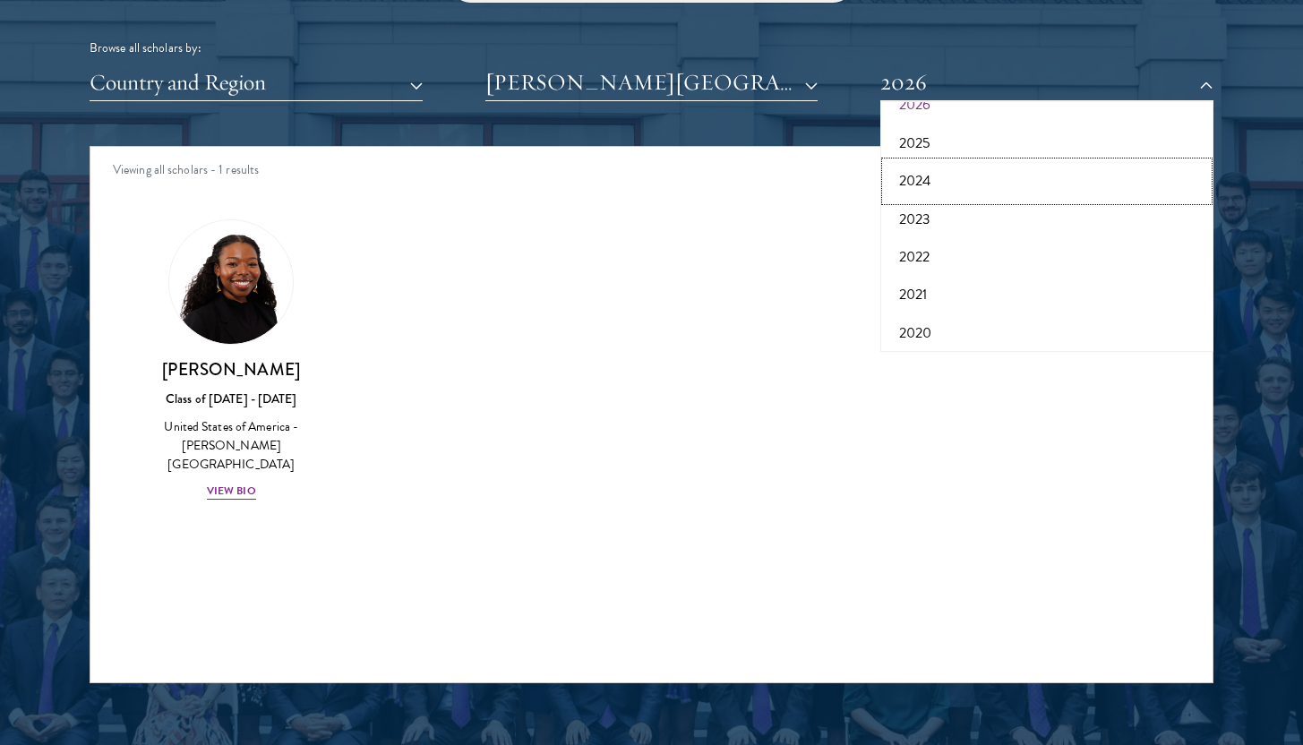
click at [928, 181] on button "2024" at bounding box center [1047, 181] width 322 height 38
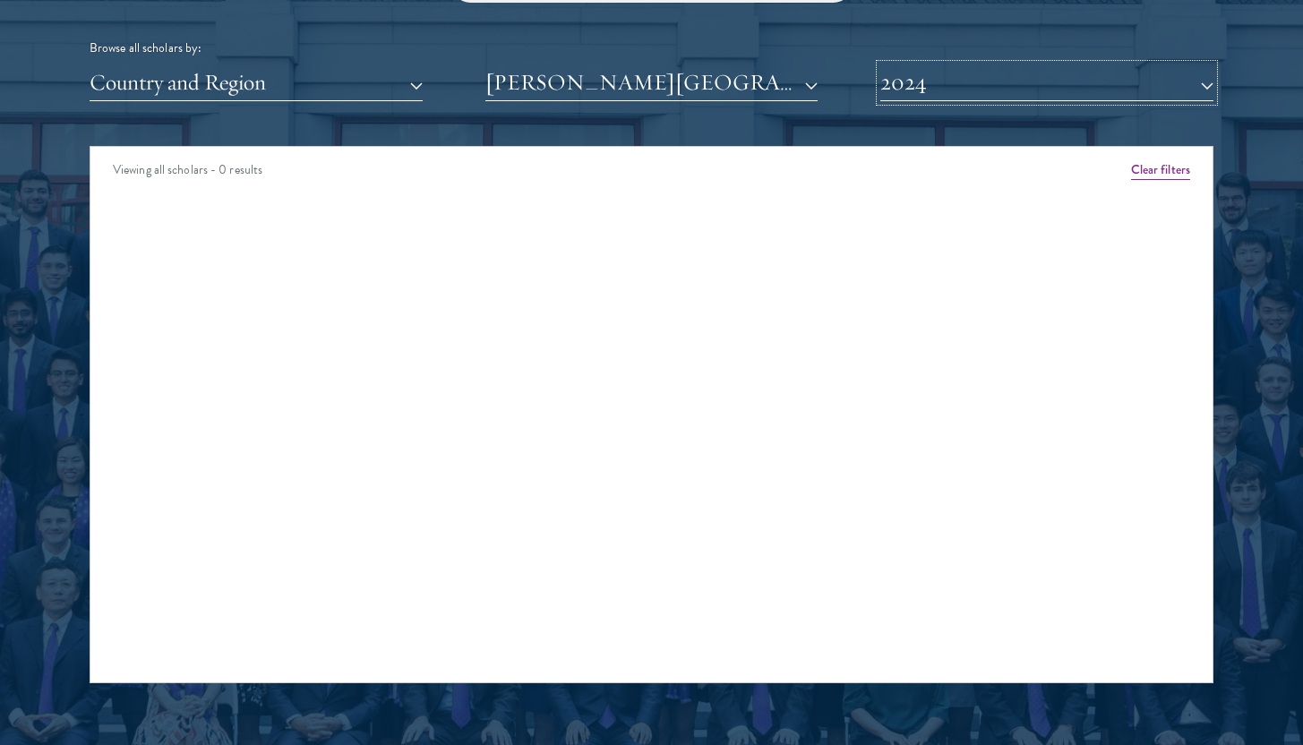
click at [918, 83] on button "2024" at bounding box center [1046, 82] width 333 height 37
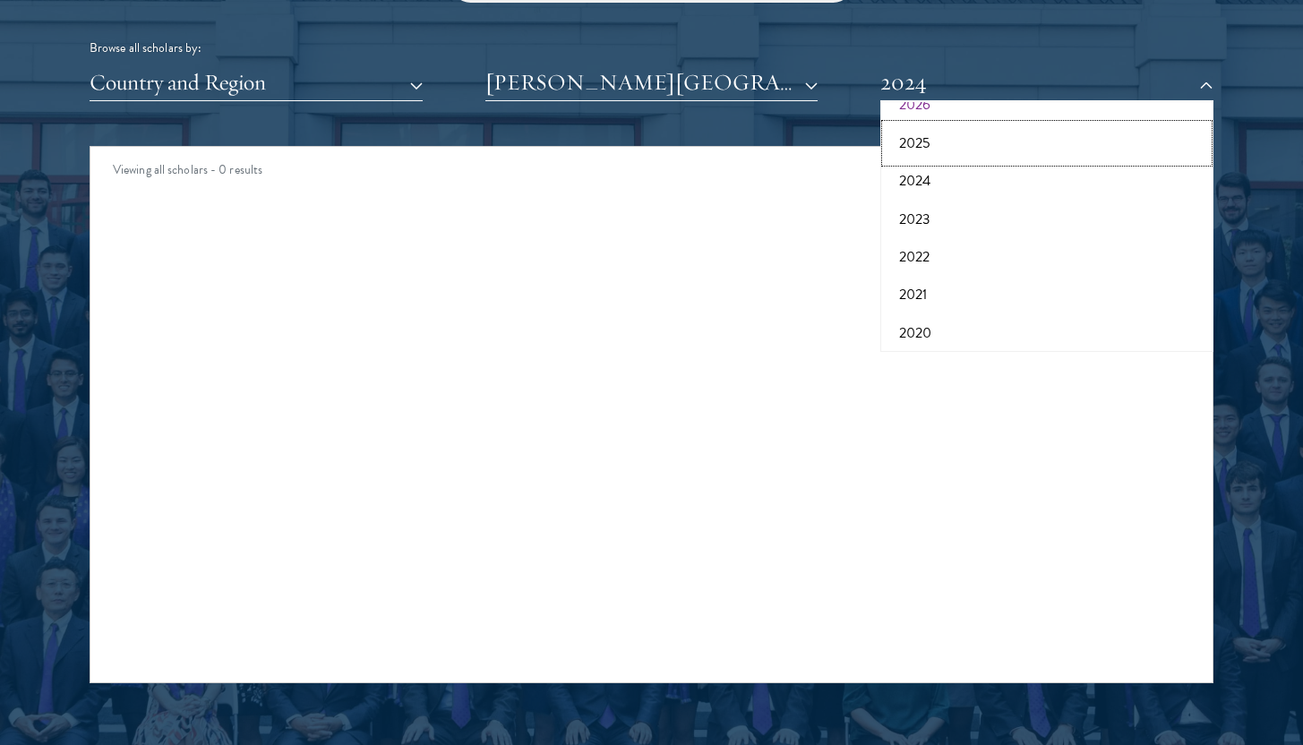
click at [923, 150] on button "2025" at bounding box center [1047, 143] width 322 height 38
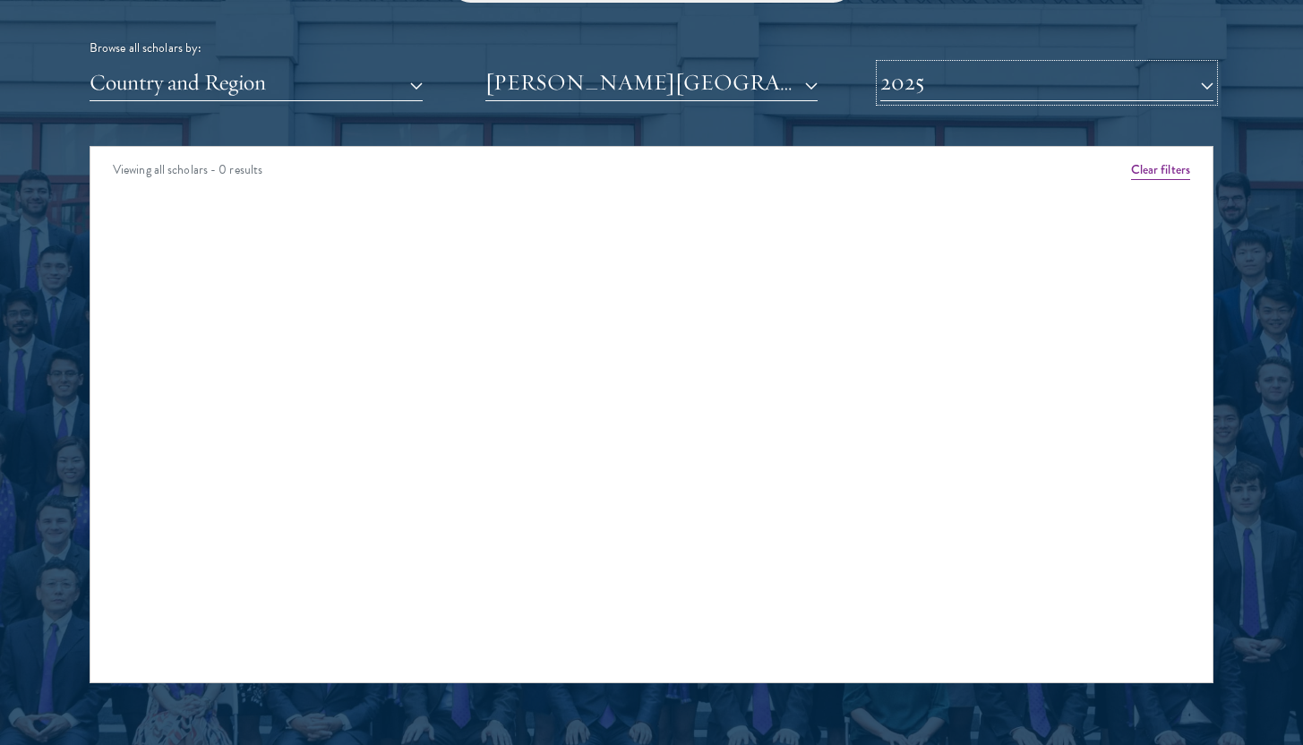
click at [923, 98] on button "2025" at bounding box center [1046, 82] width 333 height 37
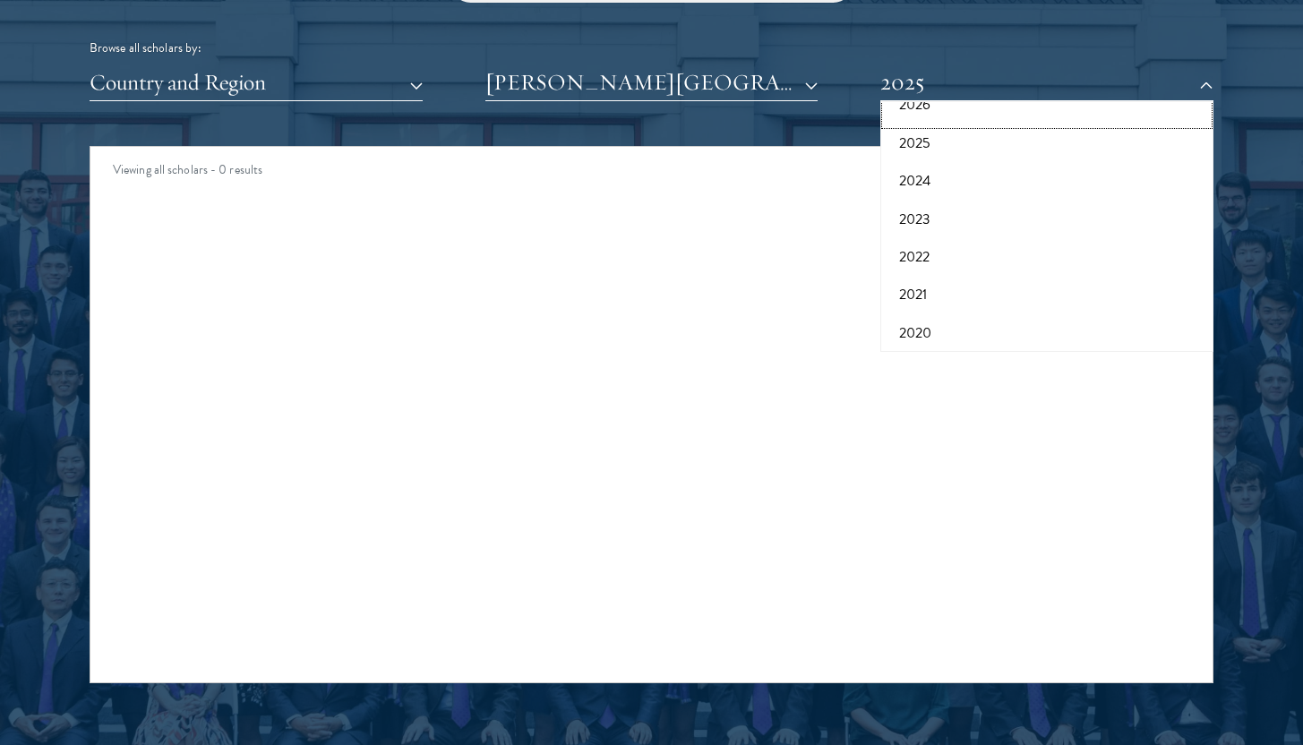
click at [920, 111] on button "2026" at bounding box center [1047, 105] width 322 height 38
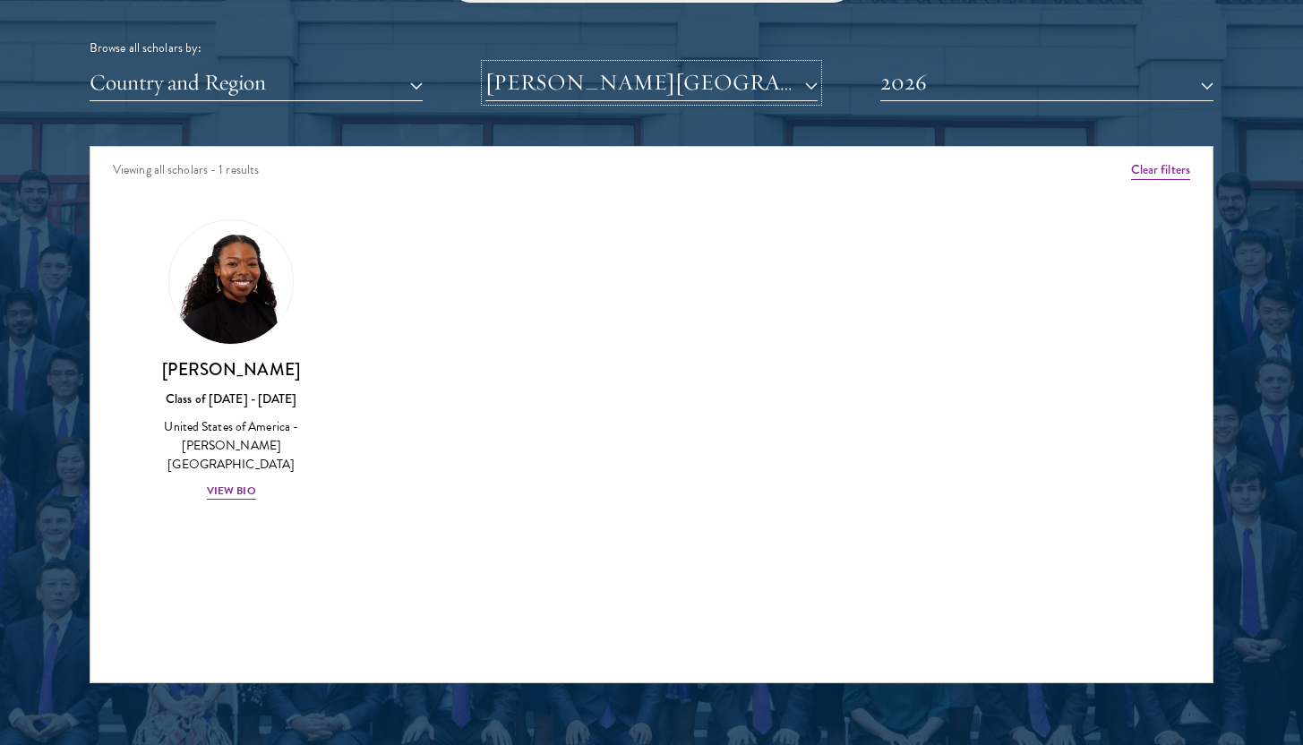
click at [766, 91] on button "[PERSON_NAME][GEOGRAPHIC_DATA]" at bounding box center [651, 82] width 333 height 37
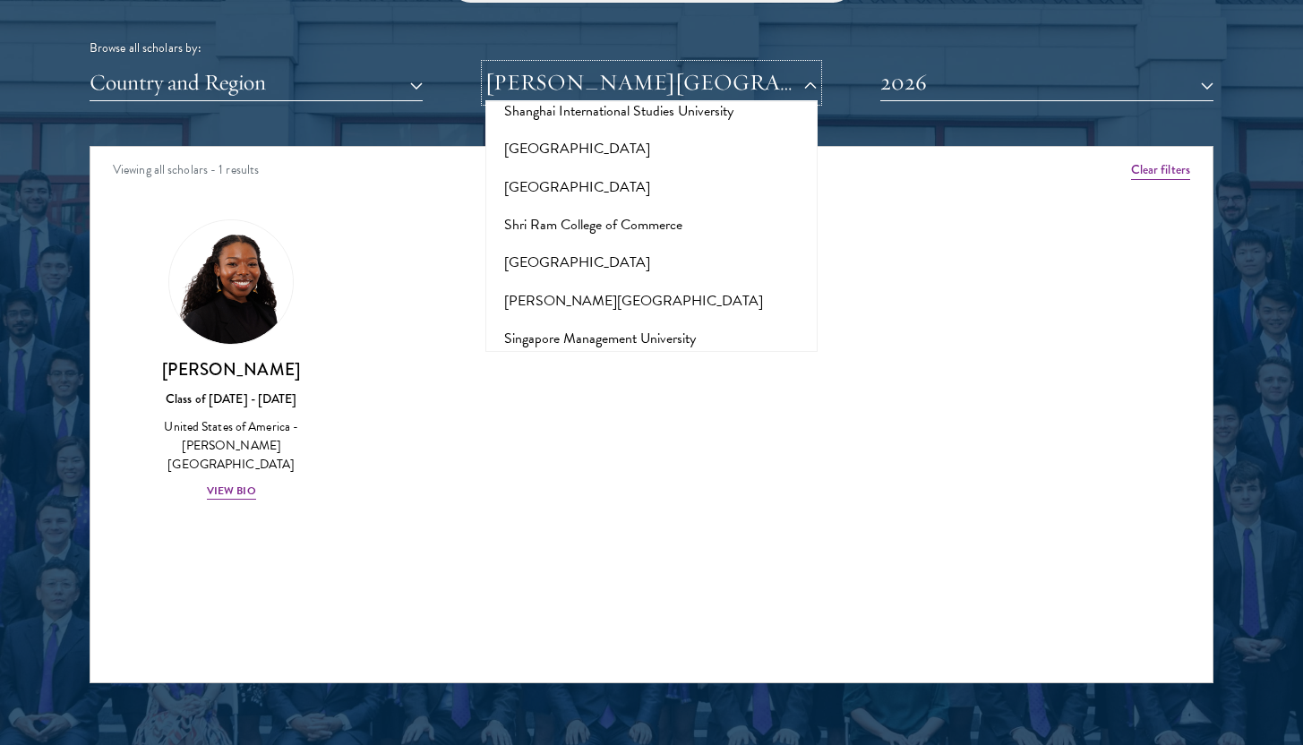
scroll to position [9962, 0]
click at [681, 621] on button "[GEOGRAPHIC_DATA]" at bounding box center [652, 640] width 322 height 38
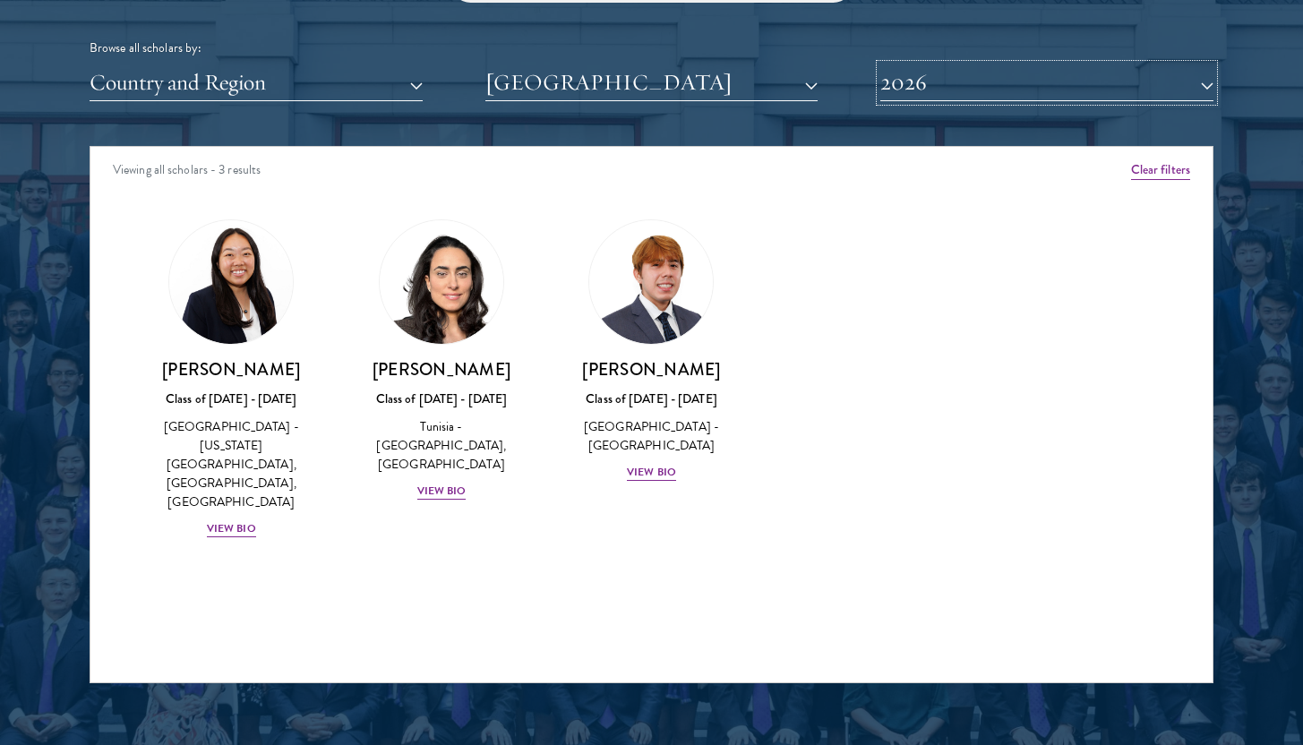
click at [924, 84] on button "2026" at bounding box center [1046, 82] width 333 height 37
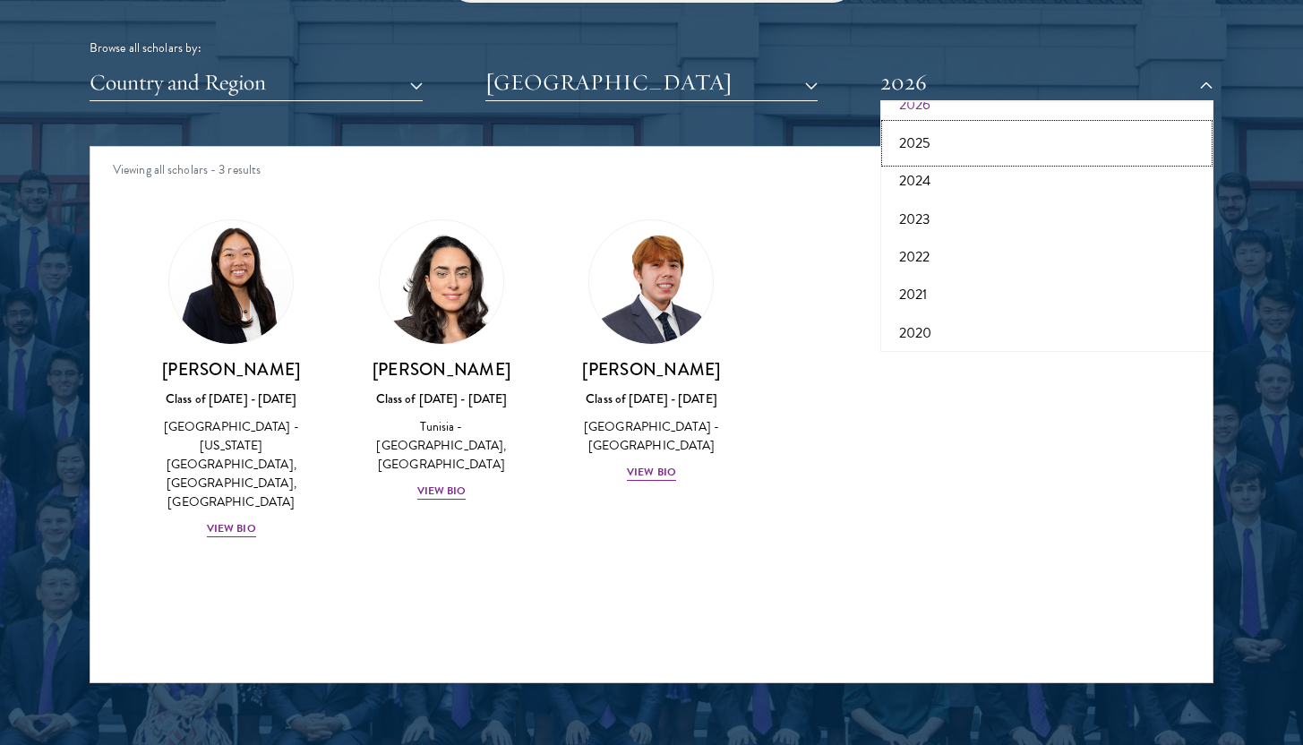
click at [946, 156] on button "2025" at bounding box center [1047, 143] width 322 height 38
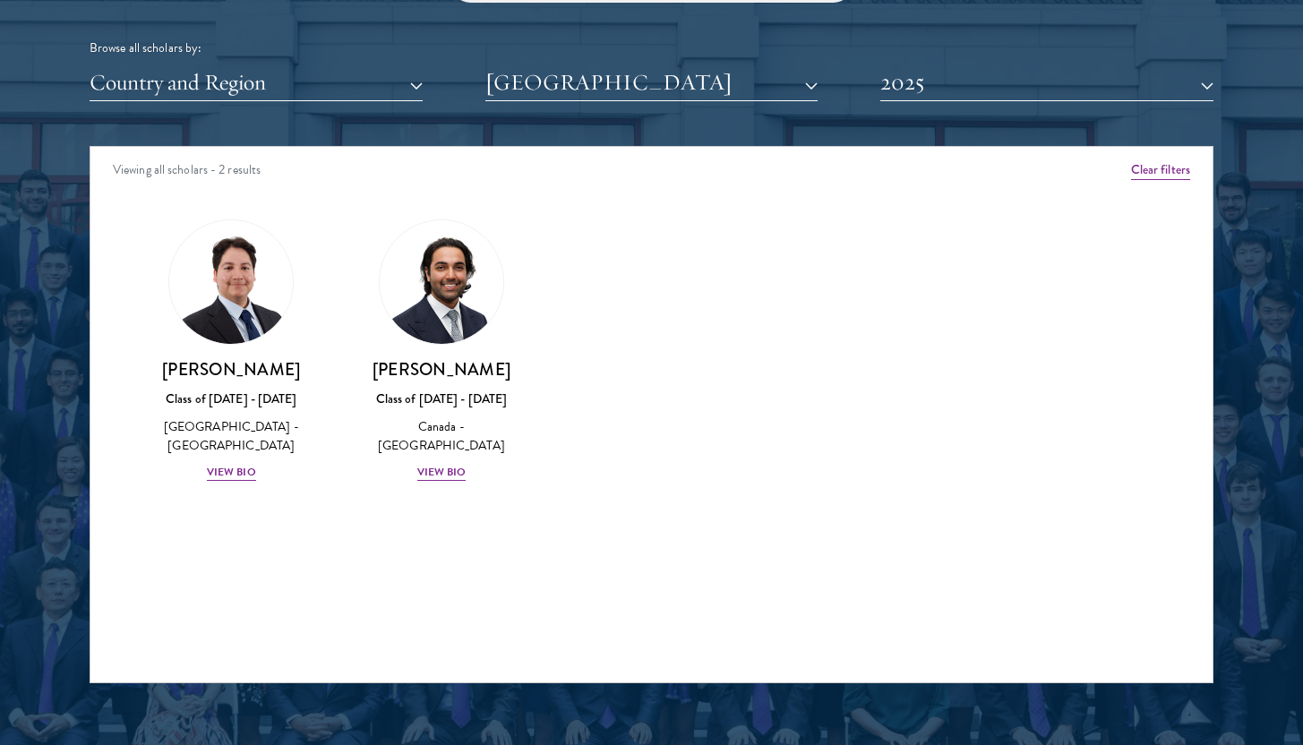
click at [936, 112] on div "Scholar Directory Congratulations and welcome to the Schwarzman Scholars Class …" at bounding box center [652, 228] width 1124 height 911
click at [927, 98] on button "2025" at bounding box center [1046, 82] width 333 height 37
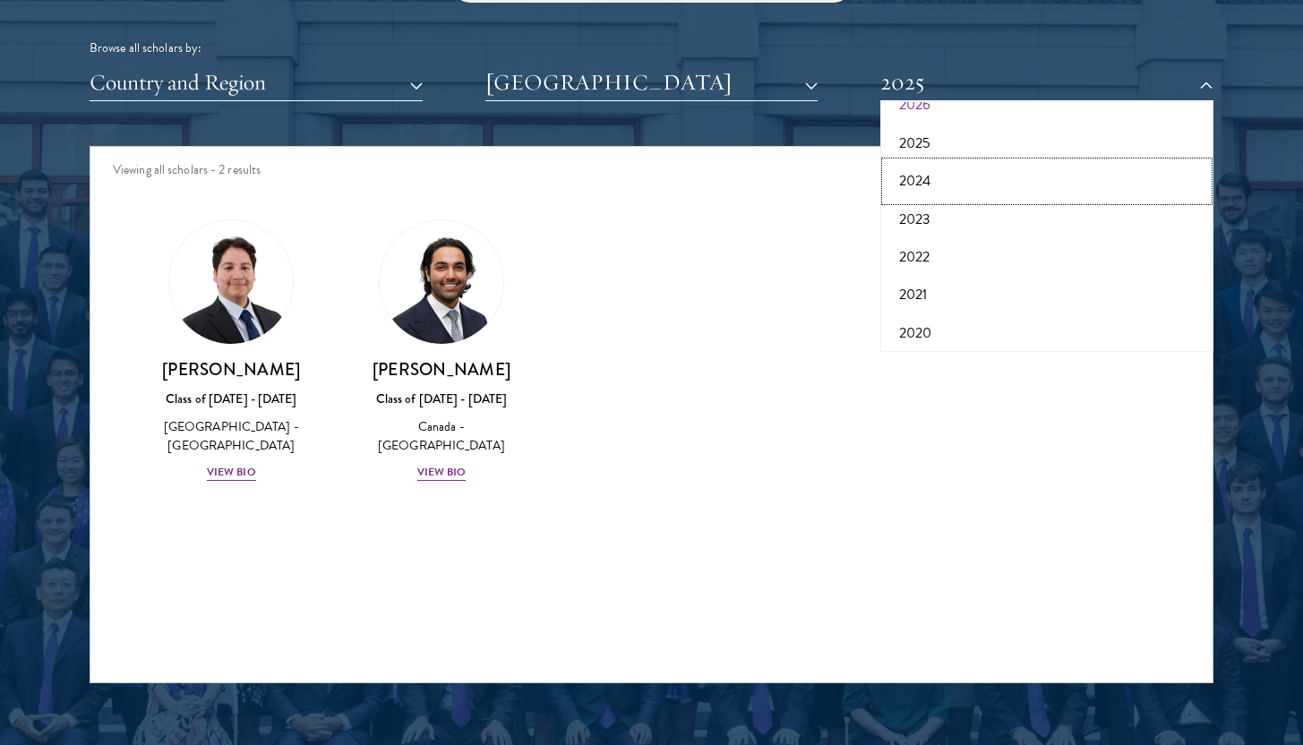
click at [928, 177] on button "2024" at bounding box center [1047, 181] width 322 height 38
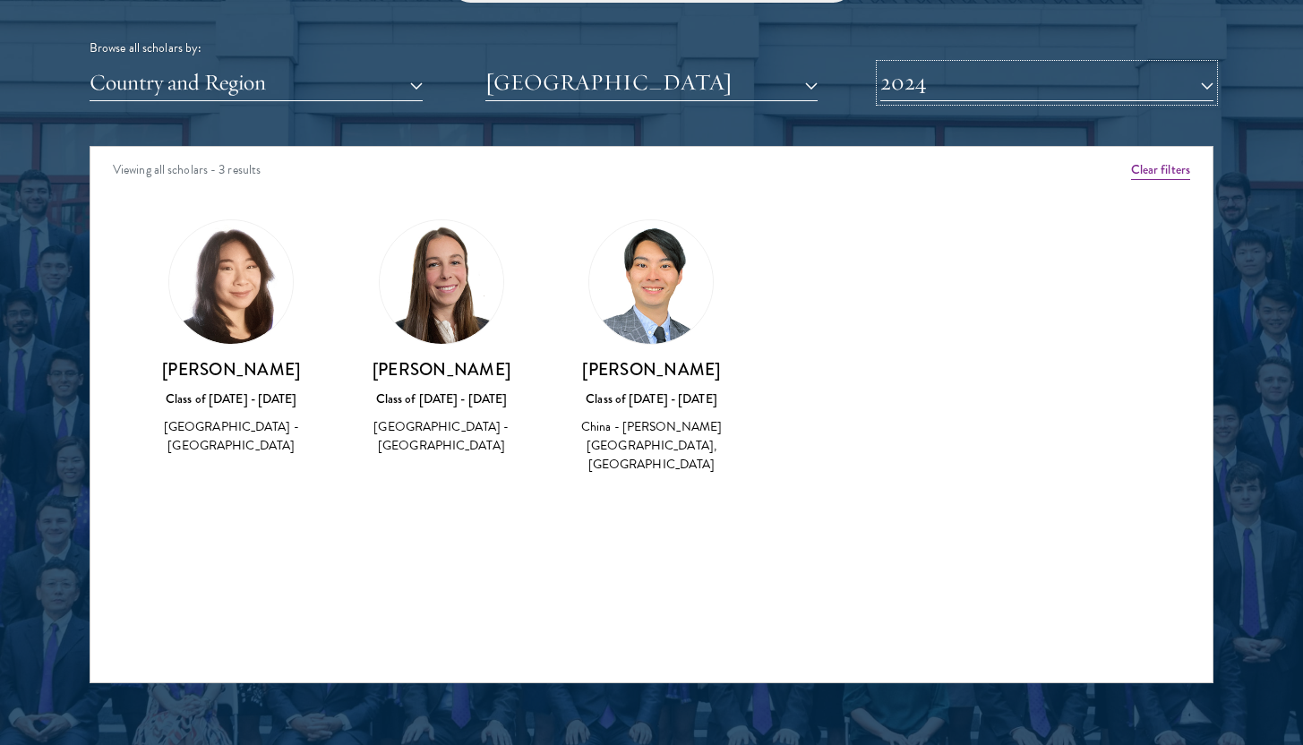
click at [927, 94] on button "2024" at bounding box center [1046, 82] width 333 height 37
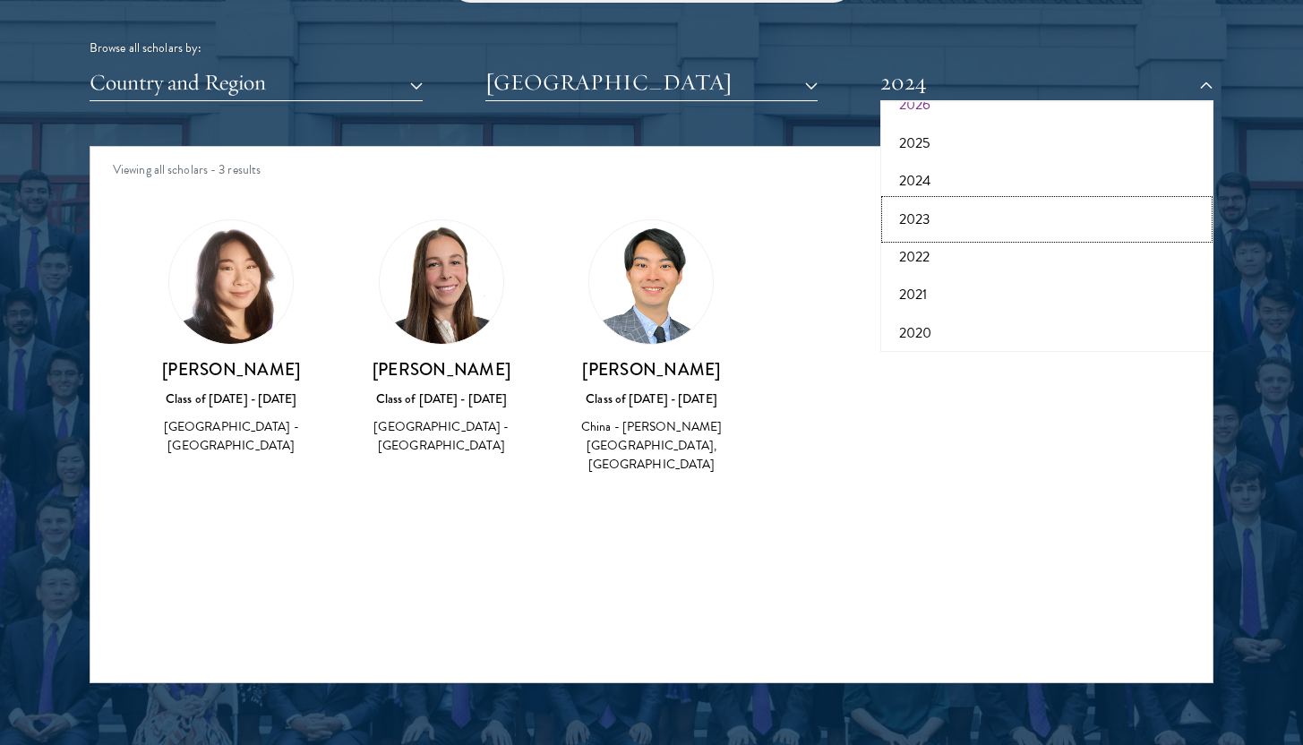
click at [927, 223] on button "2023" at bounding box center [1047, 220] width 322 height 38
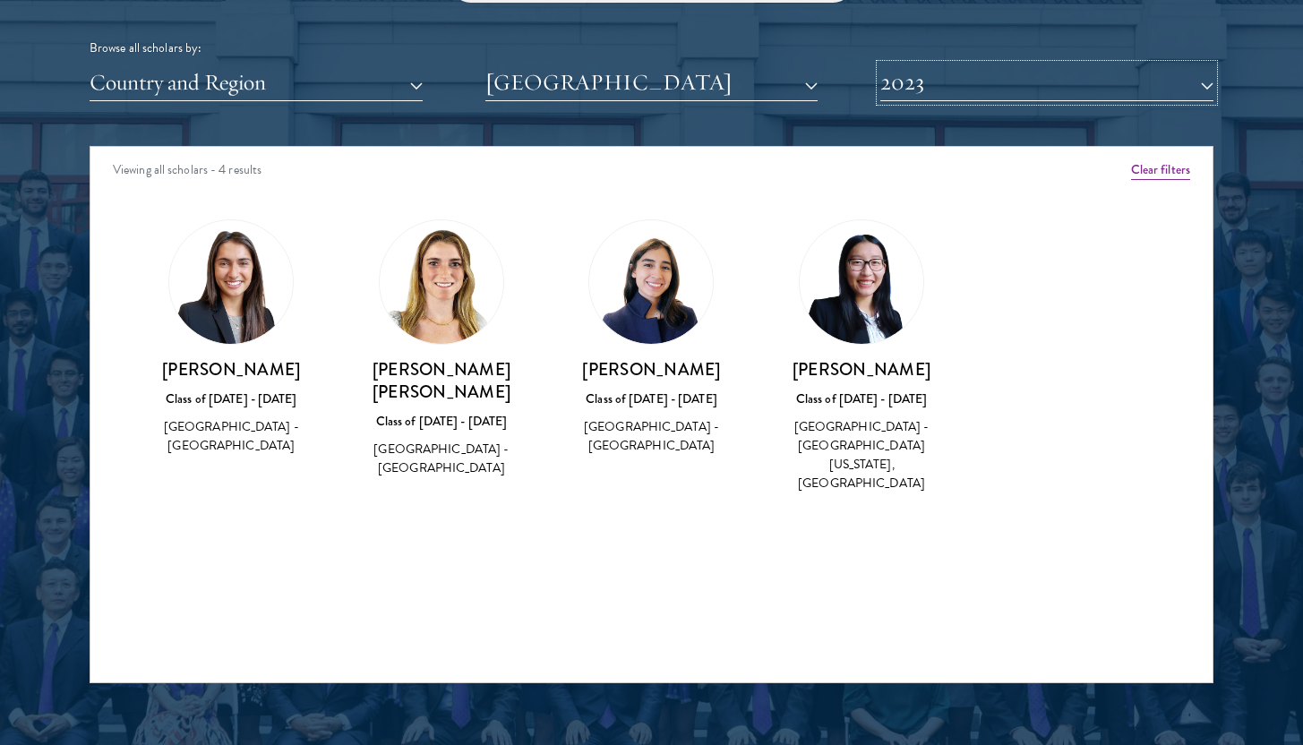
click at [922, 93] on button "2023" at bounding box center [1046, 82] width 333 height 37
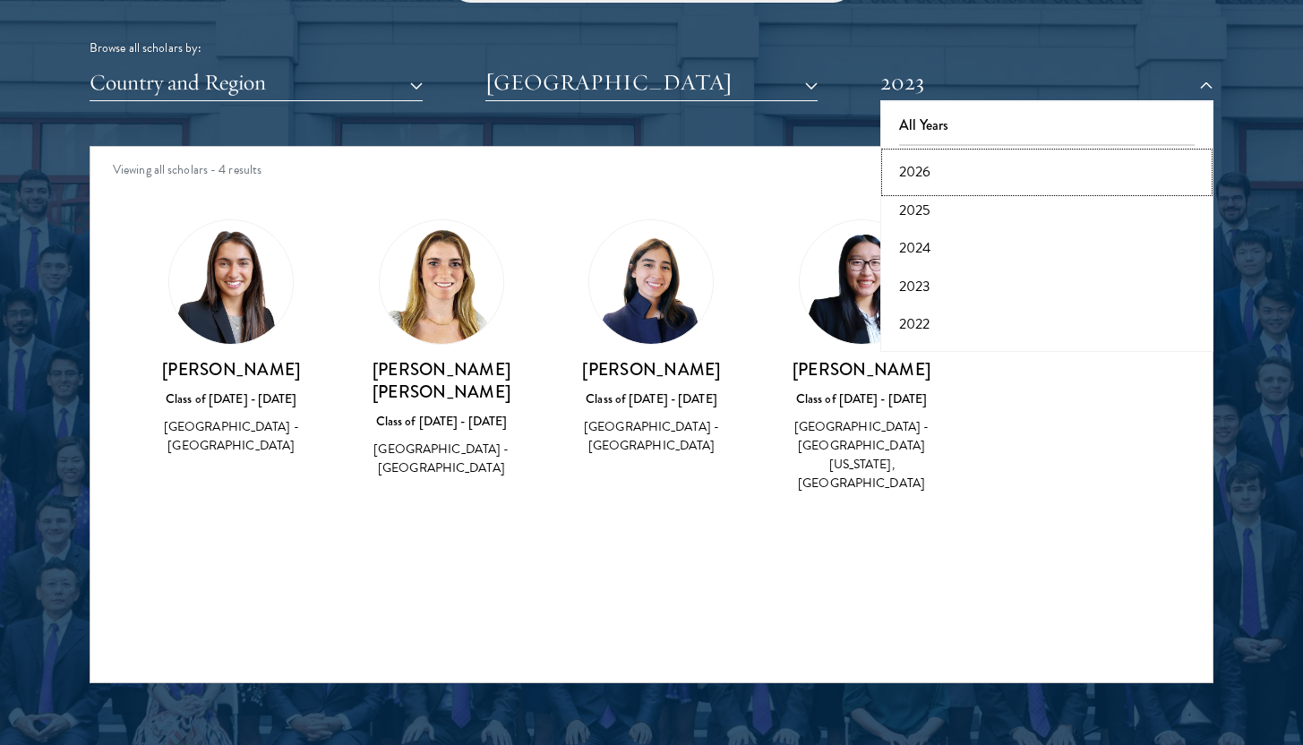
click at [924, 176] on button "2026" at bounding box center [1047, 172] width 322 height 38
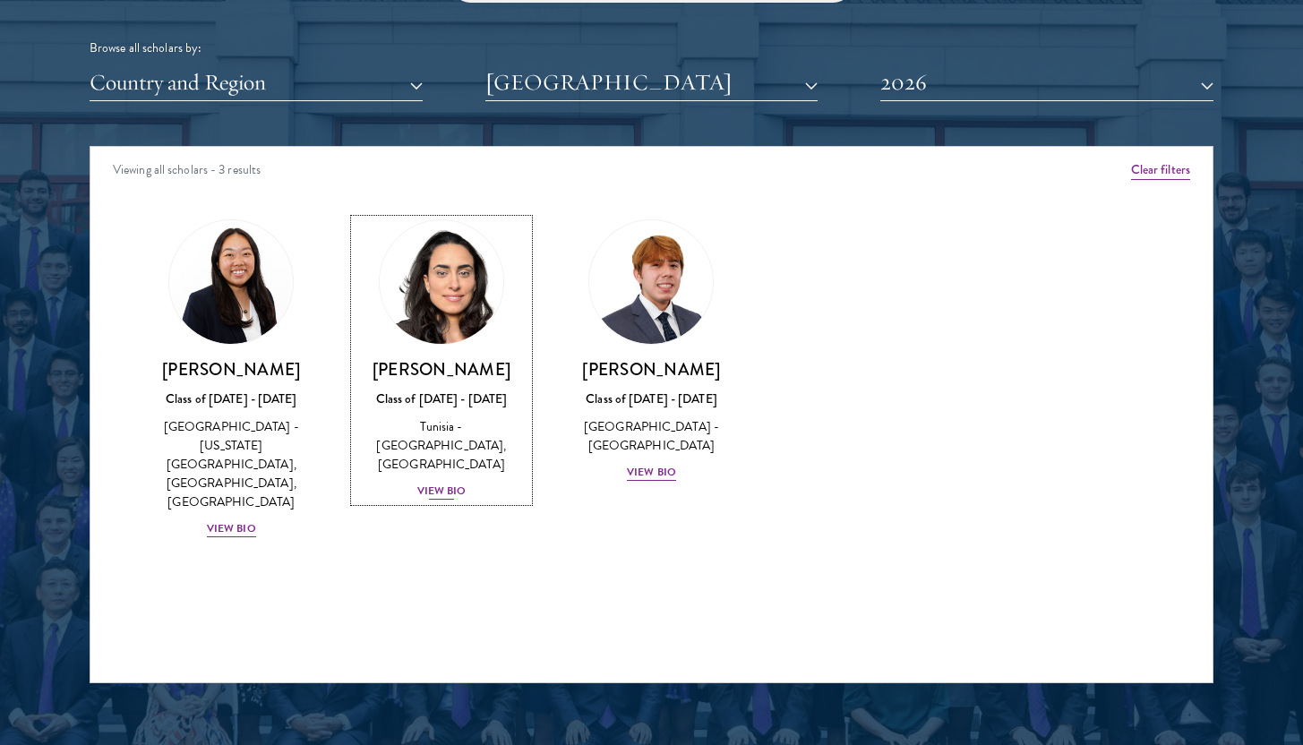
click at [458, 483] on div "View Bio" at bounding box center [441, 491] width 49 height 17
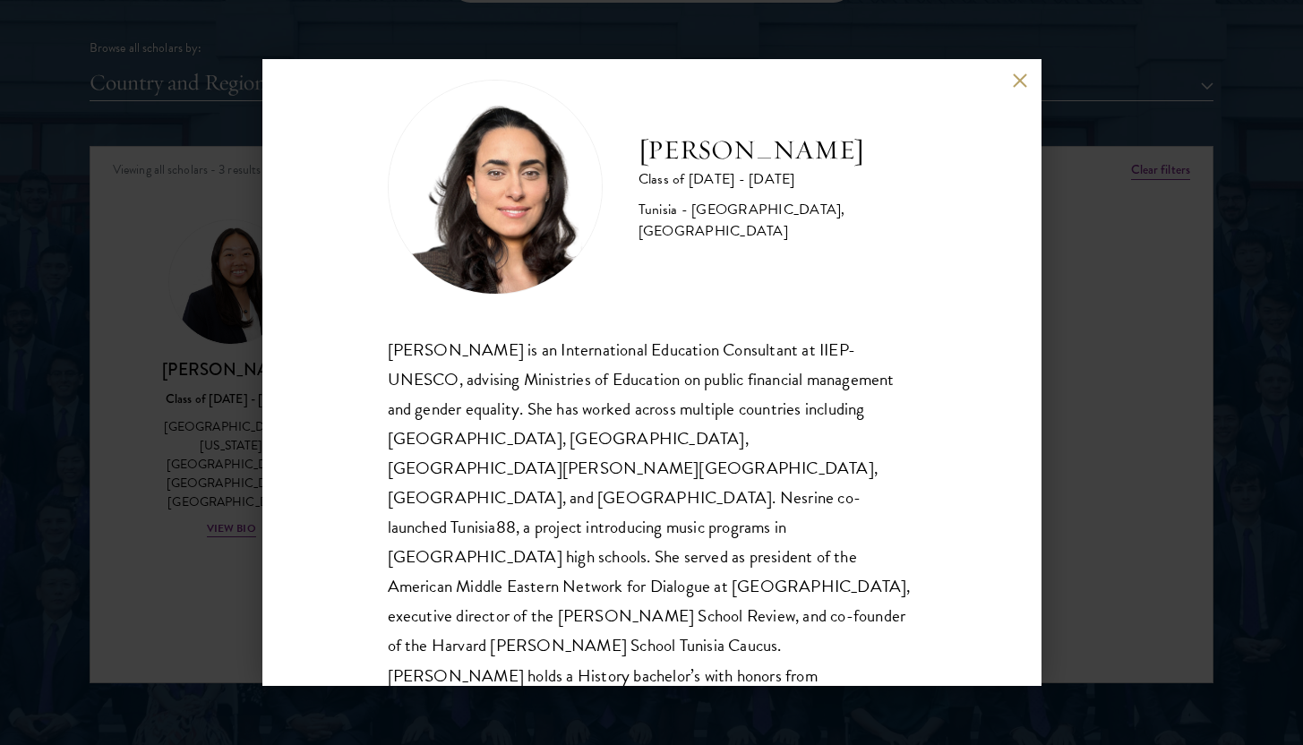
scroll to position [35, 0]
click at [1055, 253] on div "[PERSON_NAME] Class of [DATE] - [DATE] [GEOGRAPHIC_DATA] - [GEOGRAPHIC_DATA], […" at bounding box center [651, 372] width 1303 height 745
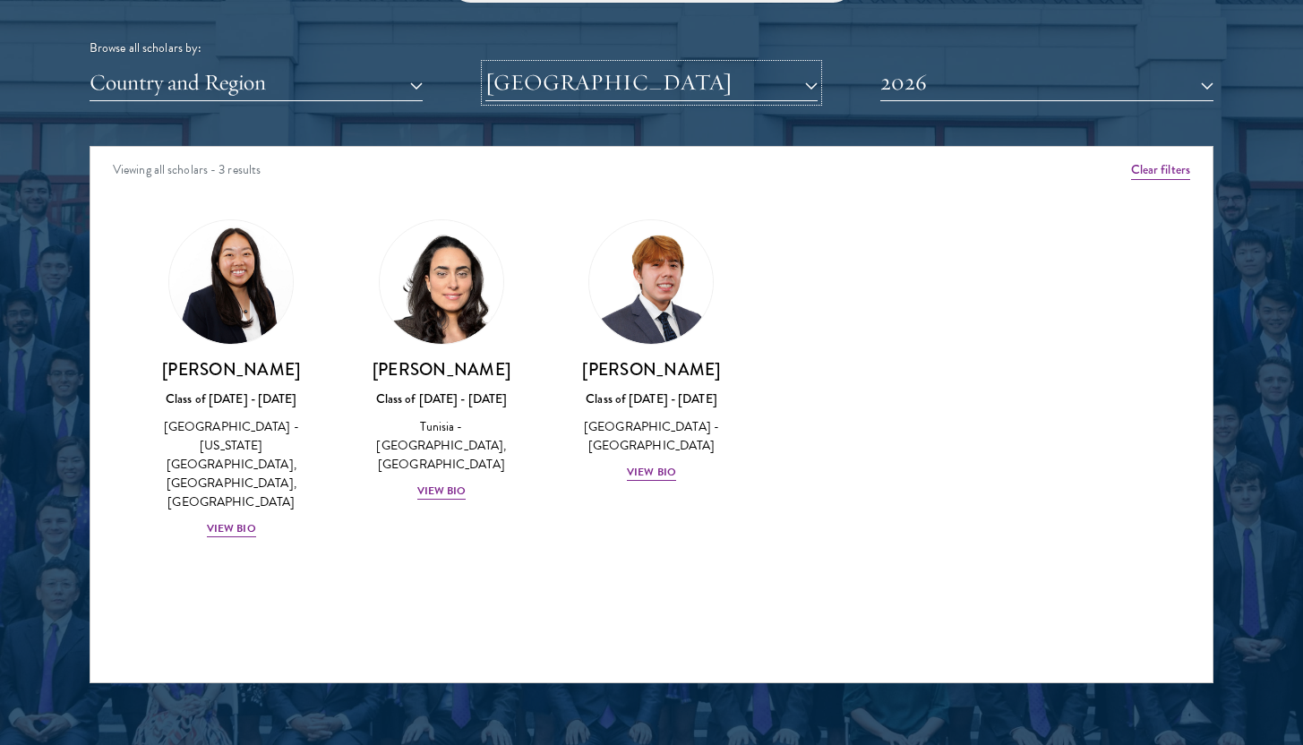
click at [793, 85] on button "[GEOGRAPHIC_DATA]" at bounding box center [651, 82] width 333 height 37
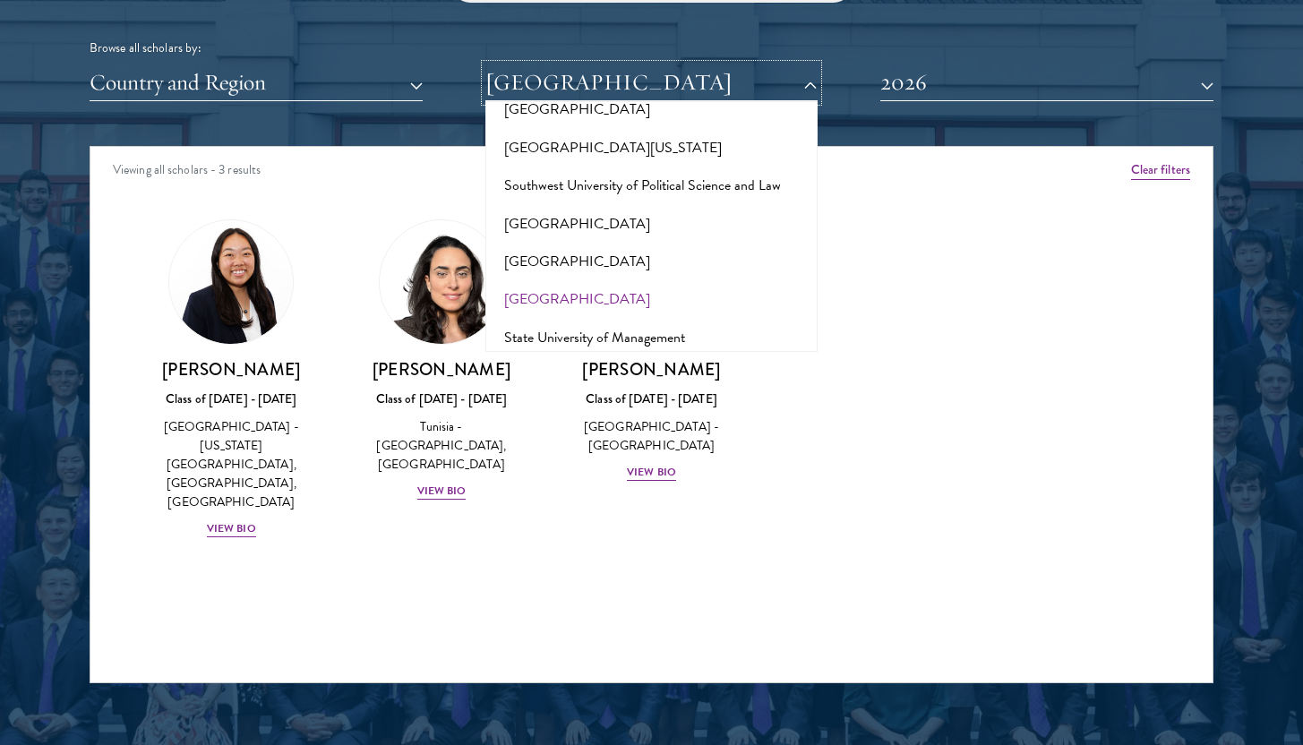
scroll to position [10305, 0]
click at [612, 559] on button "[GEOGRAPHIC_DATA]" at bounding box center [652, 578] width 322 height 38
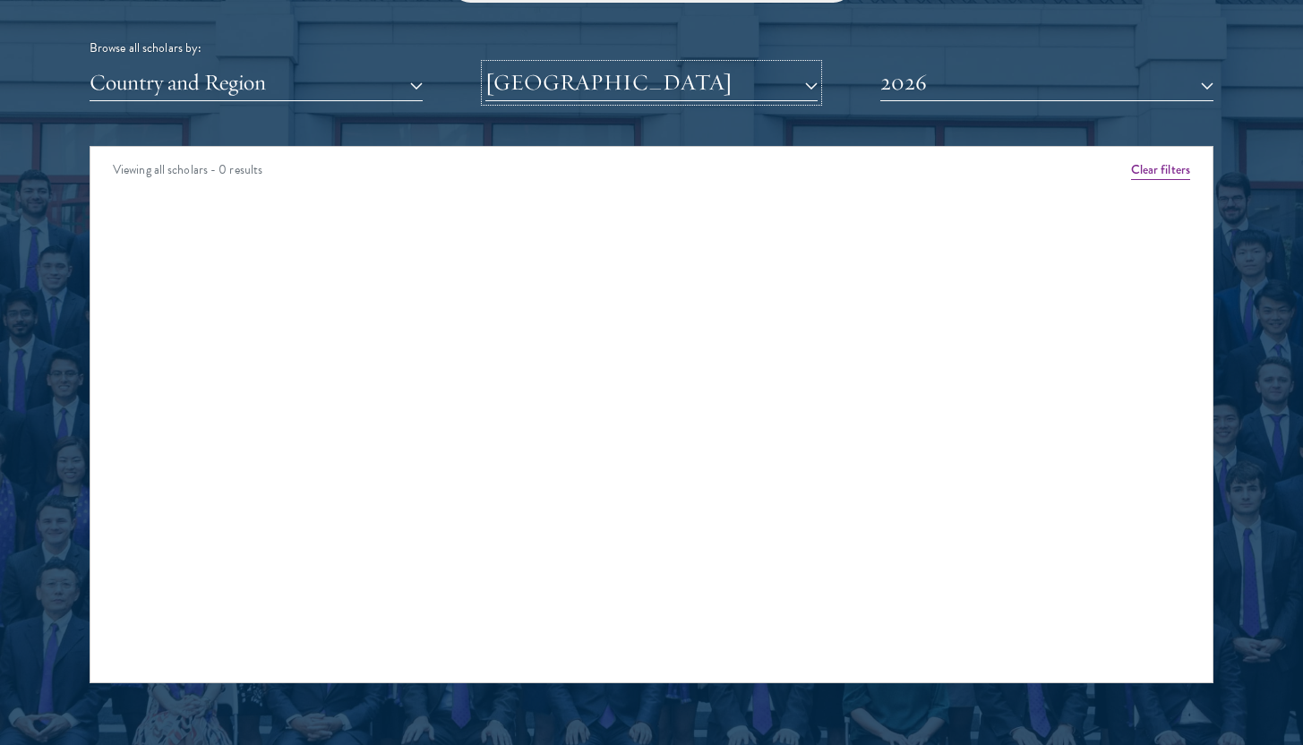
click at [651, 75] on button "[GEOGRAPHIC_DATA]" at bounding box center [651, 82] width 333 height 37
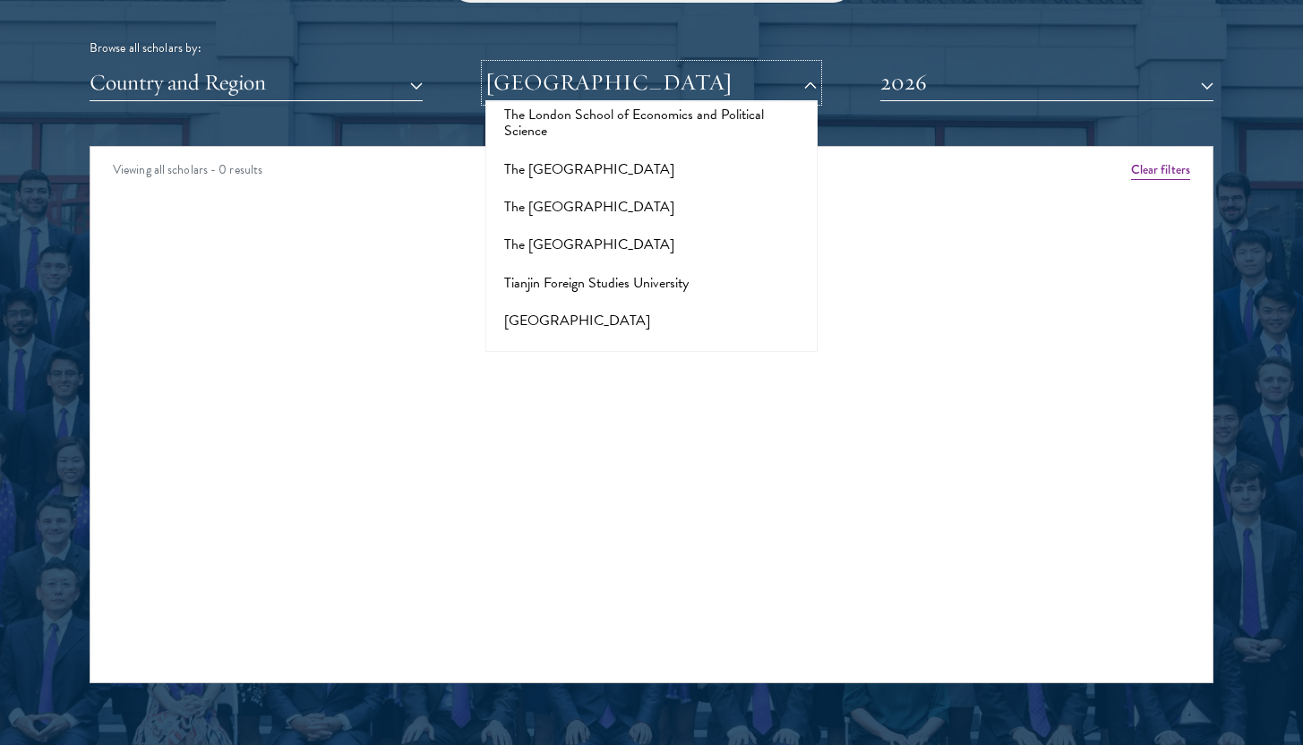
scroll to position [11451, 0]
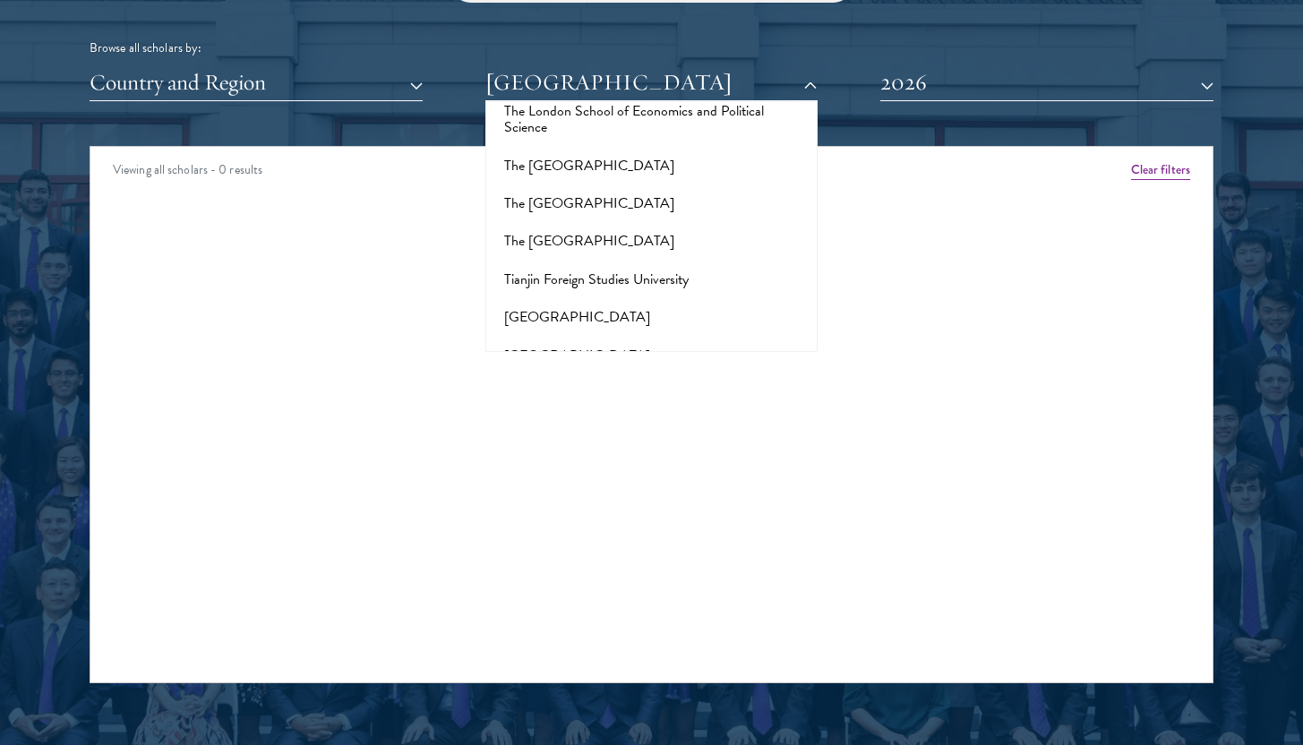
click at [600, 564] on button "[GEOGRAPHIC_DATA]" at bounding box center [652, 583] width 322 height 38
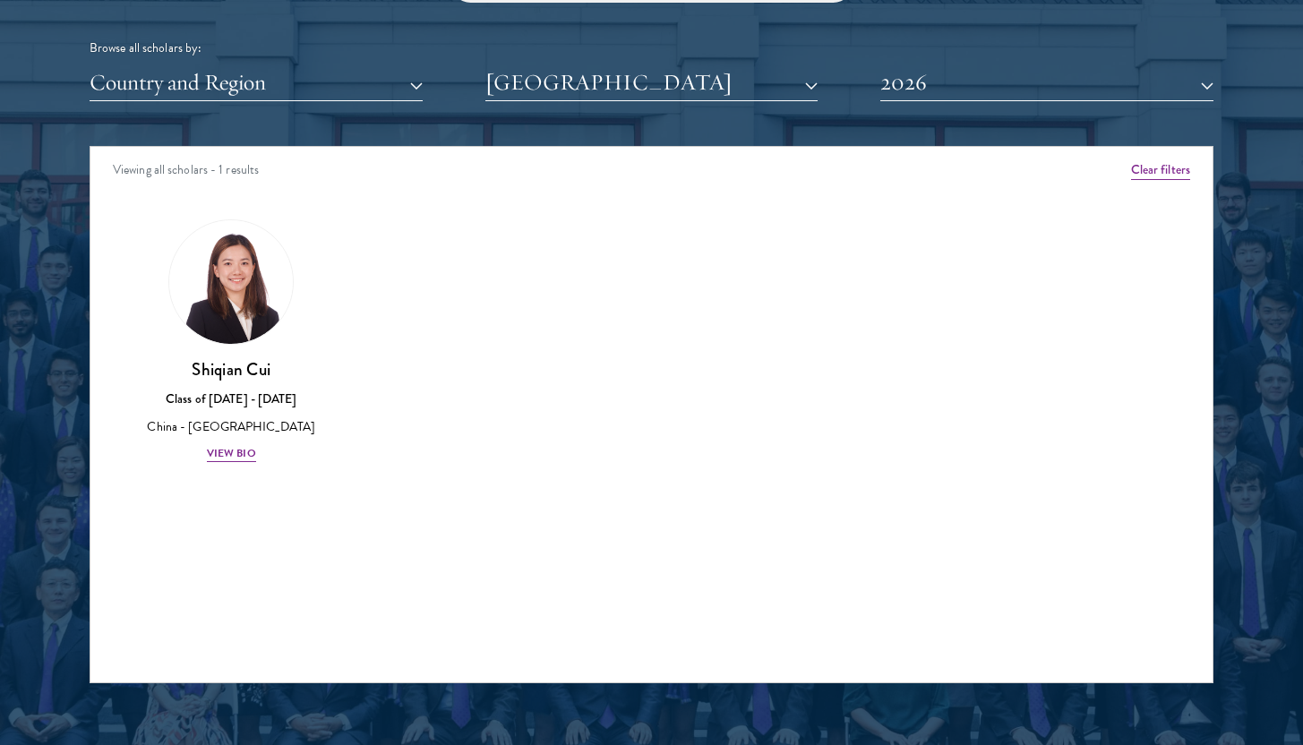
click at [884, 102] on div "Scholar Directory Congratulations and welcome to the Schwarzman Scholars Class …" at bounding box center [652, 228] width 1124 height 911
click at [909, 85] on button "2026" at bounding box center [1046, 82] width 333 height 37
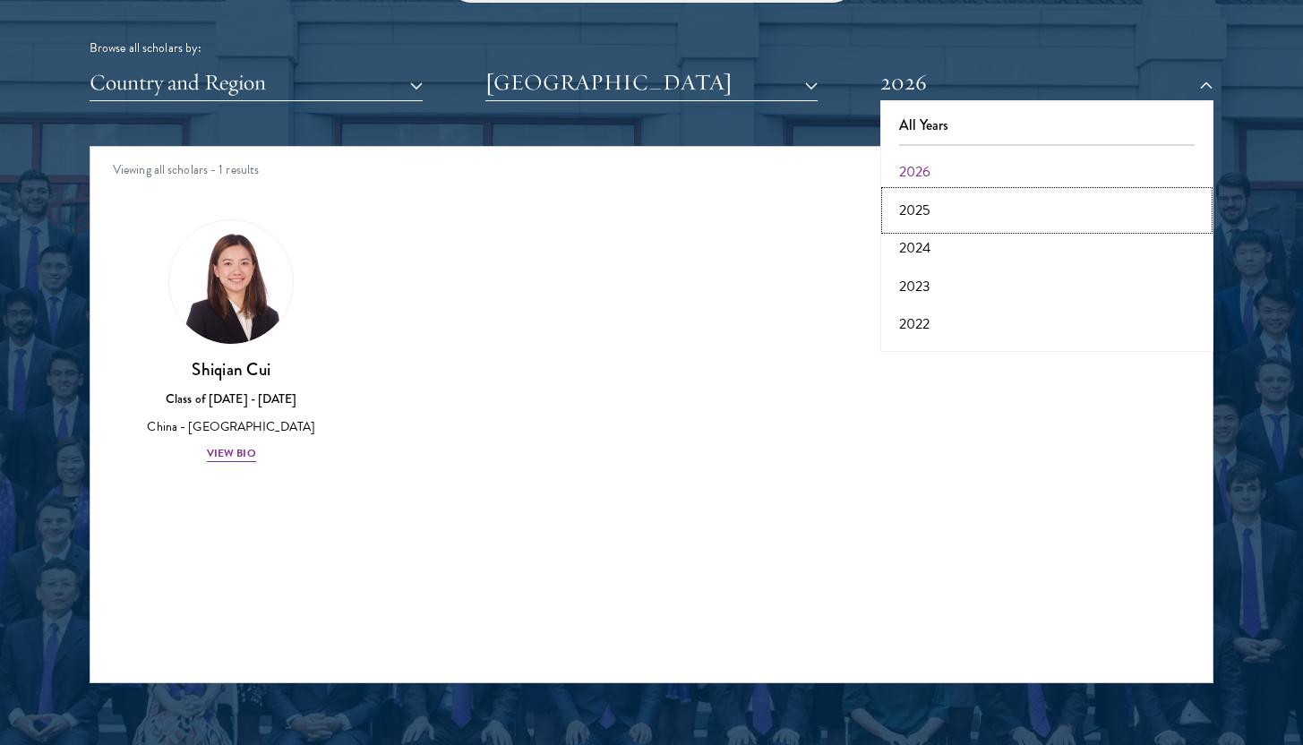
click at [922, 206] on button "2025" at bounding box center [1047, 211] width 322 height 38
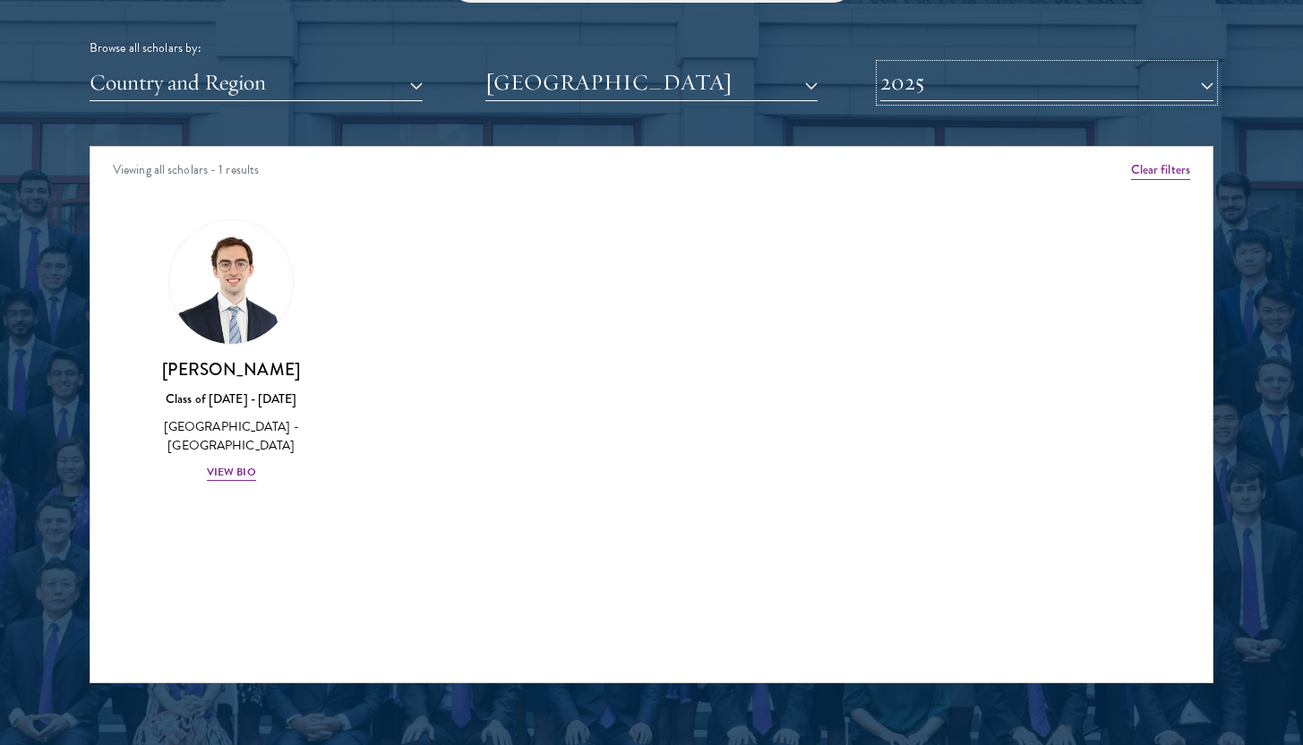
click at [917, 76] on button "2025" at bounding box center [1046, 82] width 333 height 37
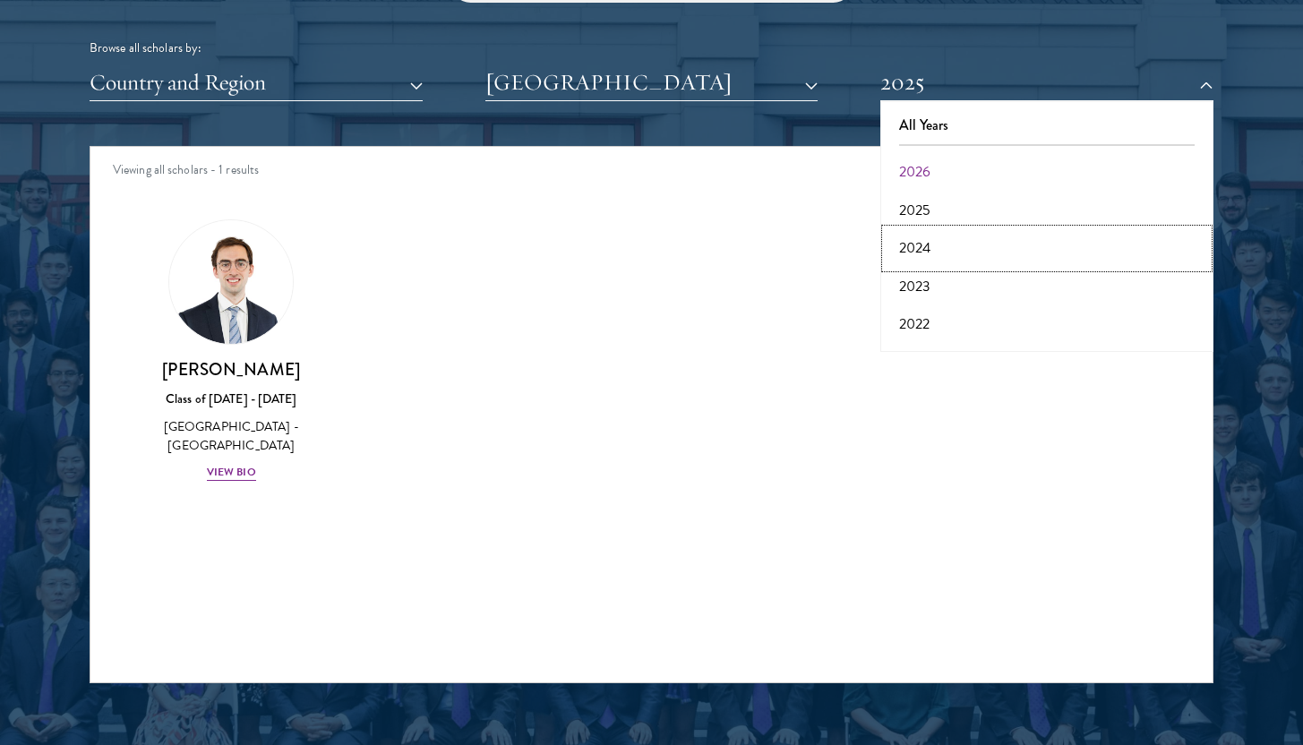
click at [920, 235] on button "2024" at bounding box center [1047, 248] width 322 height 38
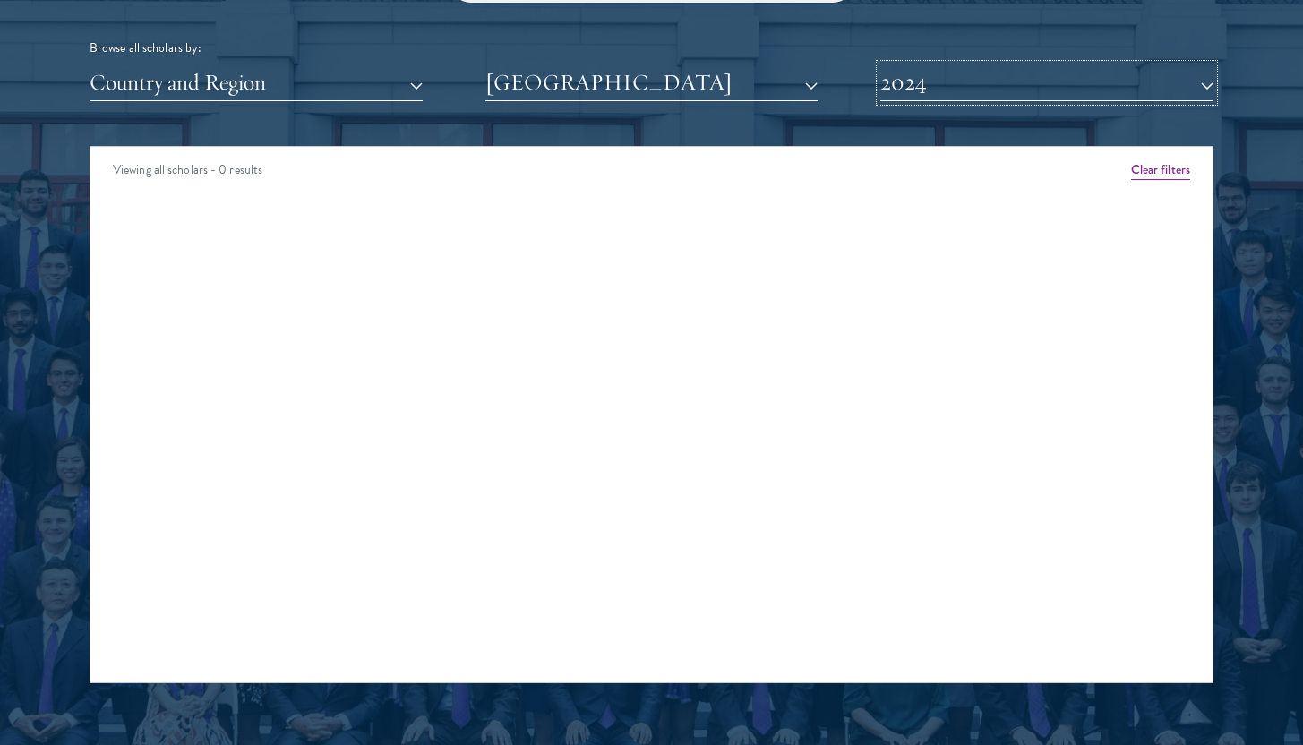
click at [913, 90] on button "2024" at bounding box center [1046, 82] width 333 height 37
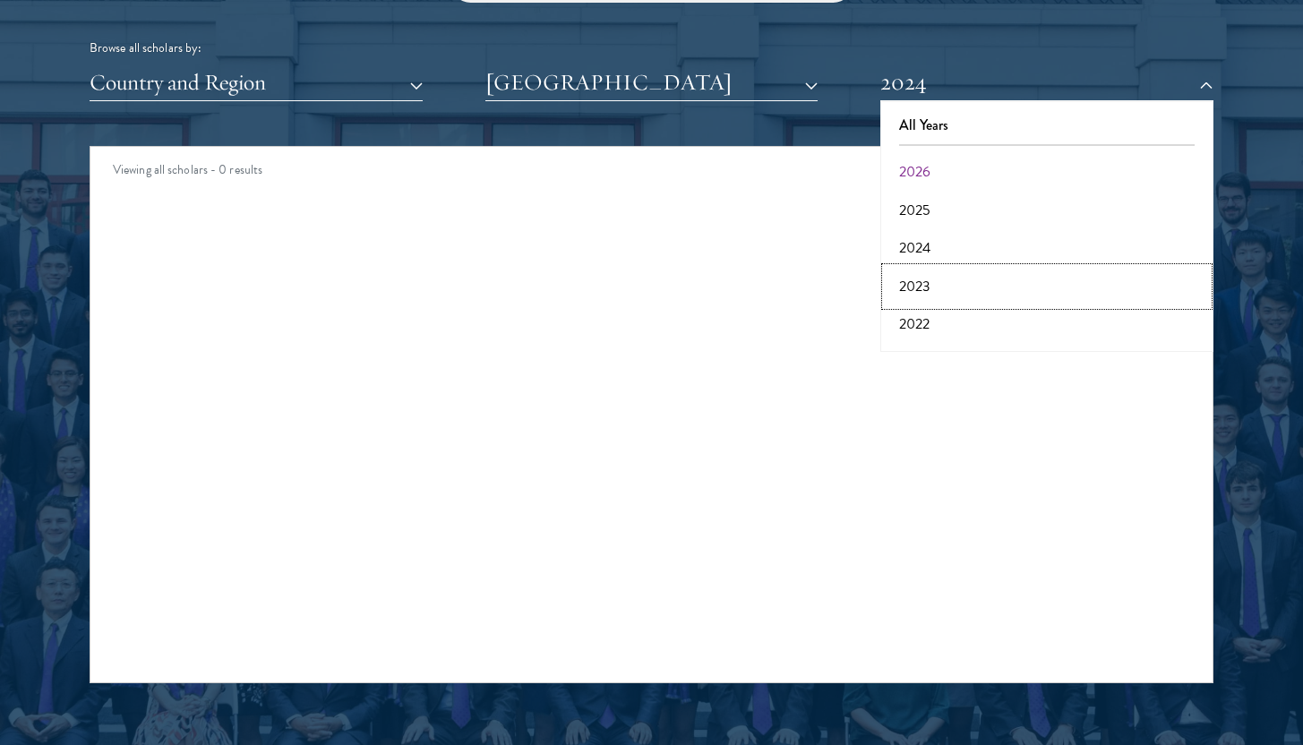
click at [929, 281] on button "2023" at bounding box center [1047, 287] width 322 height 38
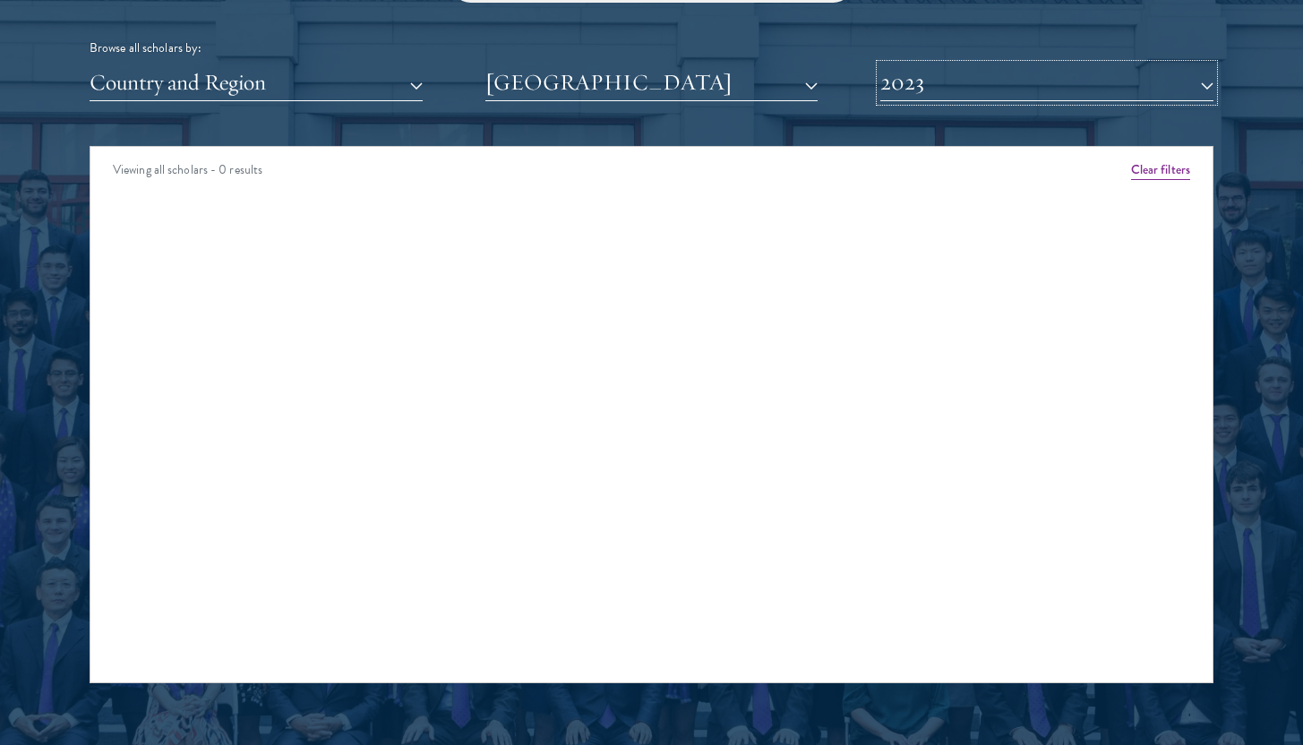
click at [915, 89] on button "2023" at bounding box center [1046, 82] width 333 height 37
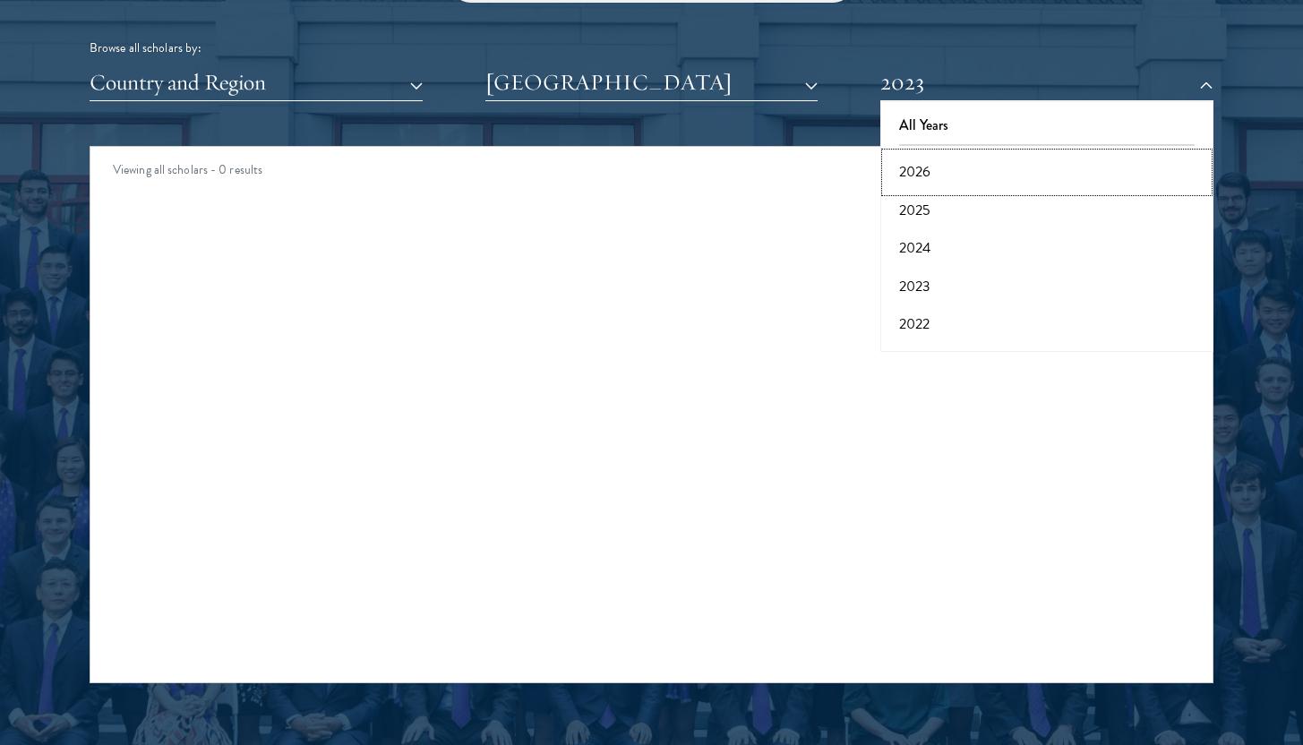
click at [923, 156] on button "2026" at bounding box center [1047, 172] width 322 height 38
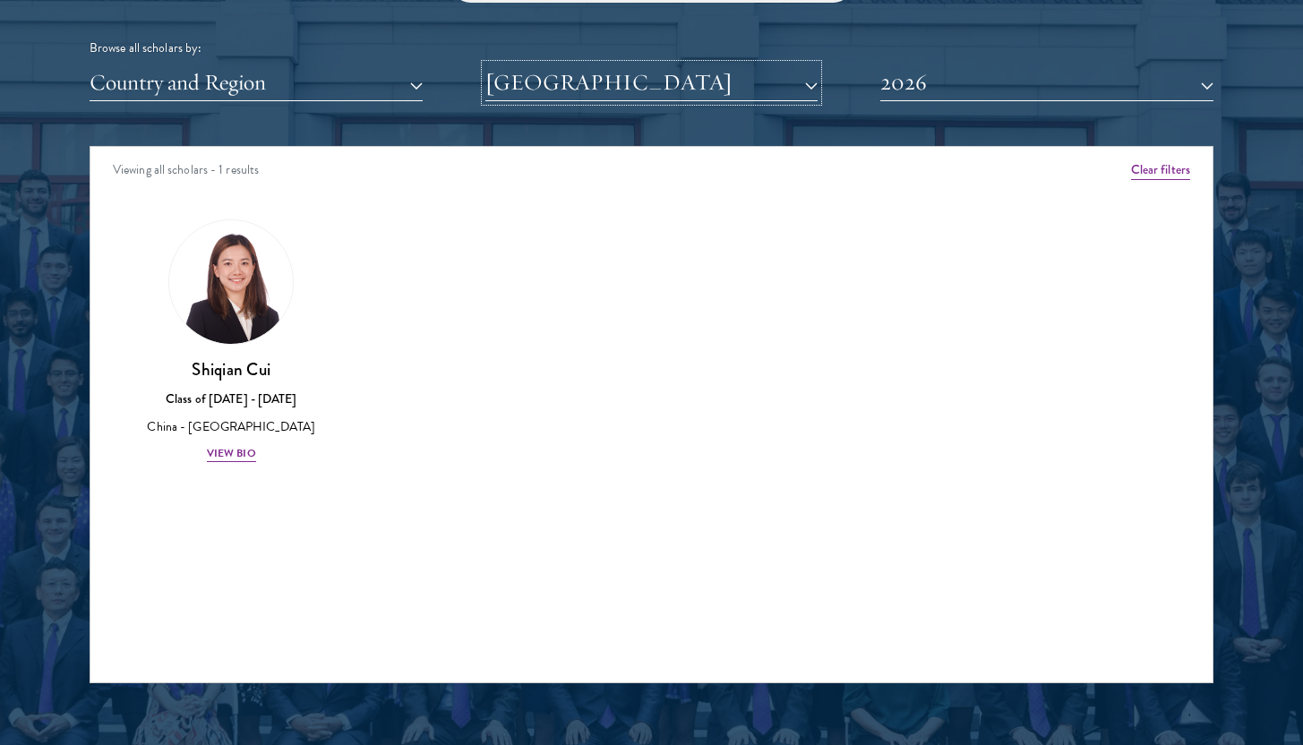
click at [750, 88] on button "[GEOGRAPHIC_DATA]" at bounding box center [651, 82] width 333 height 37
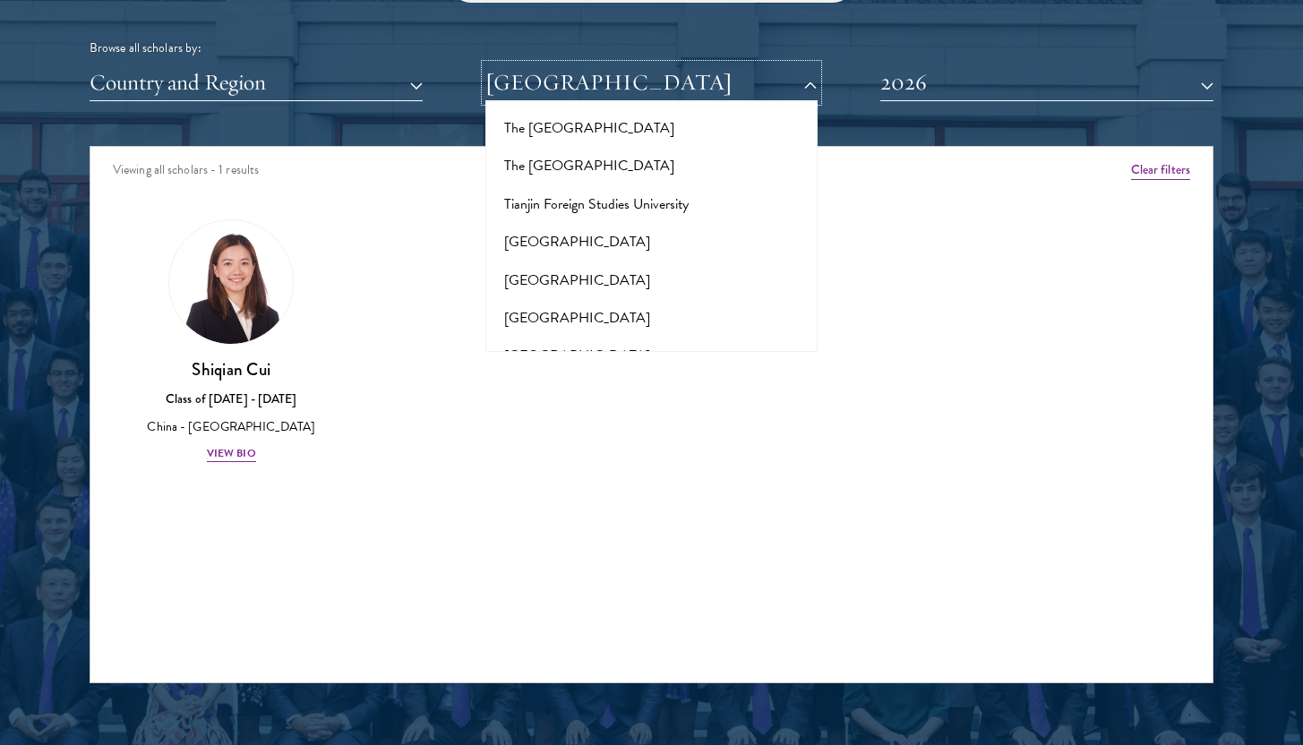
scroll to position [11534, 0]
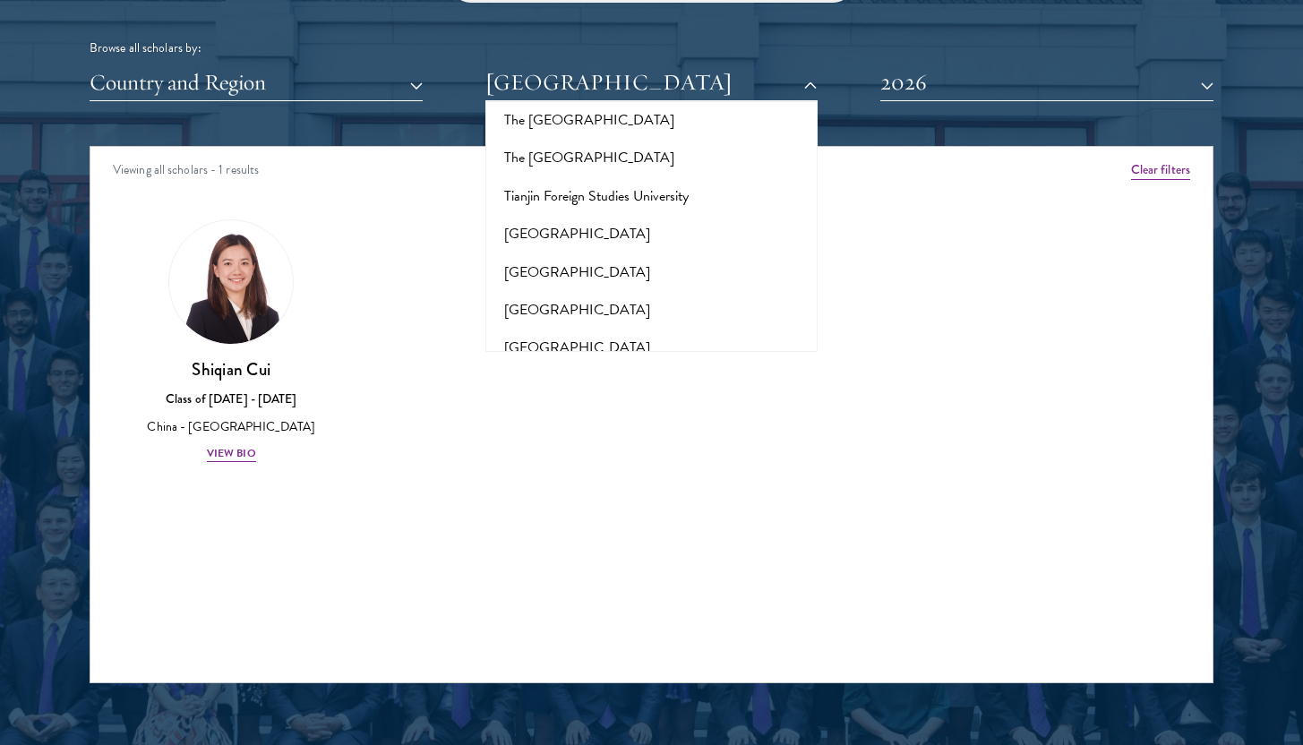
click at [694, 595] on button "United States Air Force Academy" at bounding box center [652, 614] width 322 height 38
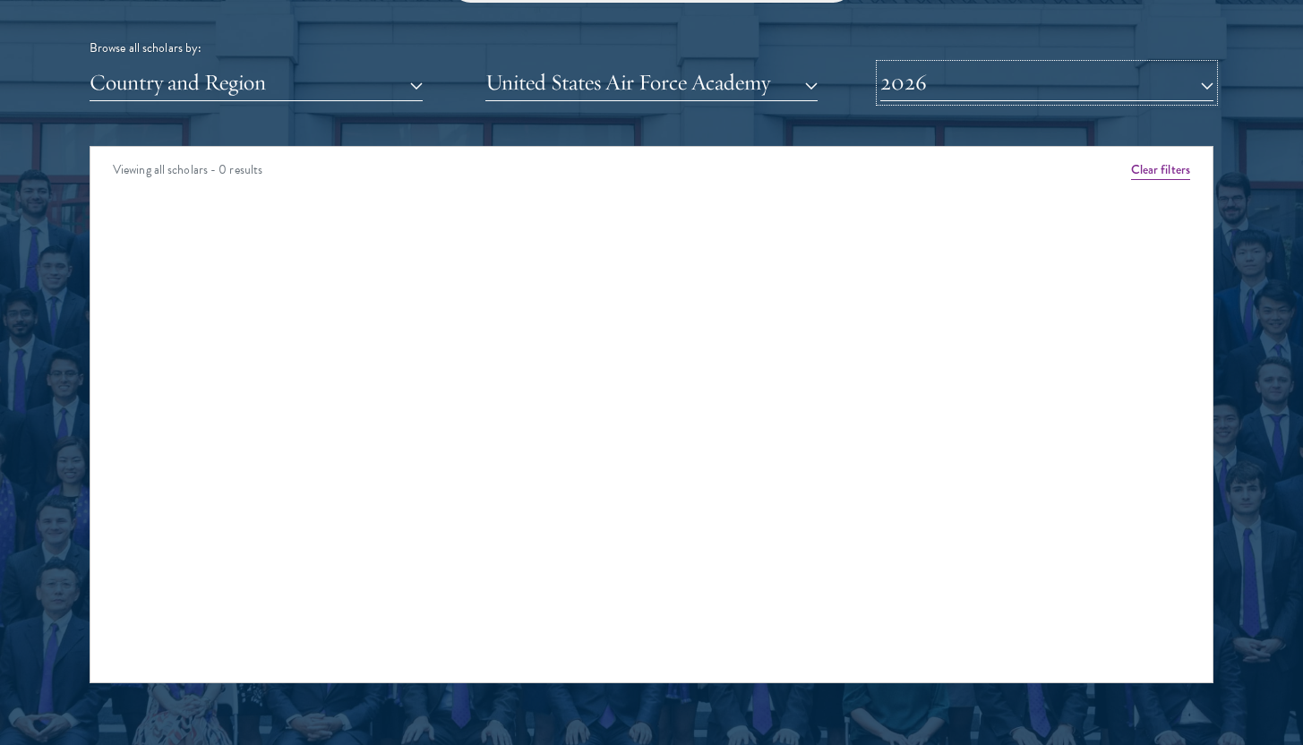
click at [902, 72] on button "2026" at bounding box center [1046, 82] width 333 height 37
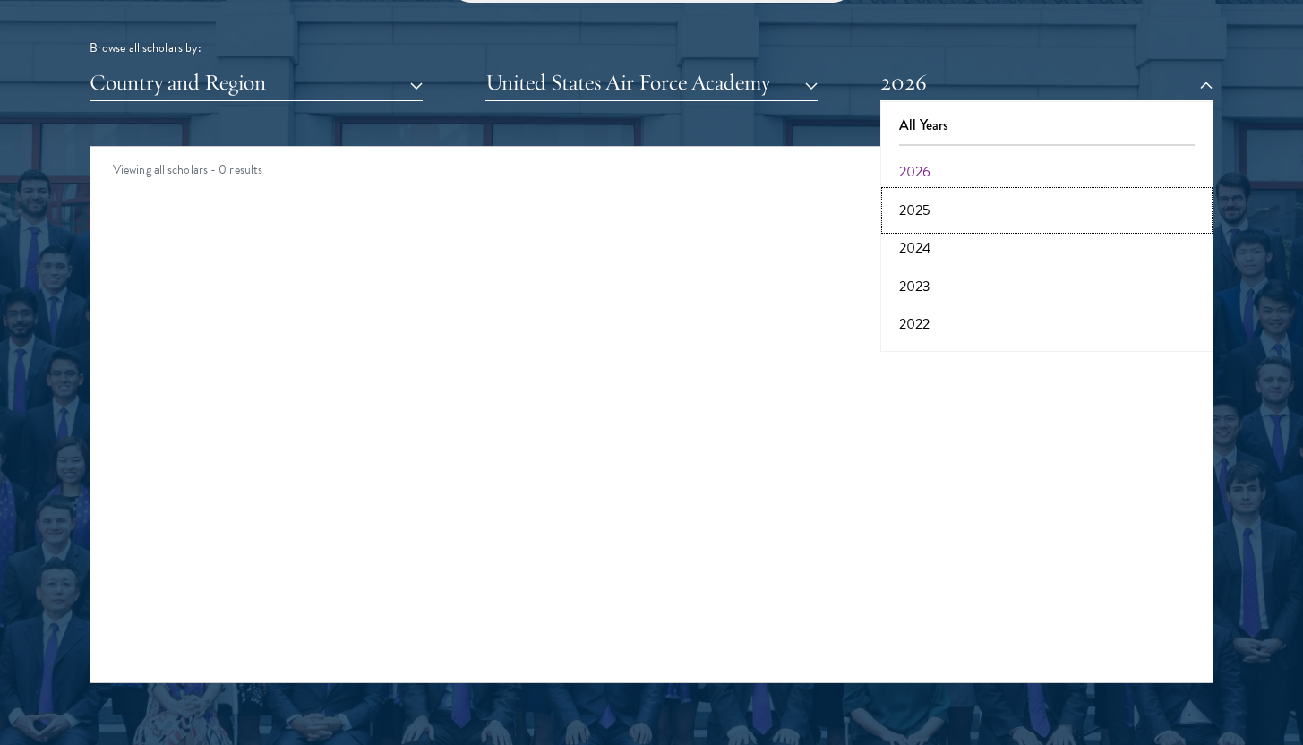
click at [910, 194] on button "2025" at bounding box center [1047, 211] width 322 height 38
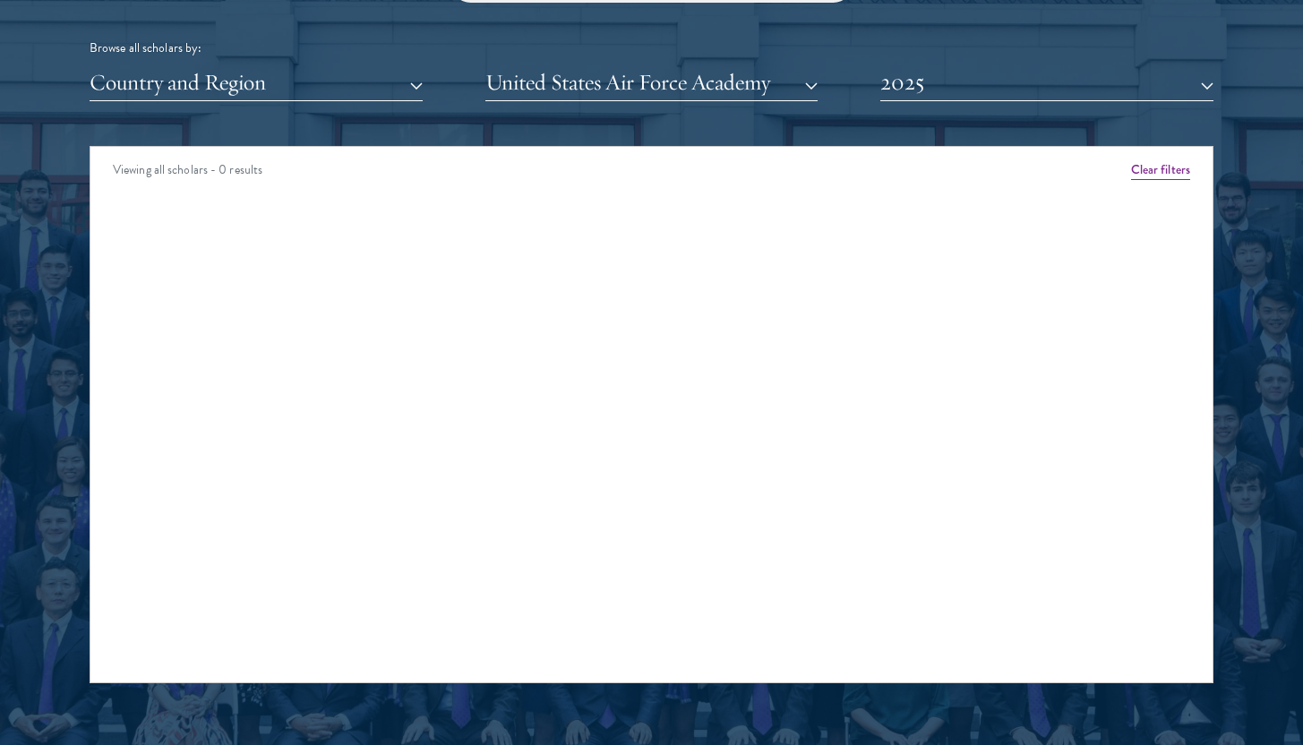
click at [907, 62] on div "Browse all scholars by: Country and Region All Countries and Regions [GEOGRAPHI…" at bounding box center [652, 31] width 1124 height 139
click at [907, 79] on button "2025" at bounding box center [1046, 82] width 333 height 37
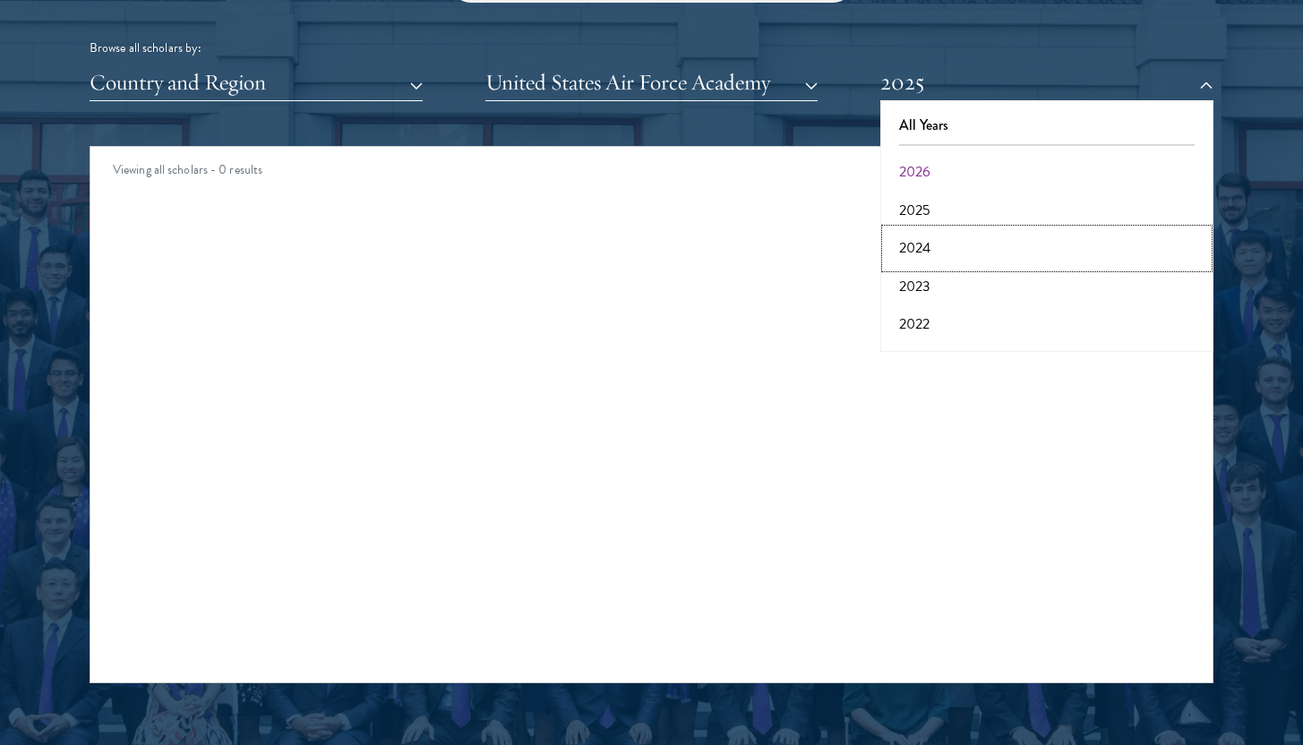
click at [903, 234] on button "2024" at bounding box center [1047, 248] width 322 height 38
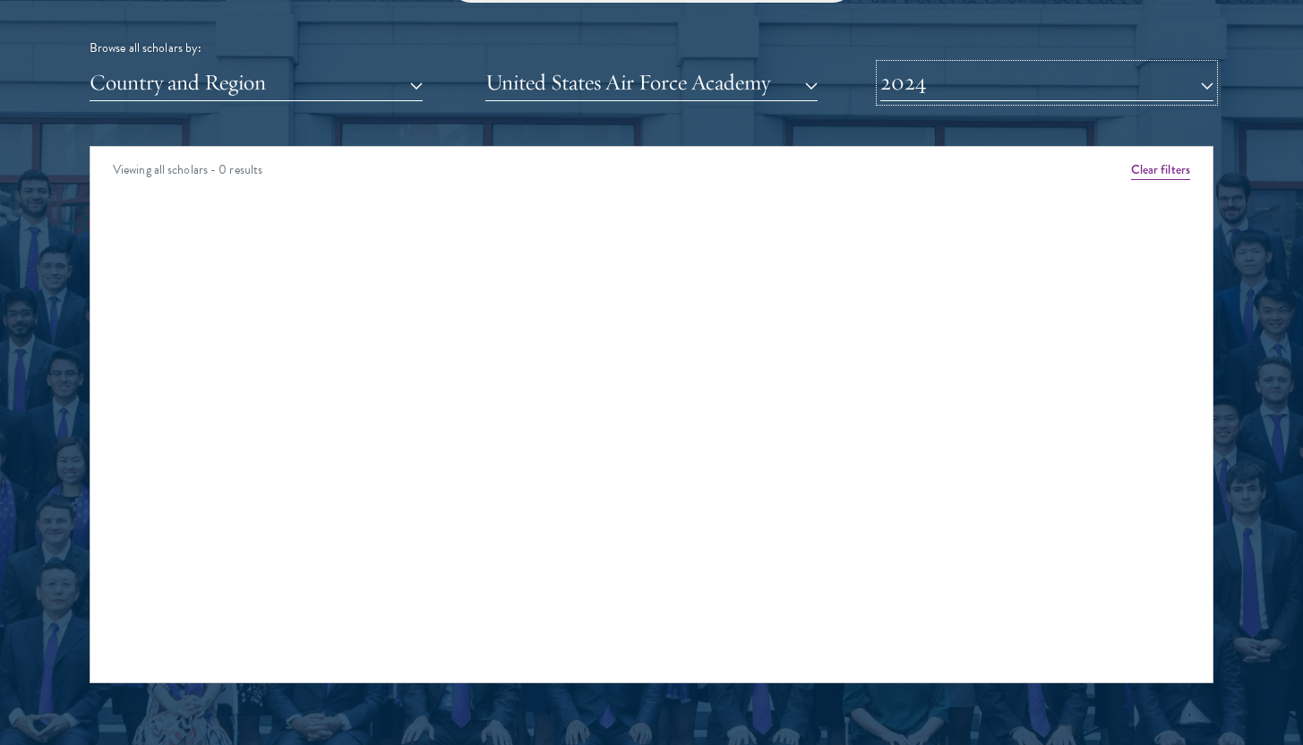
click at [907, 95] on button "2024" at bounding box center [1046, 82] width 333 height 37
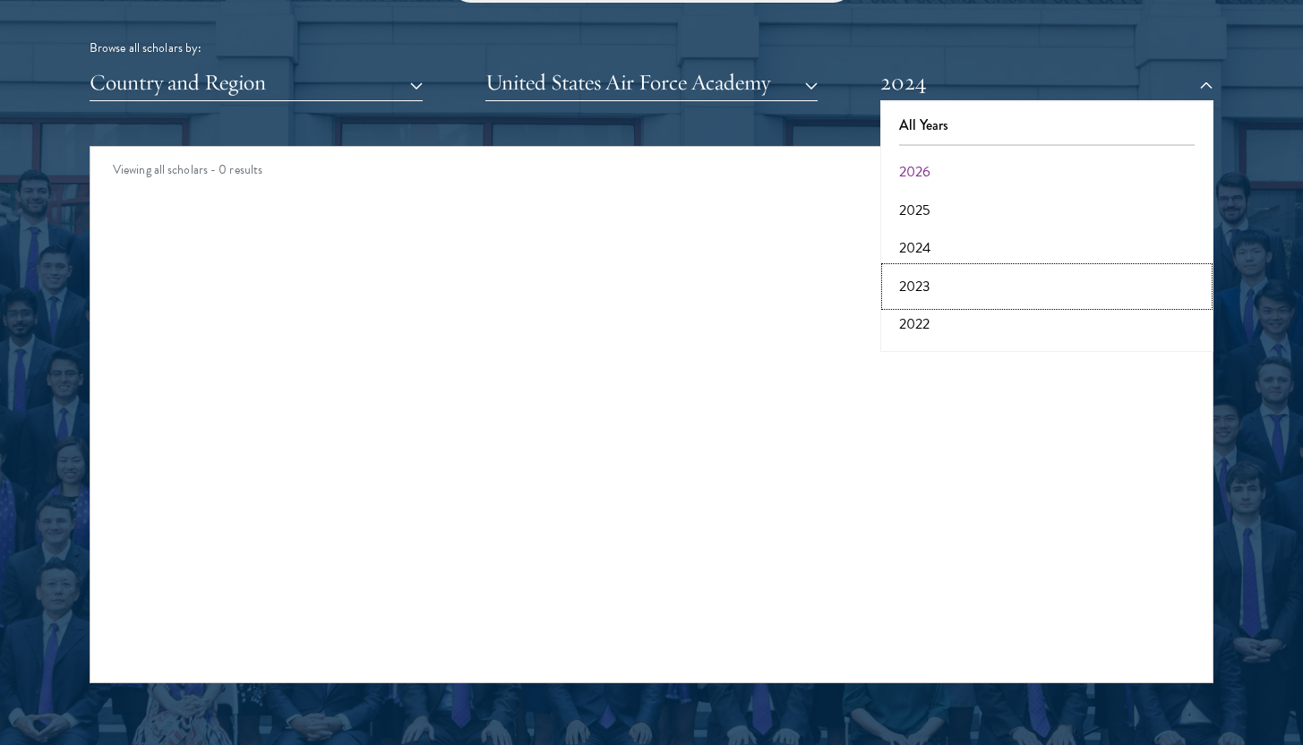
click at [922, 280] on button "2023" at bounding box center [1047, 287] width 322 height 38
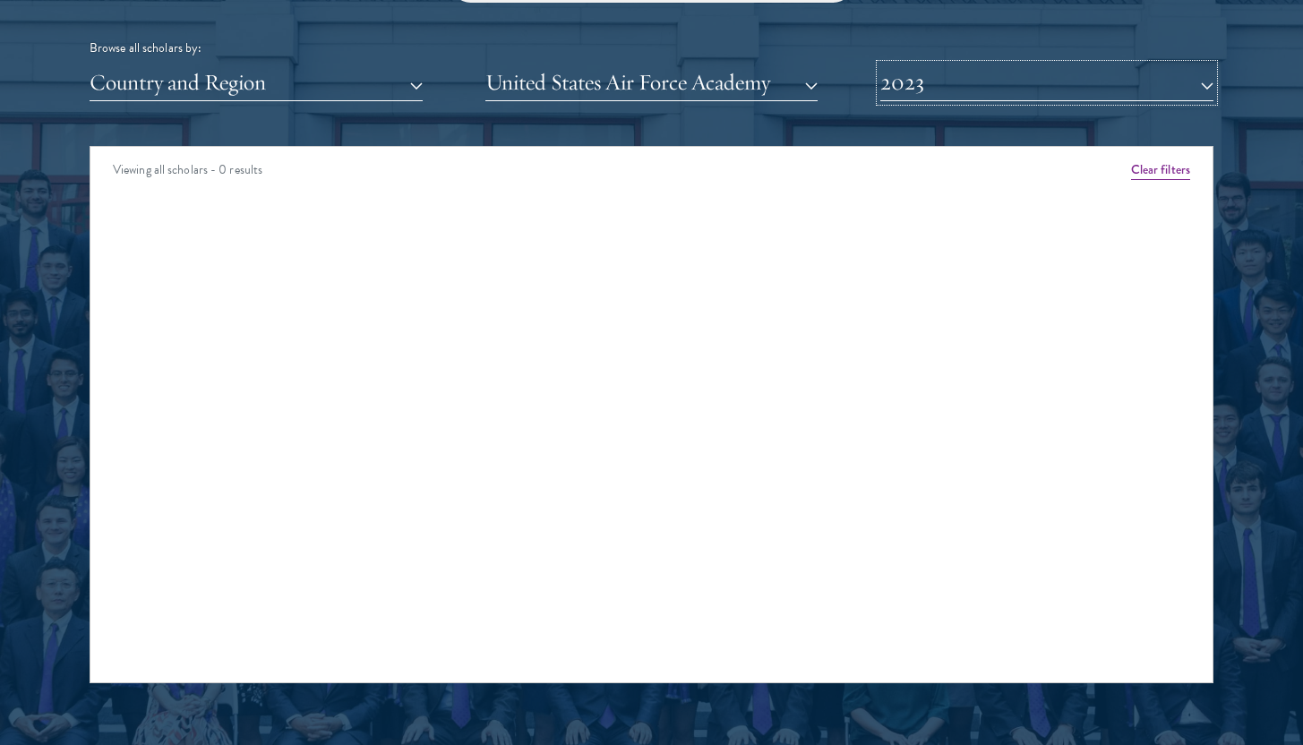
click at [910, 92] on button "2023" at bounding box center [1046, 82] width 333 height 37
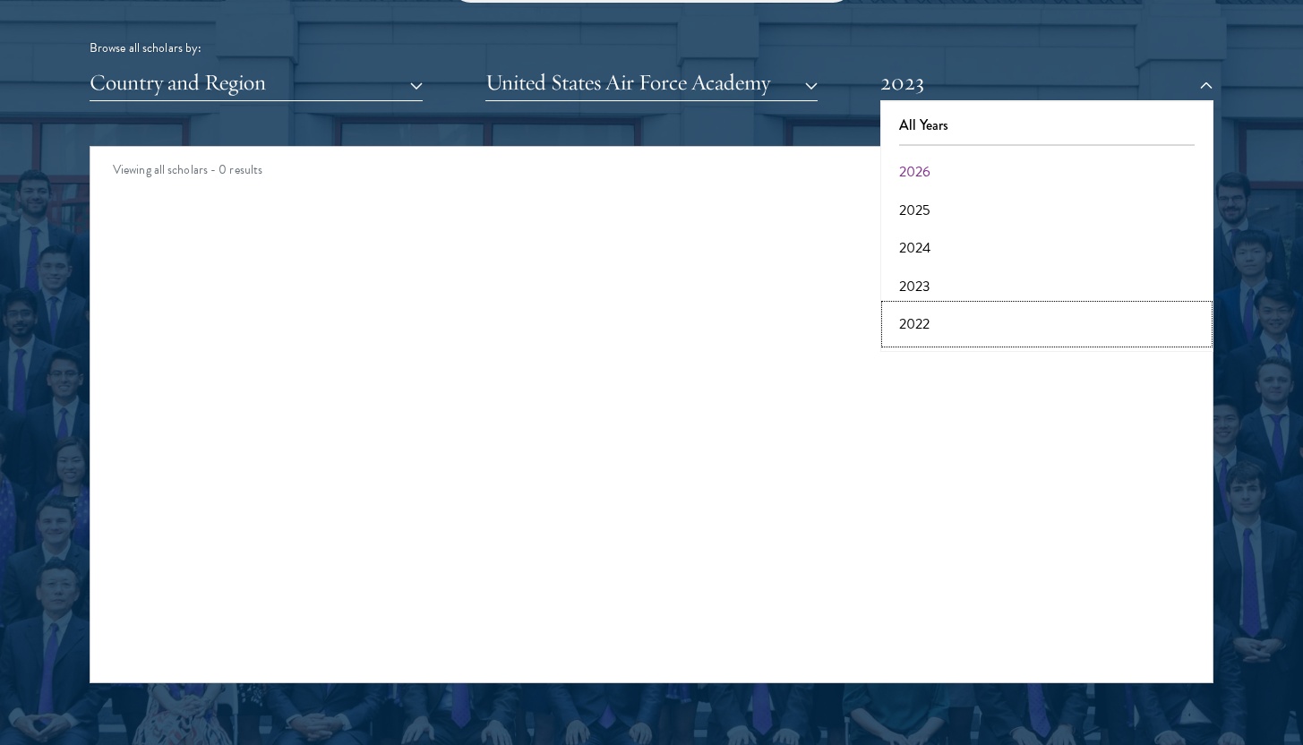
click at [937, 321] on button "2022" at bounding box center [1047, 324] width 322 height 38
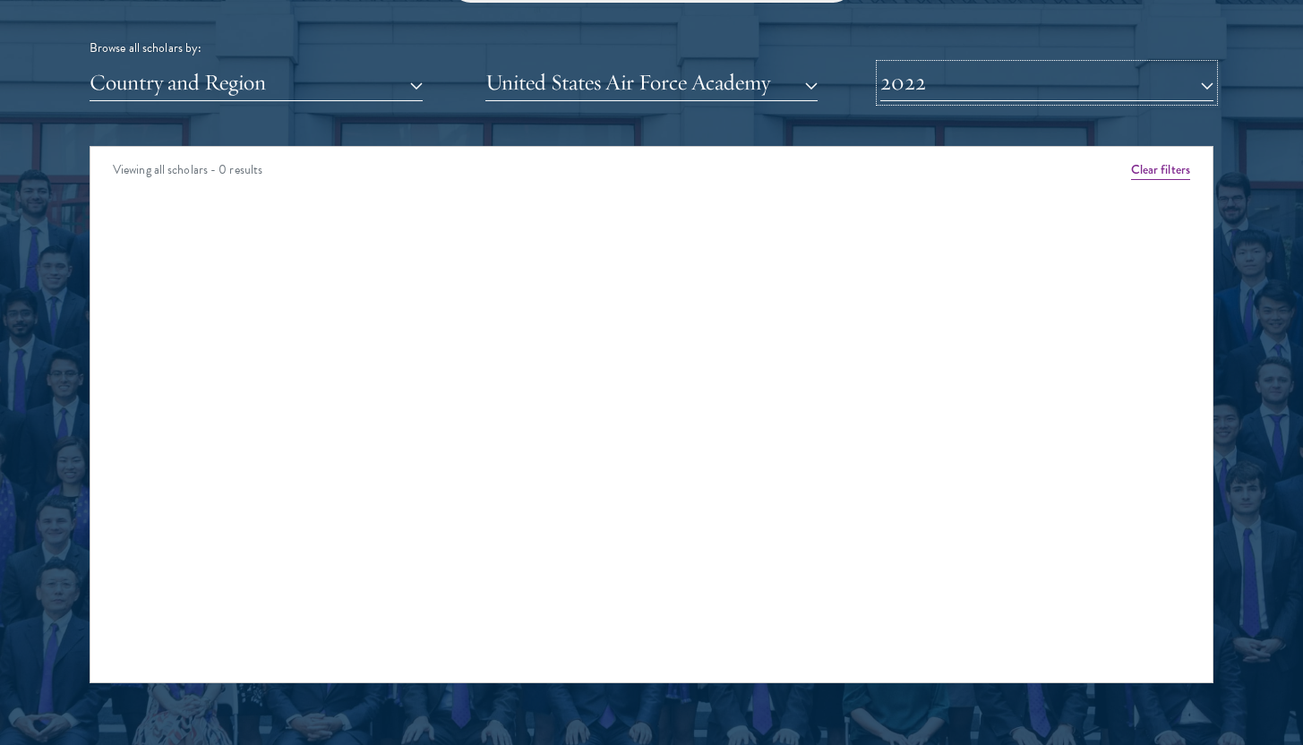
click at [930, 85] on button "2022" at bounding box center [1046, 82] width 333 height 37
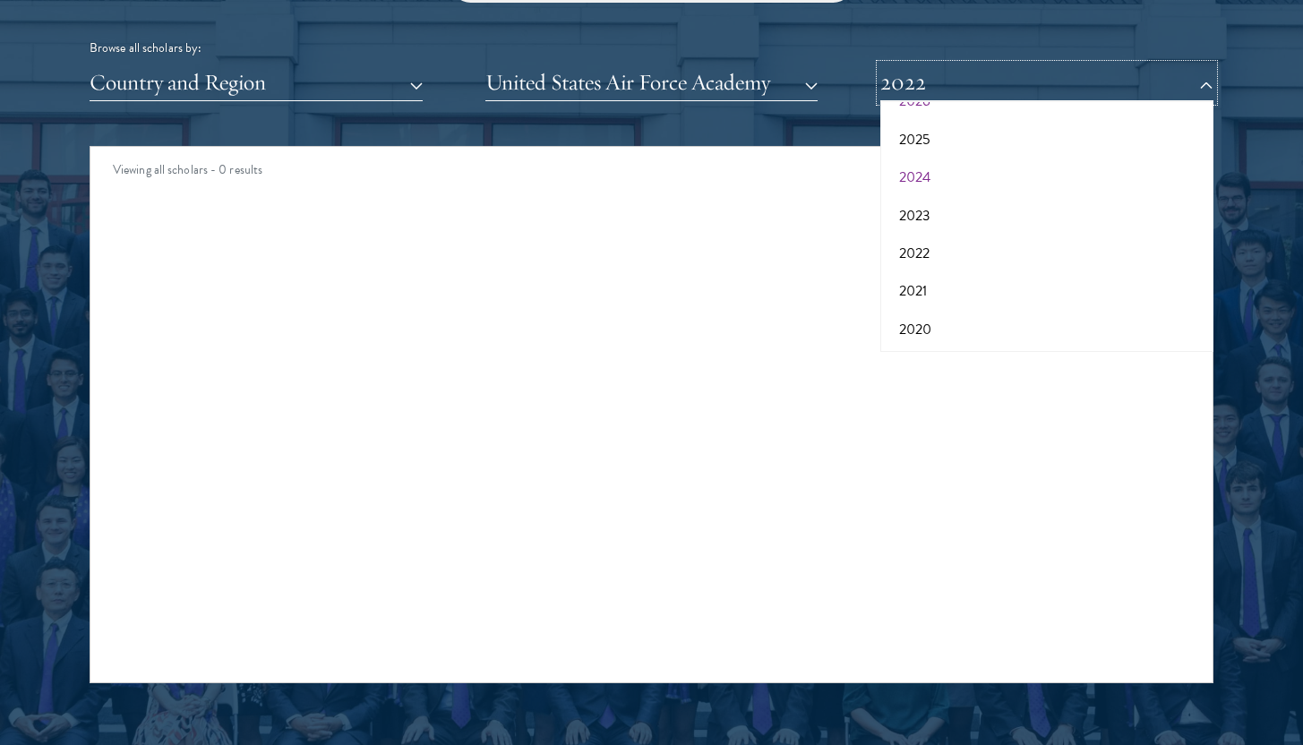
scroll to position [76, 0]
click at [949, 296] on button "2021" at bounding box center [1047, 286] width 322 height 38
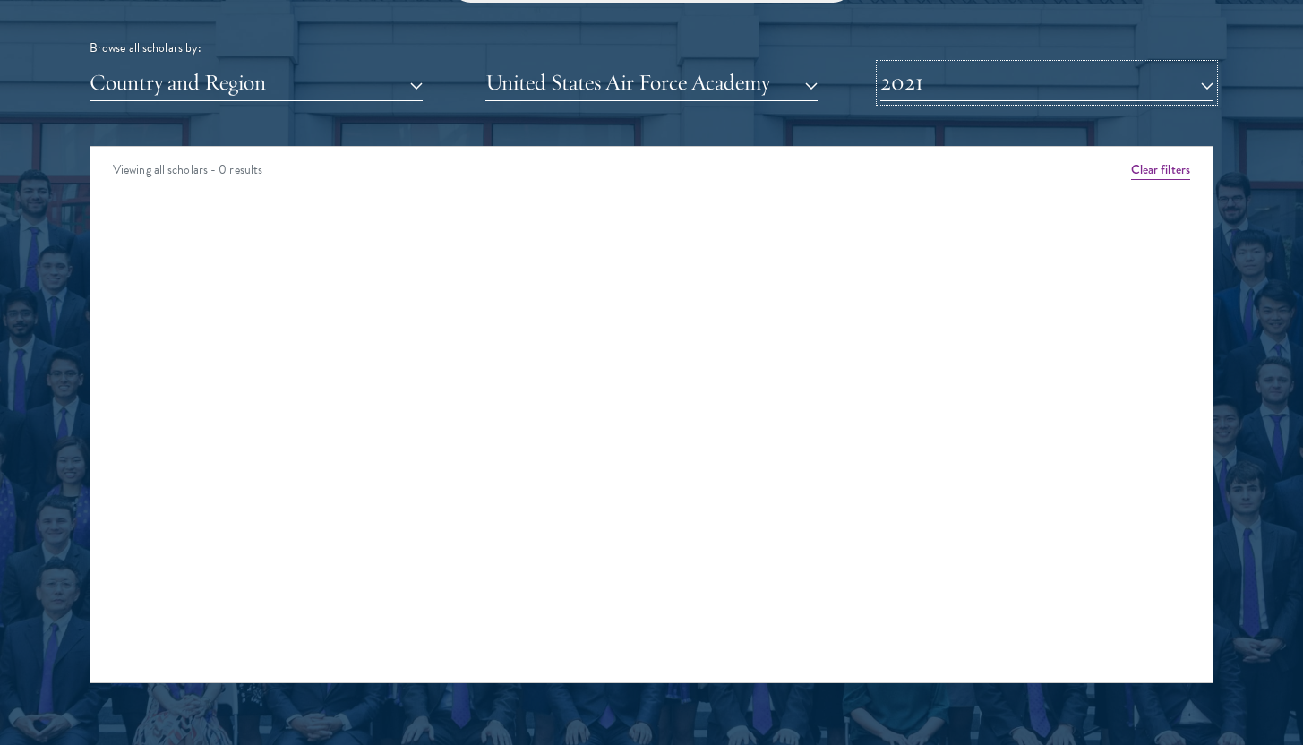
click at [920, 91] on button "2021" at bounding box center [1046, 82] width 333 height 37
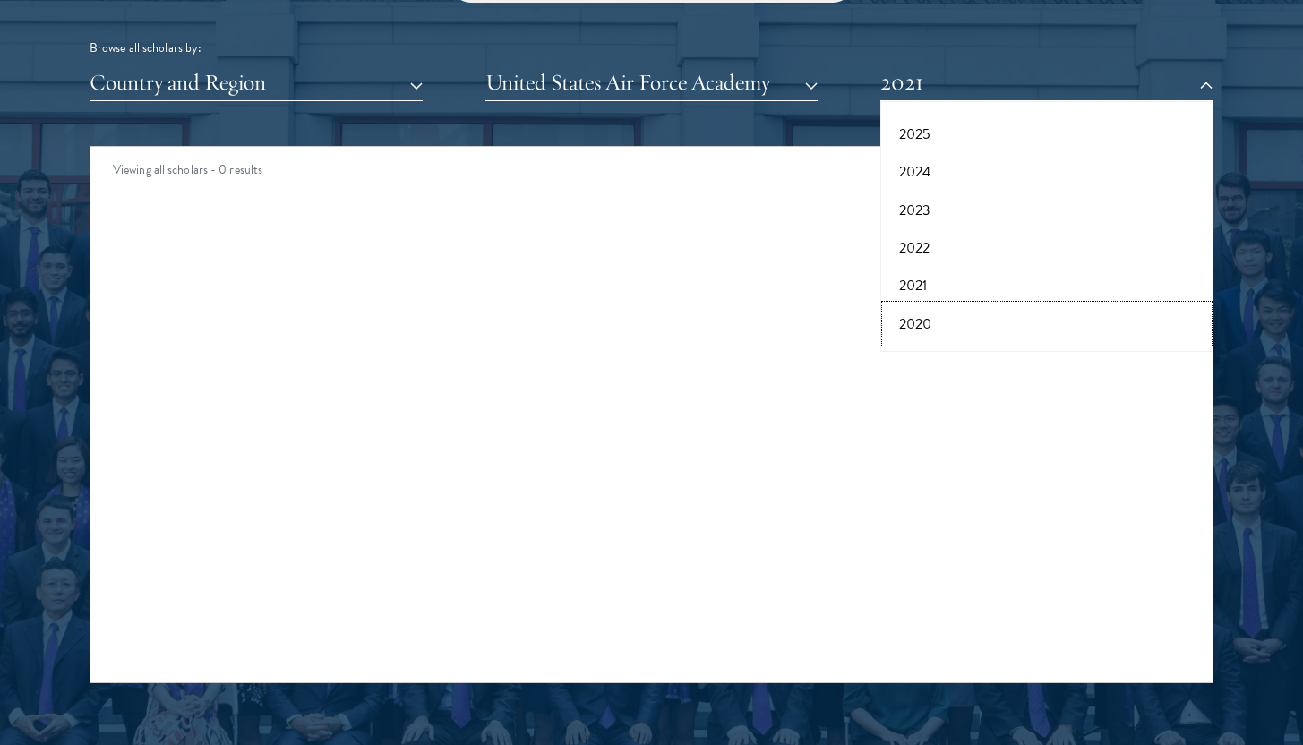
click at [941, 316] on button "2020" at bounding box center [1047, 324] width 322 height 38
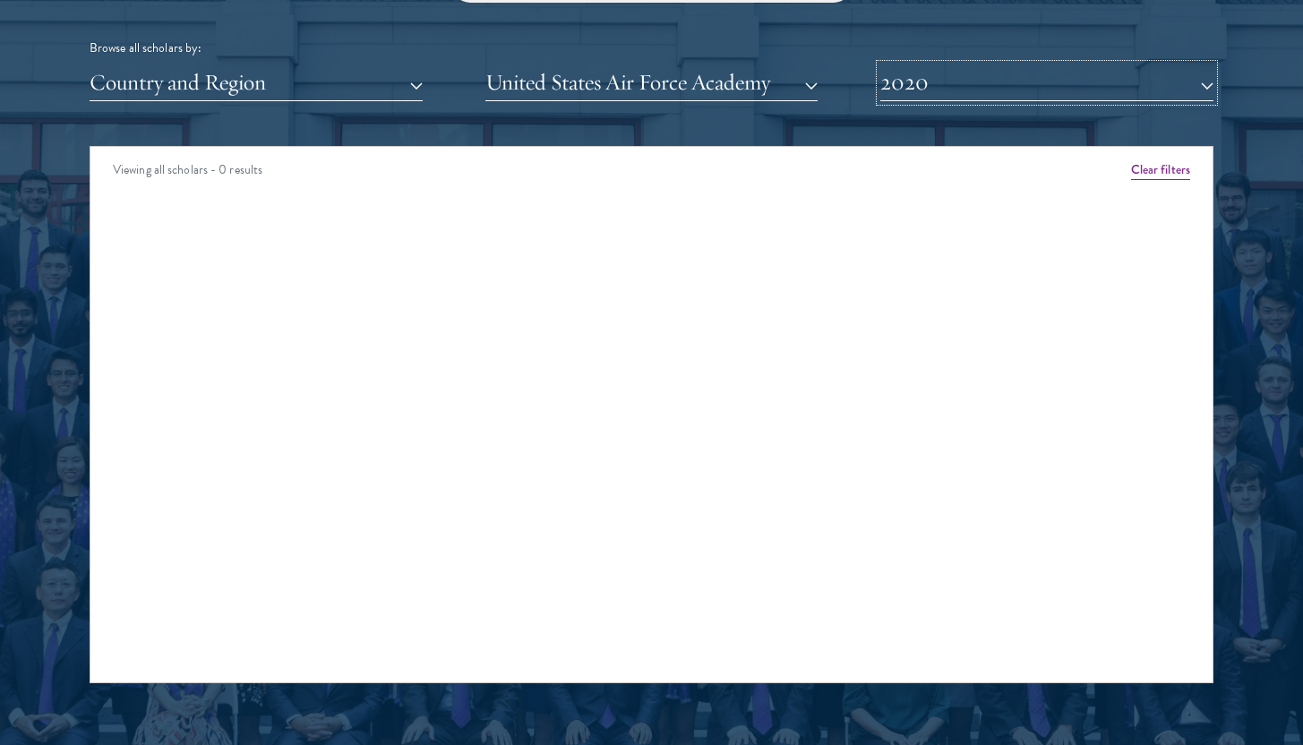
click at [938, 83] on button "2020" at bounding box center [1046, 82] width 333 height 37
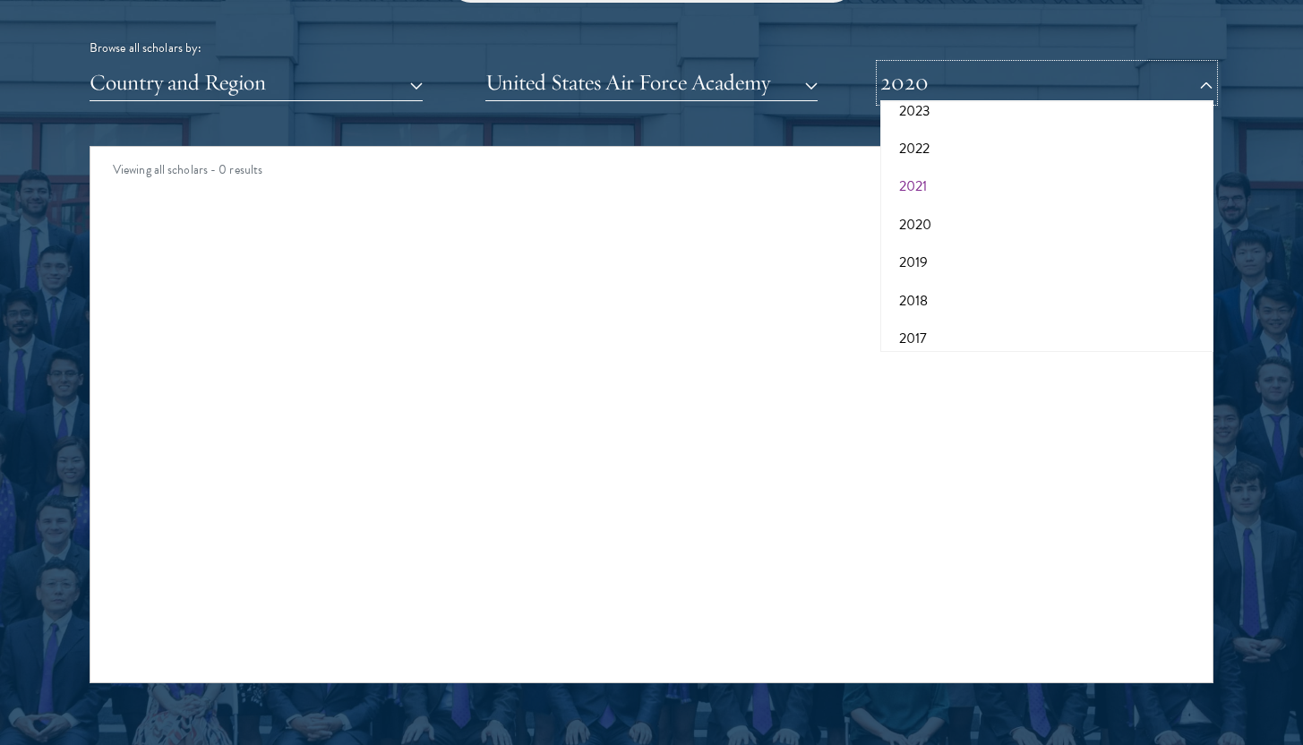
scroll to position [186, 0]
click at [945, 253] on button "2019" at bounding box center [1047, 252] width 322 height 38
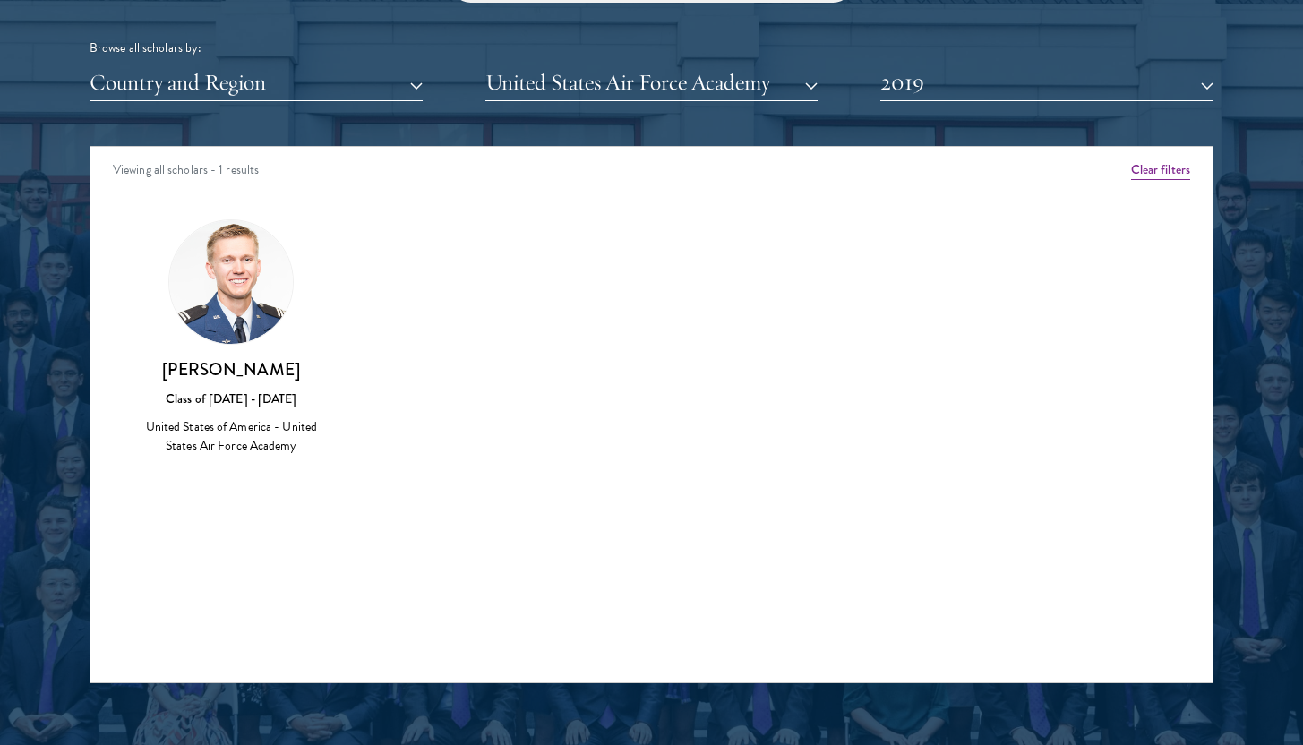
click at [931, 104] on div "Scholar Directory Congratulations and welcome to the Schwarzman Scholars Class …" at bounding box center [652, 228] width 1124 height 911
click at [922, 93] on button "2019" at bounding box center [1046, 82] width 333 height 37
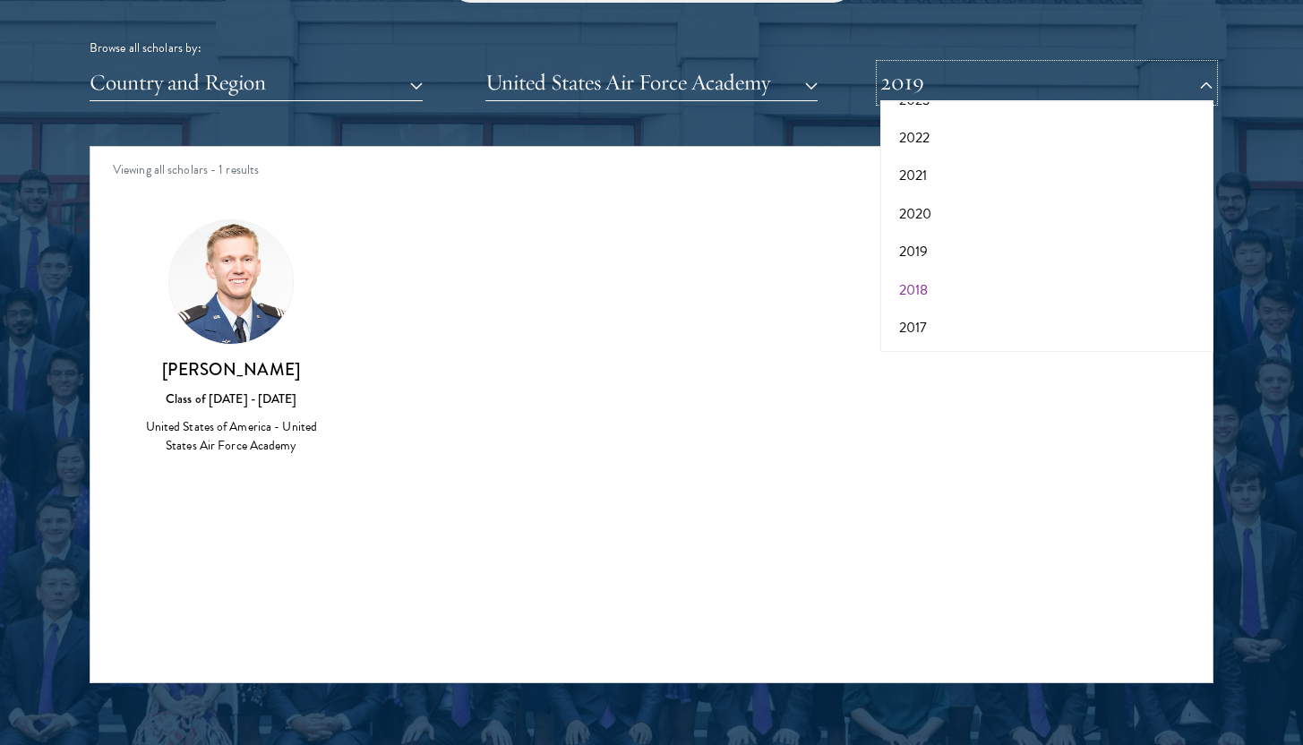
scroll to position [186, 0]
click at [955, 285] on button "2018" at bounding box center [1047, 290] width 322 height 38
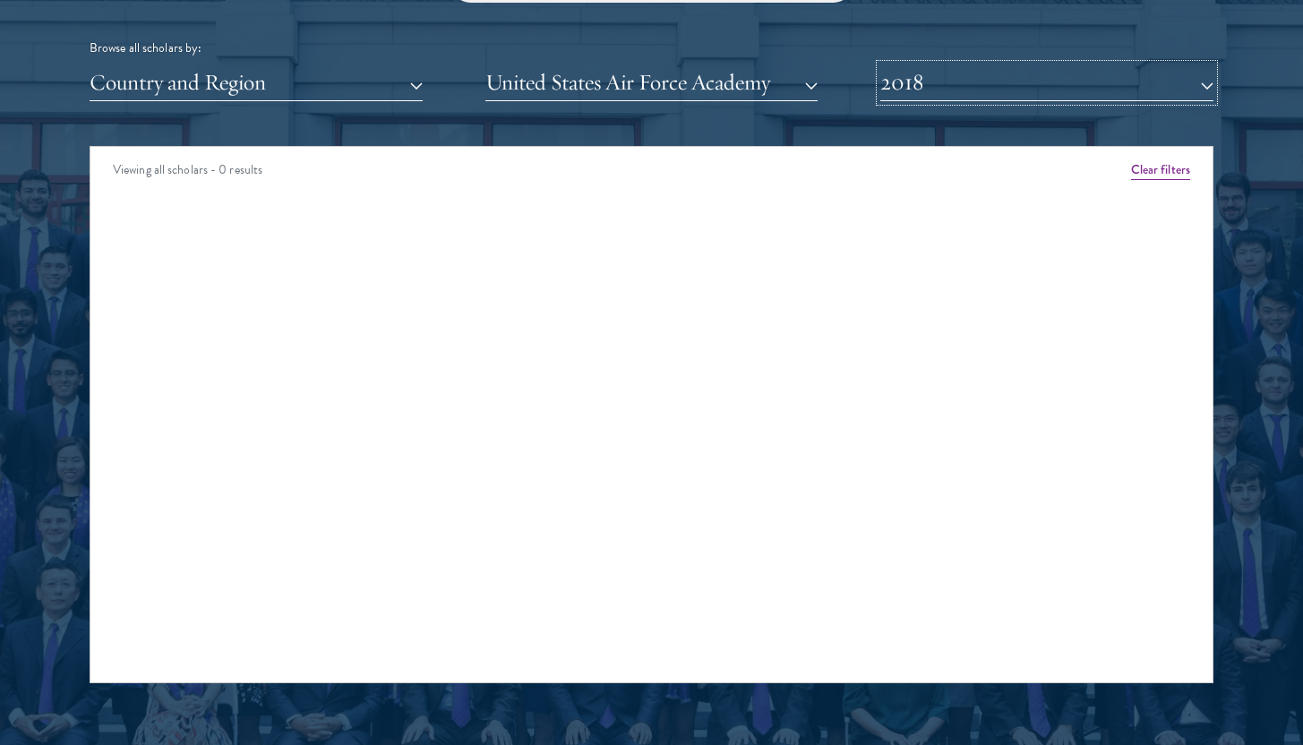
click at [932, 80] on button "2018" at bounding box center [1046, 82] width 333 height 37
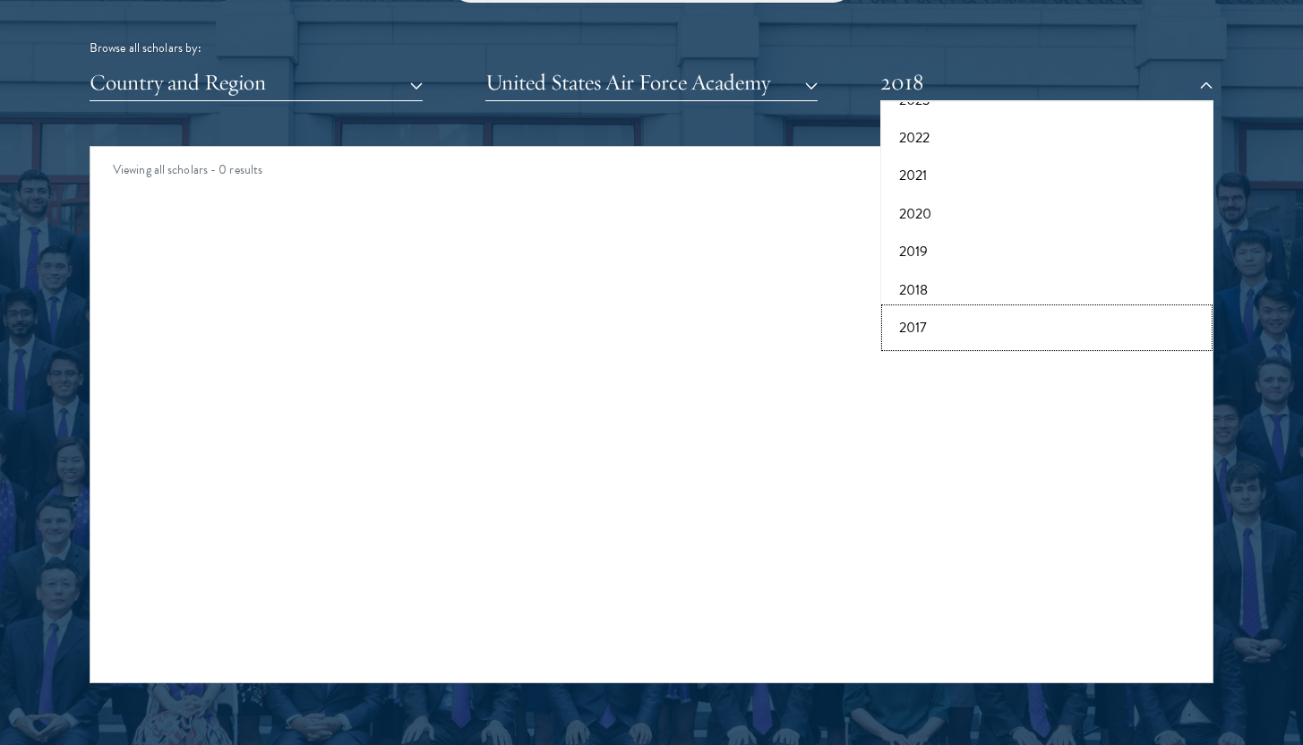
click at [941, 327] on button "2017" at bounding box center [1047, 328] width 322 height 38
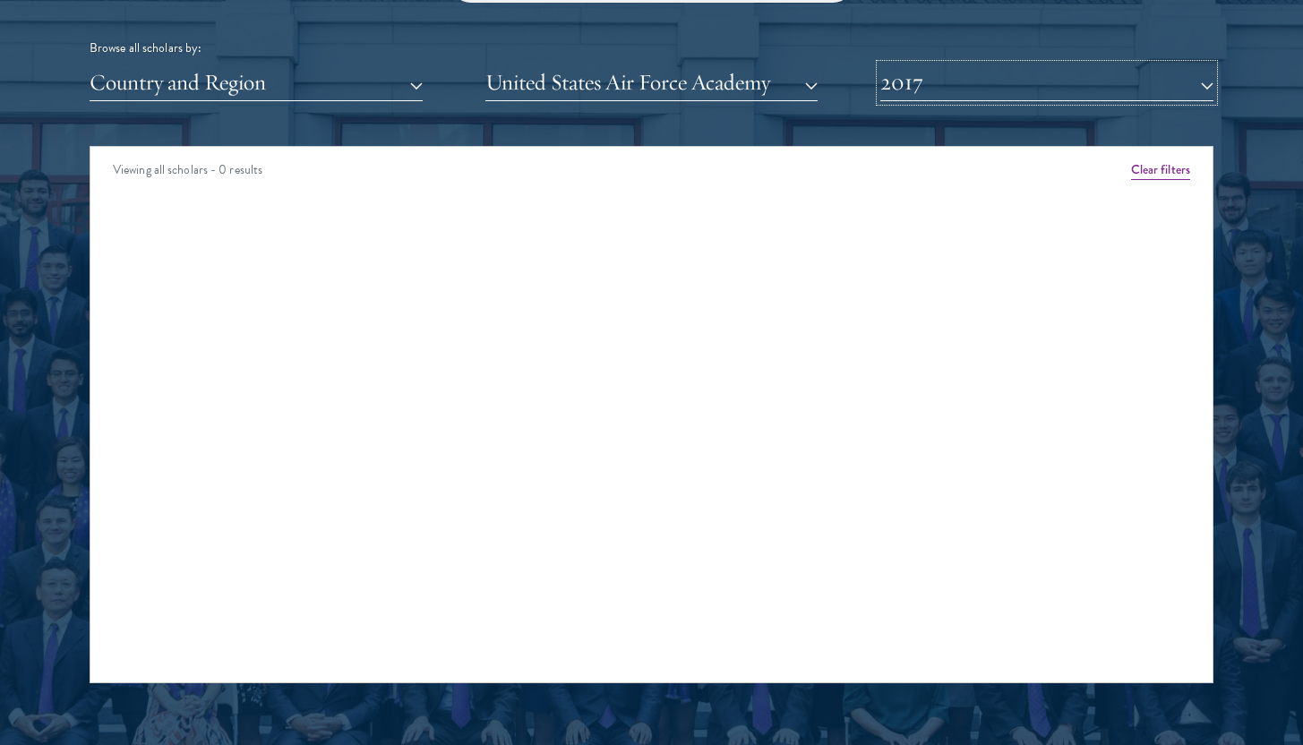
click at [897, 84] on button "2017" at bounding box center [1046, 82] width 333 height 37
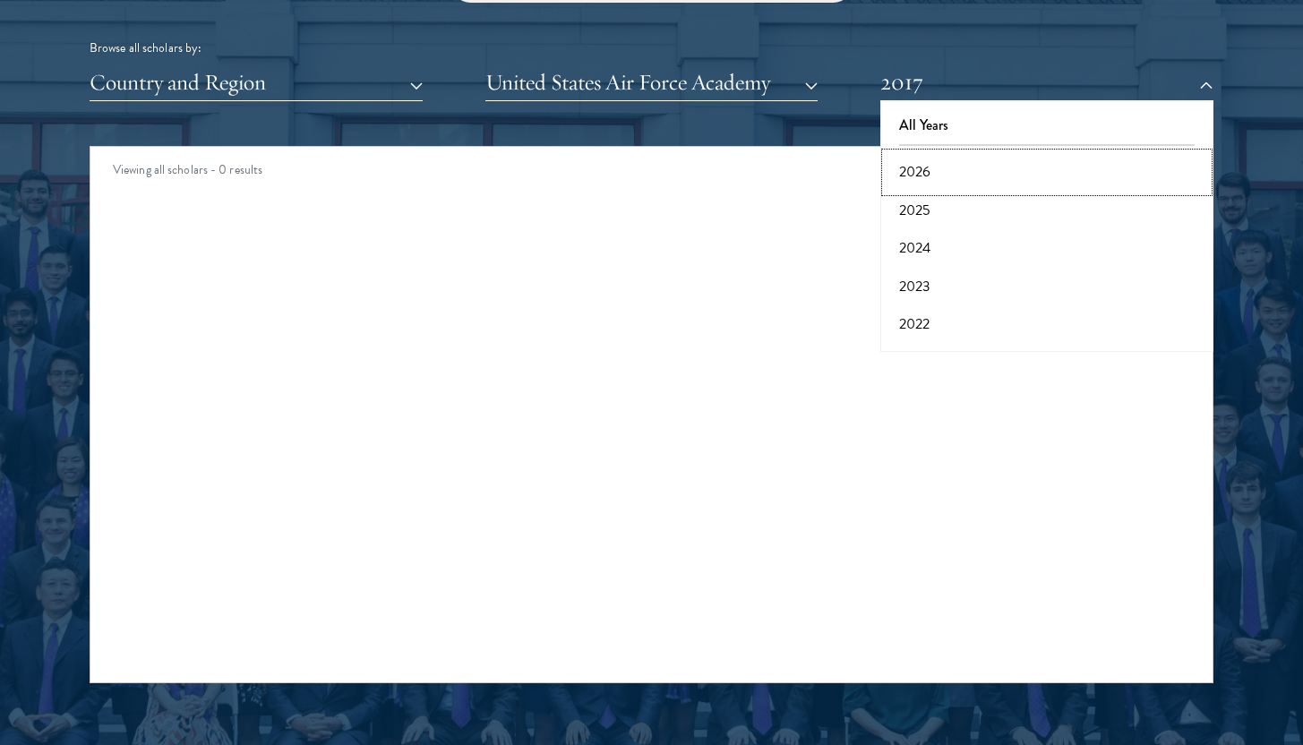
click at [911, 160] on button "2026" at bounding box center [1047, 172] width 322 height 38
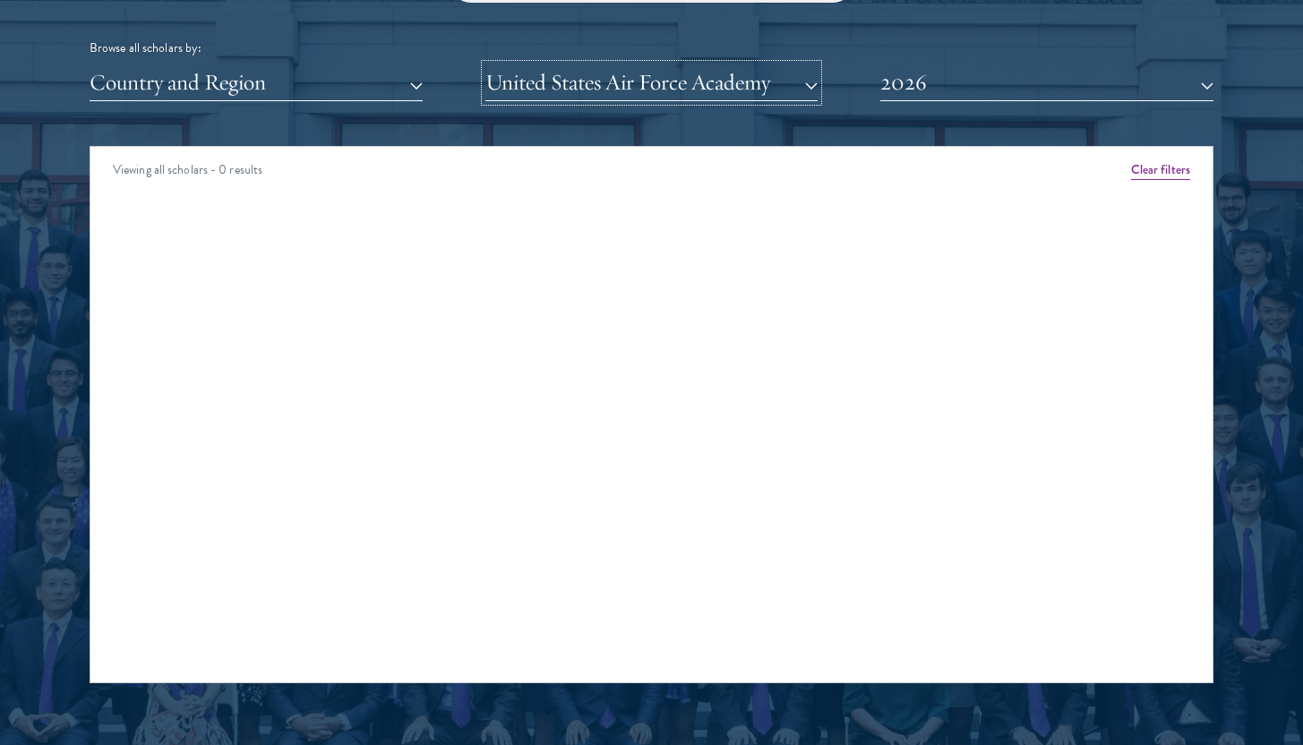
click at [781, 76] on button "United States Air Force Academy" at bounding box center [651, 82] width 333 height 37
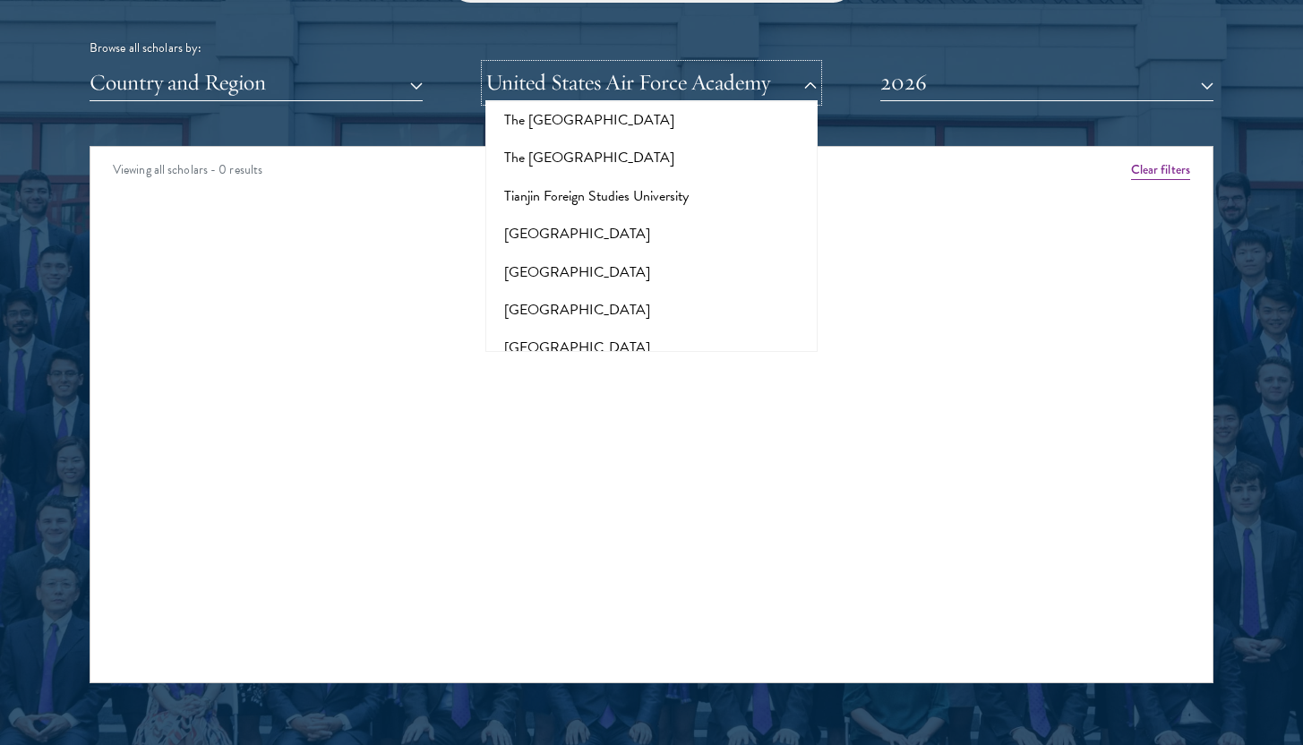
scroll to position [11575, 0]
click at [715, 591] on button "[GEOGRAPHIC_DATA] at [GEOGRAPHIC_DATA]" at bounding box center [652, 618] width 322 height 55
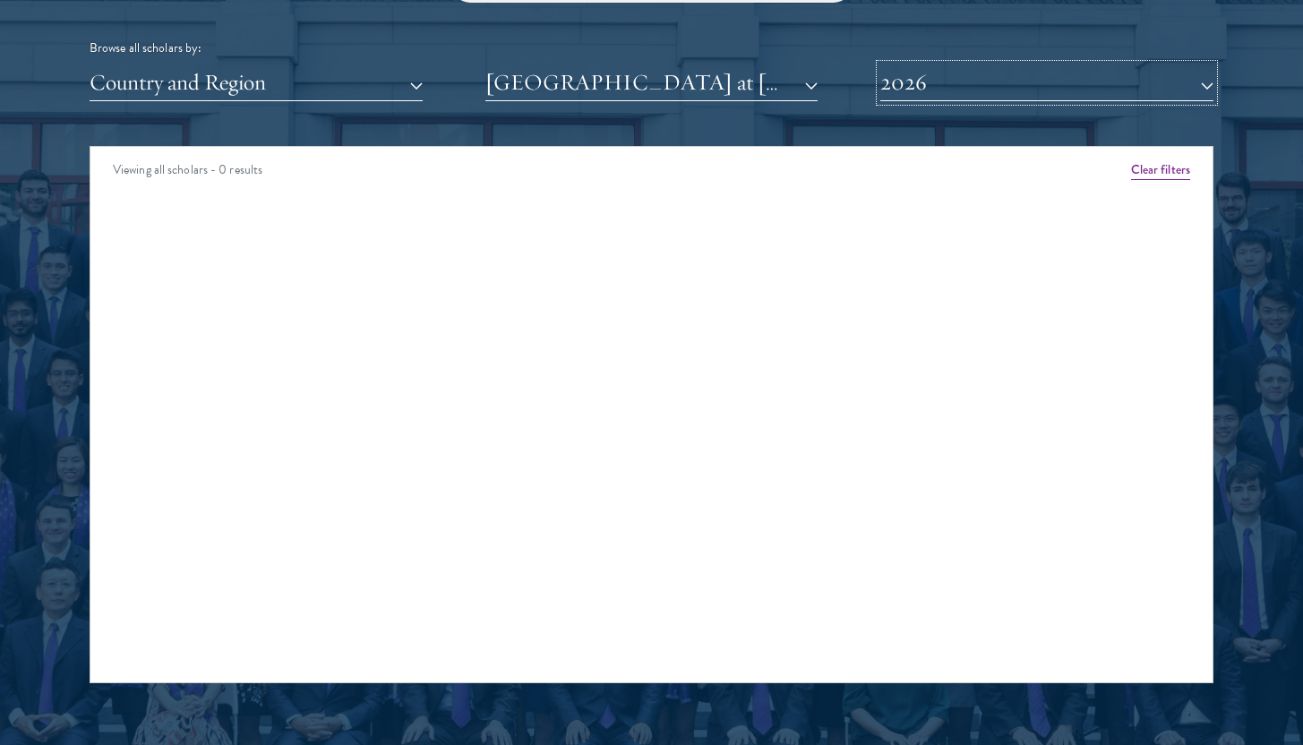
click at [905, 82] on button "2026" at bounding box center [1046, 82] width 333 height 37
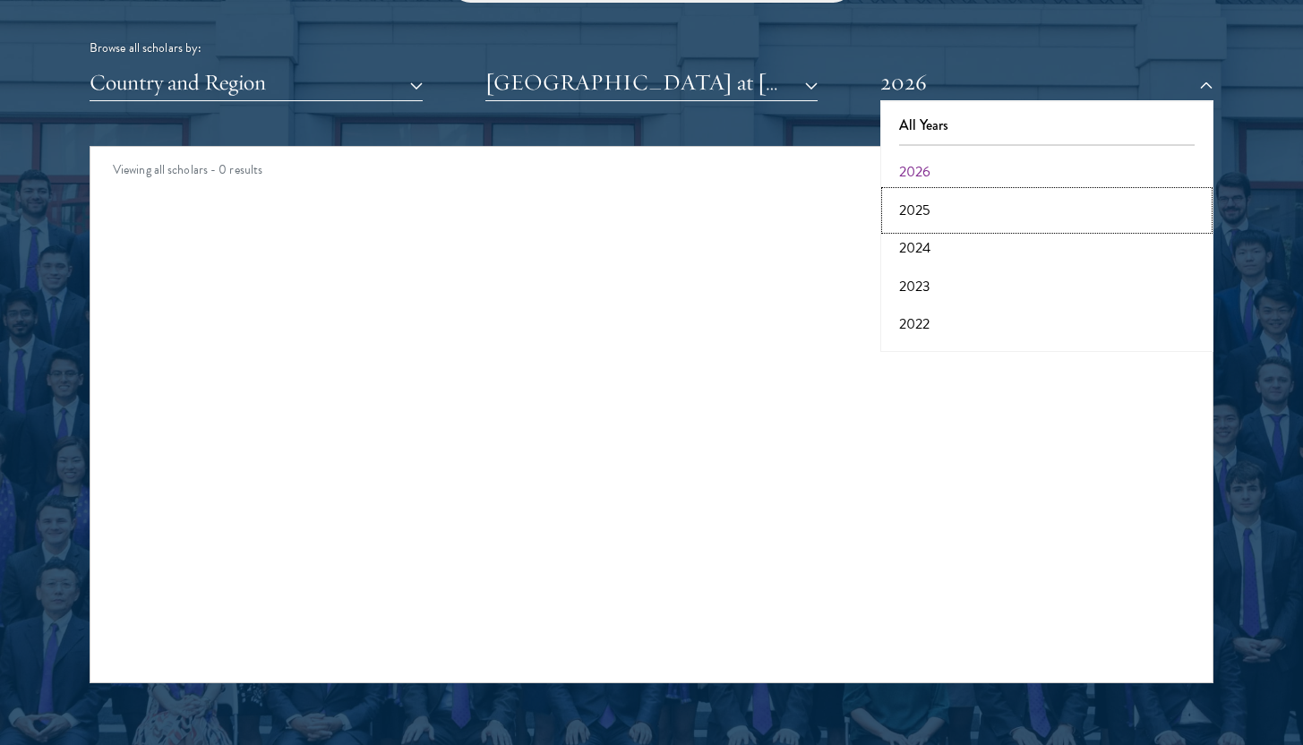
click at [903, 221] on button "2025" at bounding box center [1047, 211] width 322 height 38
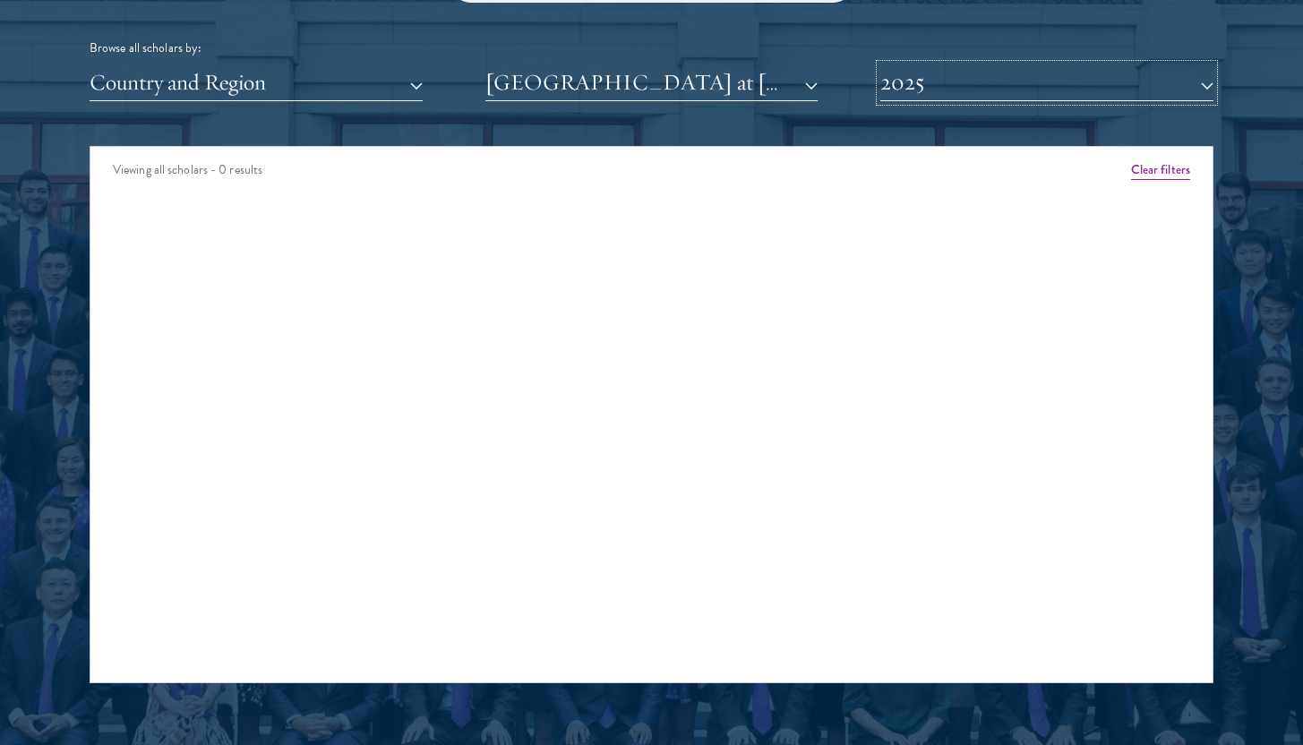
click at [909, 86] on button "2025" at bounding box center [1046, 82] width 333 height 37
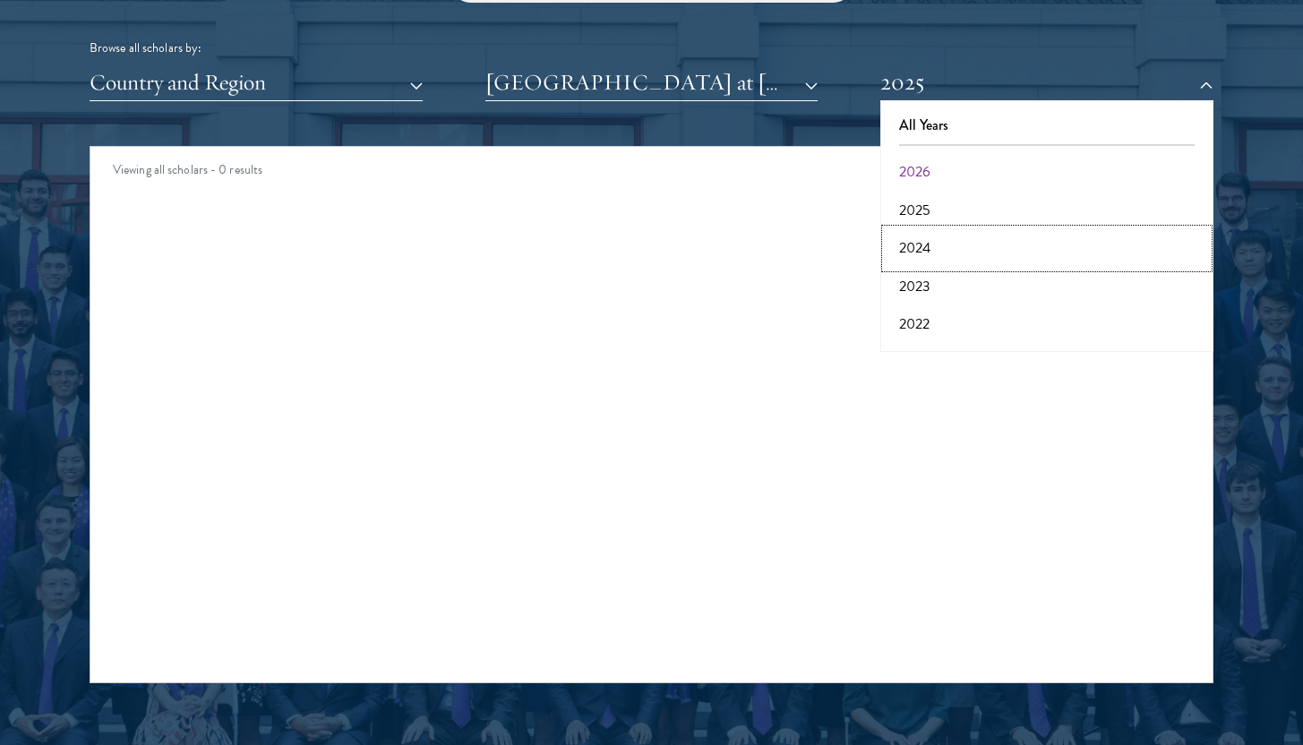
click at [913, 244] on button "2024" at bounding box center [1047, 248] width 322 height 38
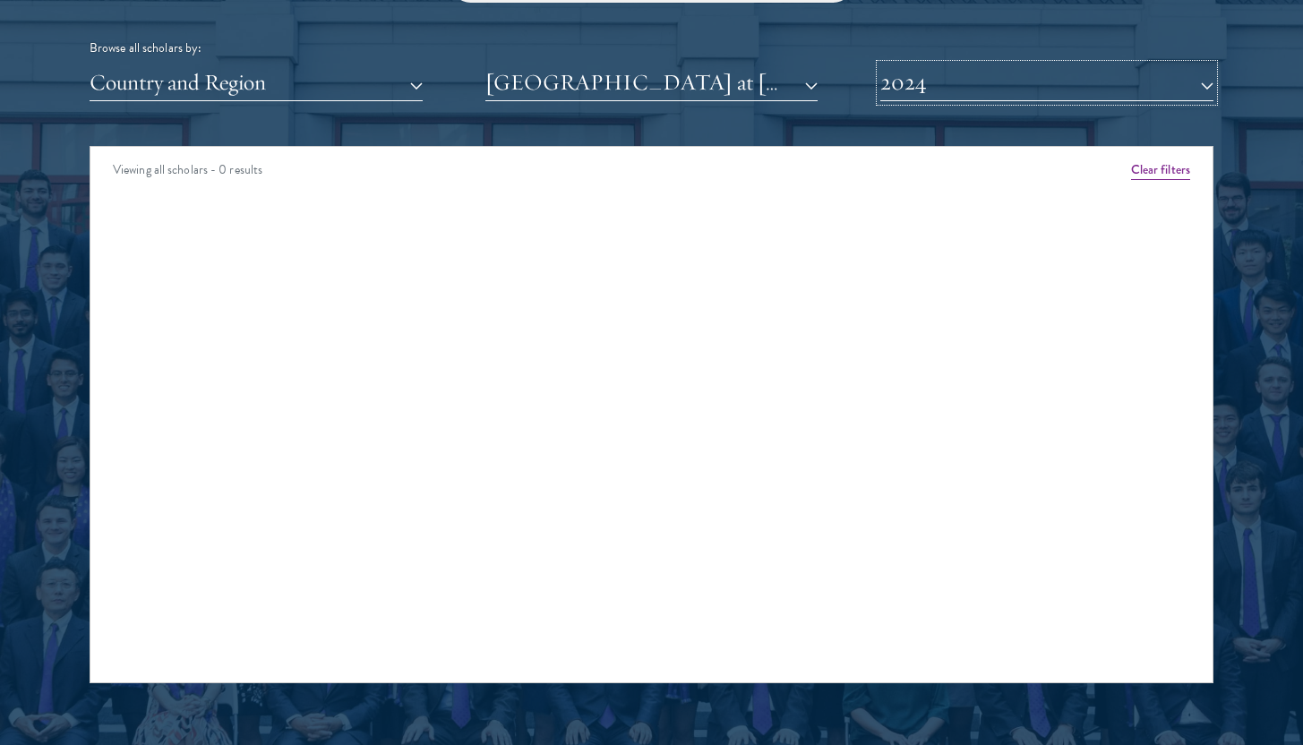
click at [906, 92] on button "2024" at bounding box center [1046, 82] width 333 height 37
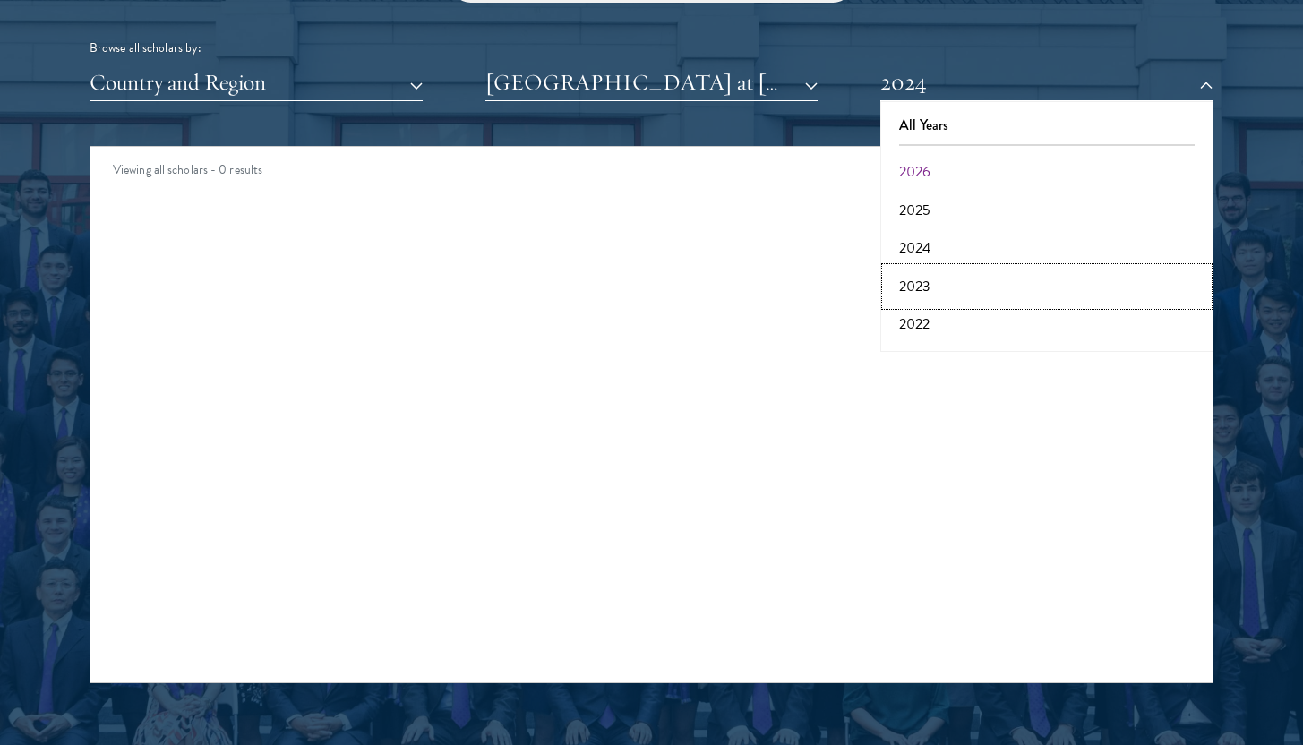
click at [918, 271] on button "2023" at bounding box center [1047, 287] width 322 height 38
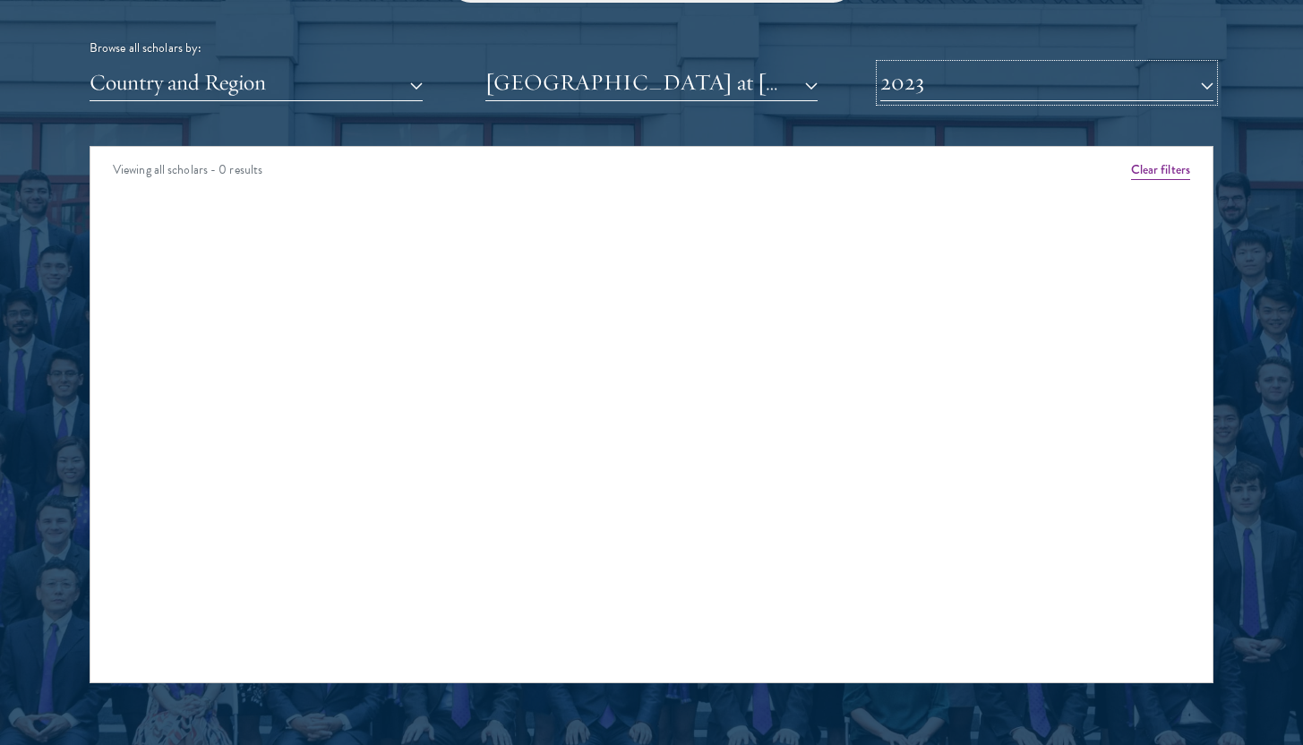
click at [909, 97] on button "2023" at bounding box center [1046, 82] width 333 height 37
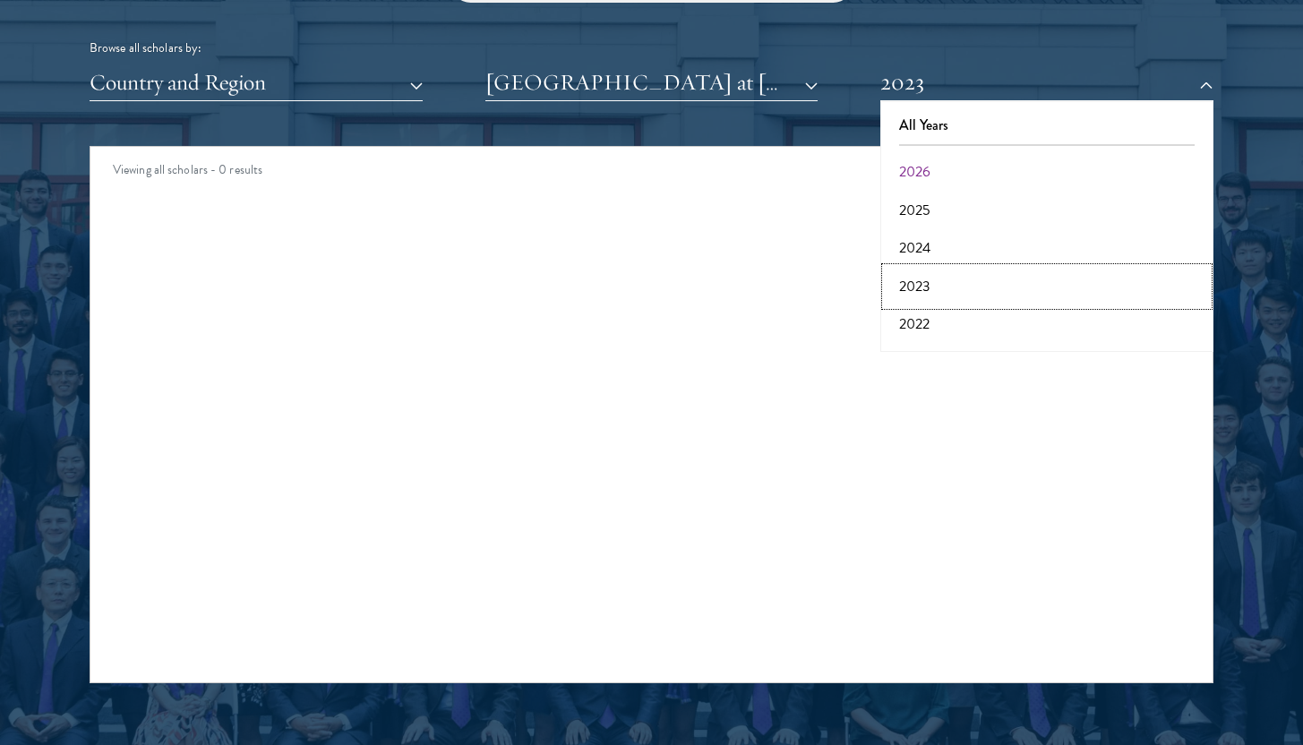
click at [909, 297] on button "2023" at bounding box center [1047, 287] width 322 height 38
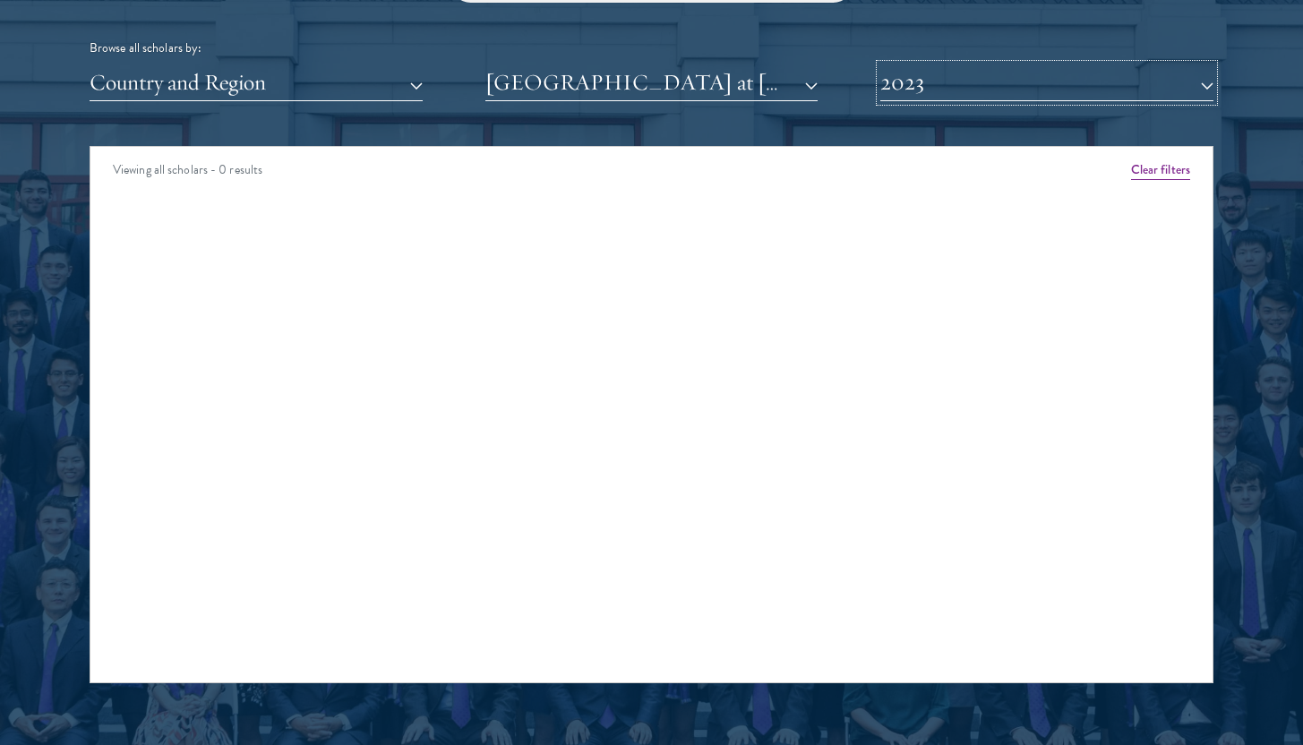
click at [912, 99] on button "2023" at bounding box center [1046, 82] width 333 height 37
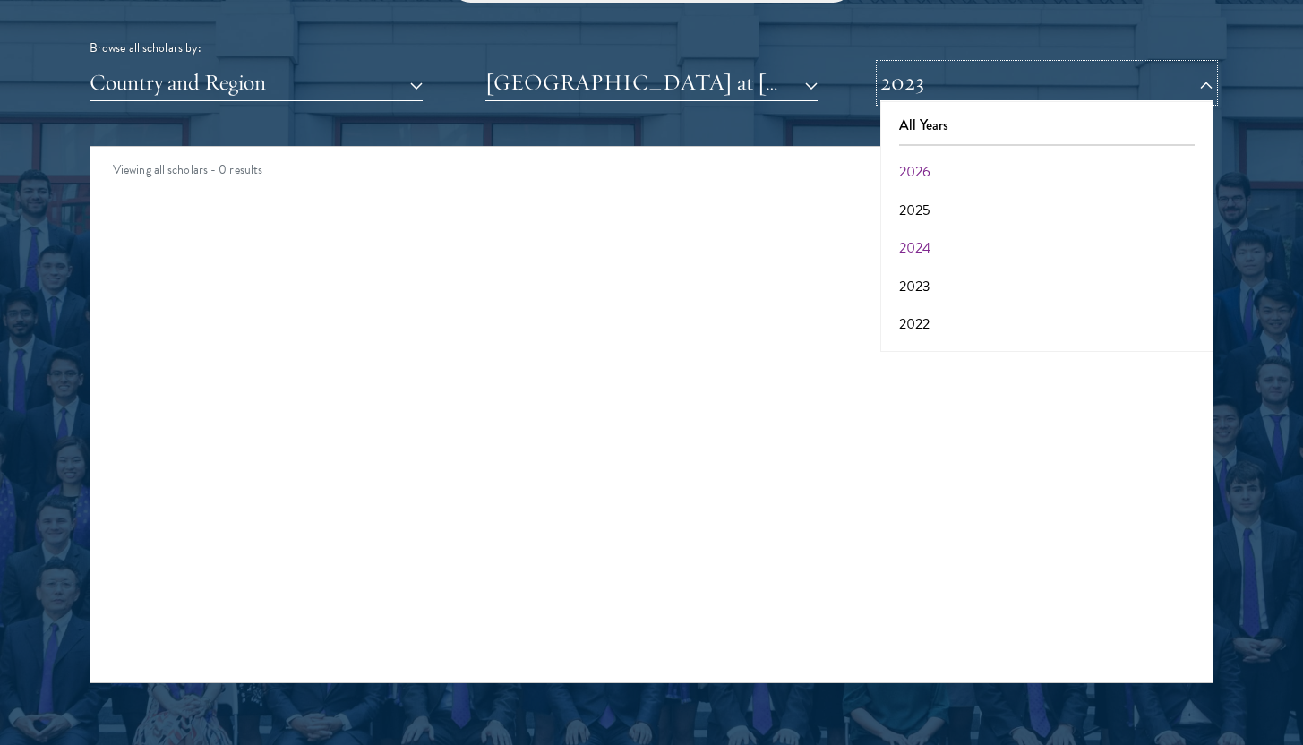
scroll to position [47, 0]
click at [931, 279] on button "2022" at bounding box center [1047, 277] width 322 height 38
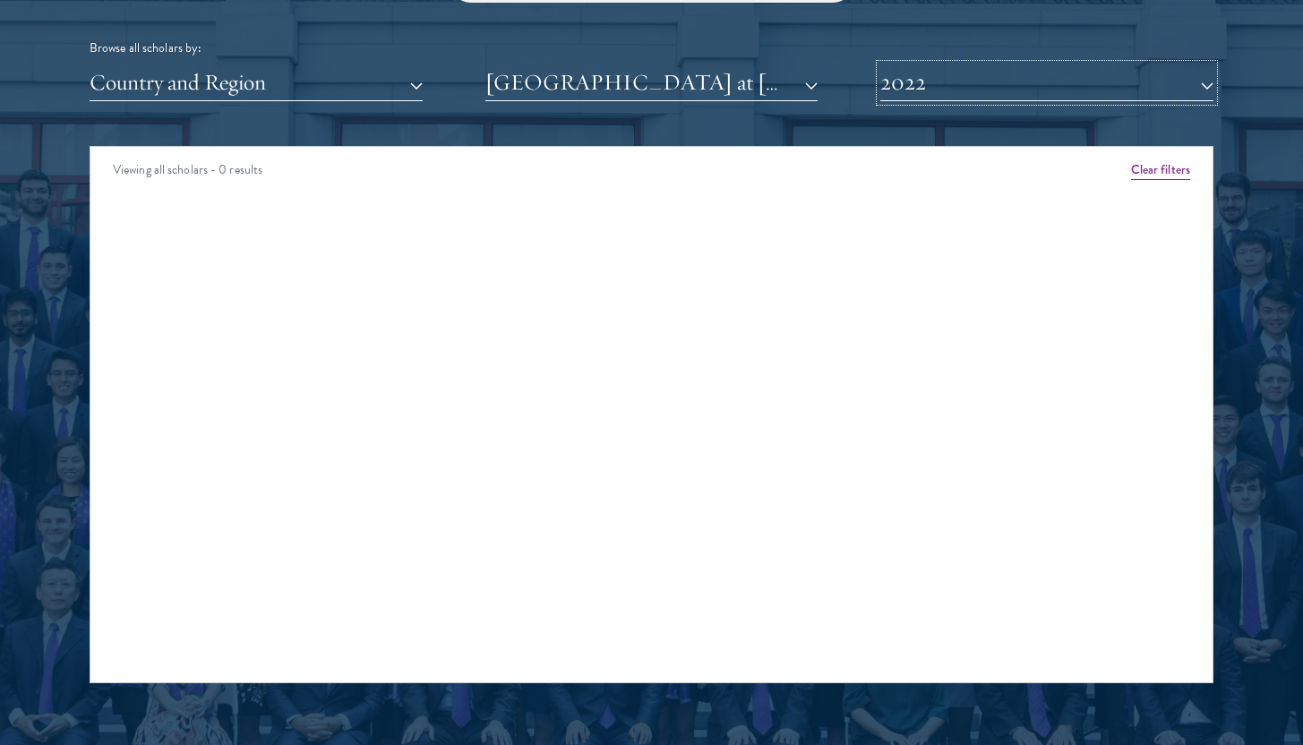
click at [933, 79] on button "2022" at bounding box center [1046, 82] width 333 height 37
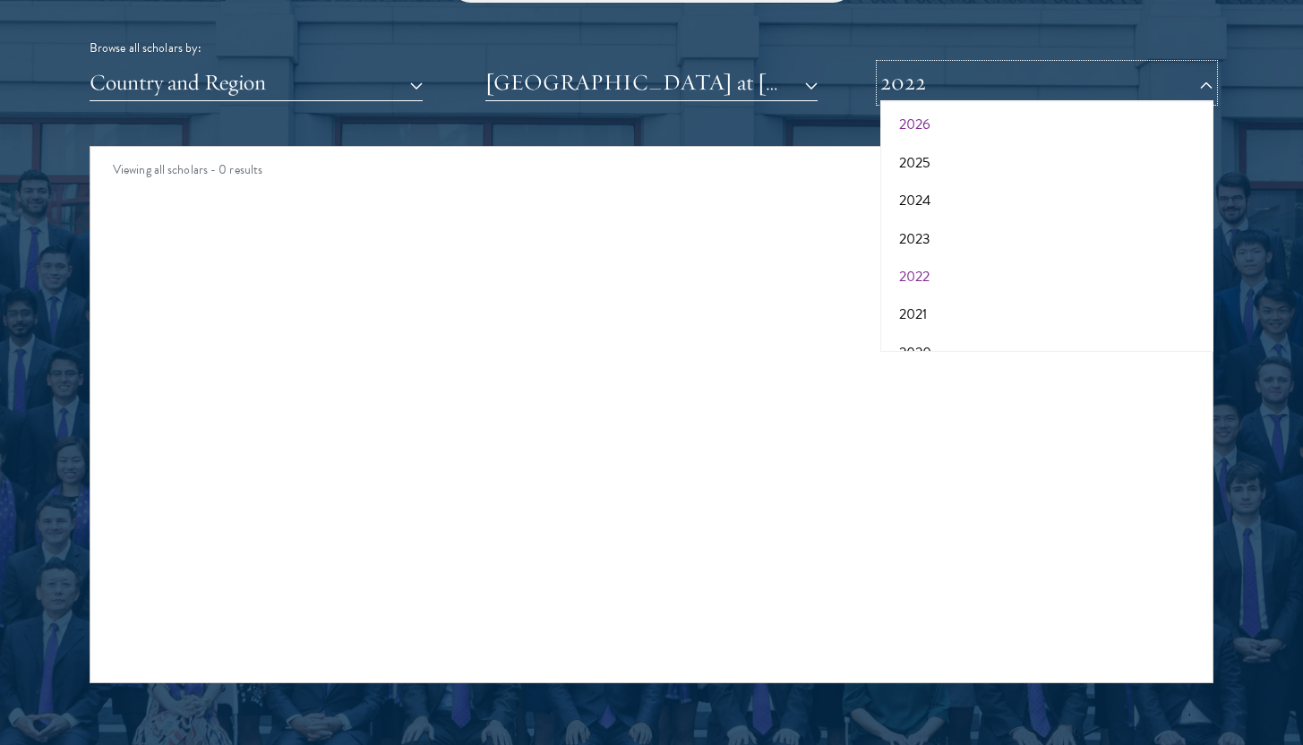
scroll to position [96, 0]
click at [943, 274] on button "2021" at bounding box center [1047, 266] width 322 height 38
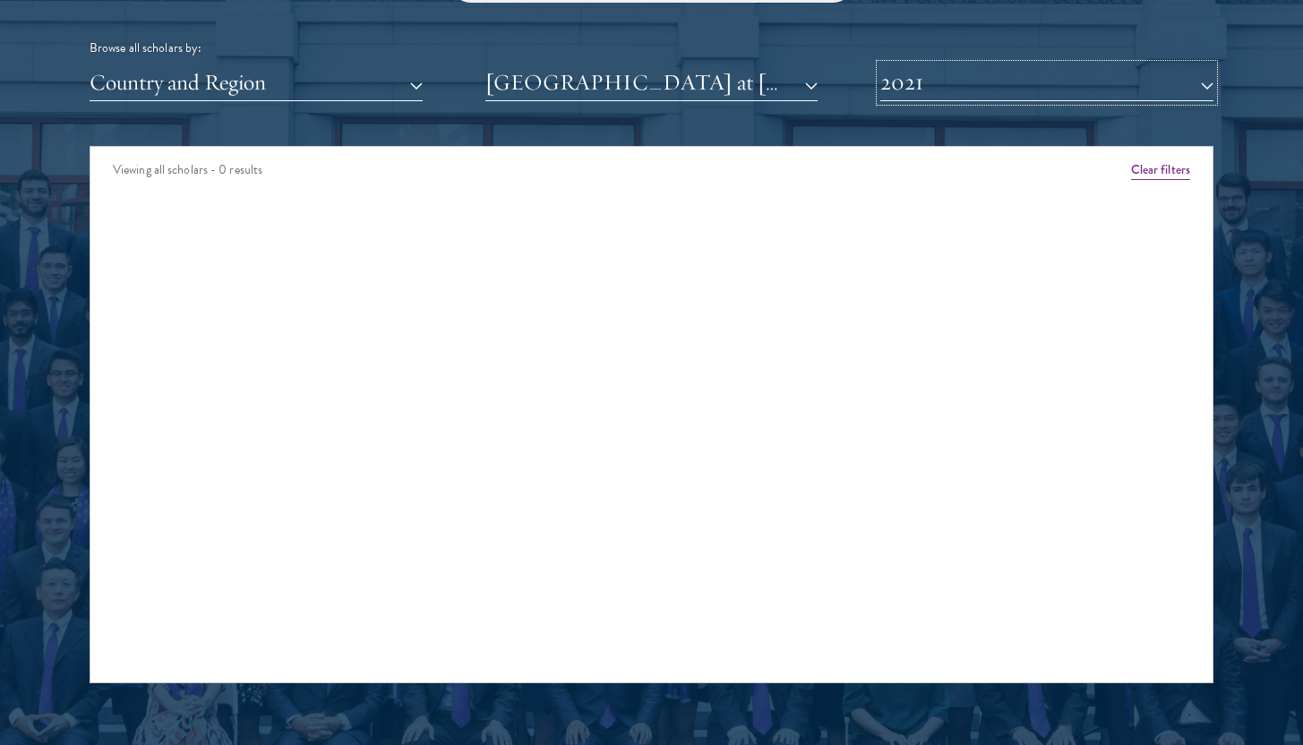
click at [932, 98] on button "2021" at bounding box center [1046, 82] width 333 height 37
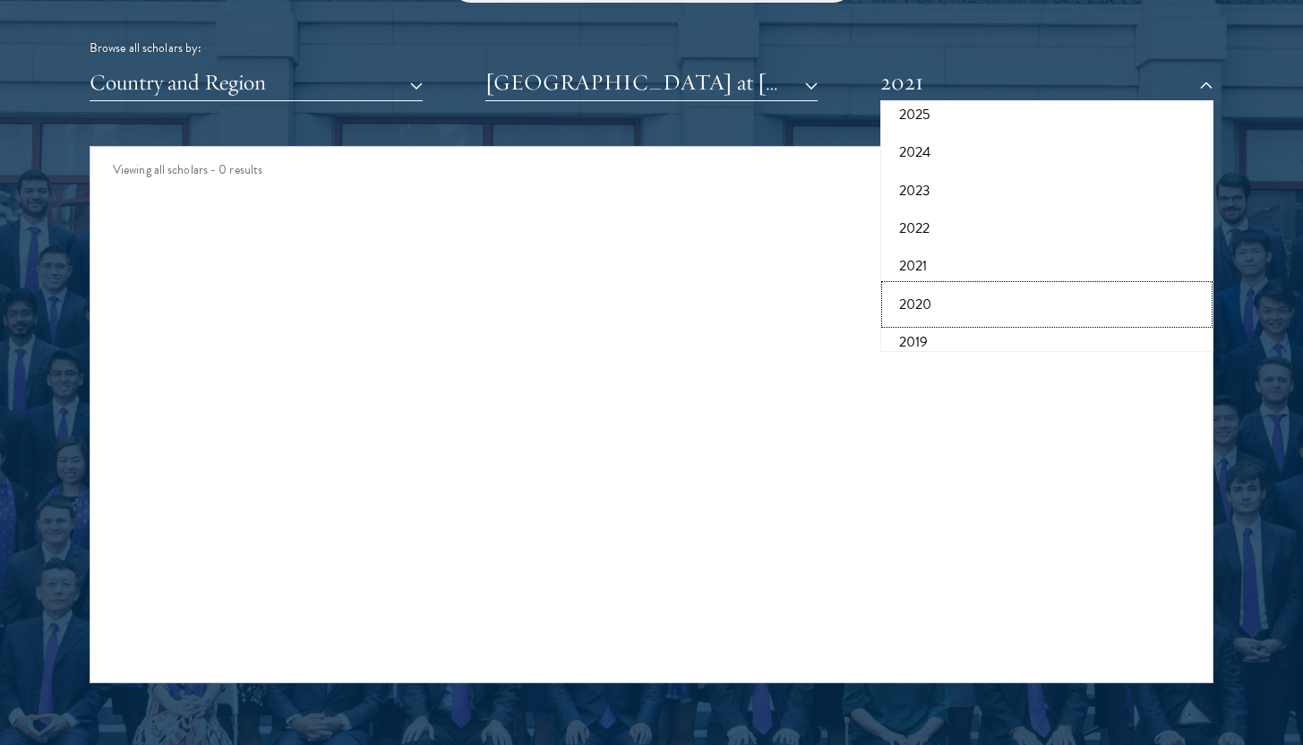
click at [945, 314] on button "2020" at bounding box center [1047, 305] width 322 height 38
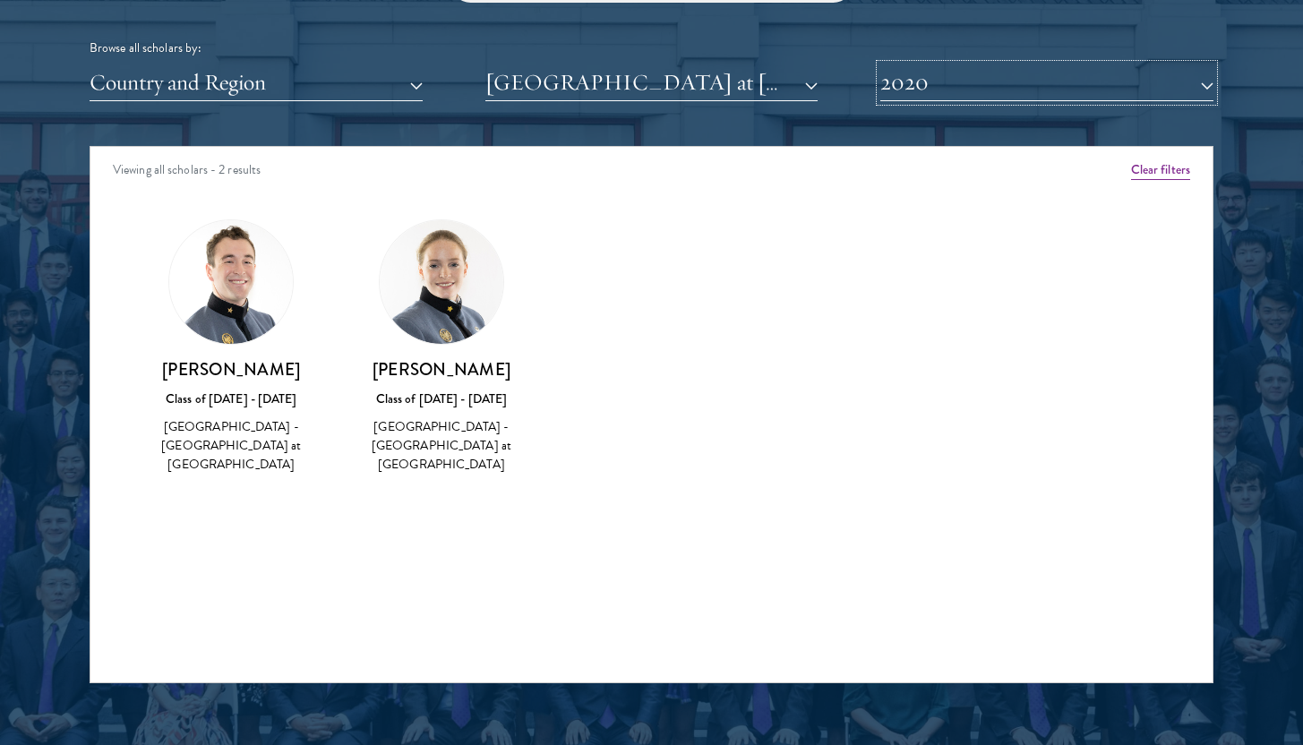
click at [945, 84] on button "2020" at bounding box center [1046, 82] width 333 height 37
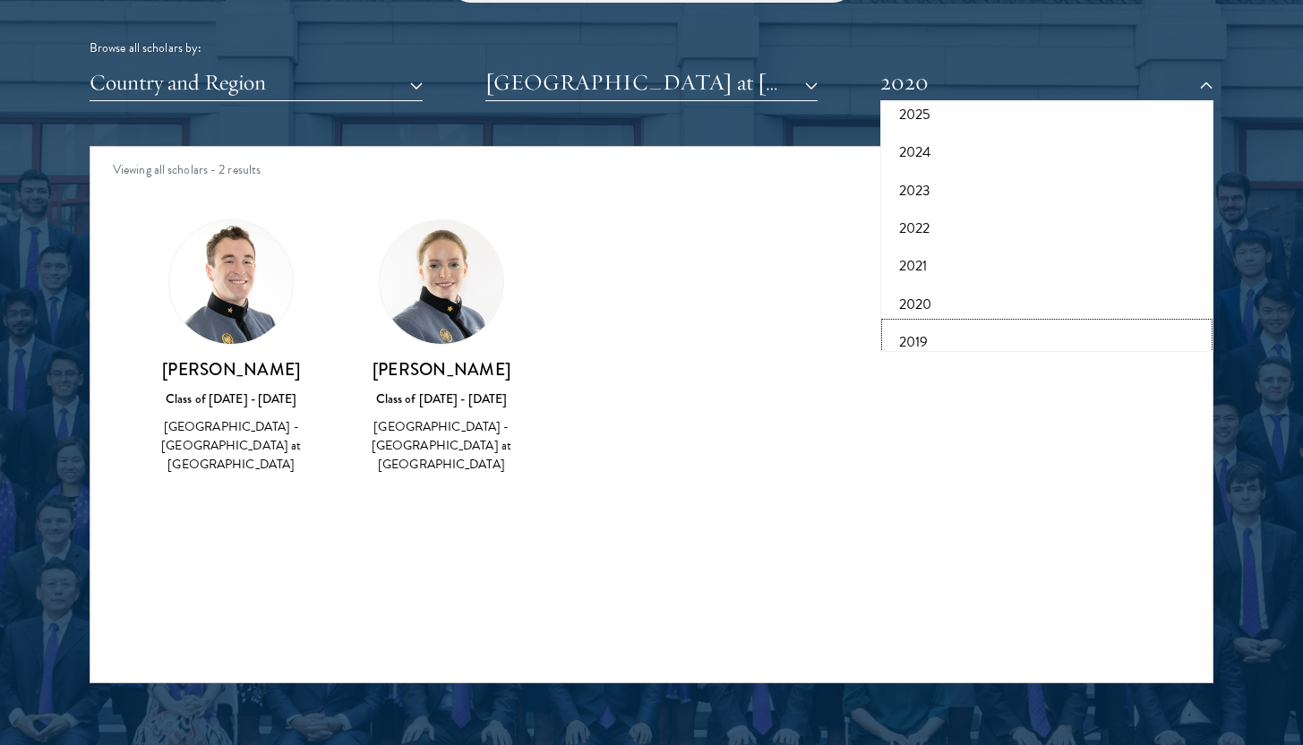
click at [927, 325] on button "2019" at bounding box center [1047, 342] width 322 height 38
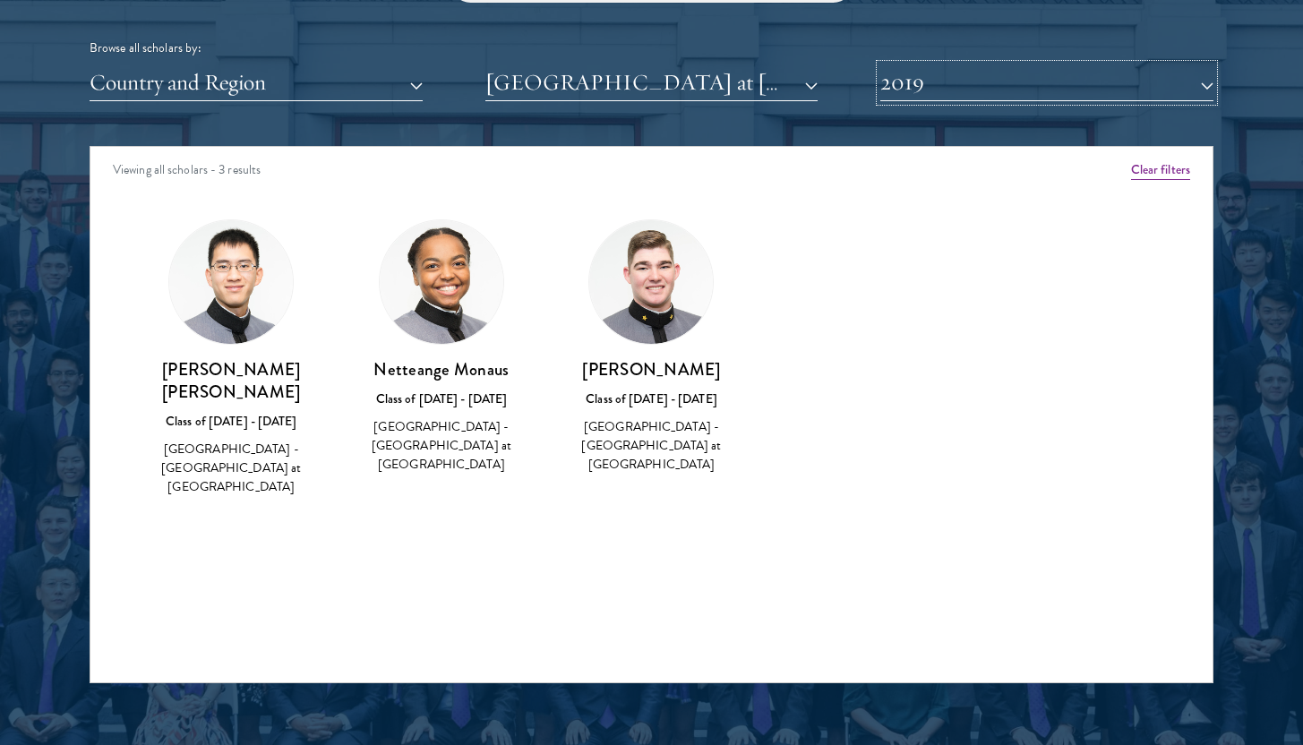
click at [955, 90] on button "2019" at bounding box center [1046, 82] width 333 height 37
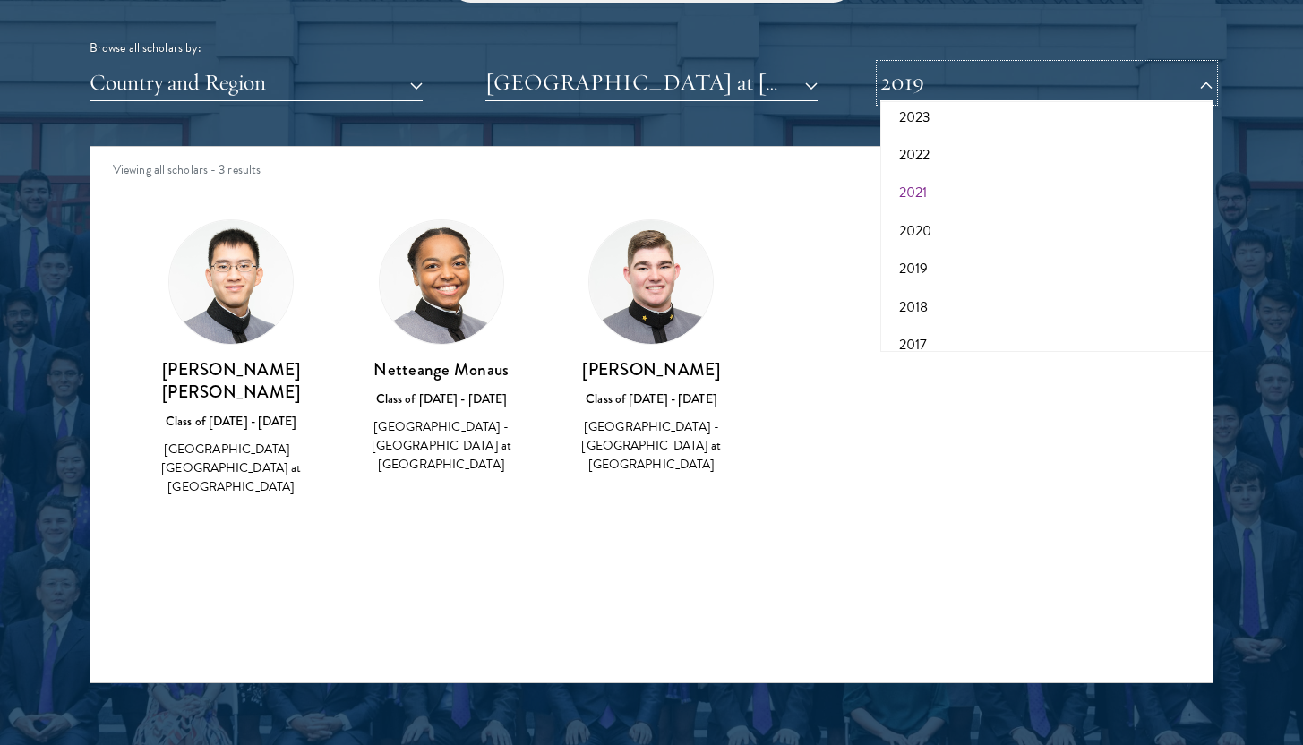
scroll to position [186, 0]
click at [939, 293] on button "2018" at bounding box center [1047, 290] width 322 height 38
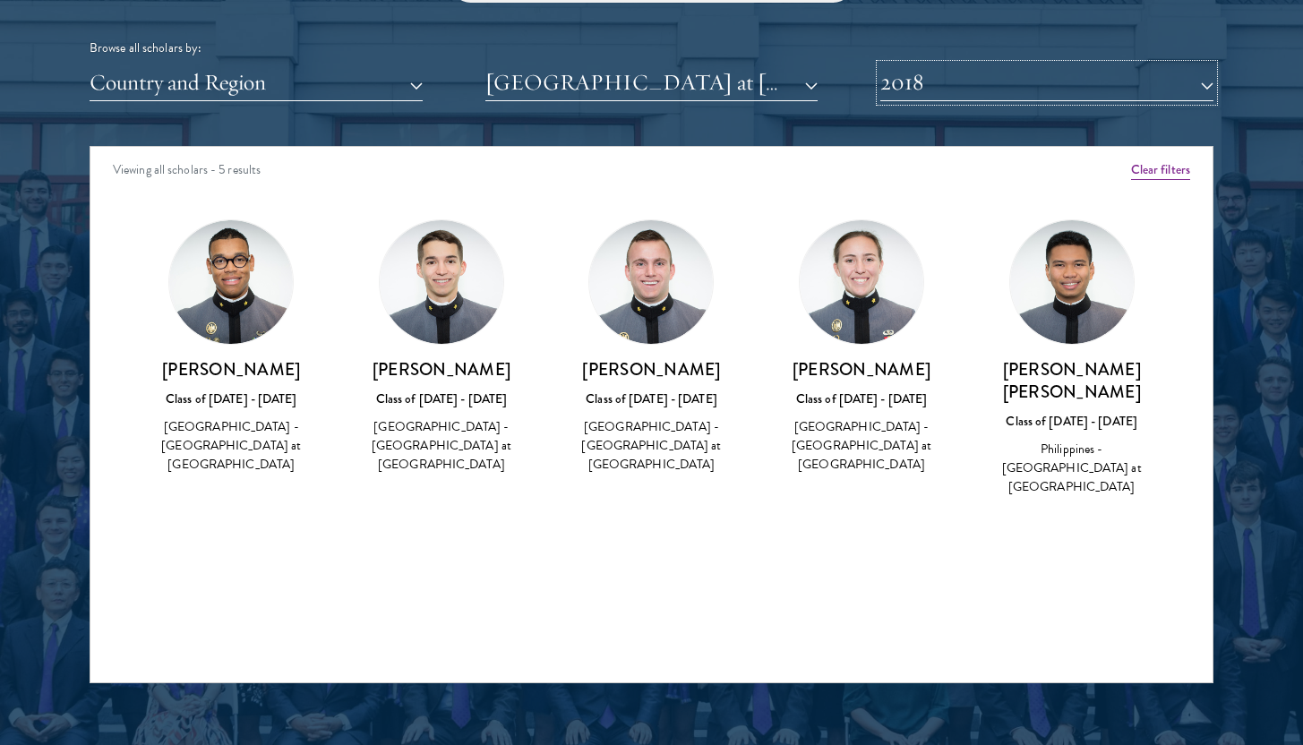
click at [942, 84] on button "2018" at bounding box center [1046, 82] width 333 height 37
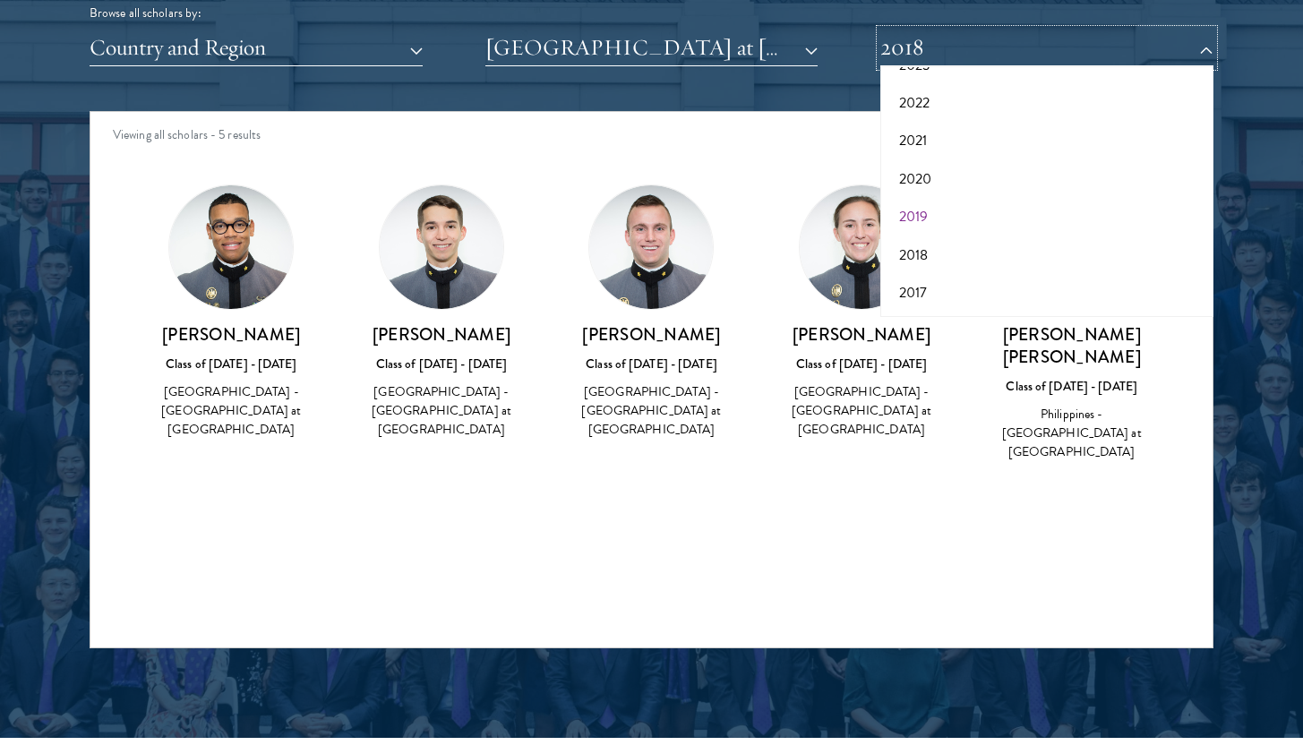
scroll to position [2285, 0]
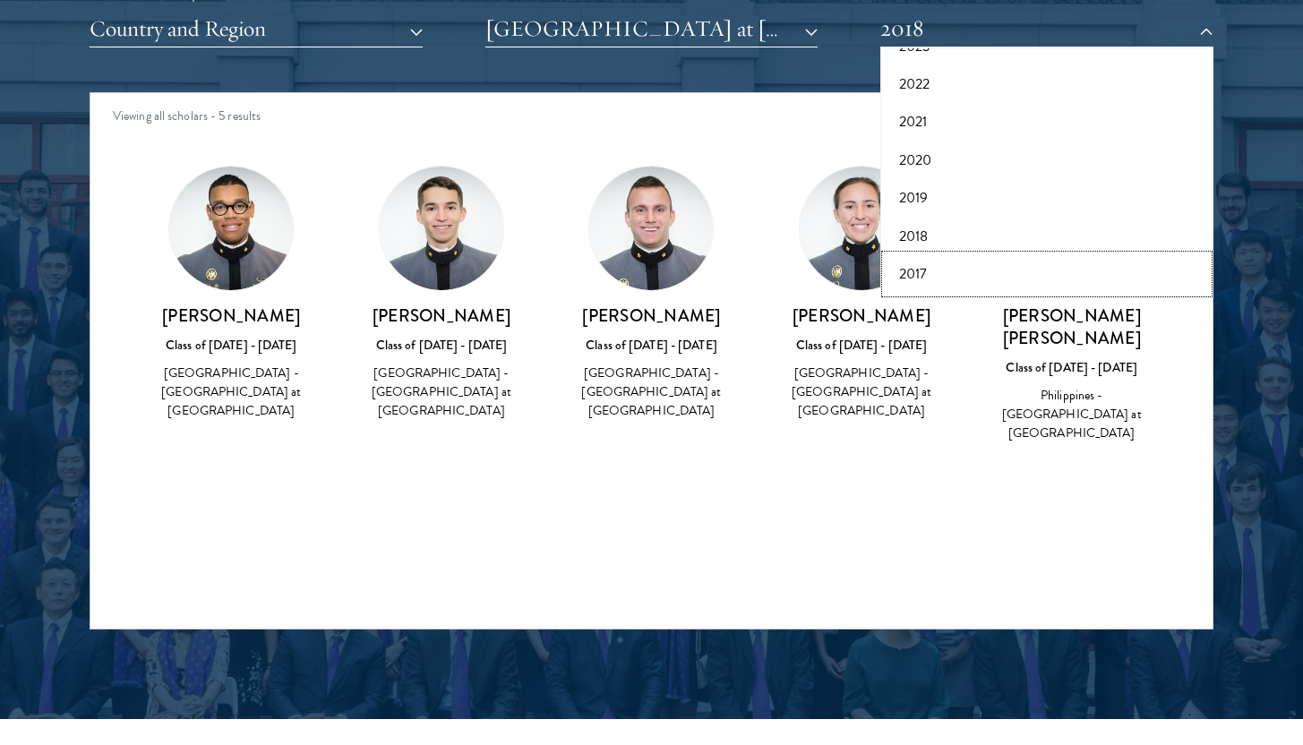
click at [946, 265] on button "2017" at bounding box center [1047, 274] width 322 height 38
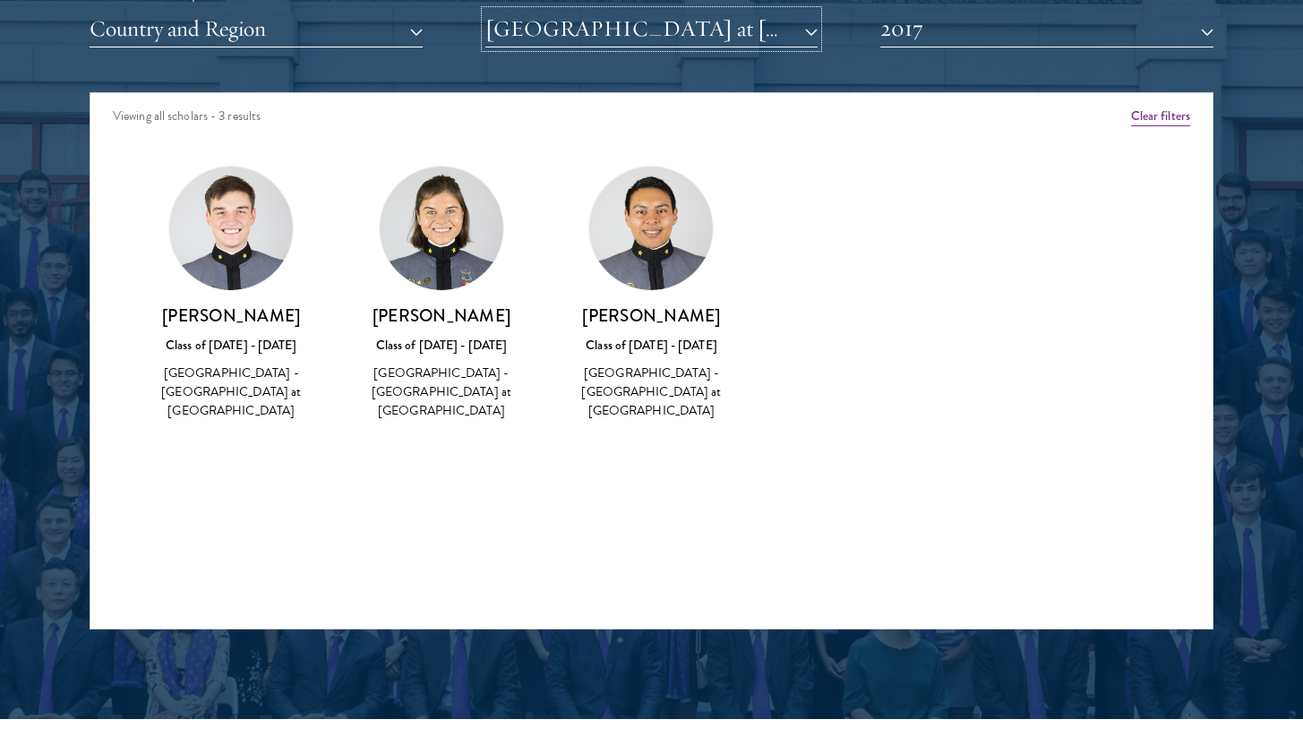
click at [801, 37] on button "[GEOGRAPHIC_DATA] at [GEOGRAPHIC_DATA]" at bounding box center [651, 29] width 333 height 37
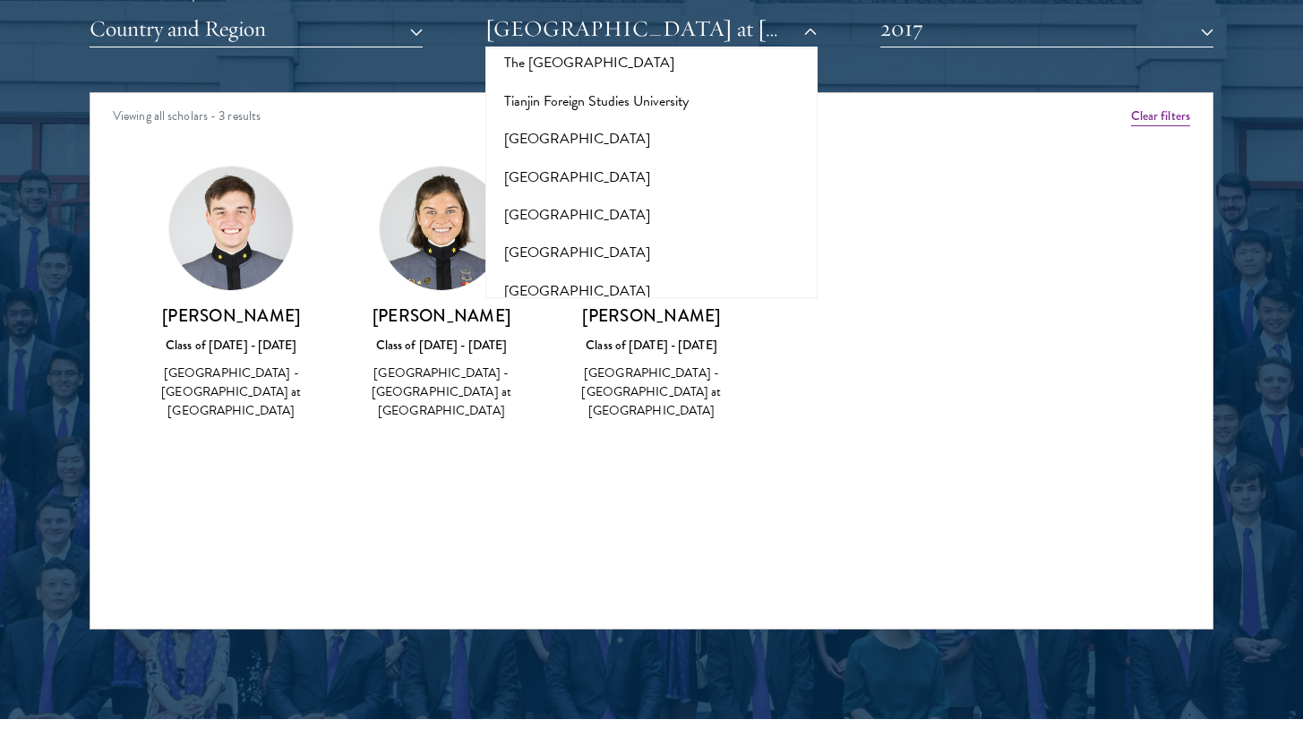
click at [760, 592] on button "United States Naval Academy" at bounding box center [652, 611] width 322 height 38
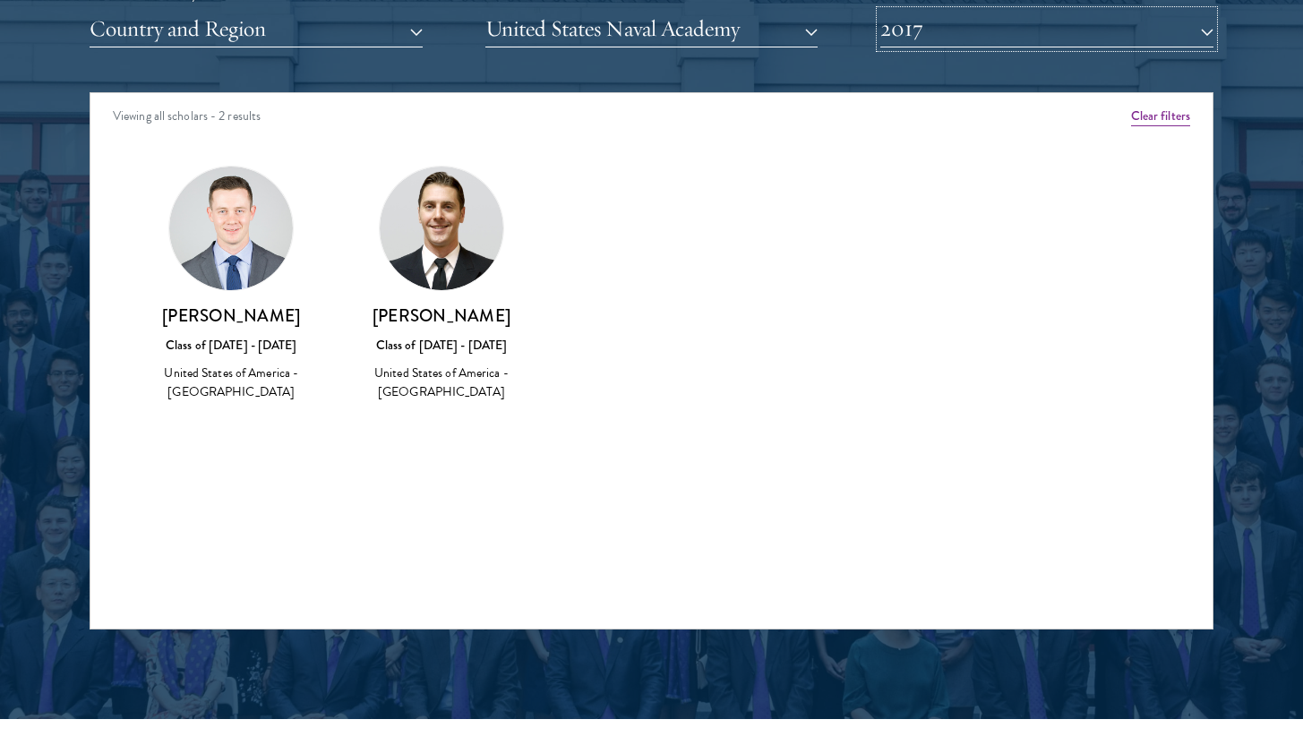
click at [912, 40] on button "2017" at bounding box center [1046, 29] width 333 height 37
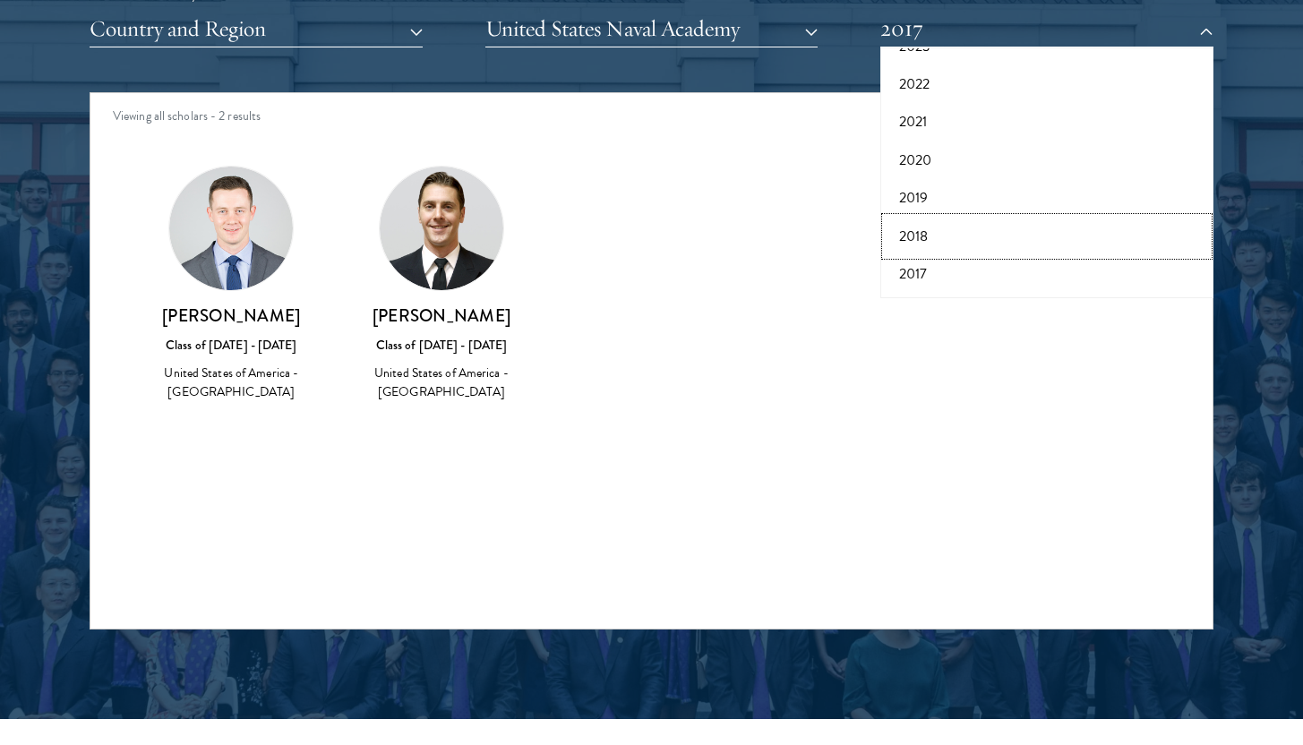
click at [936, 231] on button "2018" at bounding box center [1047, 237] width 322 height 38
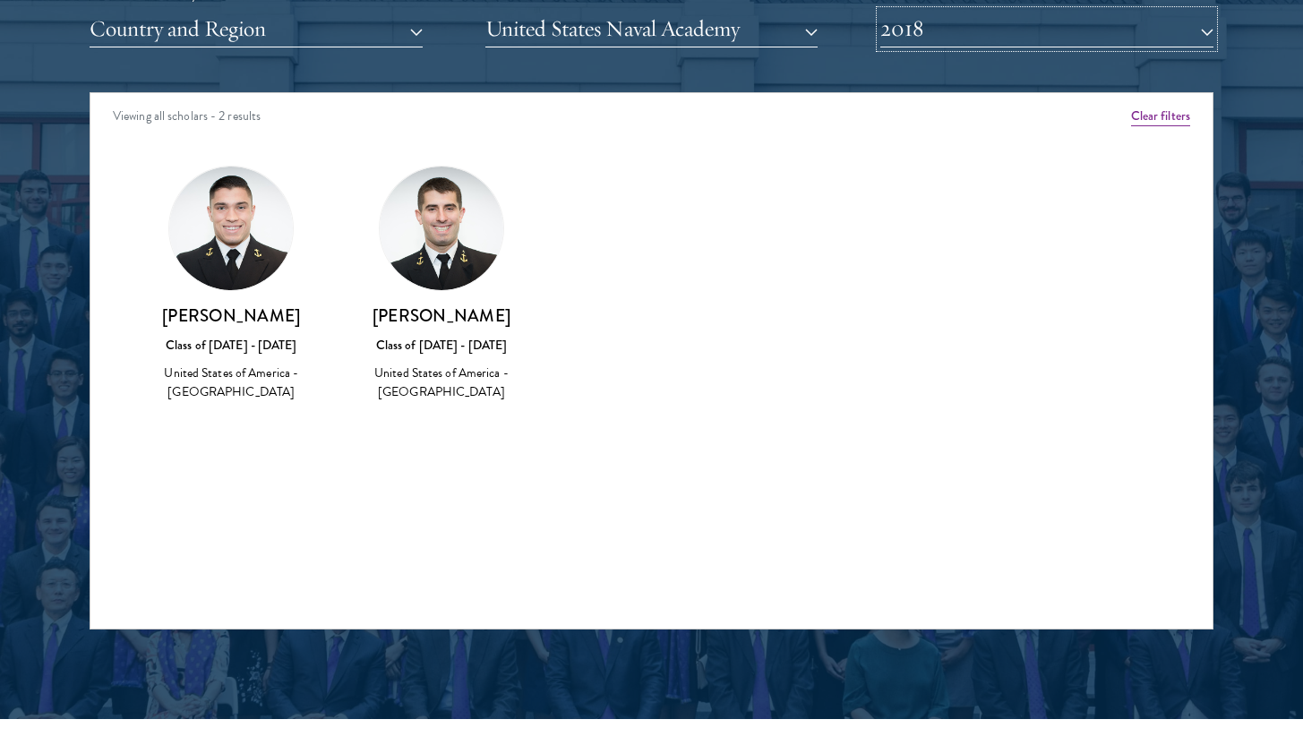
click at [934, 42] on button "2018" at bounding box center [1046, 29] width 333 height 37
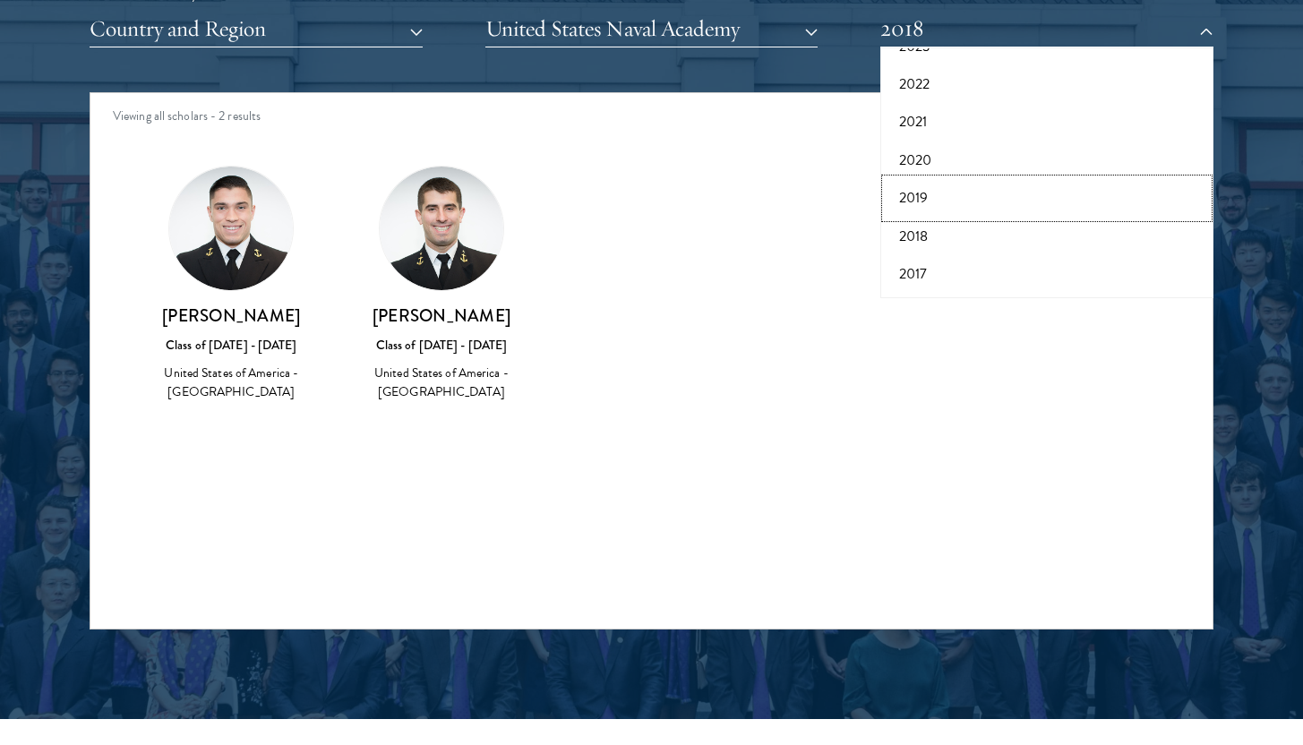
click at [934, 193] on button "2019" at bounding box center [1047, 198] width 322 height 38
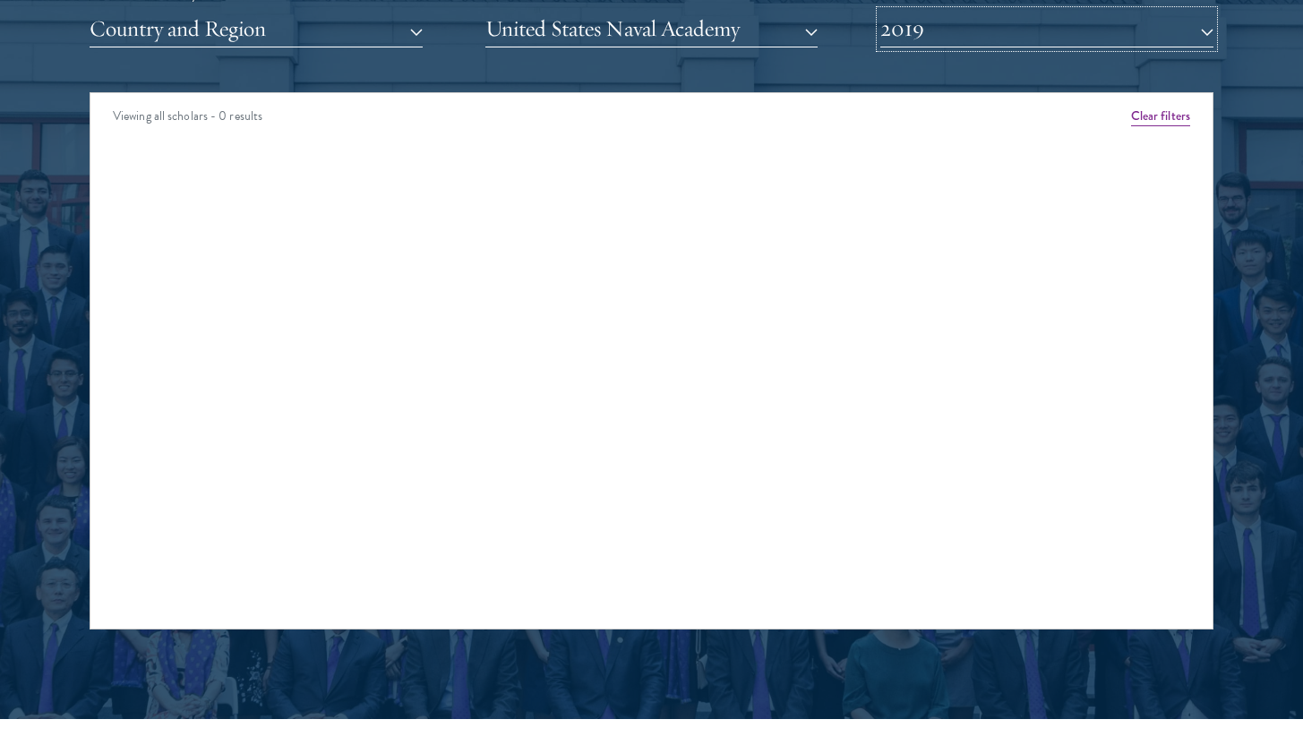
click at [933, 39] on button "2019" at bounding box center [1046, 29] width 333 height 37
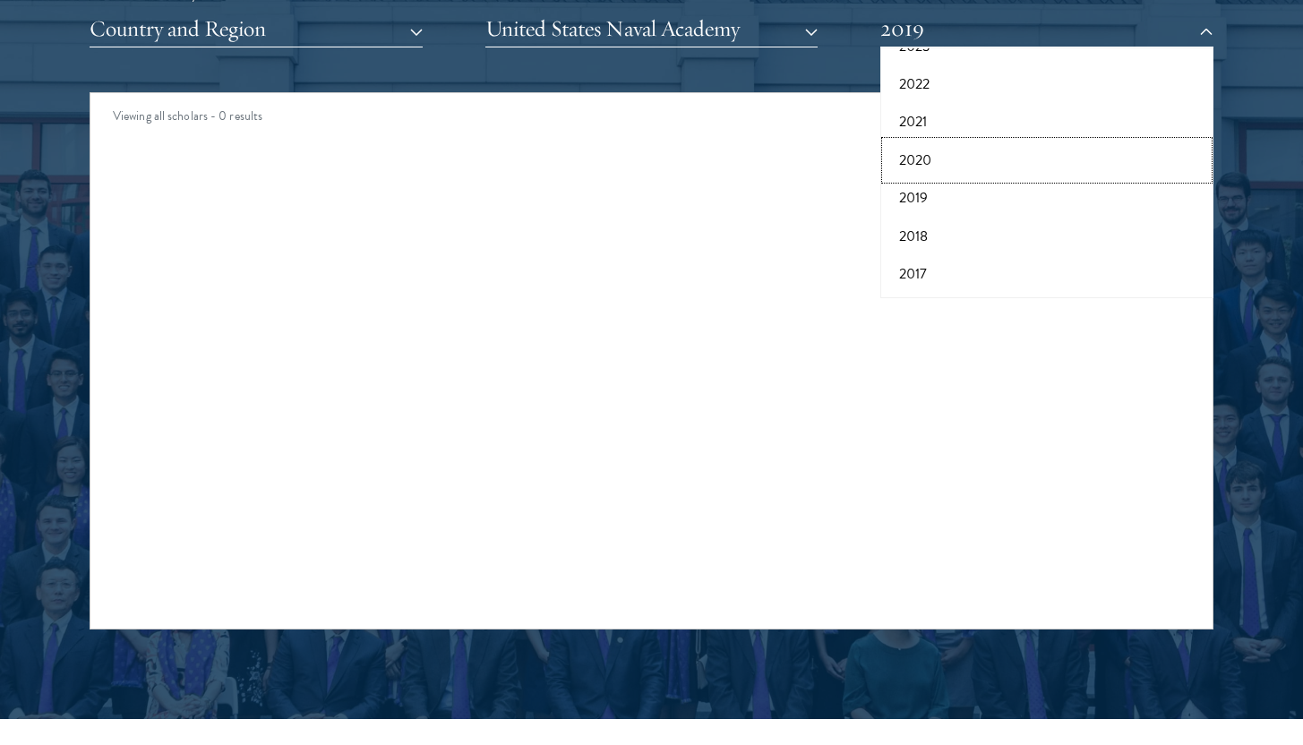
click at [933, 172] on button "2020" at bounding box center [1047, 160] width 322 height 38
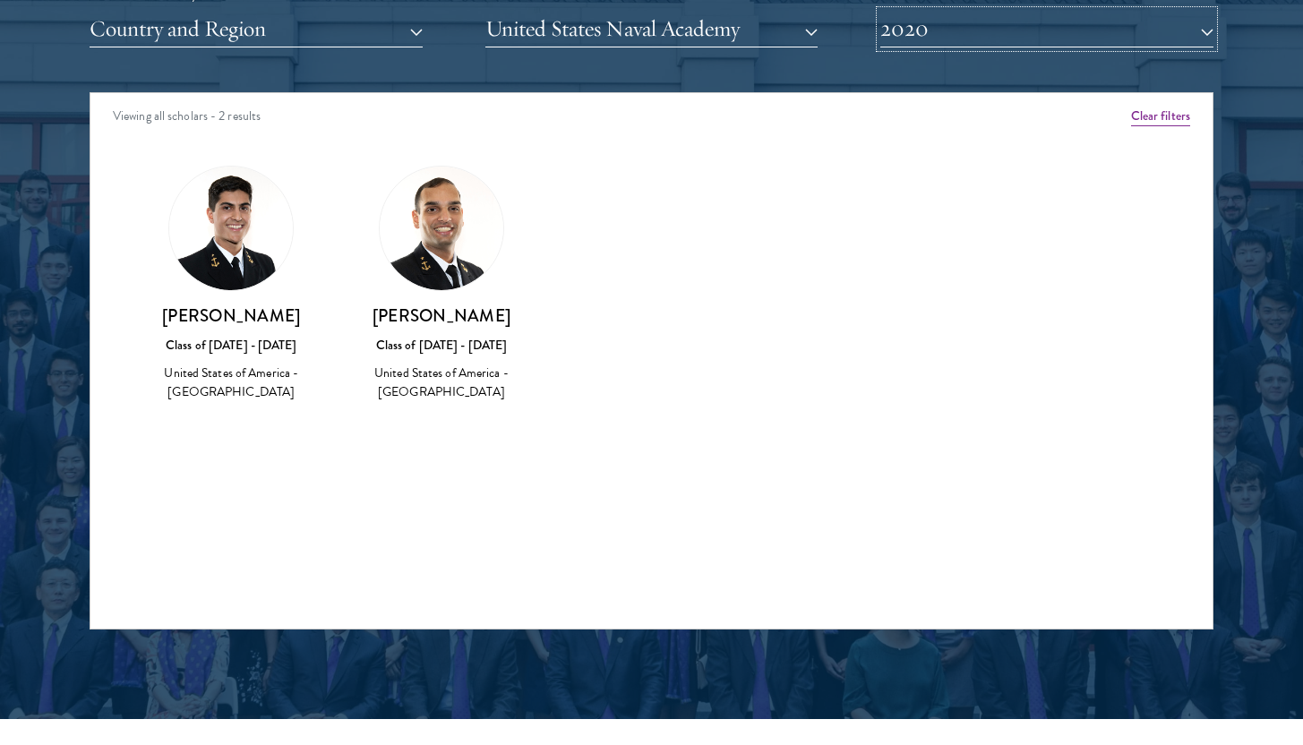
click at [934, 37] on button "2020" at bounding box center [1046, 29] width 333 height 37
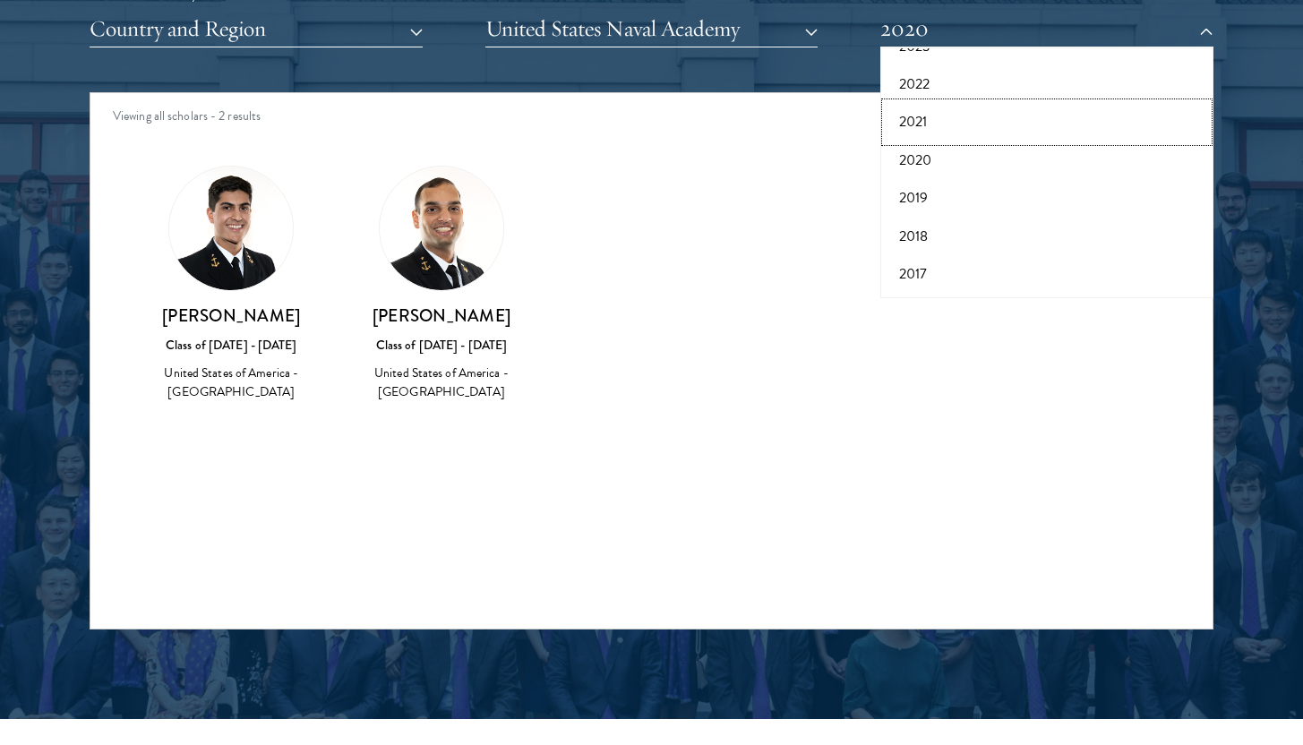
click at [931, 127] on button "2021" at bounding box center [1047, 122] width 322 height 38
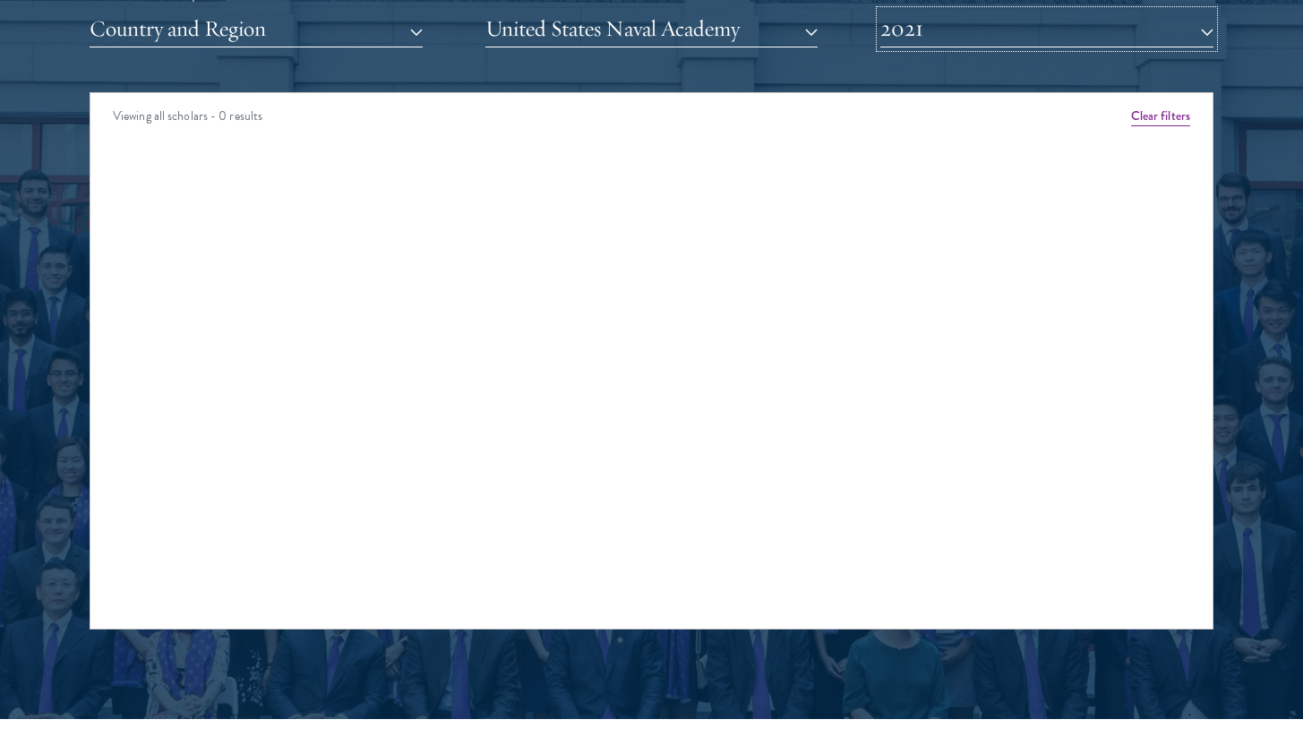
click at [931, 39] on button "2021" at bounding box center [1046, 29] width 333 height 37
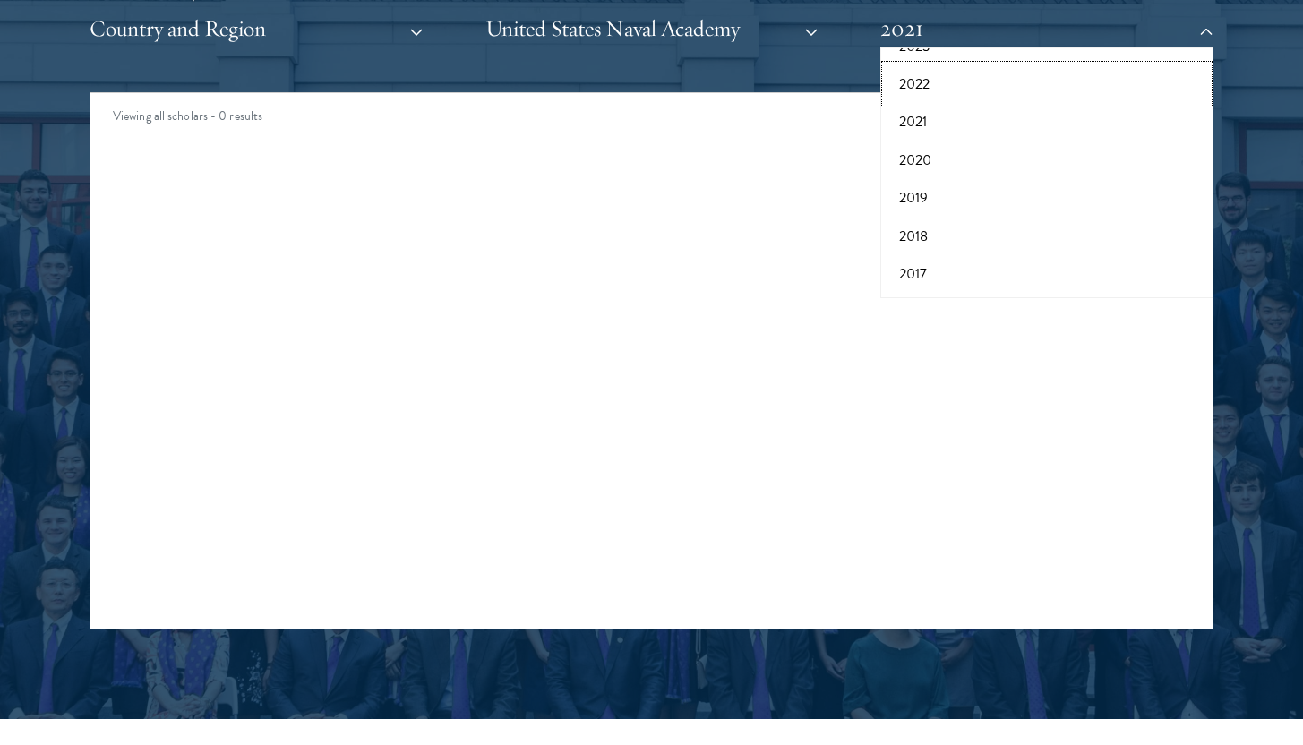
click at [931, 100] on button "2022" at bounding box center [1047, 84] width 322 height 38
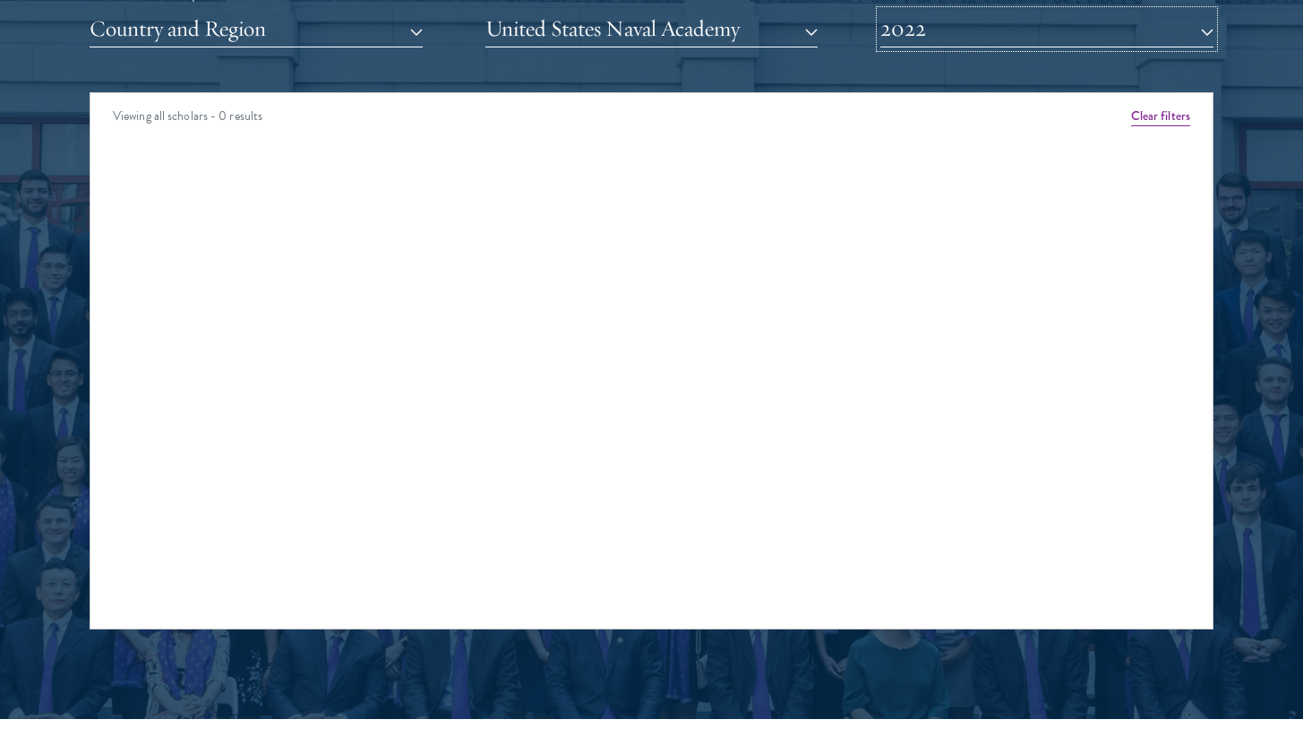
click at [929, 33] on button "2022" at bounding box center [1046, 29] width 333 height 37
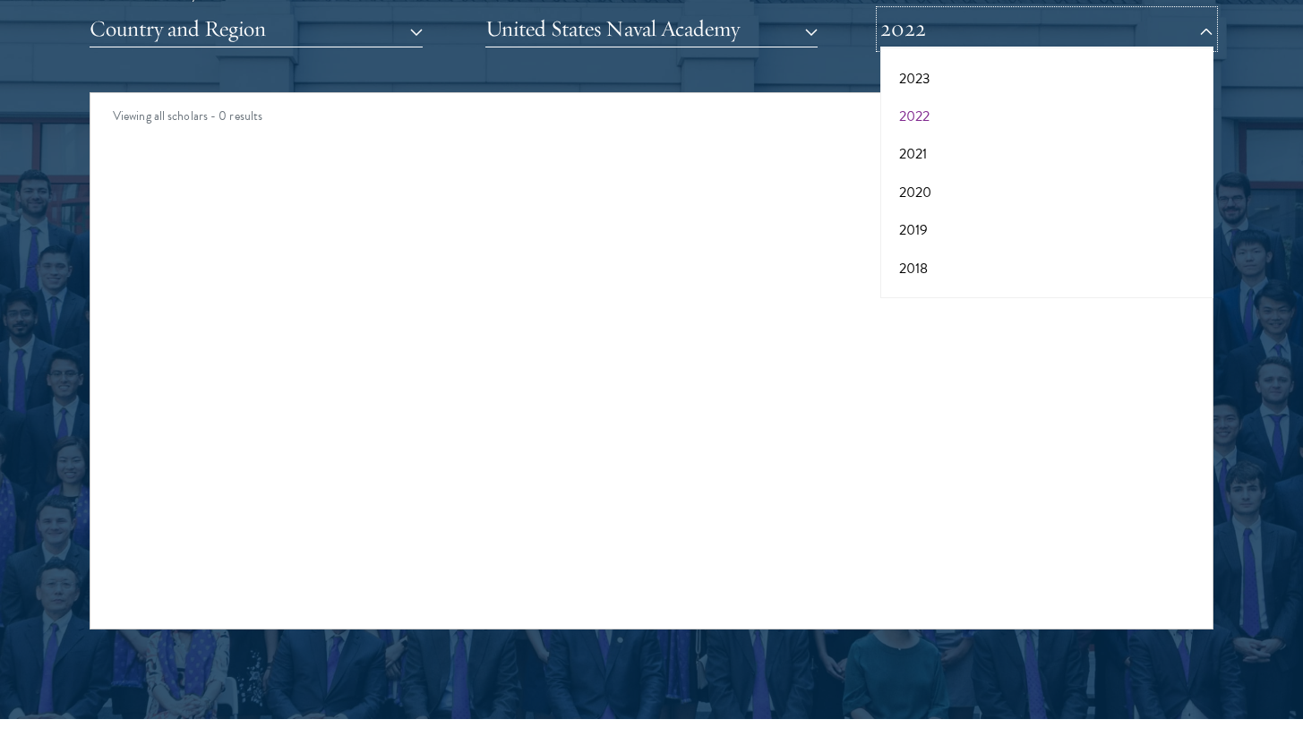
scroll to position [147, 0]
click at [928, 75] on button "2023" at bounding box center [1047, 86] width 322 height 38
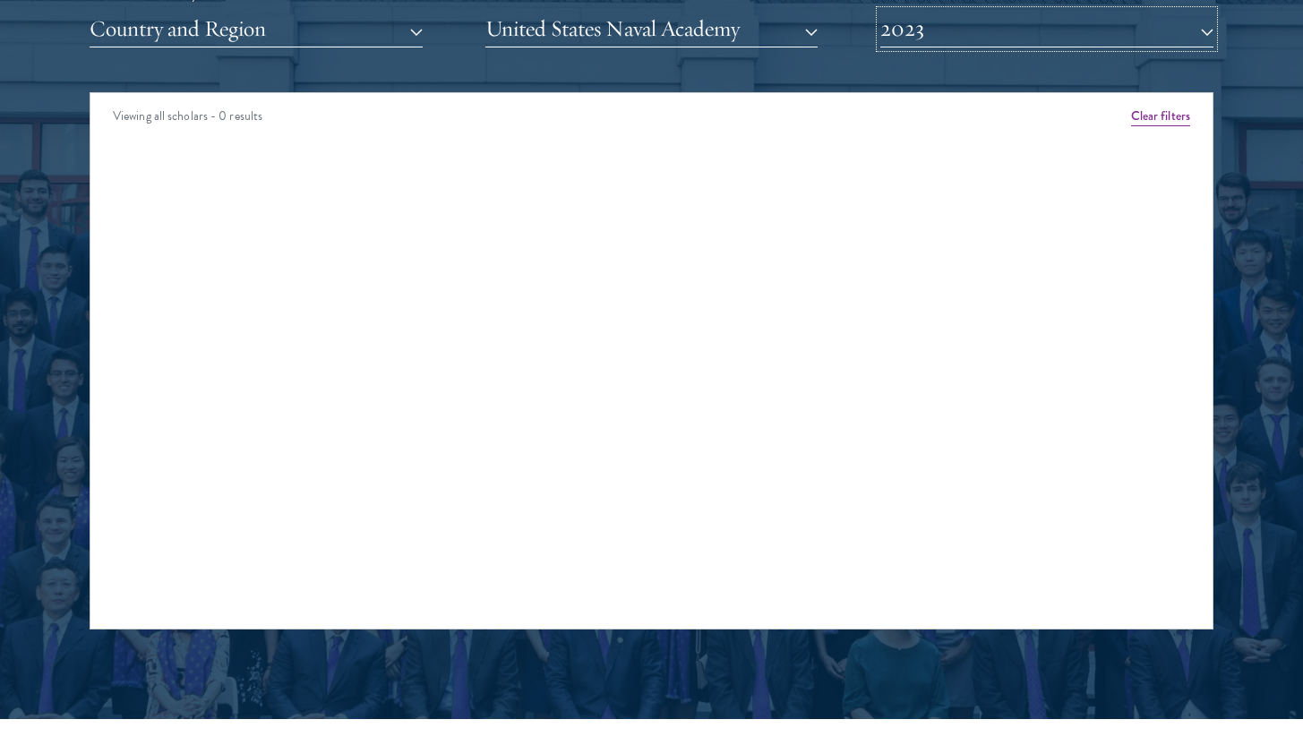
click at [925, 32] on button "2023" at bounding box center [1046, 29] width 333 height 37
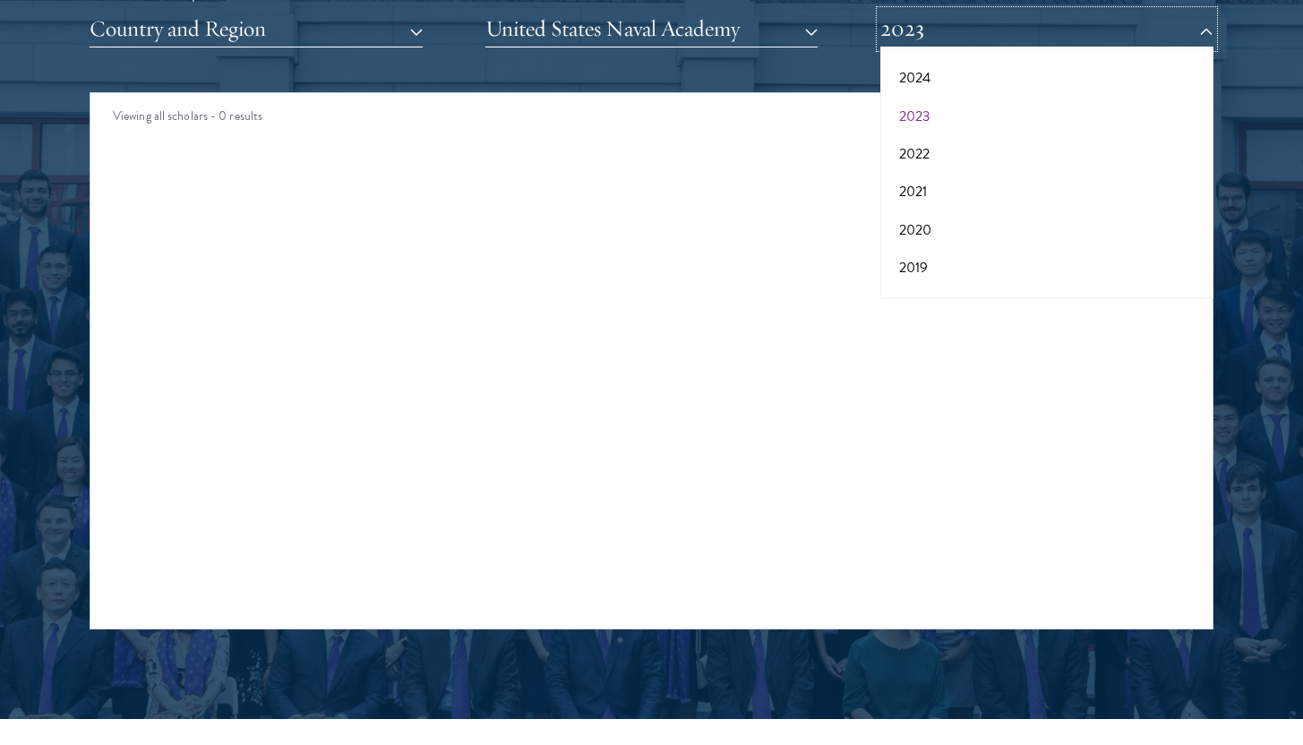
scroll to position [111, 0]
click at [926, 73] on button "2024" at bounding box center [1047, 83] width 322 height 38
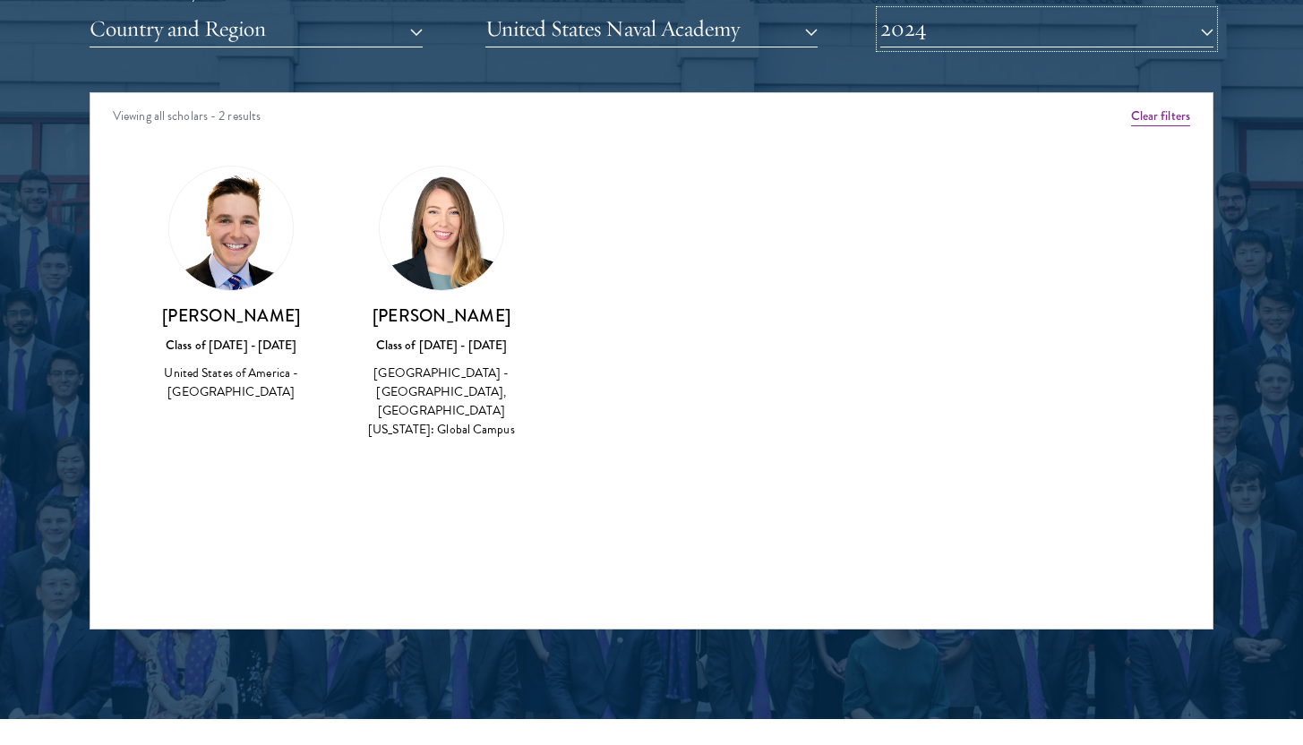
click at [924, 37] on button "2024" at bounding box center [1046, 29] width 333 height 37
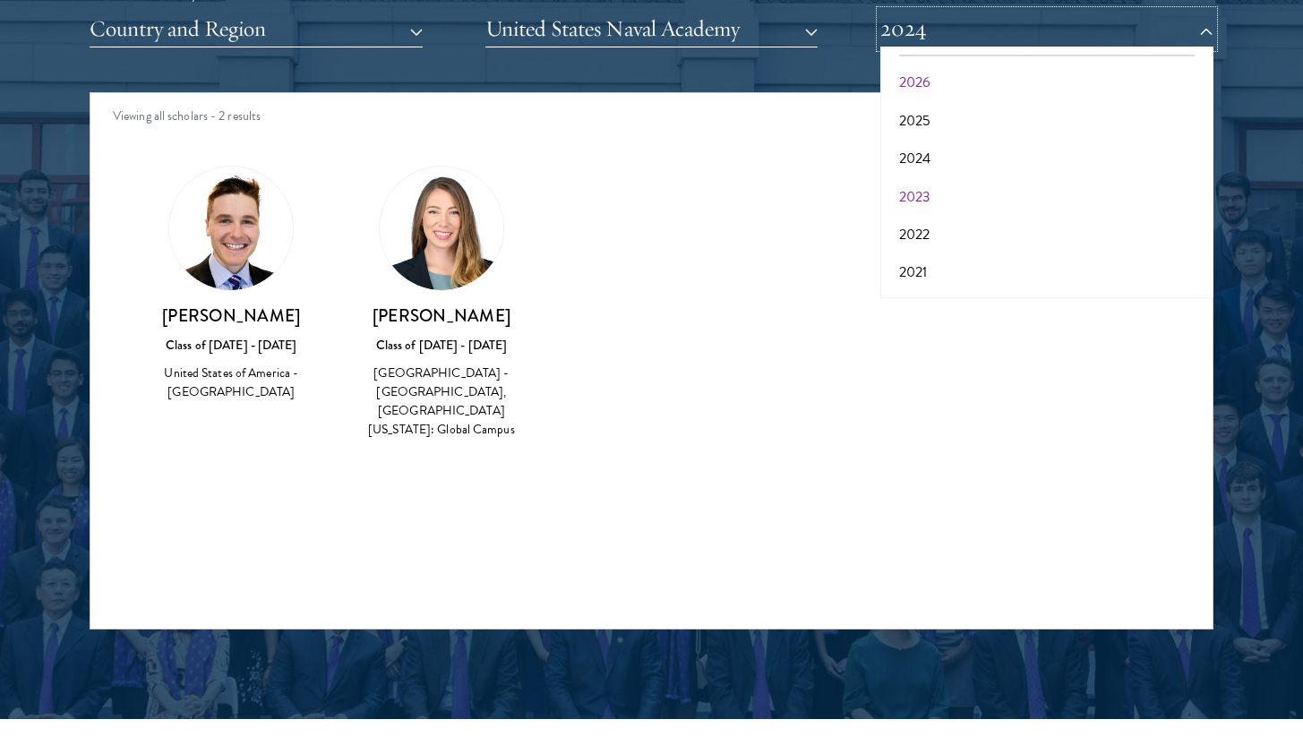
scroll to position [33, 0]
click at [936, 110] on button "2025" at bounding box center [1047, 124] width 322 height 38
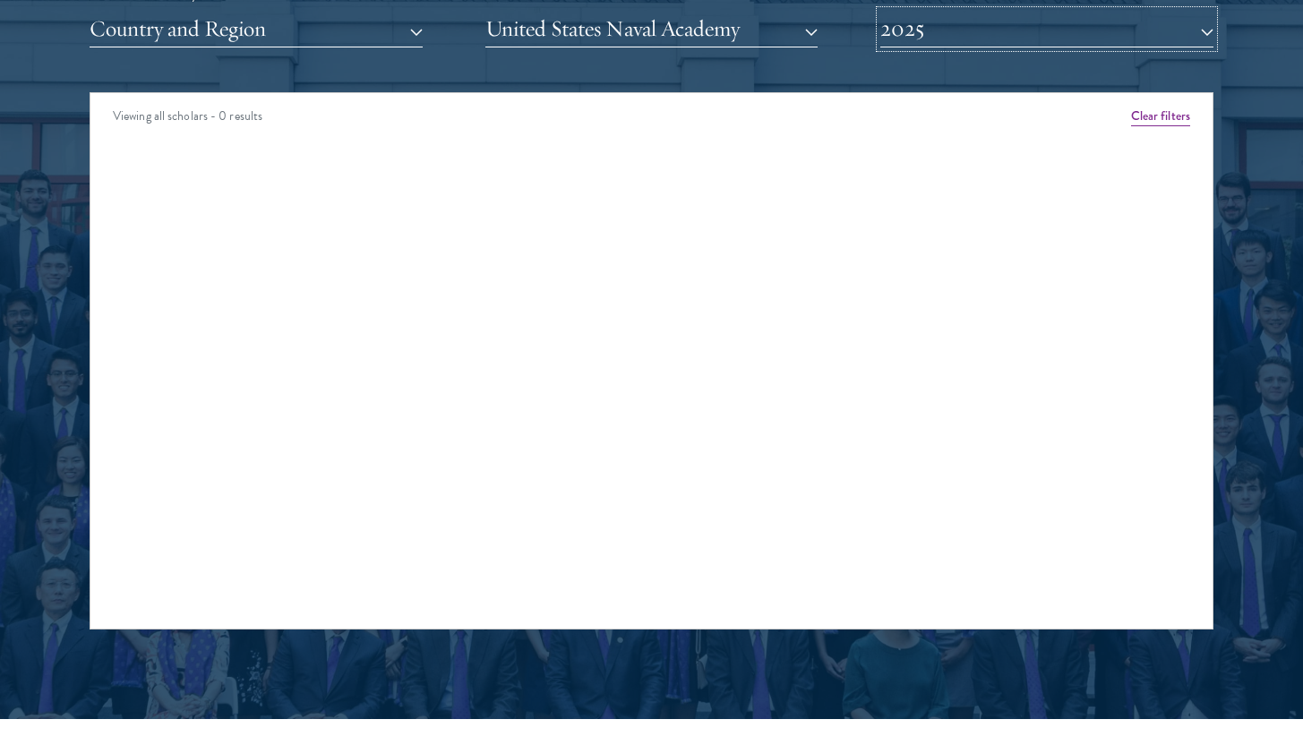
click at [927, 39] on button "2025" at bounding box center [1046, 29] width 333 height 37
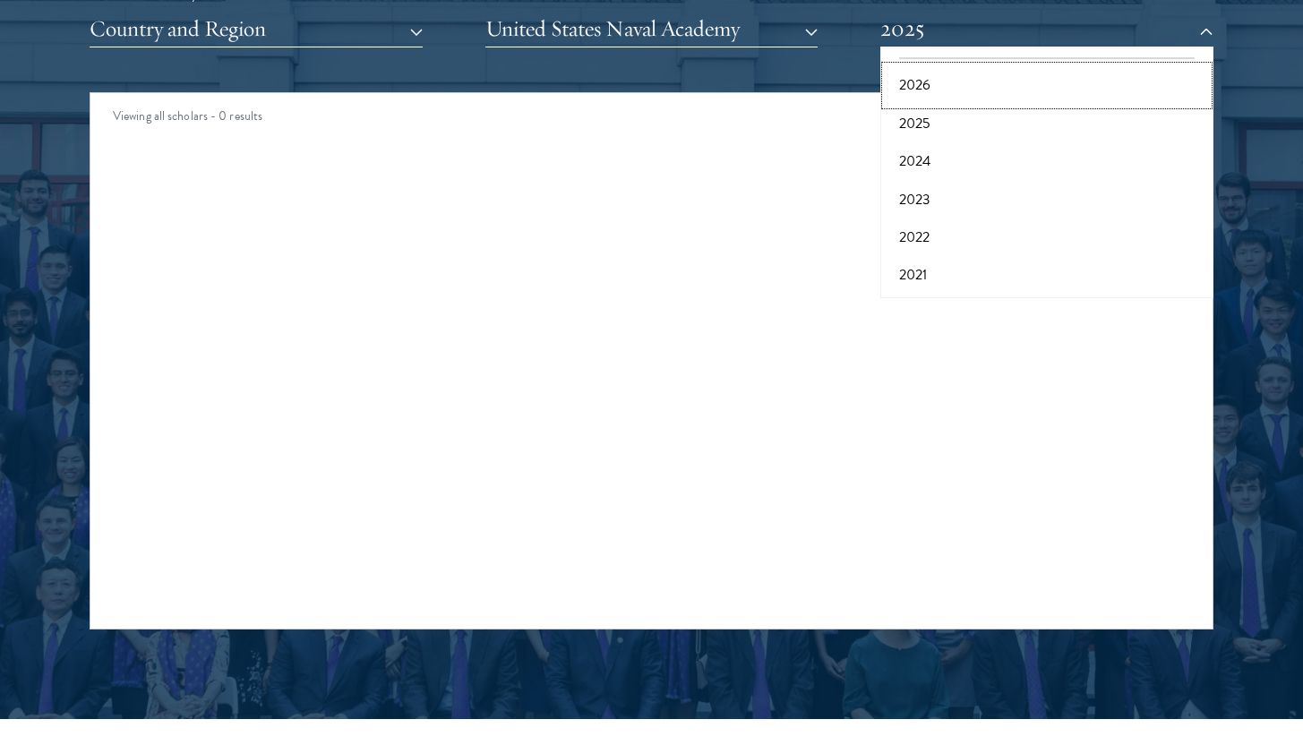
click at [929, 89] on button "2026" at bounding box center [1047, 85] width 322 height 38
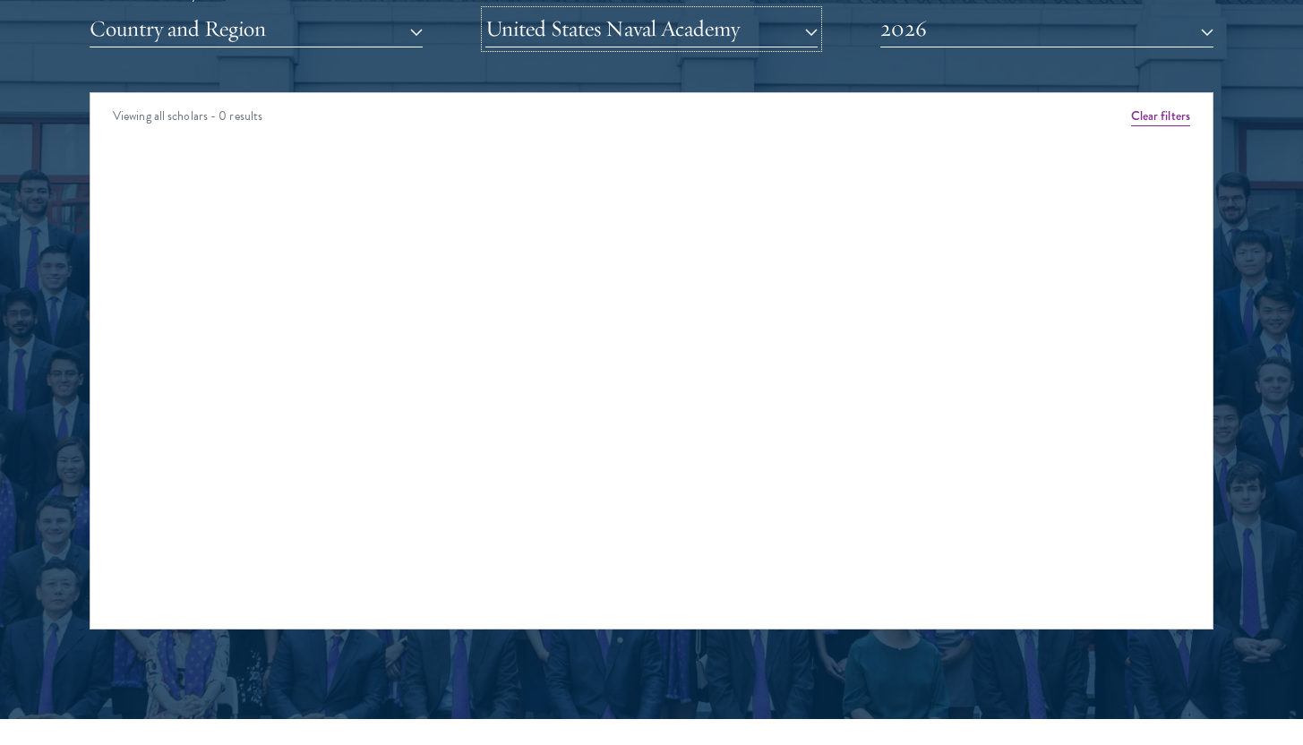
click at [775, 31] on button "United States Naval Academy" at bounding box center [651, 29] width 333 height 37
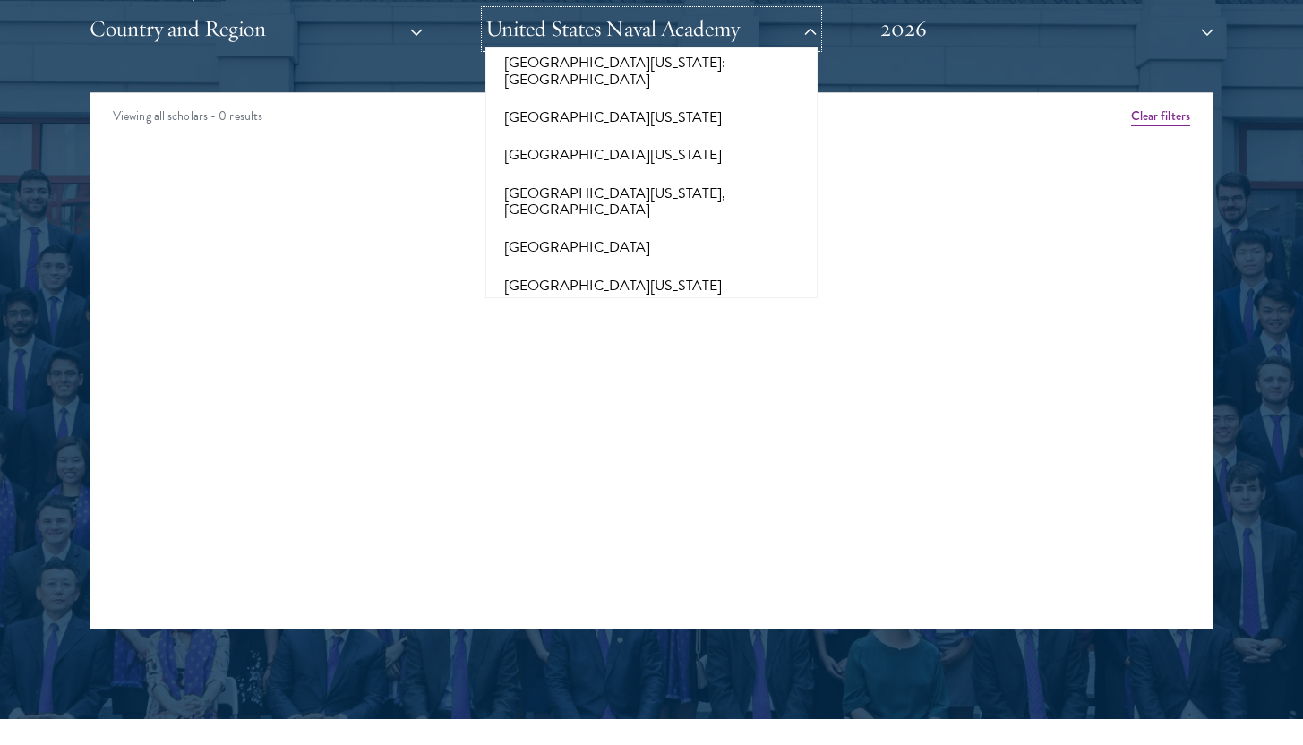
scroll to position [15497, 0]
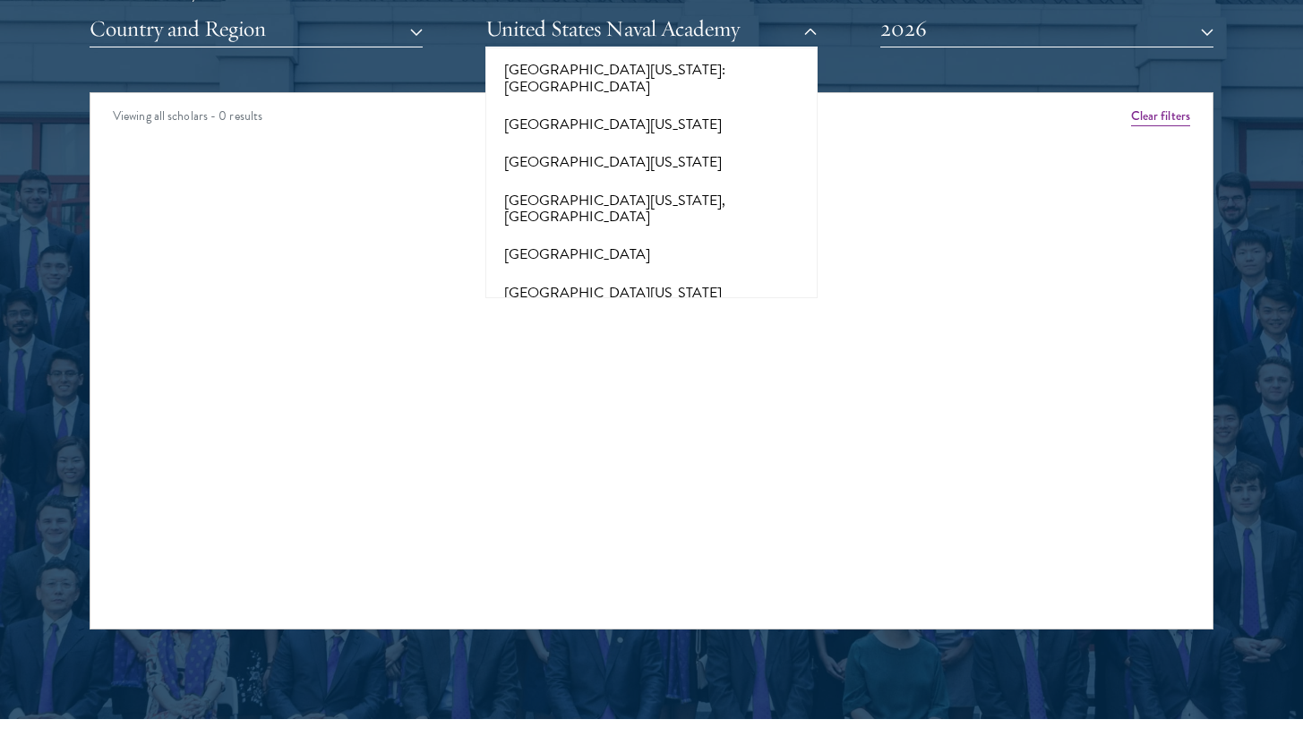
click at [658, 724] on button "[GEOGRAPHIC_DATA][US_STATE]" at bounding box center [652, 743] width 322 height 38
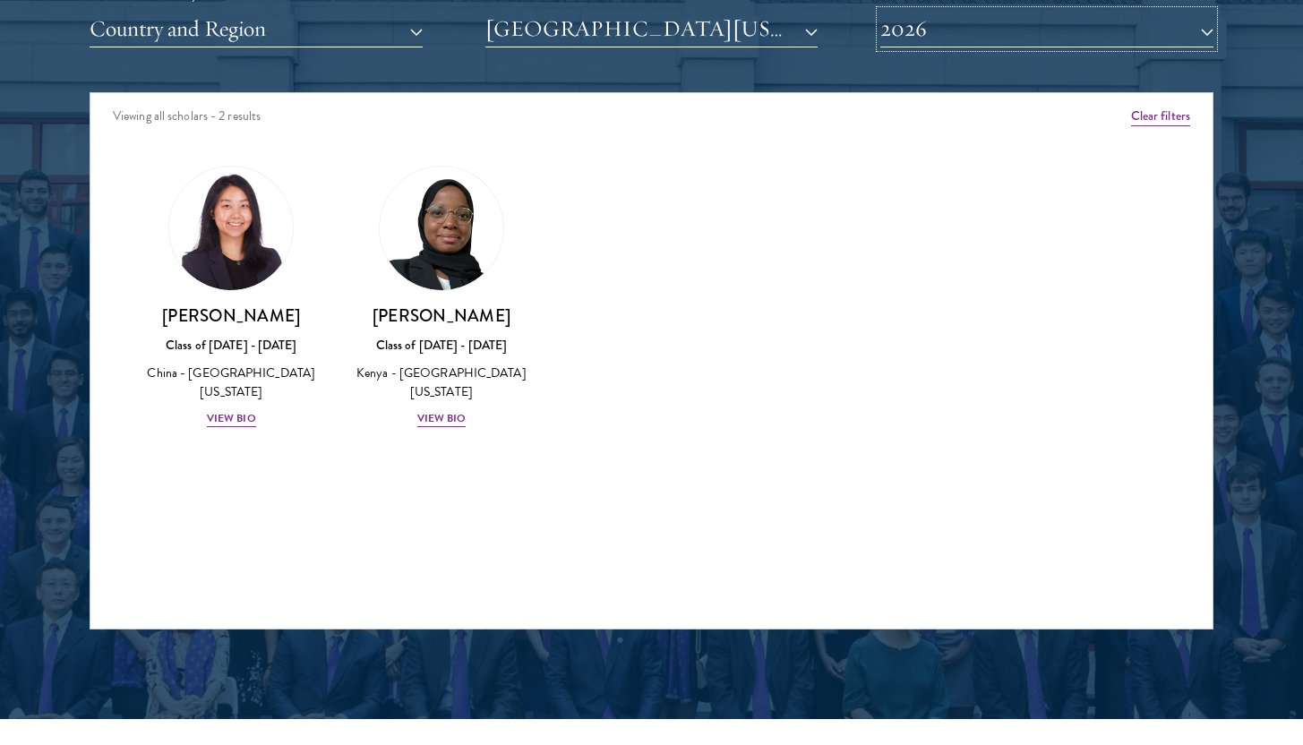
click at [981, 34] on button "2026" at bounding box center [1046, 29] width 333 height 37
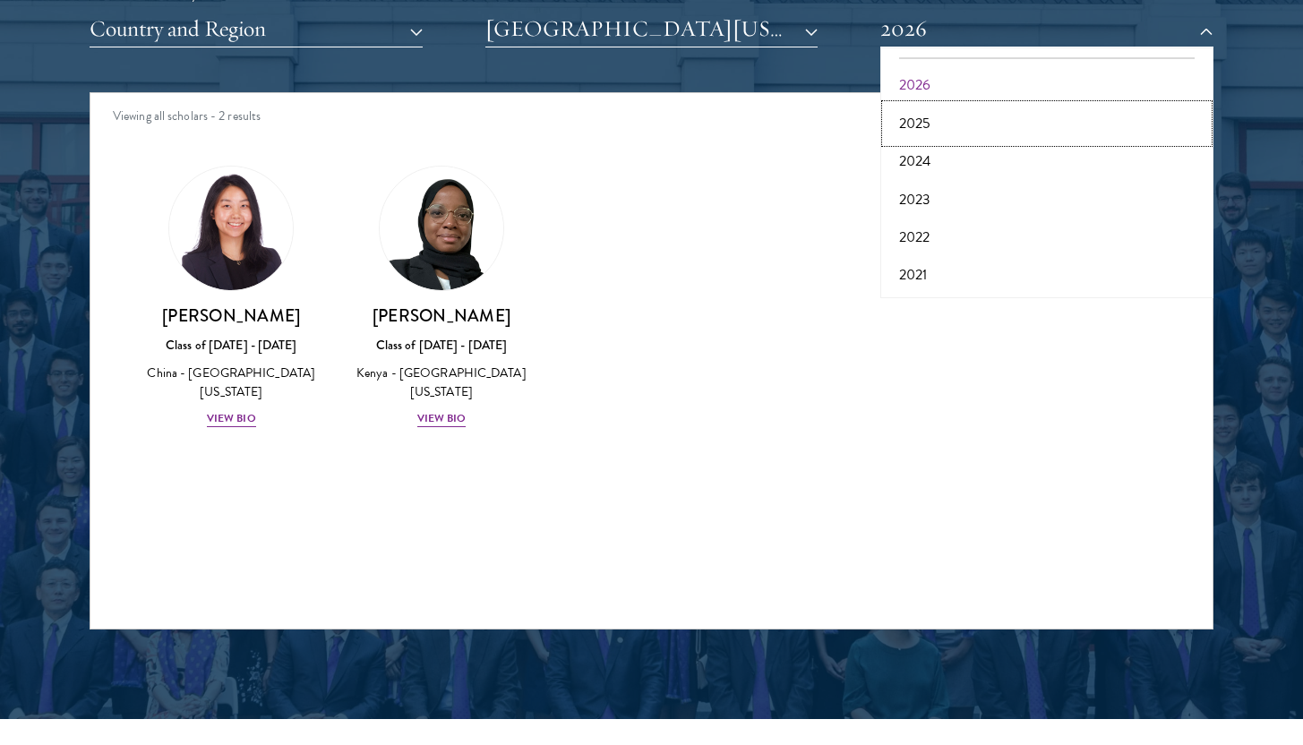
click at [984, 122] on button "2025" at bounding box center [1047, 124] width 322 height 38
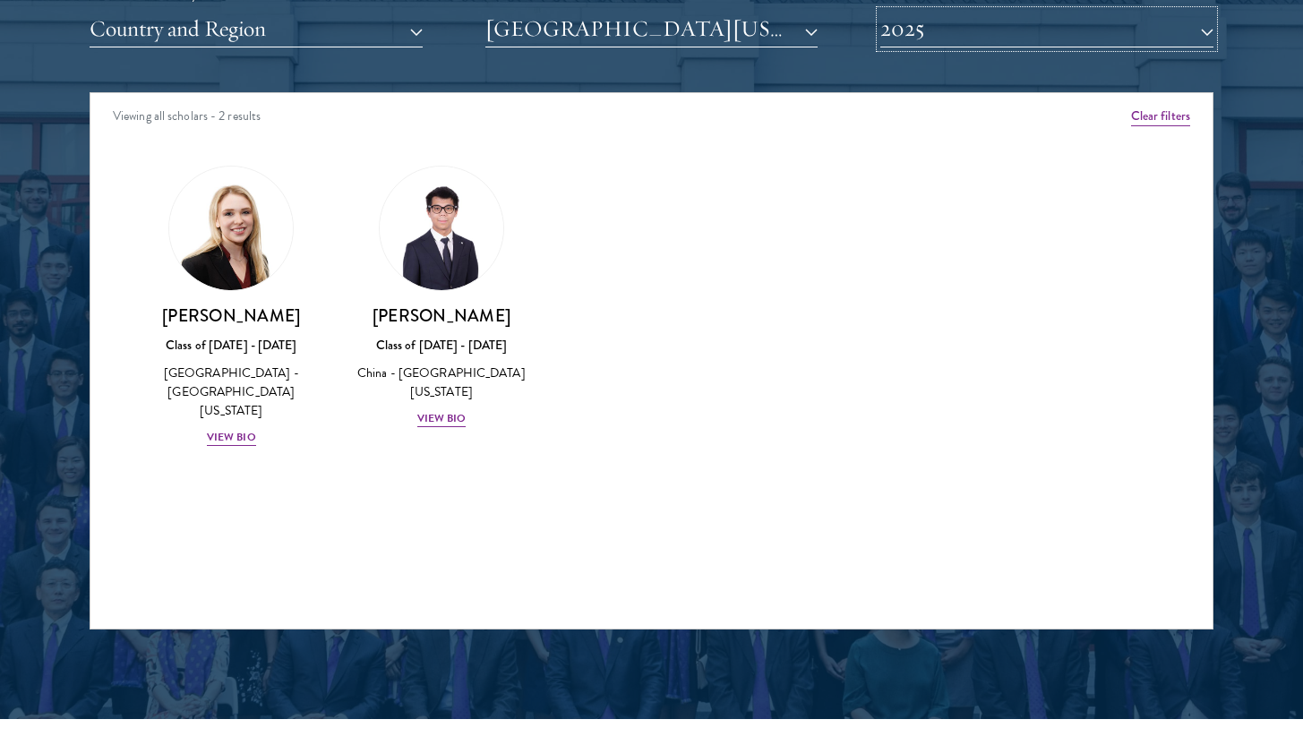
click at [970, 40] on button "2025" at bounding box center [1046, 29] width 333 height 37
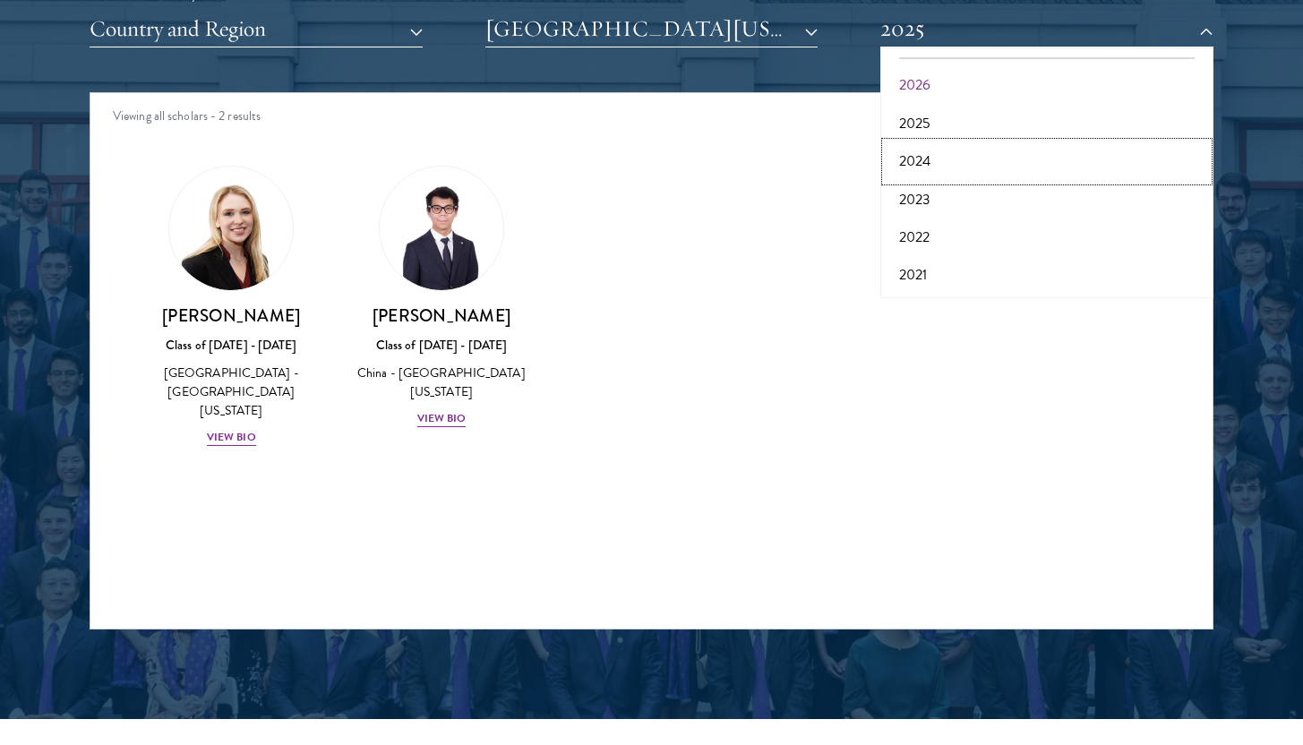
click at [970, 171] on button "2024" at bounding box center [1047, 161] width 322 height 38
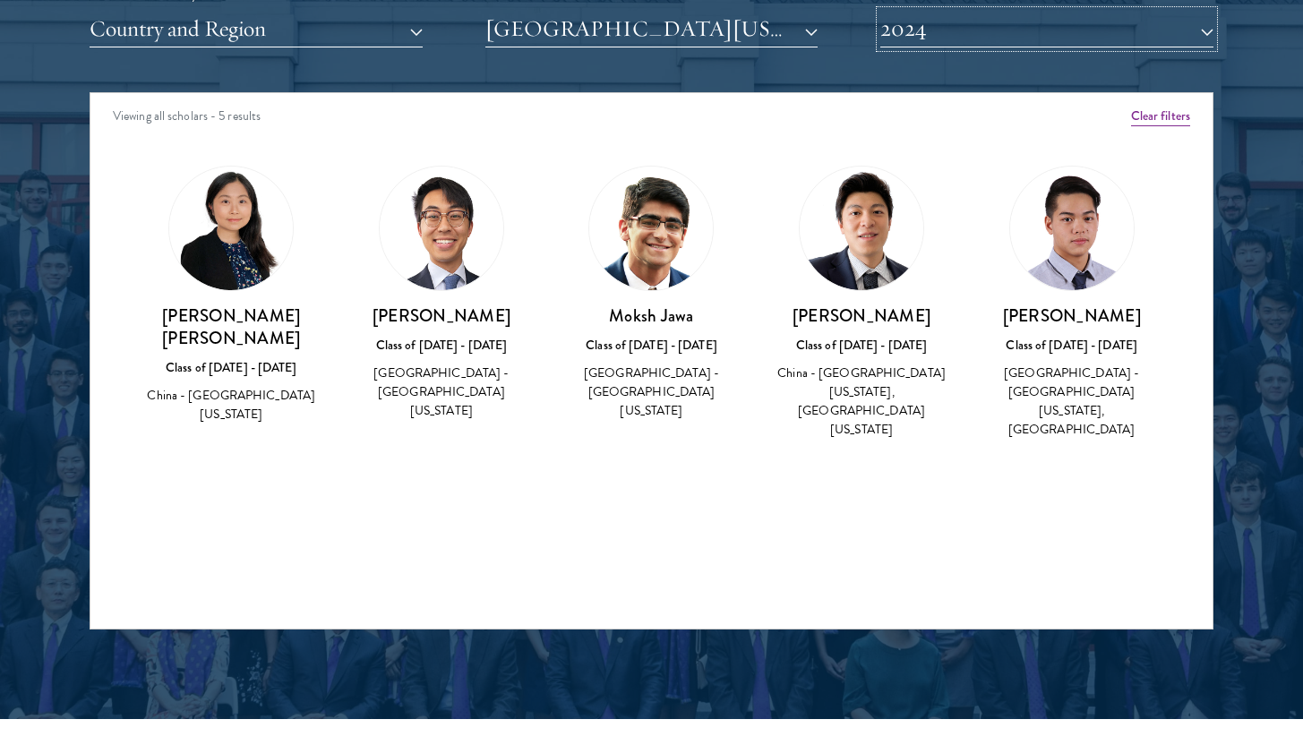
click at [955, 39] on button "2024" at bounding box center [1046, 29] width 333 height 37
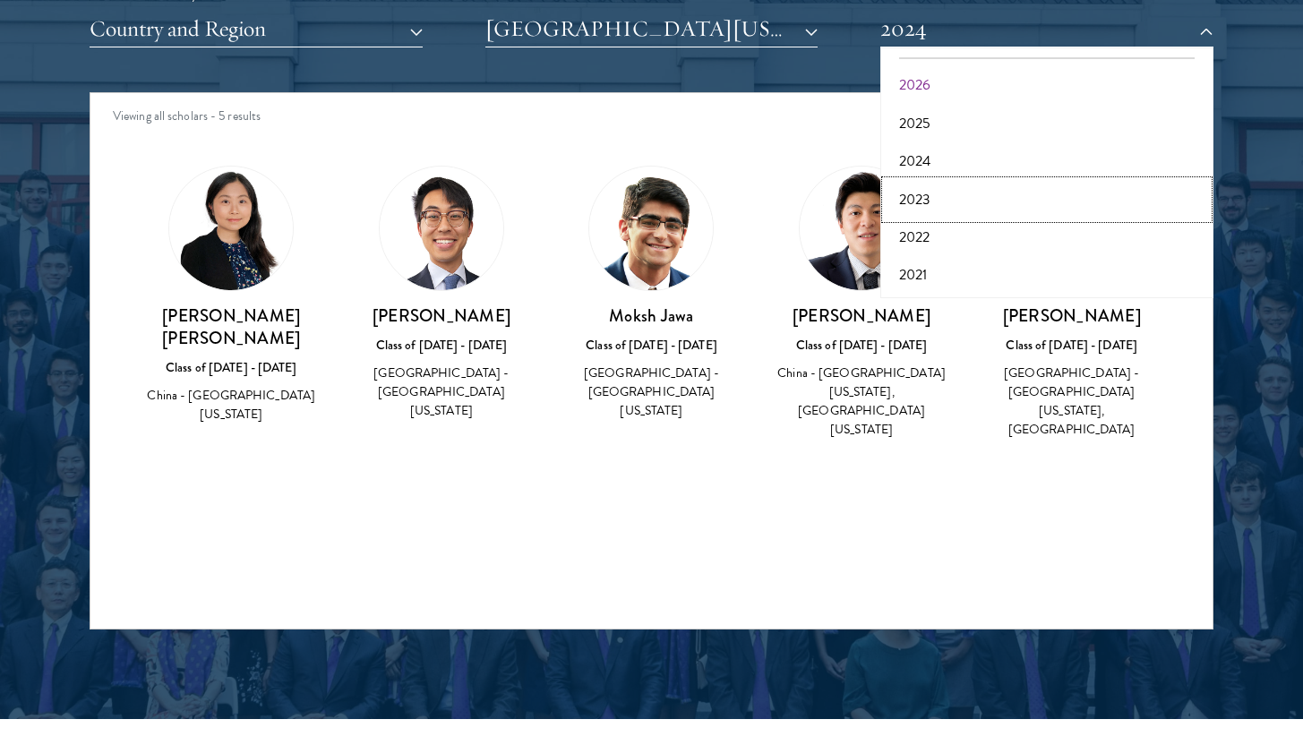
click at [955, 199] on button "2023" at bounding box center [1047, 200] width 322 height 38
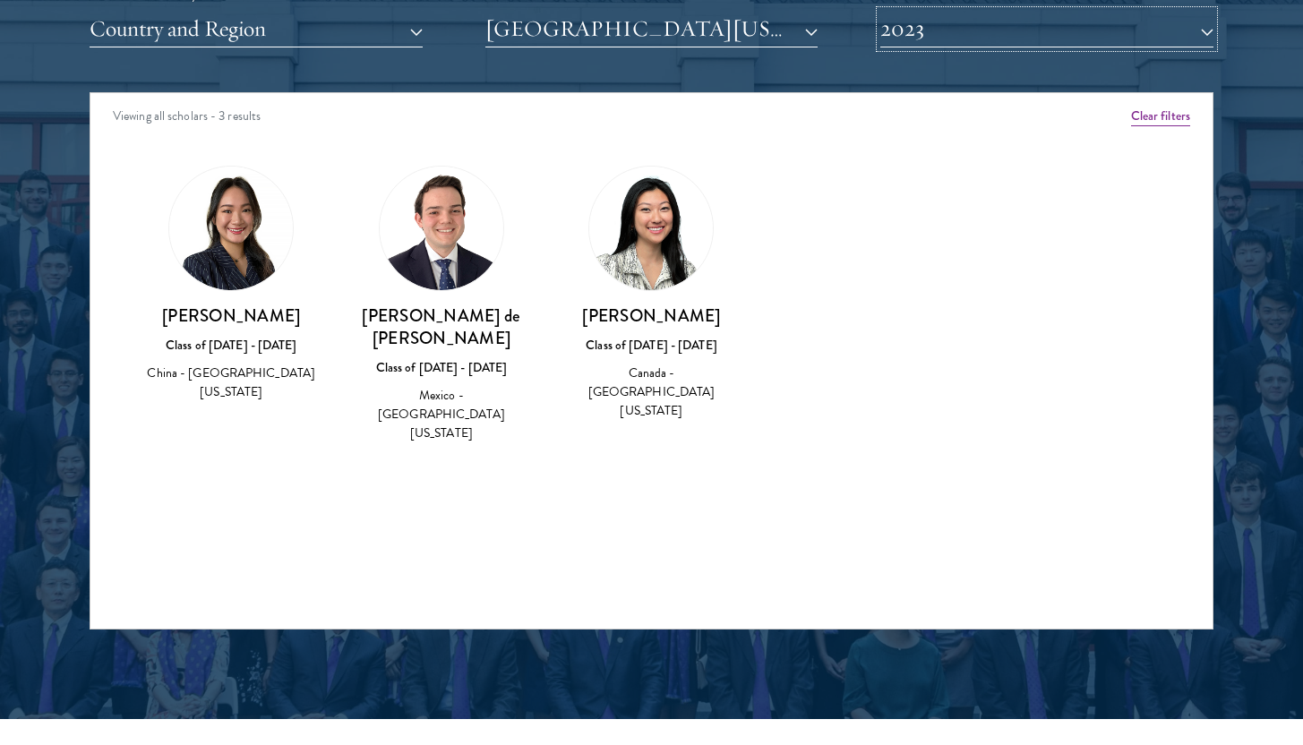
click at [944, 40] on button "2023" at bounding box center [1046, 29] width 333 height 37
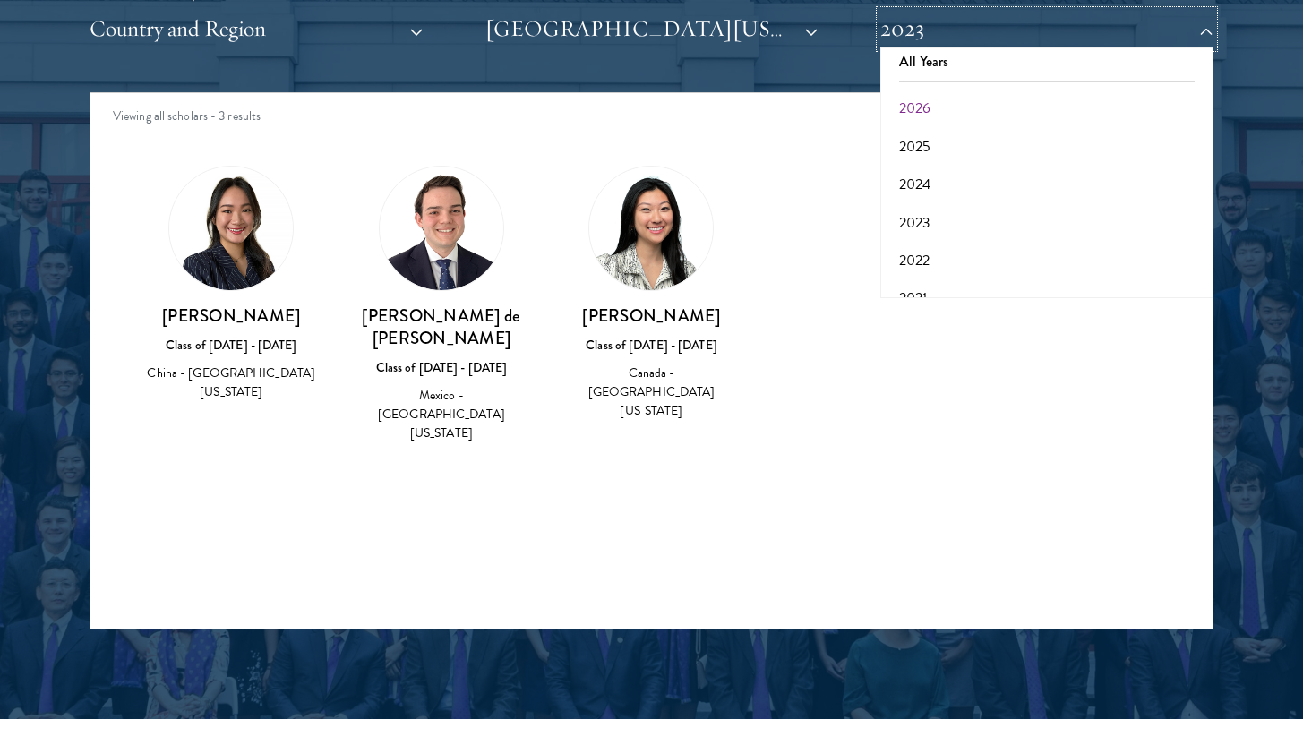
scroll to position [12, 0]
click at [944, 97] on button "2026" at bounding box center [1047, 107] width 322 height 38
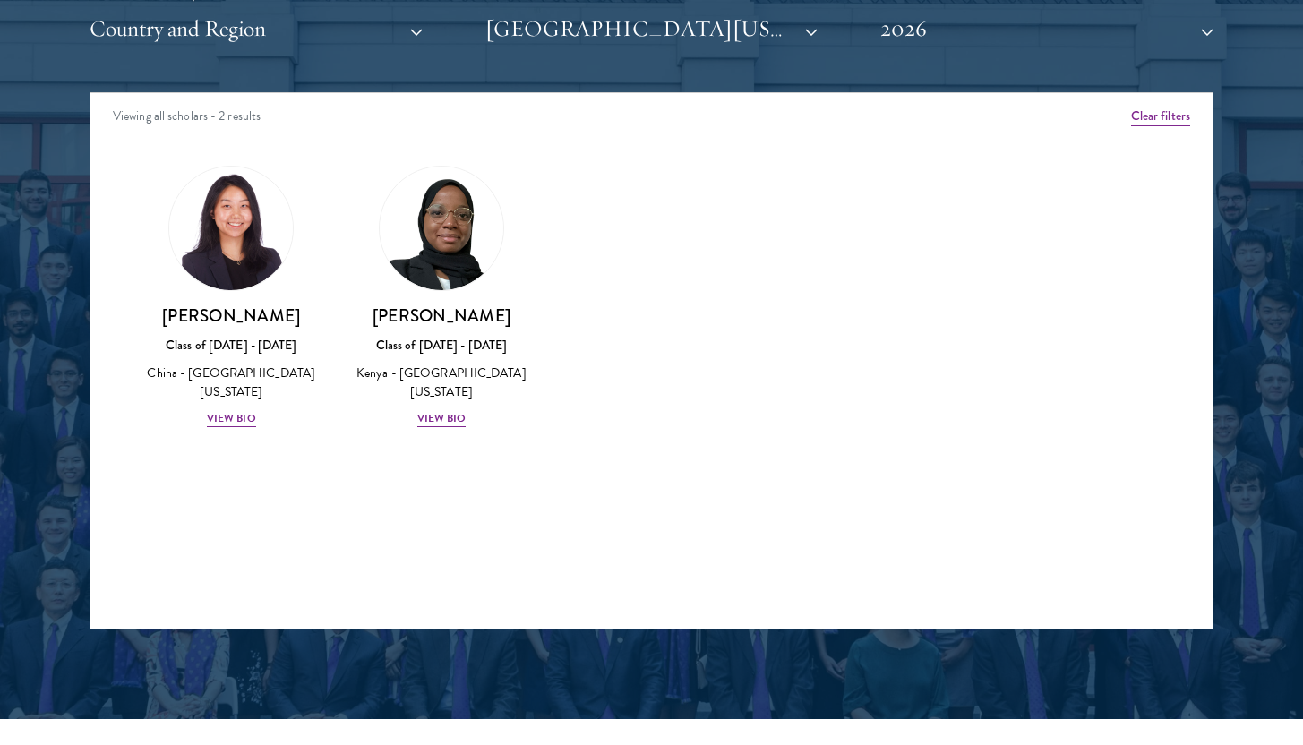
click at [771, 48] on div "Scholar Directory Congratulations and welcome to the Schwarzman Scholars Class …" at bounding box center [652, 174] width 1124 height 911
click at [766, 40] on button "[GEOGRAPHIC_DATA][US_STATE]" at bounding box center [651, 29] width 333 height 37
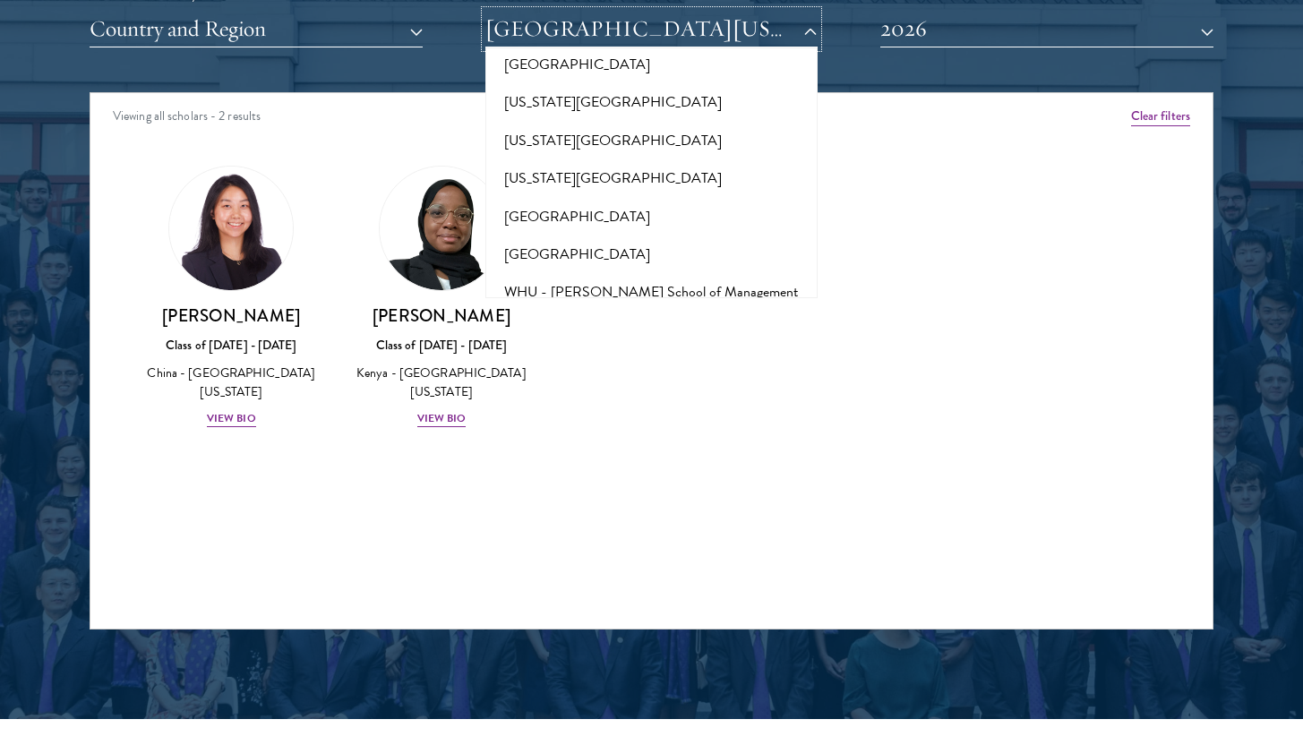
scroll to position [17897, 0]
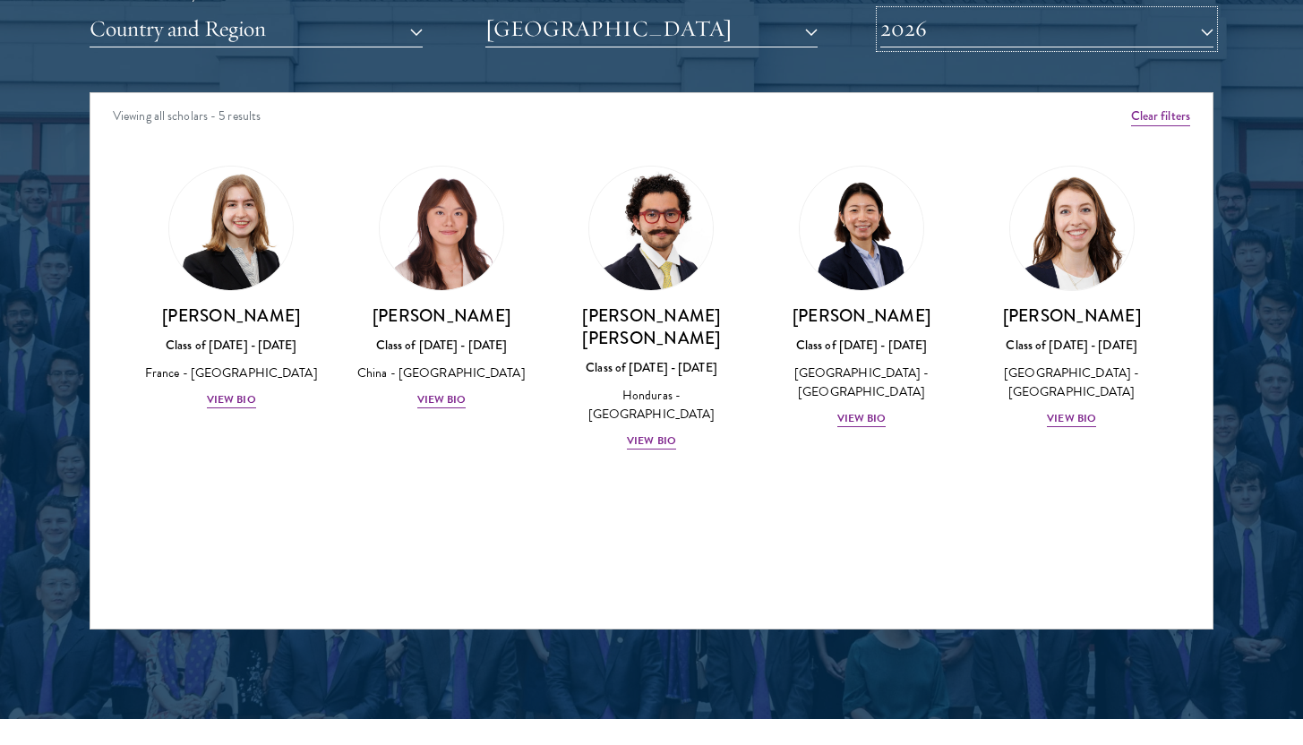
click at [920, 24] on button "2026" at bounding box center [1046, 29] width 333 height 37
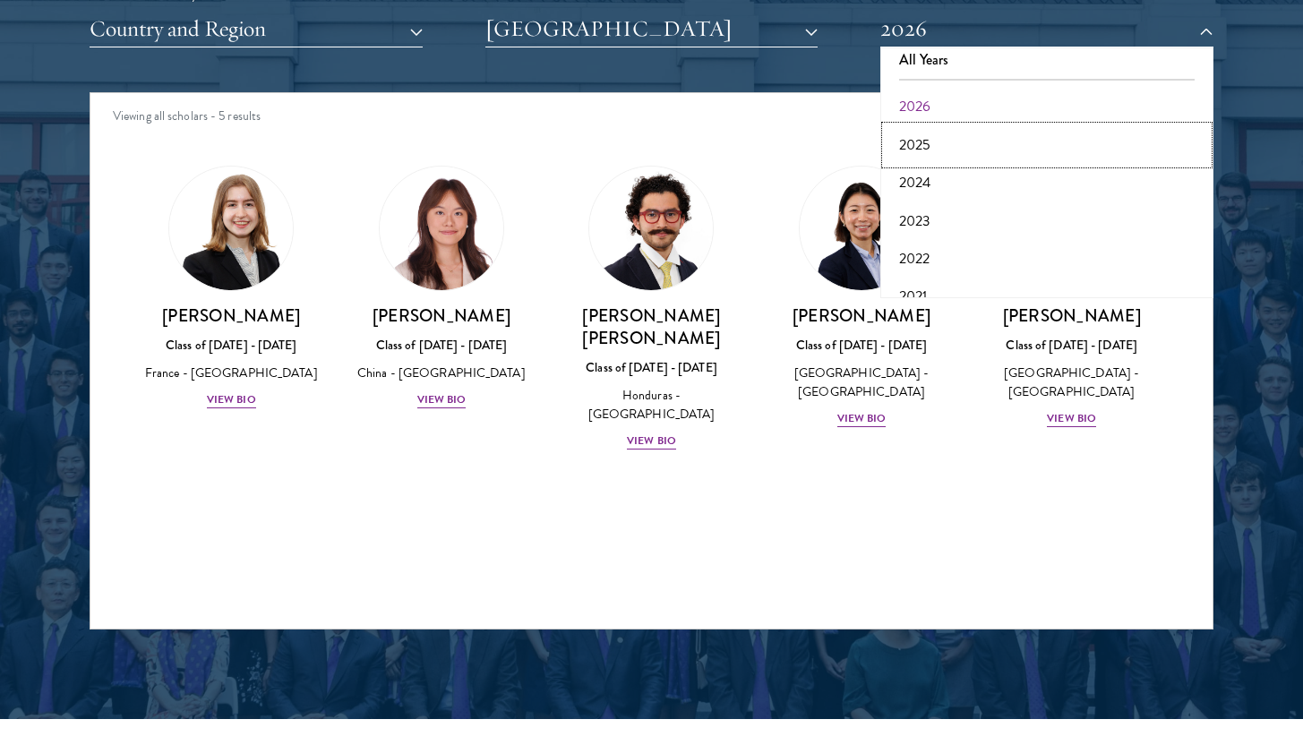
click at [918, 143] on button "2025" at bounding box center [1047, 145] width 322 height 38
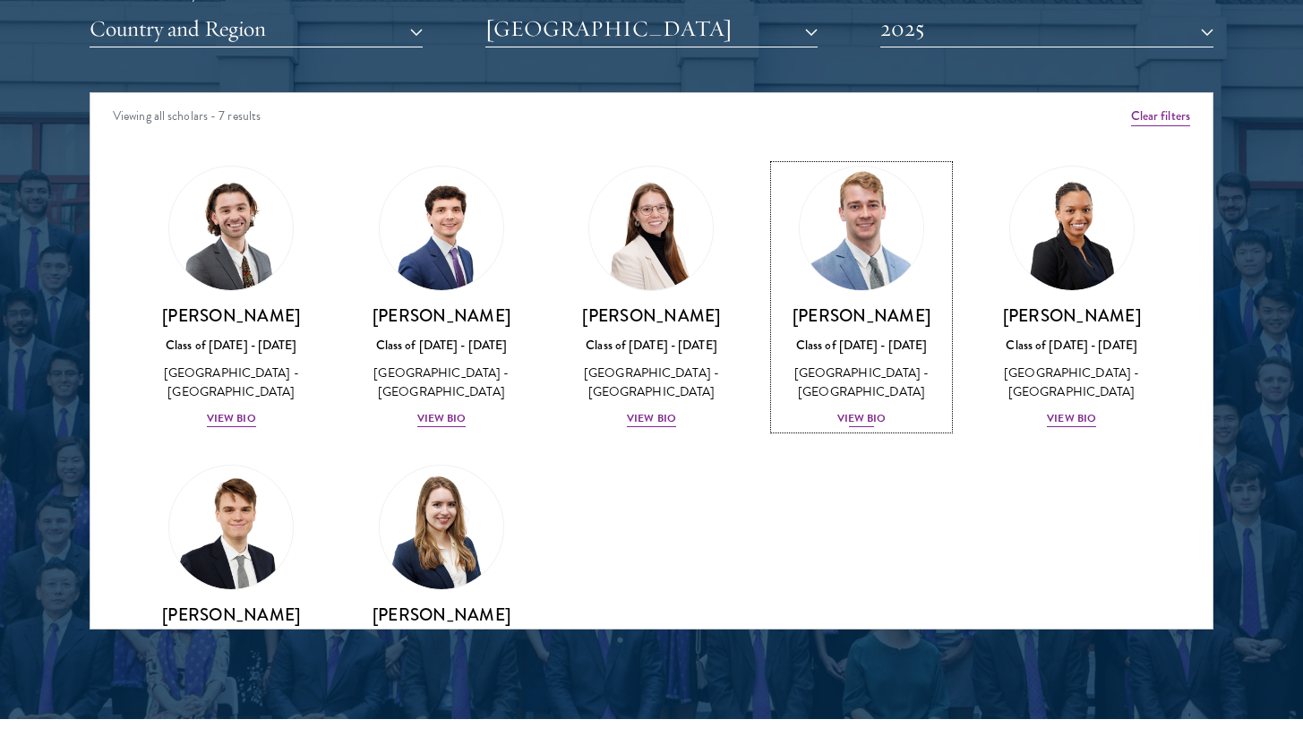
click at [871, 419] on div "View Bio" at bounding box center [861, 418] width 49 height 17
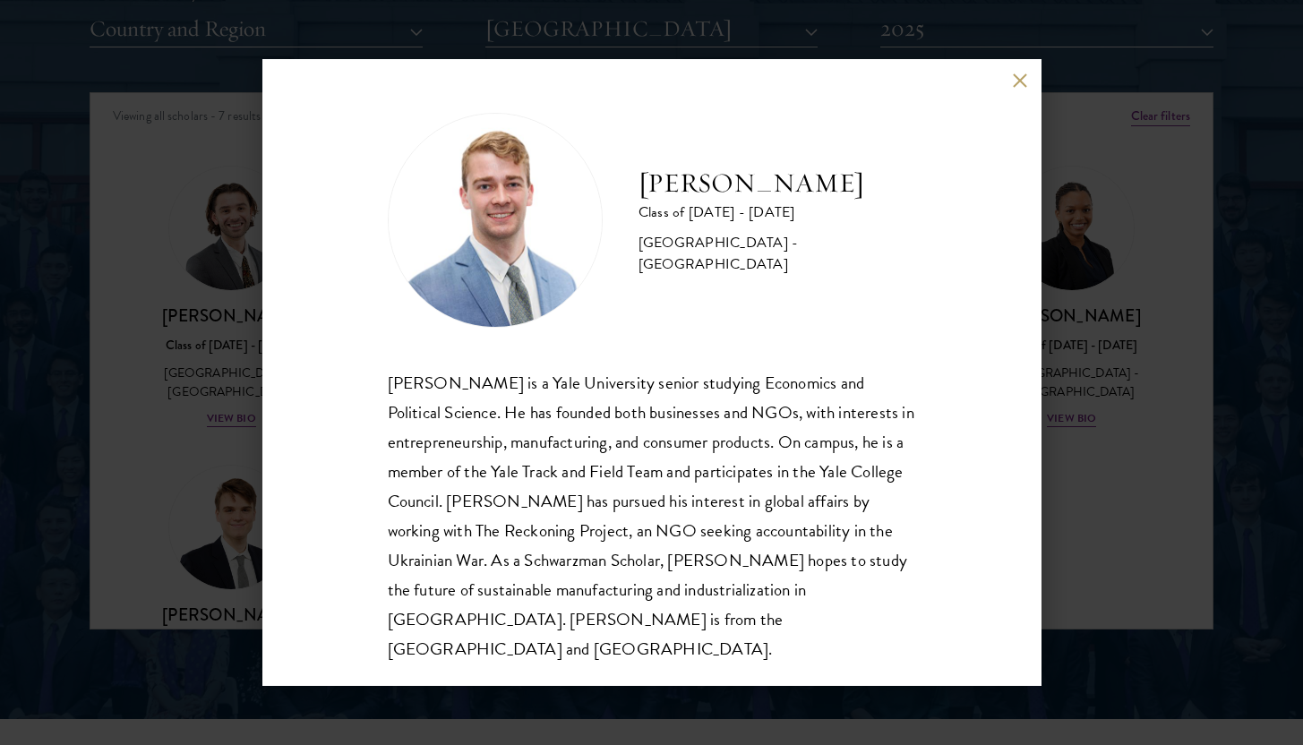
click at [1098, 470] on div "[PERSON_NAME] Class of [DATE] - [DATE] [GEOGRAPHIC_DATA] - [GEOGRAPHIC_DATA] [P…" at bounding box center [651, 372] width 1303 height 745
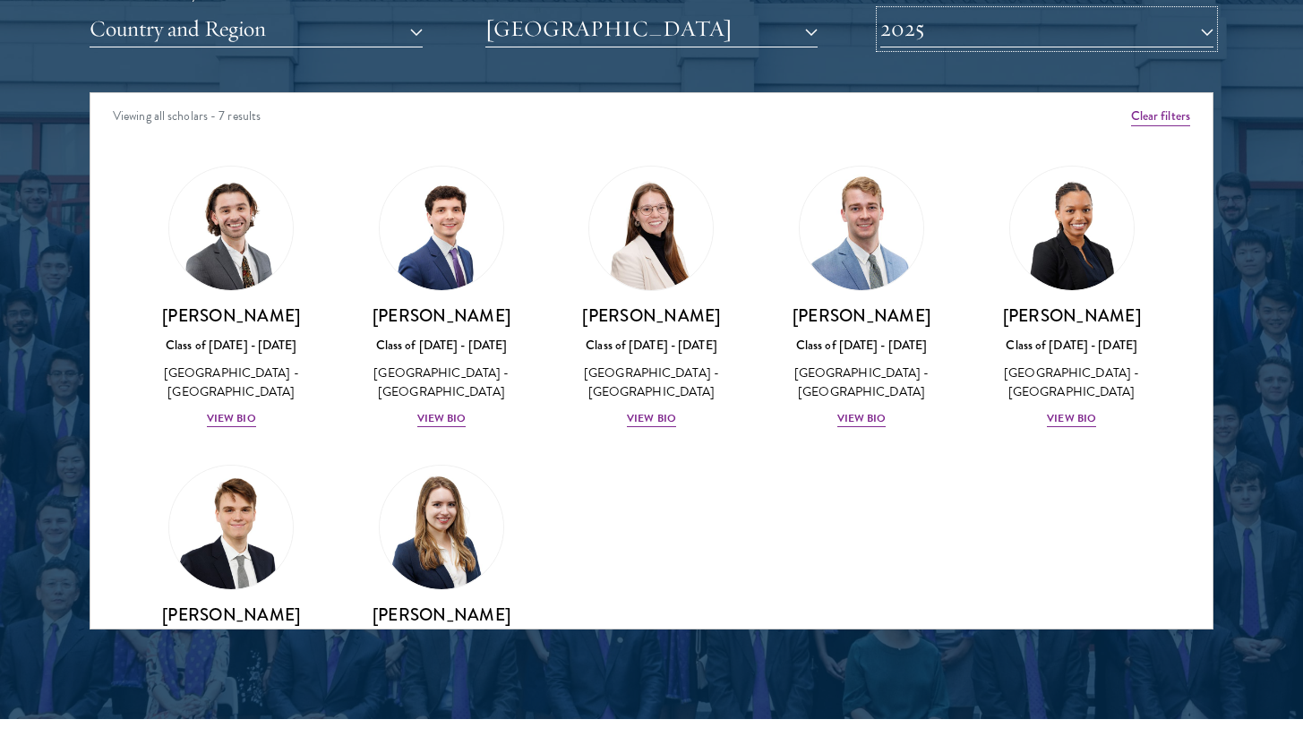
click at [973, 39] on button "2025" at bounding box center [1046, 29] width 333 height 37
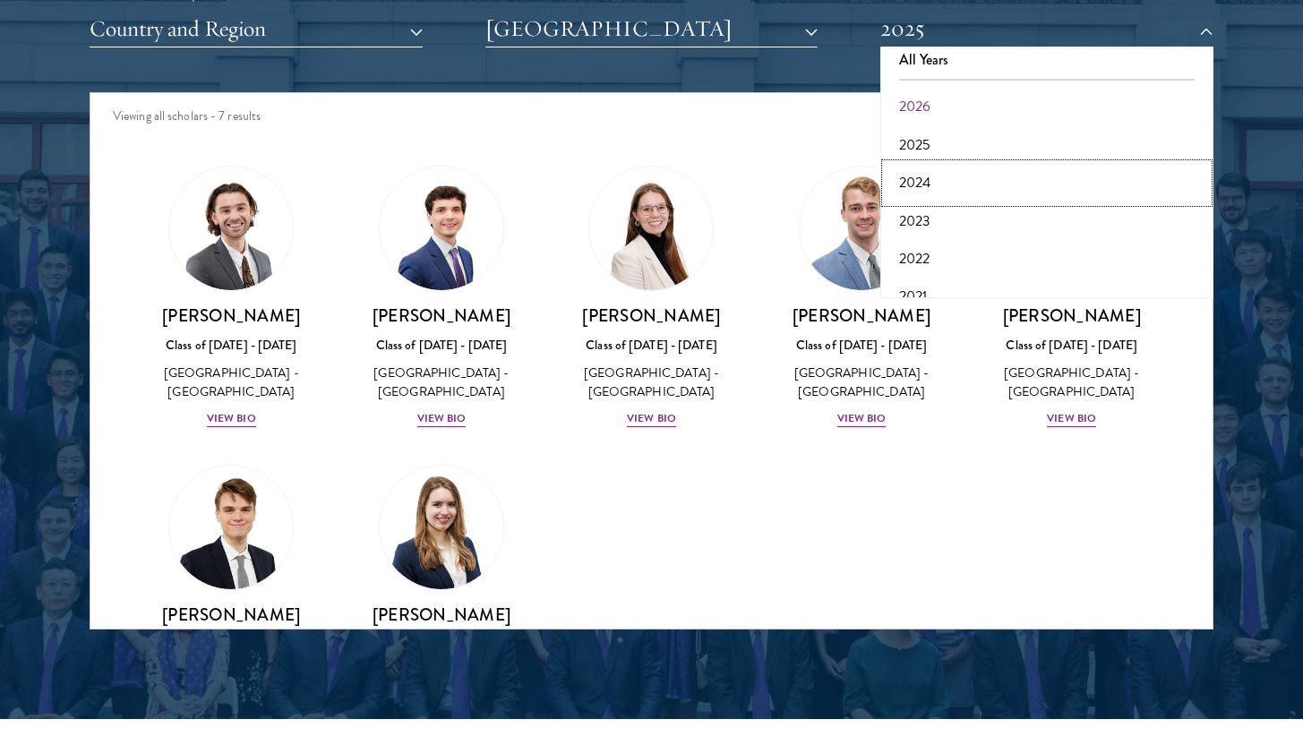
click at [967, 184] on button "2024" at bounding box center [1047, 183] width 322 height 38
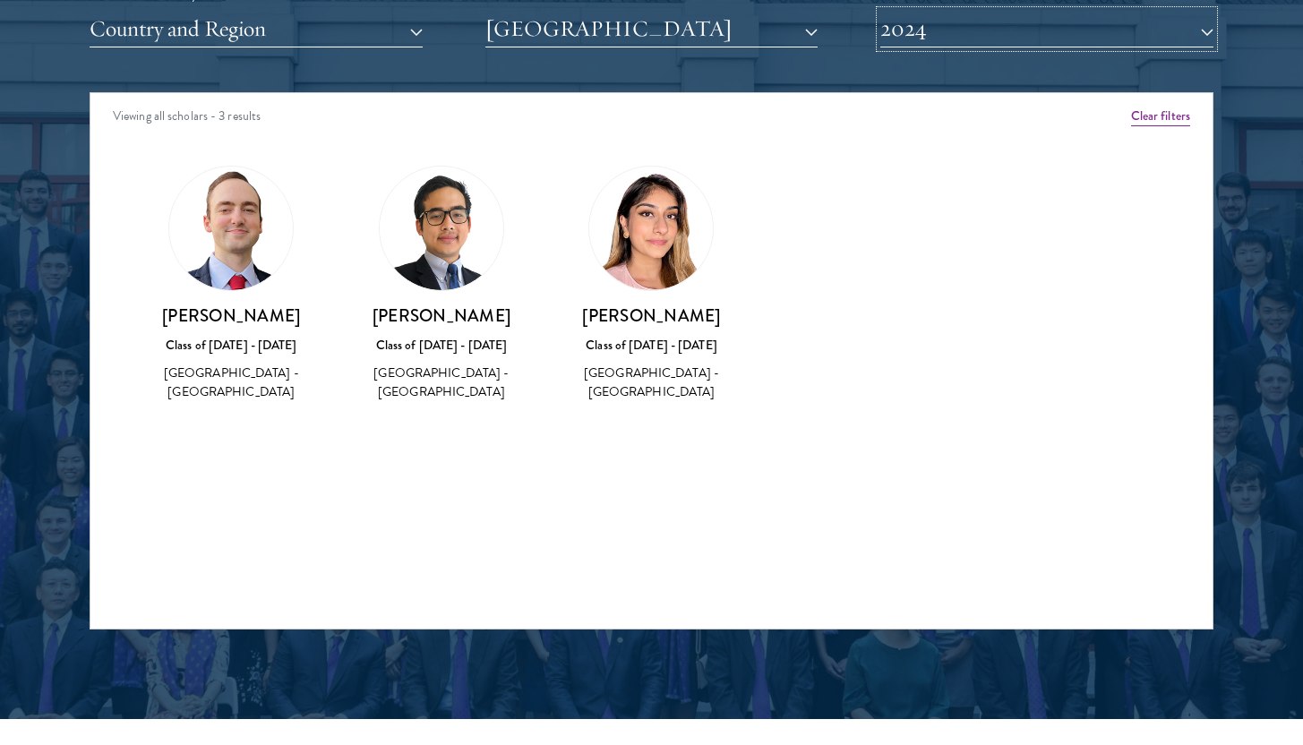
click at [943, 16] on button "2024" at bounding box center [1046, 29] width 333 height 37
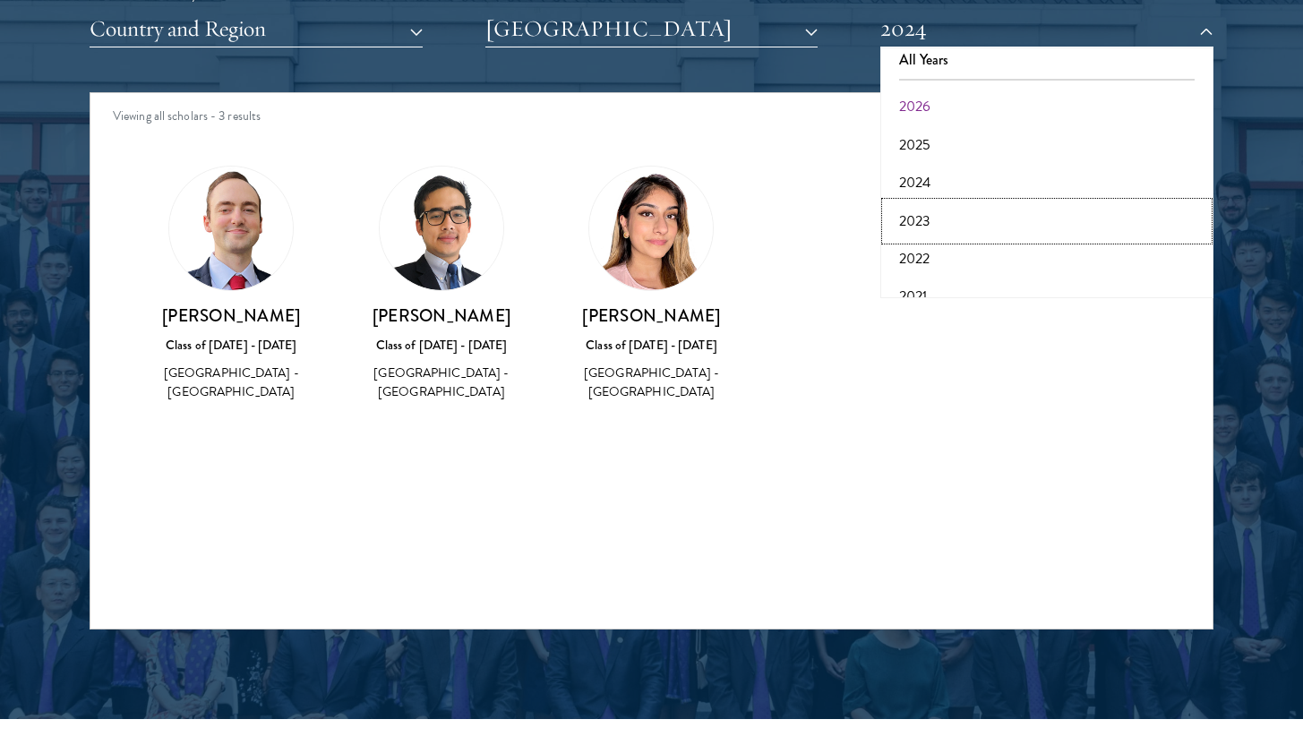
click at [943, 212] on button "2023" at bounding box center [1047, 221] width 322 height 38
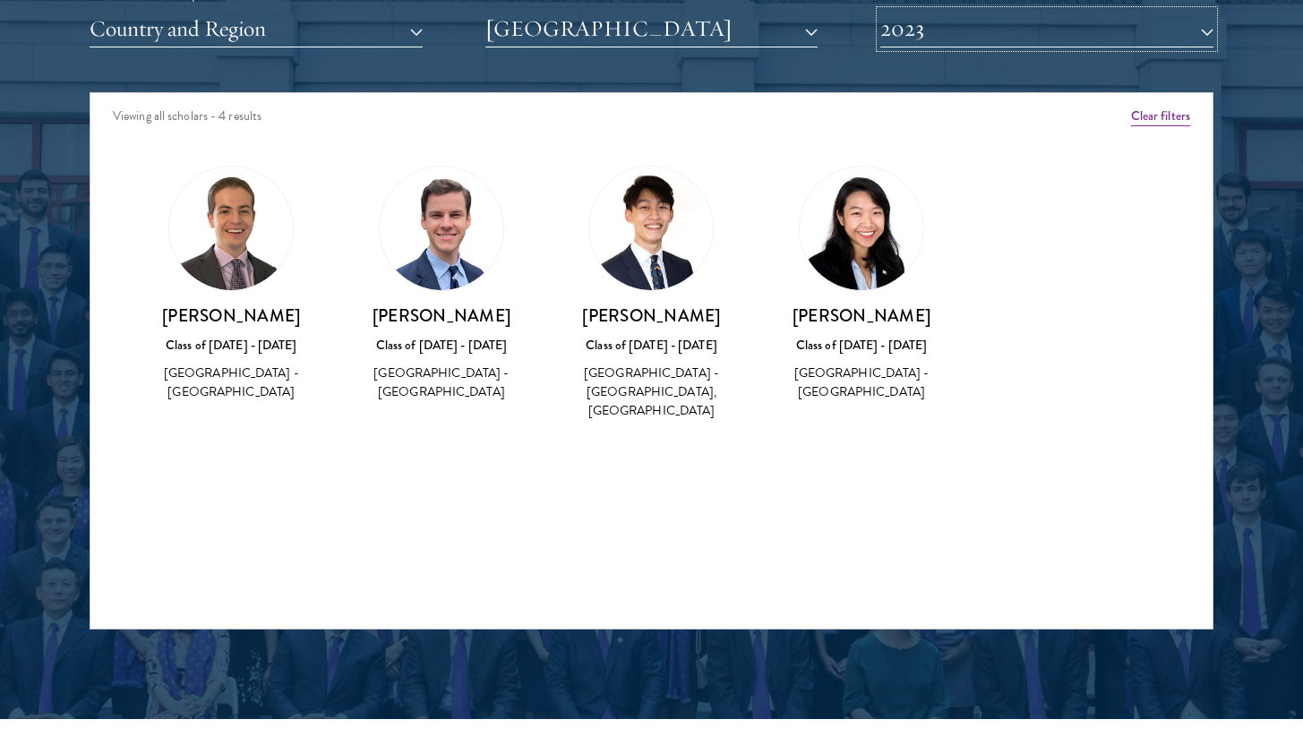
click at [955, 45] on button "2023" at bounding box center [1046, 29] width 333 height 37
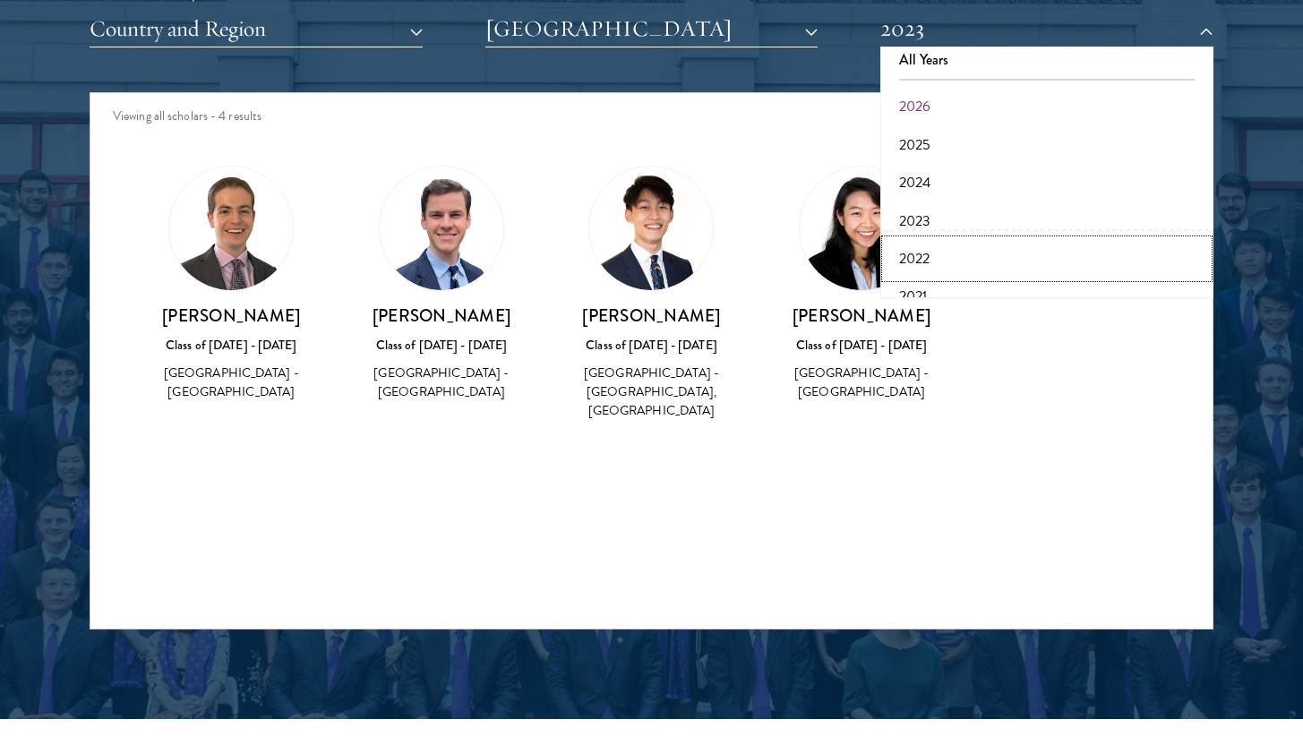
click at [949, 260] on button "2022" at bounding box center [1047, 259] width 322 height 38
